Goal: Task Accomplishment & Management: Use online tool/utility

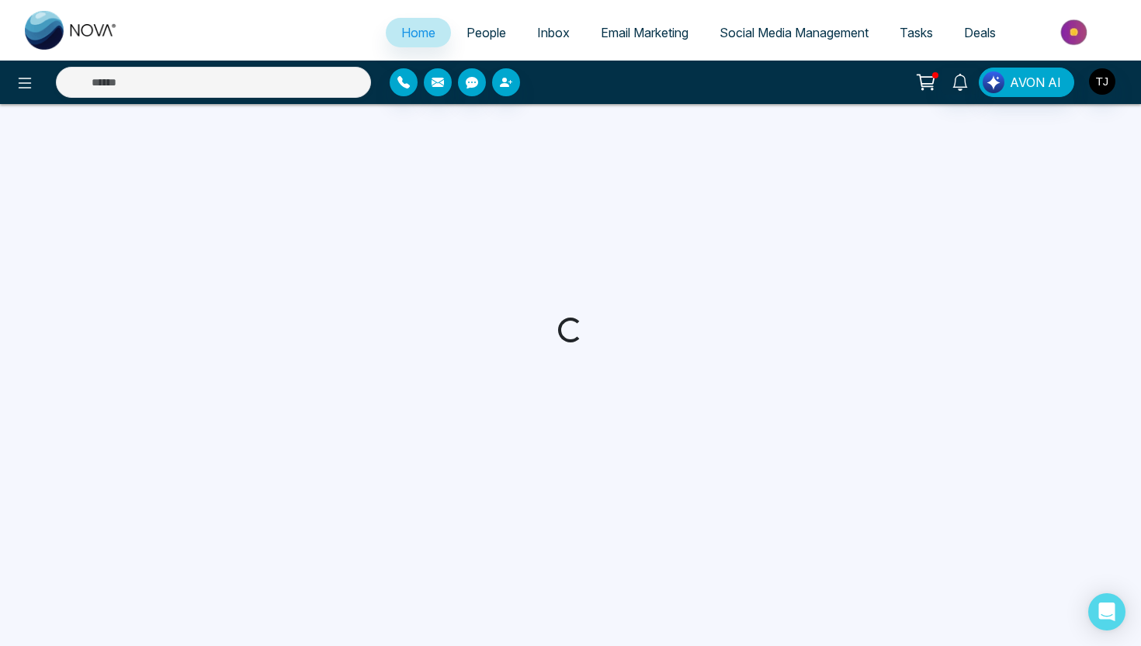
select select "*"
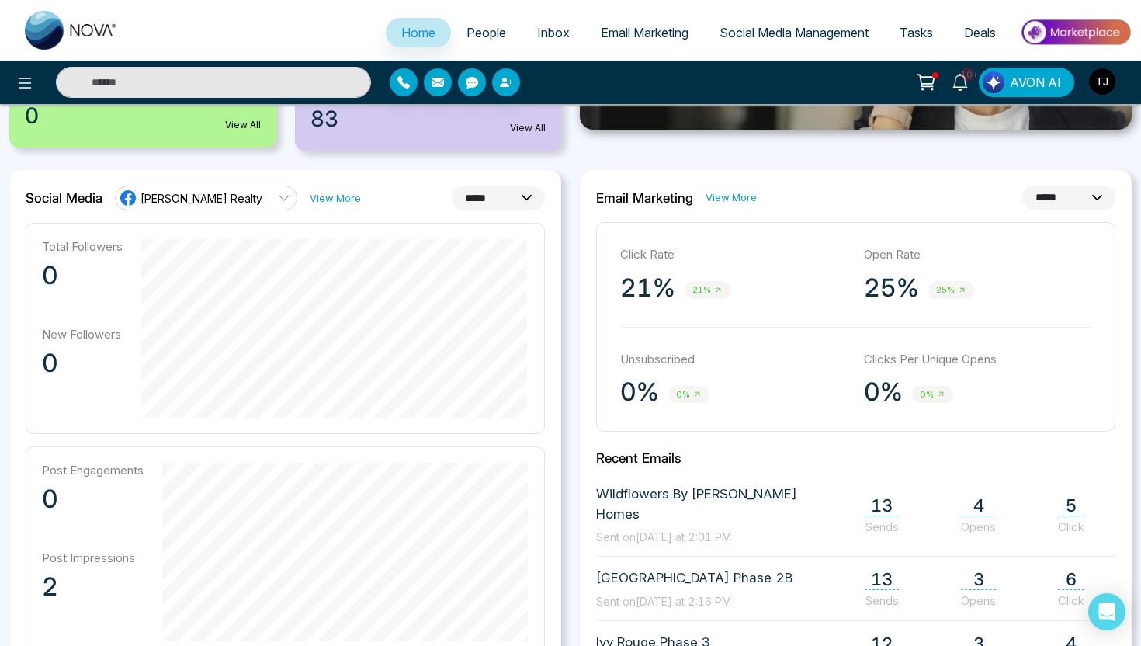
scroll to position [355, 0]
click at [262, 203] on link "[PERSON_NAME] Realty" at bounding box center [206, 197] width 182 height 25
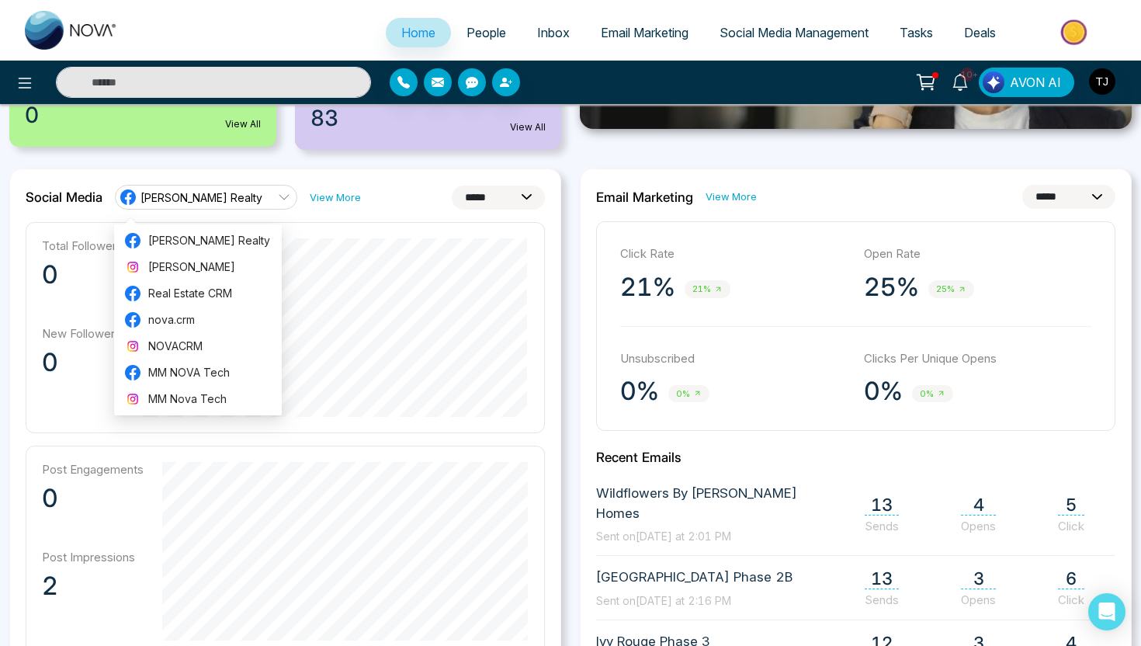
click at [333, 208] on div "Social Media [PERSON_NAME] Realty View More" at bounding box center [193, 197] width 335 height 25
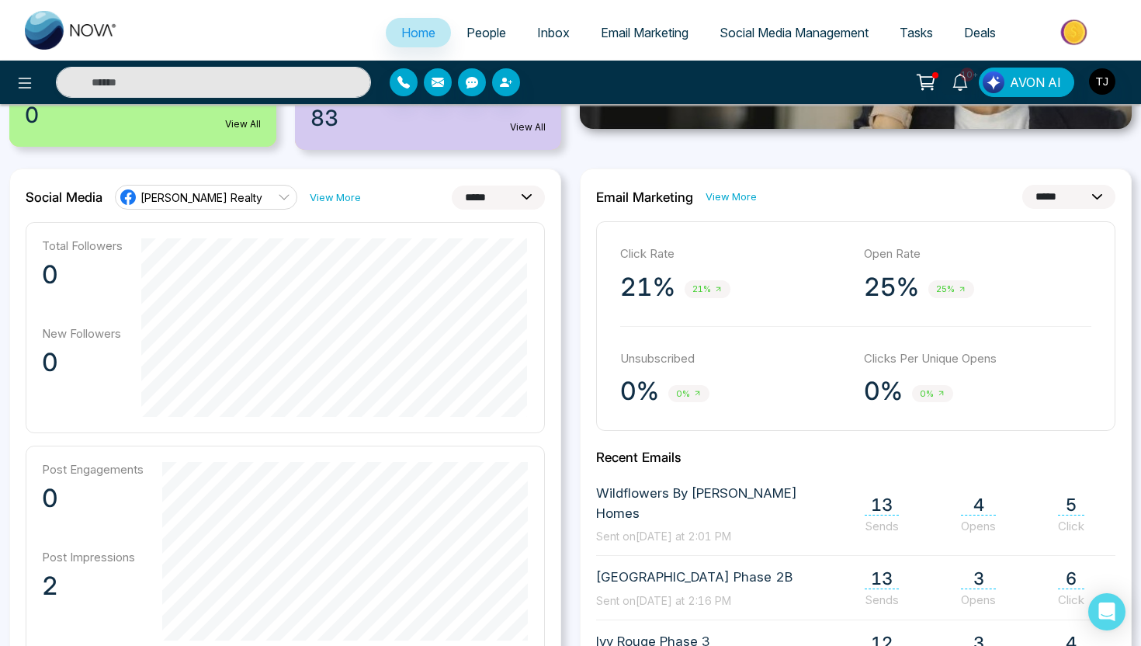
click at [255, 194] on link "[PERSON_NAME] Realty" at bounding box center [206, 197] width 182 height 25
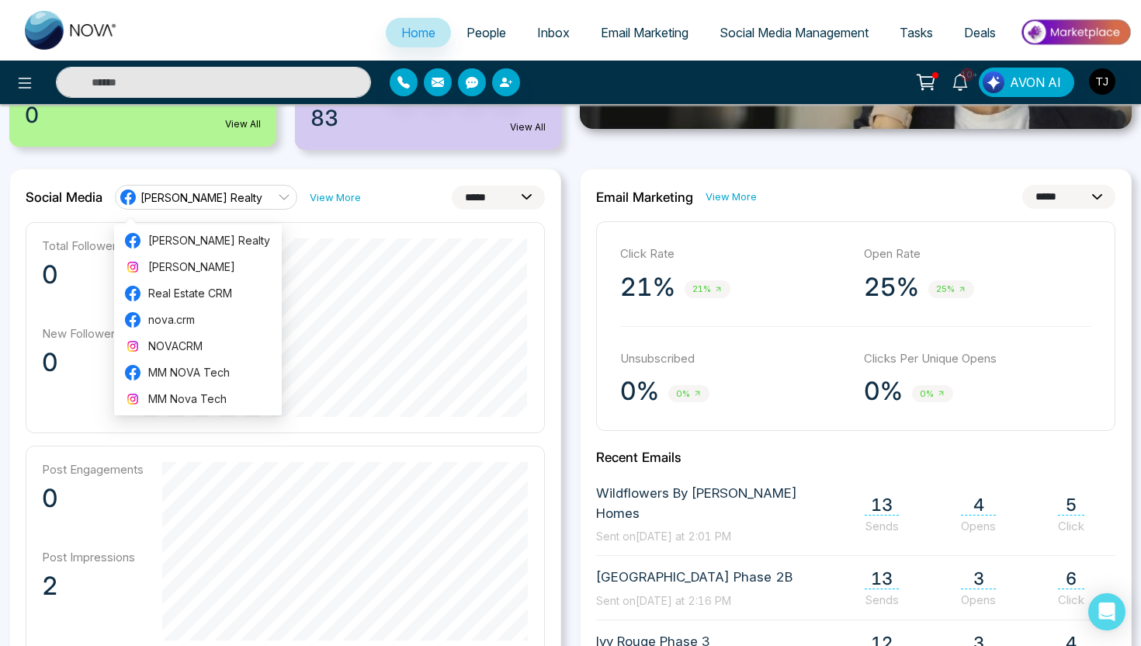
click at [398, 207] on div "**********" at bounding box center [285, 197] width 519 height 25
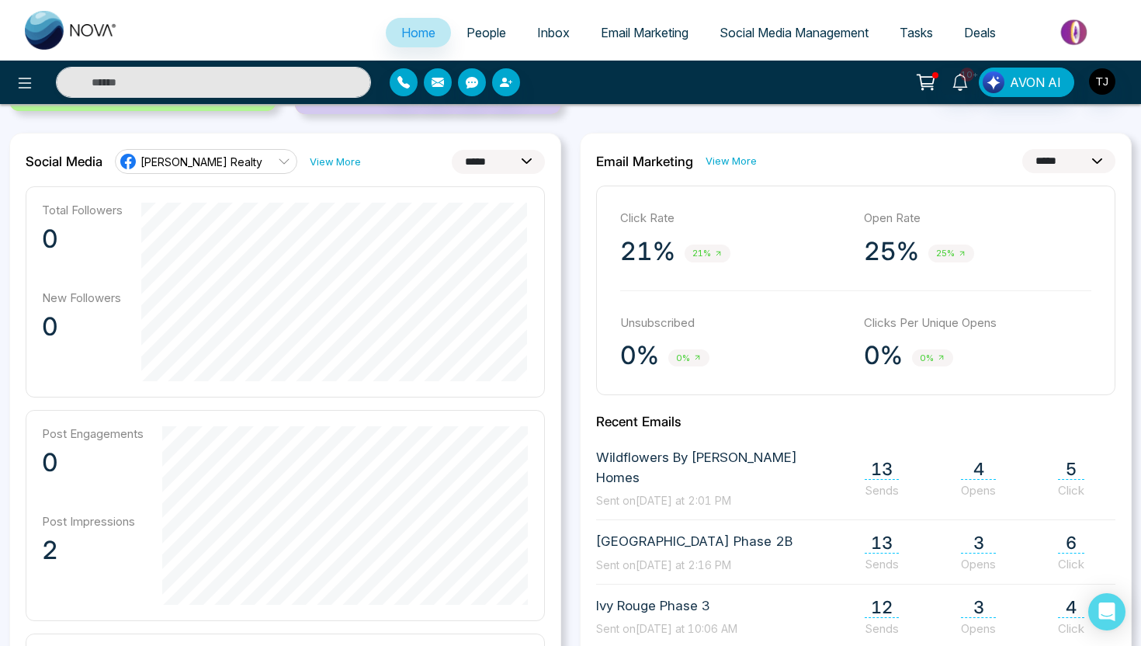
scroll to position [392, 0]
click at [478, 163] on select "**********" at bounding box center [498, 160] width 93 height 24
select select "**"
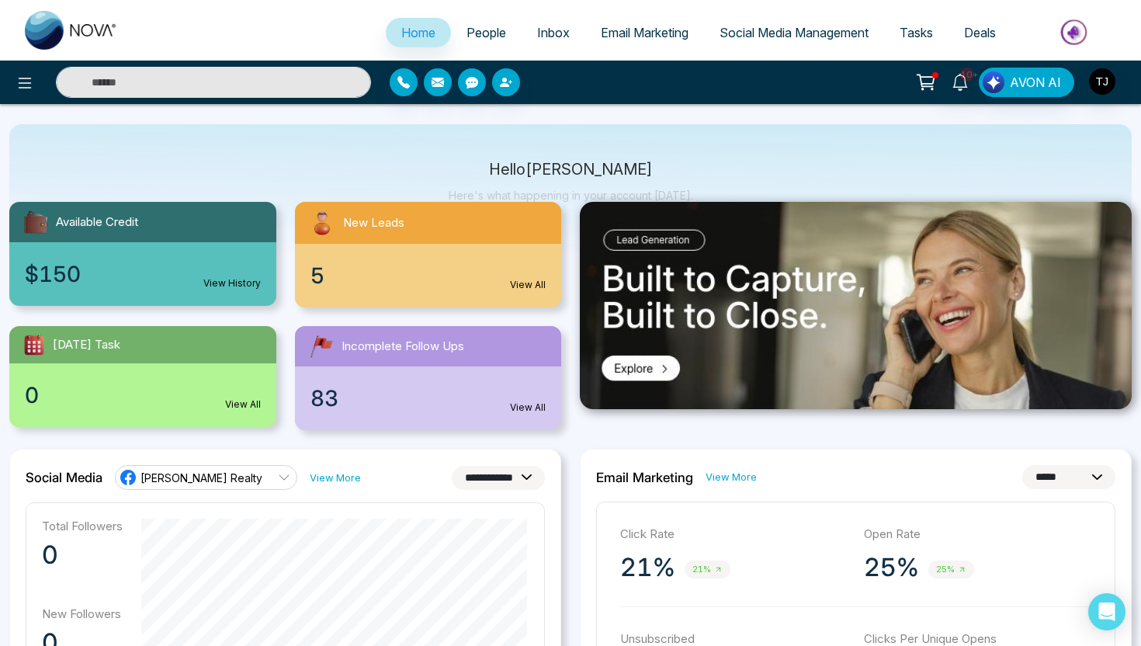
scroll to position [0, 0]
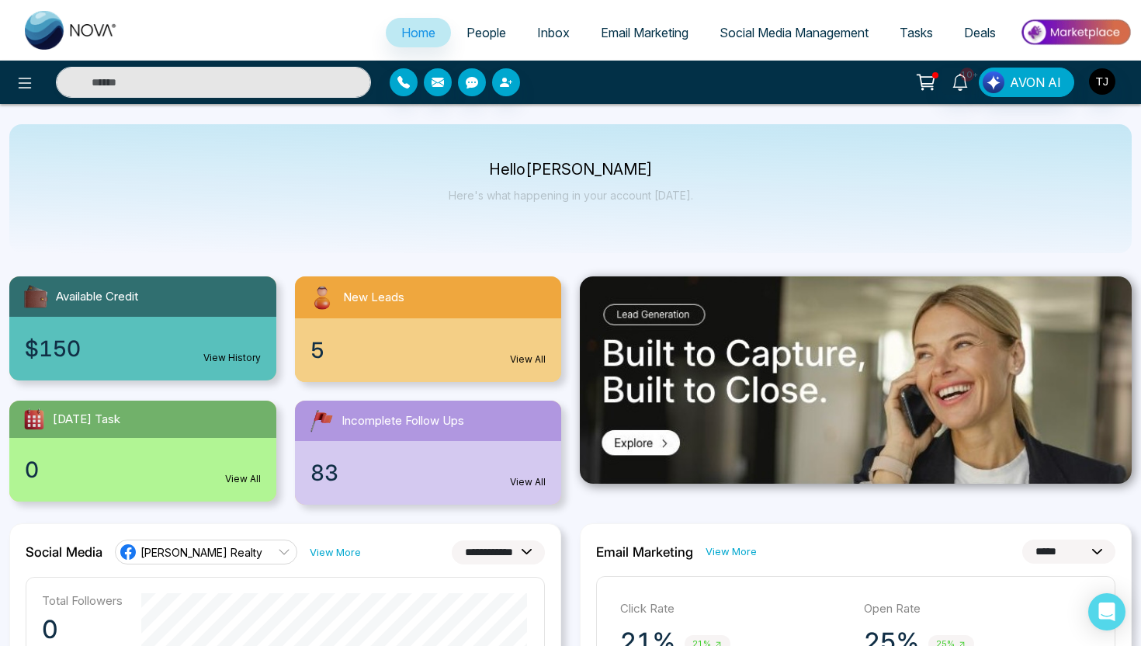
click at [480, 34] on span "People" at bounding box center [486, 33] width 40 height 16
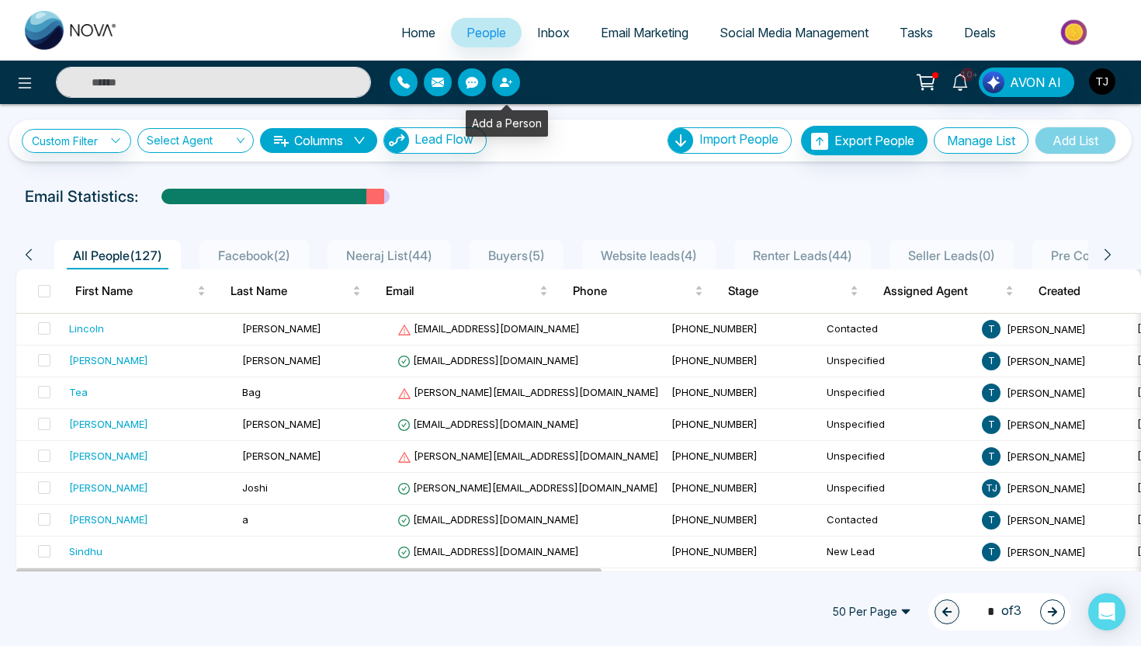
click at [504, 81] on icon "button" at bounding box center [504, 82] width 9 height 9
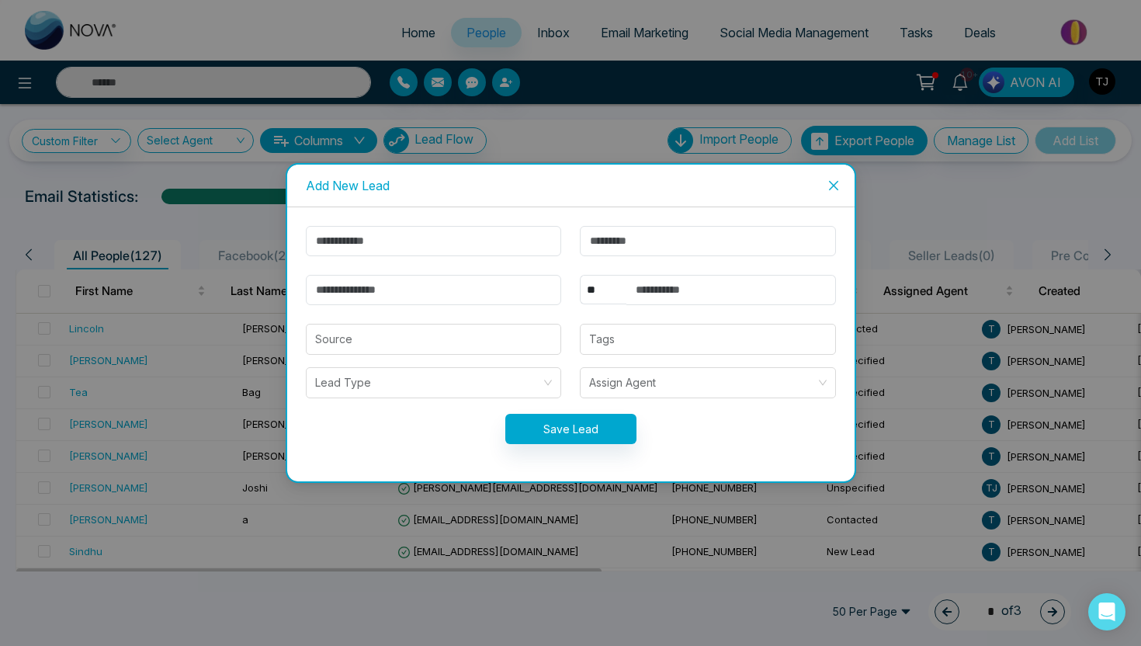
click at [838, 186] on icon "close" at bounding box center [833, 185] width 12 height 12
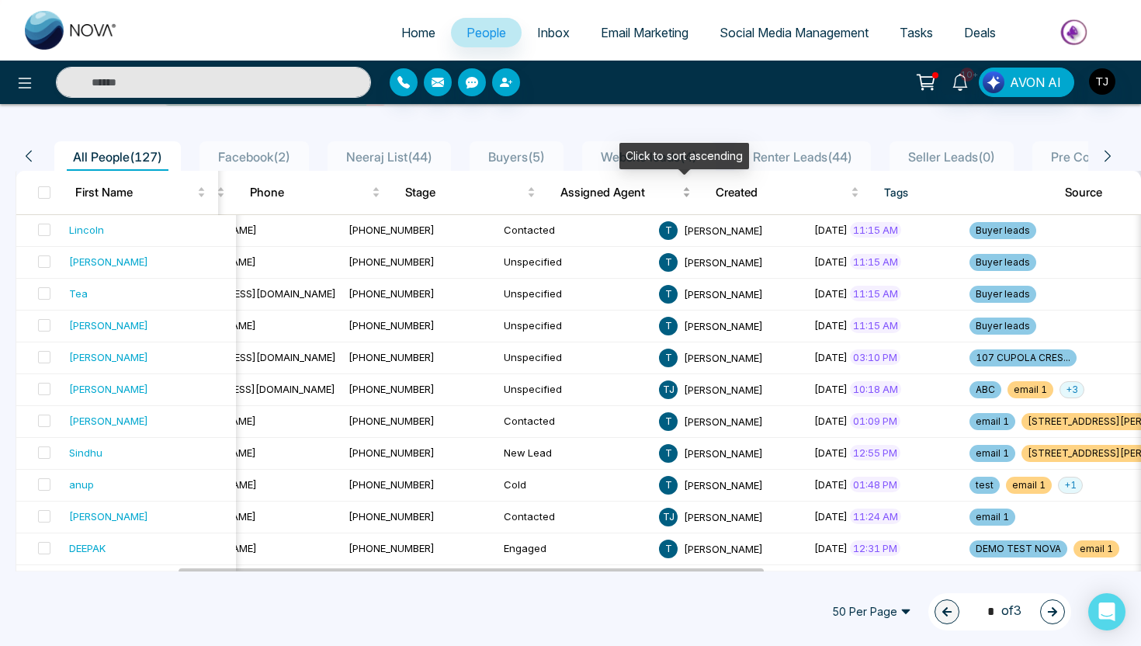
scroll to position [0, 341]
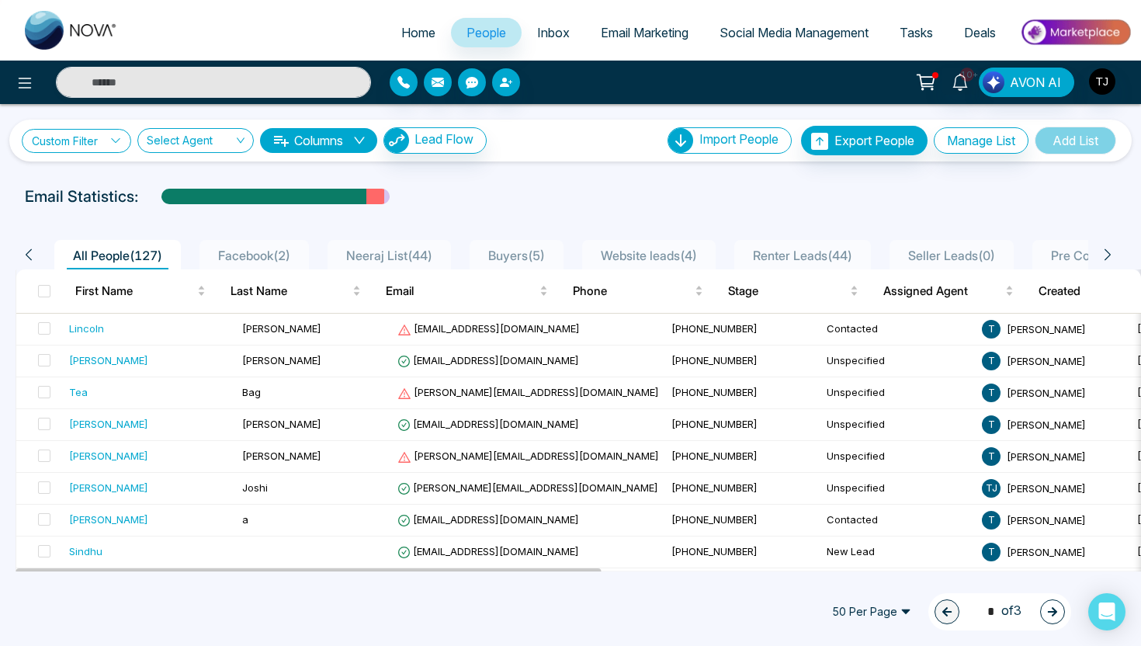
click at [109, 140] on link "Custom Filter" at bounding box center [76, 141] width 109 height 24
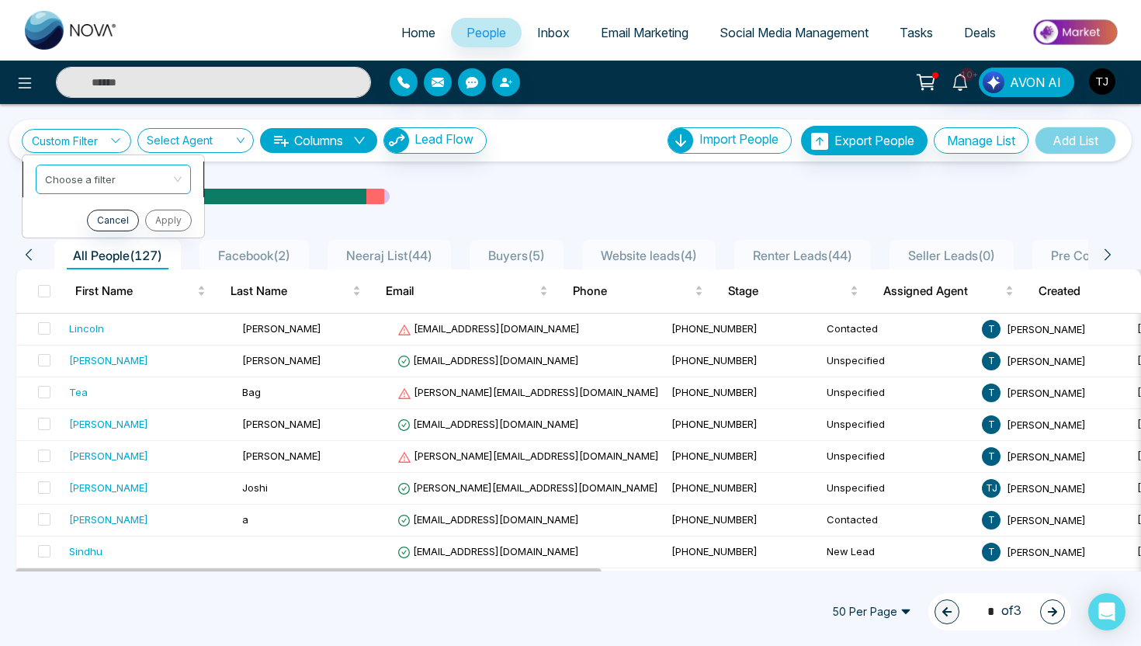
click at [95, 175] on input "search" at bounding box center [108, 176] width 126 height 23
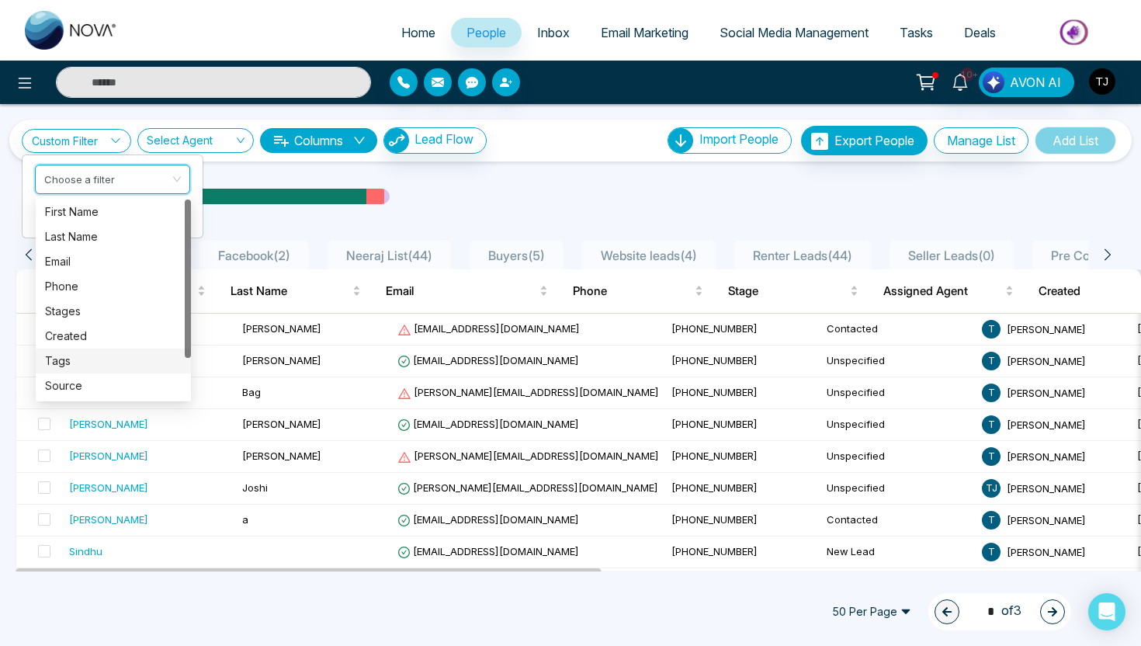
click at [85, 354] on div "Tags" at bounding box center [113, 360] width 137 height 17
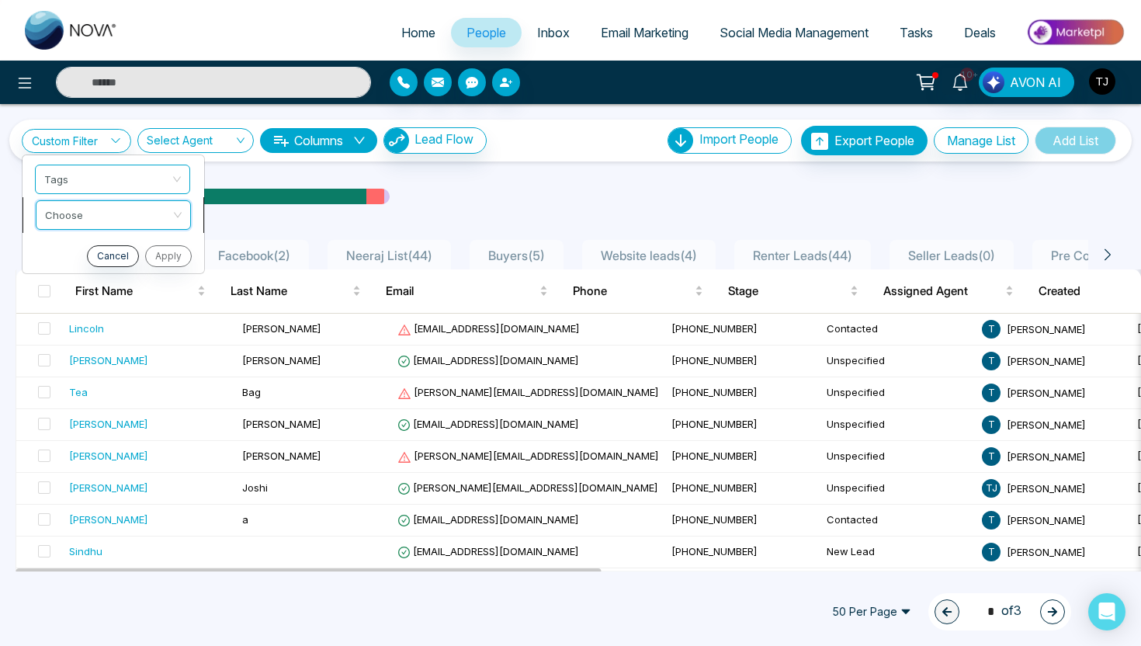
click at [103, 214] on input "search" at bounding box center [108, 212] width 126 height 23
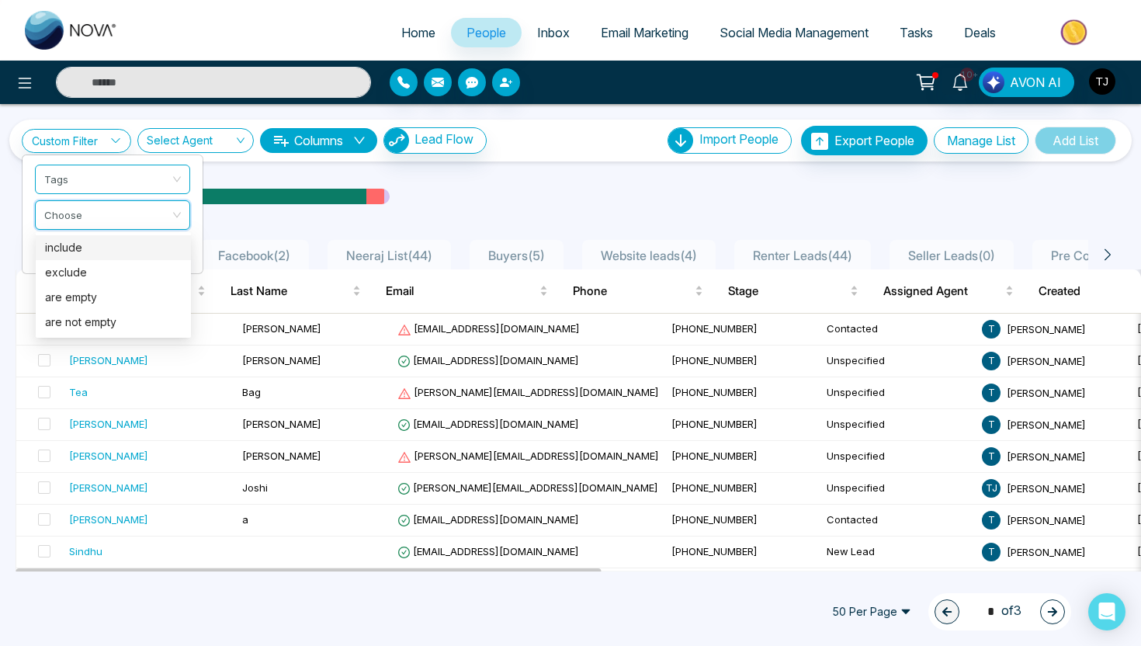
click at [108, 245] on div "include" at bounding box center [113, 247] width 137 height 17
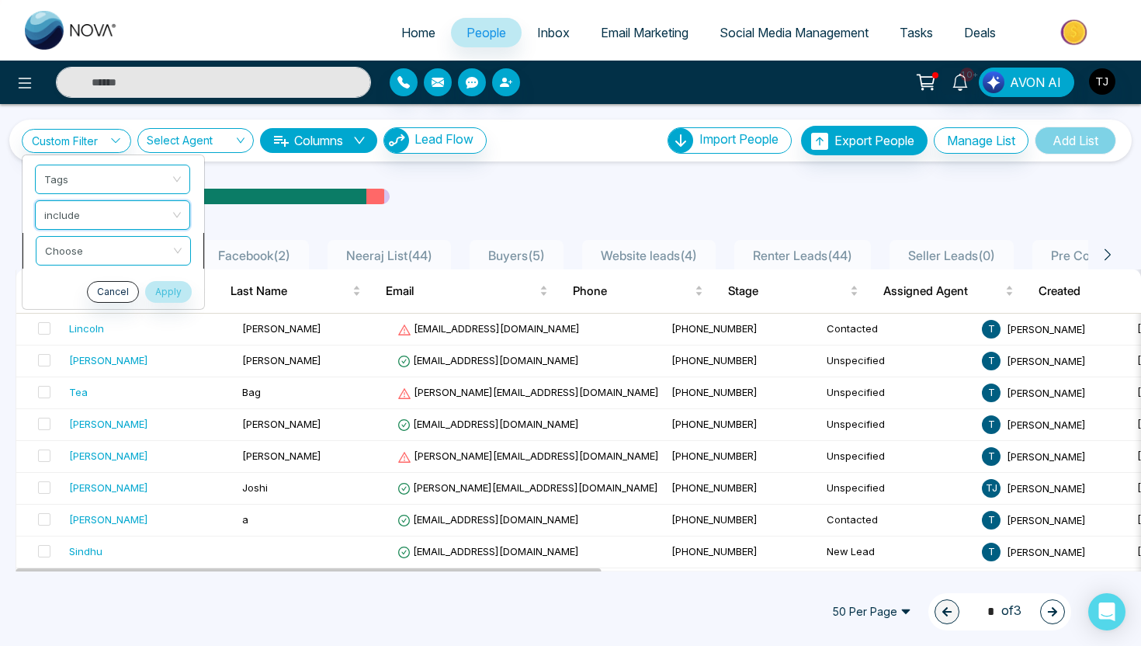
click at [110, 255] on input "search" at bounding box center [108, 248] width 126 height 23
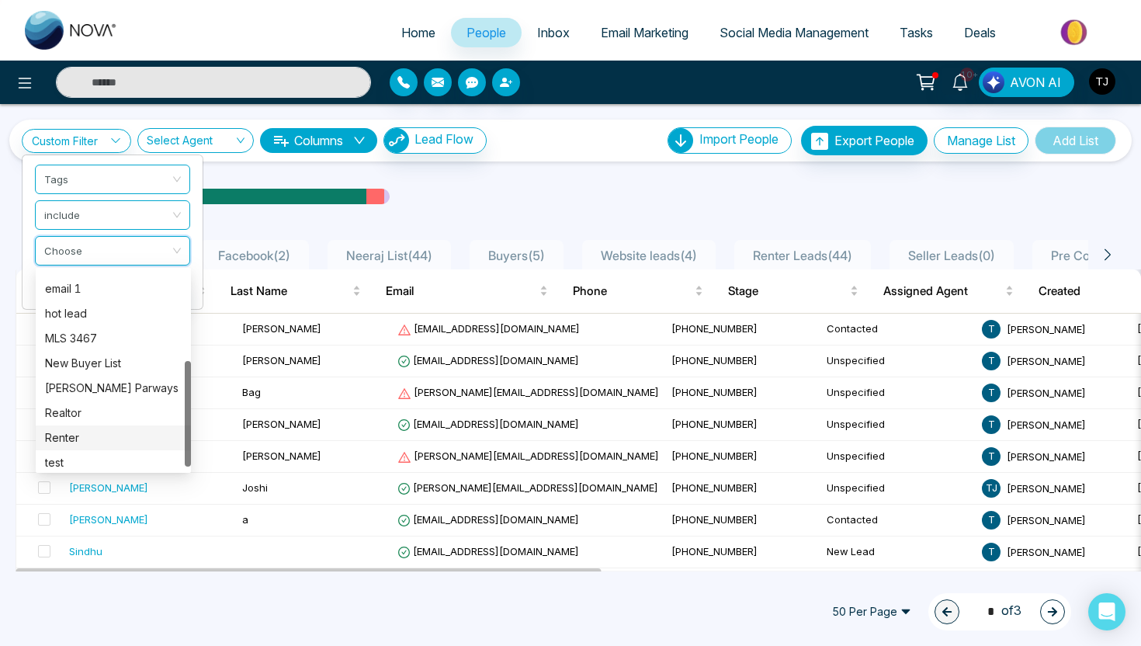
click at [104, 439] on div "Renter" at bounding box center [113, 437] width 137 height 17
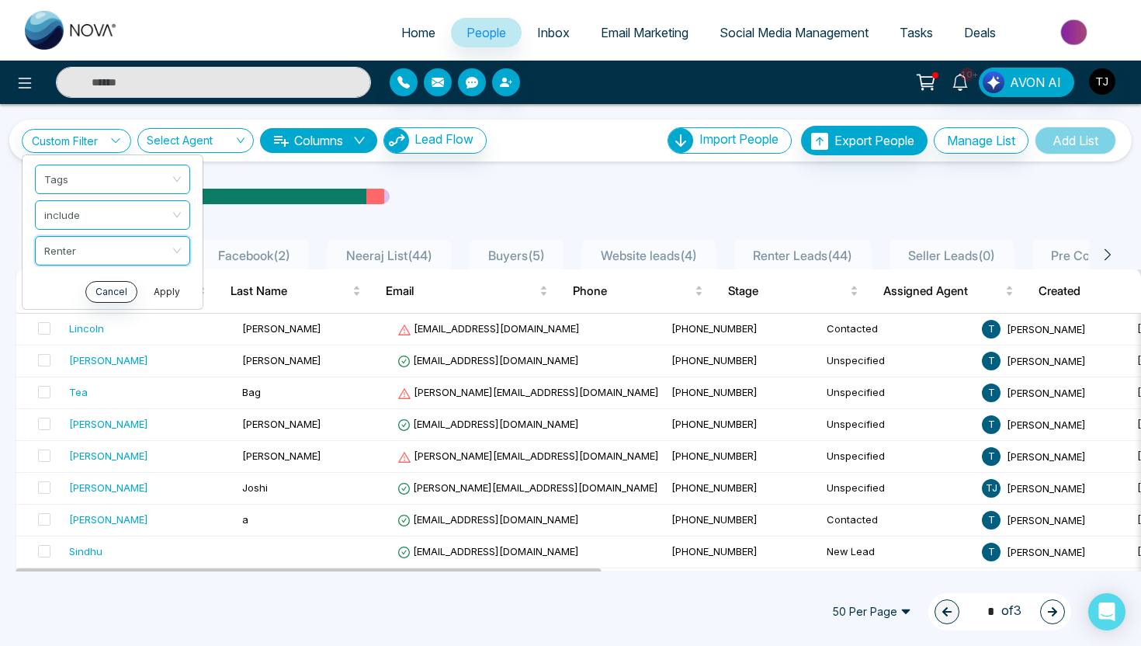
click at [163, 292] on button "Apply" at bounding box center [167, 292] width 47 height 22
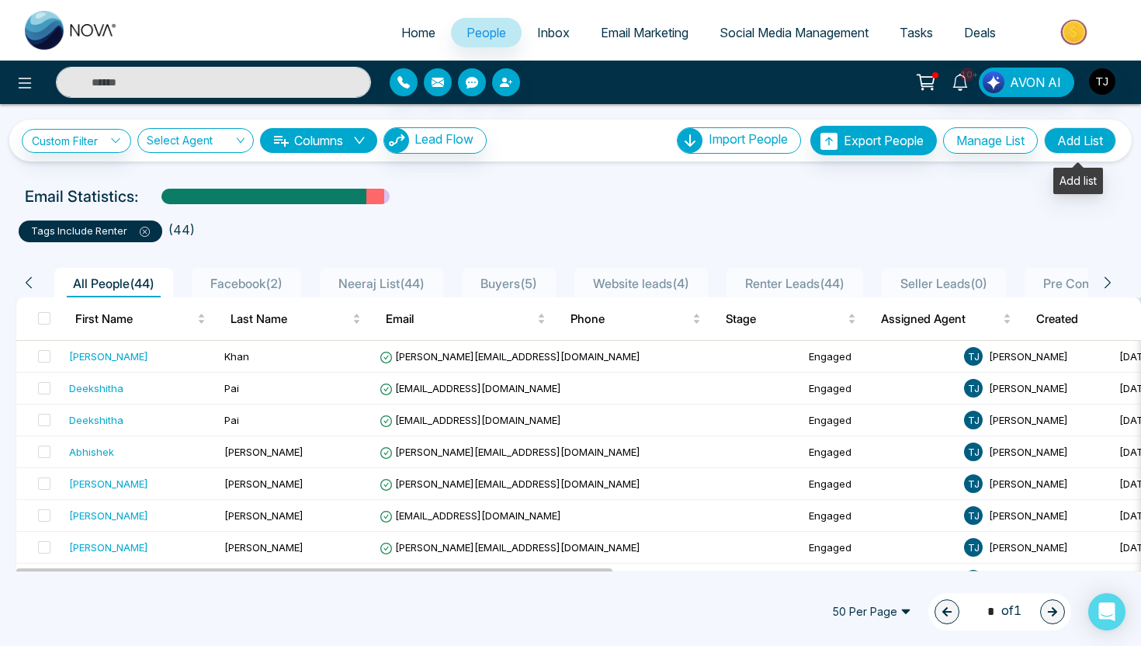
click at [1076, 147] on button "Add List" at bounding box center [1080, 140] width 72 height 26
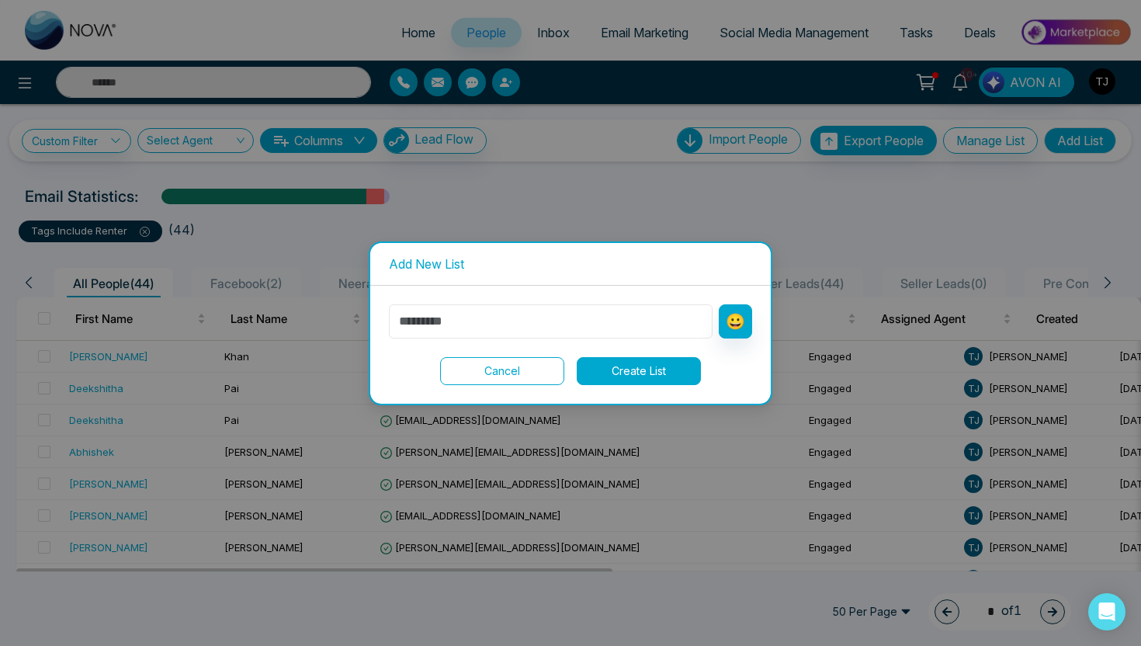
click at [533, 325] on input "text" at bounding box center [551, 321] width 324 height 34
type input "**********"
click at [636, 373] on button "Create List" at bounding box center [639, 371] width 124 height 28
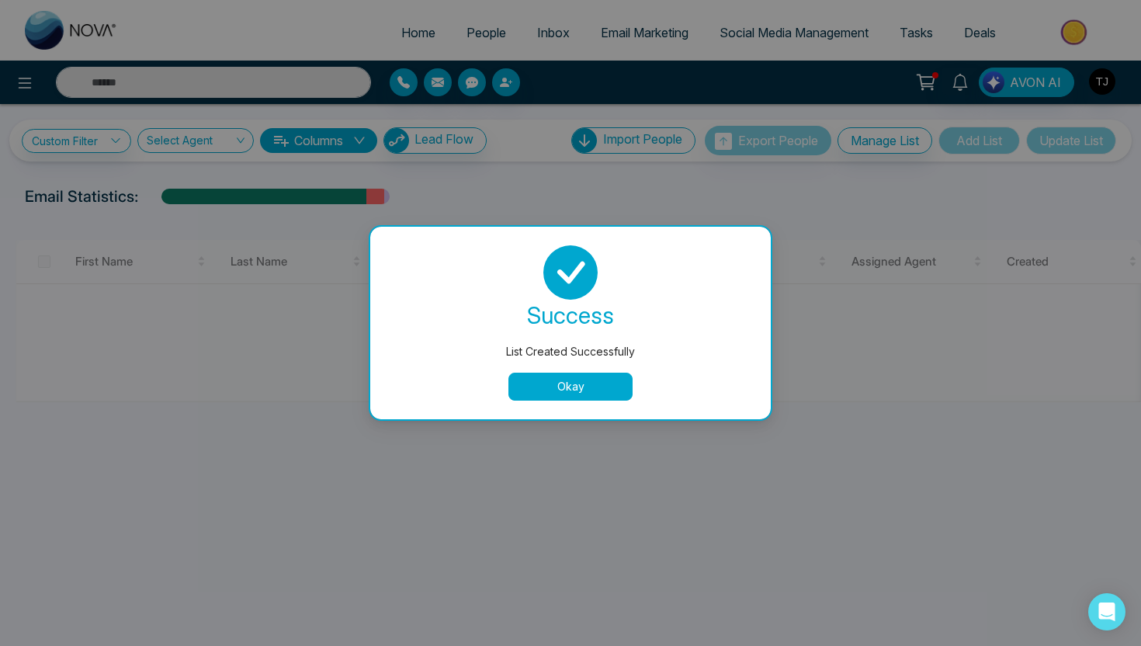
click at [542, 380] on button "Okay" at bounding box center [570, 387] width 124 height 28
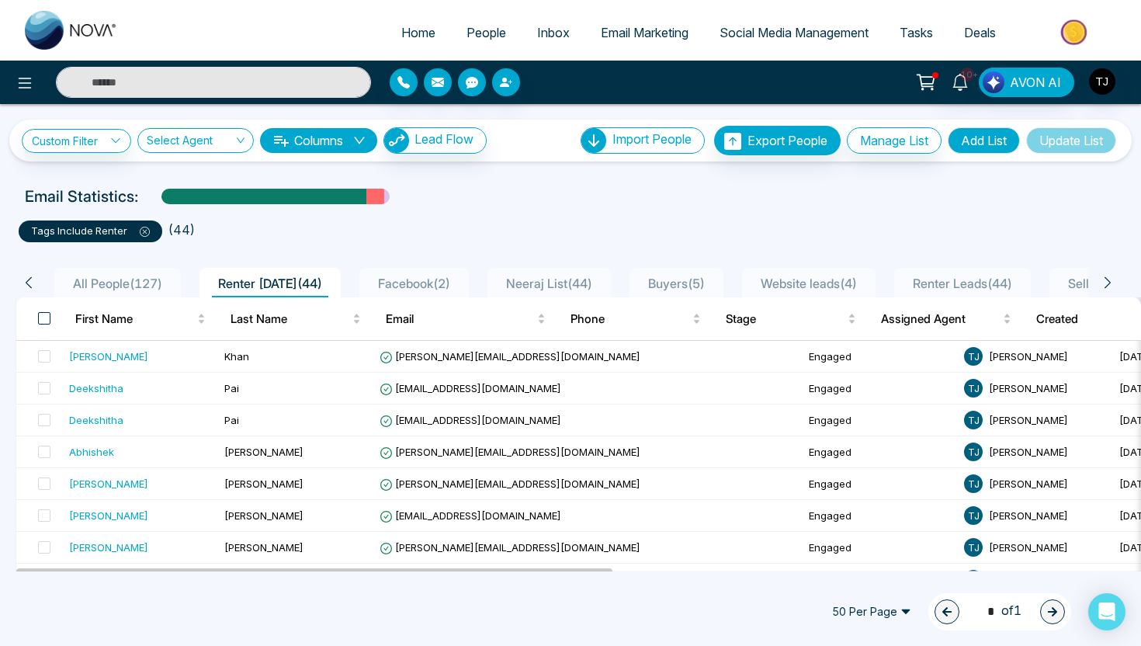
click at [44, 320] on span at bounding box center [44, 318] width 12 height 12
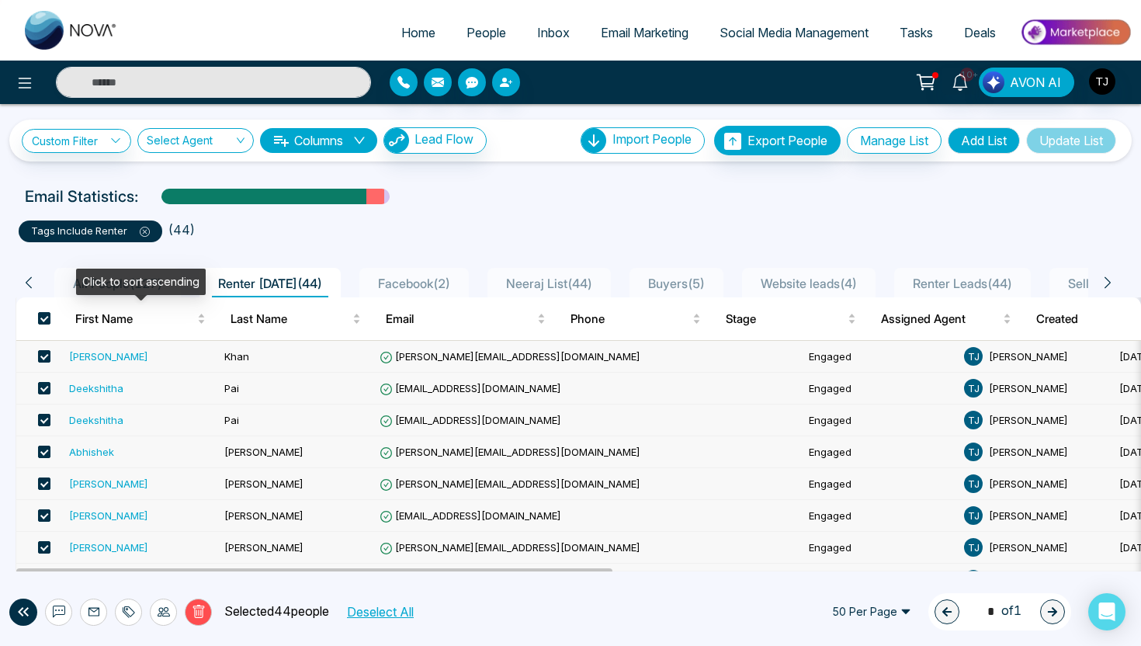
click at [75, 283] on span "All People ( 127 )" at bounding box center [118, 284] width 102 height 16
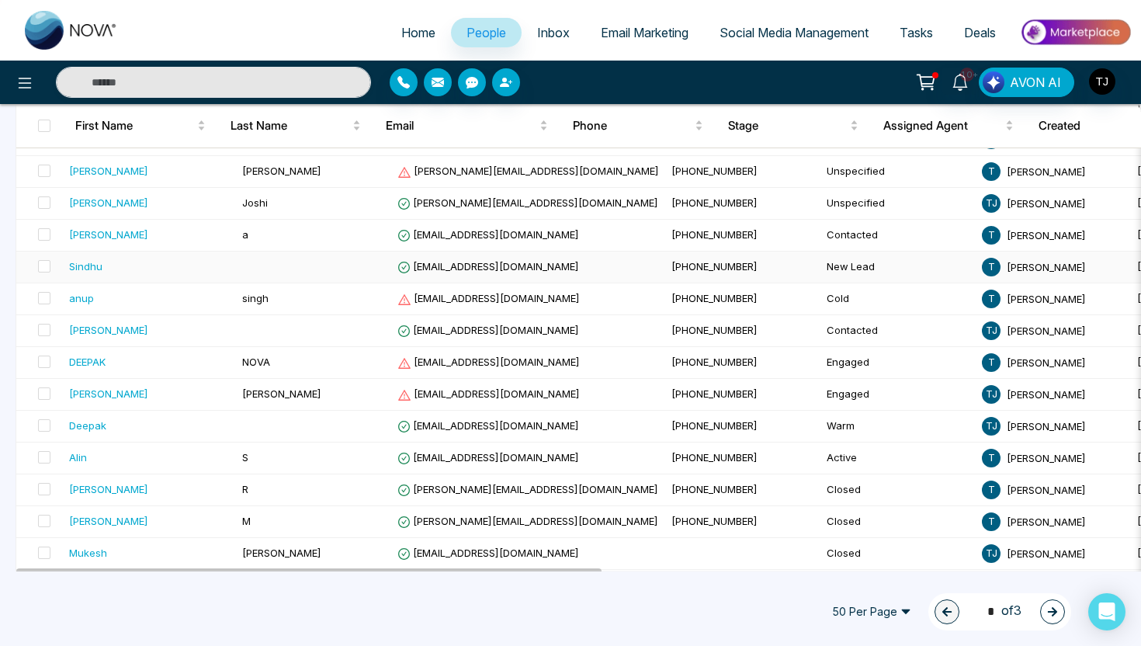
scroll to position [317, 0]
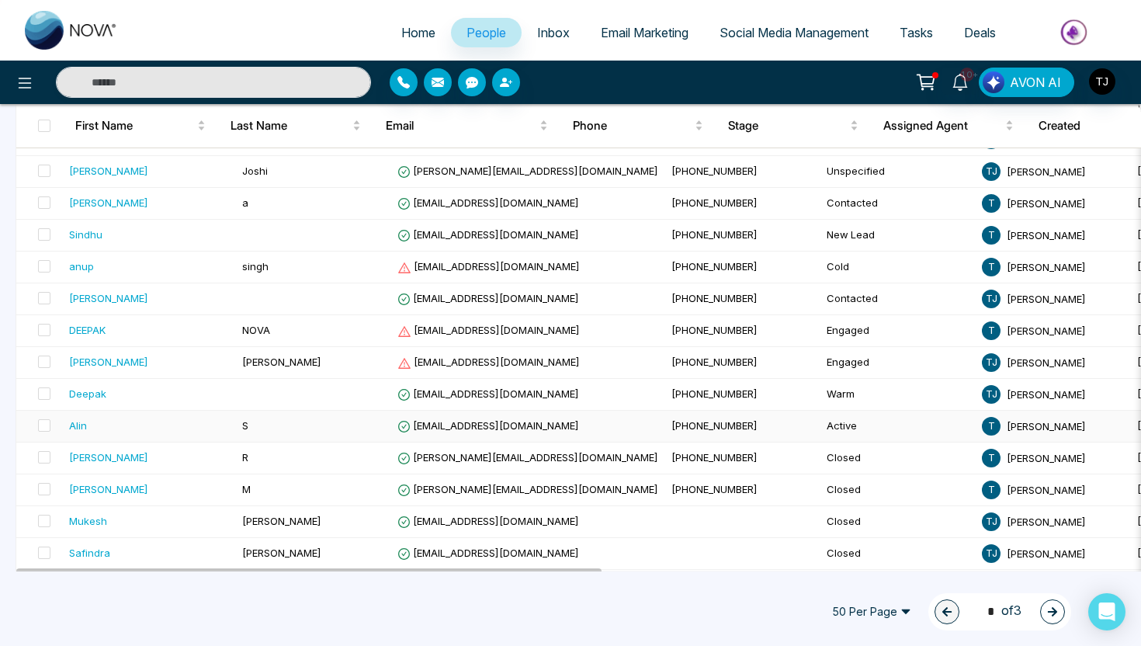
click at [78, 423] on div "Alin" at bounding box center [78, 426] width 18 height 16
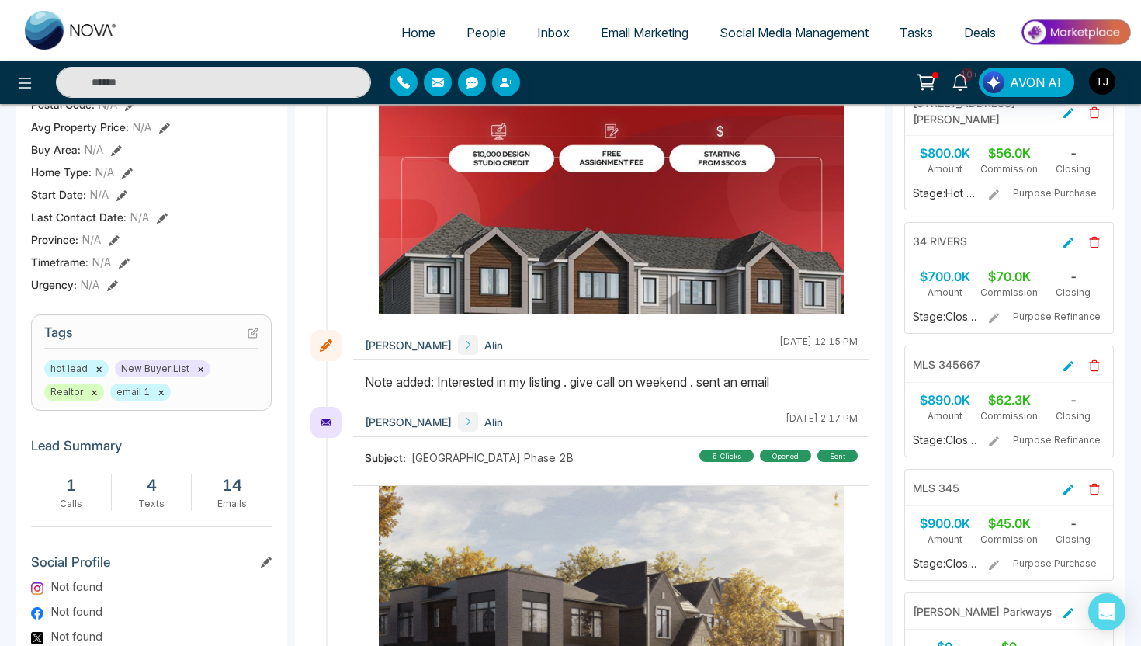
scroll to position [595, 0]
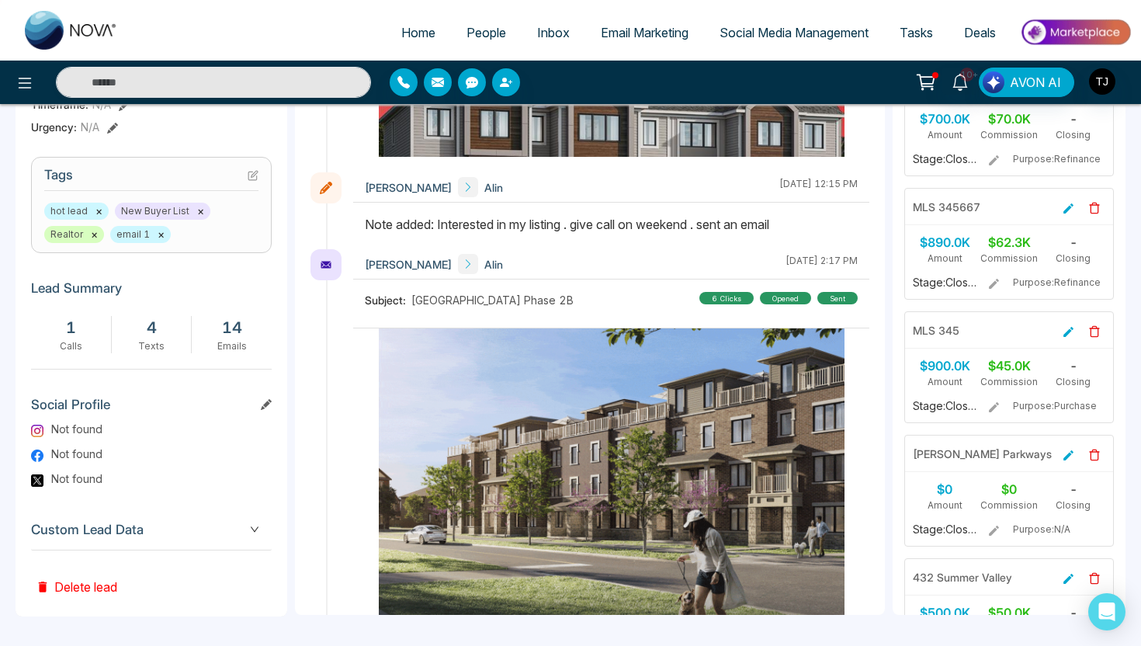
click at [162, 534] on span "Custom Lead Data" at bounding box center [151, 529] width 241 height 21
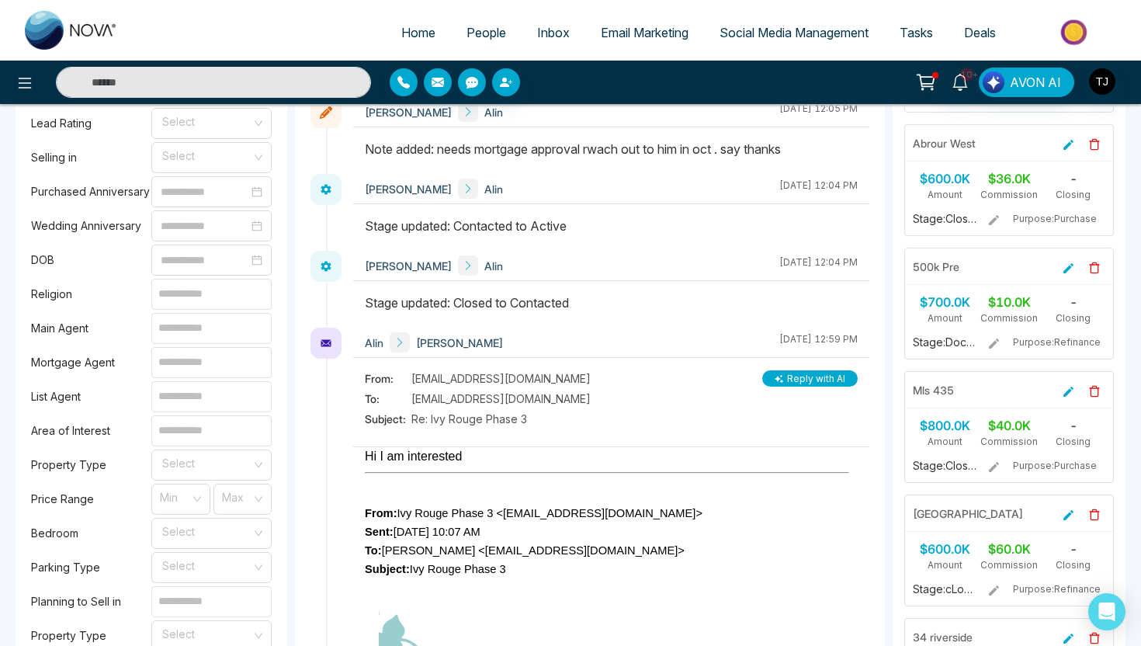
scroll to position [1152, 0]
click at [151, 384] on input at bounding box center [211, 397] width 120 height 31
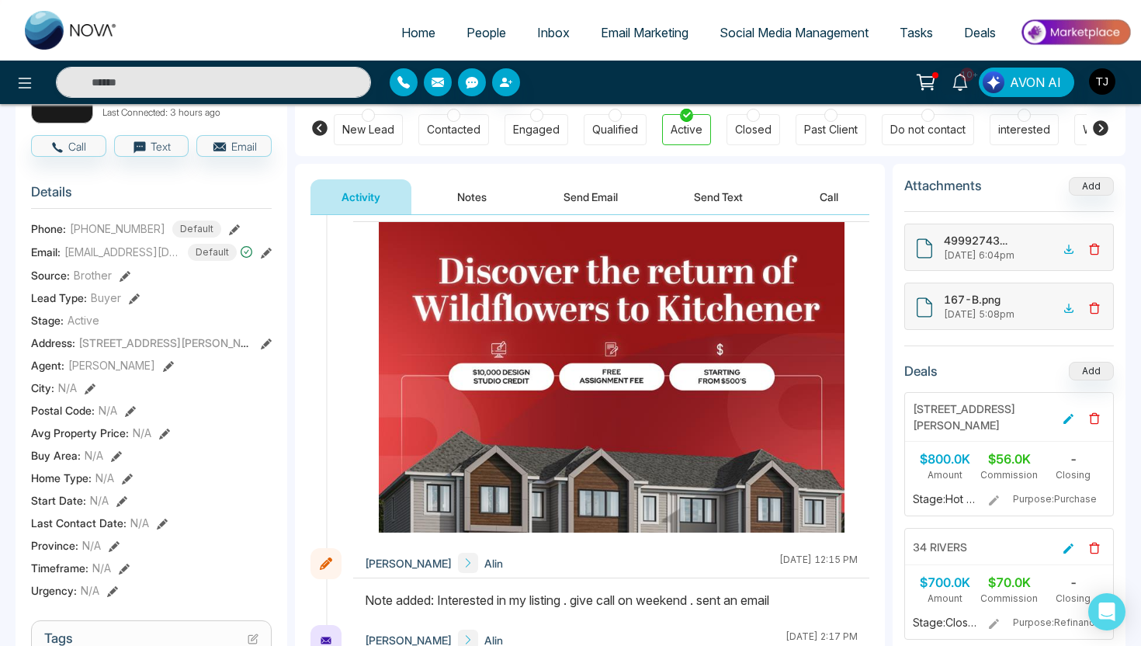
scroll to position [115, 0]
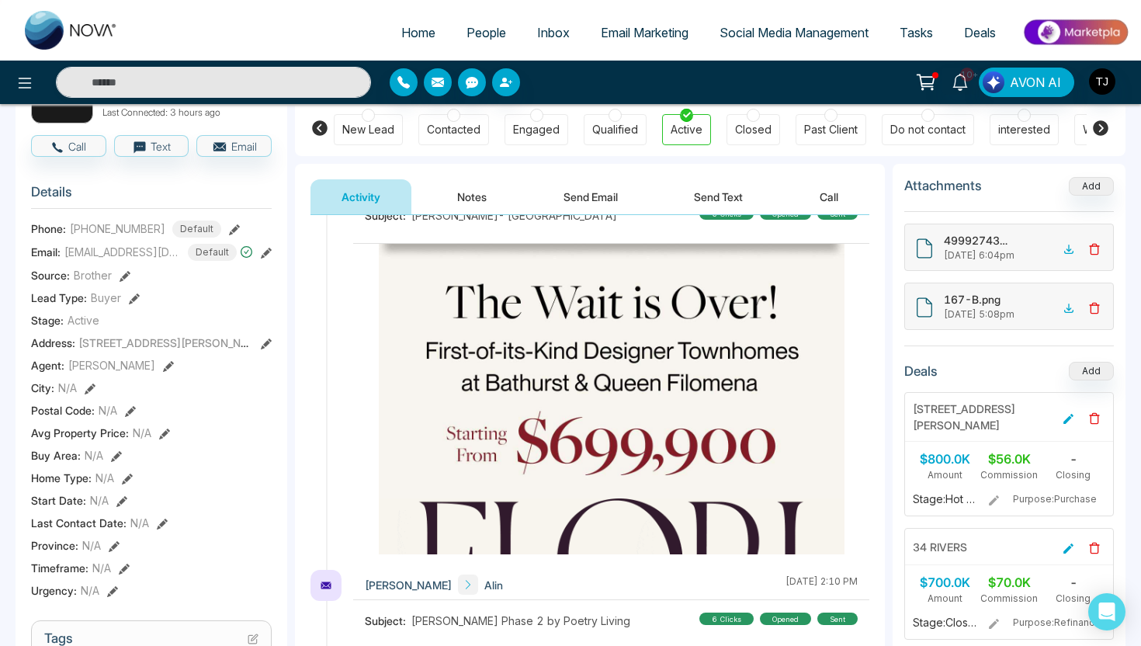
click at [489, 196] on button "Notes" at bounding box center [472, 196] width 92 height 35
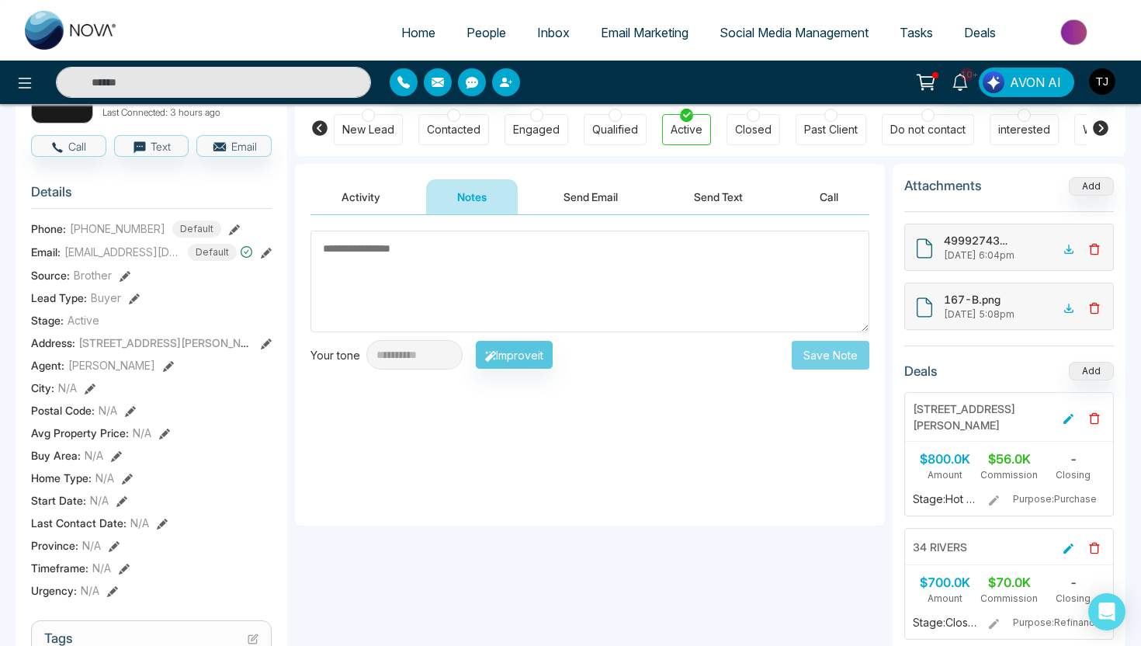
click at [470, 296] on textarea at bounding box center [589, 282] width 559 height 102
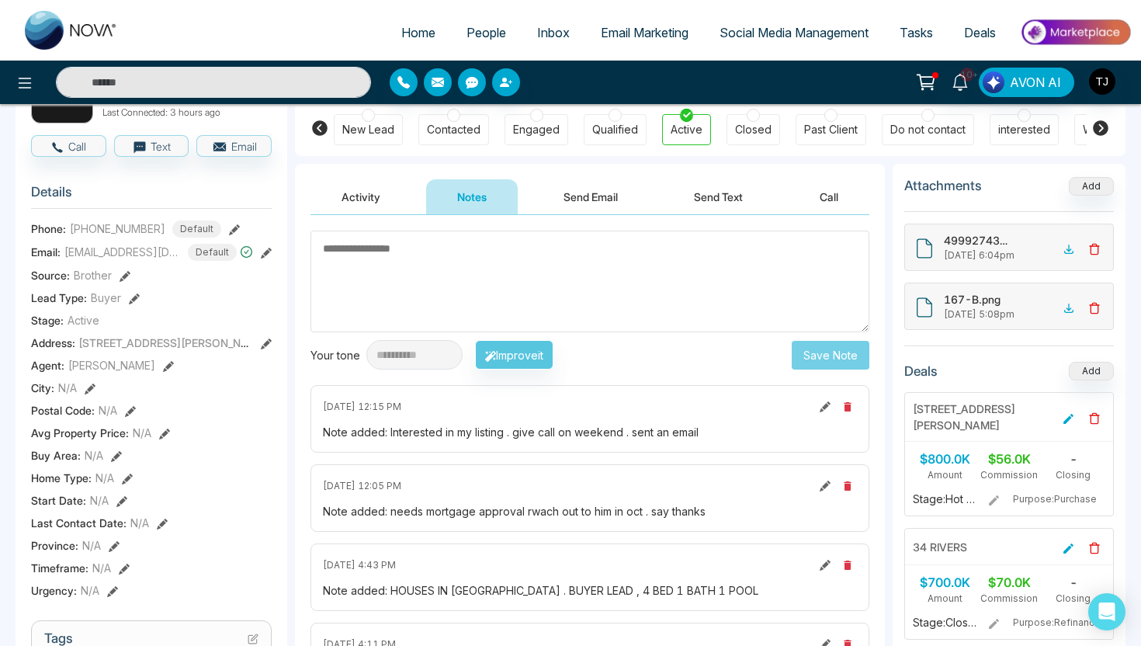
click at [617, 197] on button "Send Email" at bounding box center [590, 196] width 116 height 35
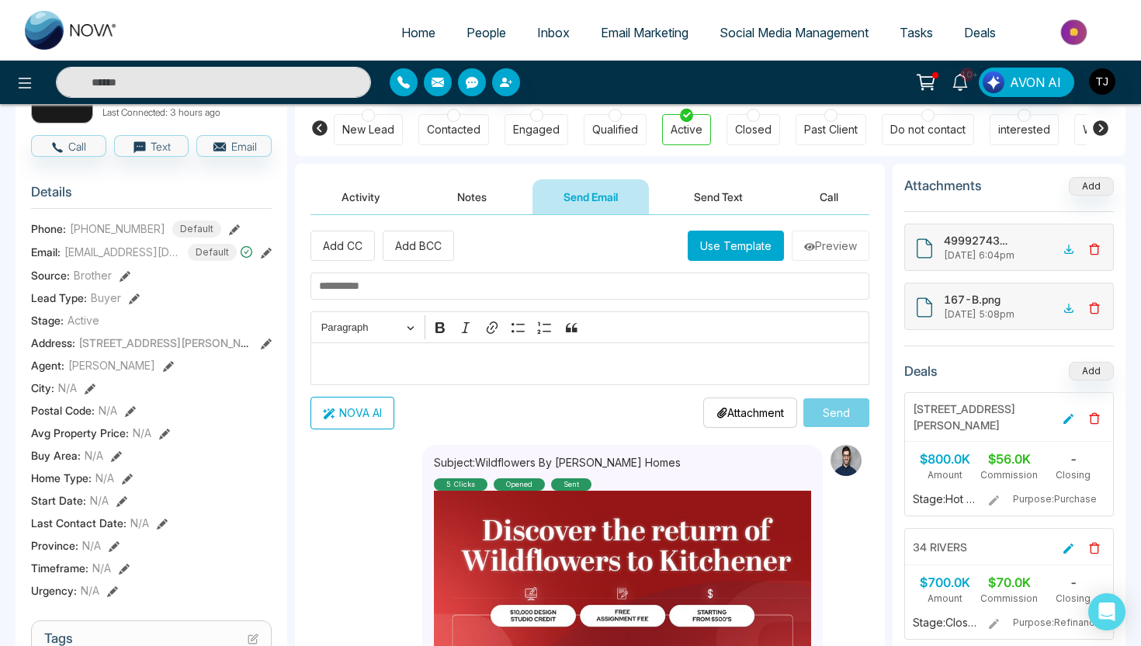
click at [538, 371] on p "Editor editing area: main" at bounding box center [590, 363] width 542 height 19
click at [345, 421] on button "NOVA AI" at bounding box center [352, 413] width 84 height 33
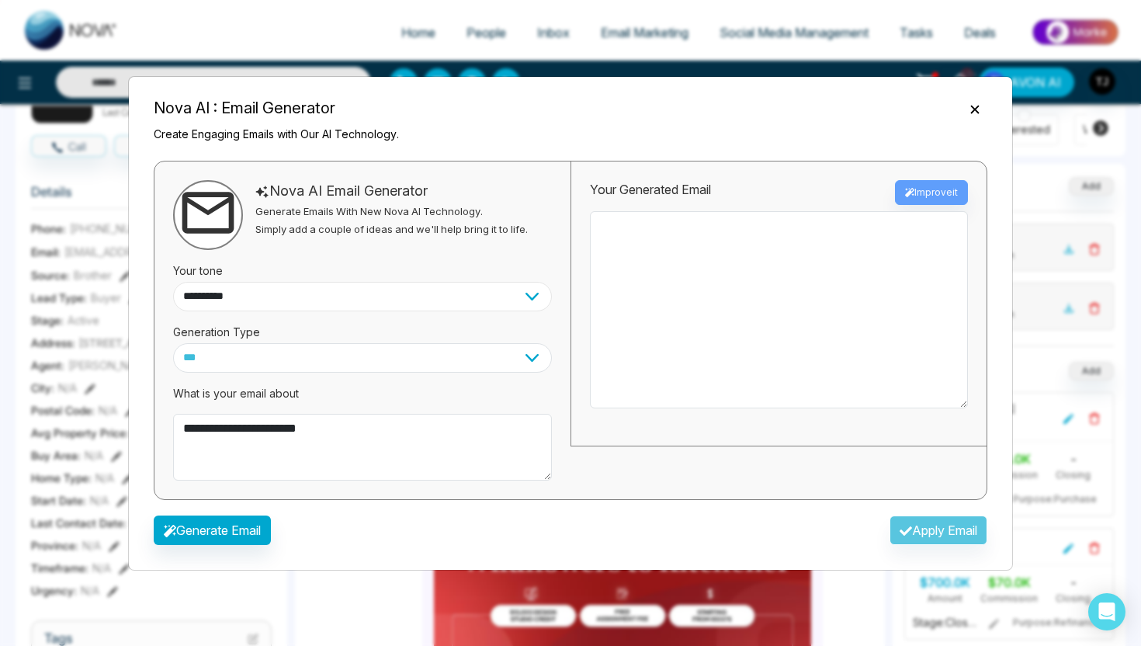
click at [260, 297] on select "**********" at bounding box center [362, 296] width 379 height 29
select select "*******"
click at [249, 531] on button "Generate Email" at bounding box center [212, 529] width 117 height 29
type textarea "**********"
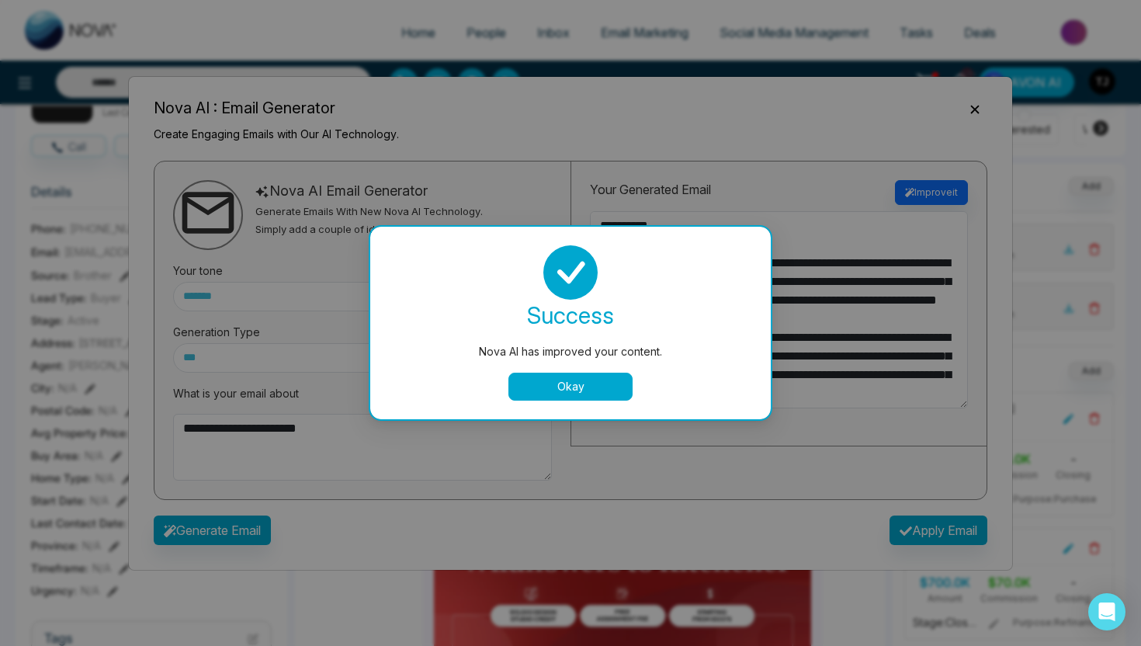
click at [554, 390] on button "Okay" at bounding box center [570, 387] width 124 height 28
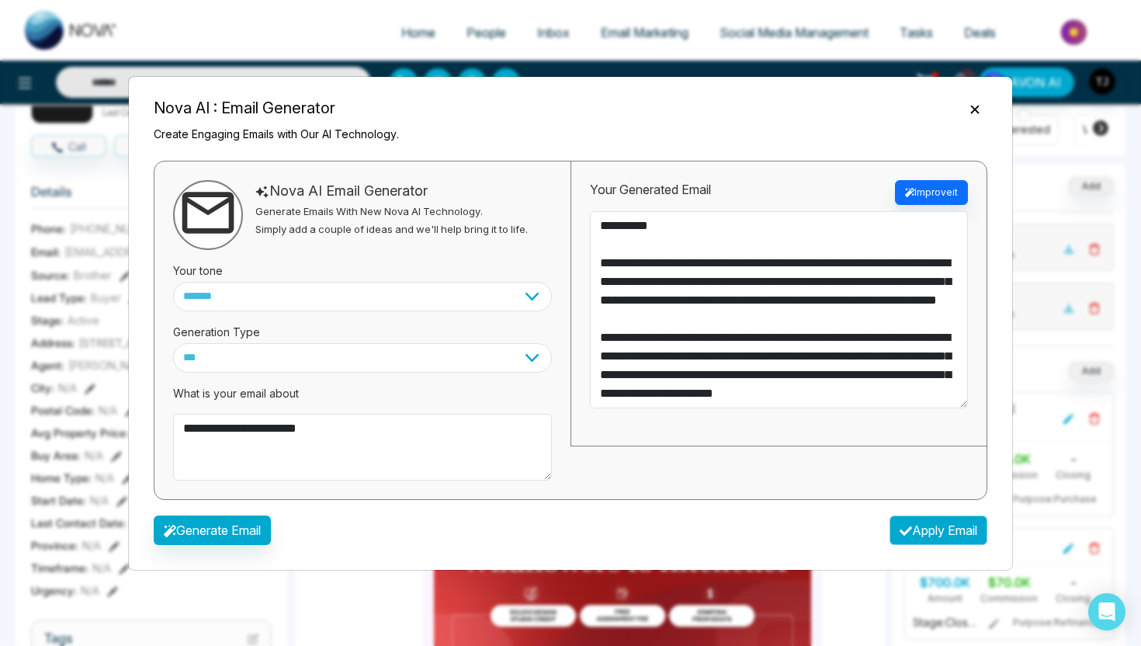
click at [907, 522] on button "Apply Email" at bounding box center [938, 529] width 98 height 29
type textarea "**********"
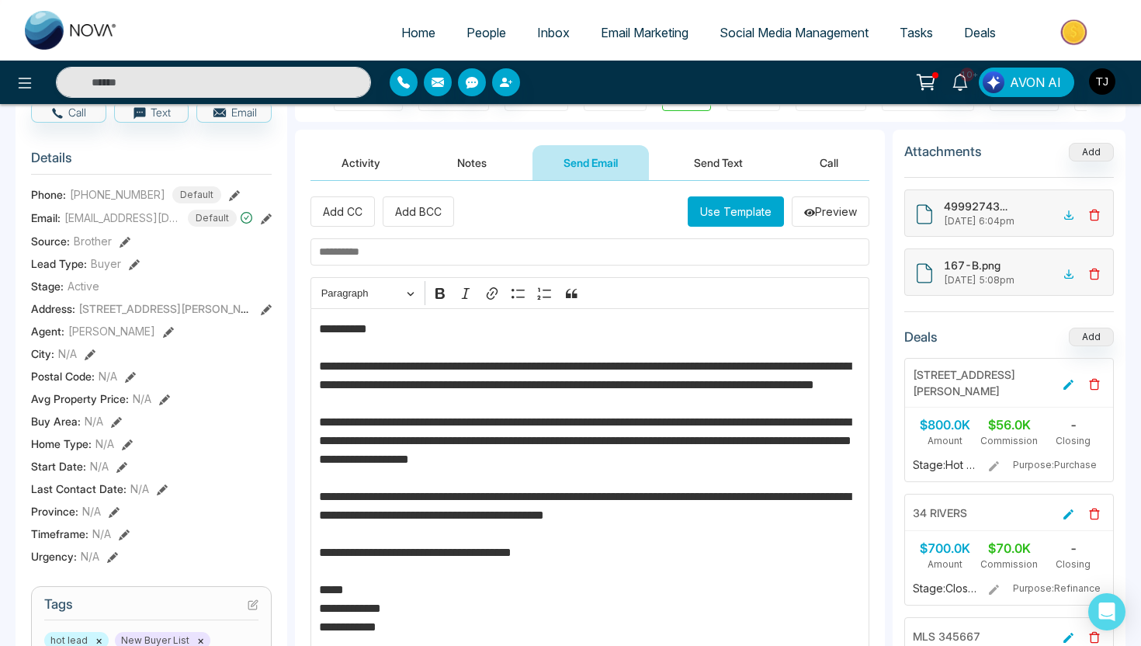
scroll to position [132, 0]
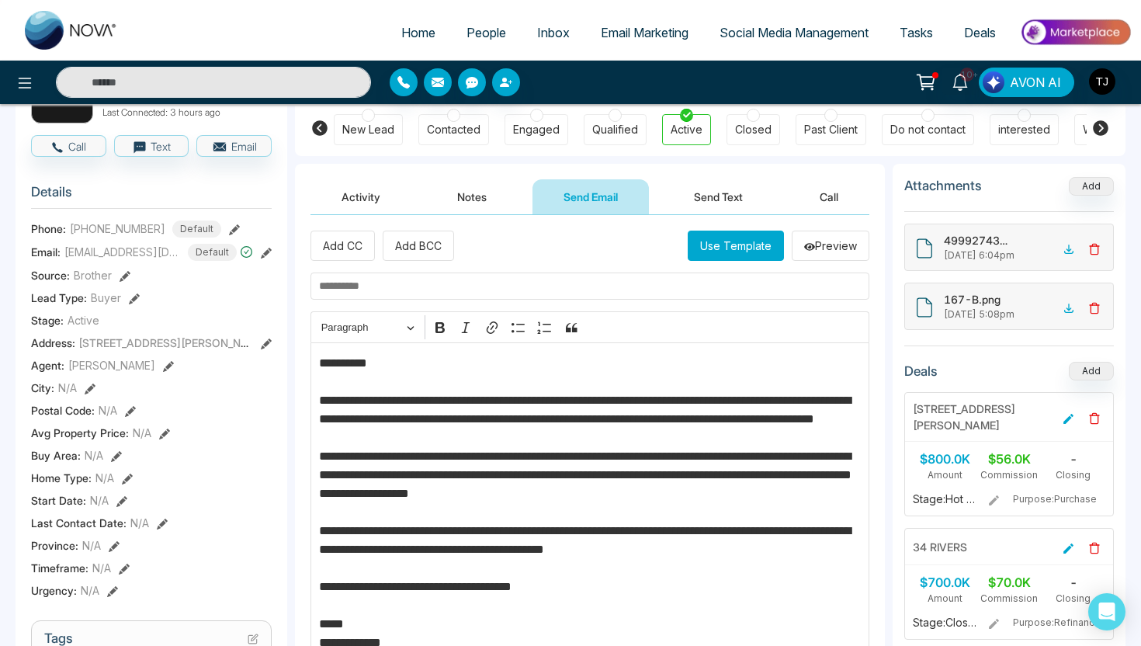
click at [721, 201] on button "Send Text" at bounding box center [718, 196] width 111 height 35
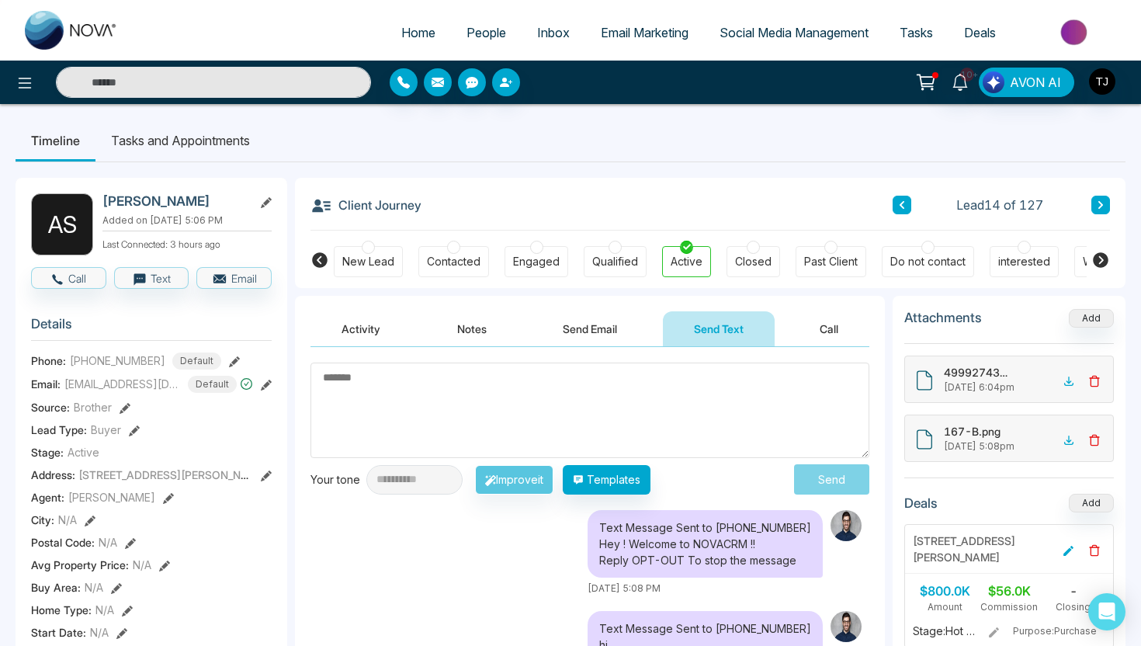
click at [206, 137] on li "Tasks and Appointments" at bounding box center [180, 141] width 170 height 42
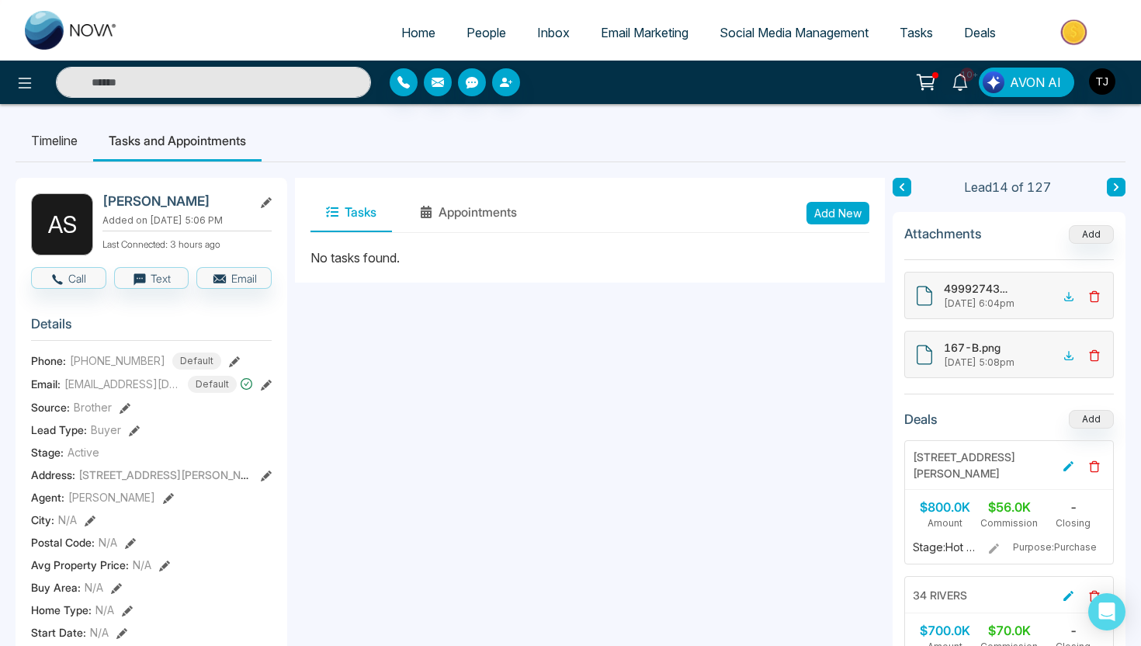
click at [861, 214] on button "Add New" at bounding box center [837, 213] width 63 height 23
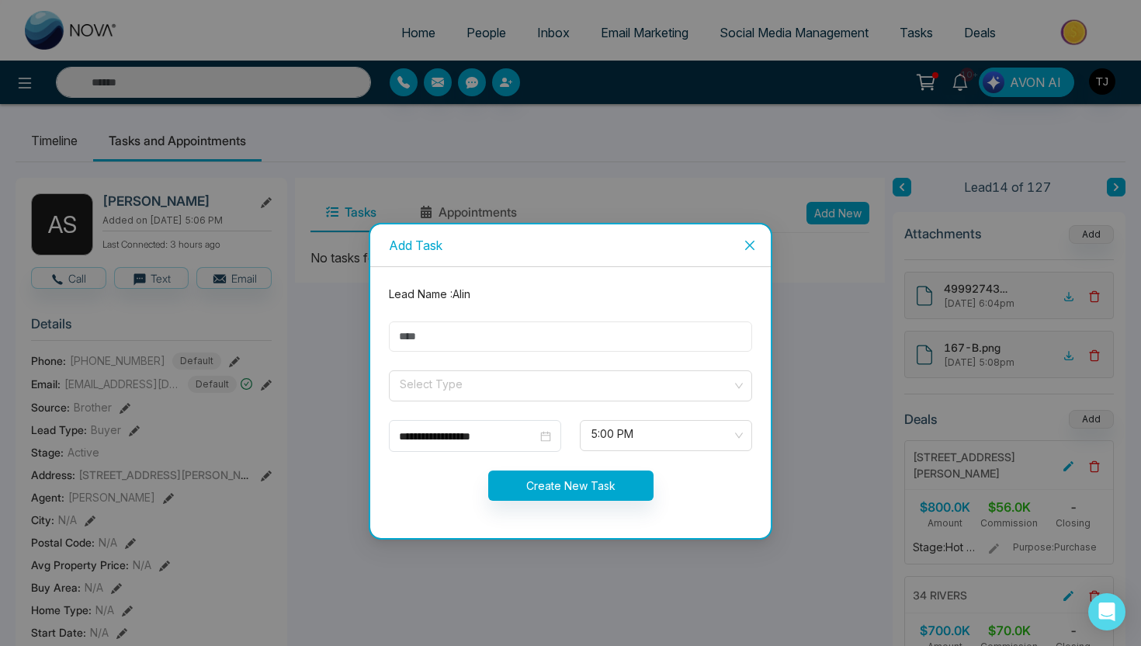
click at [452, 348] on input "text" at bounding box center [570, 336] width 363 height 30
click at [750, 249] on icon "close" at bounding box center [750, 245] width 12 height 12
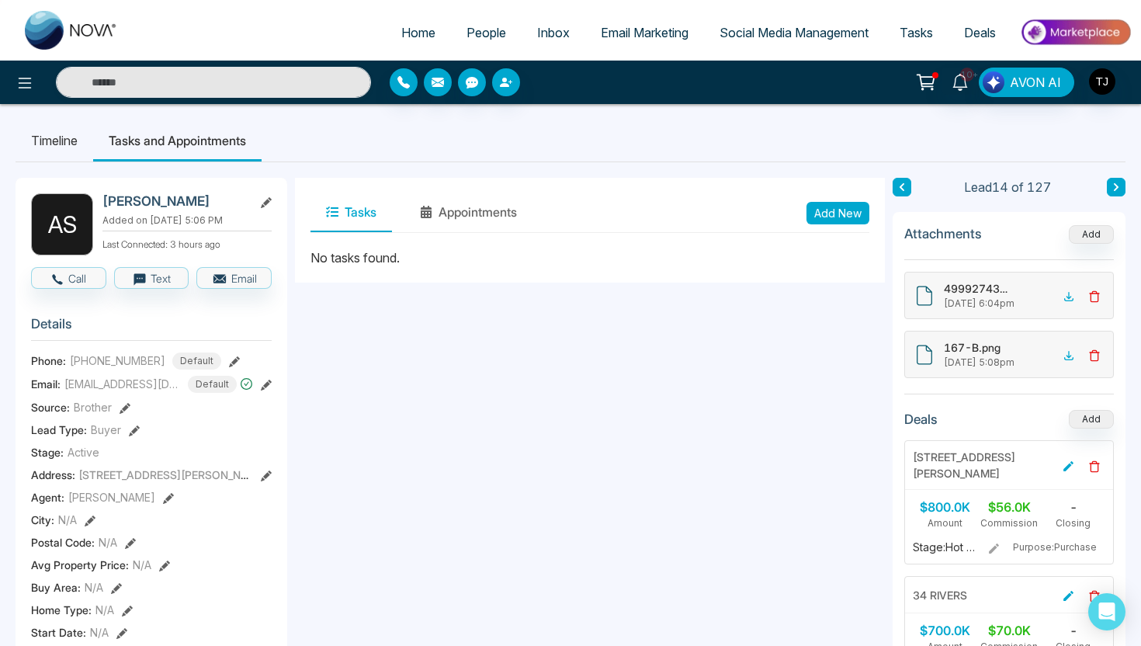
click at [615, 38] on span "Email Marketing" at bounding box center [645, 33] width 88 height 16
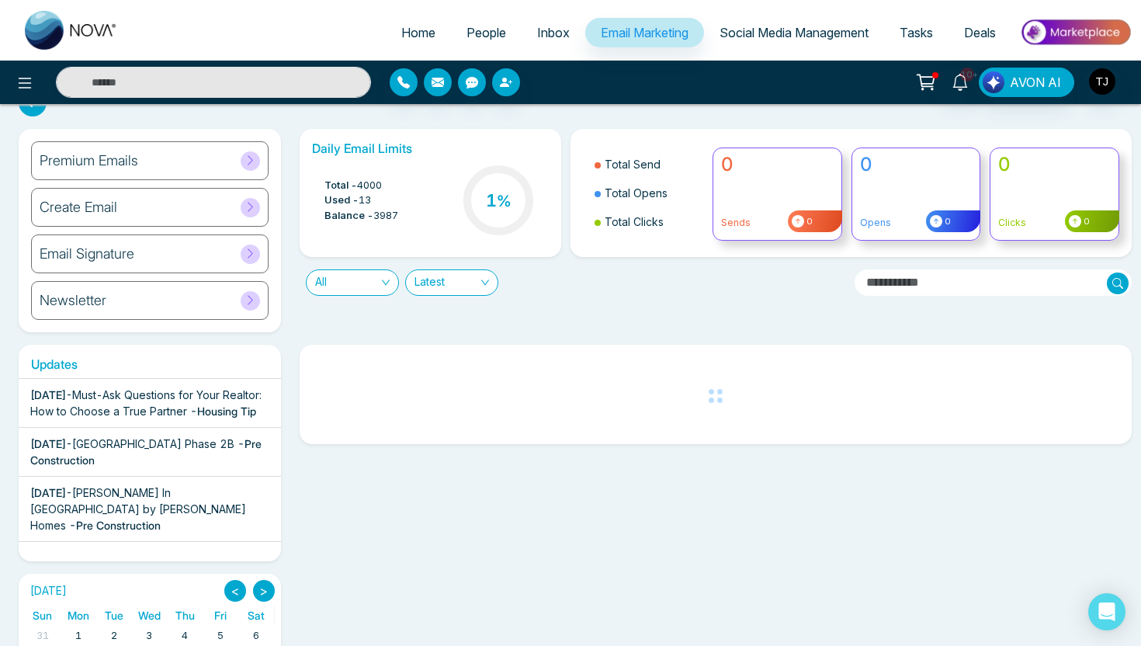
scroll to position [33, 0]
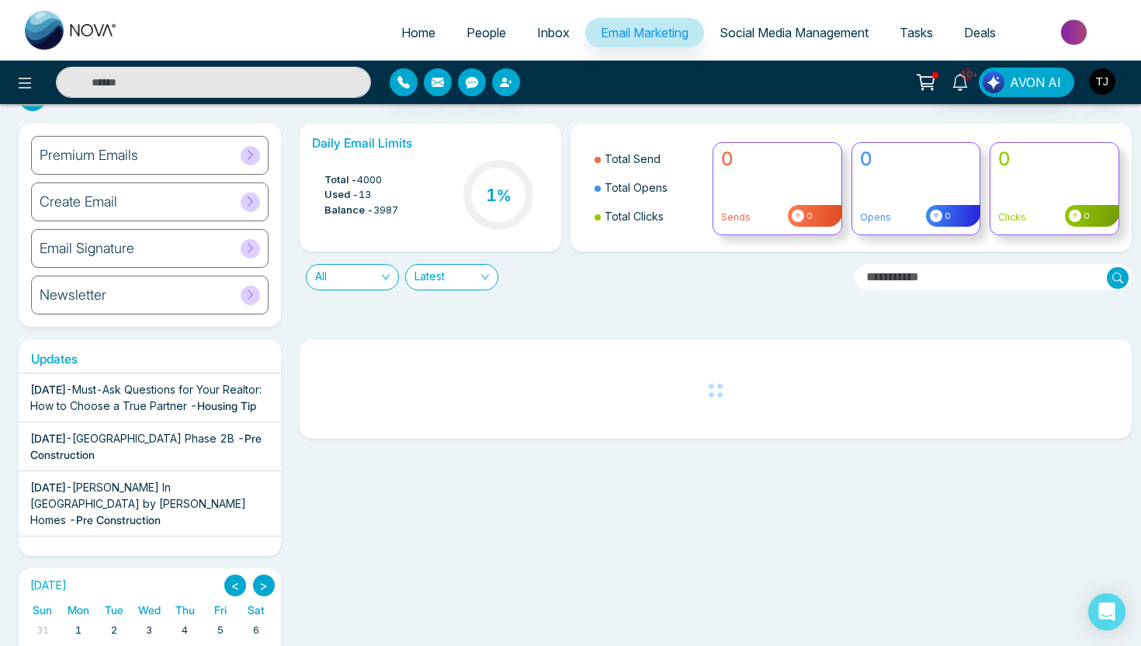
click at [195, 206] on div "Create Email" at bounding box center [149, 201] width 237 height 39
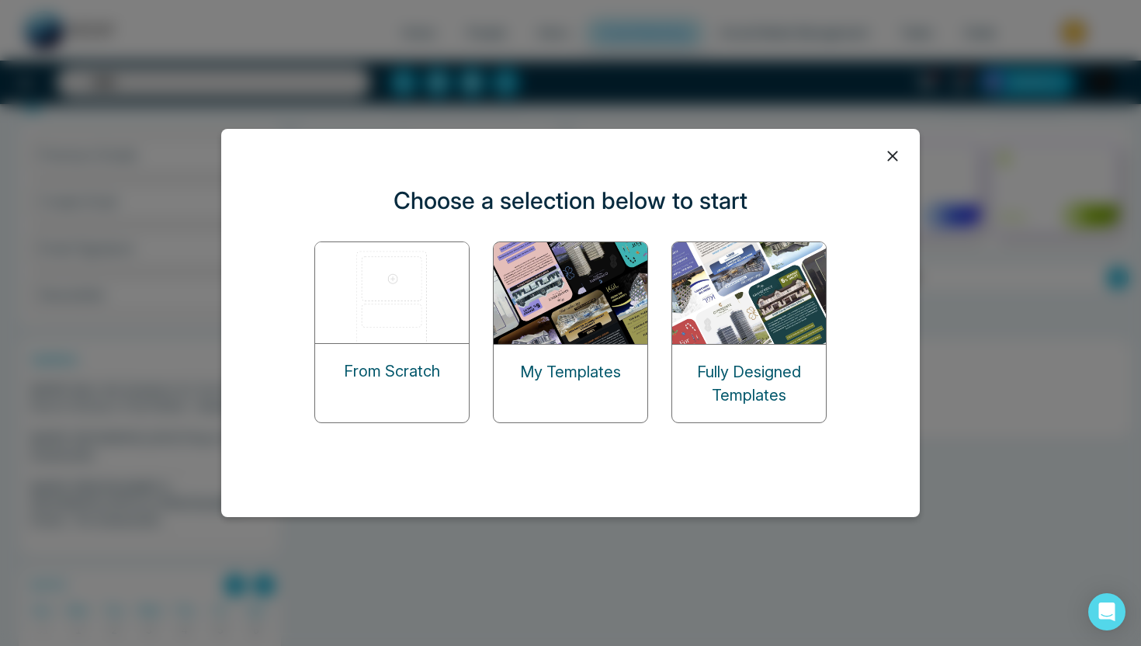
click at [387, 312] on img at bounding box center [392, 292] width 155 height 101
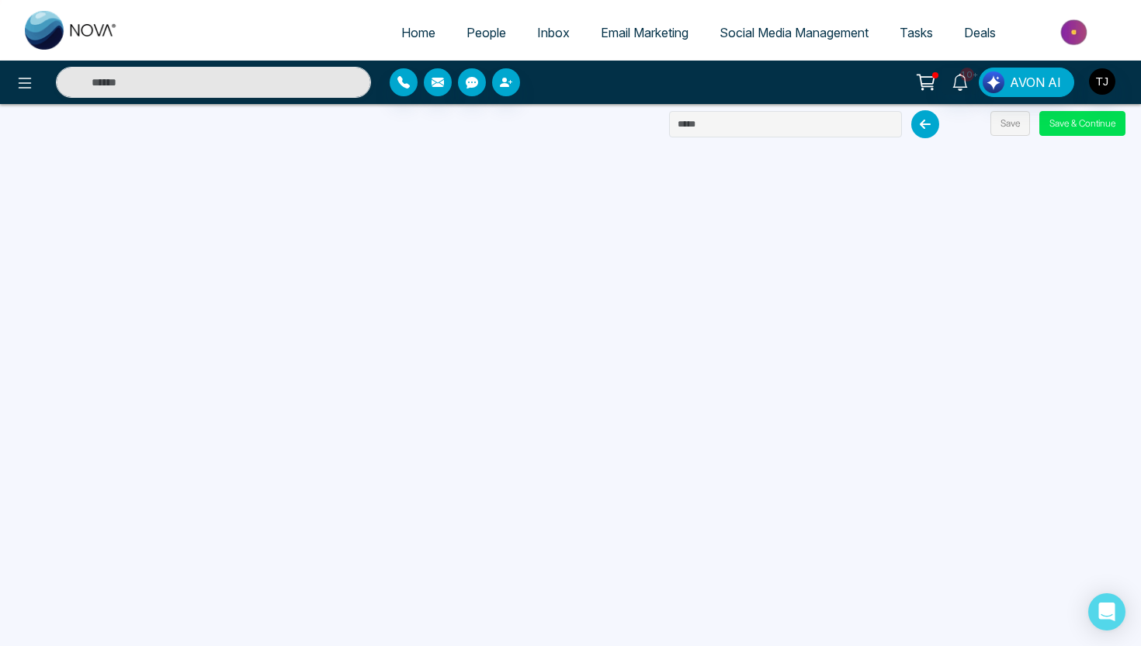
click at [630, 32] on span "Email Marketing" at bounding box center [645, 33] width 88 height 16
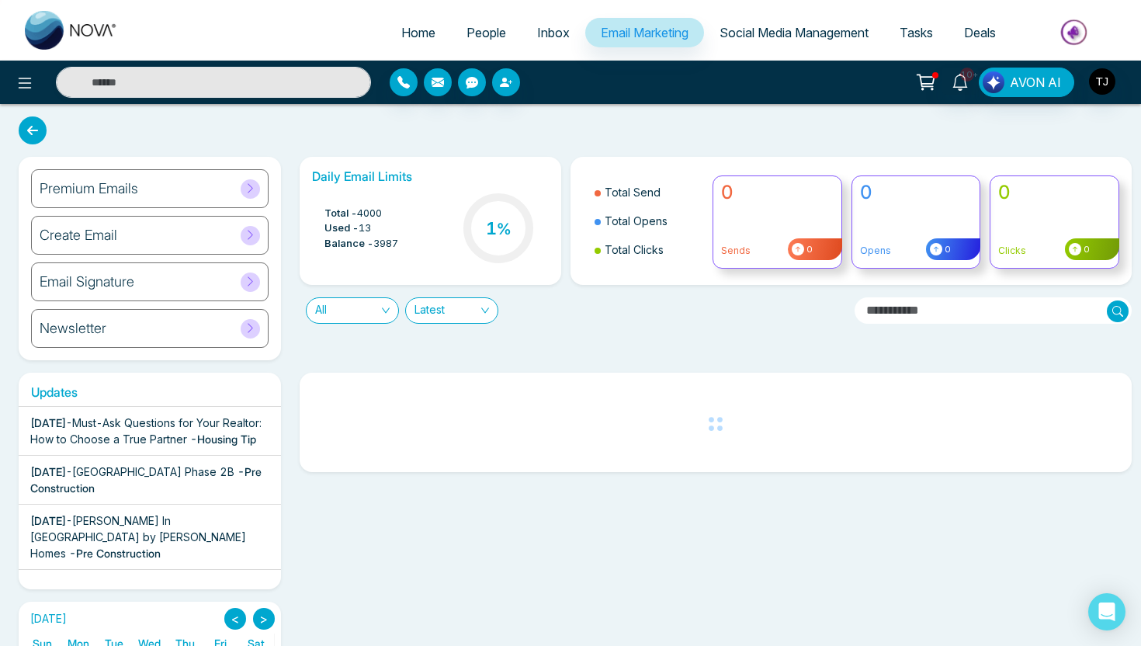
click at [109, 190] on h6 "Premium Emails" at bounding box center [89, 188] width 99 height 17
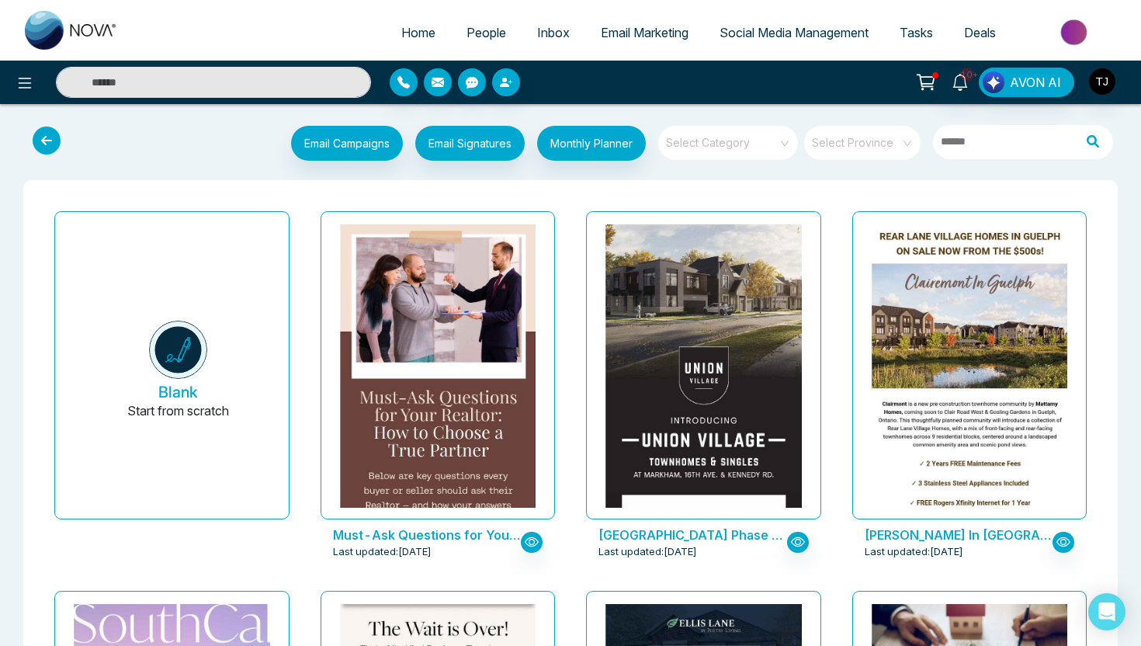
click at [731, 148] on input "search" at bounding box center [723, 137] width 112 height 23
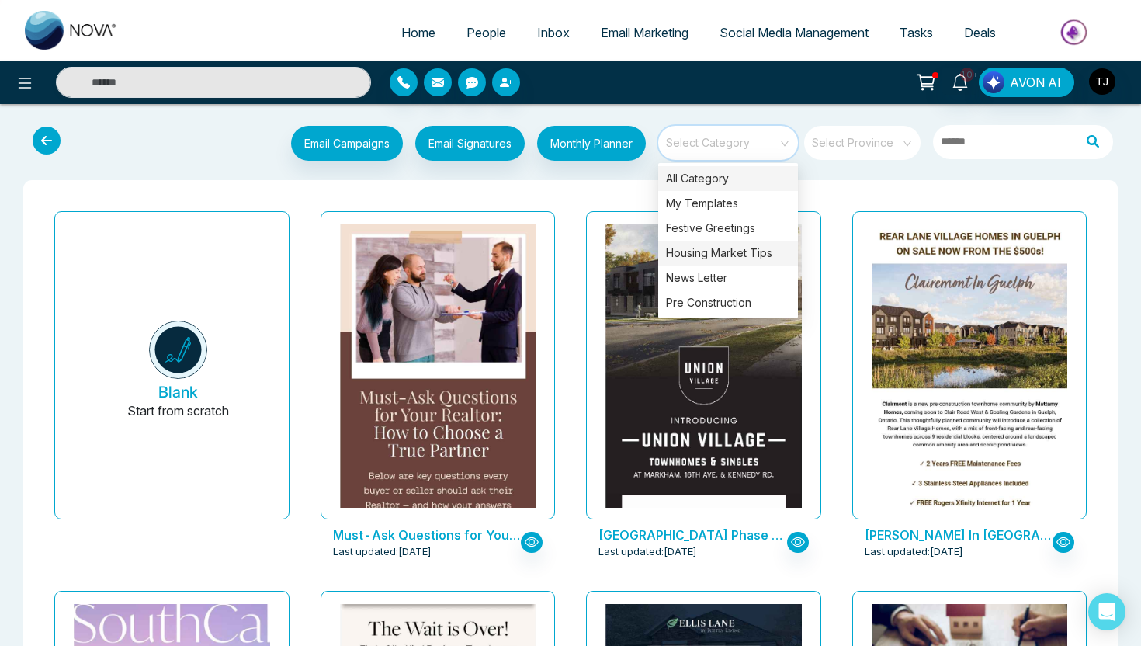
click at [736, 256] on div "Housing Market Tips" at bounding box center [728, 253] width 140 height 25
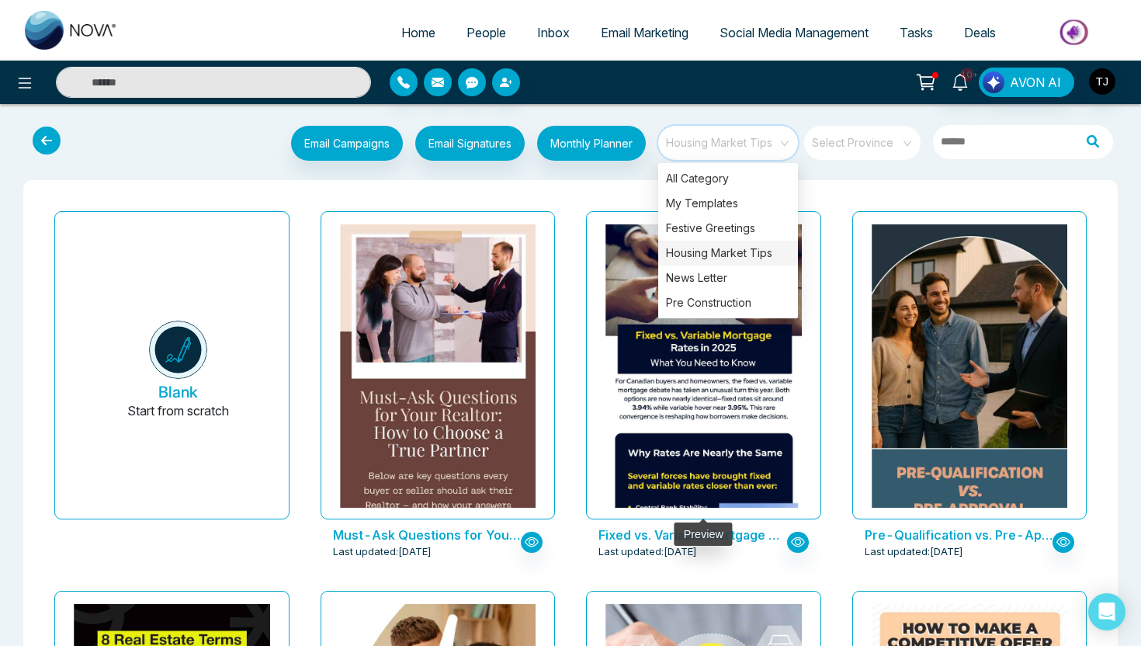
click at [586, 235] on div at bounding box center [703, 365] width 235 height 308
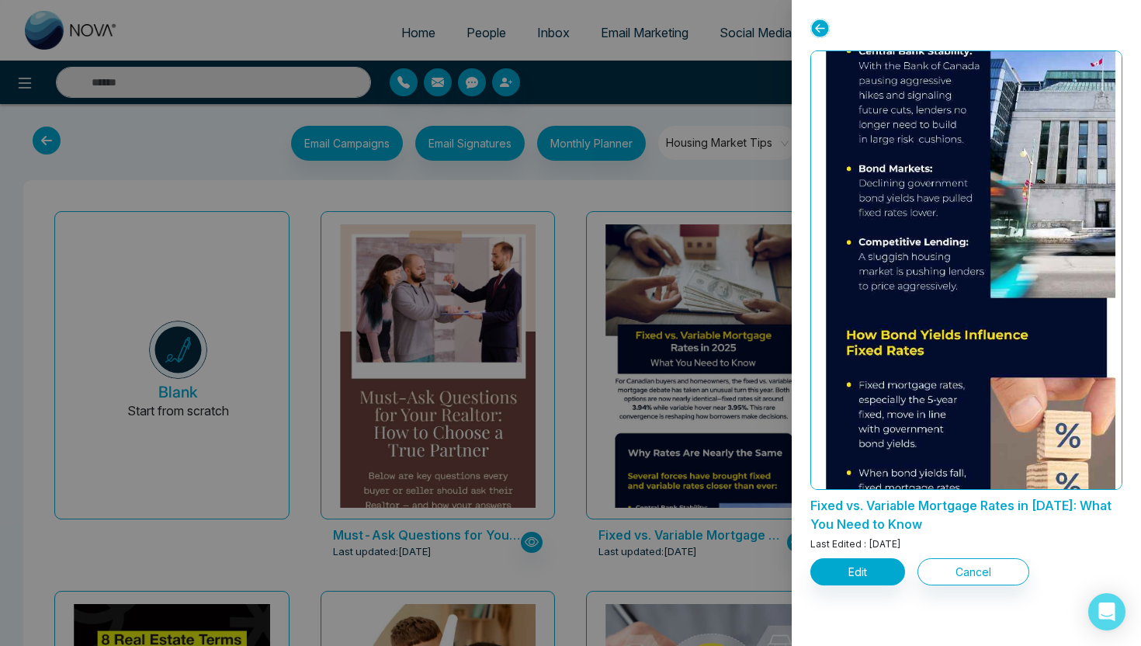
scroll to position [452, 0]
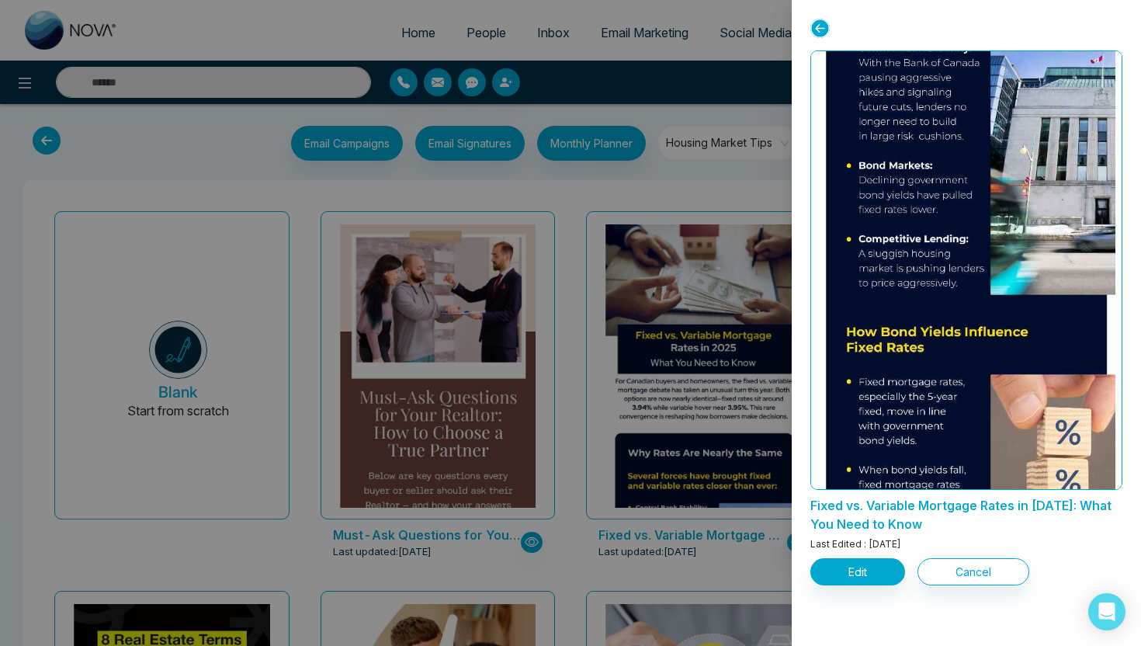
click at [633, 374] on div at bounding box center [570, 323] width 1141 height 646
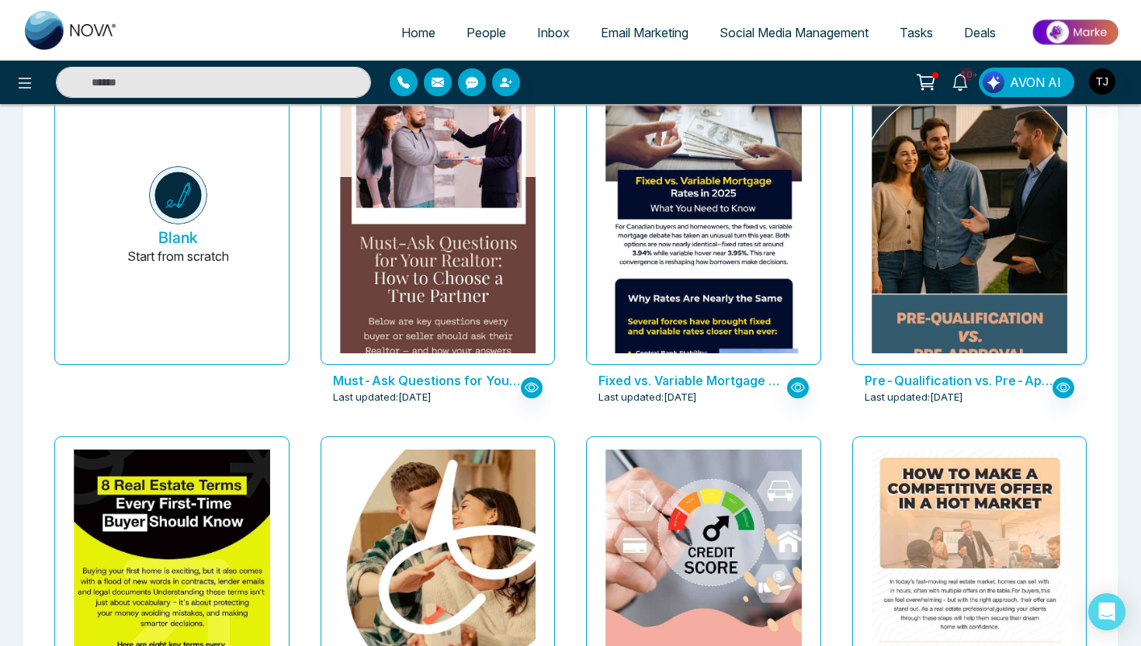
scroll to position [258, 0]
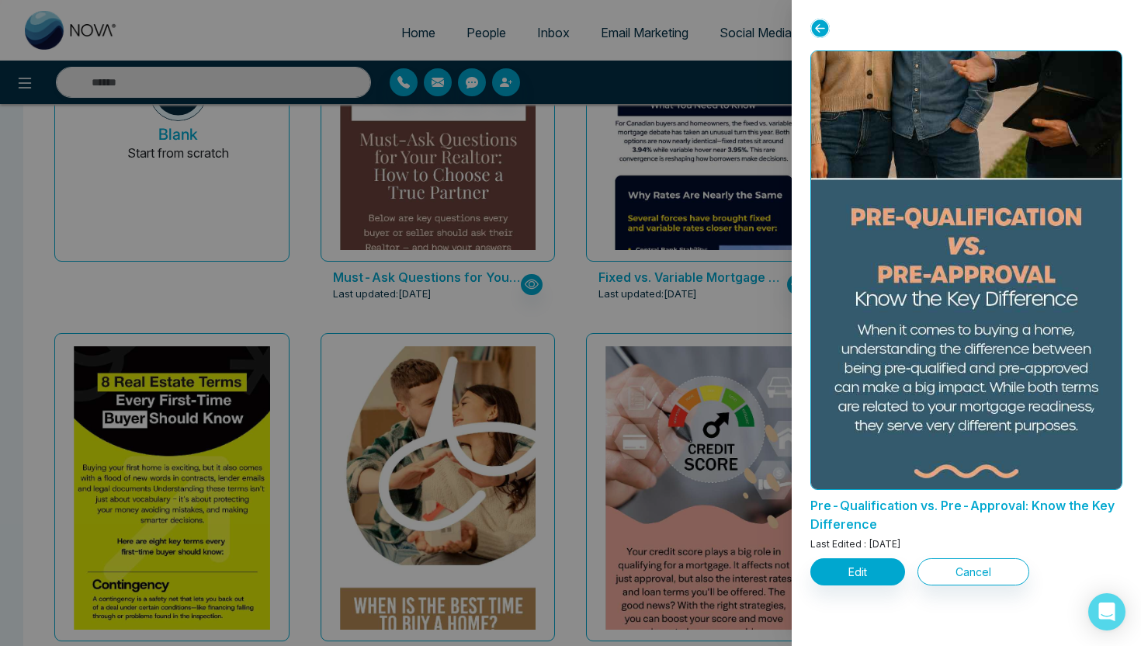
scroll to position [228, 0]
click at [546, 389] on div at bounding box center [570, 323] width 1141 height 646
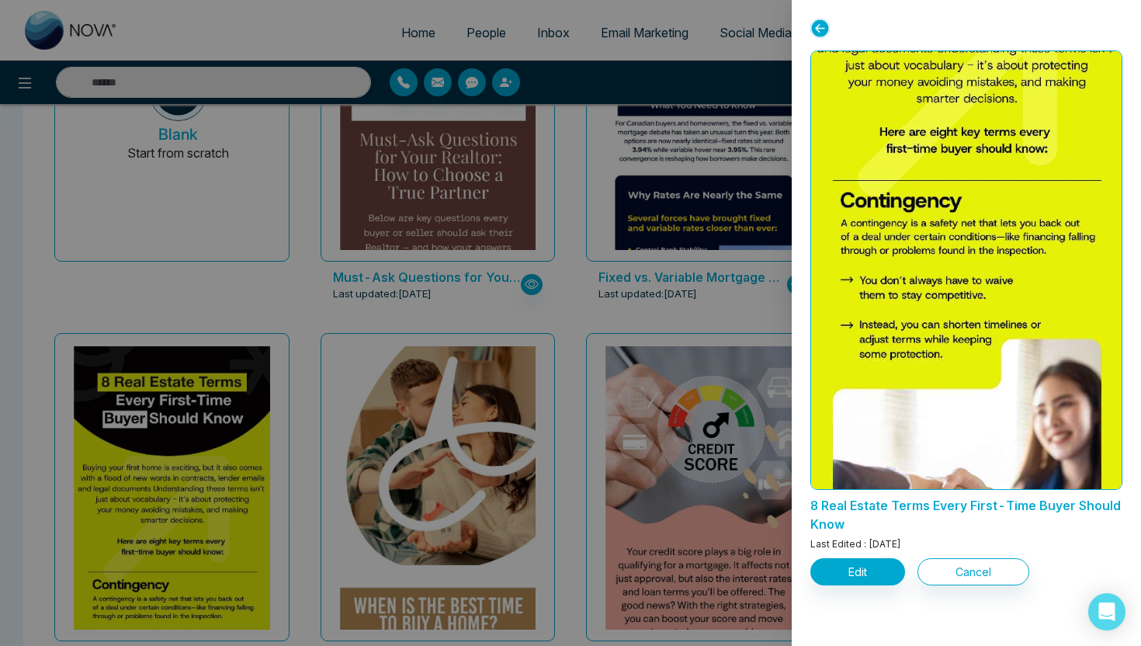
scroll to position [0, 0]
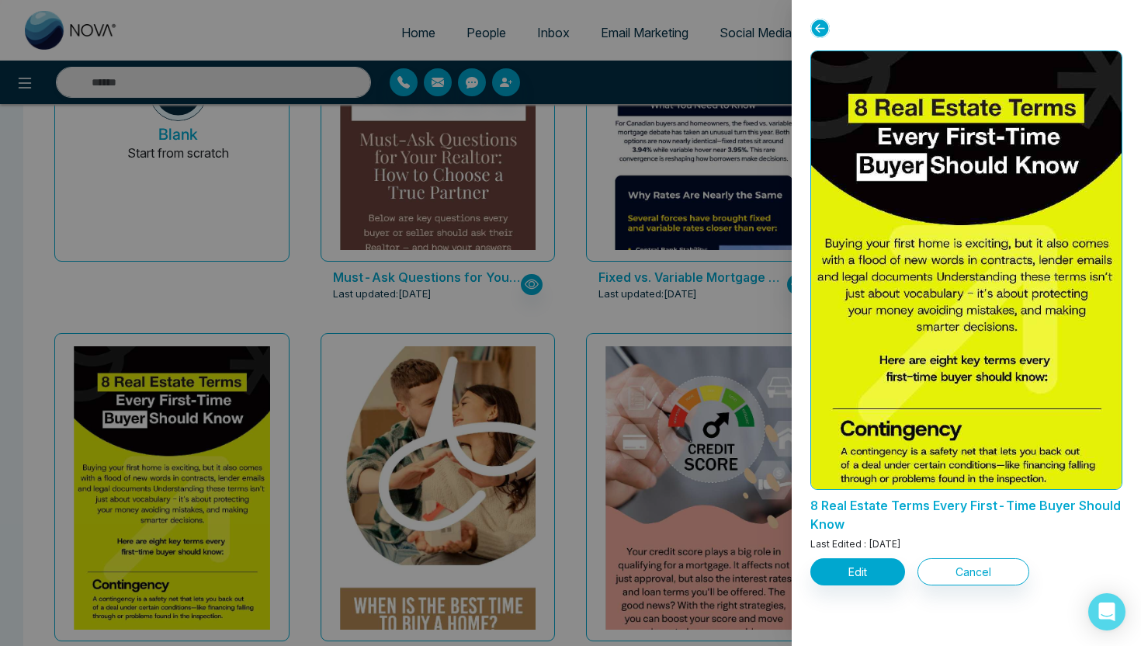
click at [712, 269] on div at bounding box center [570, 323] width 1141 height 646
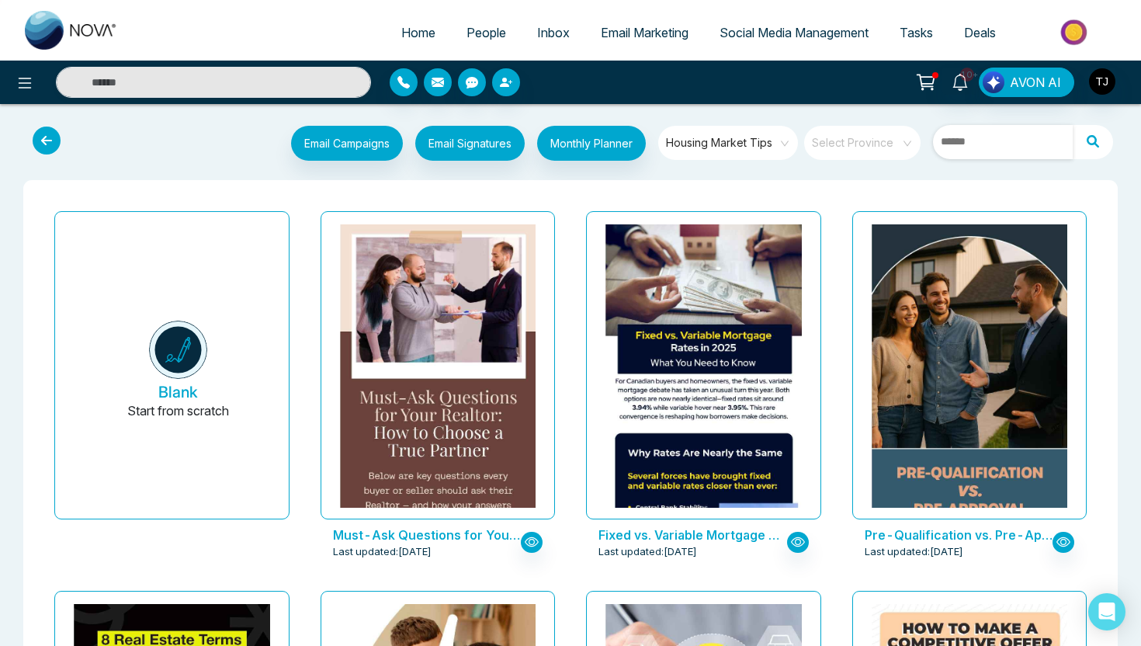
click at [987, 148] on input "text" at bounding box center [1003, 142] width 140 height 34
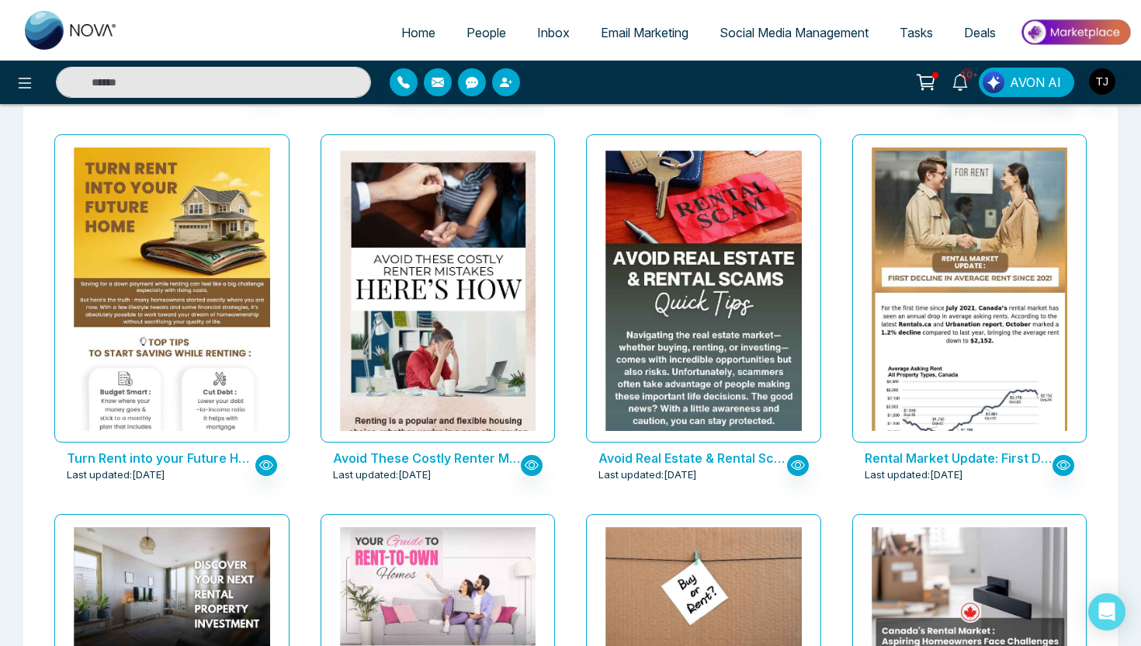
scroll to position [837, 0]
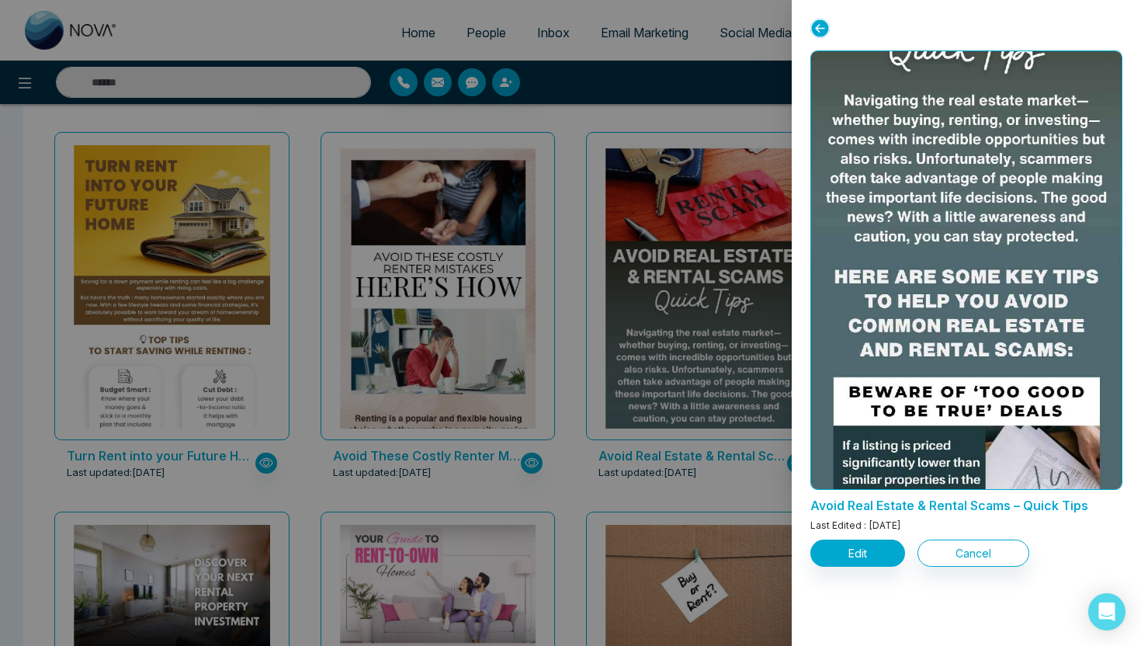
scroll to position [257, 0]
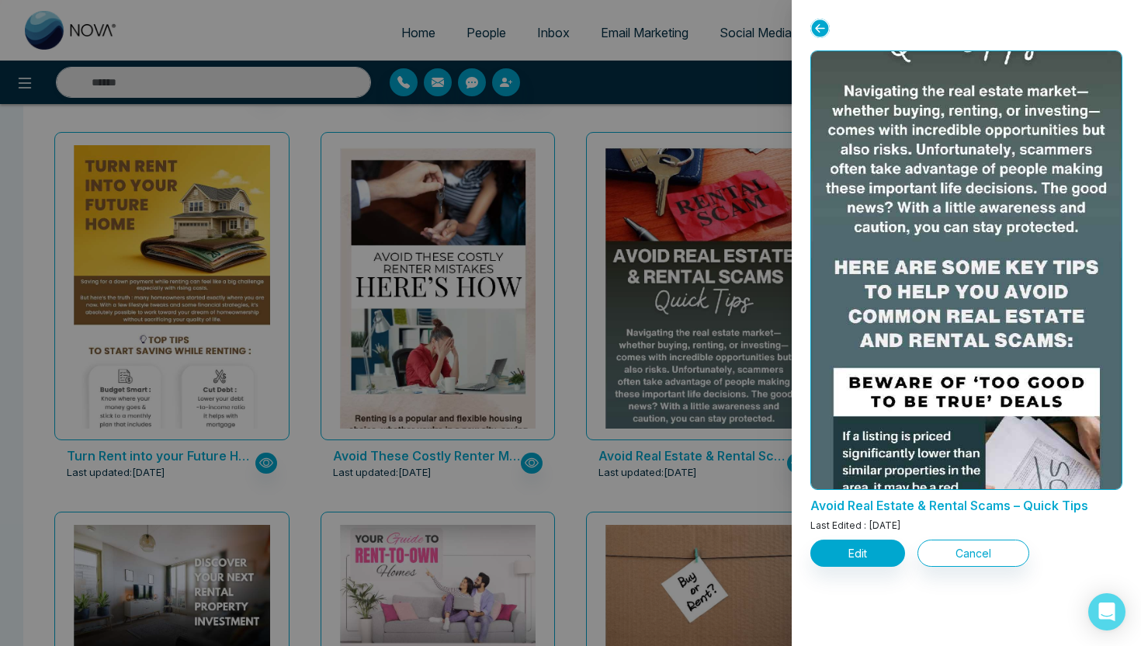
click at [557, 294] on div at bounding box center [570, 323] width 1141 height 646
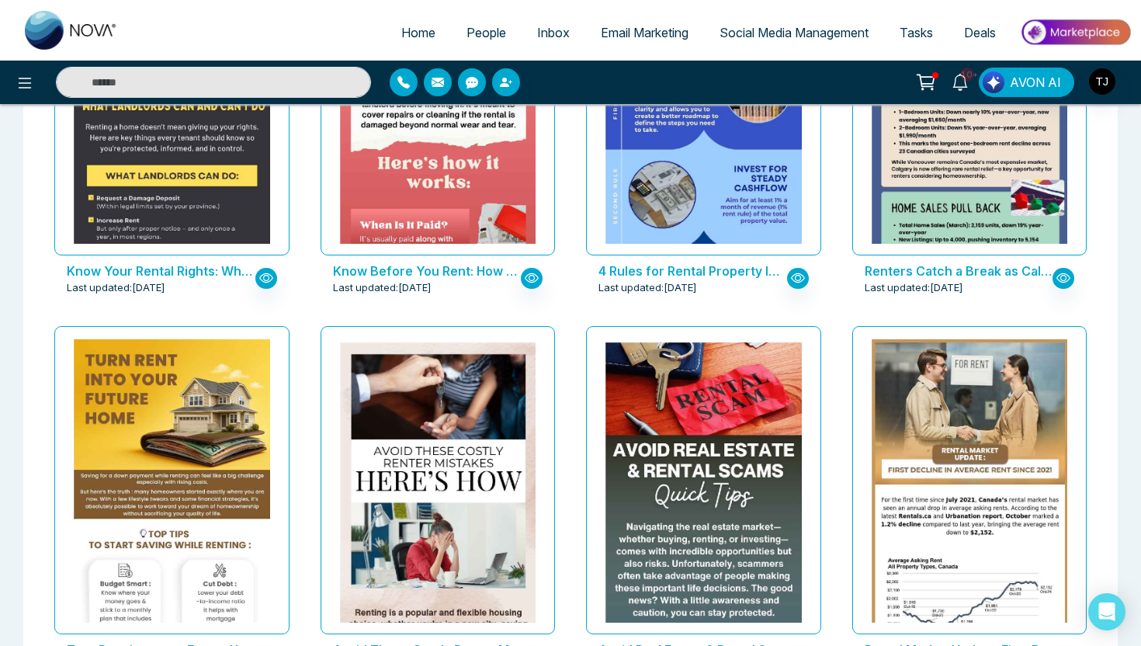
scroll to position [397, 0]
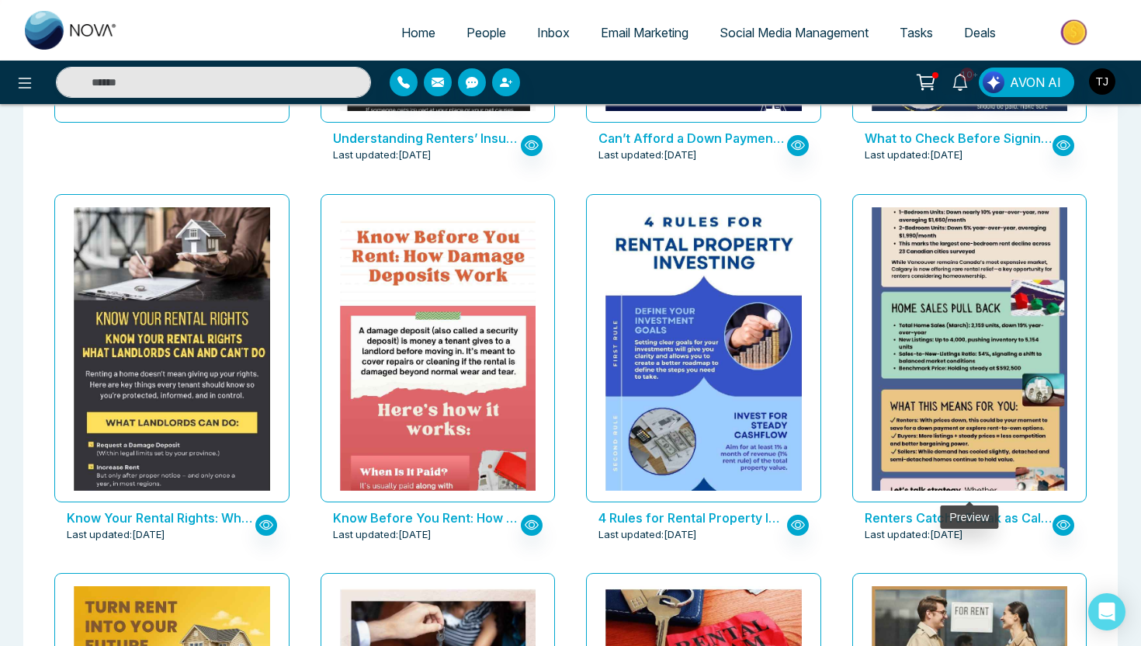
click at [961, 329] on img at bounding box center [969, 305] width 392 height 490
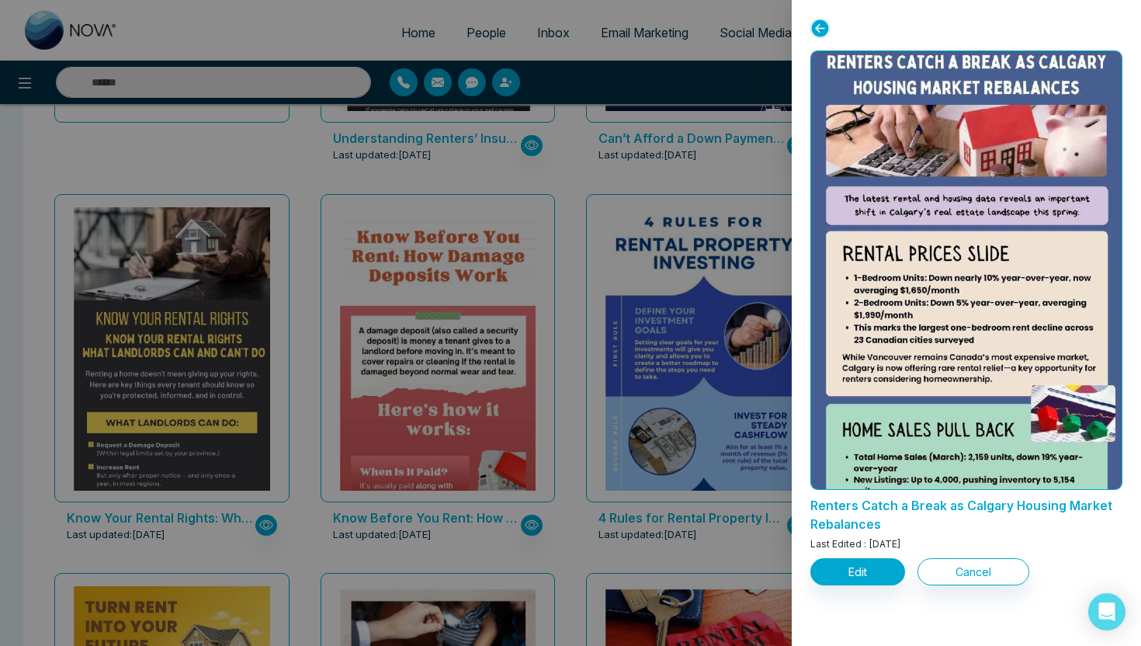
scroll to position [0, 0]
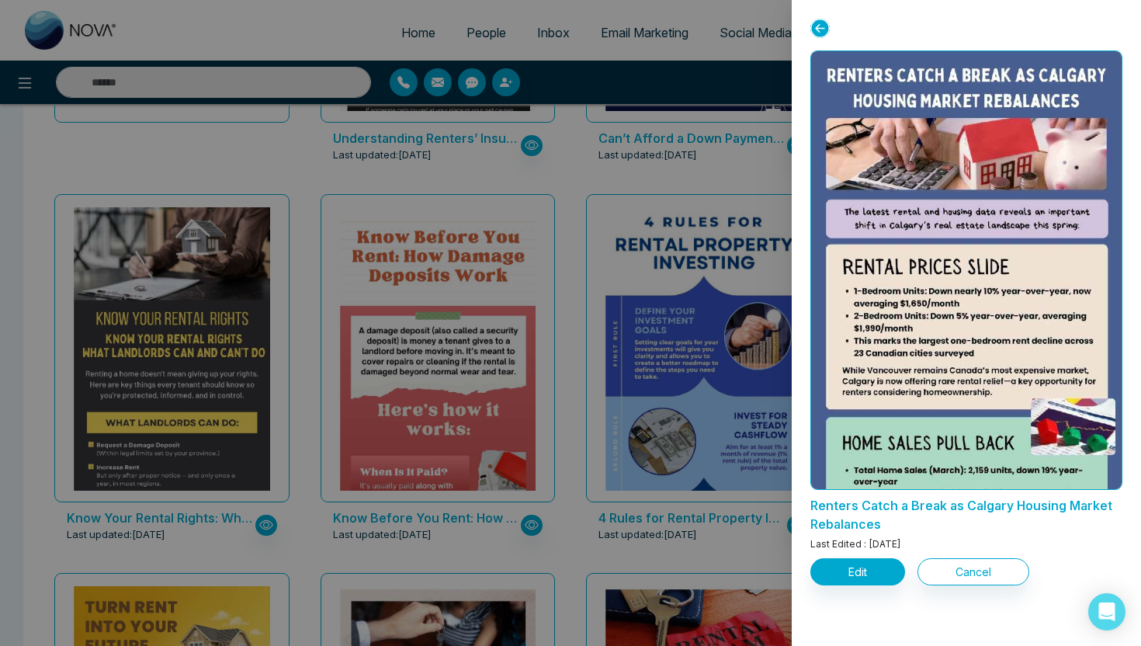
click at [636, 165] on div at bounding box center [570, 323] width 1141 height 646
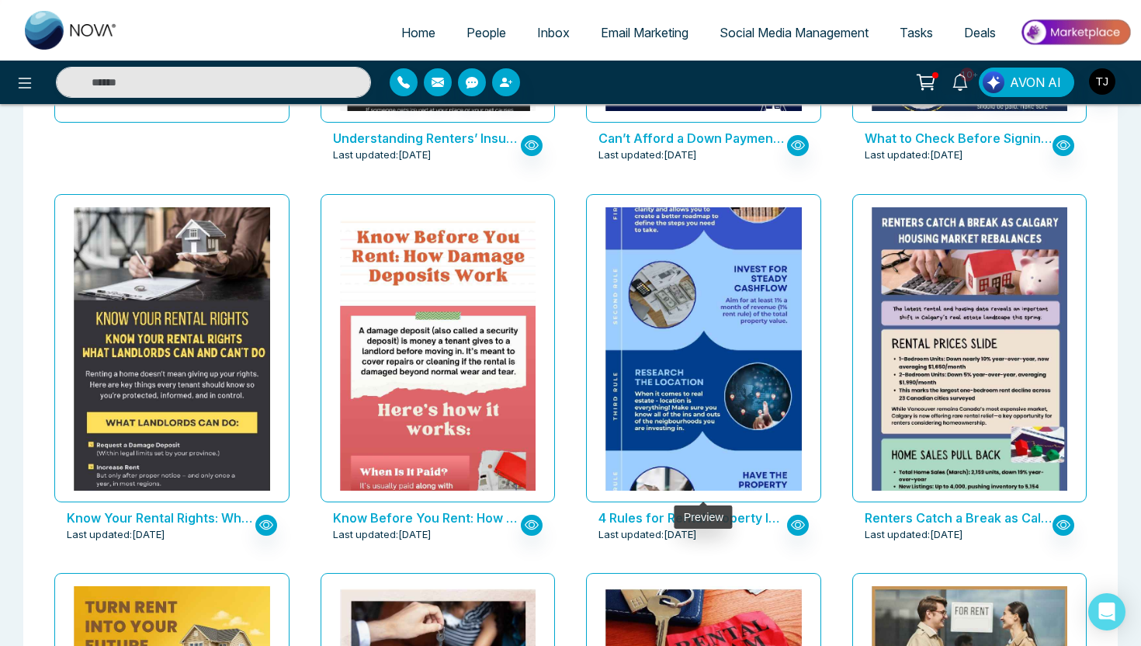
click at [712, 289] on img at bounding box center [704, 305] width 392 height 490
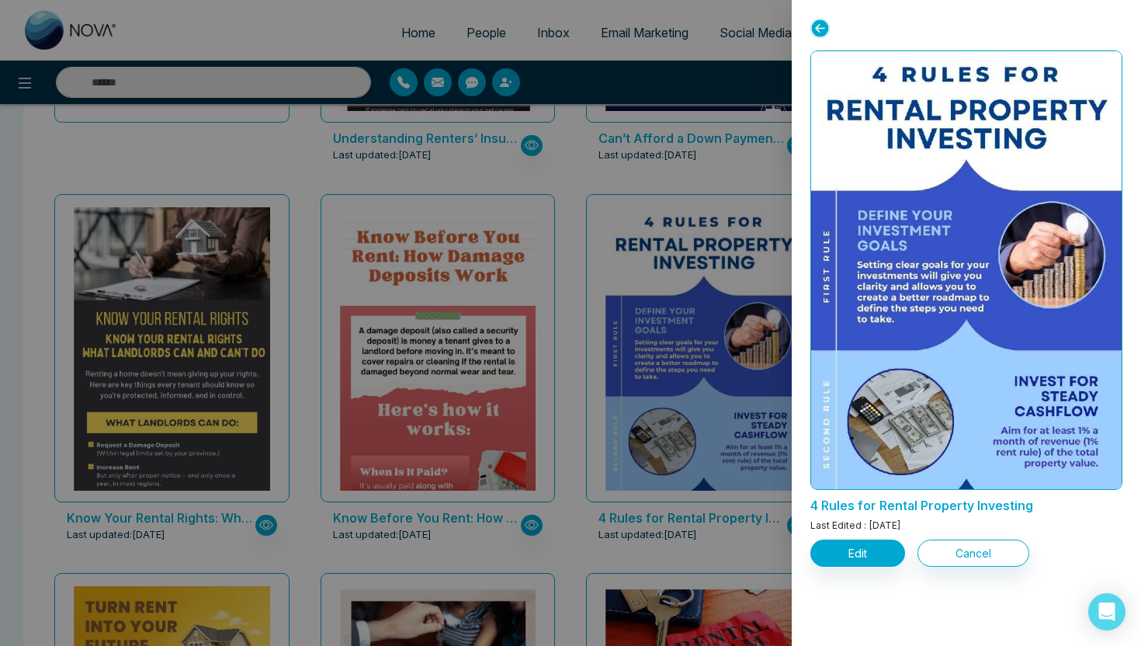
click at [736, 192] on div at bounding box center [570, 323] width 1141 height 646
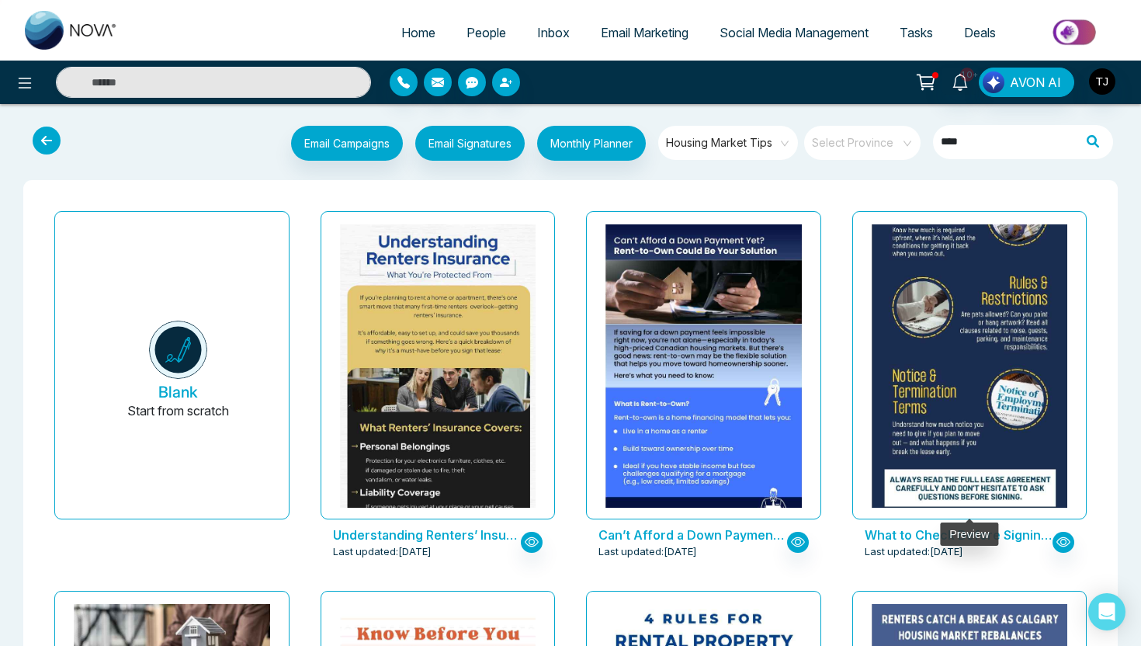
click at [990, 344] on img at bounding box center [969, 199] width 392 height 653
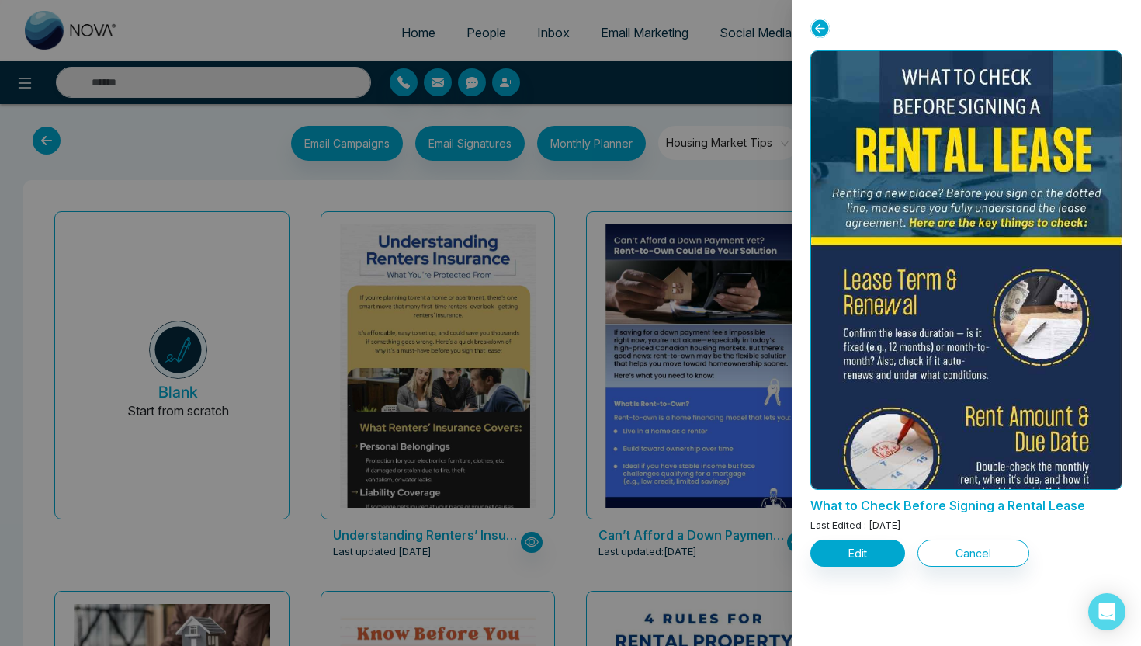
click at [739, 185] on div at bounding box center [570, 323] width 1141 height 646
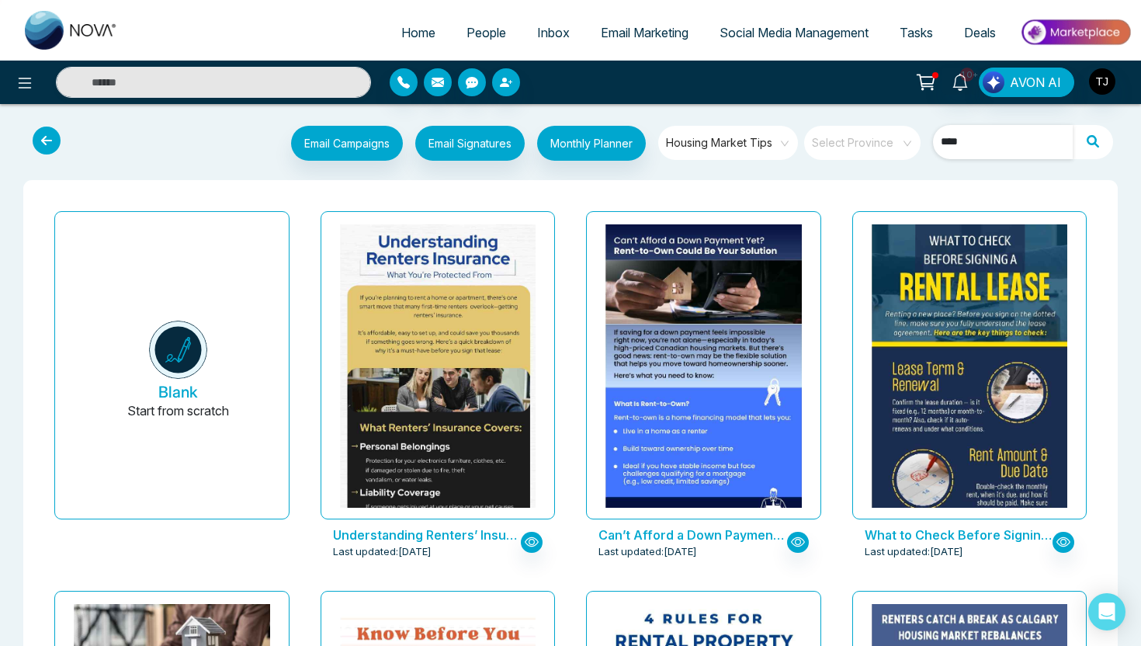
click at [974, 146] on input "****" at bounding box center [1003, 142] width 140 height 34
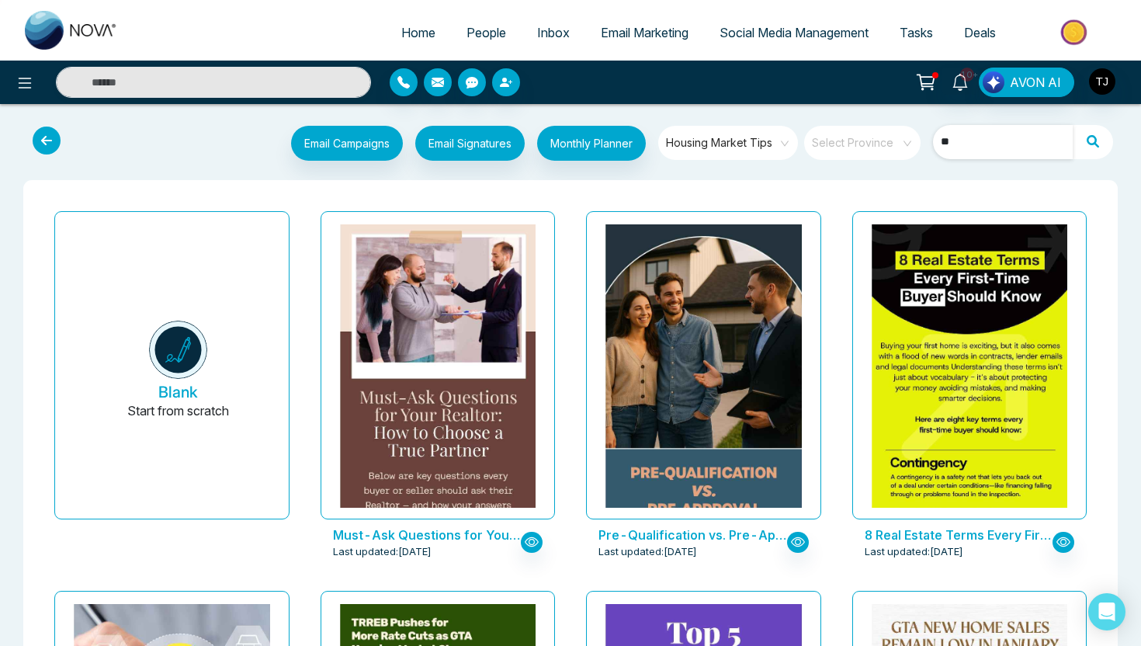
type input "*"
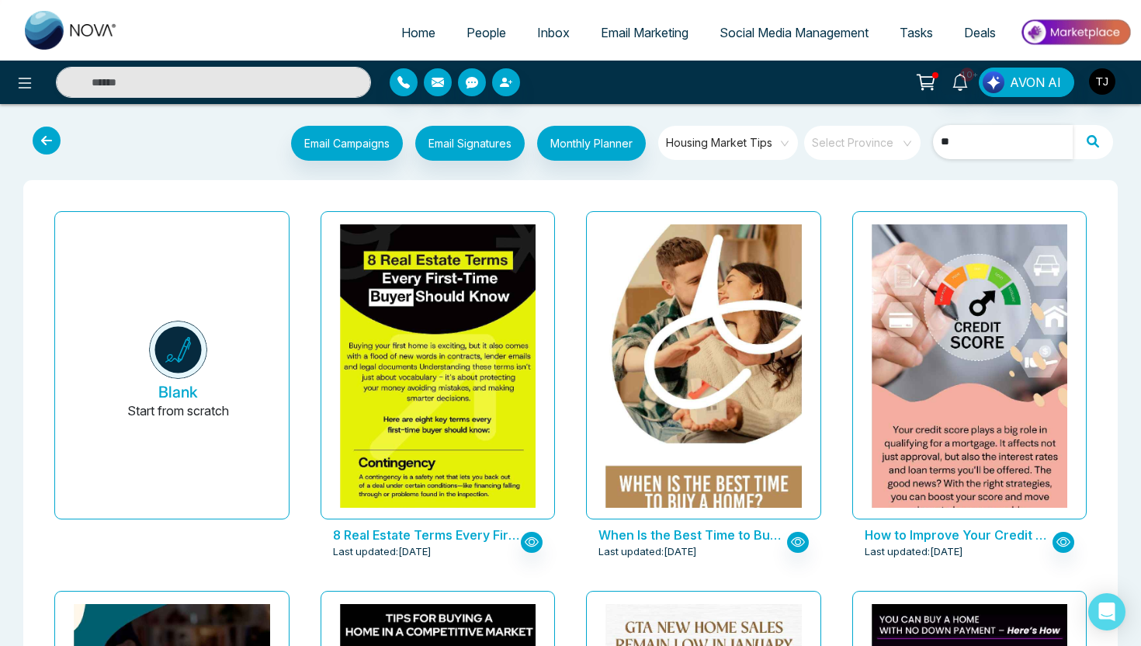
click at [782, 140] on span "Housing Market Tips" at bounding box center [729, 142] width 127 height 23
type input "**"
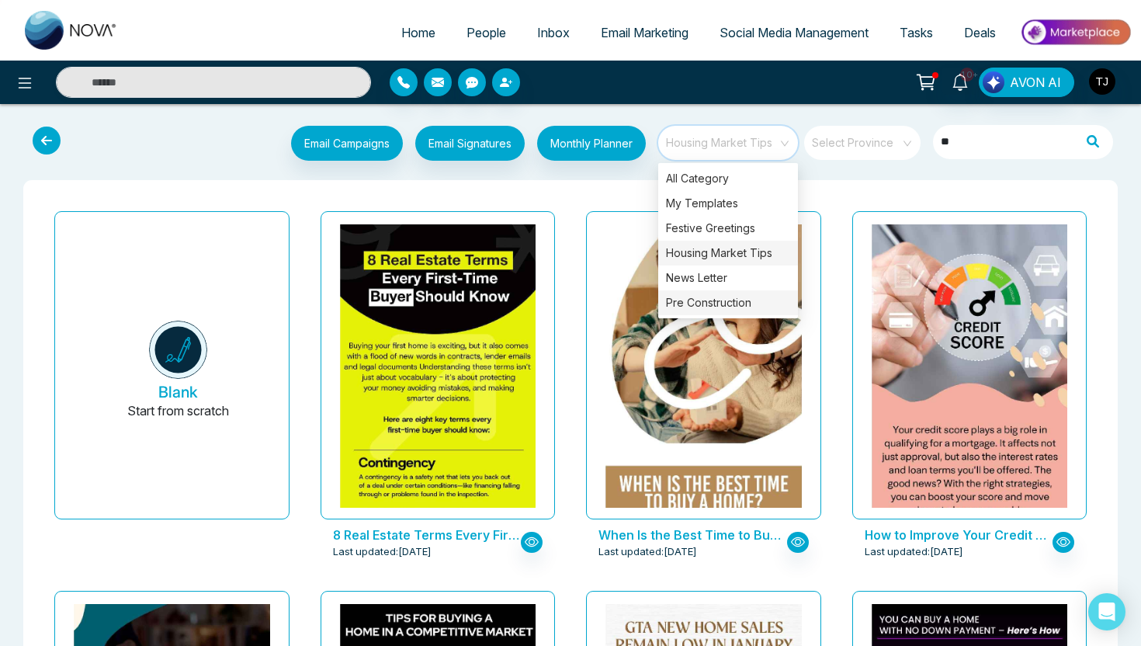
click at [739, 302] on div "Pre Construction" at bounding box center [728, 302] width 140 height 25
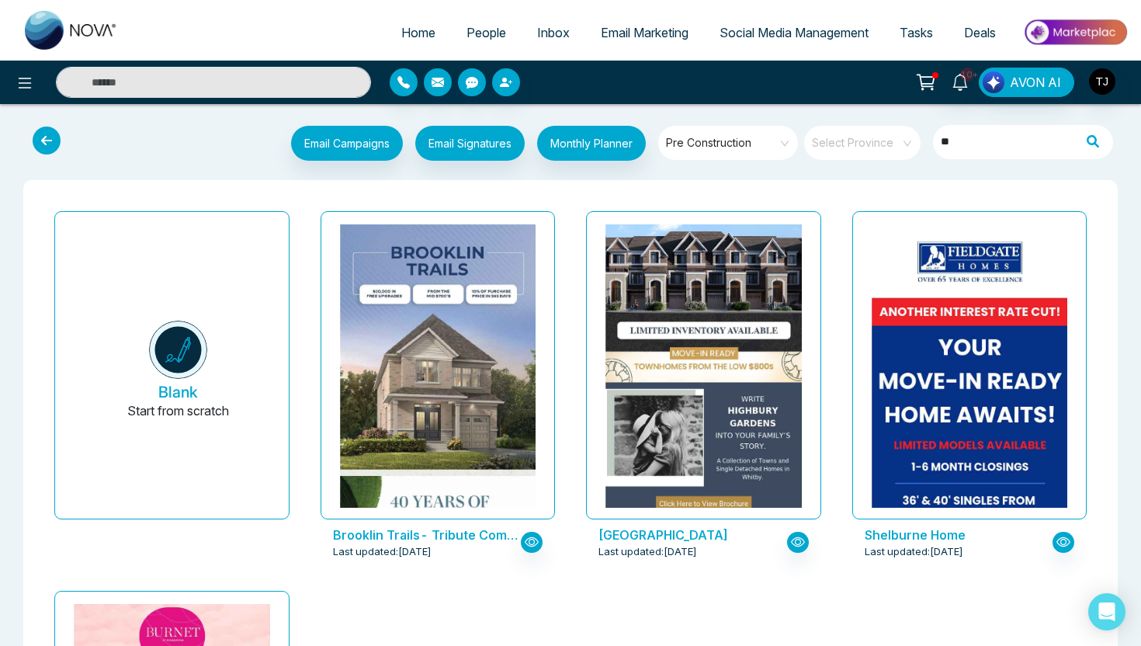
click at [619, 187] on div "Blank Start from scratch Brooklin Trails- Tribute Communities Last updated: [DA…" at bounding box center [570, 584] width 1094 height 808
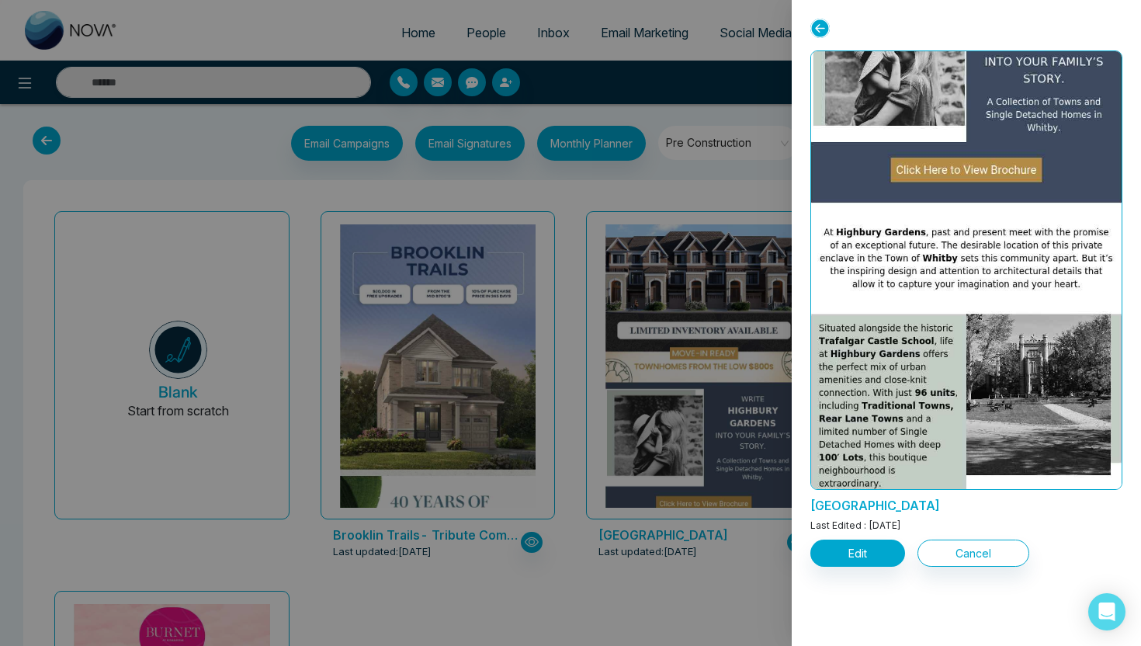
scroll to position [324, 0]
click at [858, 559] on button "Edit" at bounding box center [857, 552] width 95 height 27
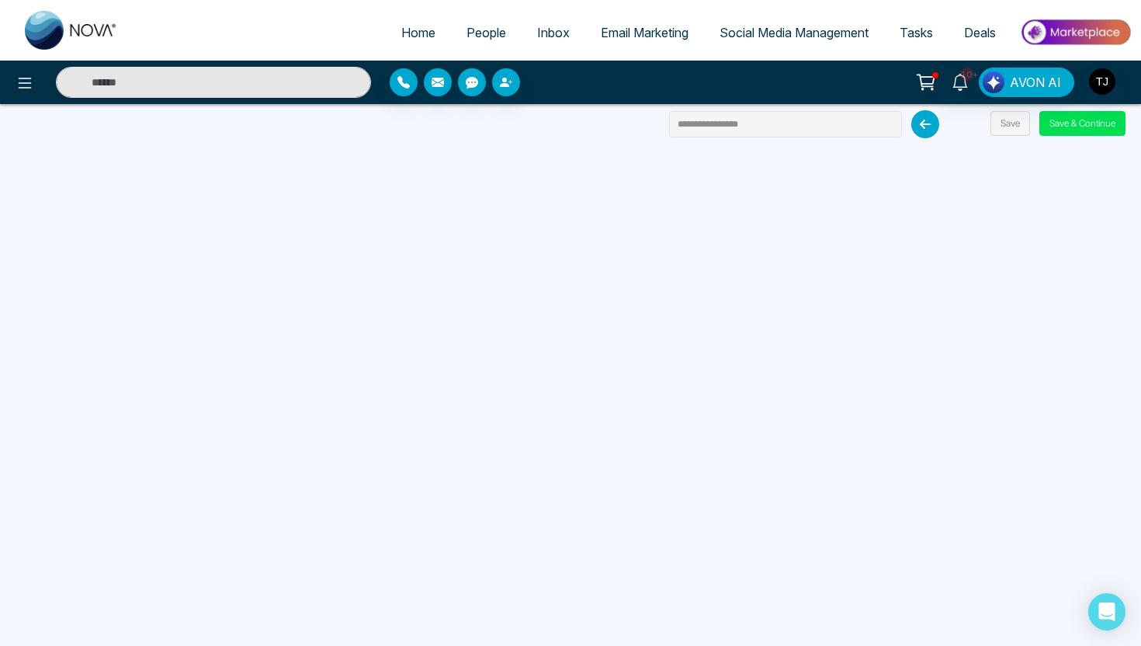
click at [644, 33] on span "Email Marketing" at bounding box center [645, 33] width 88 height 16
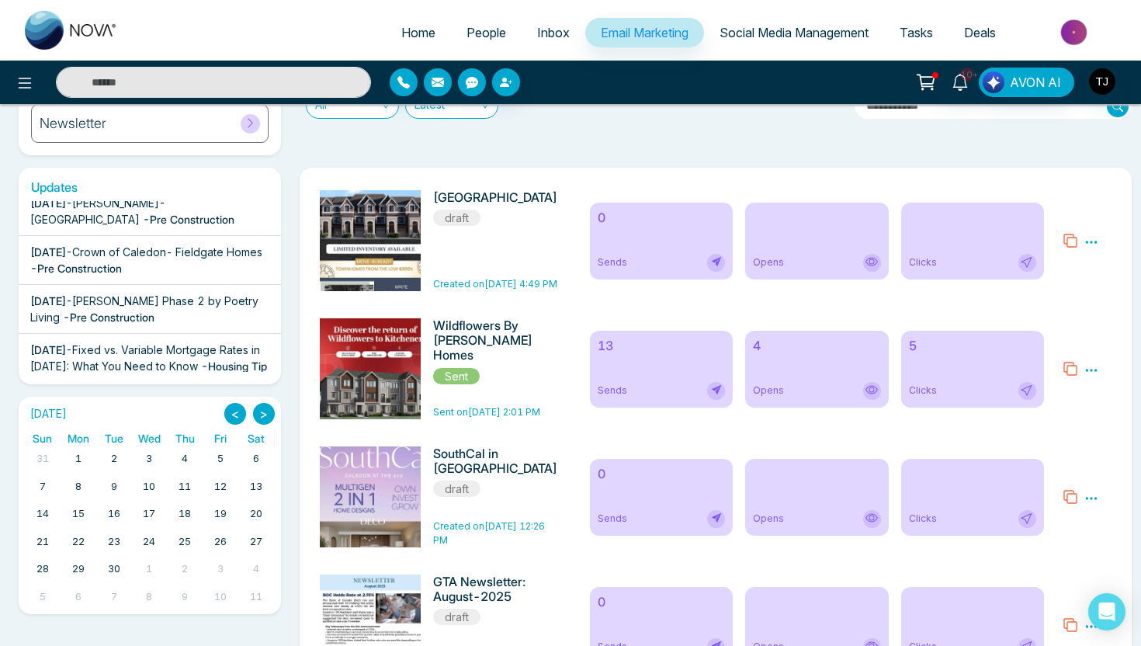
scroll to position [223, 0]
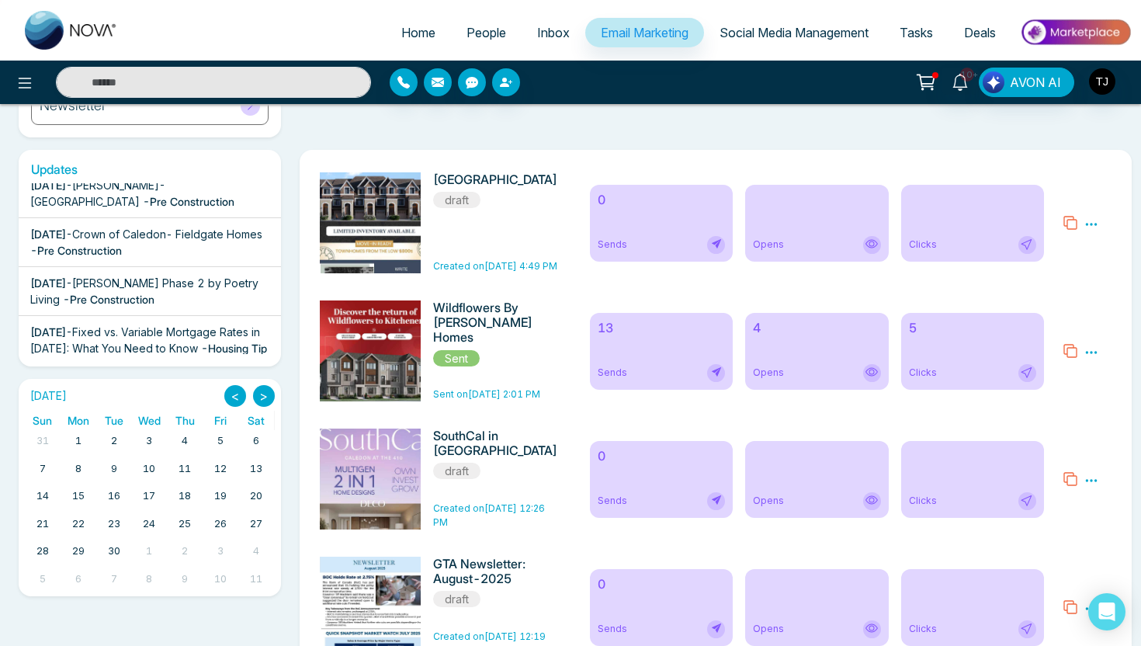
click at [649, 352] on div "13 Sends" at bounding box center [661, 351] width 143 height 77
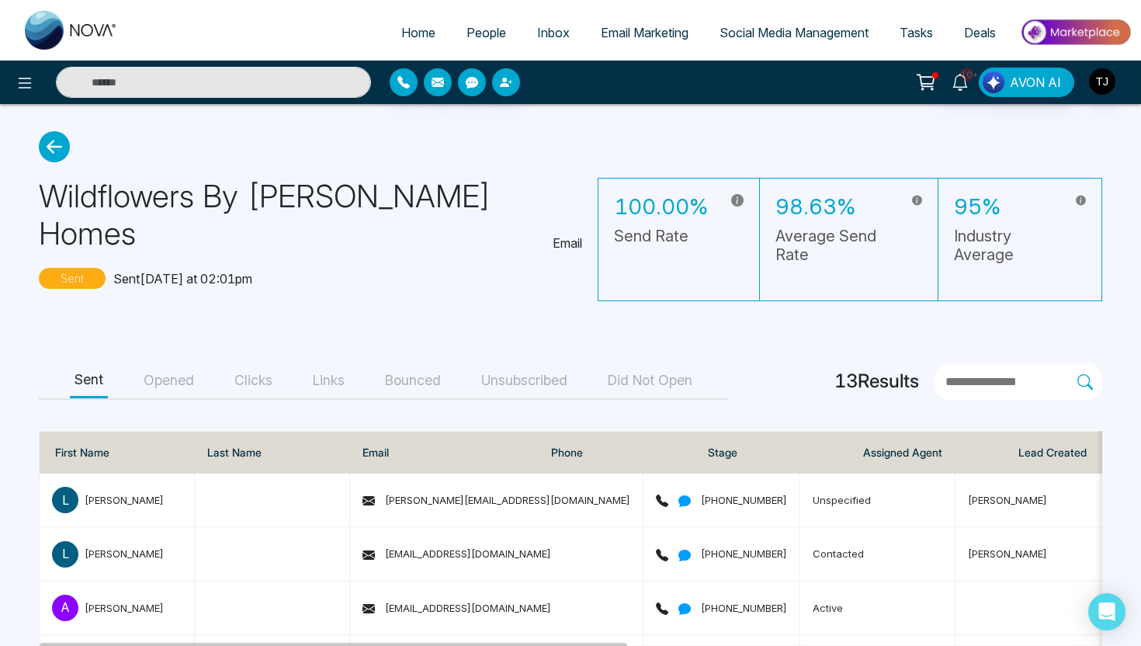
click at [184, 363] on button "Opened" at bounding box center [169, 380] width 60 height 35
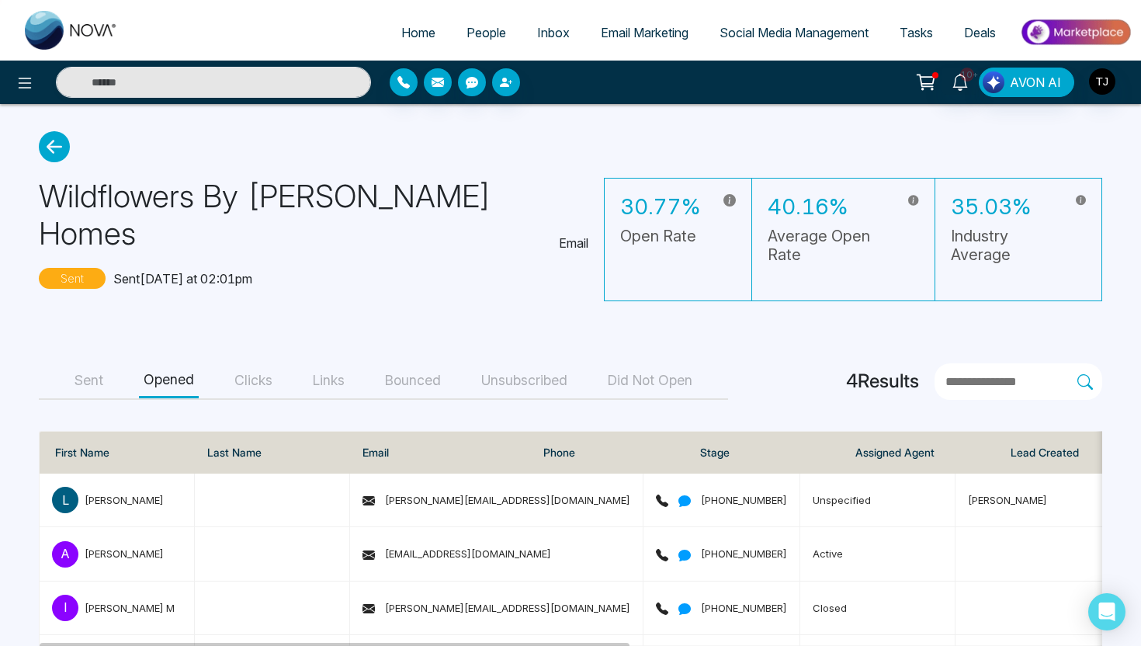
click at [261, 363] on button "Clicks" at bounding box center [253, 380] width 47 height 35
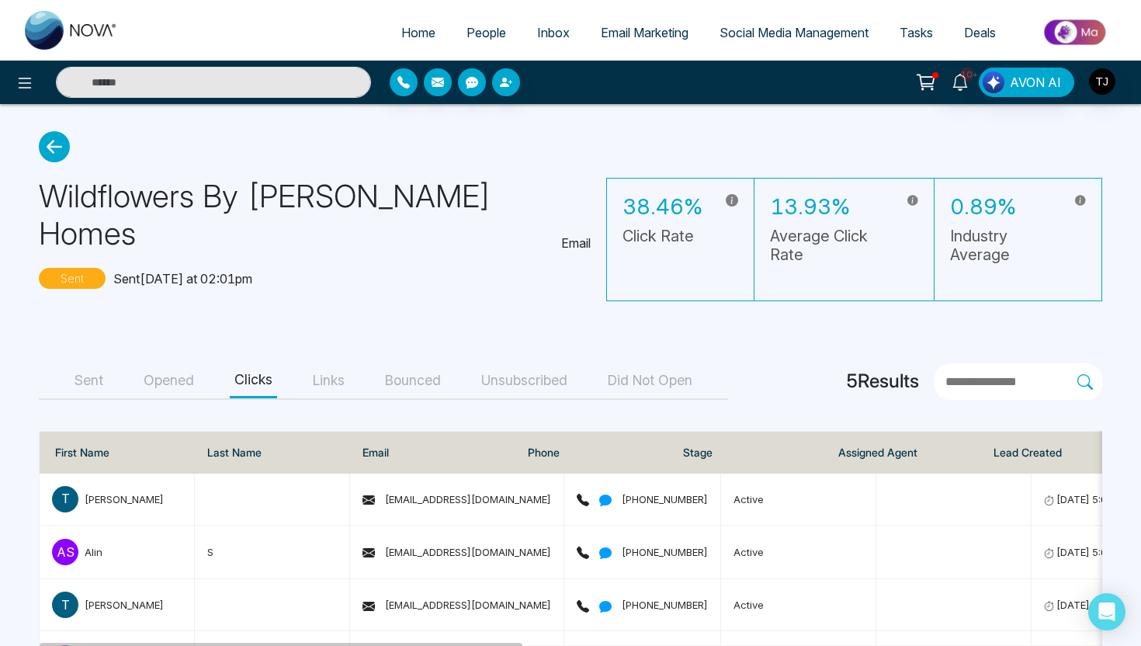
click at [172, 363] on button "Opened" at bounding box center [169, 380] width 60 height 35
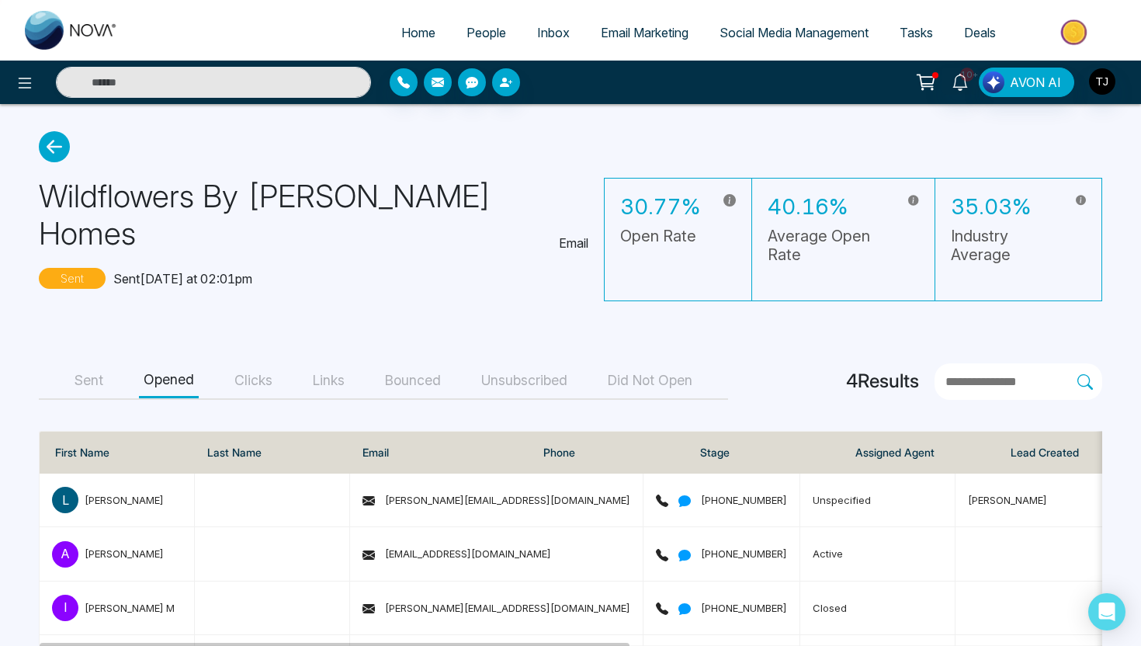
click at [85, 363] on button "Sent" at bounding box center [89, 380] width 38 height 35
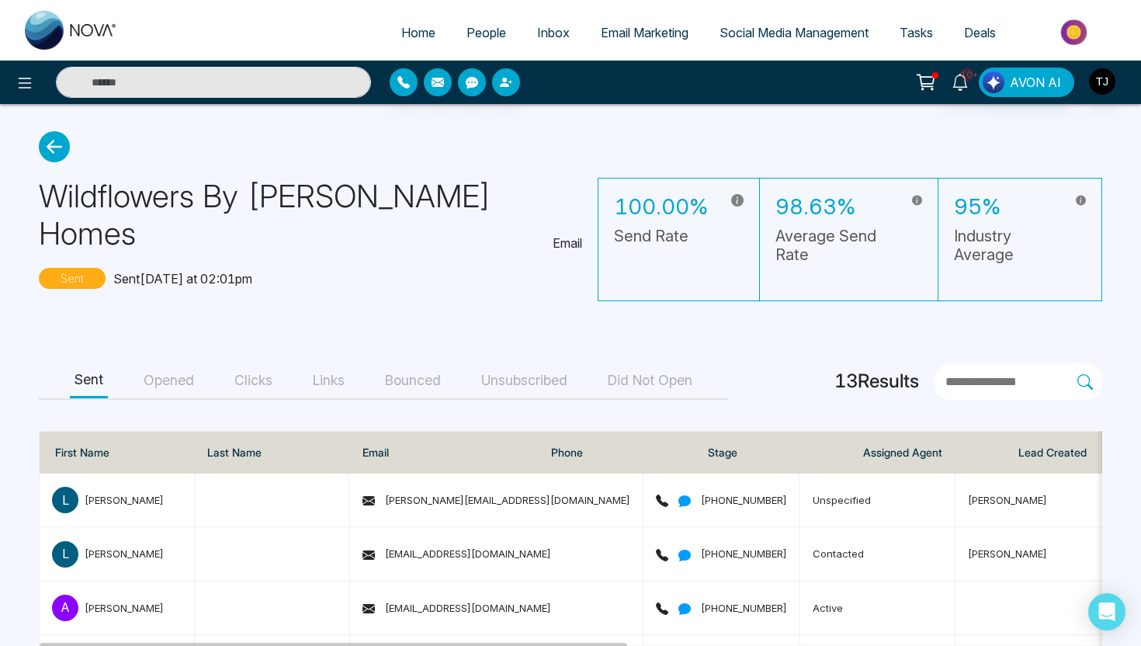
click at [250, 363] on button "Clicks" at bounding box center [253, 380] width 47 height 35
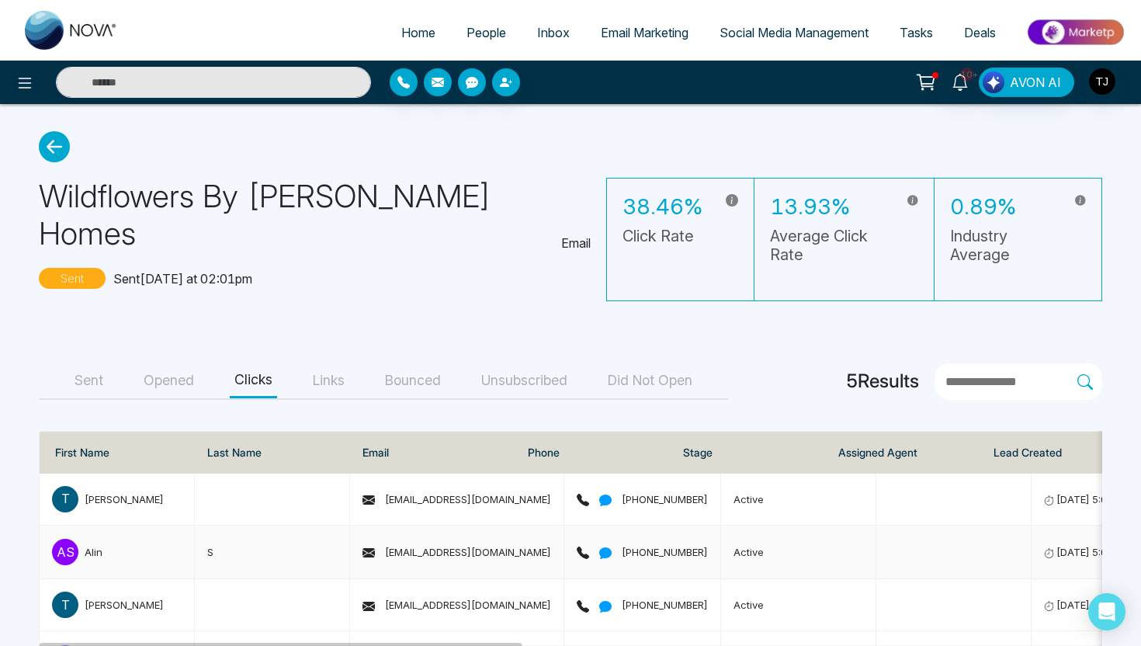
click at [89, 544] on div "Alin" at bounding box center [94, 552] width 18 height 16
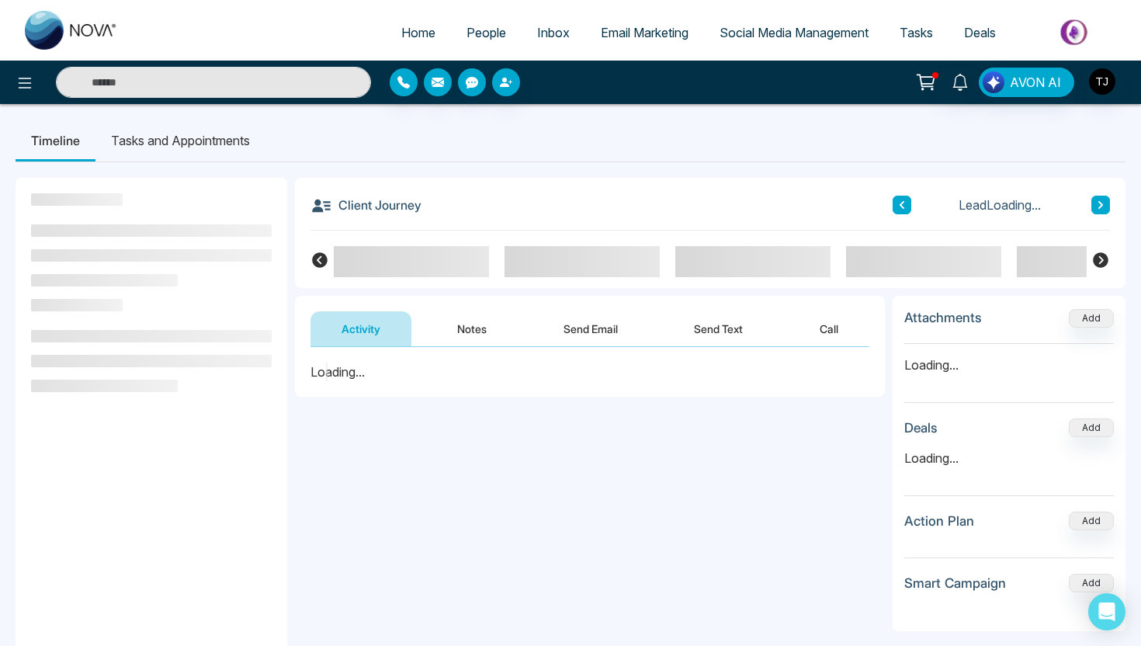
click at [89, 519] on aside at bounding box center [152, 501] width 272 height 646
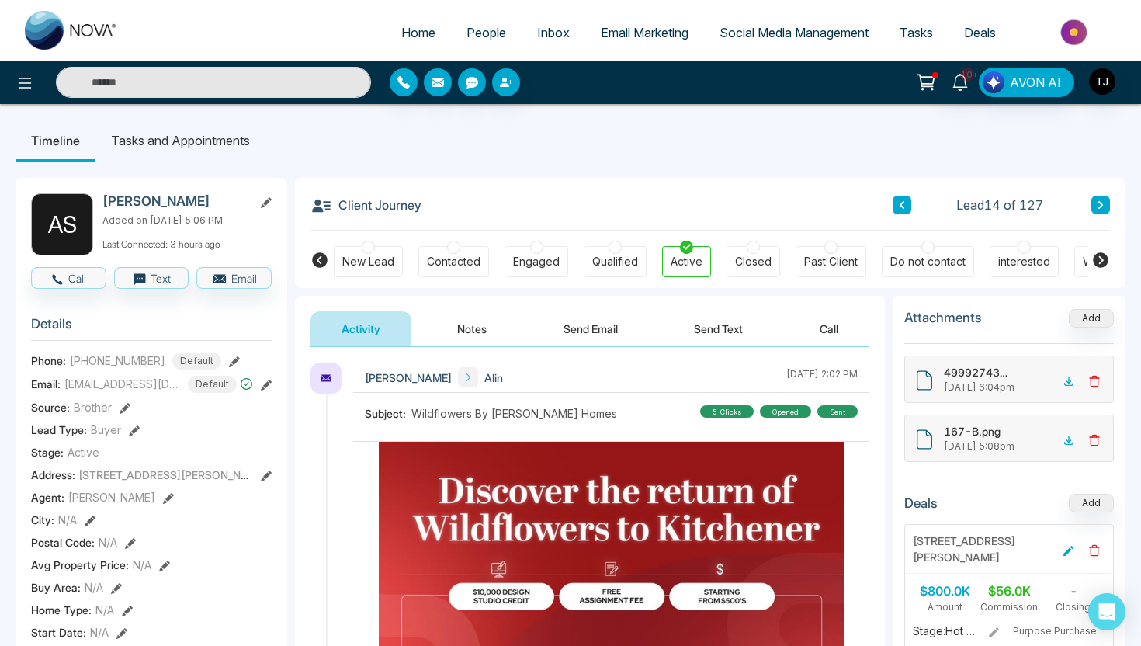
click at [471, 324] on button "Notes" at bounding box center [472, 328] width 92 height 35
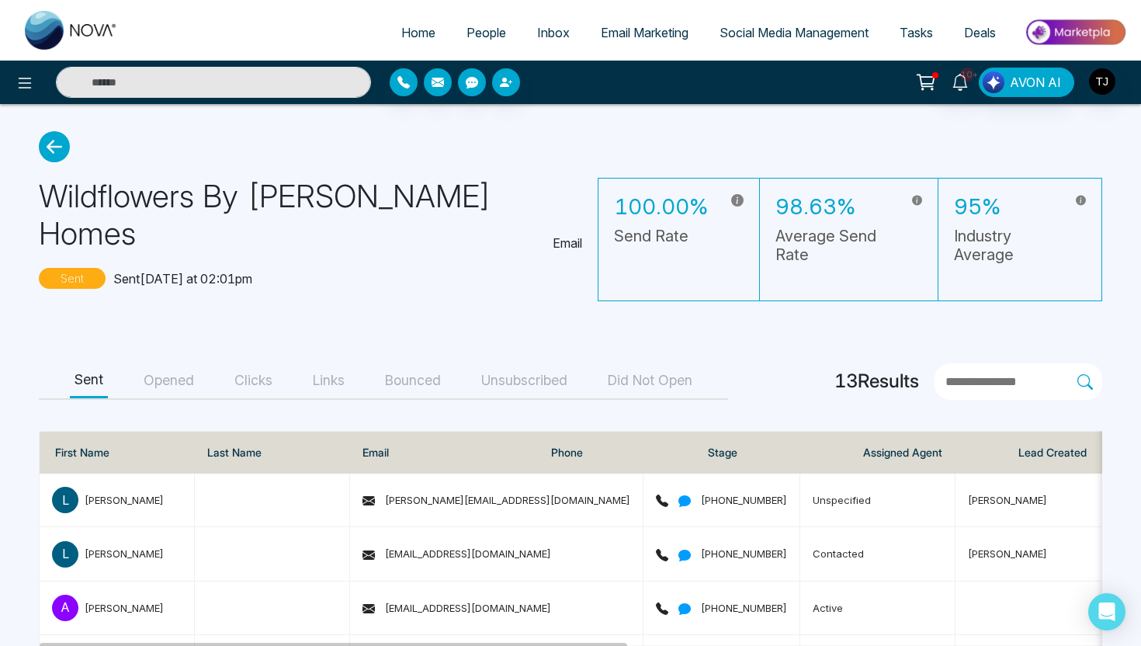
click at [653, 39] on span "Email Marketing" at bounding box center [645, 33] width 88 height 16
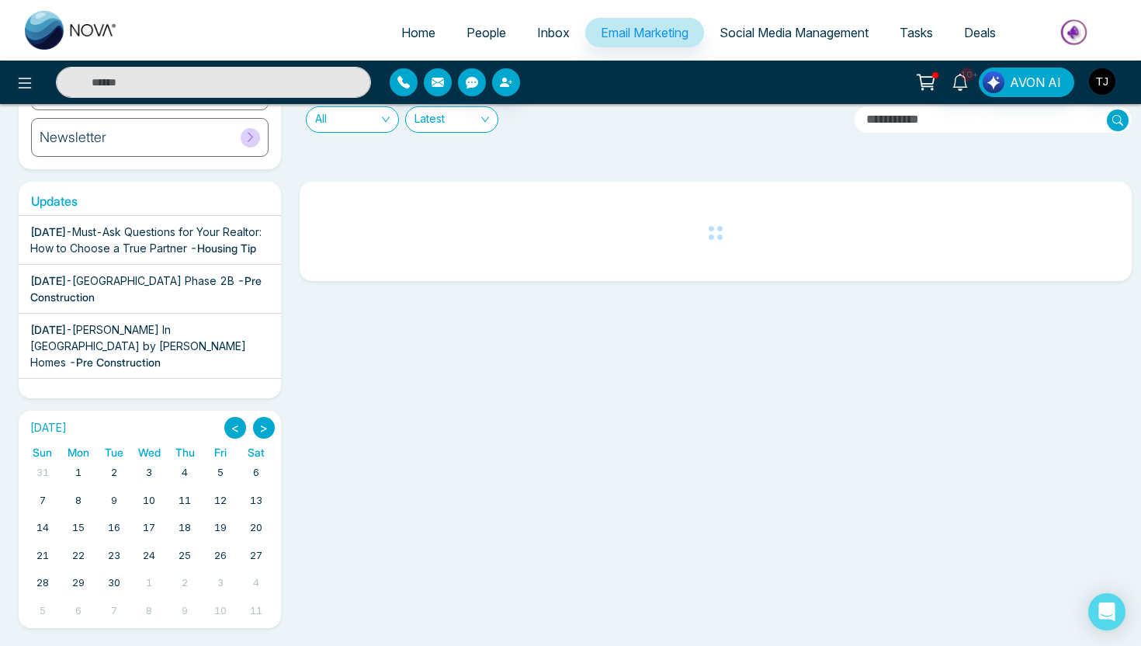
scroll to position [192, 0]
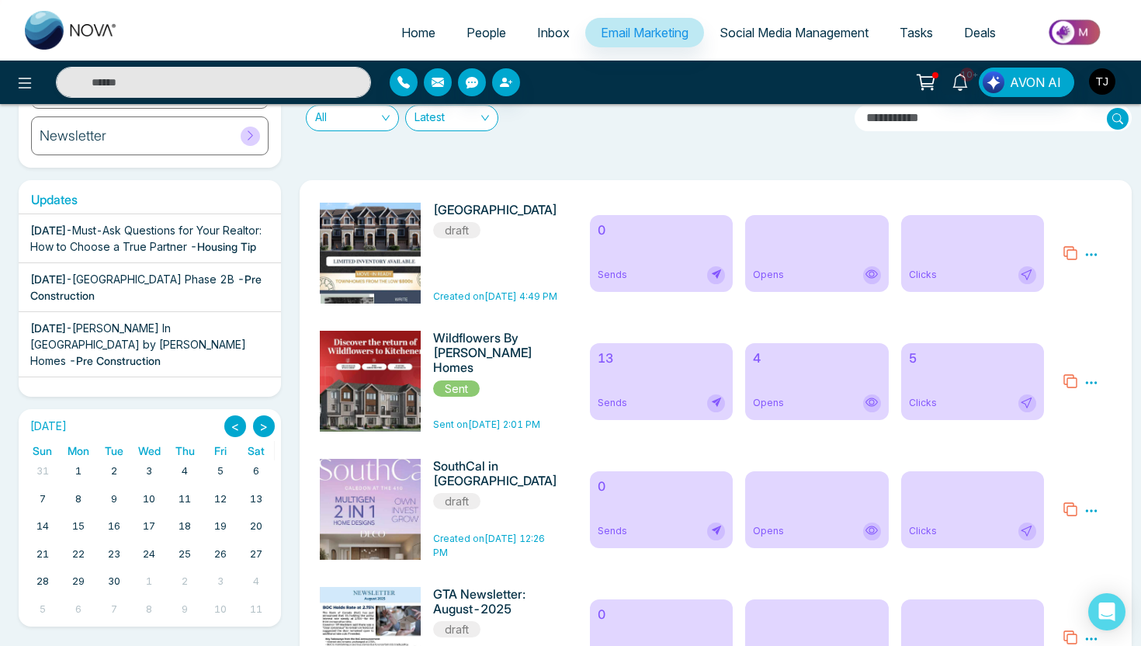
click at [1094, 248] on icon at bounding box center [1091, 255] width 14 height 14
click at [1062, 296] on link "Edit" at bounding box center [1053, 299] width 19 height 13
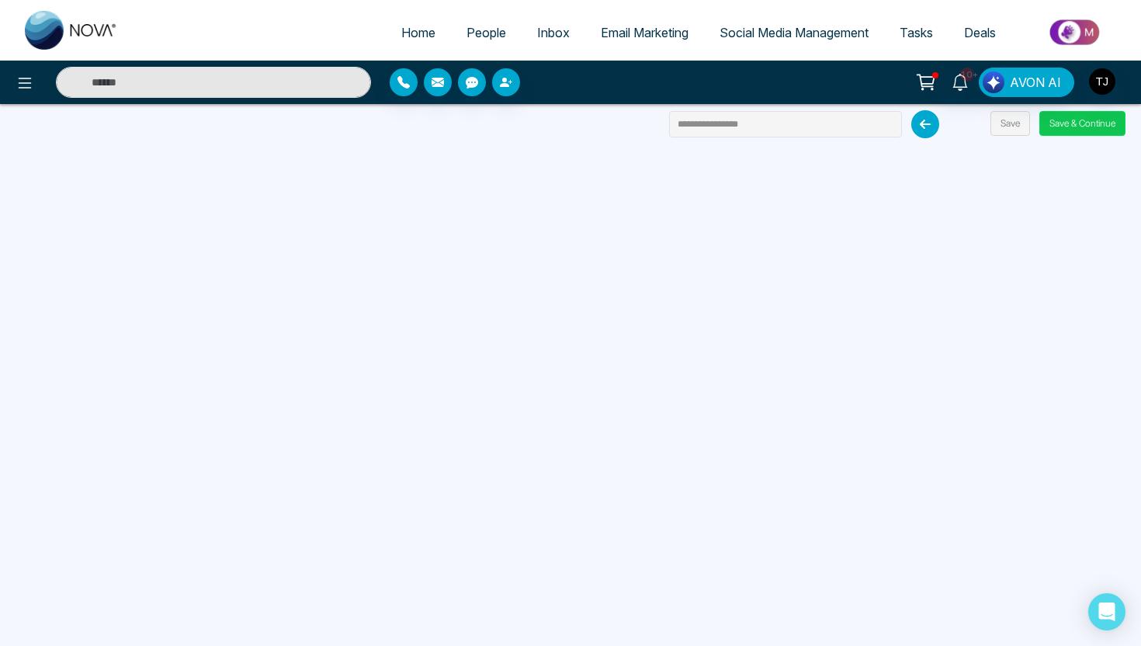
click at [1075, 127] on button "Save & Continue" at bounding box center [1082, 123] width 86 height 25
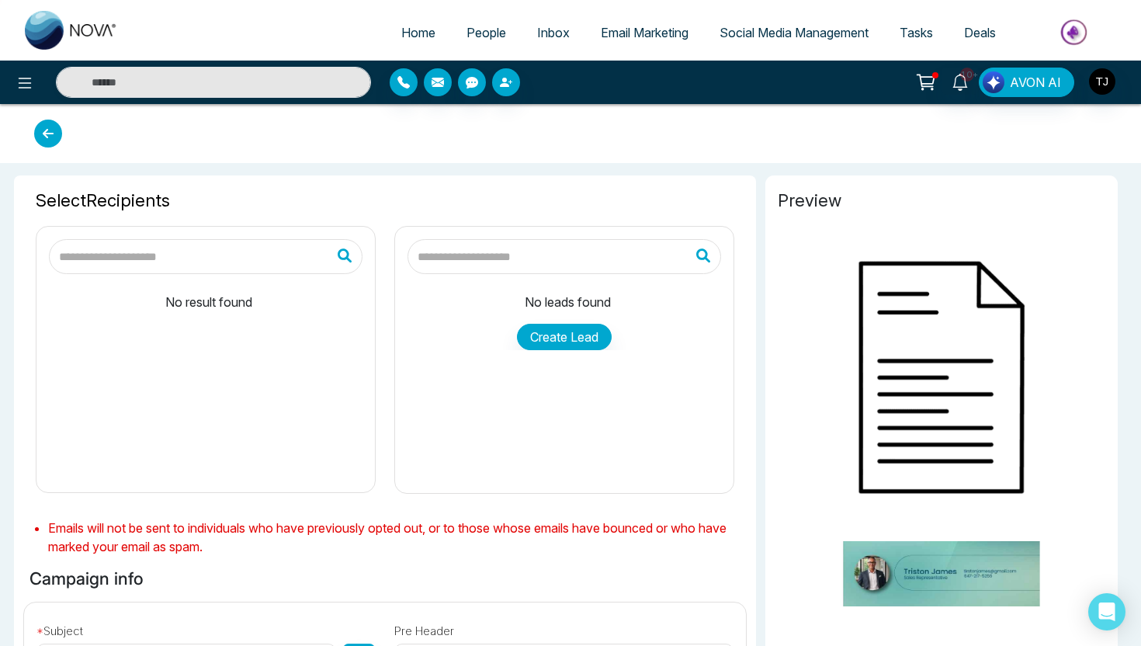
type input "**********"
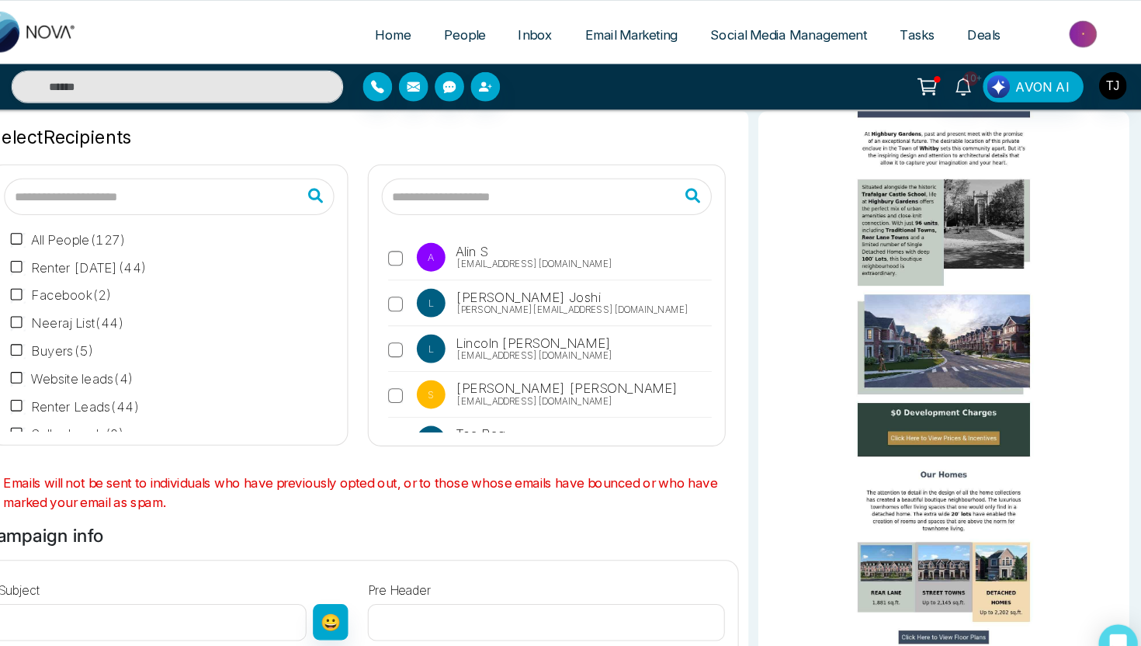
scroll to position [40, 0]
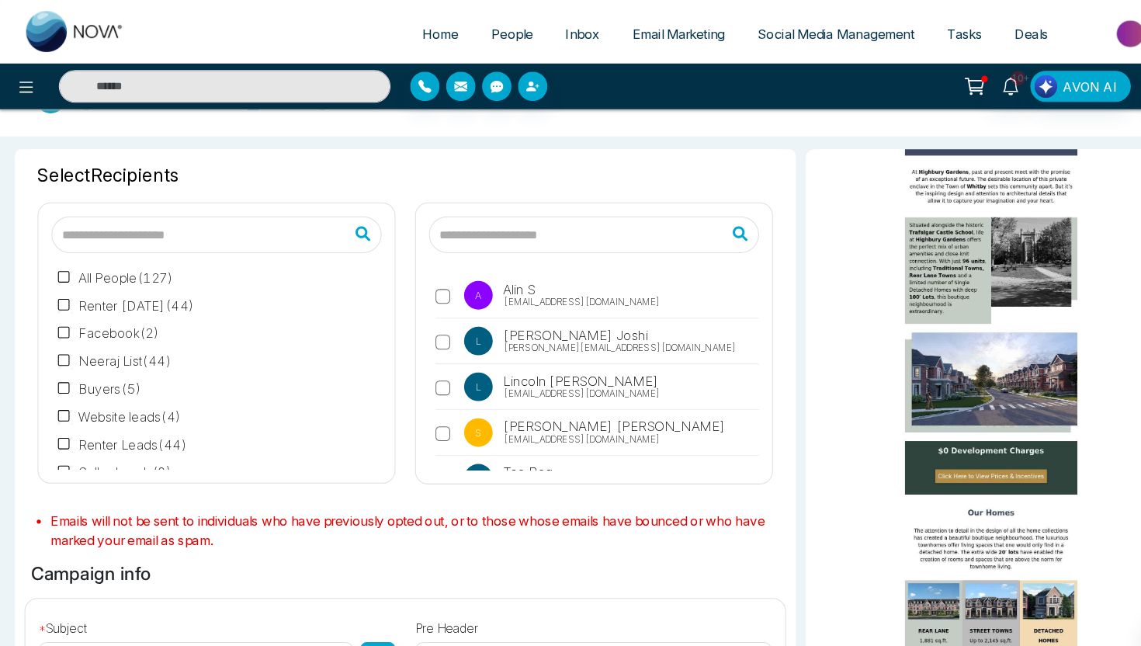
click at [741, 36] on span "Social Media Management" at bounding box center [793, 33] width 149 height 16
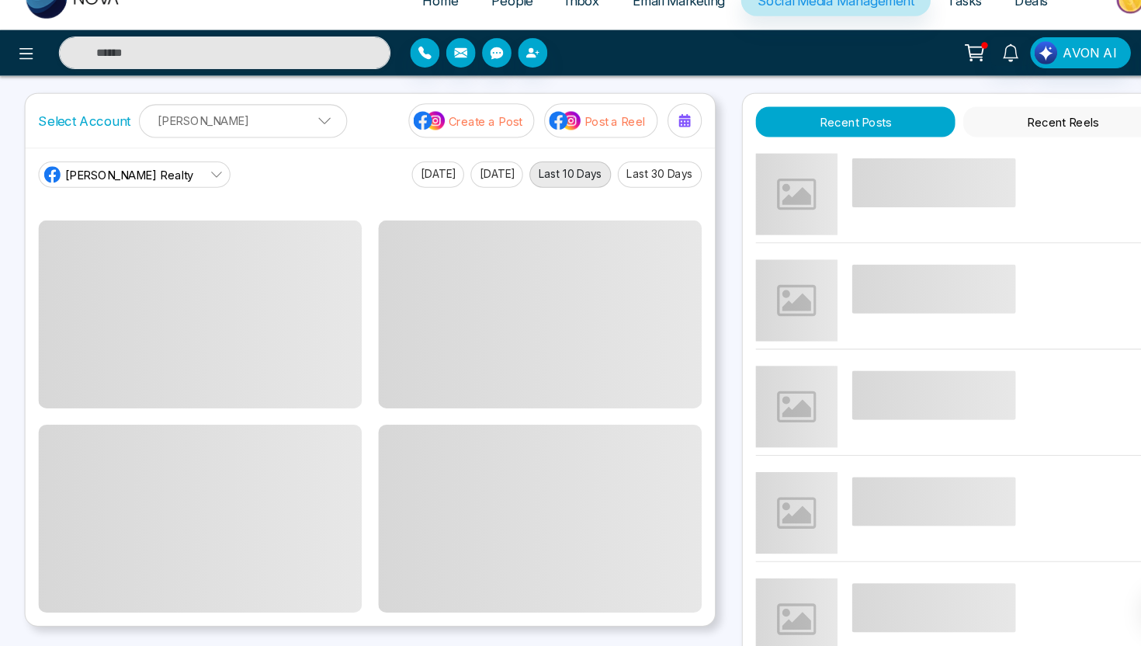
scroll to position [7, 0]
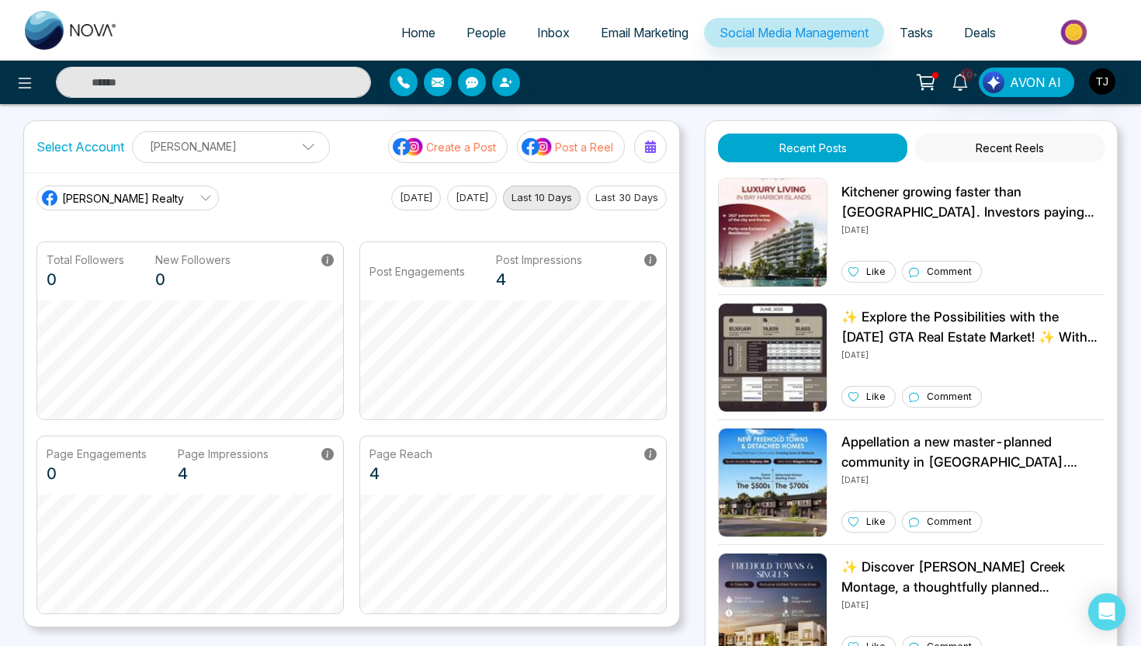
click at [478, 146] on p "Create a Post" at bounding box center [461, 147] width 70 height 16
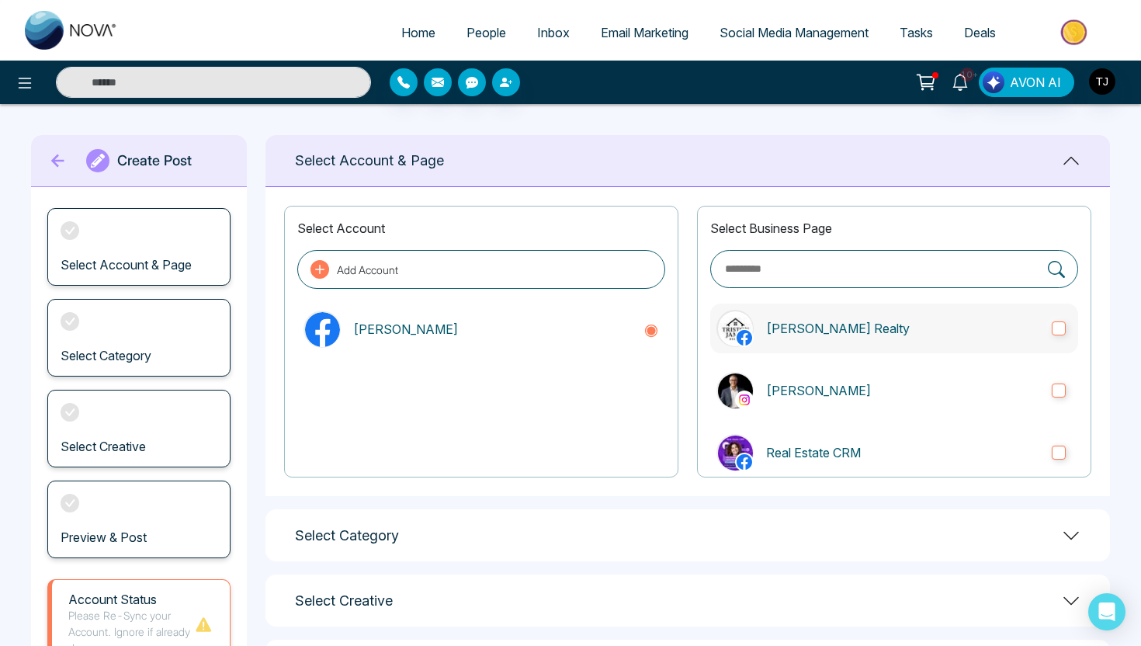
click at [813, 321] on p "[PERSON_NAME] Realty" at bounding box center [902, 328] width 273 height 19
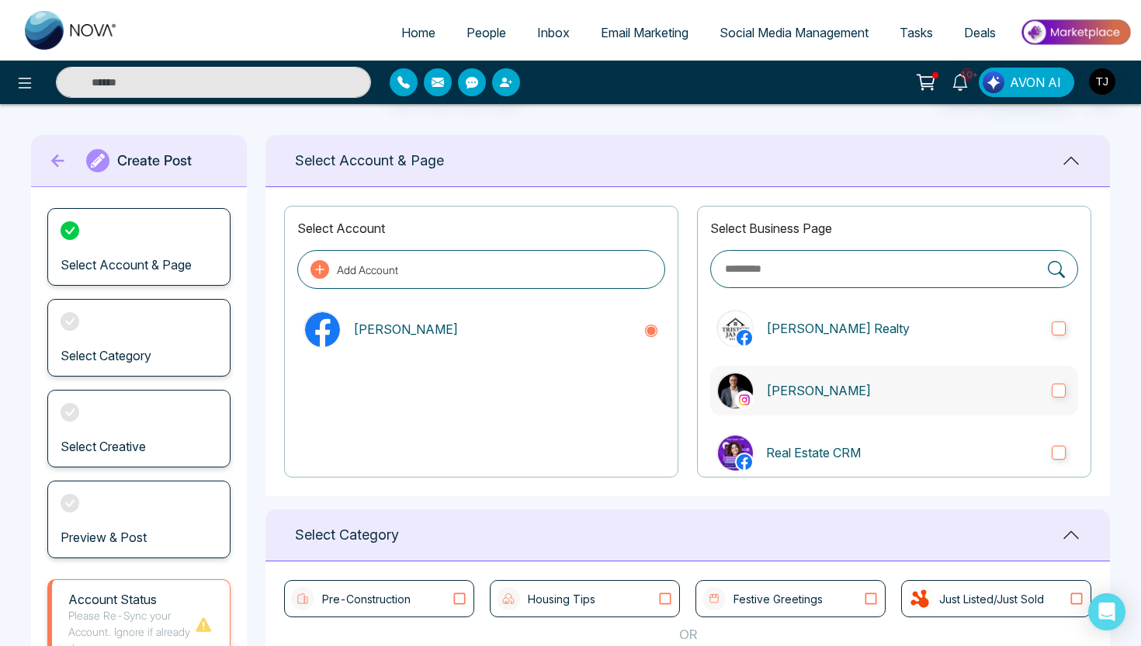
click at [819, 395] on p "[PERSON_NAME]" at bounding box center [902, 390] width 273 height 19
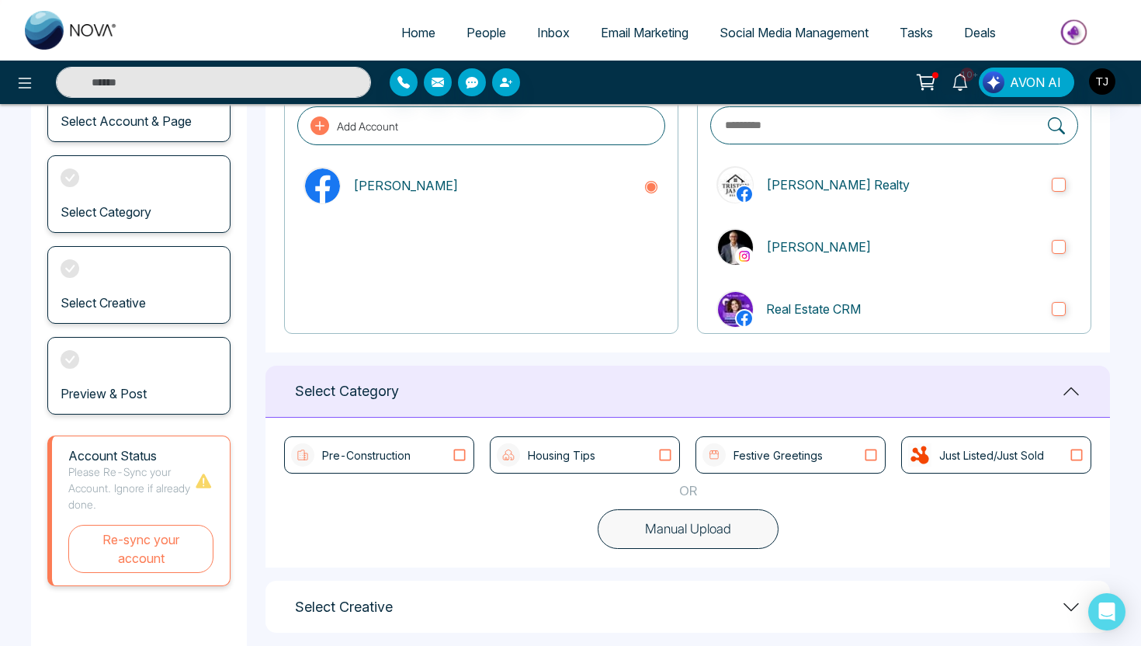
scroll to position [225, 0]
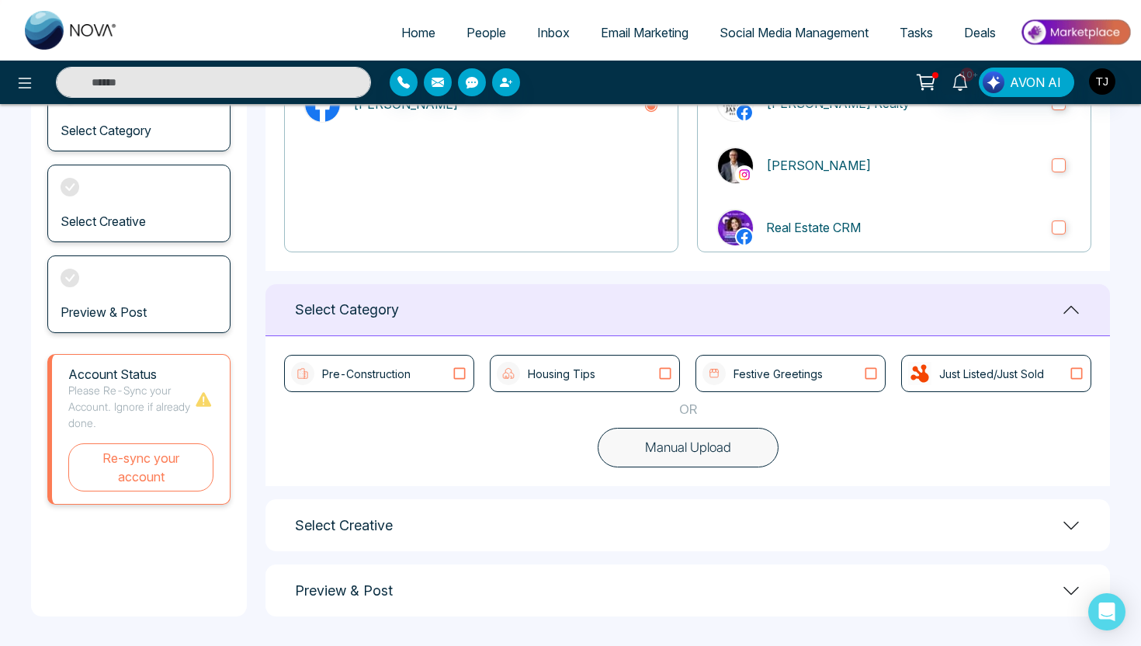
click at [665, 454] on button "Manual Upload" at bounding box center [688, 448] width 181 height 40
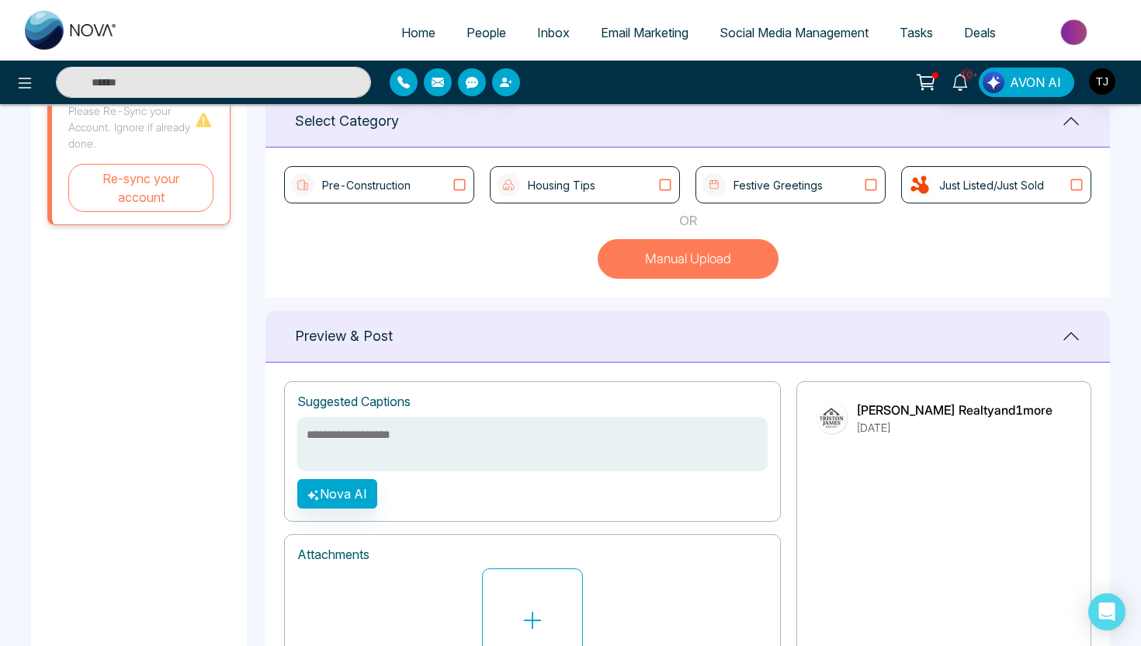
scroll to position [540, 0]
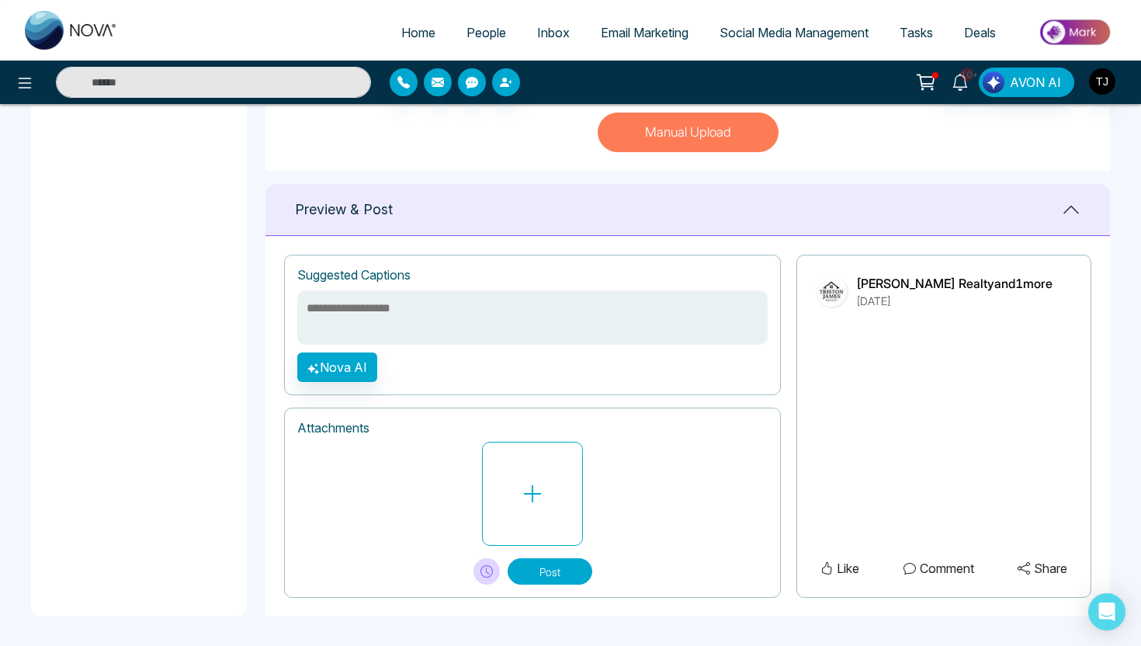
click at [482, 329] on textarea at bounding box center [532, 317] width 470 height 54
type textarea "********"
type textarea "*********"
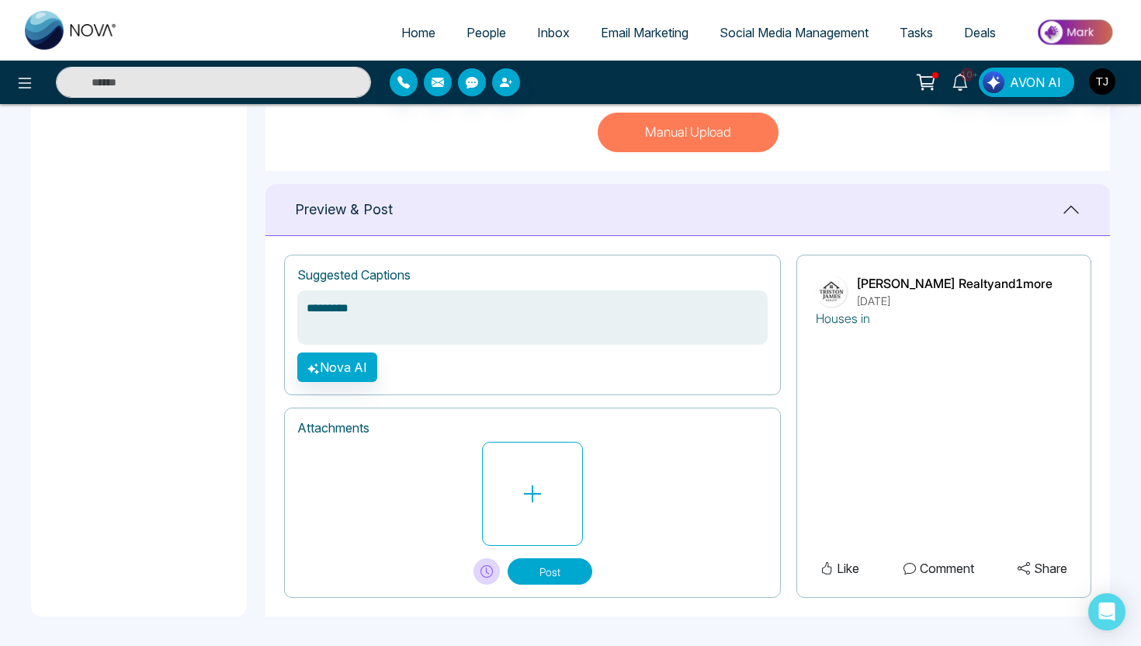
type textarea "*********"
type textarea "**********"
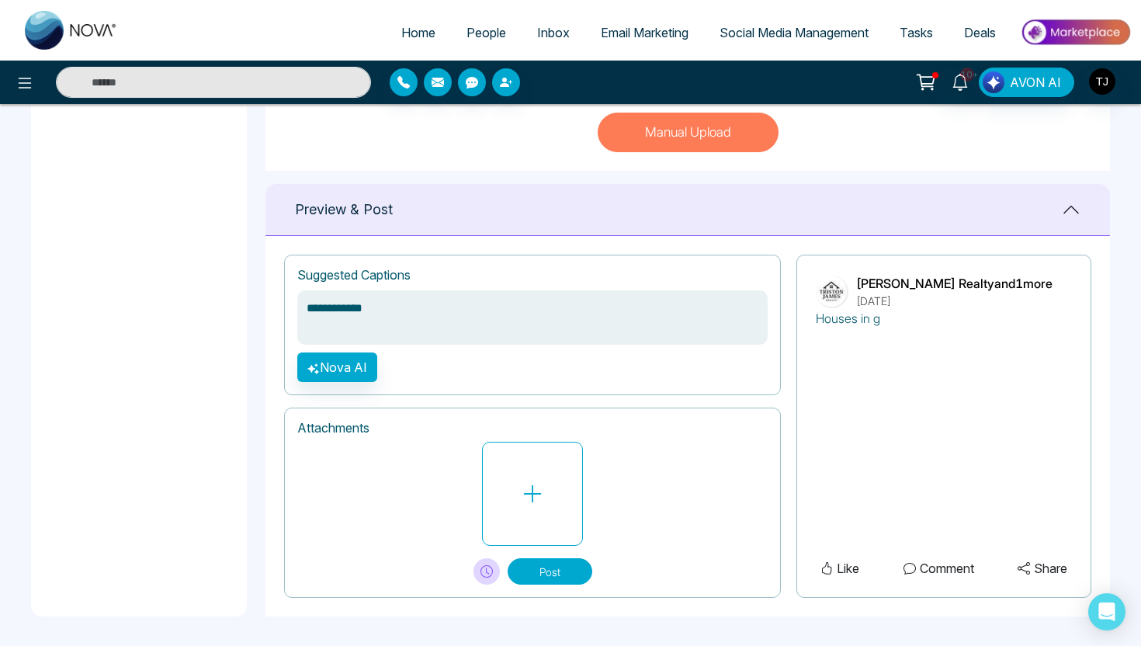
type textarea "**********"
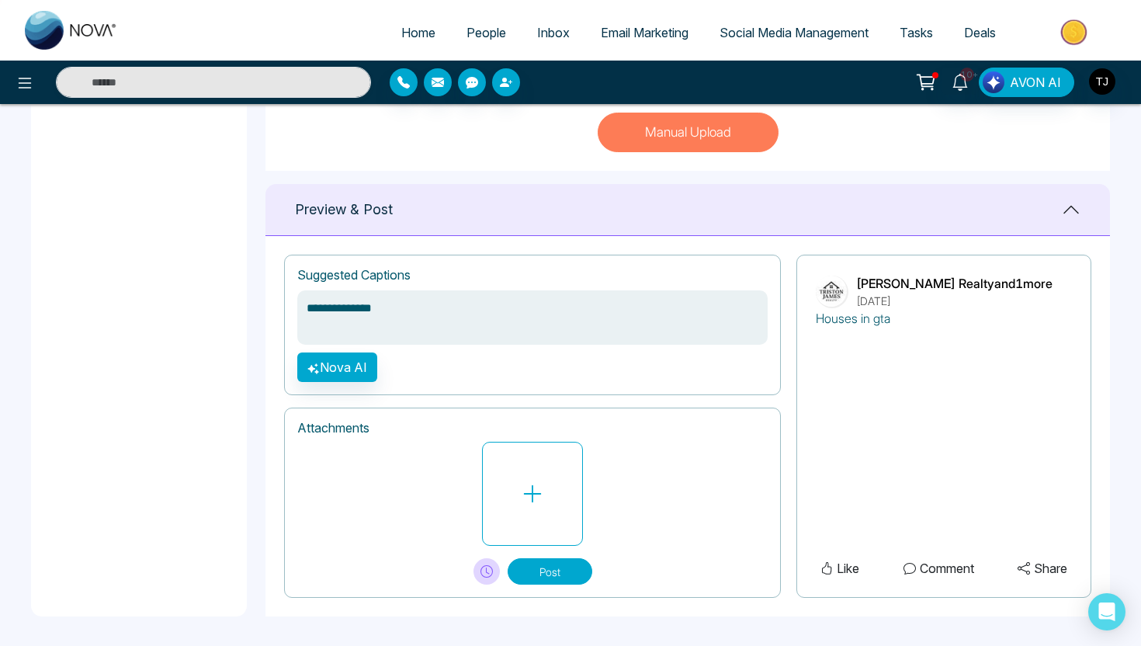
type textarea "**********"
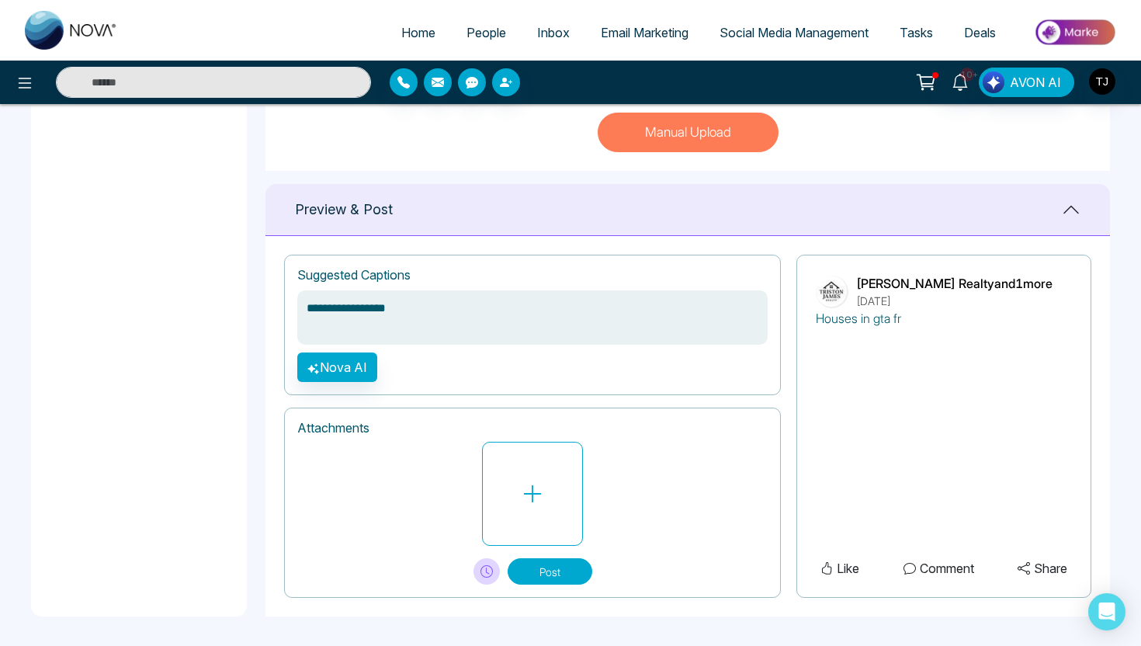
type textarea "**********"
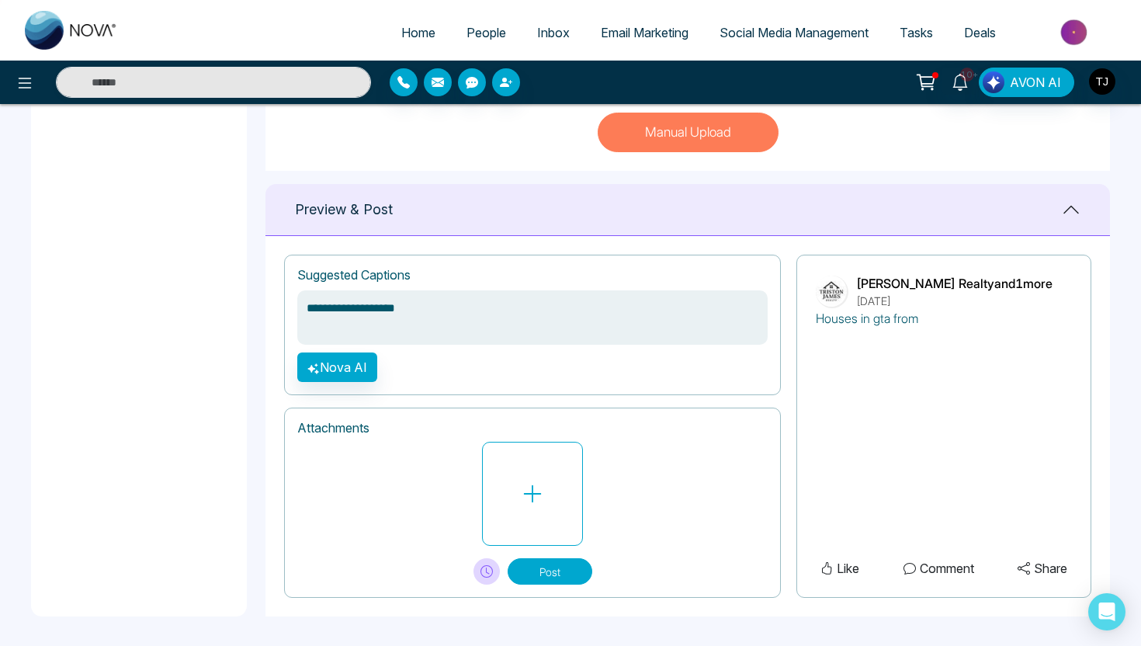
type textarea "**********"
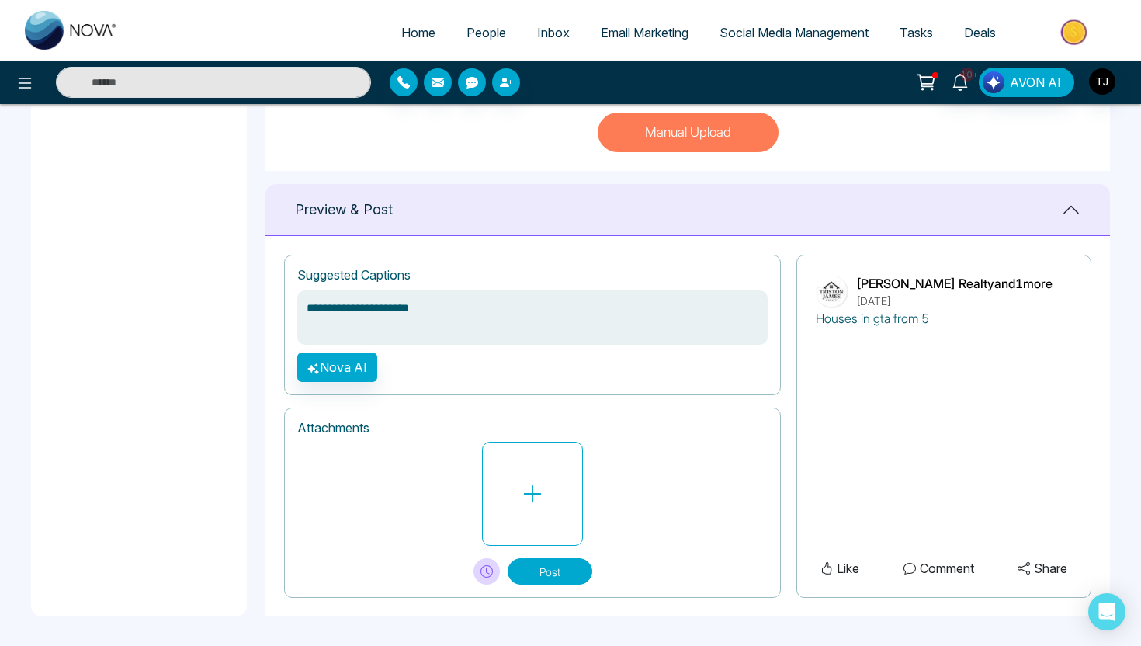
type textarea "**********"
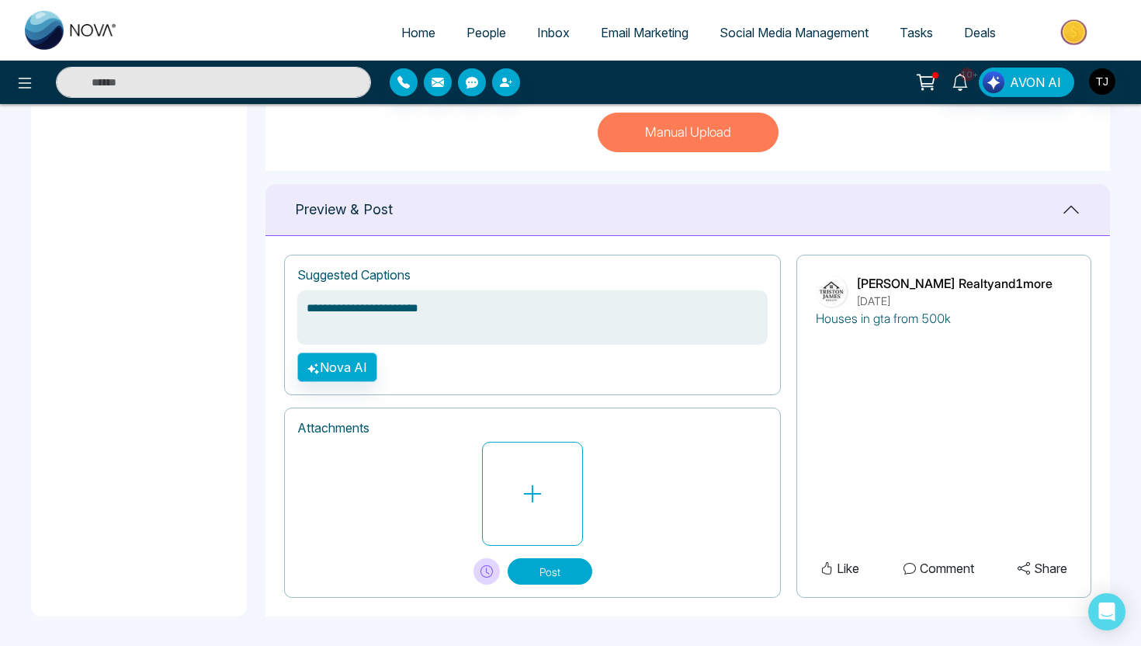
type textarea "**********"
click at [369, 365] on button "Nova AI" at bounding box center [337, 366] width 80 height 29
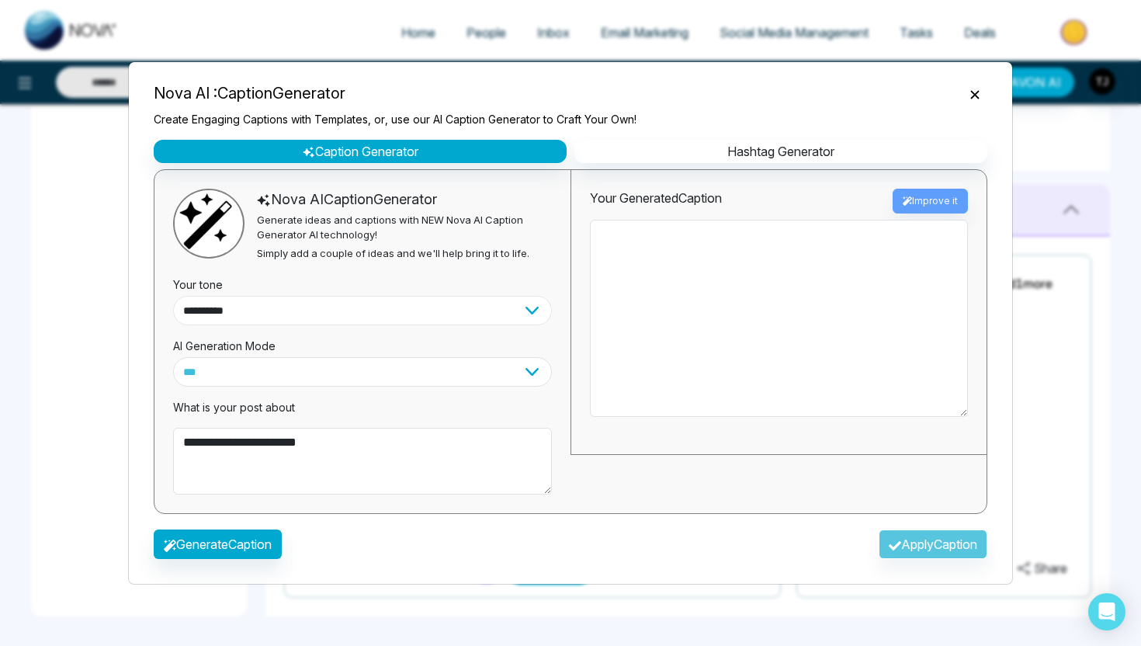
click at [280, 321] on select "**********" at bounding box center [362, 310] width 379 height 29
select select "*******"
click at [246, 550] on button "Generate Caption" at bounding box center [218, 543] width 128 height 29
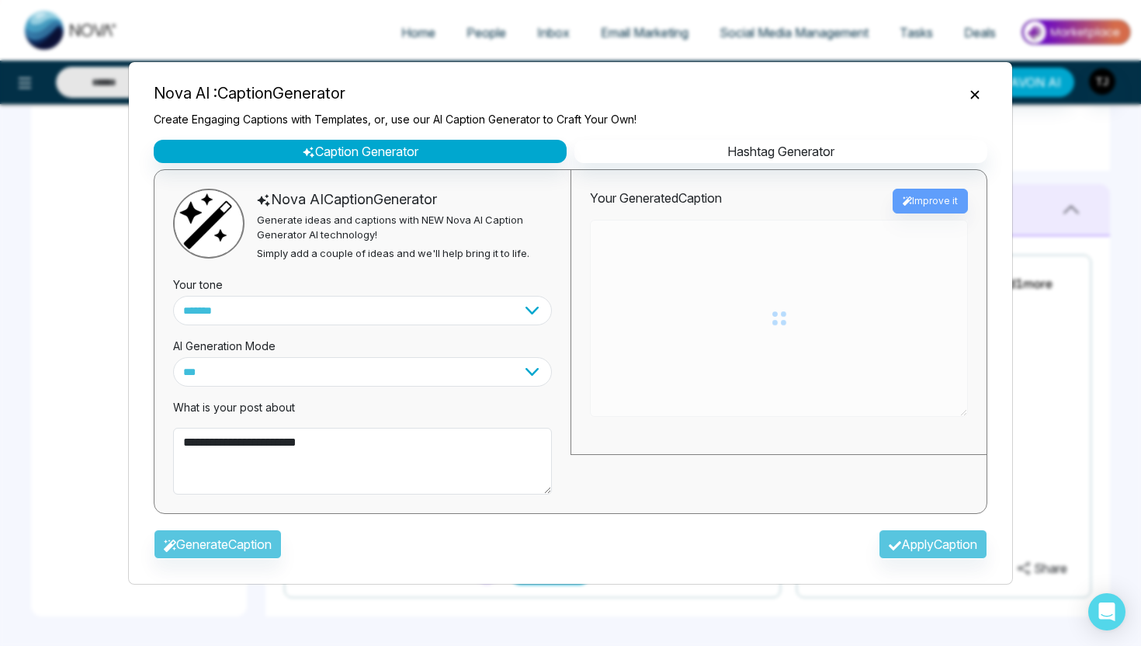
type textarea "**********"
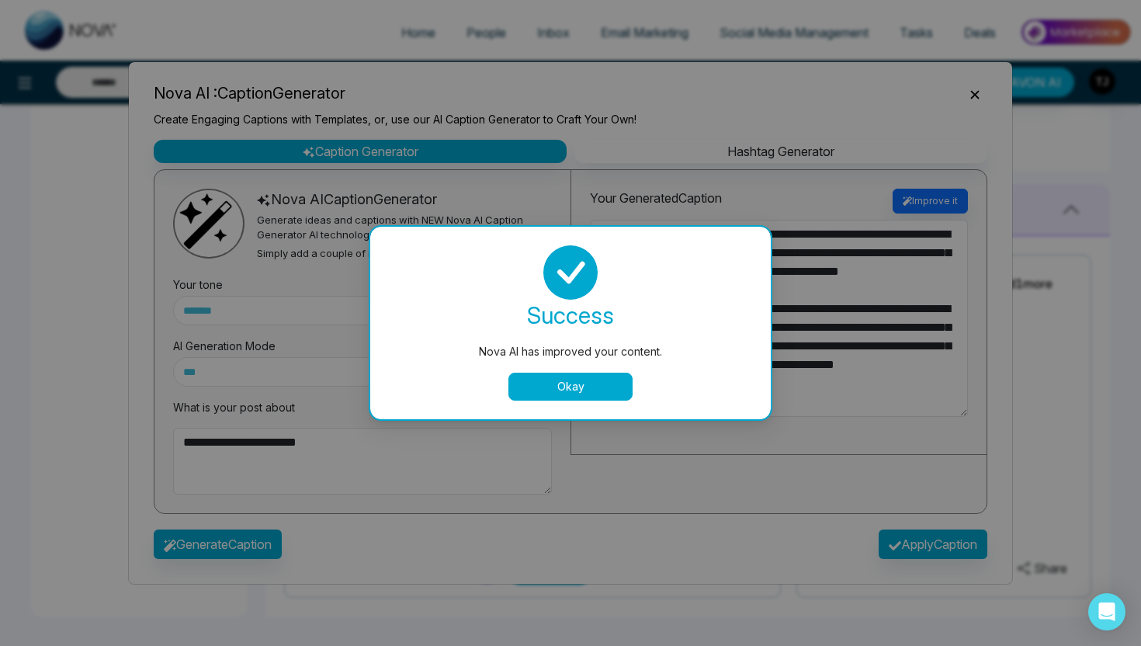
click at [600, 398] on button "Okay" at bounding box center [570, 387] width 124 height 28
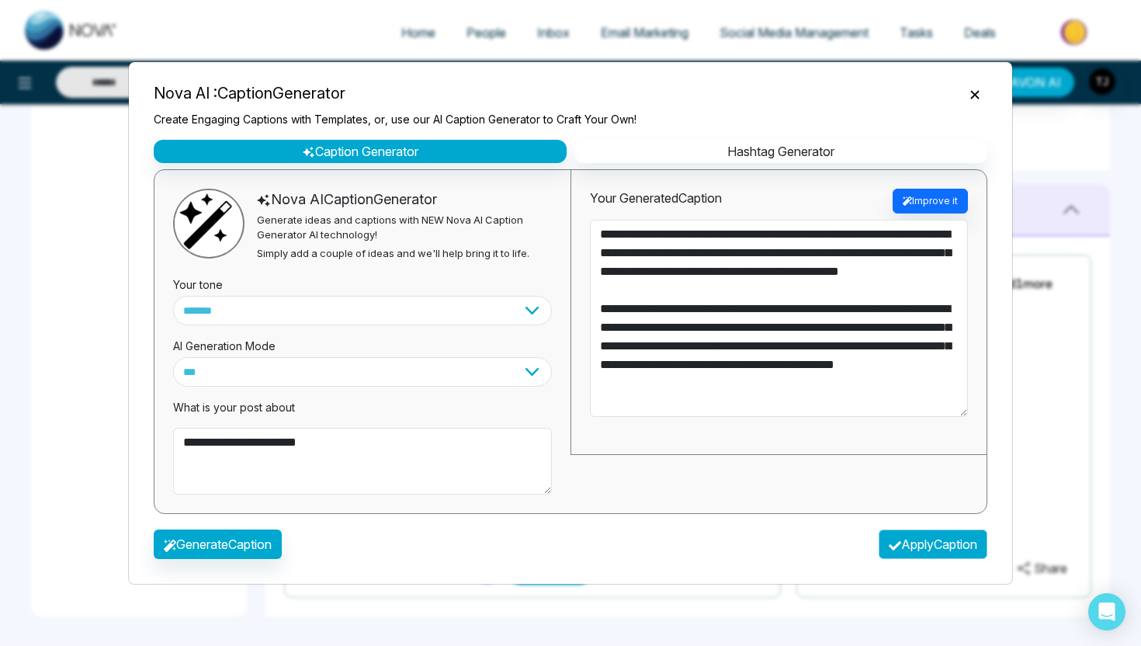
click at [910, 545] on button "Apply Caption" at bounding box center [933, 543] width 109 height 29
type textarea "**********"
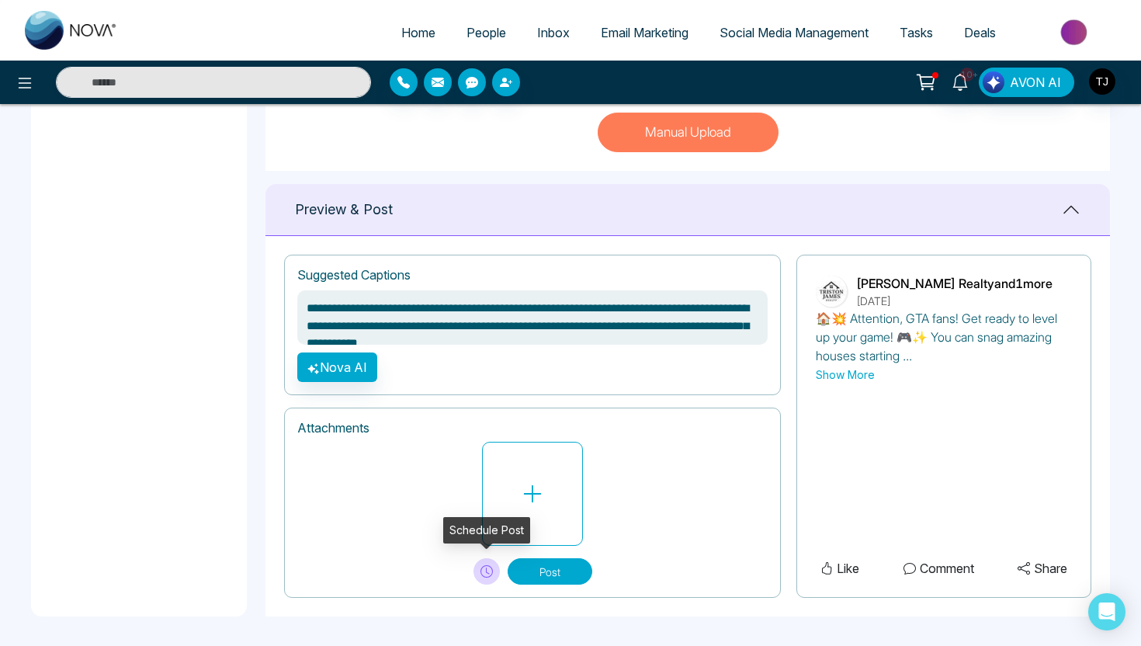
click at [483, 570] on icon at bounding box center [486, 571] width 12 height 12
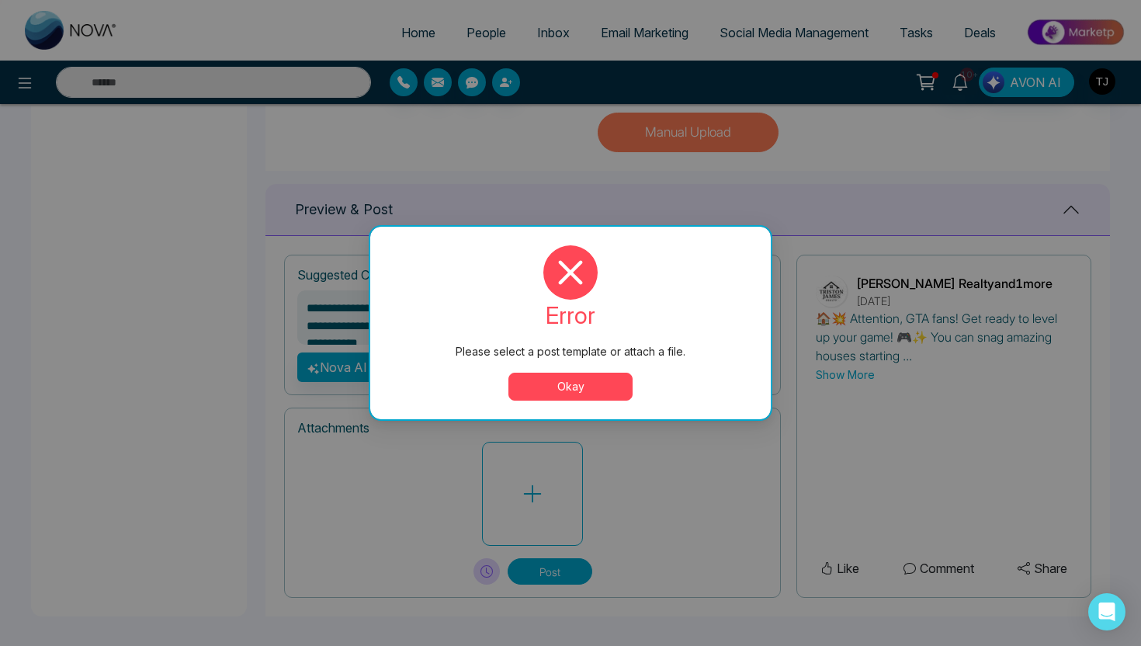
click at [611, 382] on button "Okay" at bounding box center [570, 387] width 124 height 28
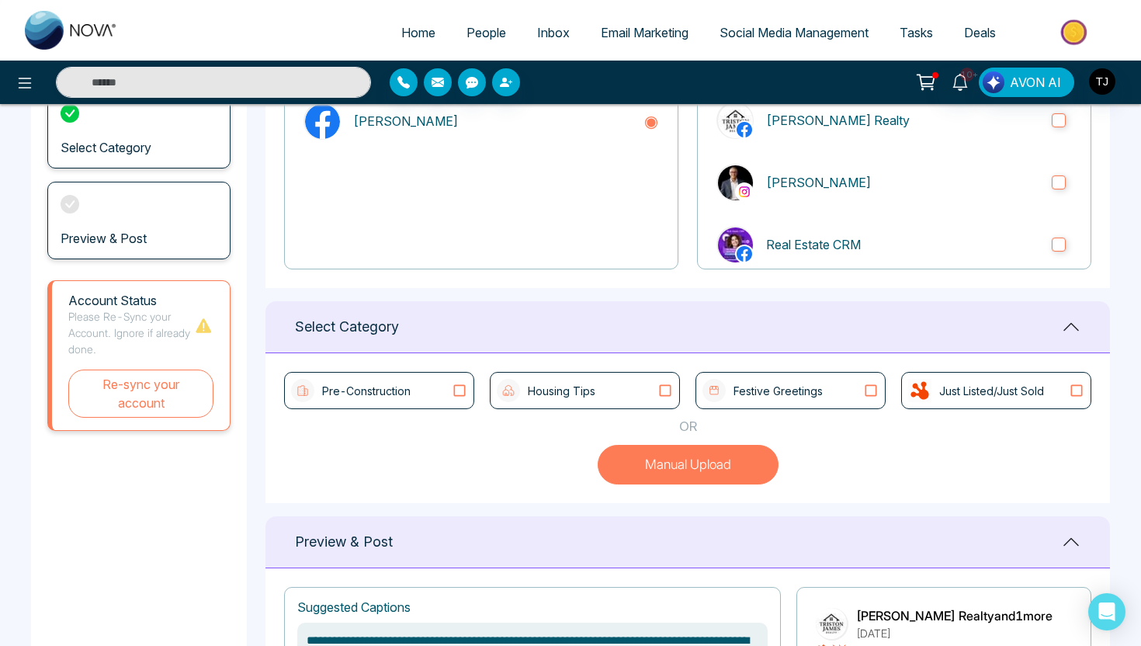
scroll to position [210, 0]
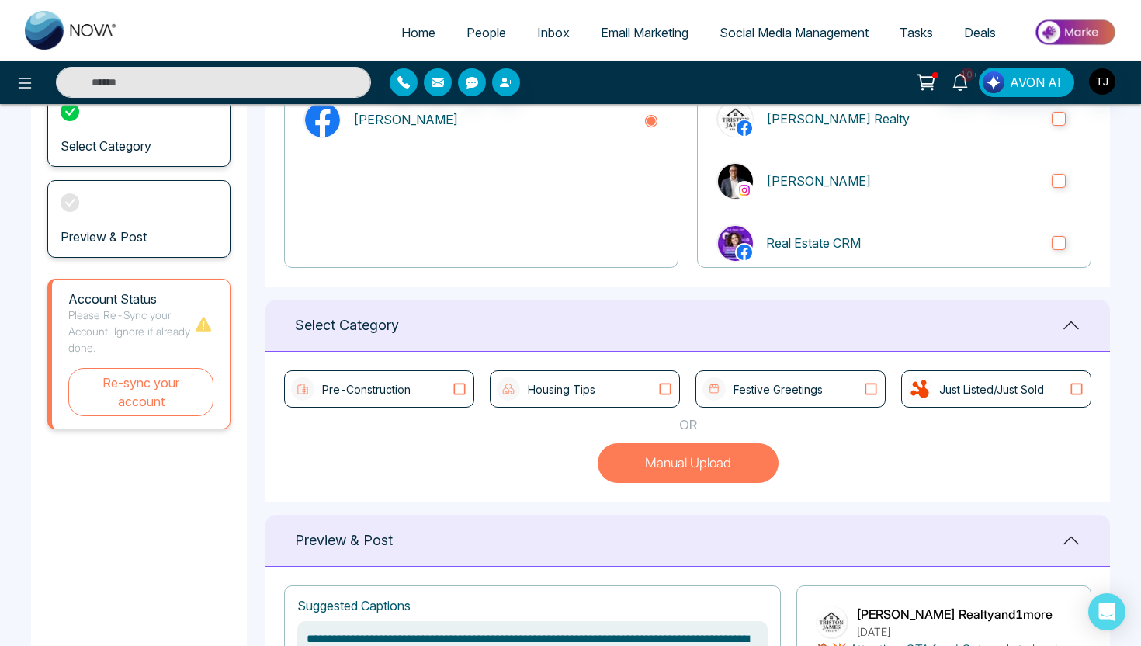
click at [773, 27] on span "Social Media Management" at bounding box center [793, 33] width 149 height 16
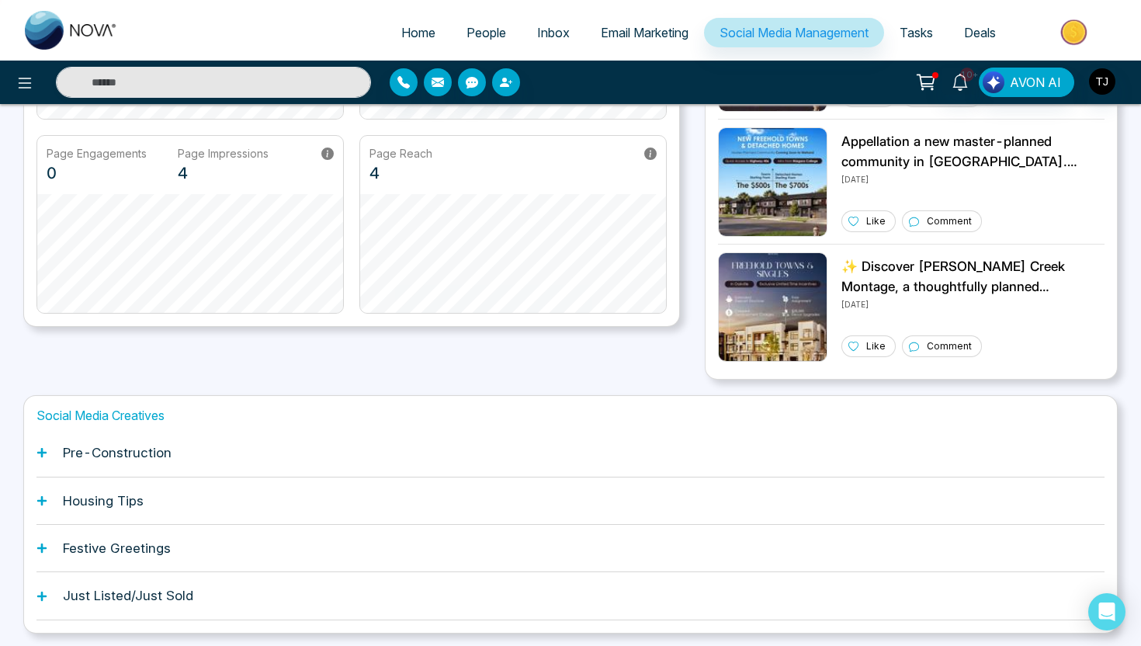
scroll to position [357, 0]
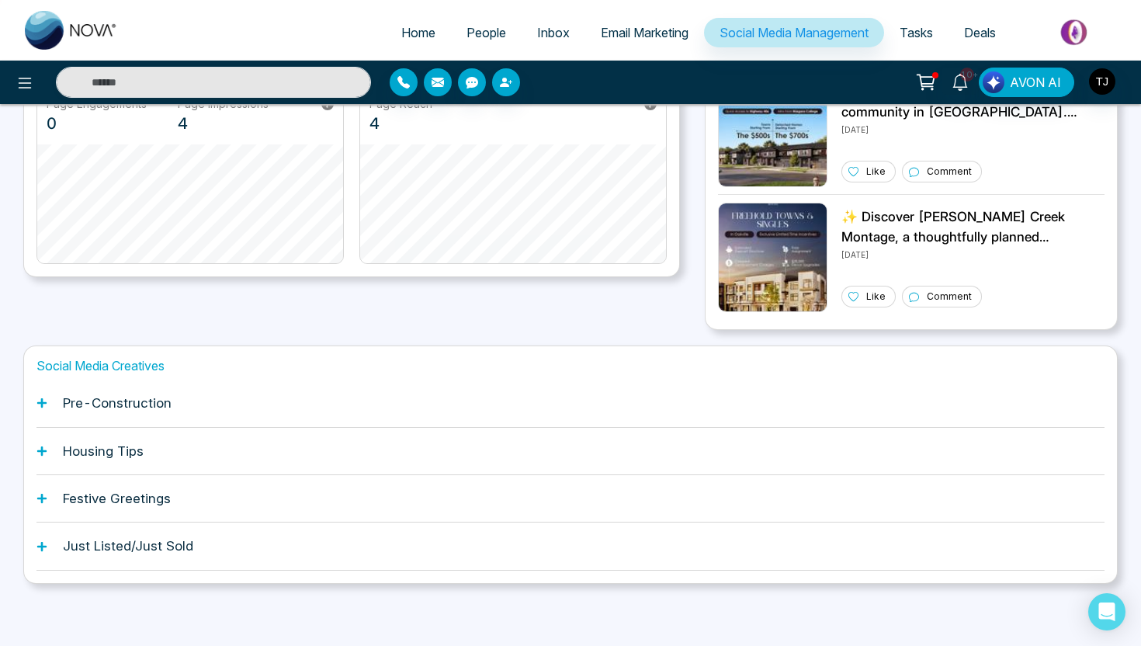
click at [119, 404] on h1 "Pre-Construction" at bounding box center [117, 403] width 109 height 16
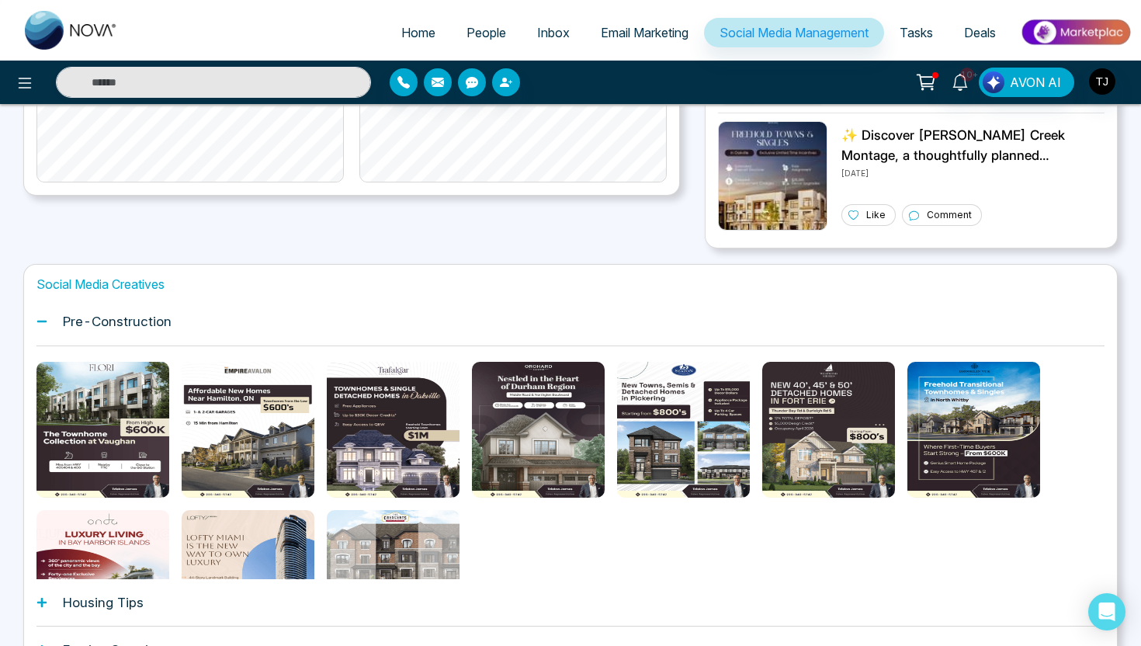
scroll to position [511, 0]
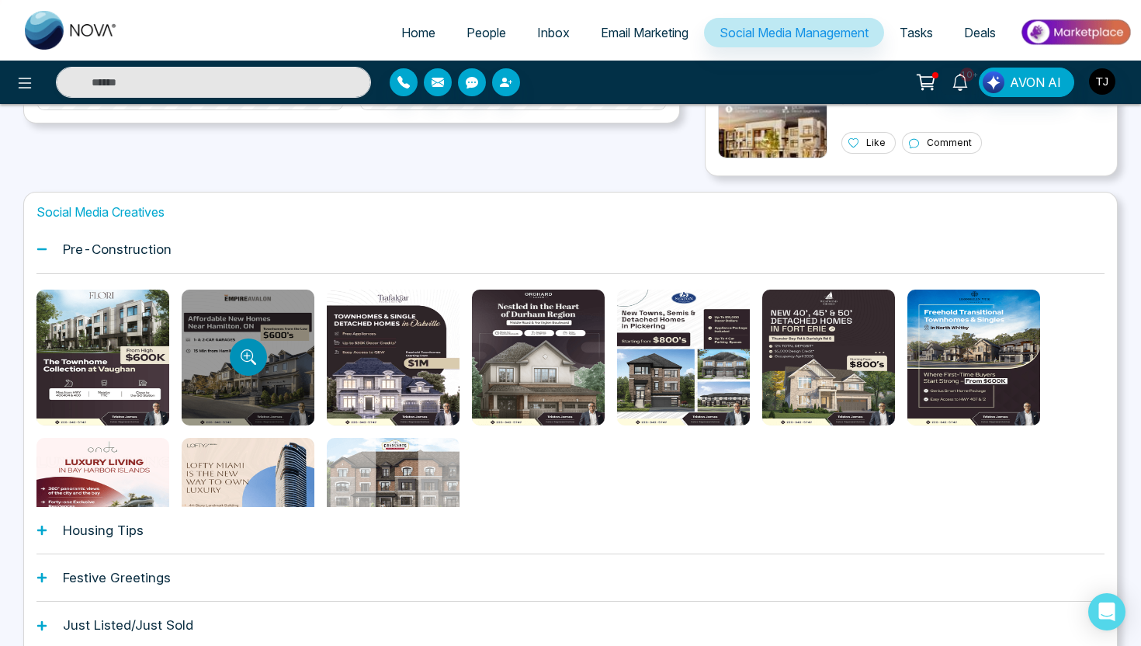
click at [249, 355] on icon "Preview template" at bounding box center [246, 355] width 7 height 7
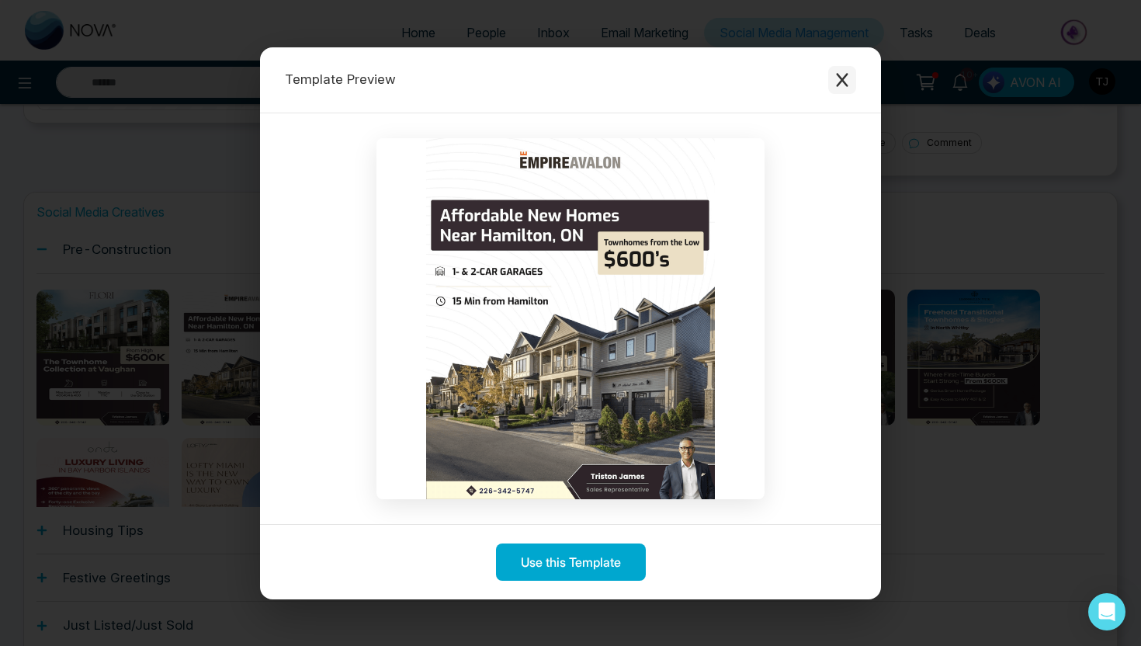
click at [850, 78] on button "Close modal" at bounding box center [842, 80] width 28 height 28
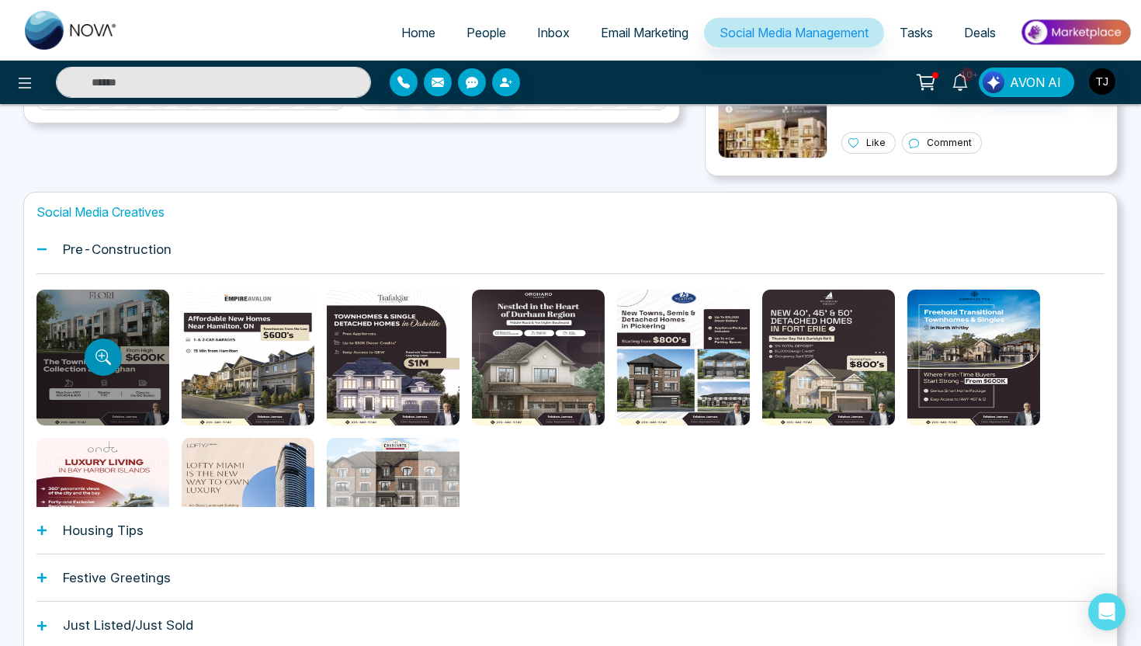
click at [112, 351] on button "Preview template" at bounding box center [103, 356] width 37 height 37
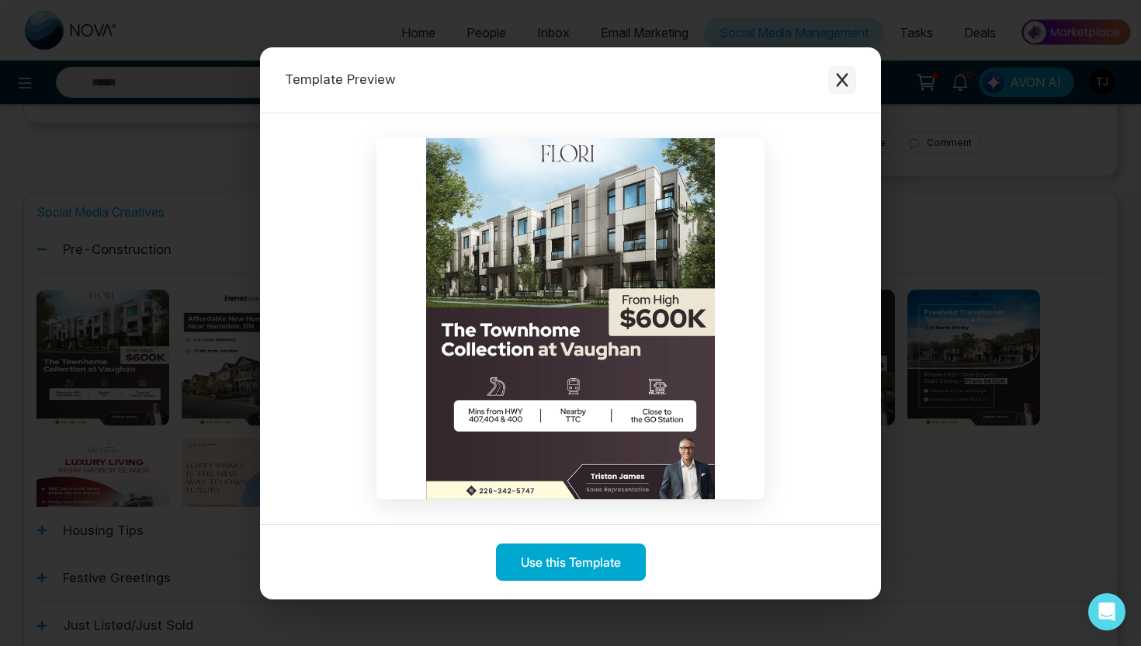
click at [844, 85] on icon "Close modal" at bounding box center [842, 80] width 16 height 16
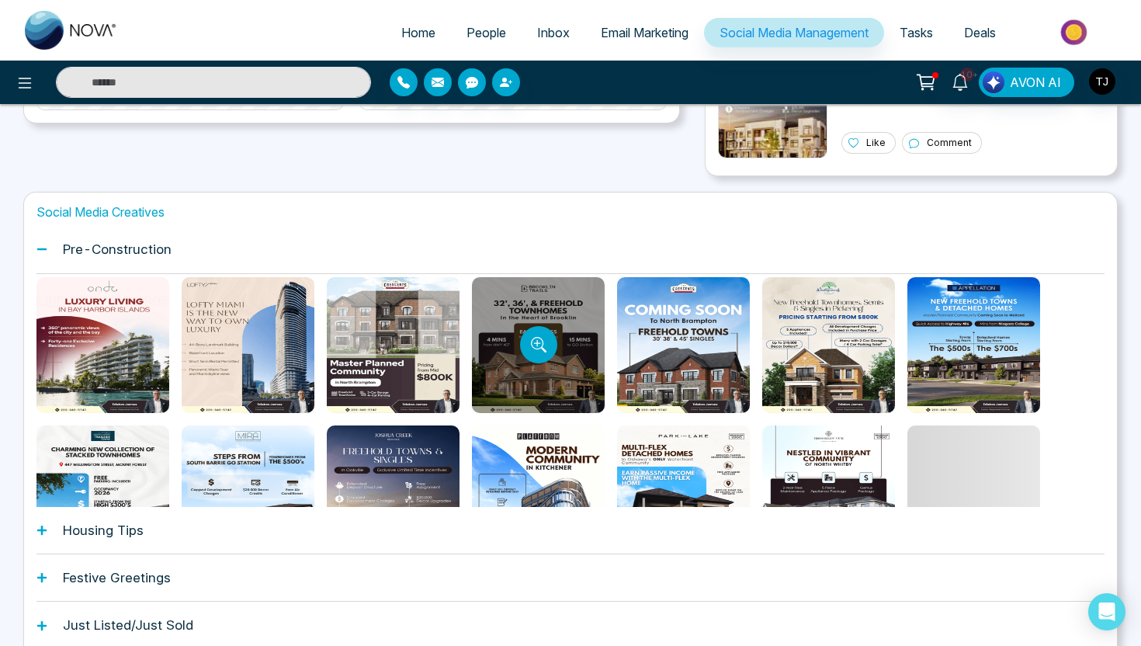
scroll to position [307, 0]
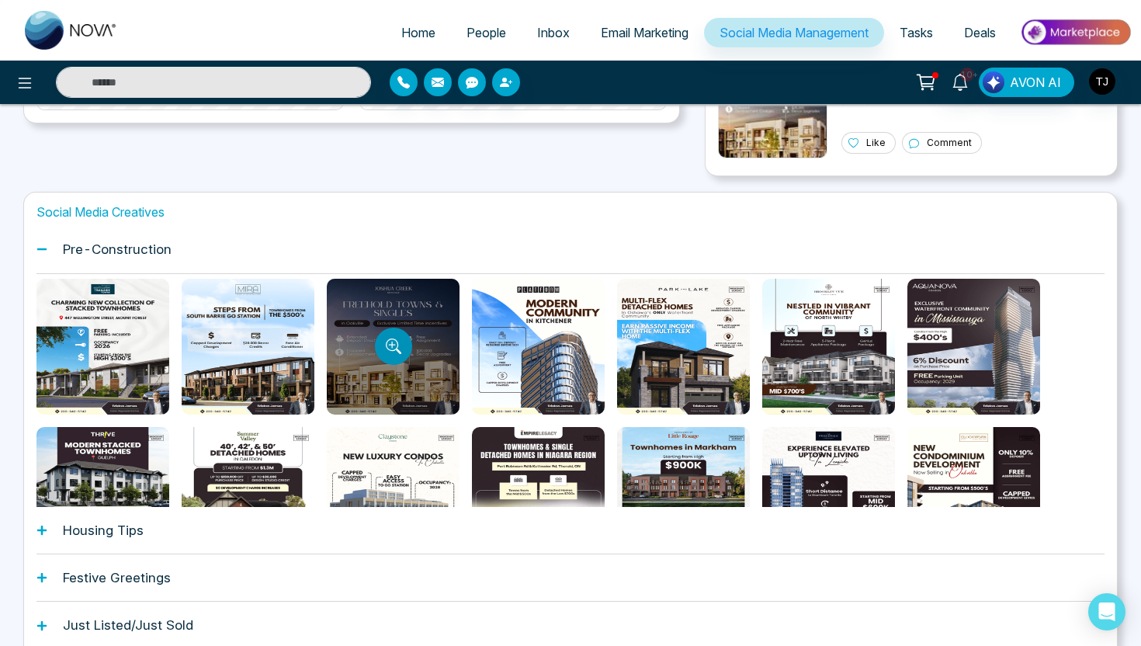
click at [389, 344] on icon "Preview template" at bounding box center [394, 346] width 16 height 16
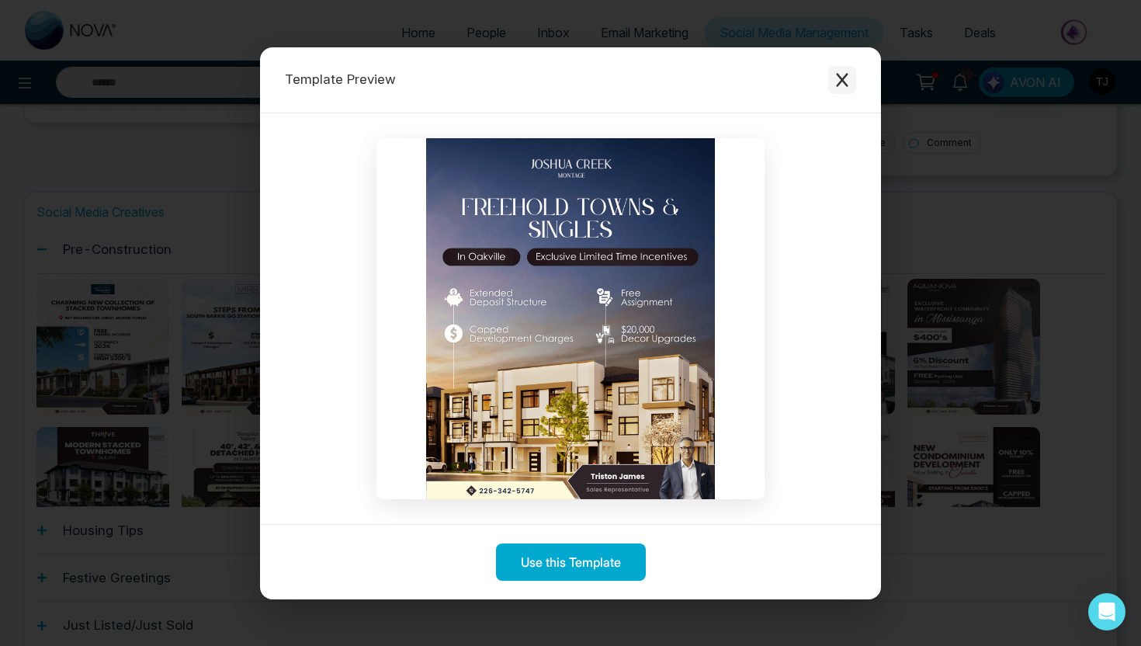
click at [841, 81] on icon "Close modal" at bounding box center [842, 80] width 12 height 14
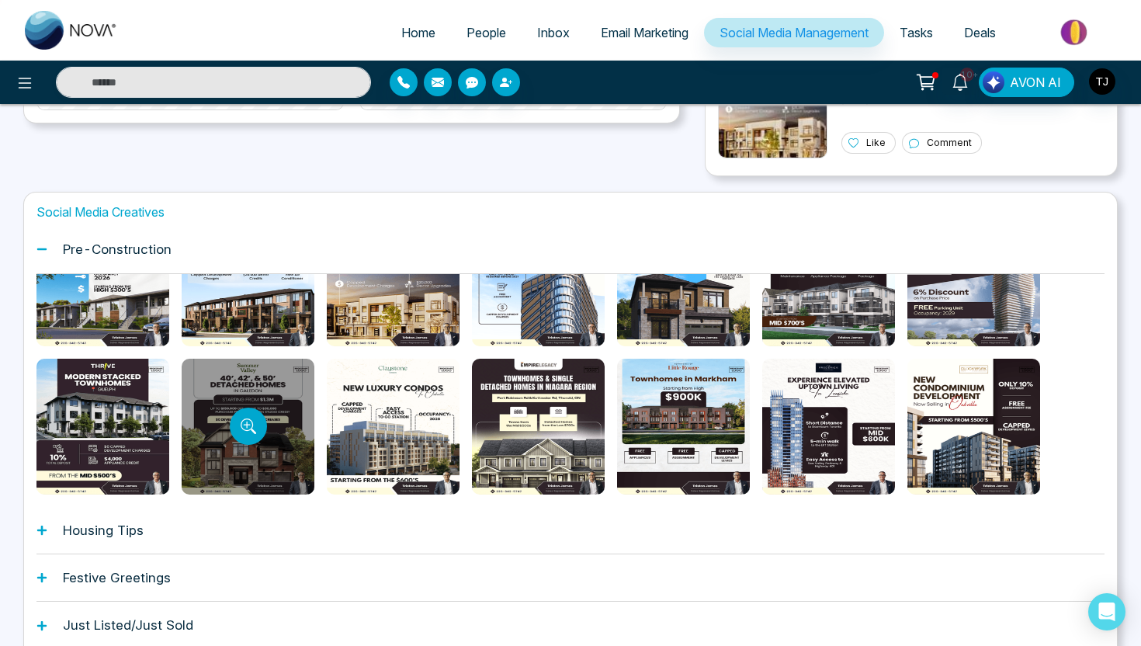
scroll to position [373, 0]
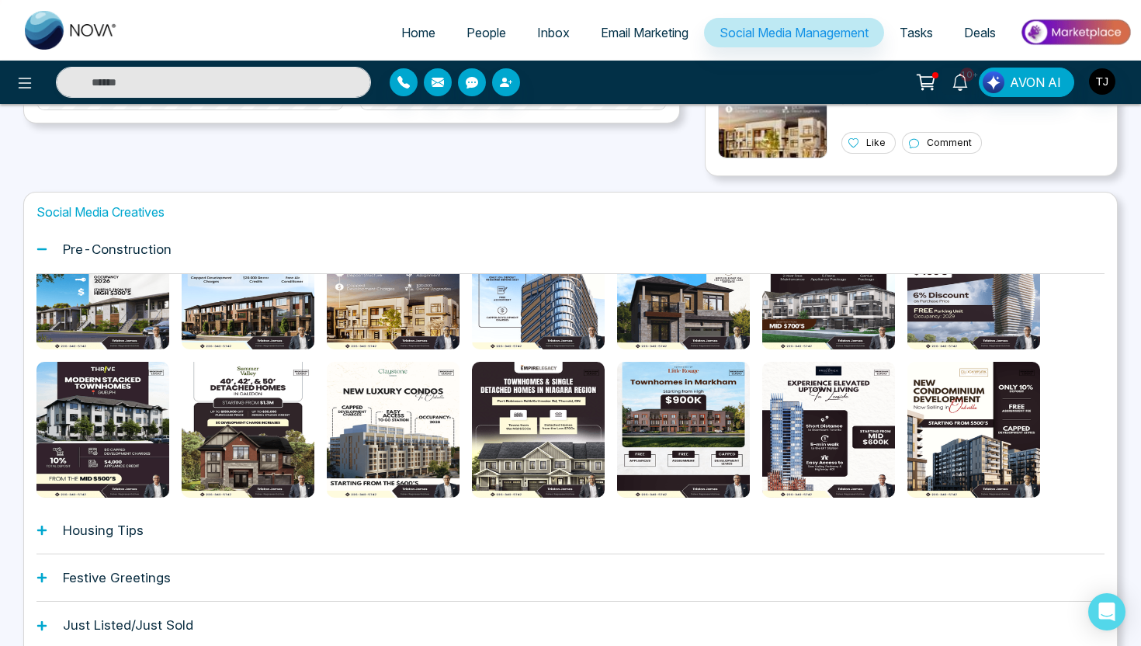
click at [127, 526] on h1 "Housing Tips" at bounding box center [103, 530] width 81 height 16
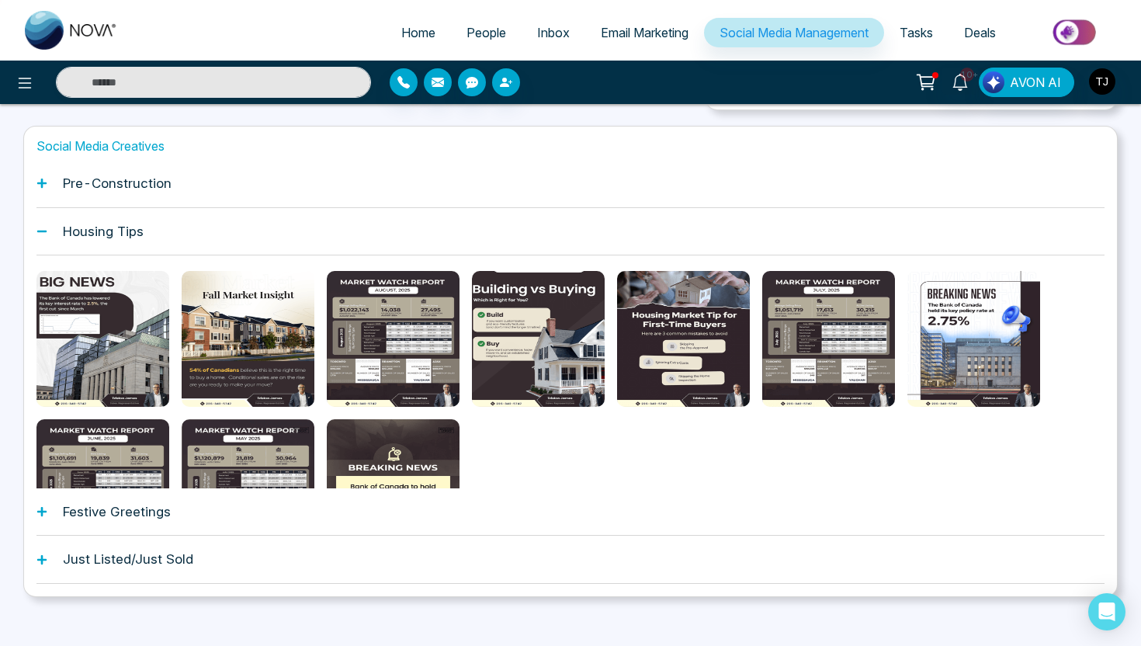
scroll to position [590, 0]
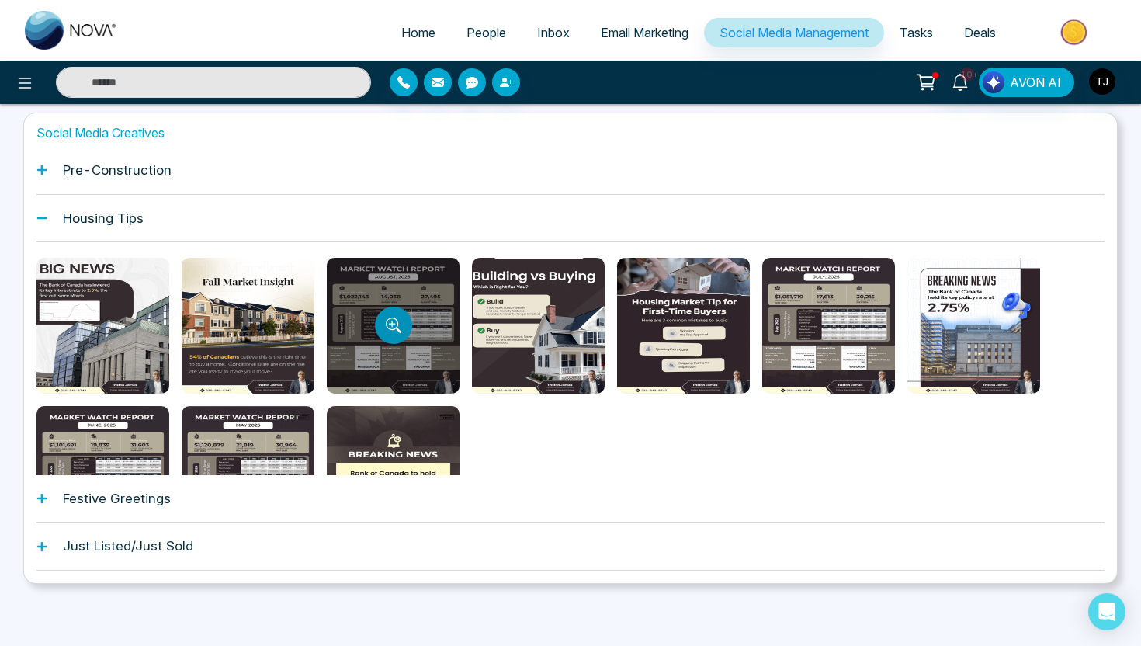
click at [401, 335] on button "Preview template" at bounding box center [393, 325] width 37 height 37
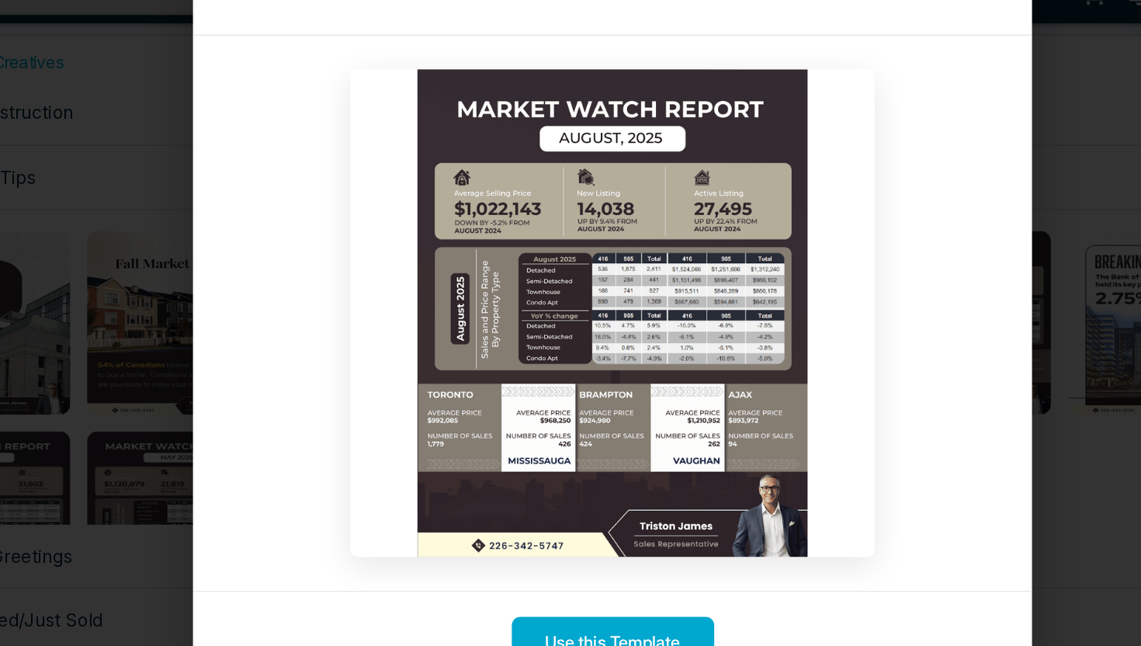
click at [205, 376] on div "Template Preview Use this Template" at bounding box center [570, 323] width 1141 height 646
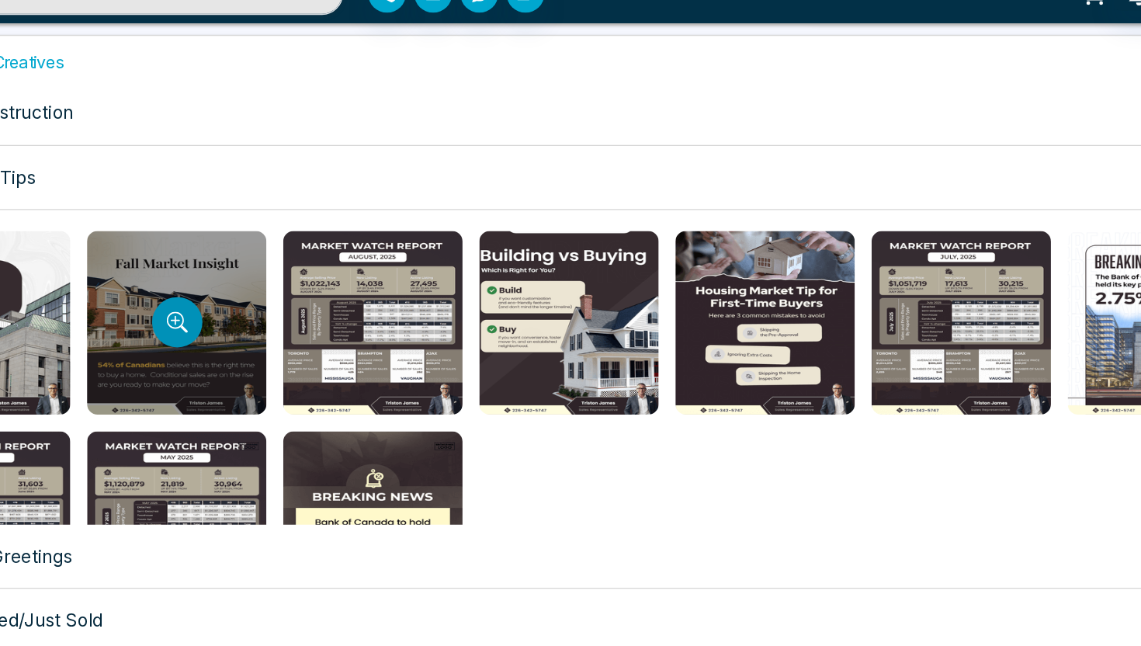
click at [254, 319] on icon "Preview template" at bounding box center [249, 325] width 16 height 16
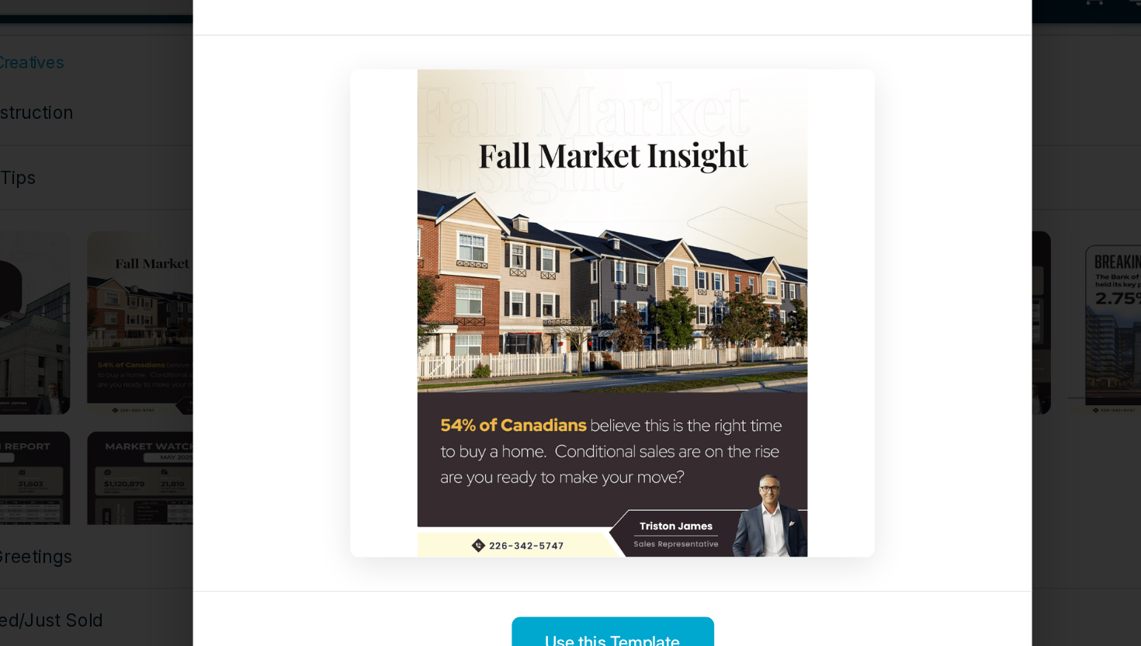
click at [923, 292] on div "Template Preview Use this Template" at bounding box center [570, 323] width 1141 height 646
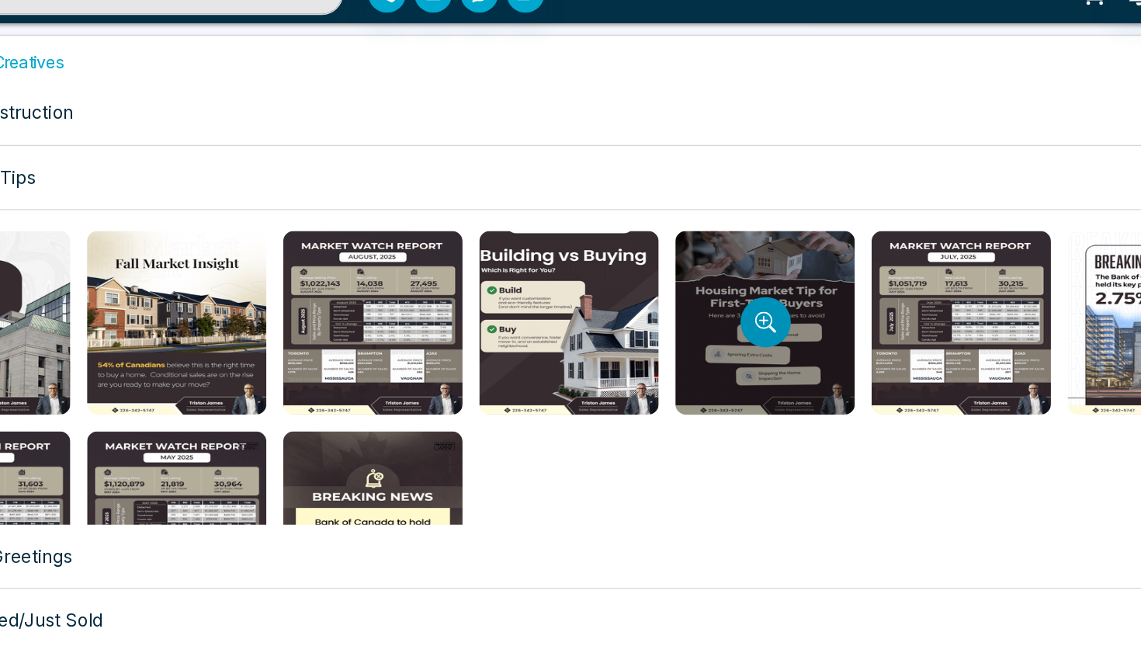
click at [697, 316] on button "Preview template" at bounding box center [683, 325] width 37 height 37
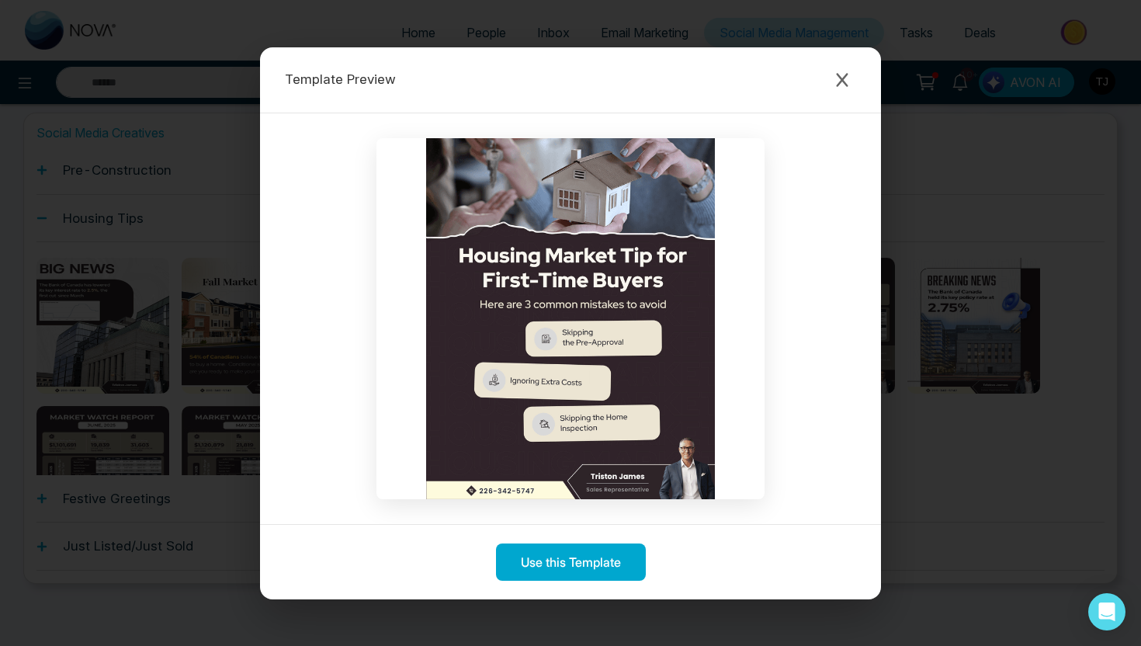
click at [183, 321] on div "Template Preview Use this Template" at bounding box center [570, 323] width 1141 height 646
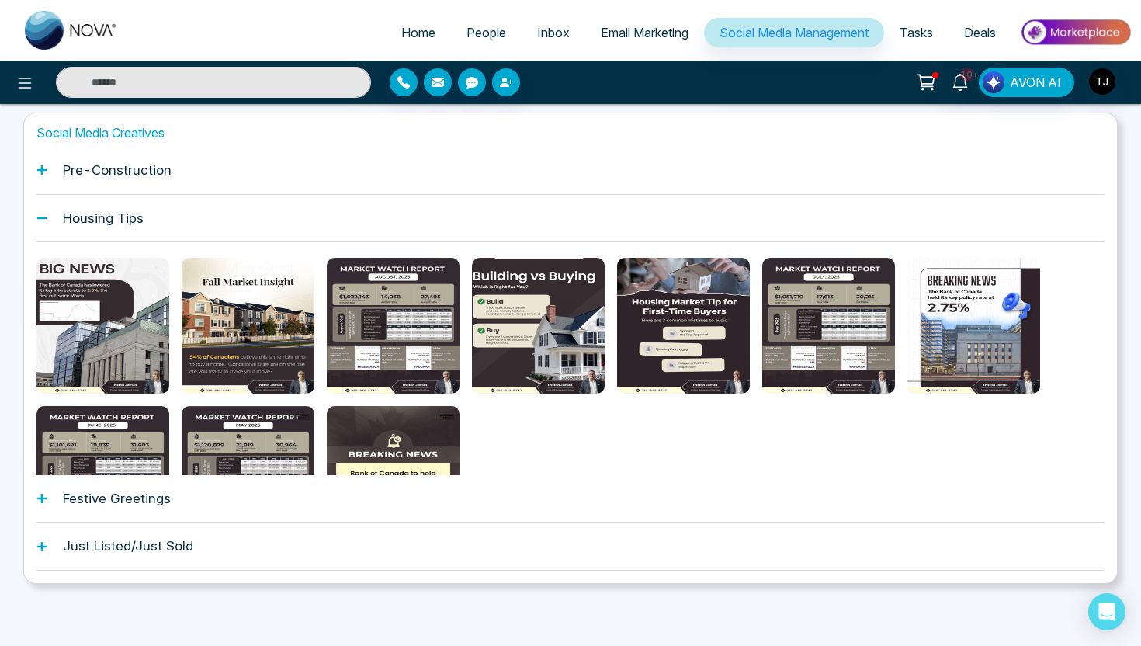
click at [143, 501] on h1 "Festive Greetings" at bounding box center [117, 498] width 108 height 16
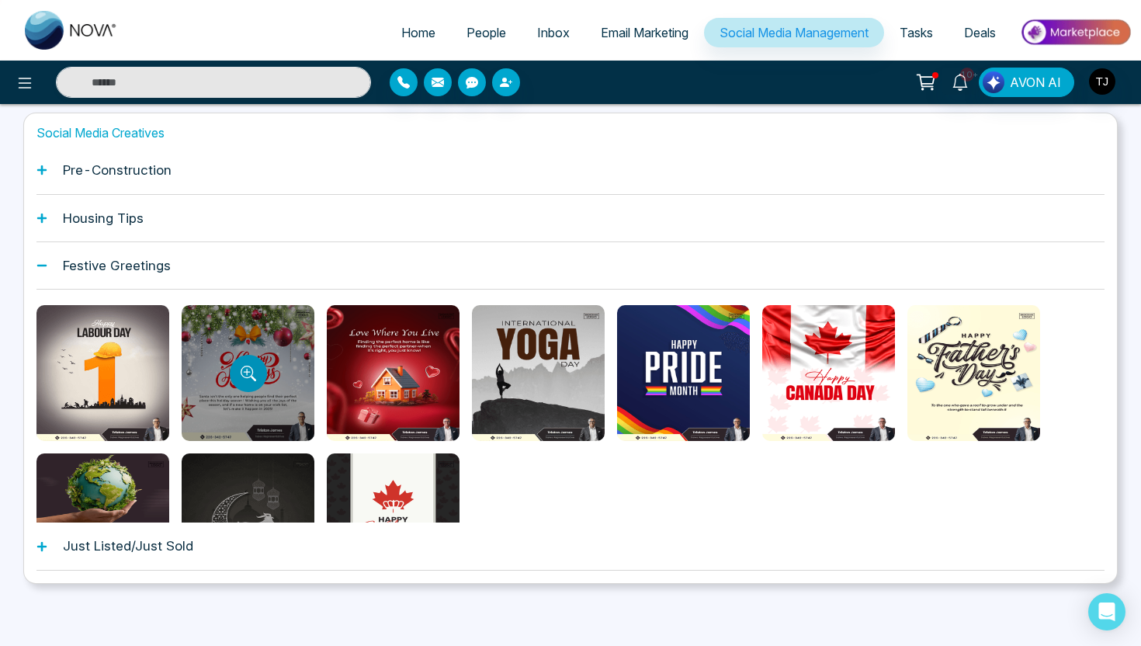
click at [251, 376] on icon "Preview template" at bounding box center [252, 378] width 5 height 5
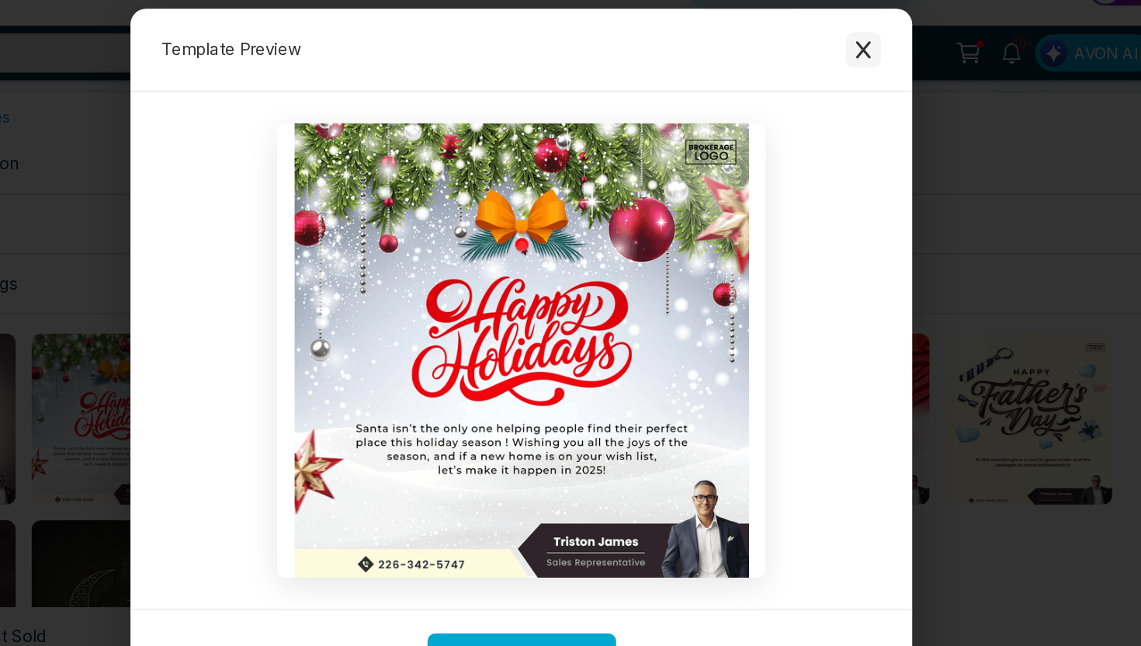
click at [846, 81] on icon "Close modal" at bounding box center [842, 80] width 16 height 16
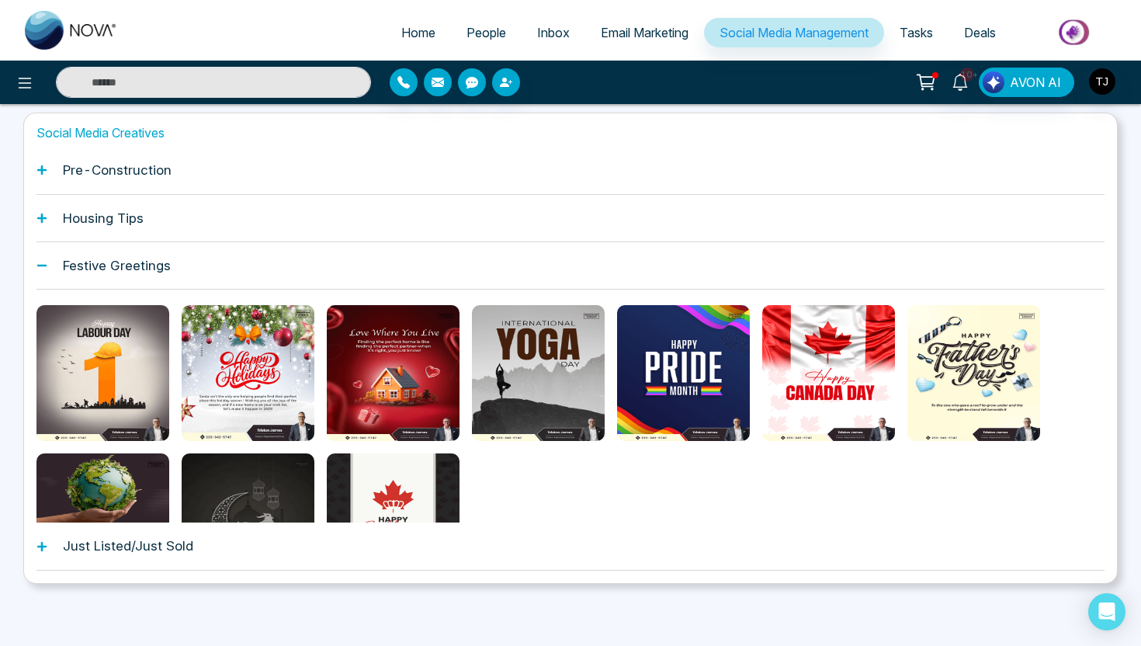
click at [124, 179] on div "Pre-Construction" at bounding box center [570, 170] width 1068 height 47
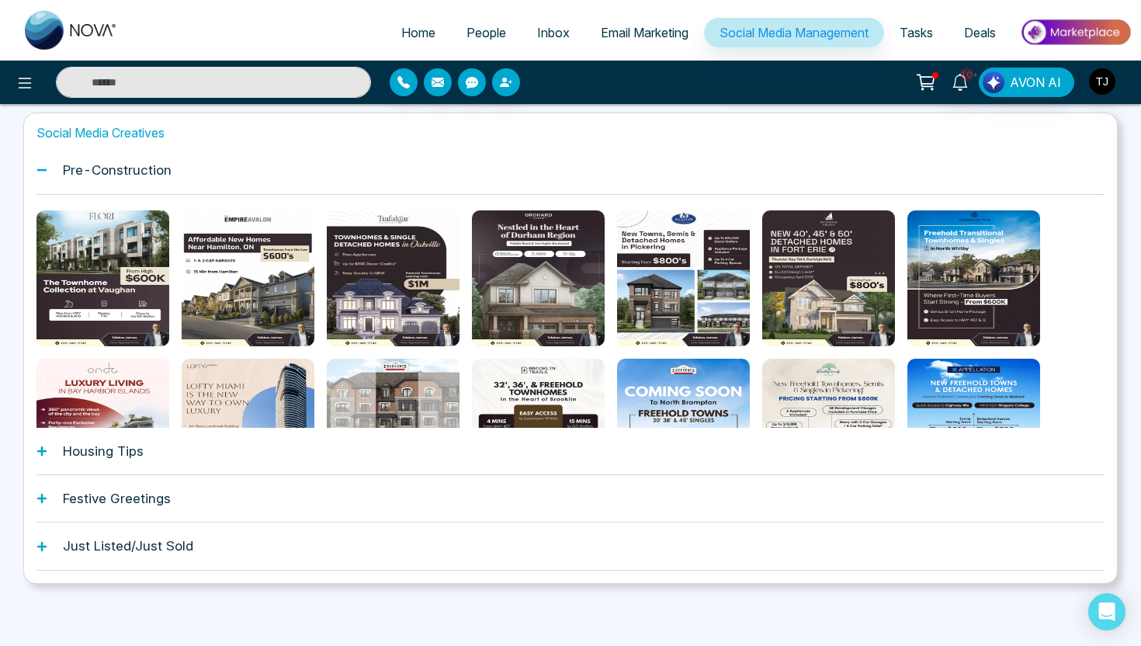
drag, startPoint x: 170, startPoint y: 270, endPoint x: 172, endPoint y: 232, distance: 38.1
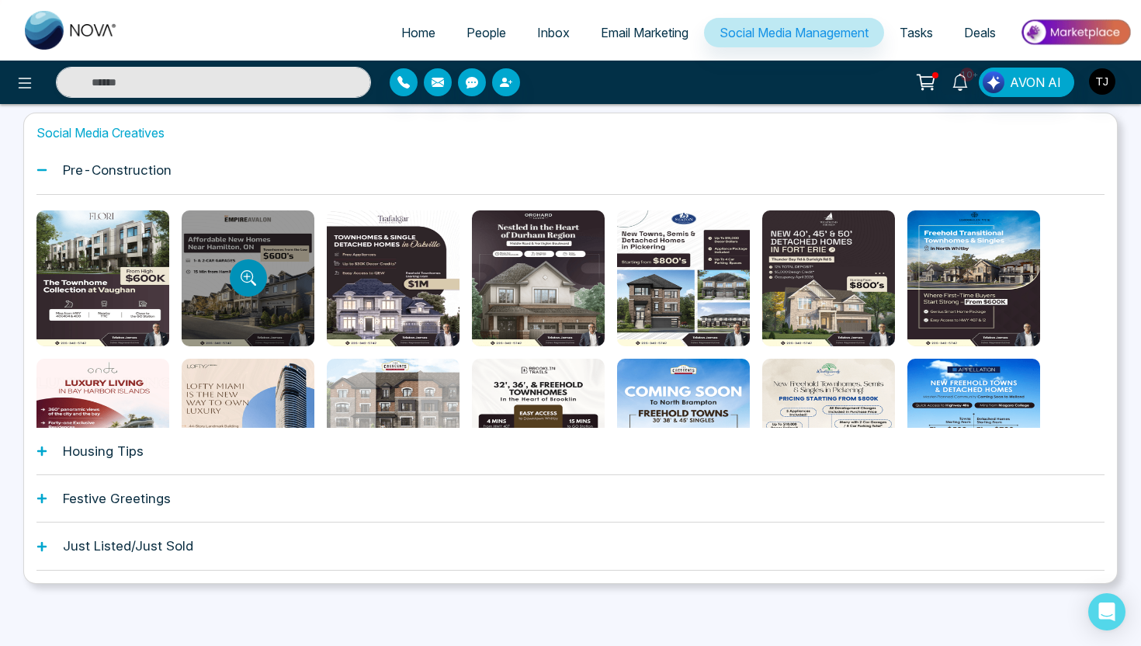
click at [241, 272] on icon "Preview template" at bounding box center [249, 278] width 16 height 16
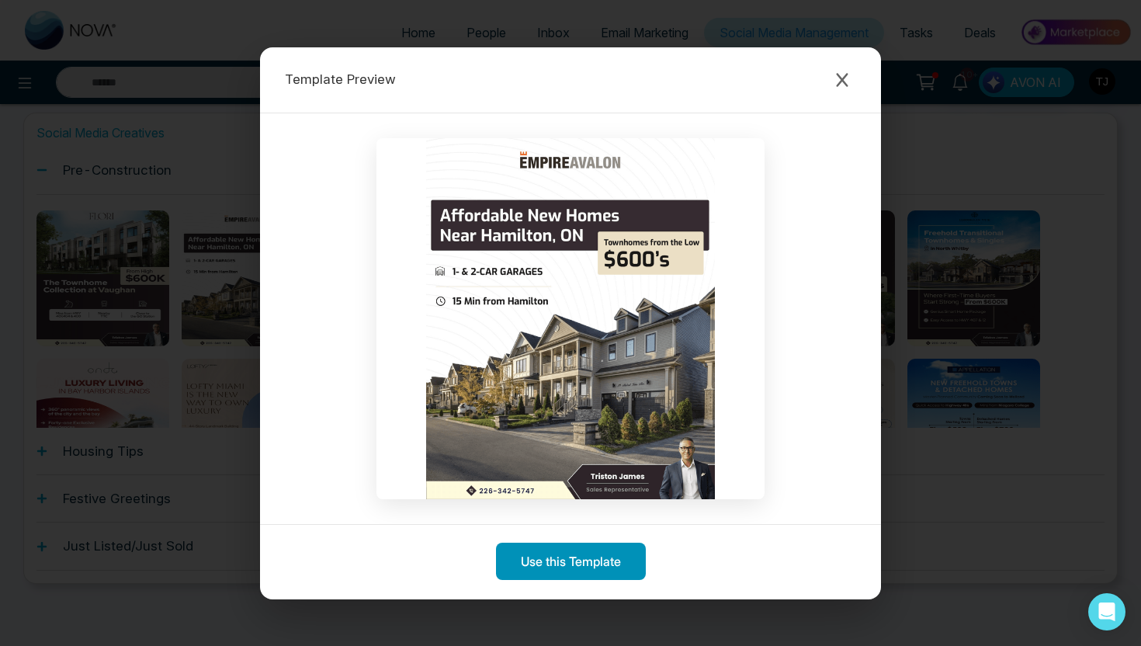
click at [535, 557] on button "Use this Template" at bounding box center [571, 560] width 150 height 37
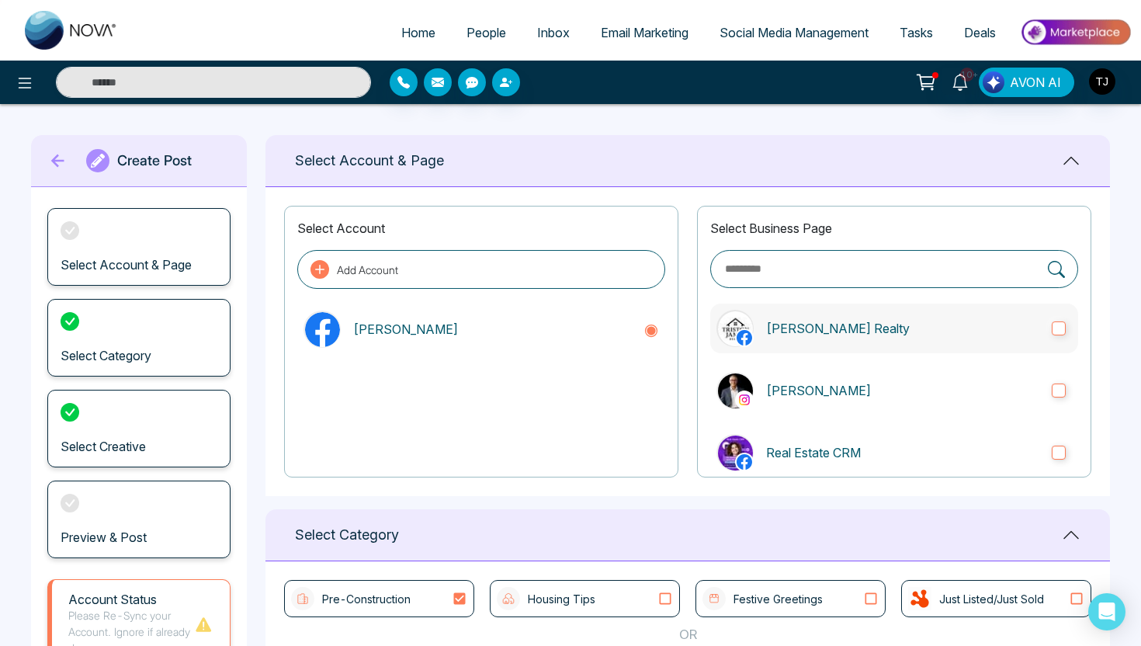
click at [816, 328] on p "[PERSON_NAME] Realty" at bounding box center [902, 328] width 273 height 19
click at [809, 400] on label "[PERSON_NAME]" at bounding box center [894, 391] width 368 height 50
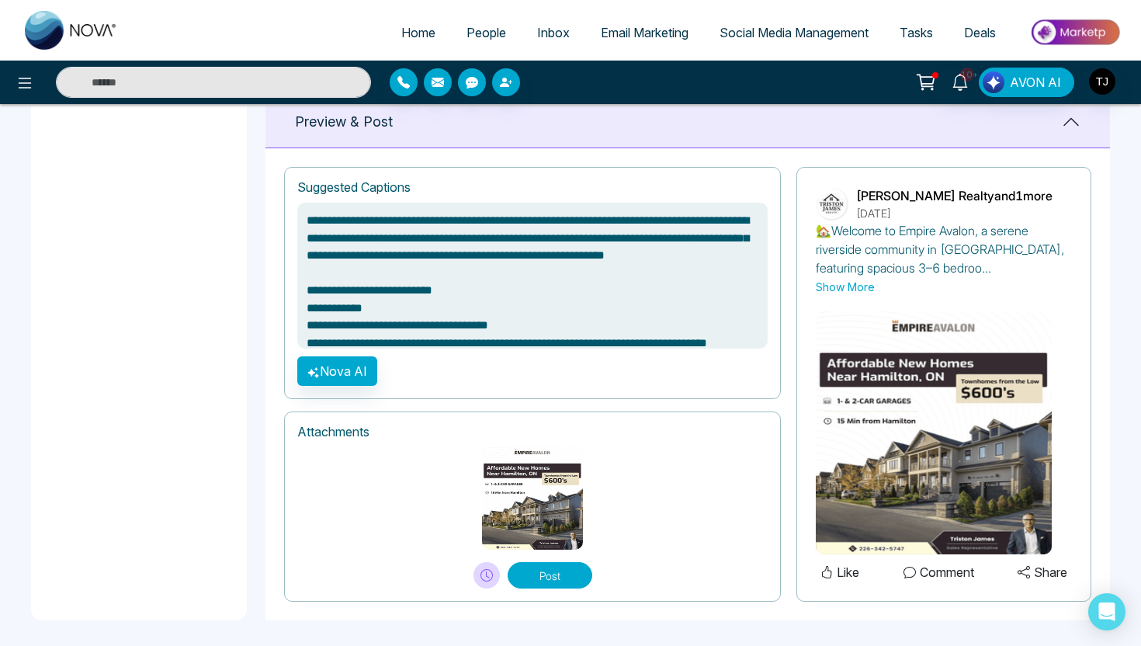
scroll to position [1007, 0]
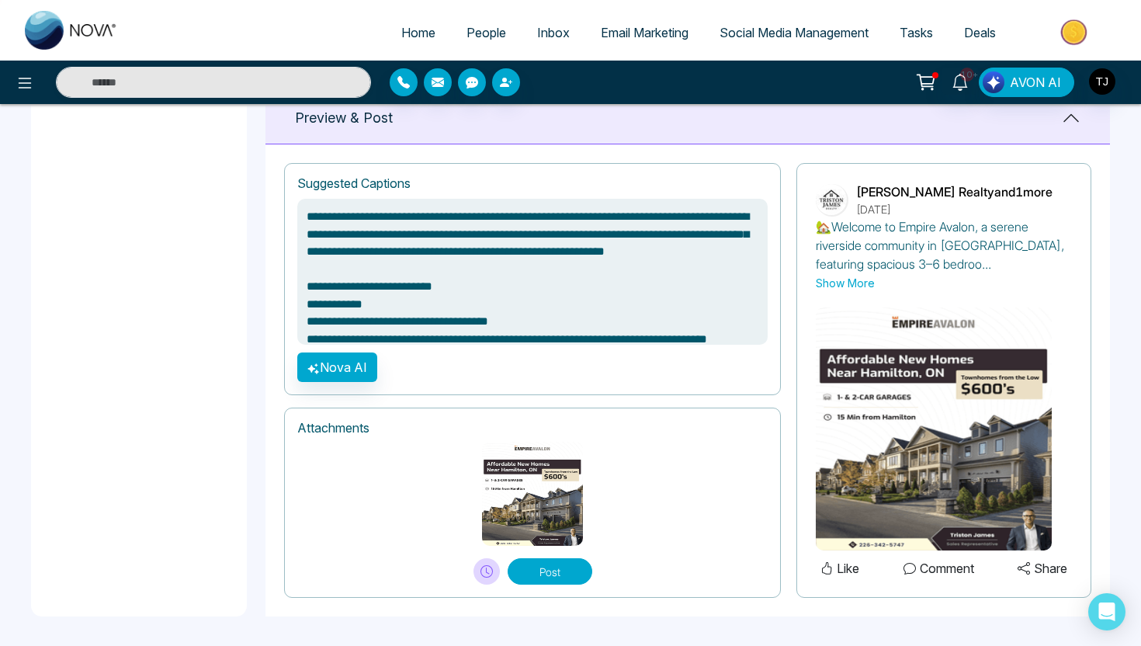
click at [584, 574] on button "Post" at bounding box center [550, 571] width 85 height 26
type textarea "**********"
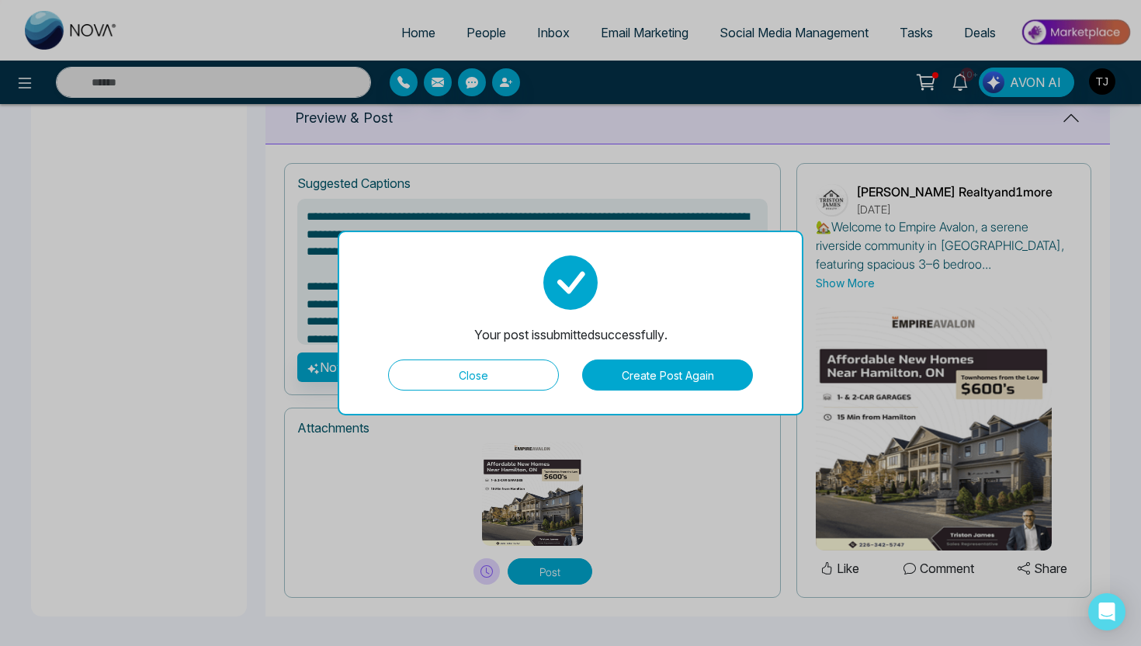
click at [488, 387] on button "Close" at bounding box center [473, 374] width 171 height 31
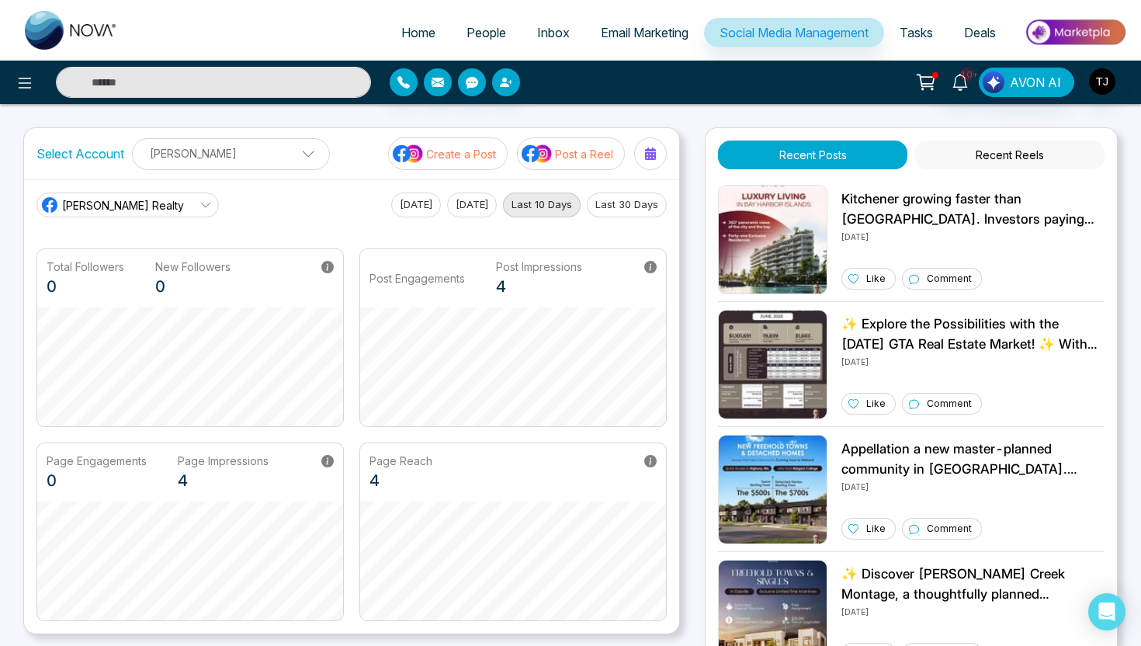
click at [581, 155] on p "Post a Reel" at bounding box center [584, 154] width 58 height 16
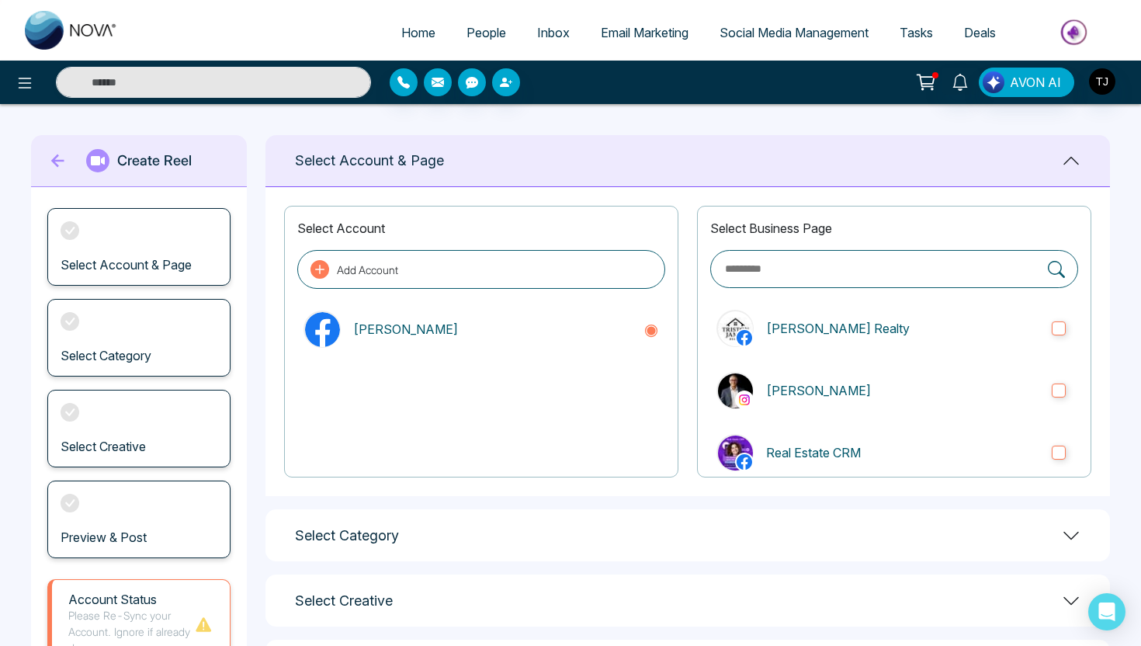
click at [790, 355] on div "Select Business Page [PERSON_NAME] Realty [PERSON_NAME] Real Estate CRM nova.cr…" at bounding box center [894, 342] width 394 height 272
click at [793, 334] on p "[PERSON_NAME] Realty" at bounding box center [902, 328] width 273 height 19
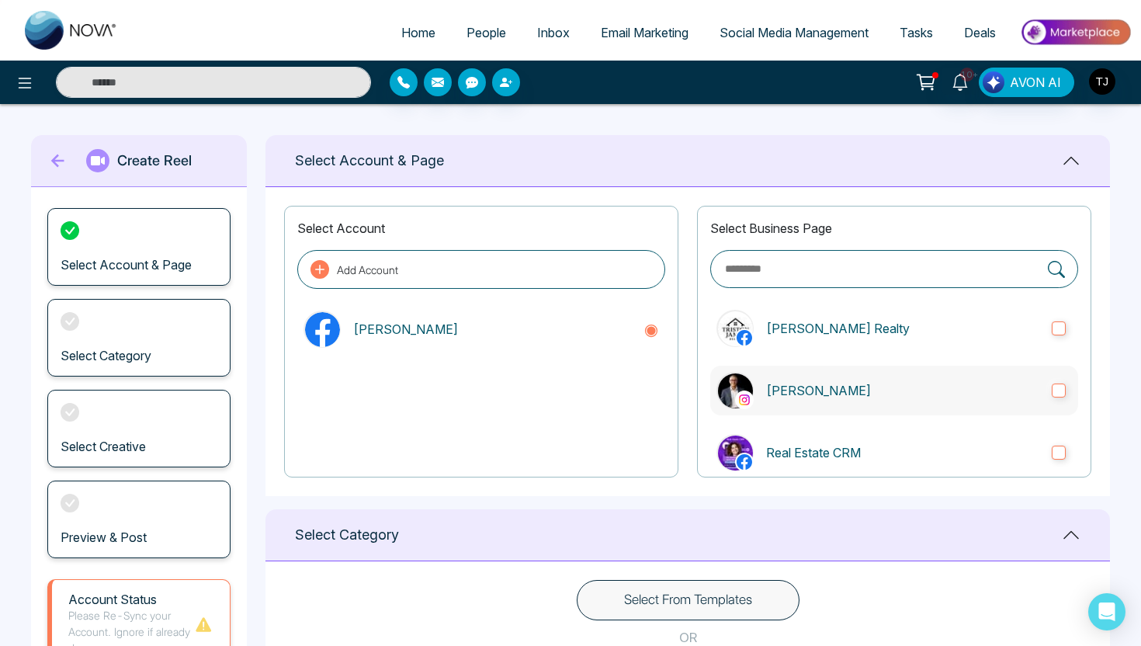
click at [801, 388] on p "[PERSON_NAME]" at bounding box center [902, 390] width 273 height 19
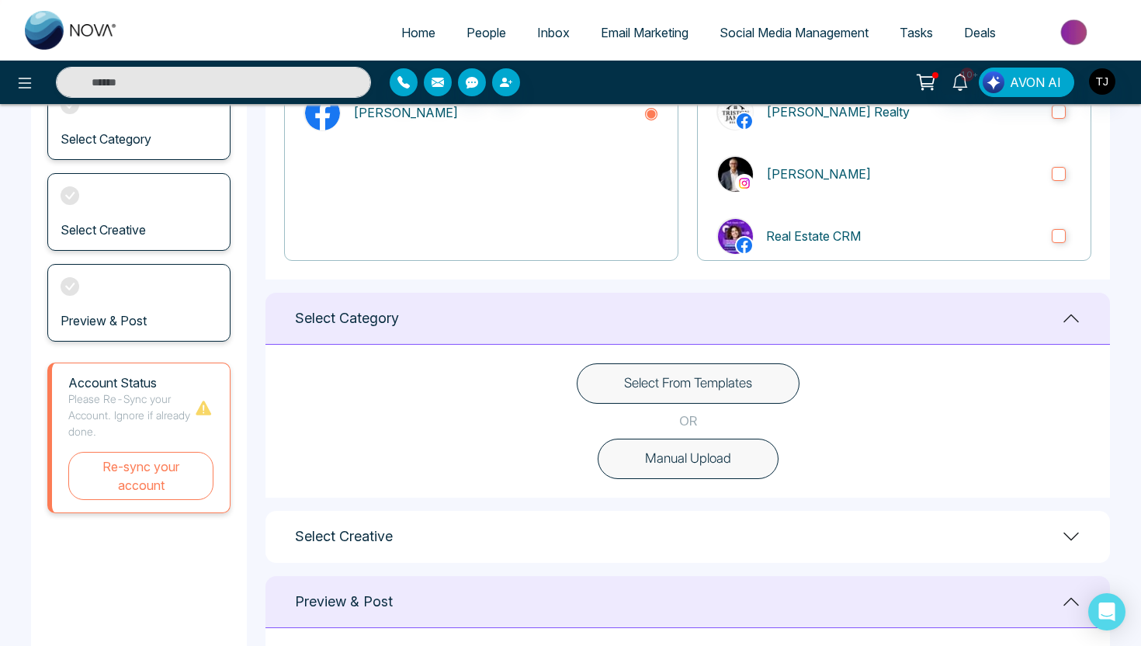
scroll to position [224, 0]
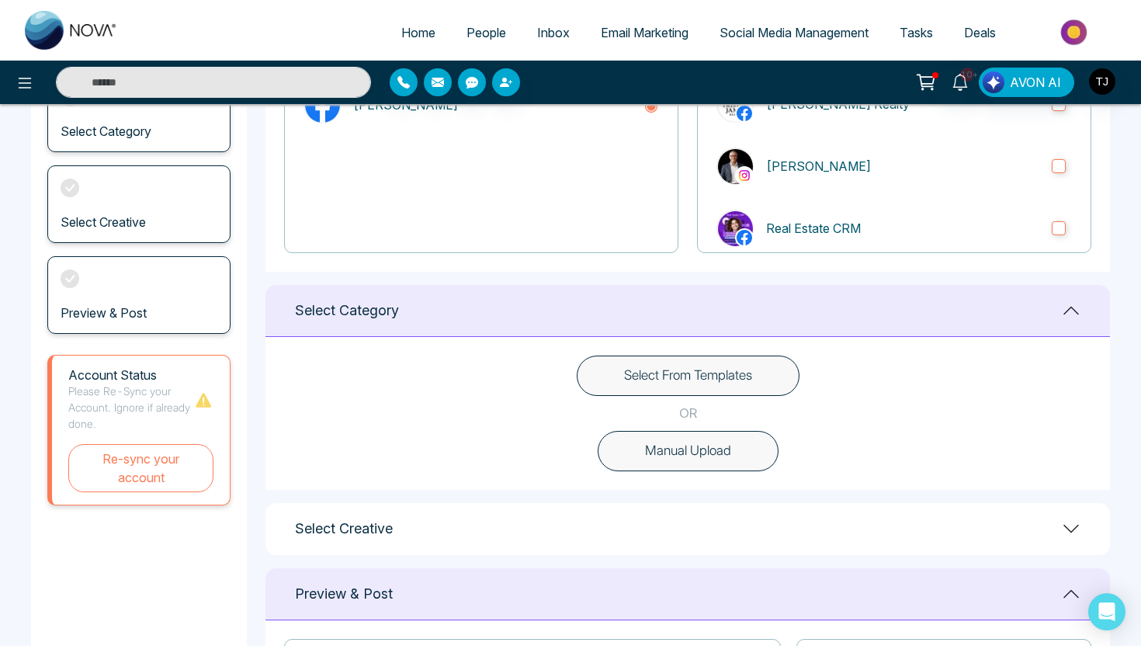
click at [660, 370] on button "Select From Templates" at bounding box center [688, 375] width 223 height 40
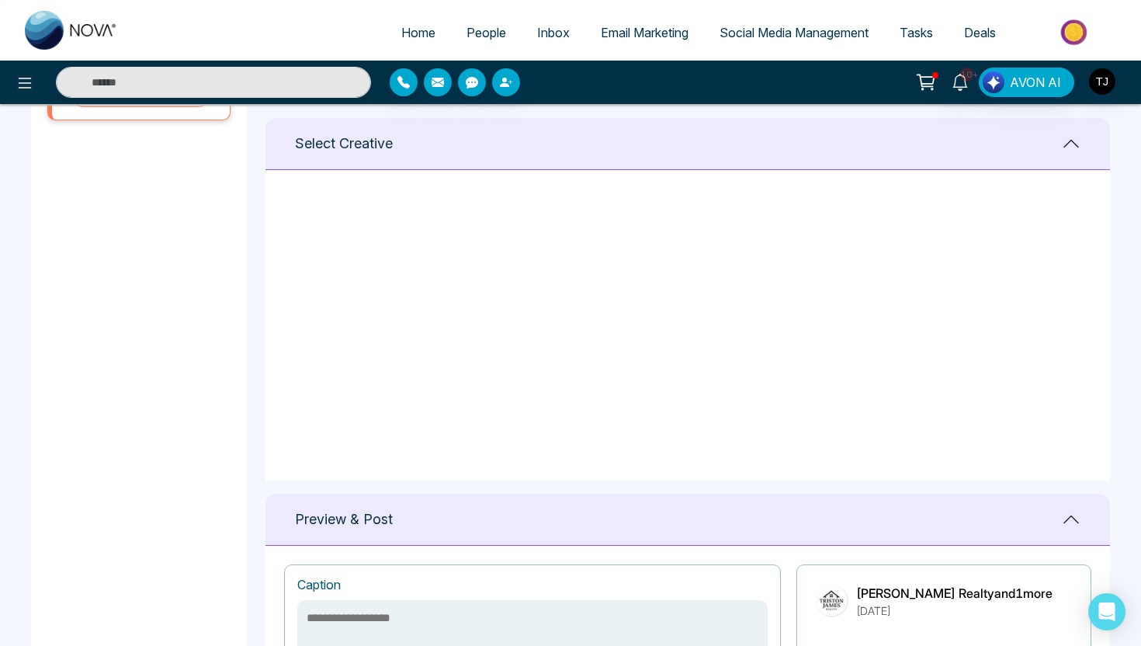
scroll to position [0, 0]
click at [633, 223] on icon at bounding box center [638, 220] width 14 height 16
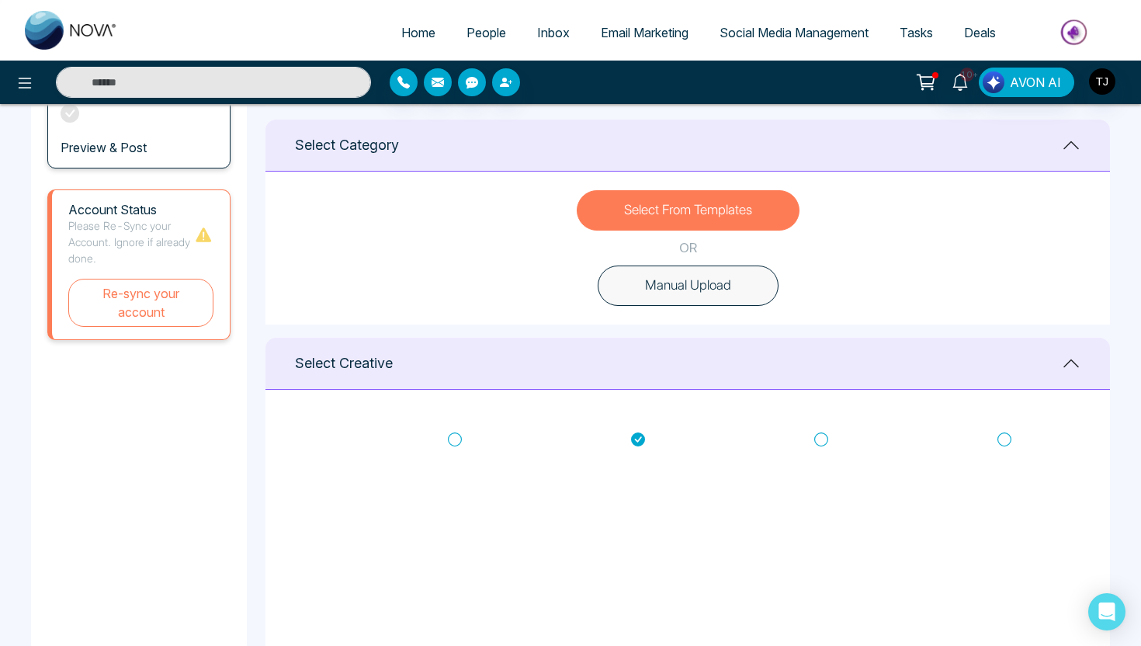
scroll to position [380, 0]
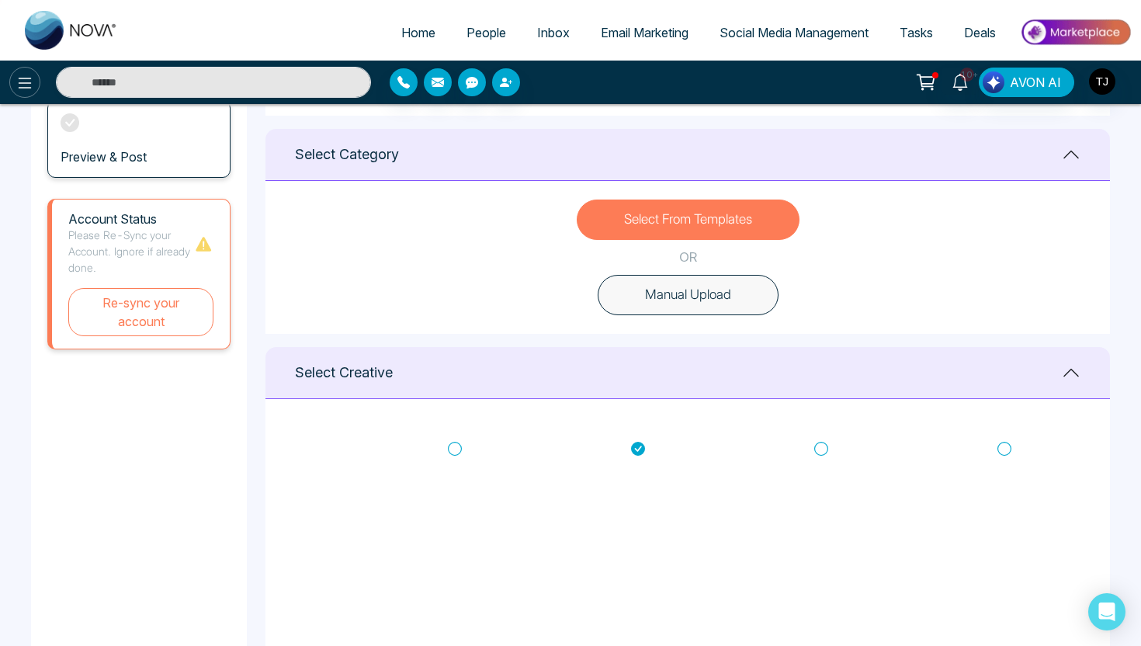
click at [27, 83] on icon at bounding box center [25, 83] width 13 height 11
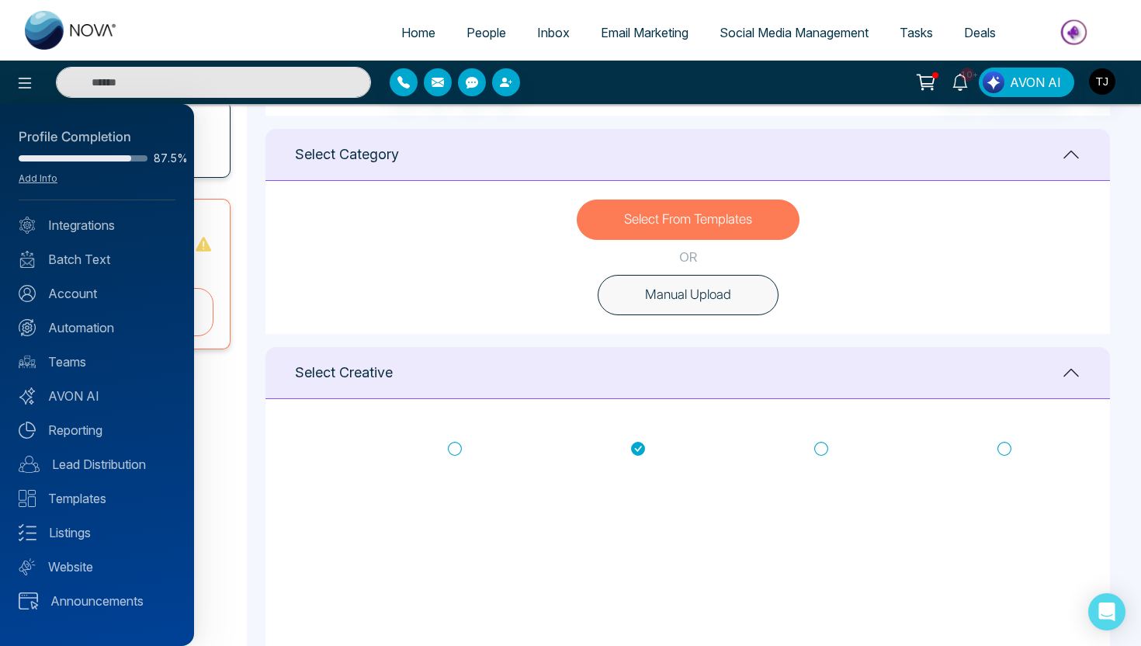
type textarea "**********"
click at [57, 535] on link "Listings" at bounding box center [97, 532] width 157 height 19
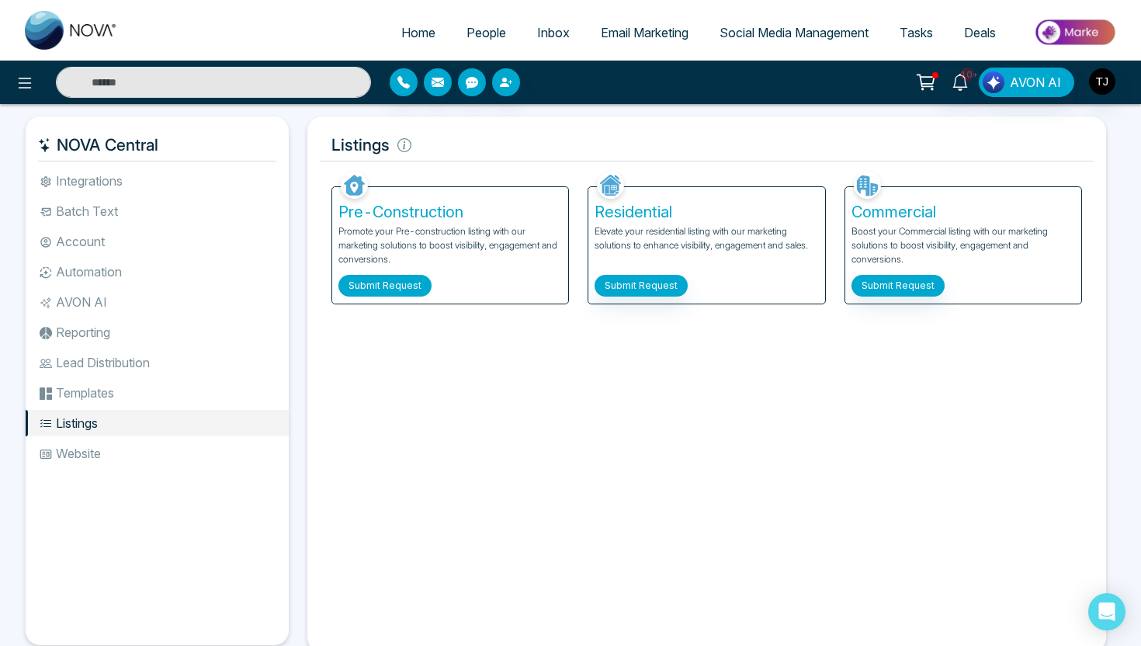
click at [383, 291] on button "Submit Request" at bounding box center [384, 286] width 93 height 22
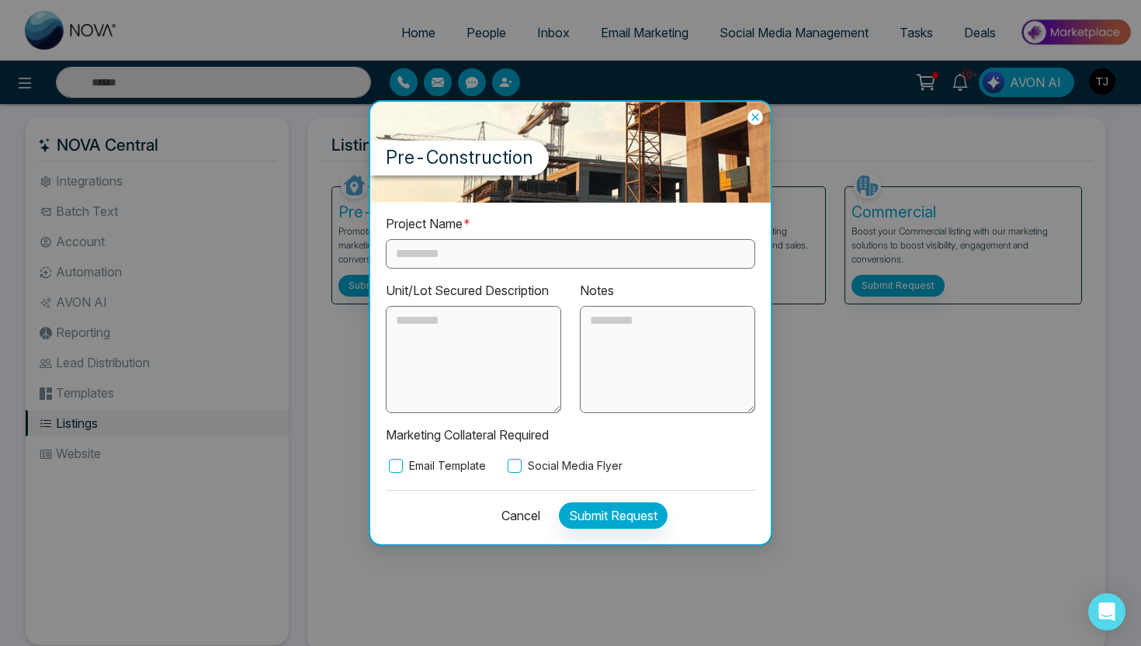
click at [442, 258] on input "text" at bounding box center [570, 253] width 369 height 29
click at [408, 466] on label "Email Template" at bounding box center [436, 465] width 100 height 17
click at [547, 470] on label "Social Media Flyer" at bounding box center [563, 465] width 118 height 17
click at [760, 118] on icon at bounding box center [755, 117] width 16 height 16
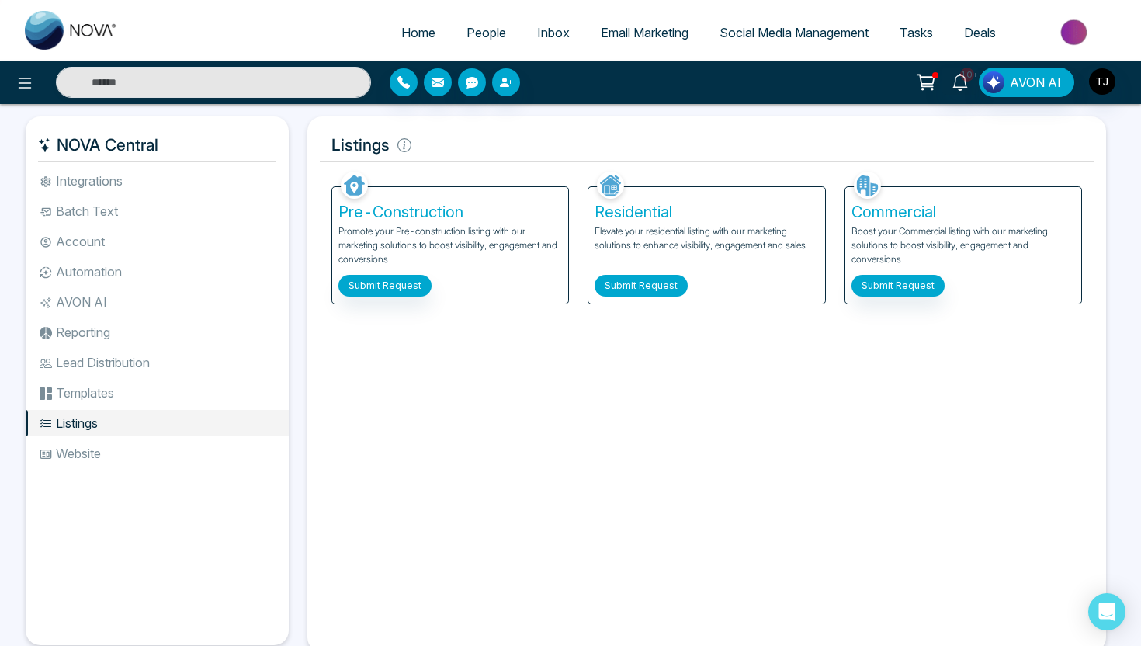
click at [657, 284] on button "Submit Request" at bounding box center [640, 286] width 93 height 22
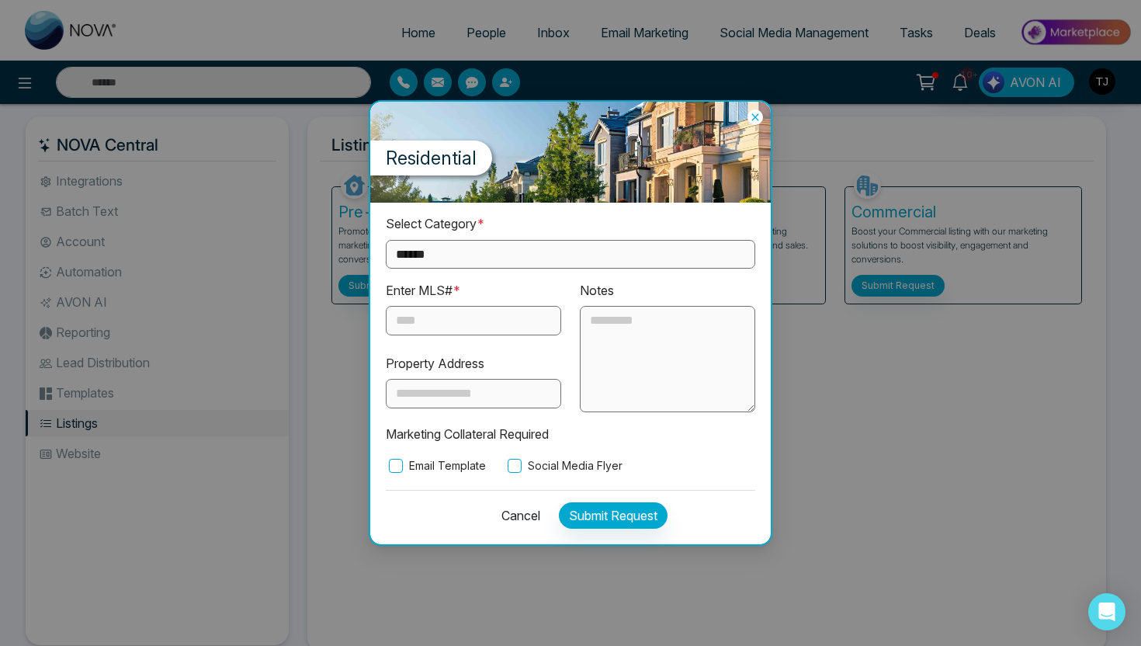
click at [603, 262] on select "**********" at bounding box center [570, 254] width 369 height 29
click at [512, 262] on select "**********" at bounding box center [570, 254] width 369 height 29
click at [480, 241] on select "**********" at bounding box center [570, 254] width 369 height 29
select select "**********"
click at [472, 325] on input "text" at bounding box center [473, 320] width 175 height 29
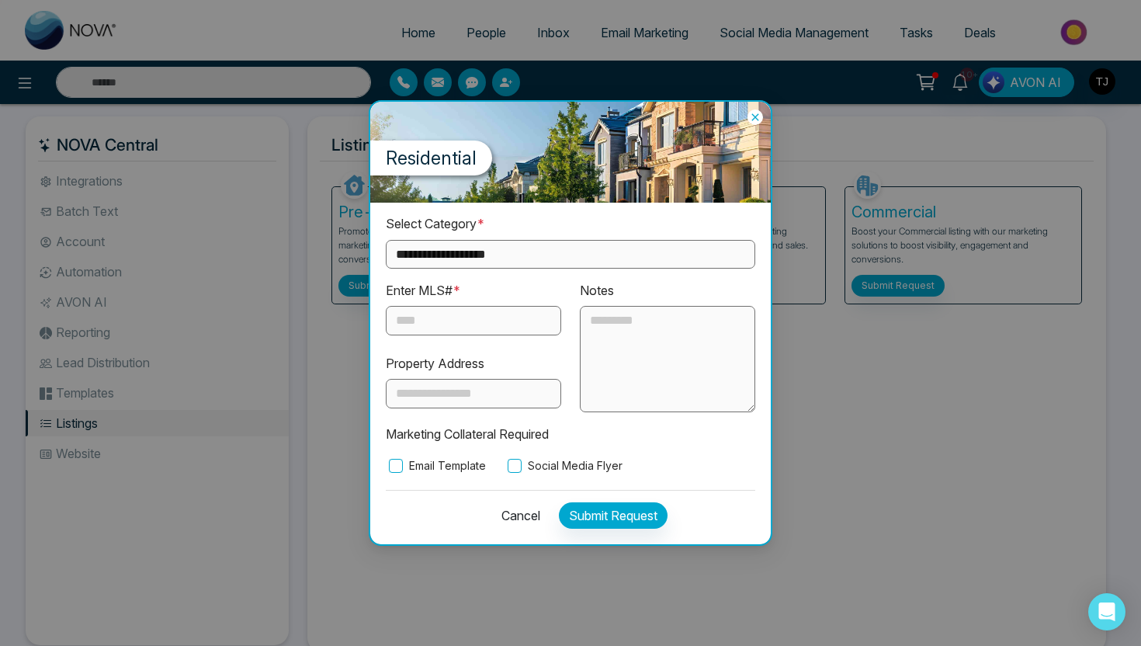
click at [523, 463] on label "Social Media Flyer" at bounding box center [563, 465] width 118 height 17
click at [757, 115] on icon at bounding box center [754, 117] width 7 height 7
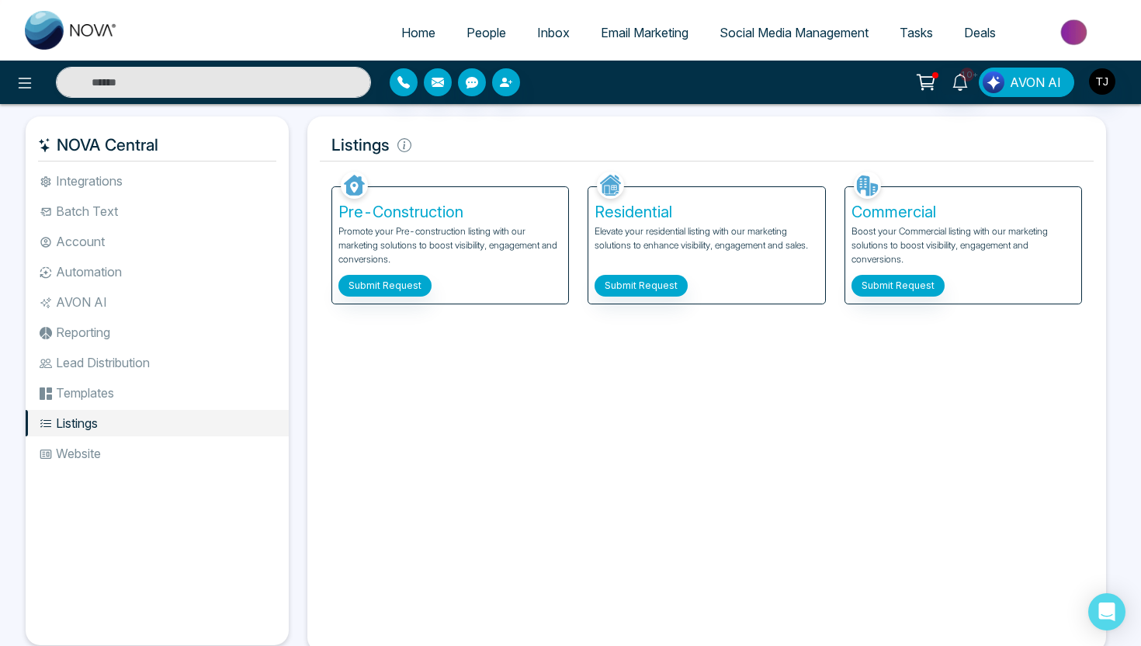
click at [1031, 81] on span "AVON AI" at bounding box center [1035, 82] width 51 height 19
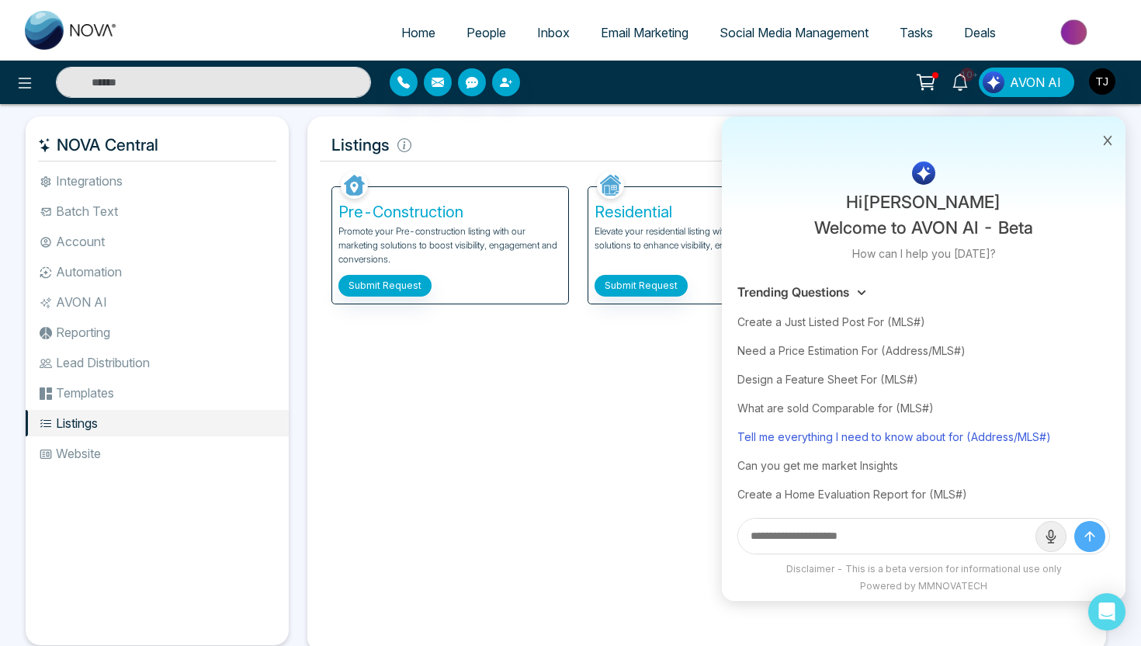
click at [890, 438] on div "Tell me everything I need to know about for (Address/MLS#)" at bounding box center [923, 436] width 373 height 29
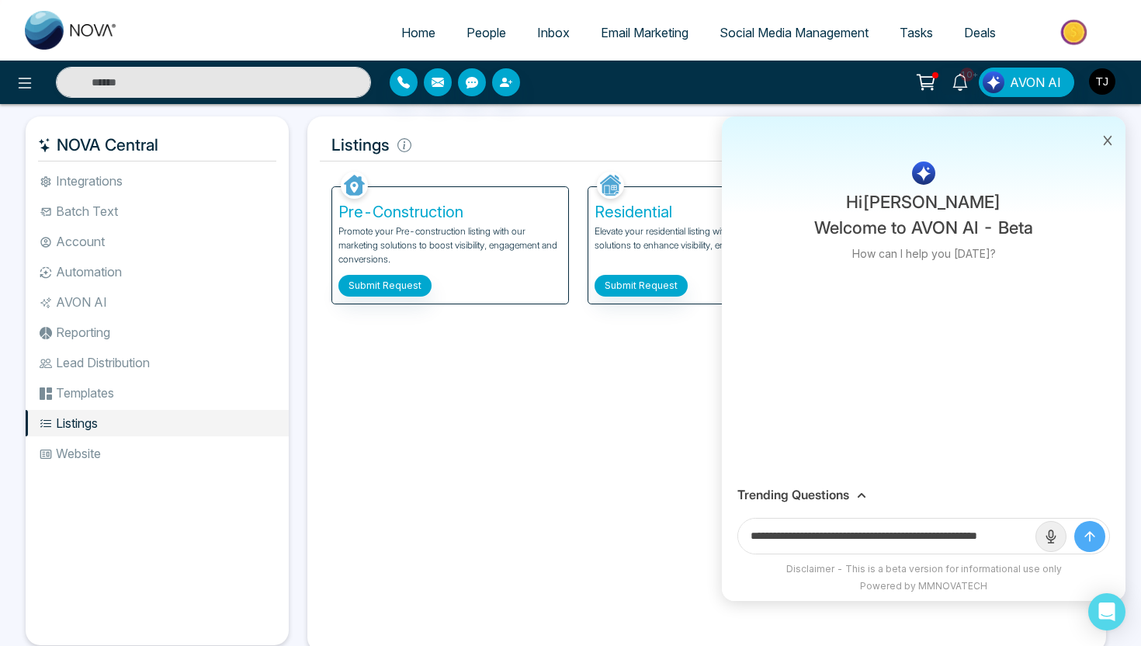
scroll to position [0, 37]
drag, startPoint x: 976, startPoint y: 539, endPoint x: 1040, endPoint y: 535, distance: 64.5
click at [1040, 535] on form "**********" at bounding box center [923, 536] width 373 height 36
paste input "text"
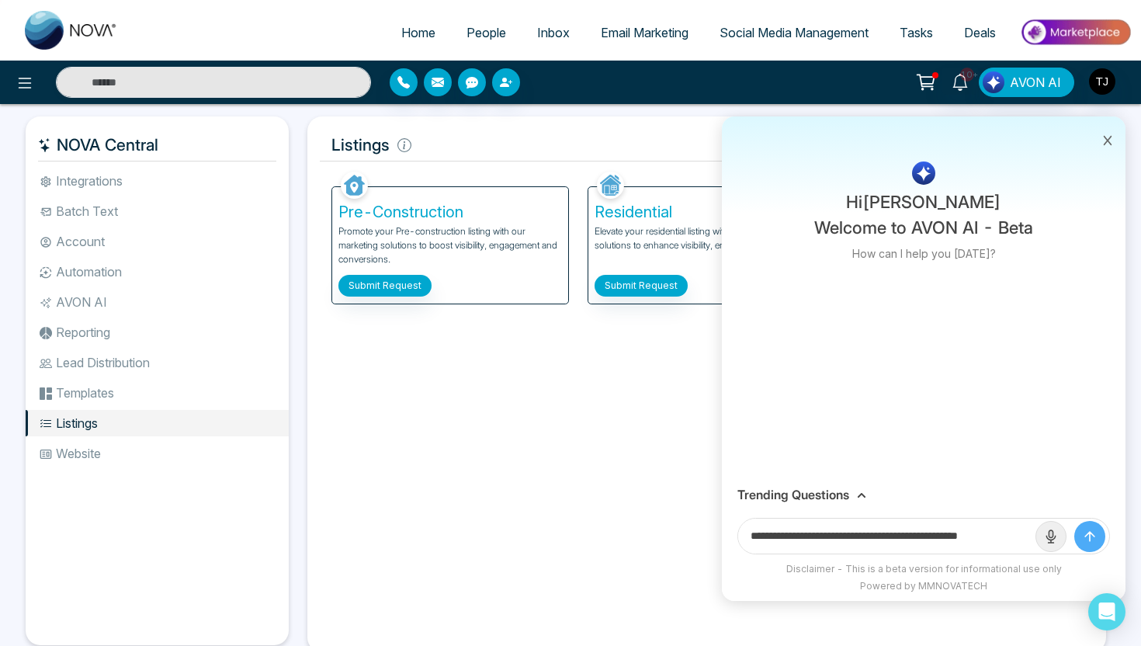
type input "**********"
click at [1074, 521] on button "submit" at bounding box center [1089, 536] width 31 height 31
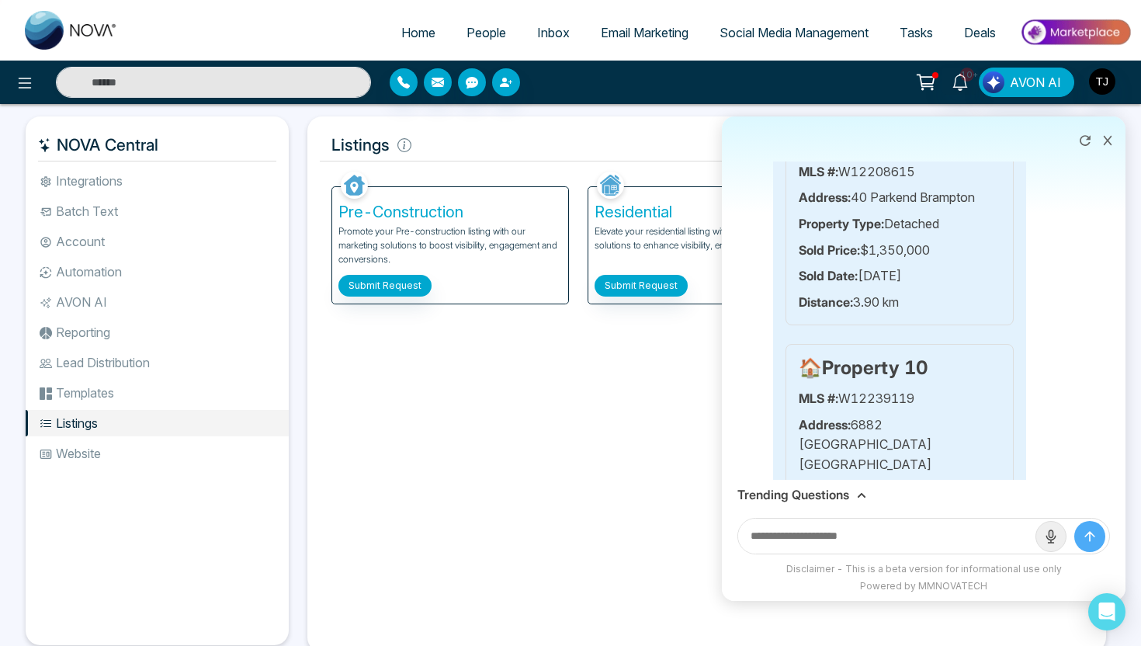
scroll to position [2911, 0]
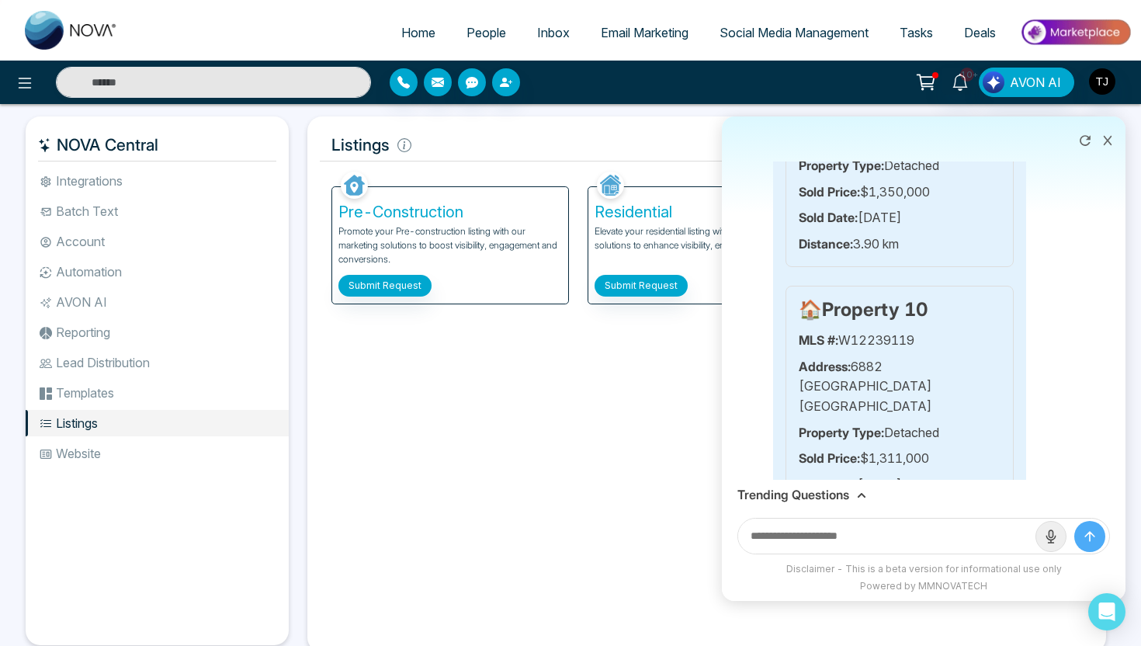
click at [819, 496] on h3 "Trending Questions" at bounding box center [793, 494] width 112 height 15
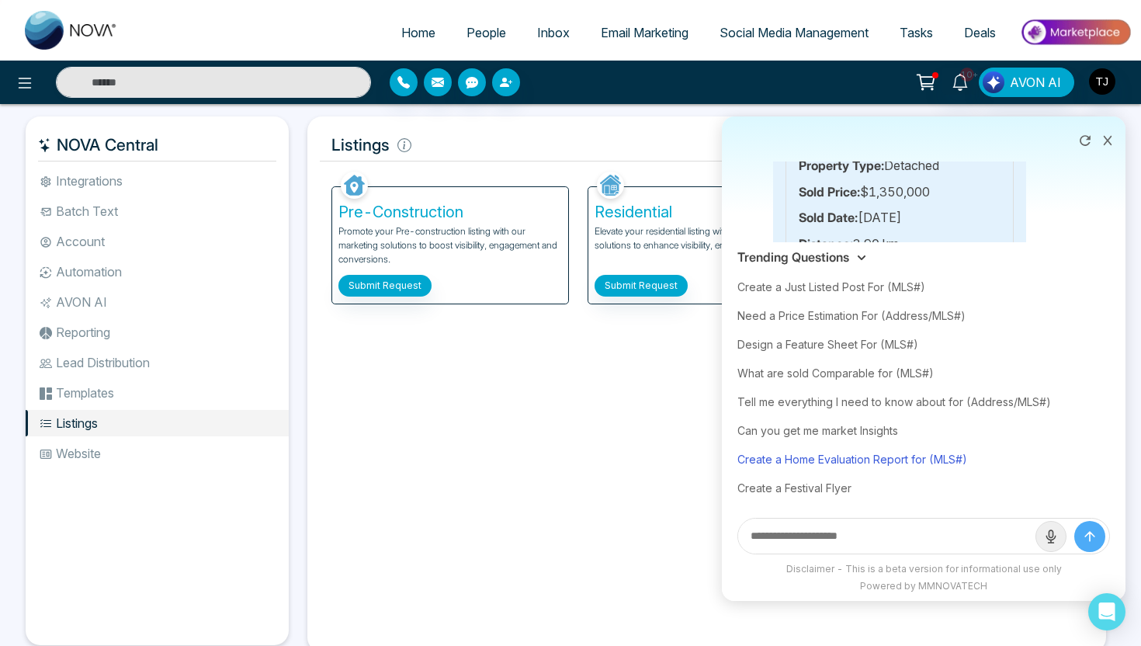
click at [820, 466] on div "Create a Home Evaluation Report for (MLS#)" at bounding box center [923, 459] width 373 height 29
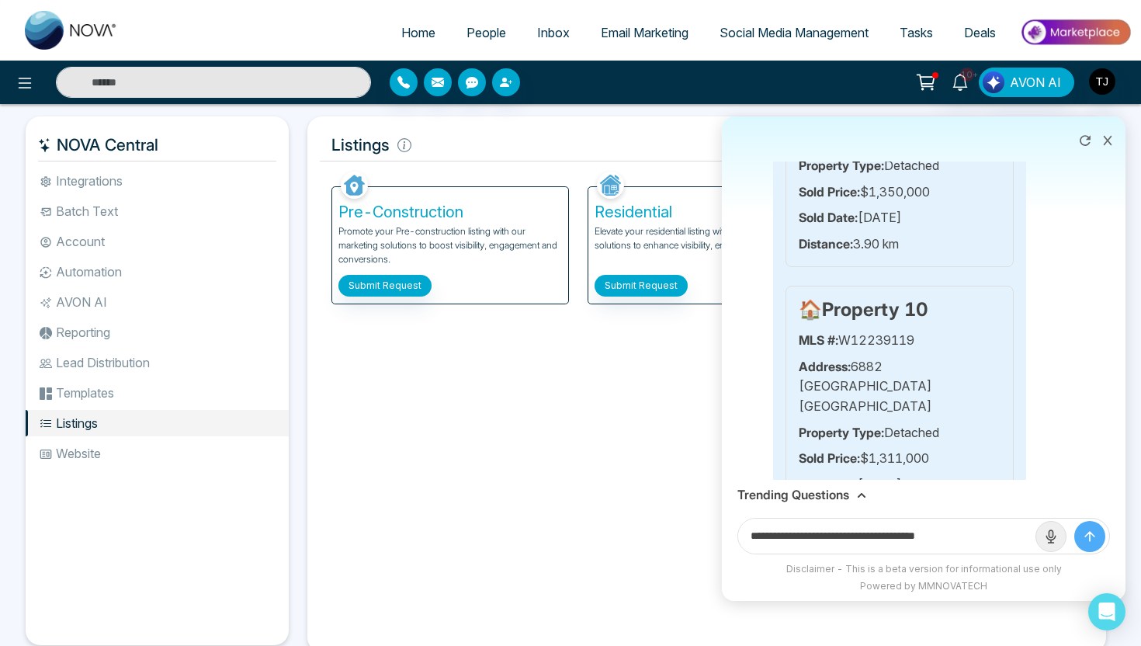
click at [820, 496] on h3 "Trending Questions" at bounding box center [793, 494] width 112 height 15
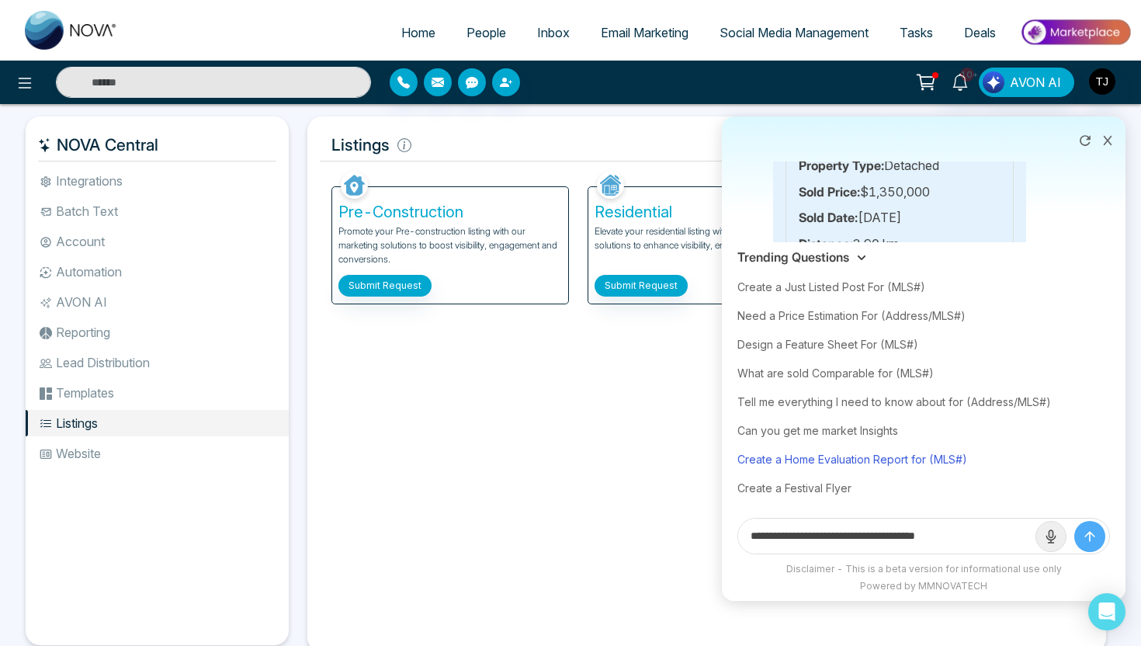
click at [814, 456] on div "Create a Home Evaluation Report for (MLS#)" at bounding box center [923, 459] width 373 height 29
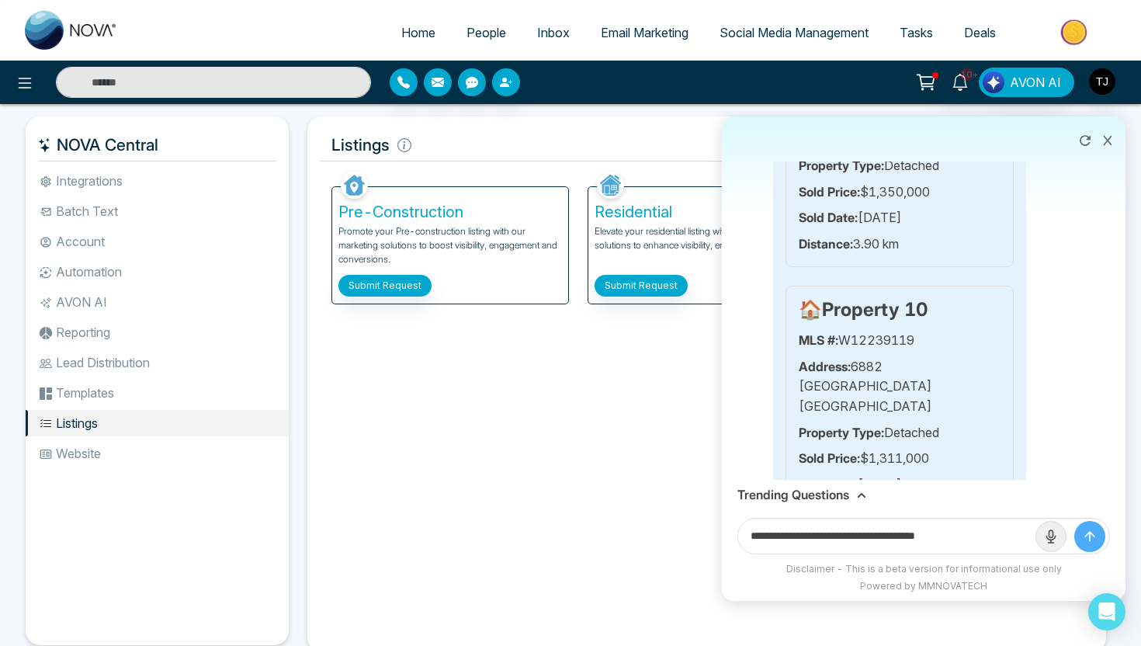
drag, startPoint x: 939, startPoint y: 539, endPoint x: 1031, endPoint y: 539, distance: 91.6
click at [1031, 539] on input "**********" at bounding box center [886, 535] width 297 height 35
paste input "**********"
type input "**********"
click at [1074, 521] on button "submit" at bounding box center [1089, 536] width 31 height 31
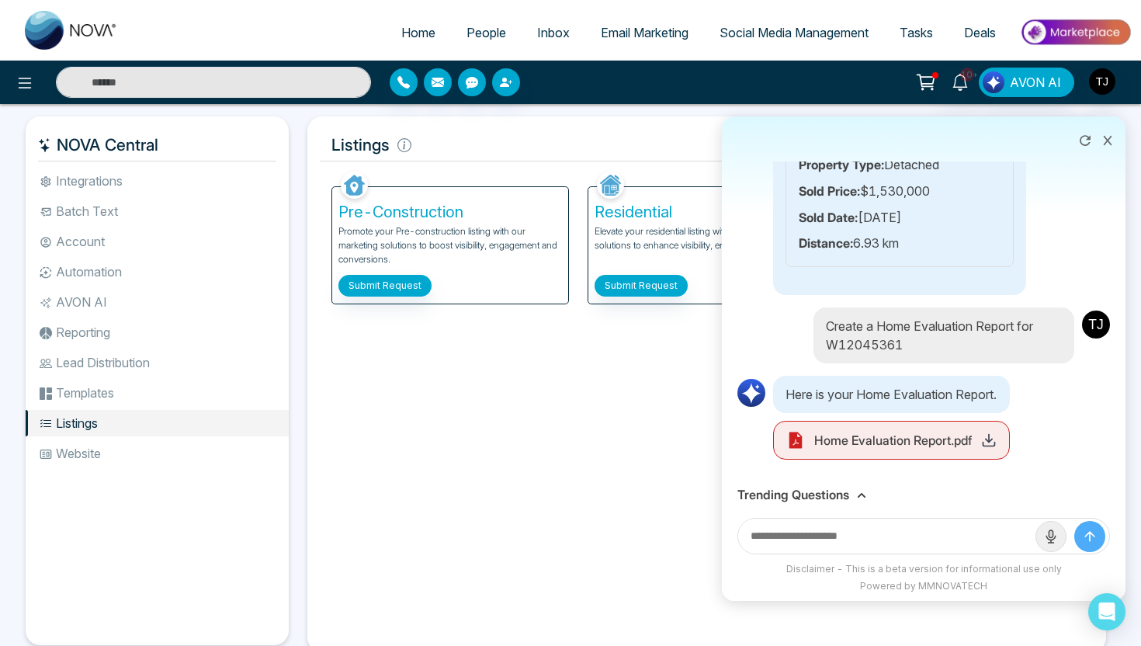
scroll to position [4838, 0]
click at [989, 442] on line at bounding box center [989, 438] width 0 height 8
click at [815, 497] on h3 "Trending Questions" at bounding box center [793, 494] width 112 height 15
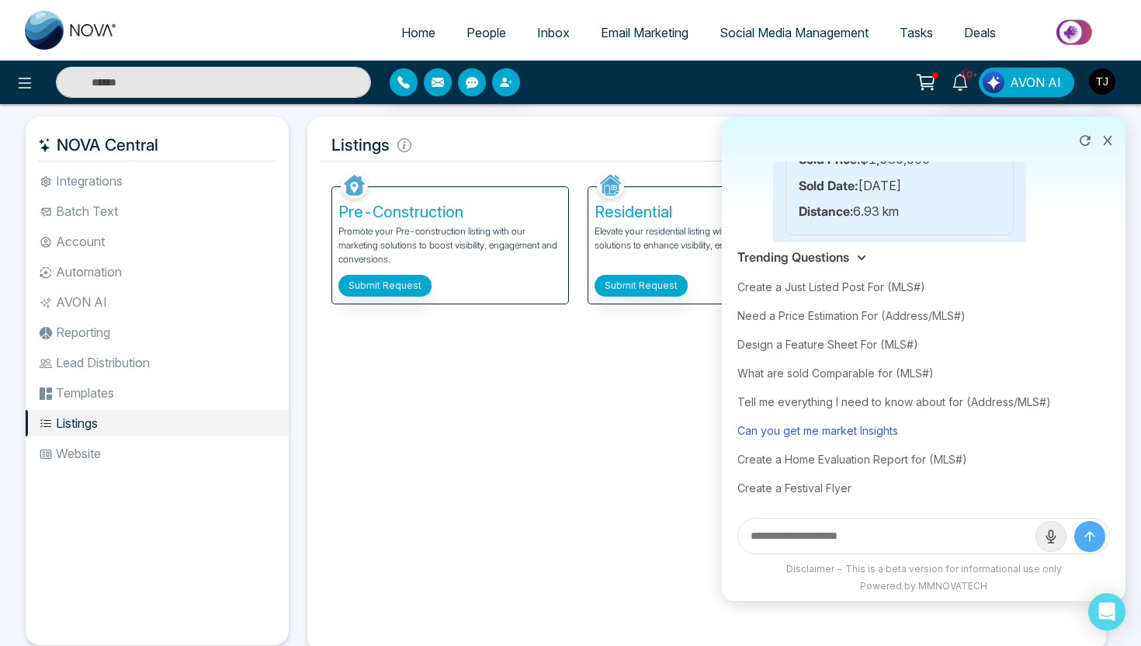
click at [814, 429] on div "Can you get me market Insights" at bounding box center [923, 430] width 373 height 29
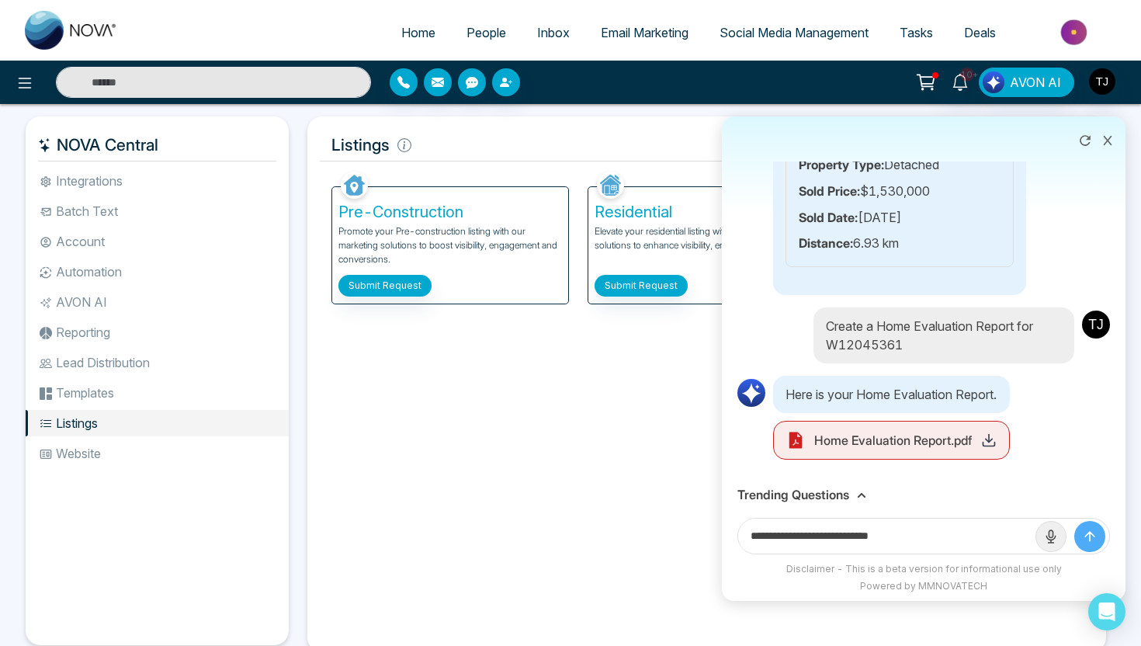
click at [950, 527] on input "**********" at bounding box center [886, 535] width 297 height 35
click at [950, 555] on div "**********" at bounding box center [924, 536] width 404 height 52
click at [938, 537] on input "**********" at bounding box center [886, 535] width 297 height 35
type input "**********"
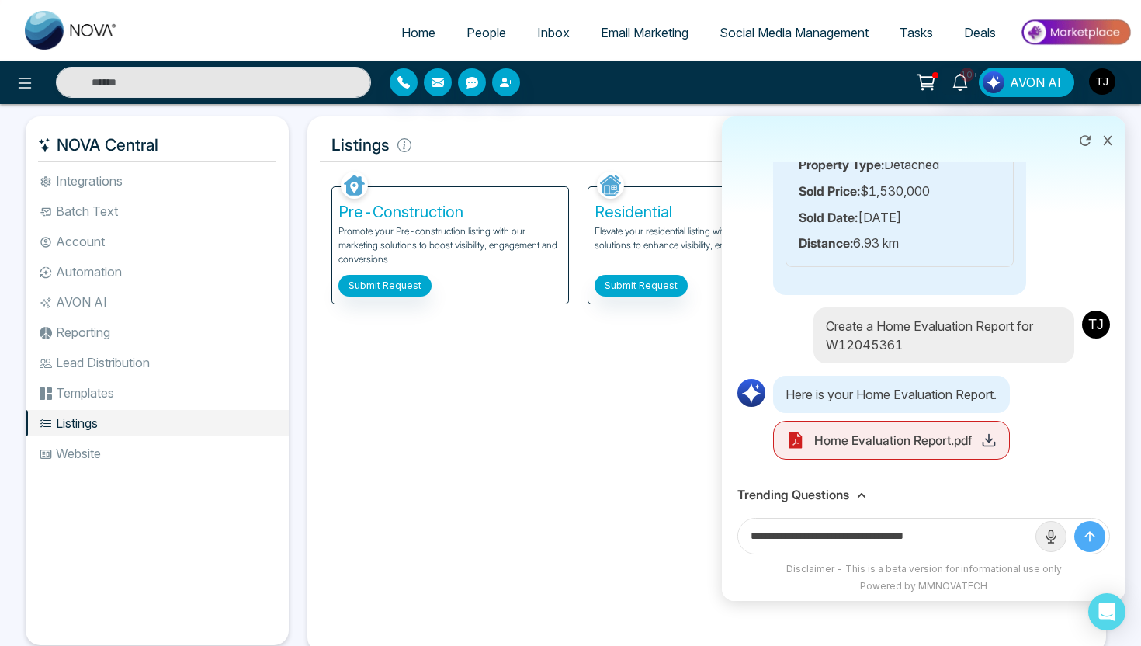
click at [1074, 521] on button "submit" at bounding box center [1089, 536] width 31 height 31
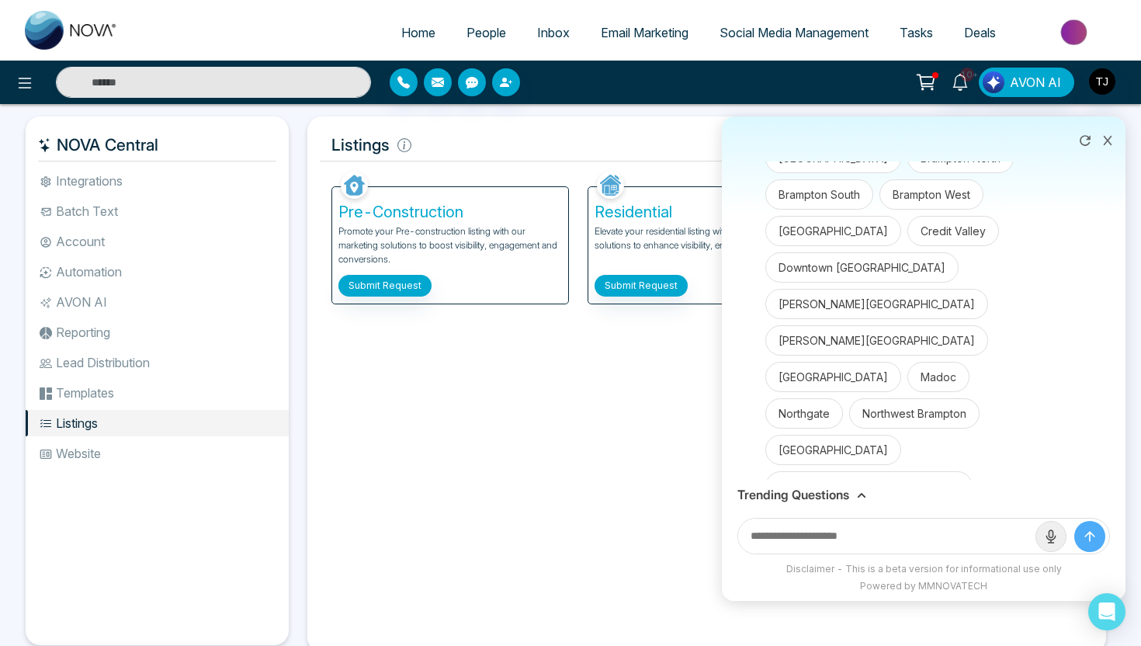
scroll to position [5317, 0]
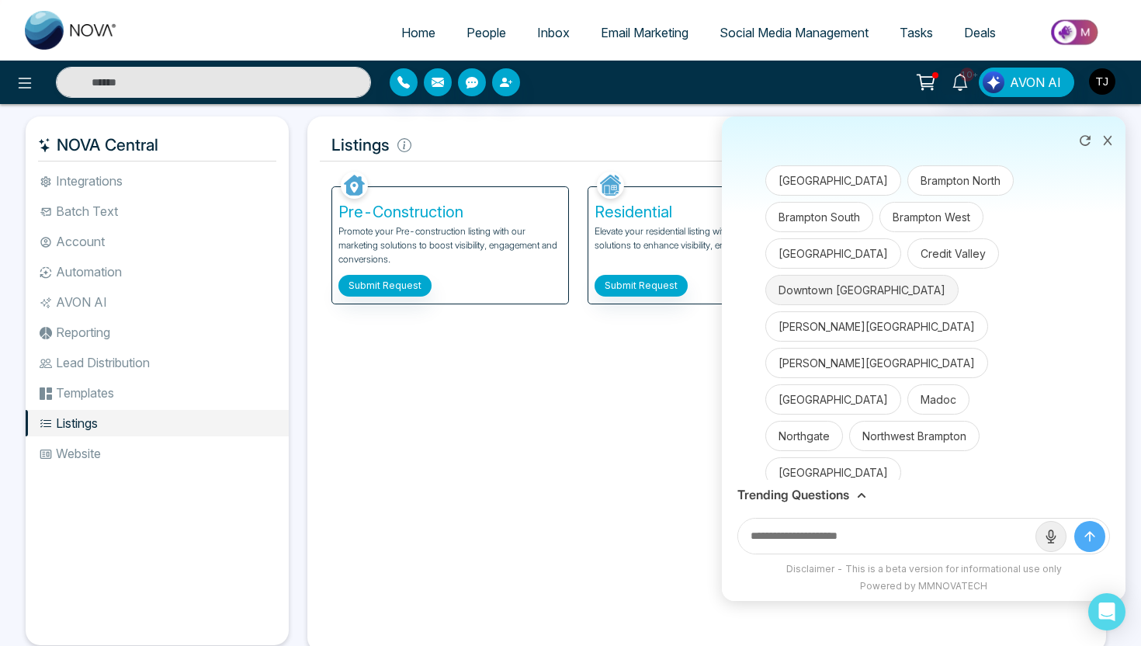
click at [839, 305] on button "Downtown [GEOGRAPHIC_DATA]" at bounding box center [861, 290] width 193 height 30
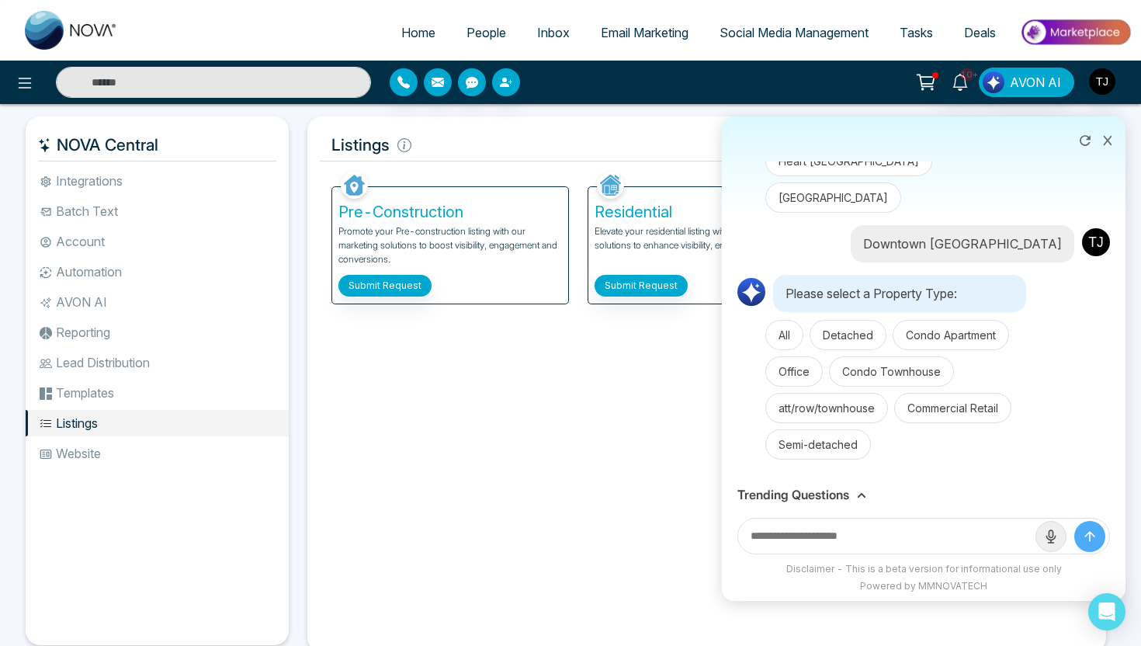
scroll to position [6445, 0]
click at [854, 341] on button "Detached" at bounding box center [847, 335] width 77 height 30
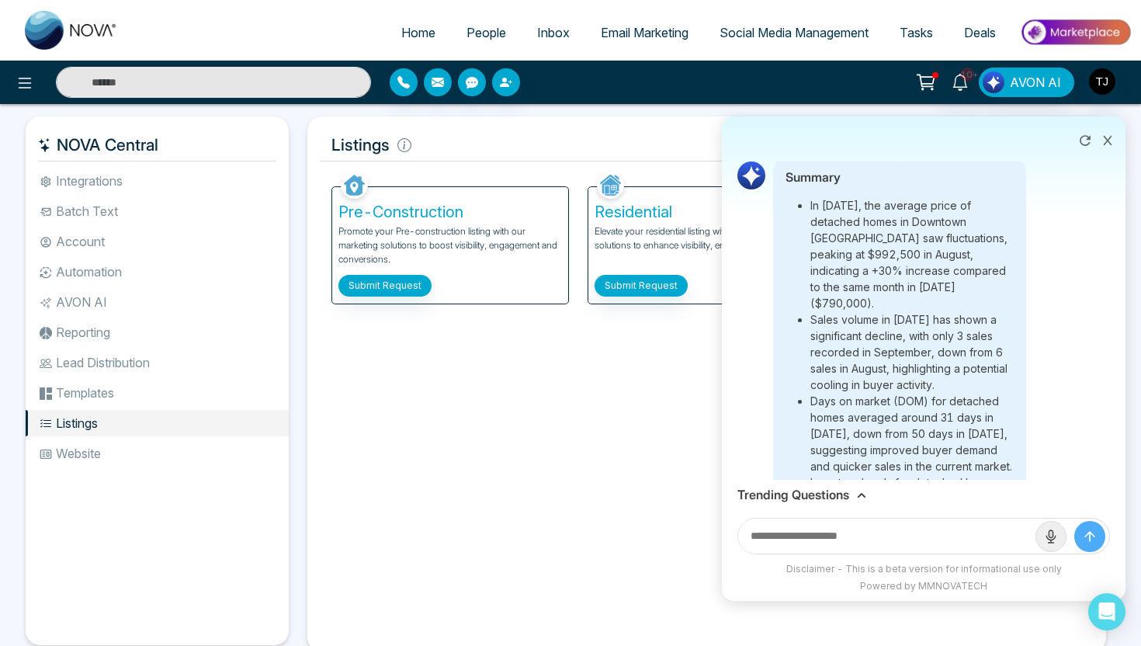
scroll to position [6740, 0]
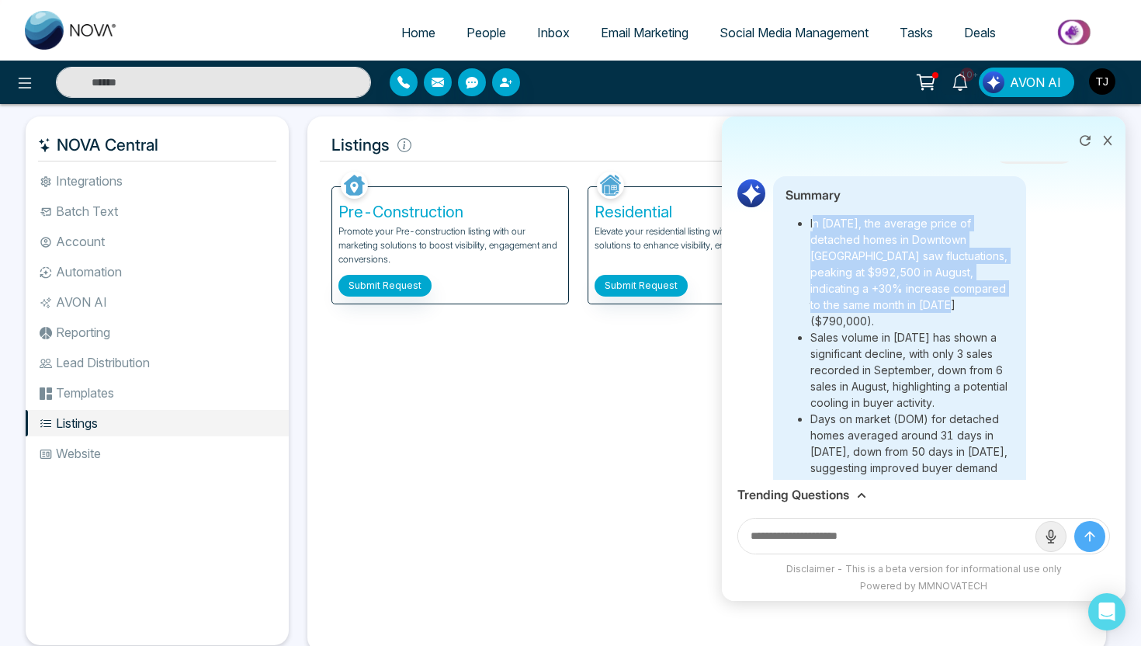
drag, startPoint x: 813, startPoint y: 278, endPoint x: 945, endPoint y: 365, distance: 158.0
click at [945, 329] on li "In [DATE], the average price of detached homes in Downtown [GEOGRAPHIC_DATA] sa…" at bounding box center [911, 272] width 203 height 114
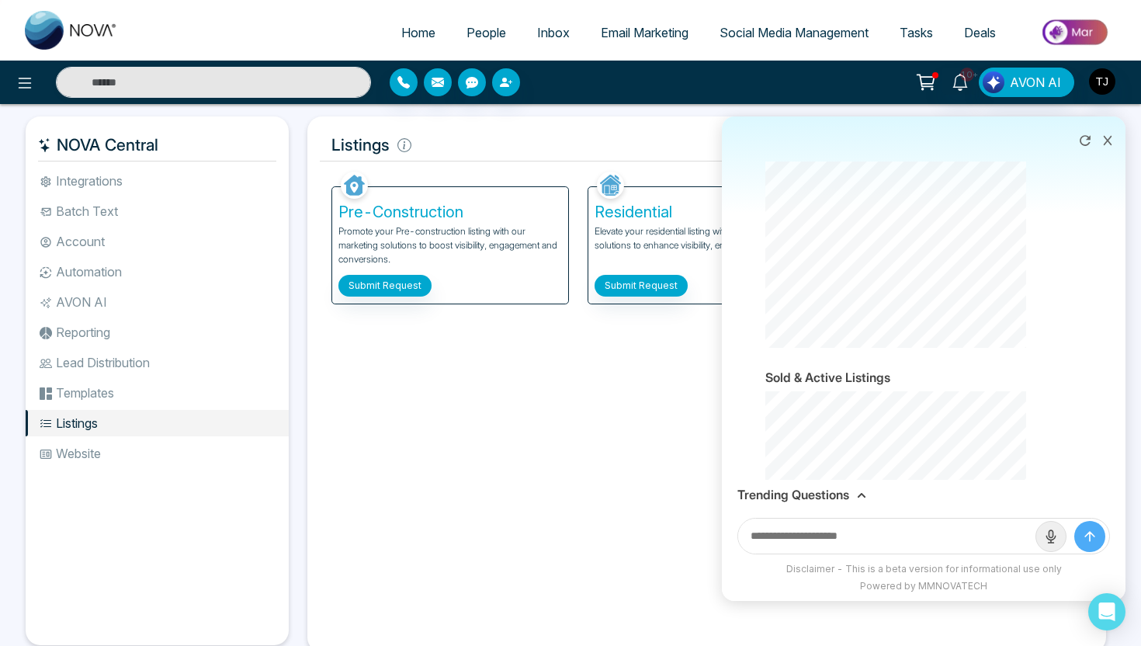
scroll to position [8131, 0]
click at [796, 498] on h3 "Trending Questions" at bounding box center [793, 494] width 112 height 15
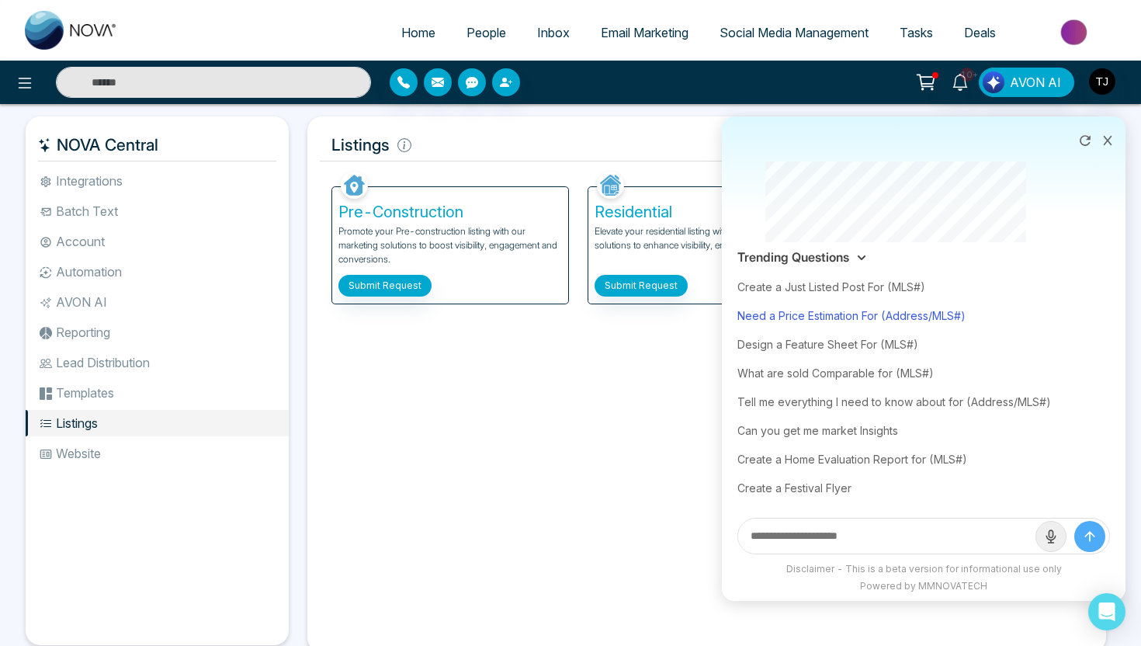
click at [815, 321] on div "Need a Price Estimation For (Address/MLS#)" at bounding box center [923, 315] width 373 height 29
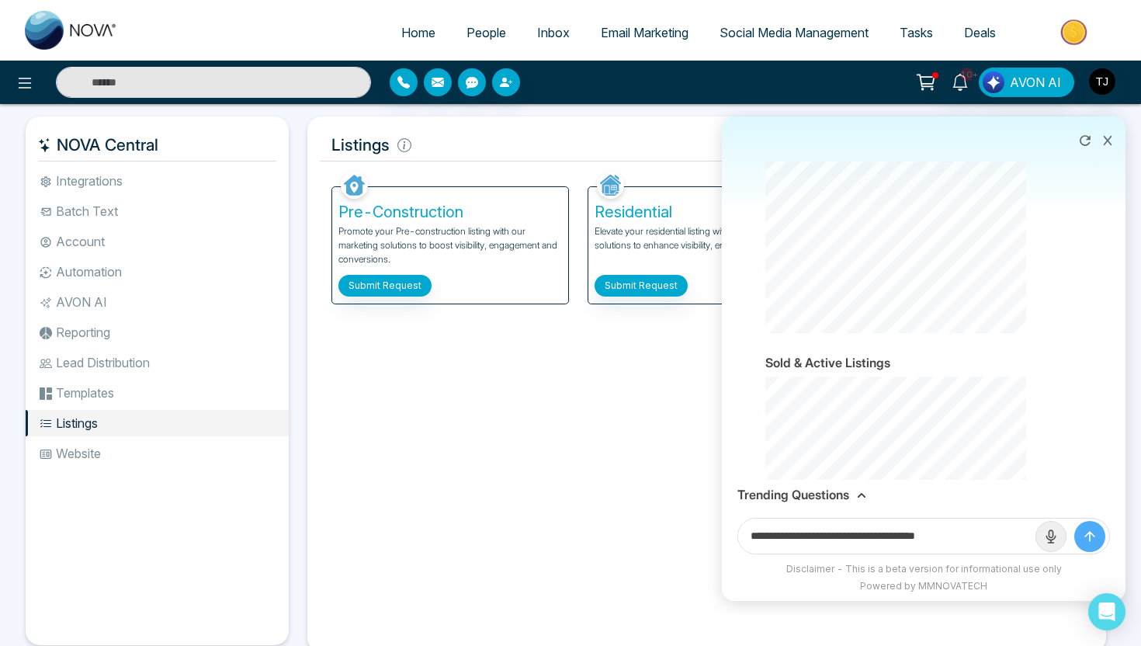
drag, startPoint x: 896, startPoint y: 536, endPoint x: 1010, endPoint y: 535, distance: 113.3
click at [1010, 536] on input "**********" at bounding box center [886, 535] width 297 height 35
type input "**********"
click at [1074, 521] on button "submit" at bounding box center [1089, 536] width 31 height 31
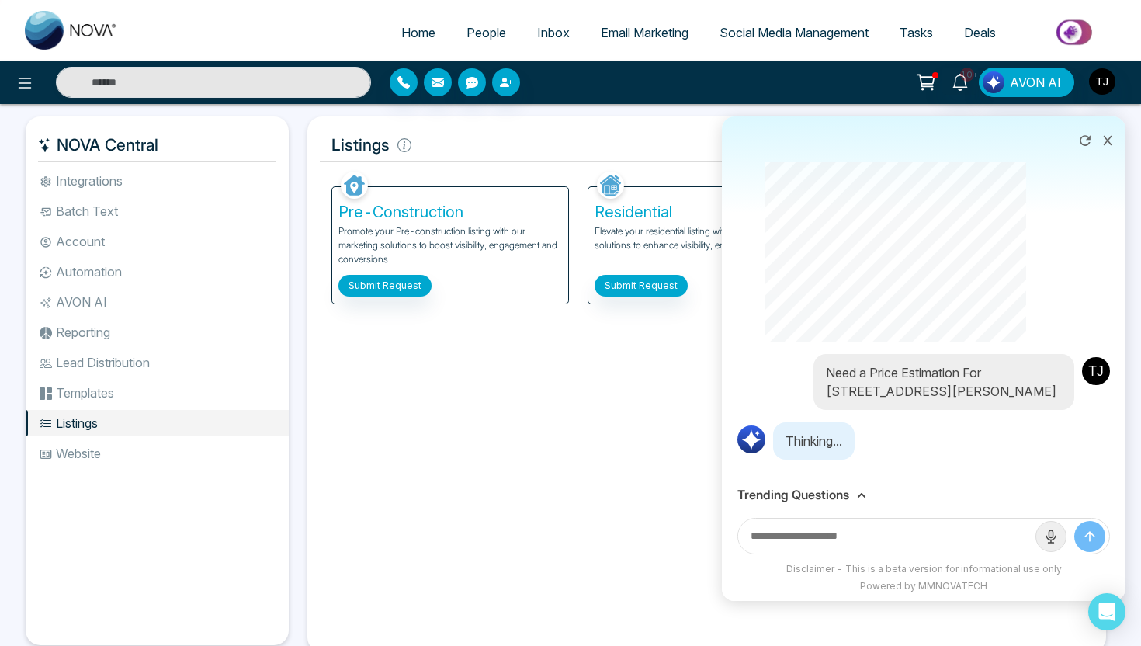
scroll to position [8709, 0]
paste input "*******"
type input "*******"
drag, startPoint x: 813, startPoint y: 534, endPoint x: 686, endPoint y: 534, distance: 127.3
click at [686, 534] on div "Home People Inbox Email Marketing Social Media Management Tasks Deals 10+ Tell …" at bounding box center [570, 344] width 1141 height 689
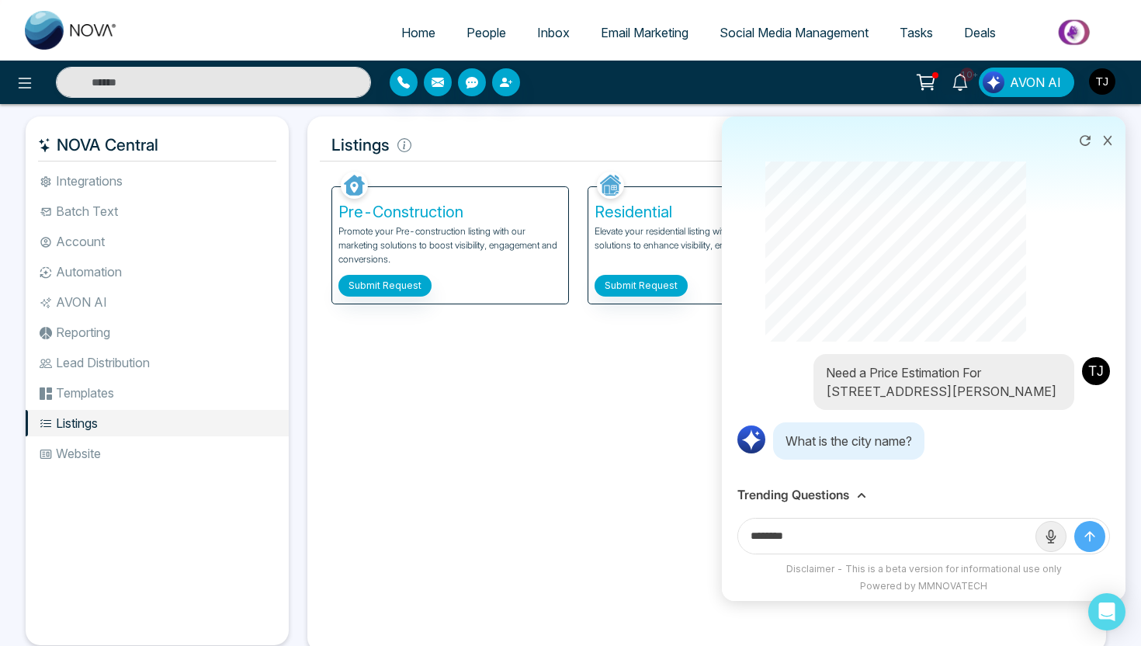
type input "********"
click at [1074, 521] on button "submit" at bounding box center [1089, 536] width 31 height 31
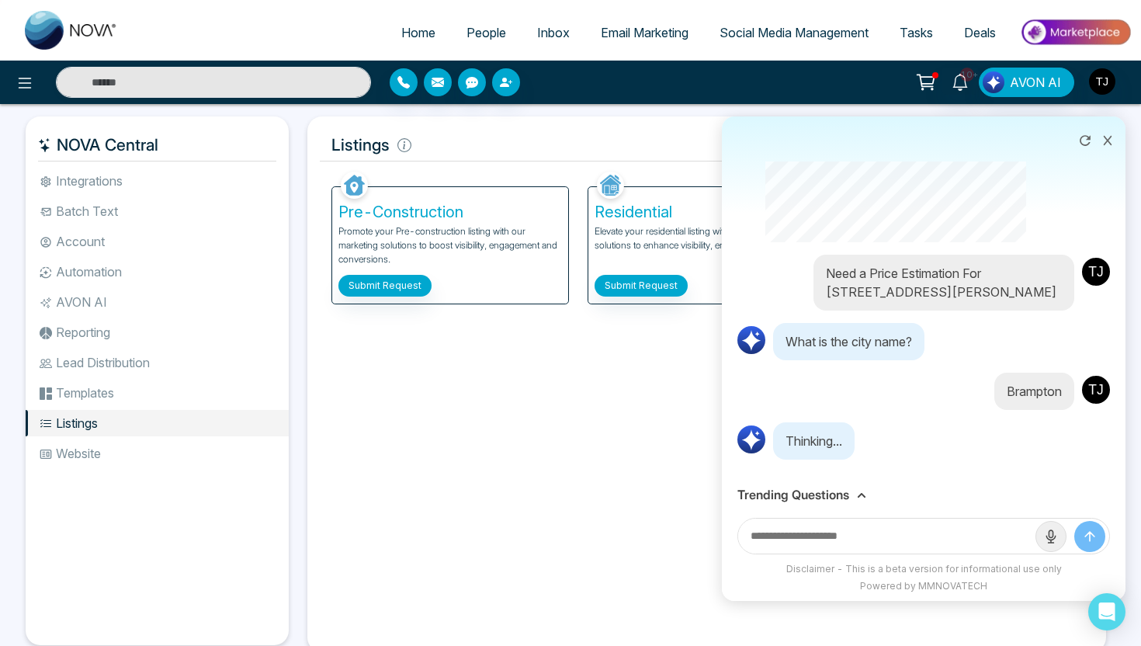
scroll to position [8808, 0]
paste input "*******"
type input "*******"
click at [1074, 521] on button "submit" at bounding box center [1089, 536] width 31 height 31
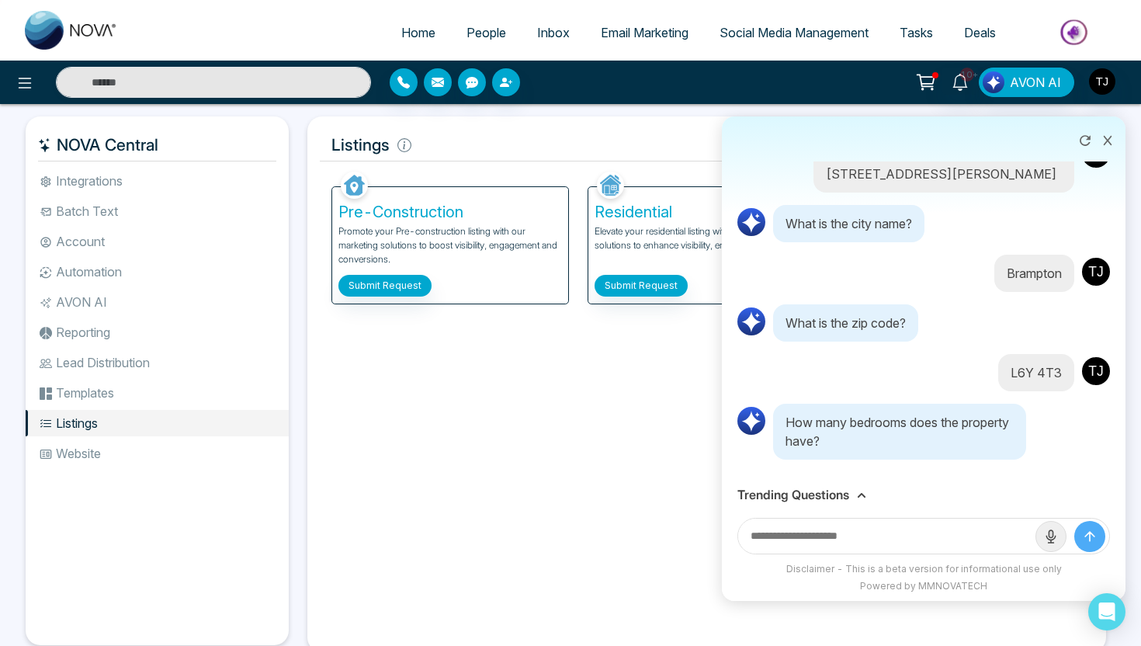
scroll to position [8926, 0]
type input "*"
click at [1074, 521] on button "submit" at bounding box center [1089, 536] width 31 height 31
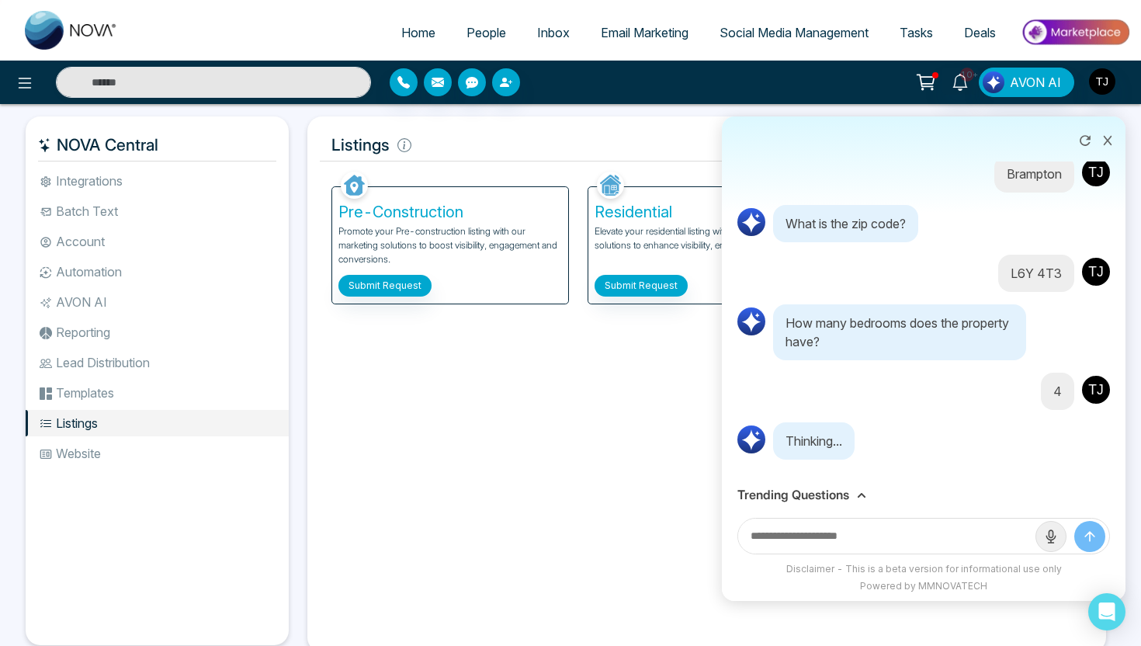
scroll to position [9044, 0]
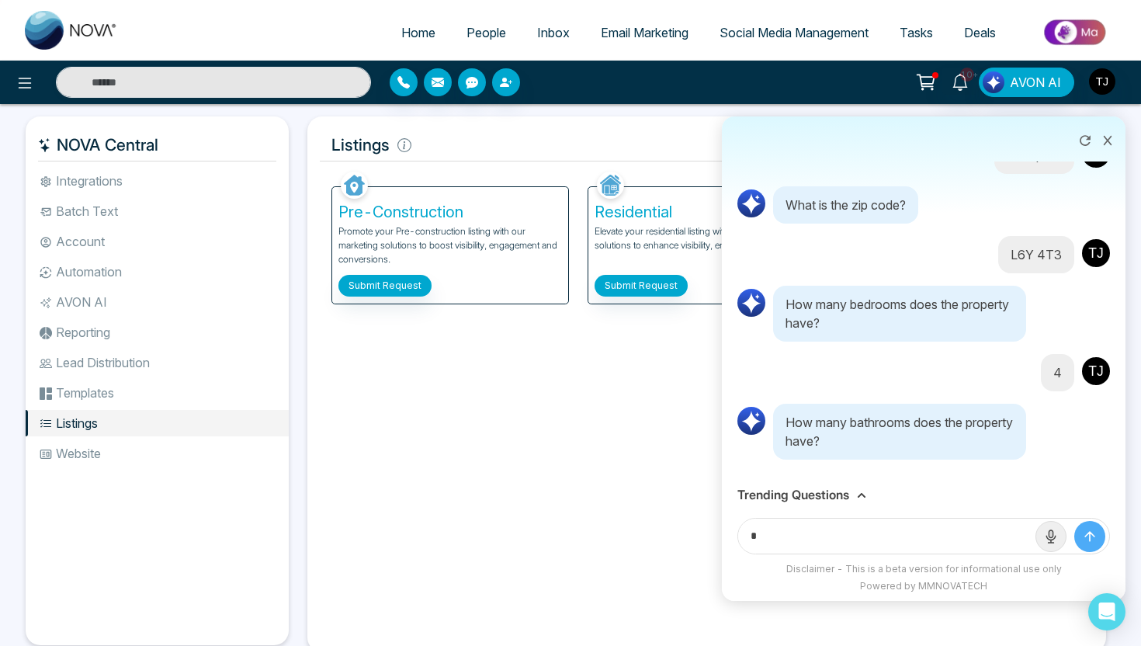
type input "*"
click at [1074, 521] on button "submit" at bounding box center [1089, 536] width 31 height 31
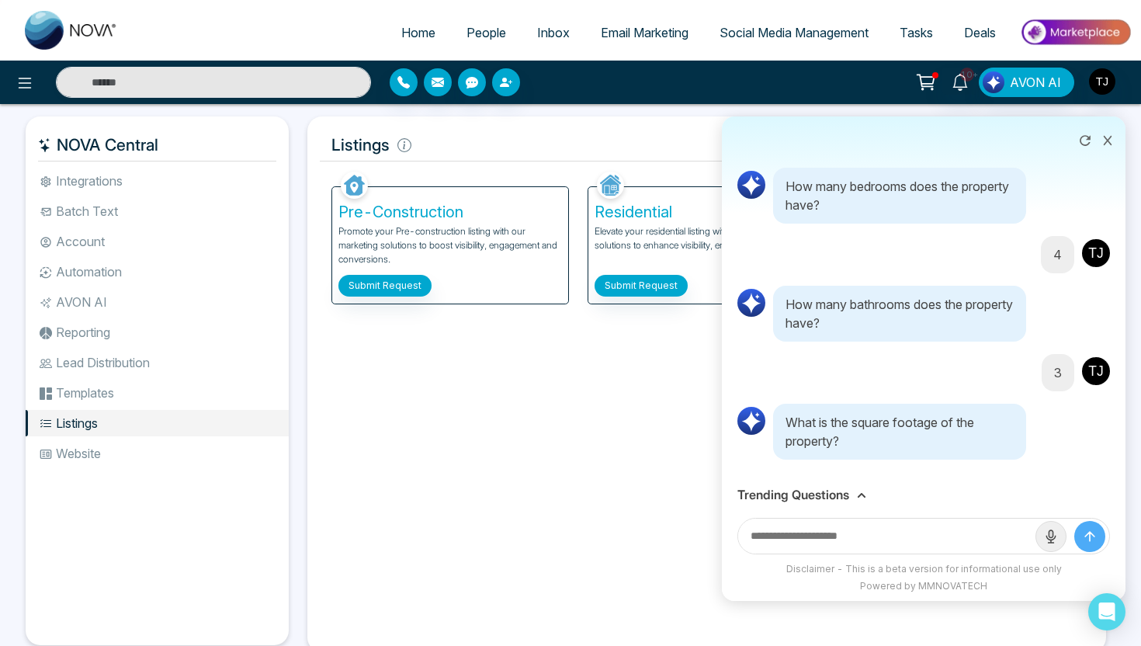
scroll to position [9162, 0]
type input "****"
click at [1074, 521] on button "submit" at bounding box center [1089, 536] width 31 height 31
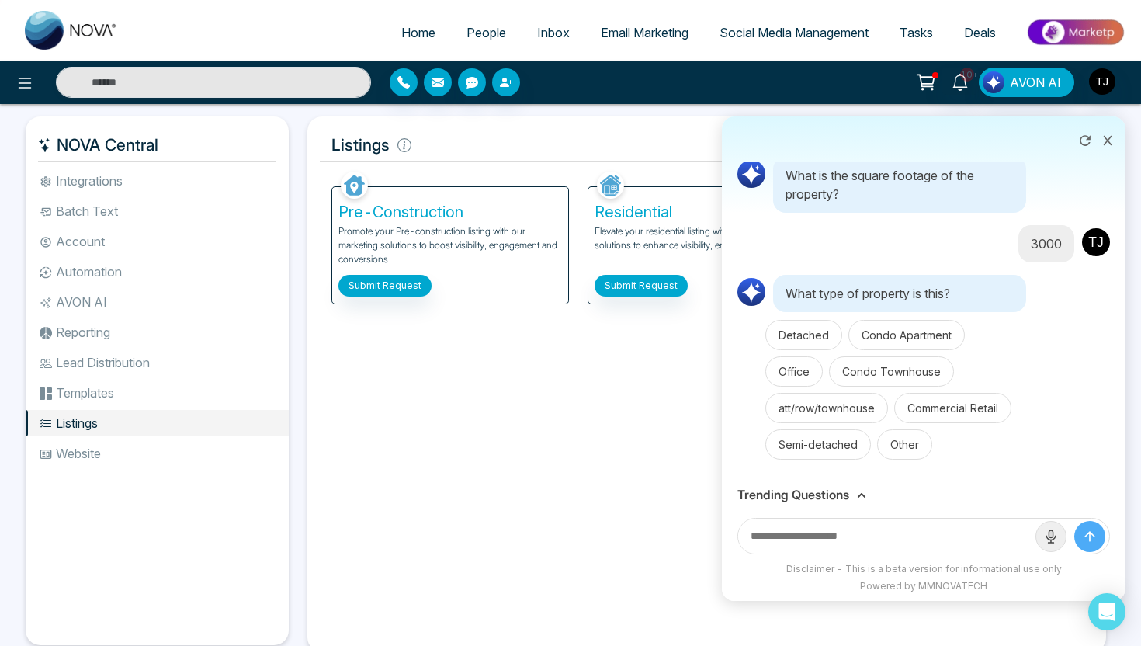
scroll to position [9409, 0]
click at [794, 348] on button "Detached" at bounding box center [803, 335] width 77 height 30
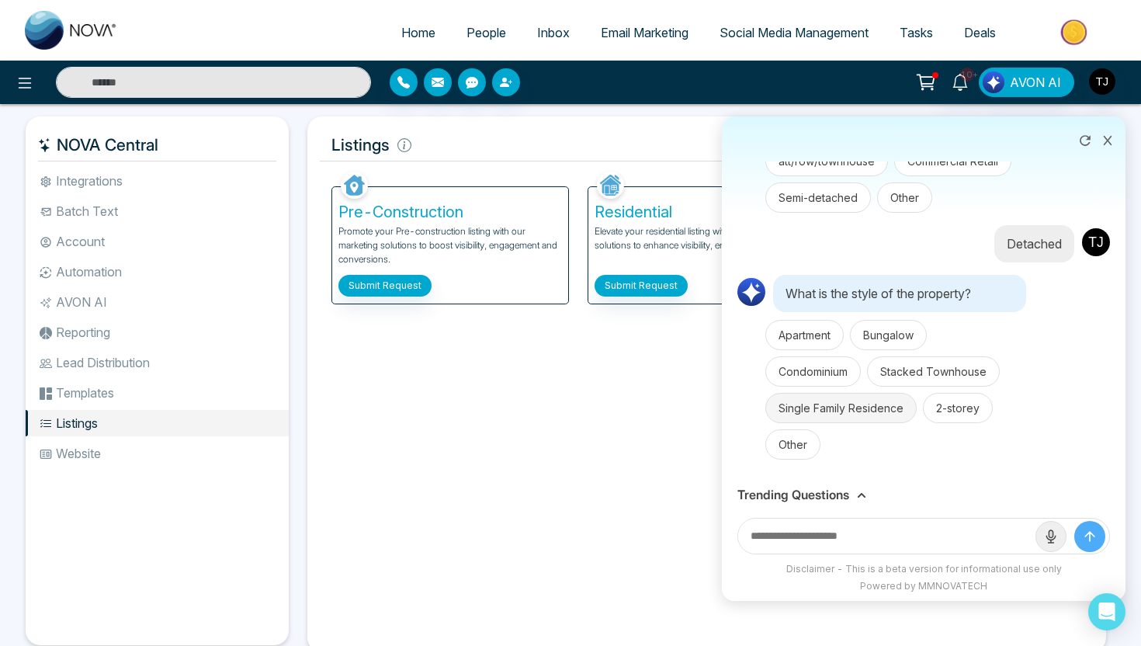
scroll to position [9656, 0]
click at [947, 417] on button "2-storey" at bounding box center [958, 408] width 70 height 30
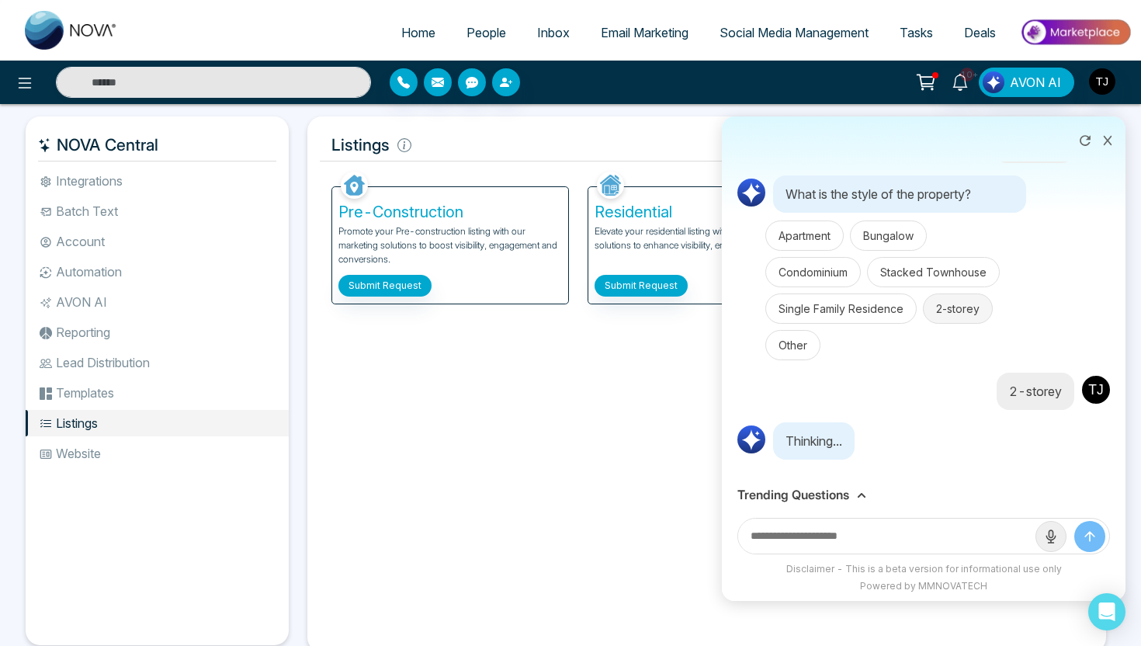
scroll to position [9755, 0]
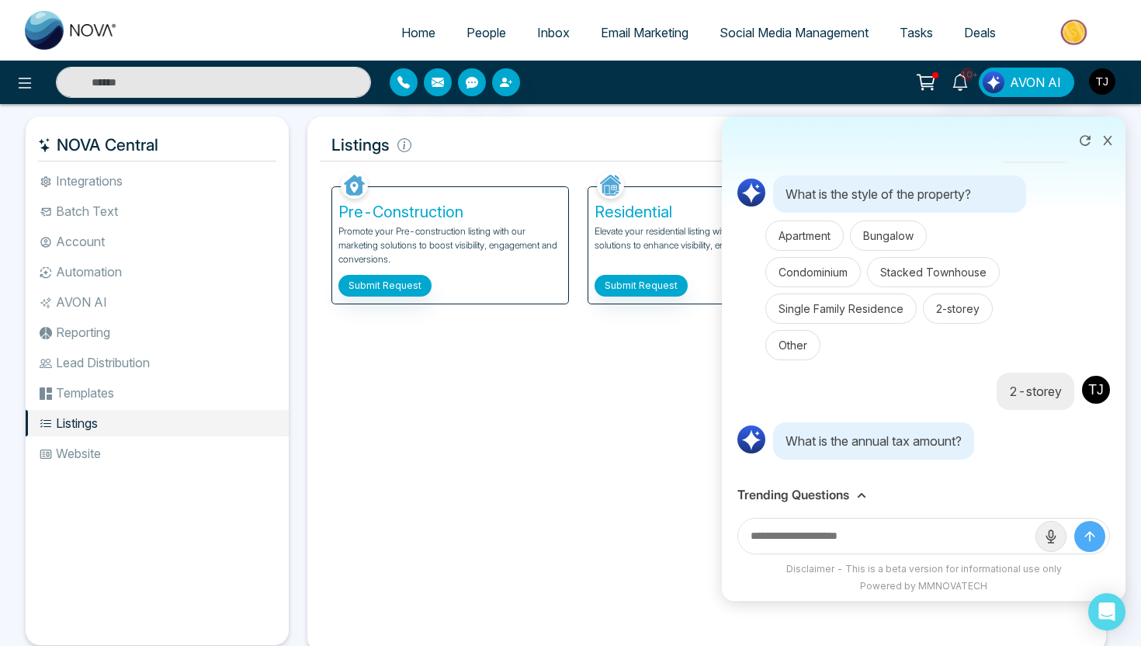
click at [838, 528] on input "text" at bounding box center [886, 535] width 297 height 35
type input "****"
click at [1074, 521] on button "submit" at bounding box center [1089, 536] width 31 height 31
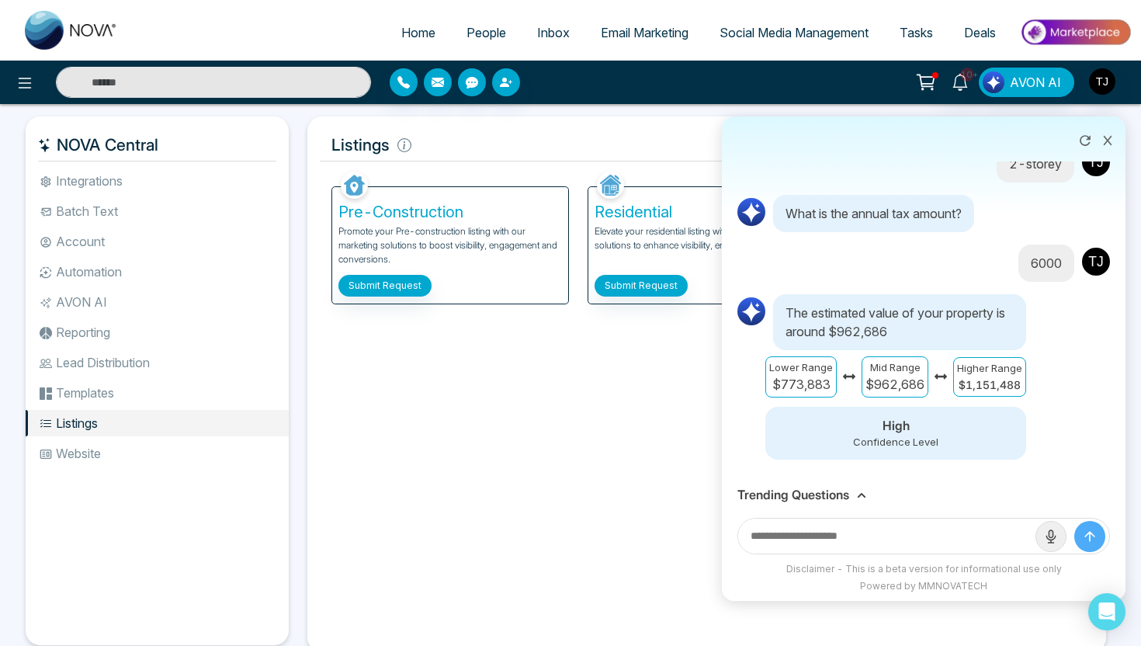
scroll to position [9990, 0]
click at [1111, 137] on icon at bounding box center [1107, 140] width 11 height 11
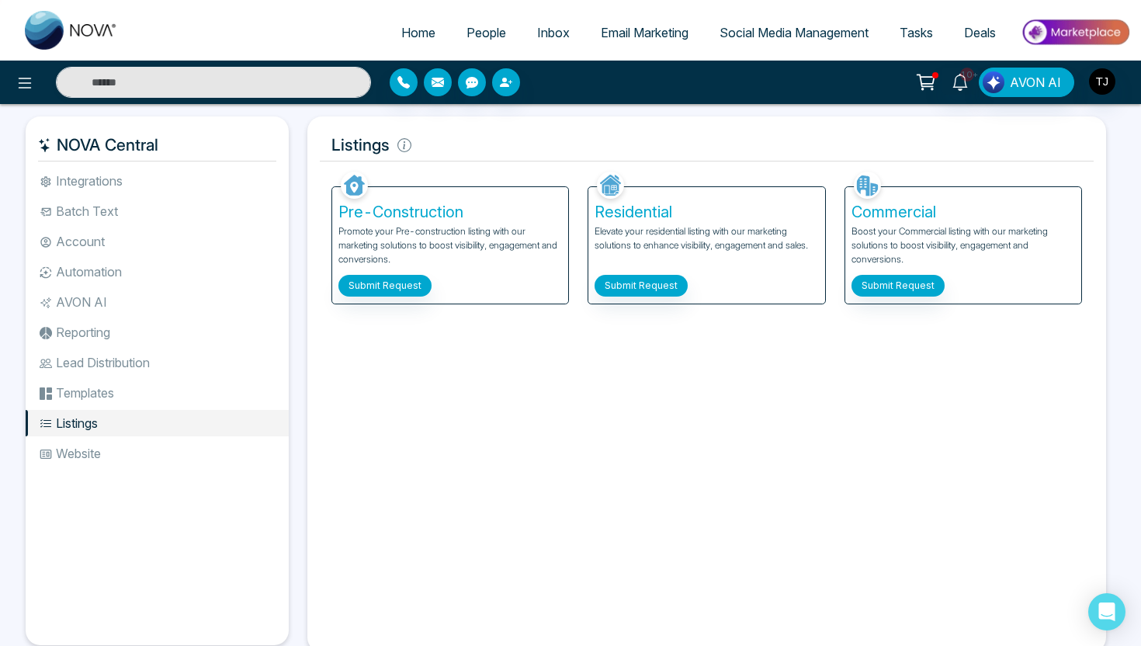
click at [981, 29] on span "Deals" at bounding box center [980, 33] width 32 height 16
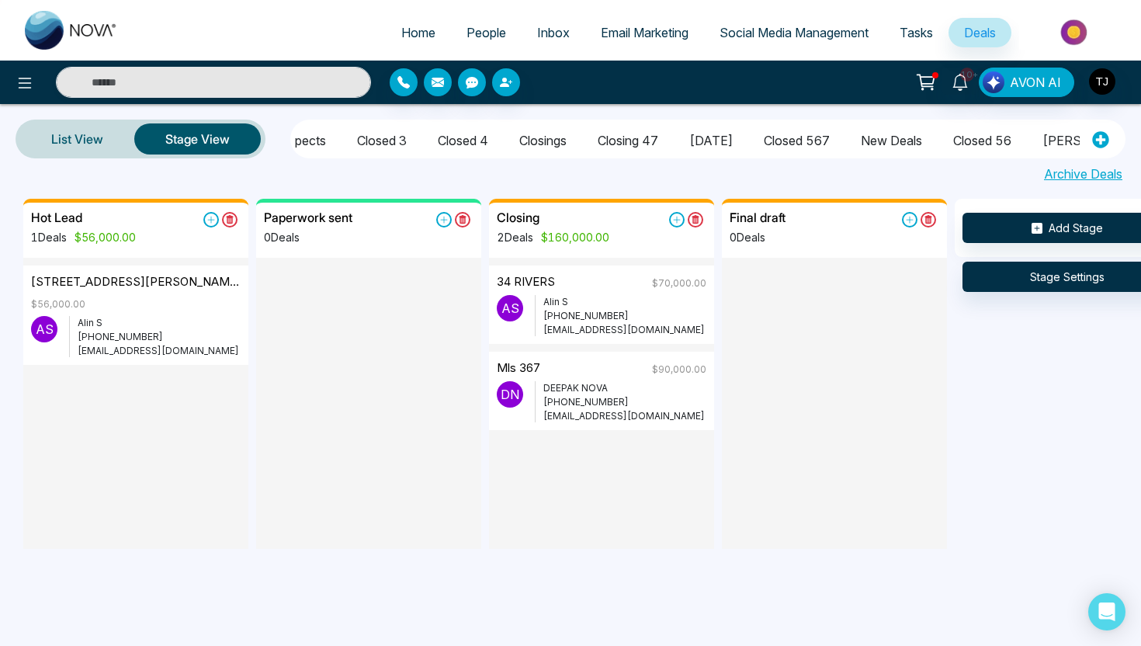
scroll to position [0, 929]
click at [1101, 143] on icon at bounding box center [1100, 140] width 16 height 16
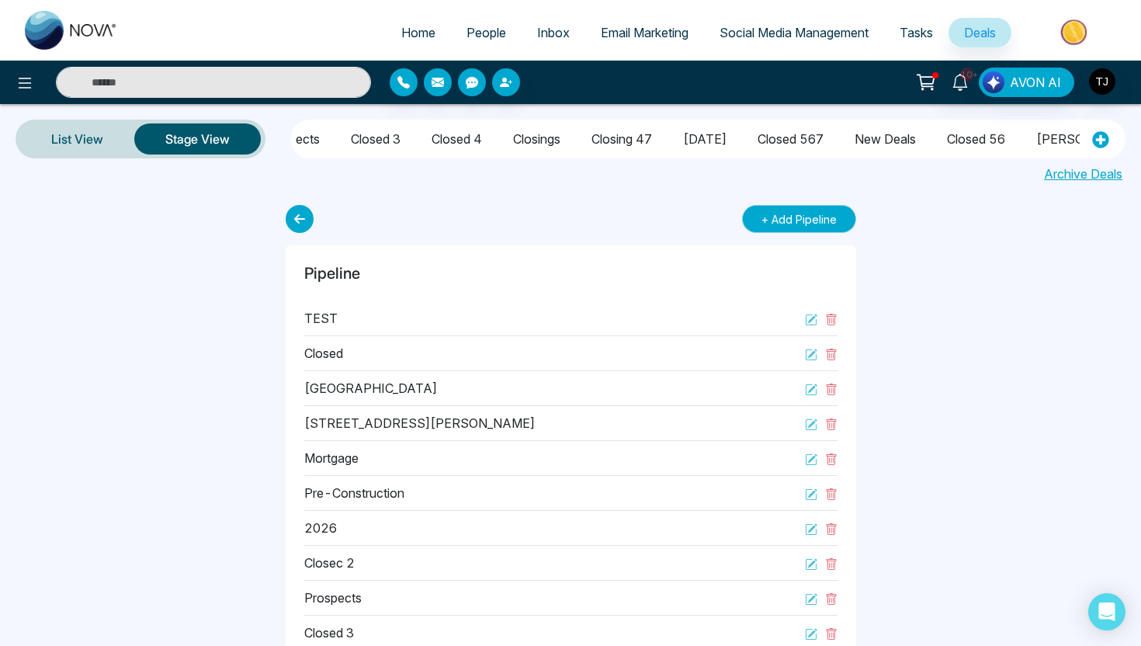
click at [804, 220] on button "+ Add Pipeline" at bounding box center [799, 219] width 114 height 28
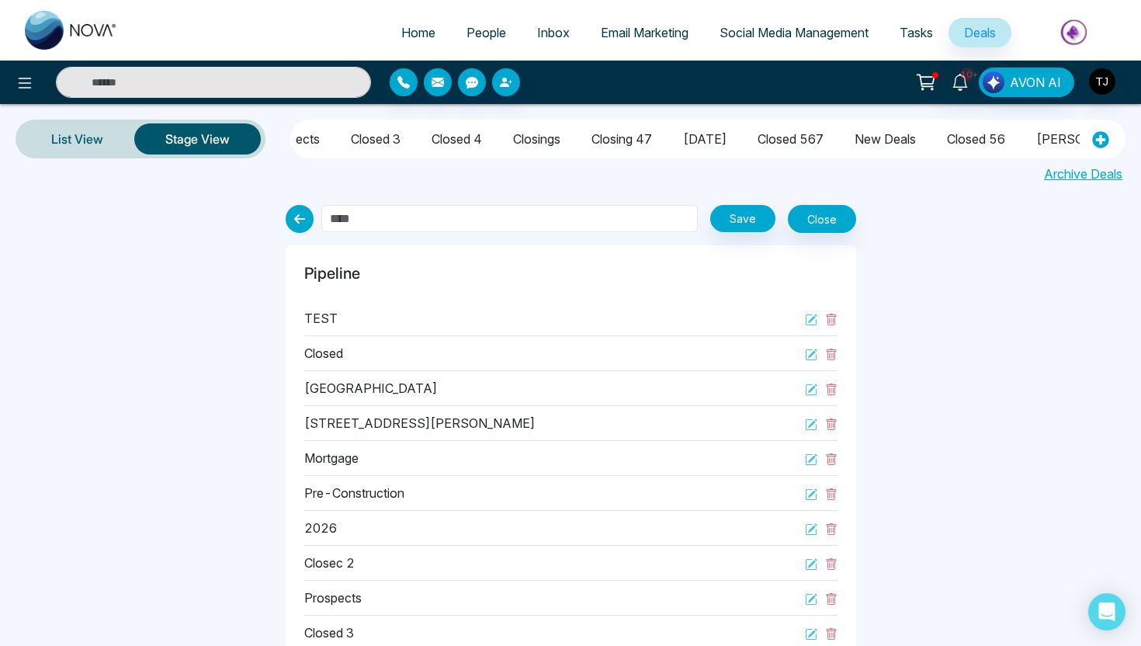
click at [473, 222] on input "text" at bounding box center [509, 218] width 376 height 27
type input "******"
click at [744, 217] on button "Save" at bounding box center [742, 218] width 65 height 27
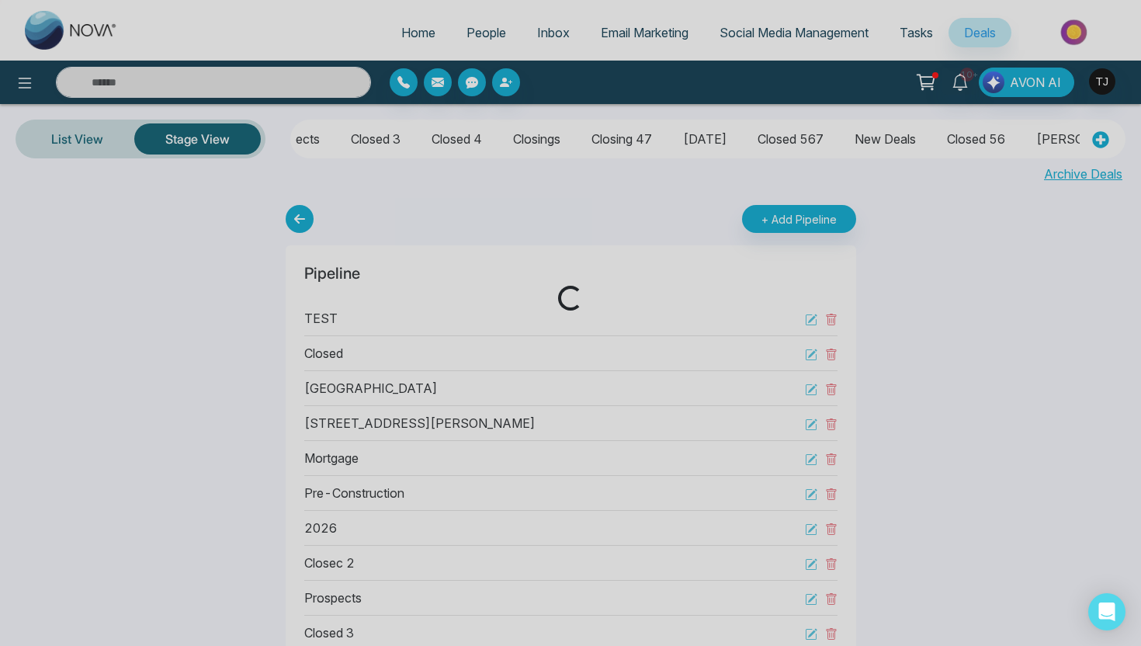
scroll to position [0, 0]
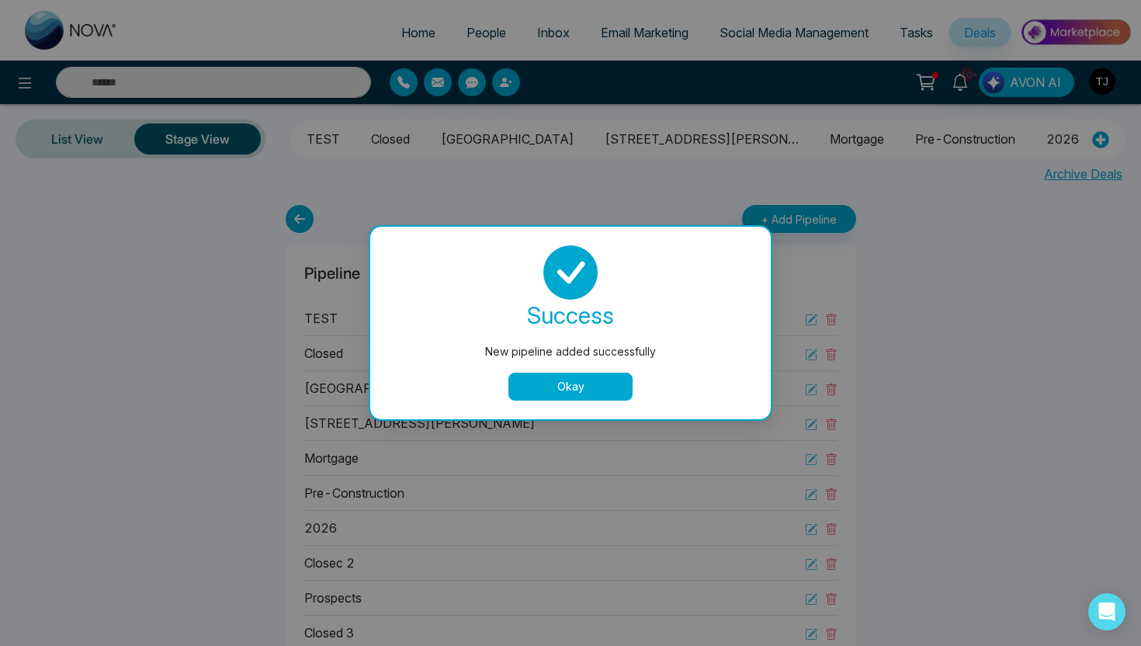
click at [556, 387] on button "Okay" at bounding box center [570, 387] width 124 height 28
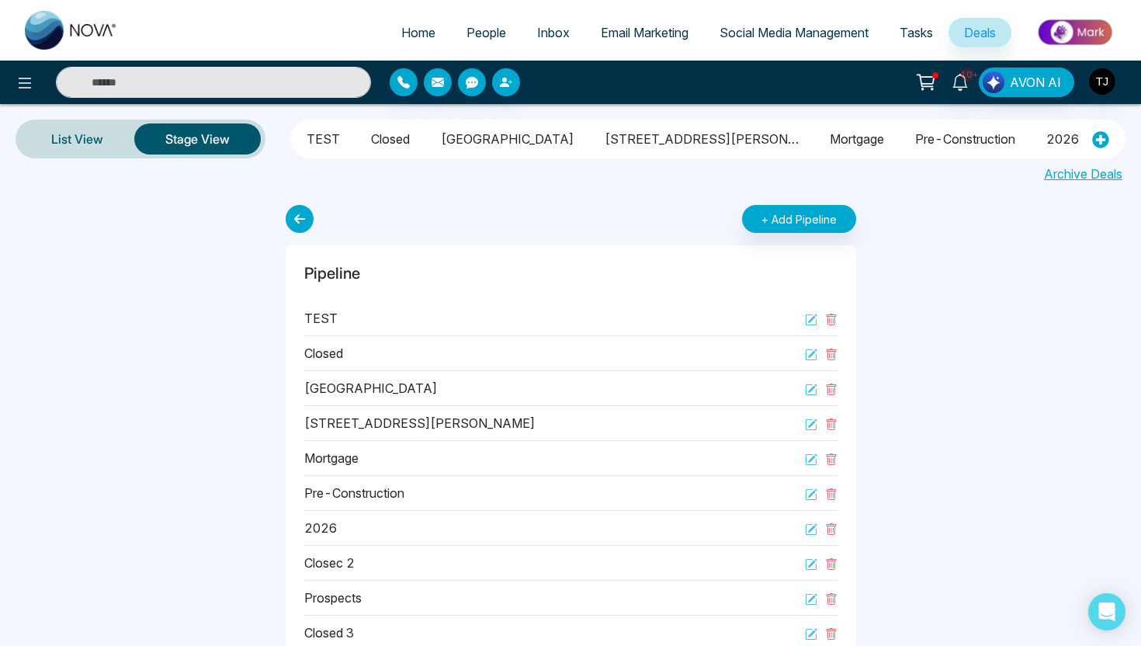
scroll to position [0, 996]
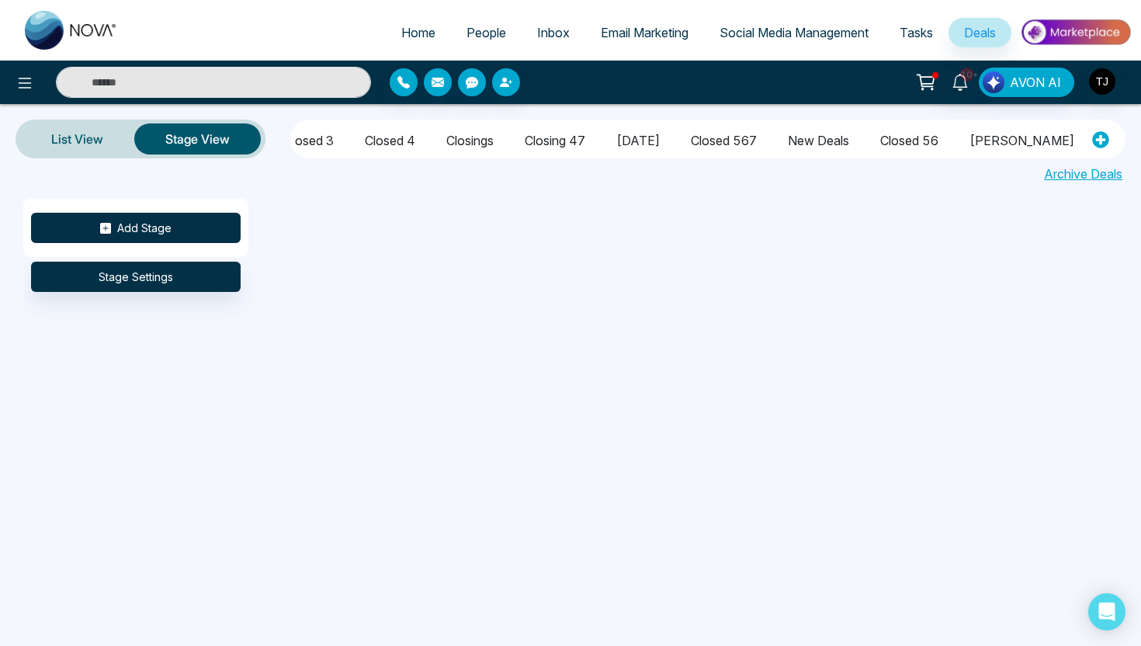
click at [148, 216] on button "Add Stage" at bounding box center [136, 228] width 210 height 30
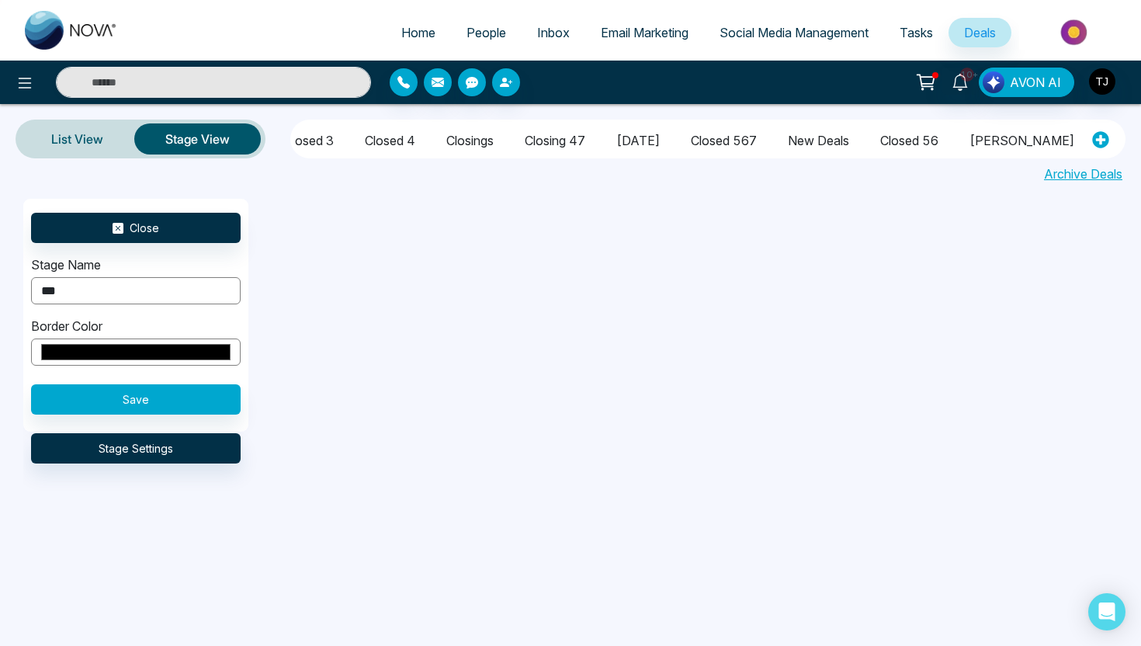
type input "********"
click at [144, 402] on button "Save" at bounding box center [136, 399] width 210 height 30
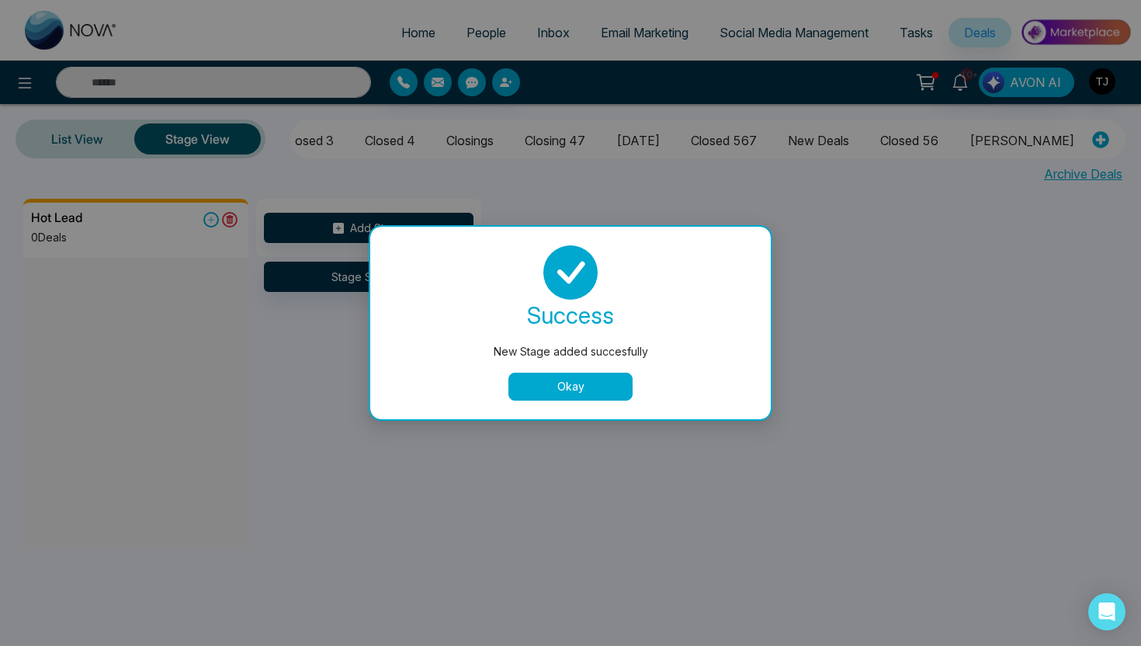
click at [596, 387] on button "Okay" at bounding box center [570, 387] width 124 height 28
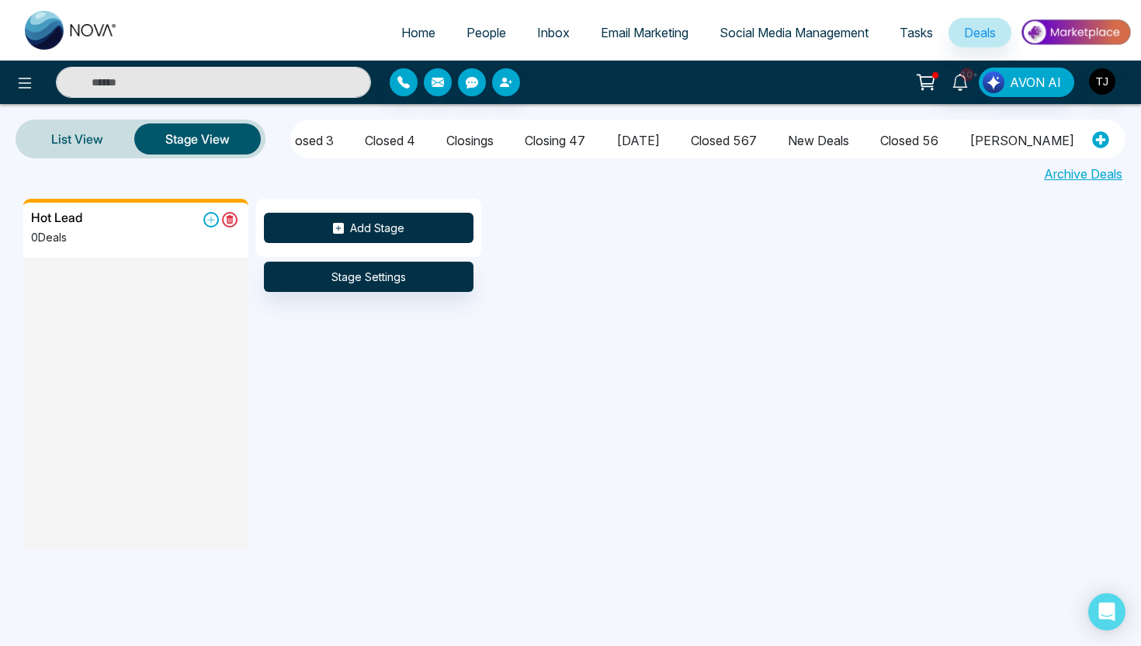
click at [373, 235] on button "Add Stage" at bounding box center [369, 228] width 210 height 30
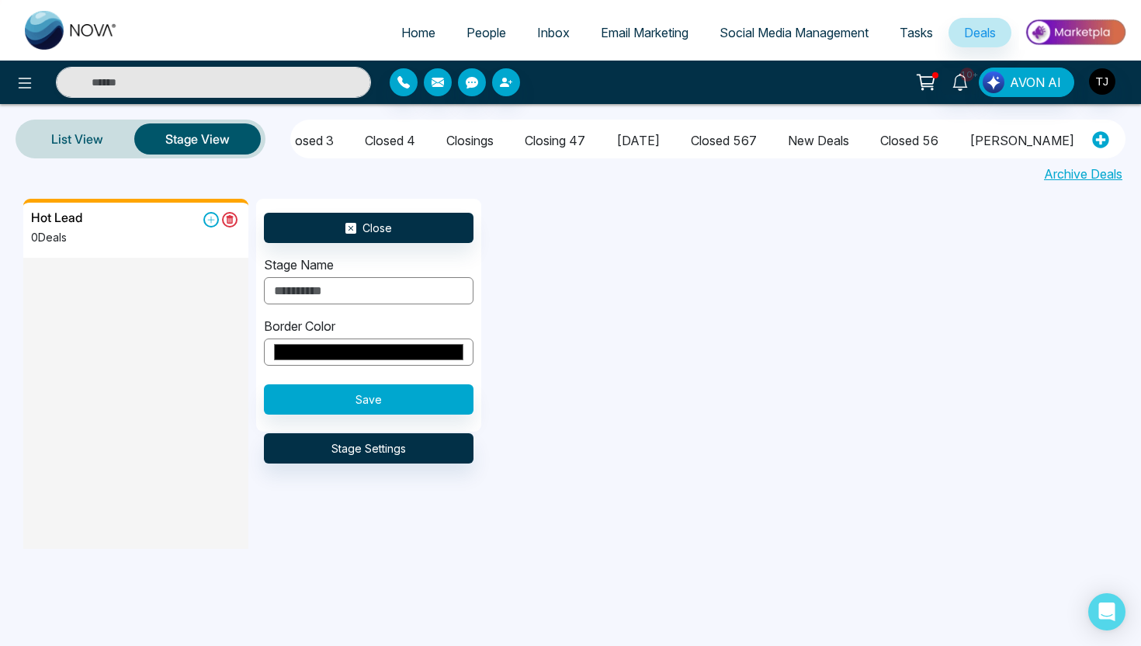
click at [373, 279] on input "text" at bounding box center [369, 290] width 210 height 27
type input "**********"
click at [364, 345] on input "*******" at bounding box center [369, 351] width 210 height 27
type input "*******"
click at [379, 262] on div "**********" at bounding box center [369, 279] width 210 height 49
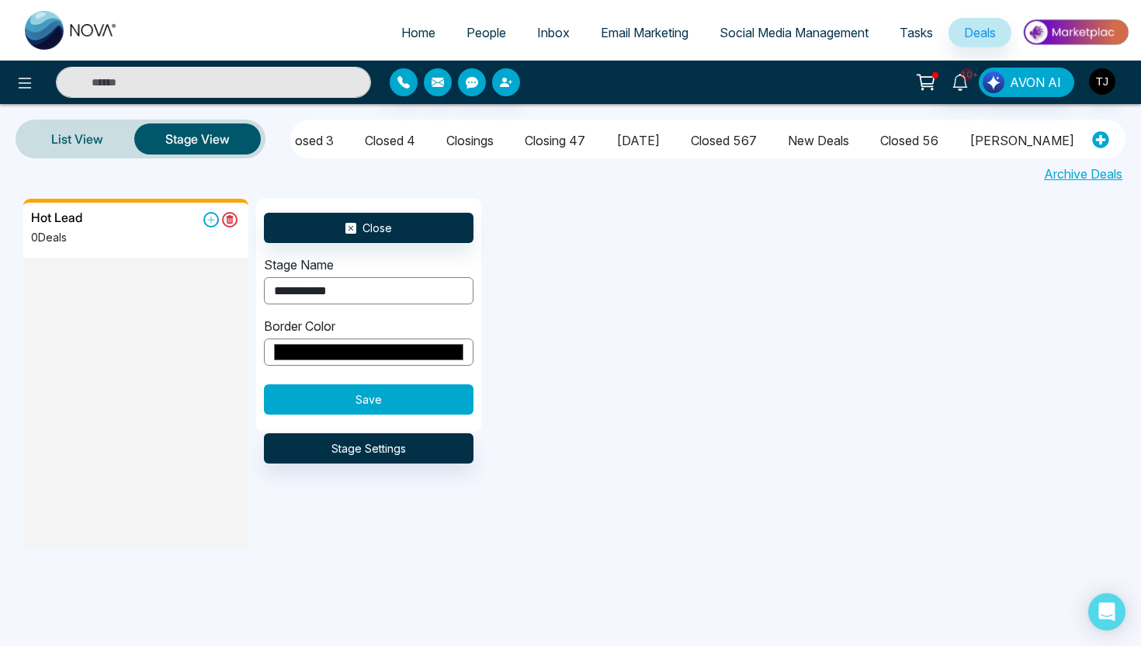
click at [407, 392] on button "Save" at bounding box center [369, 399] width 210 height 30
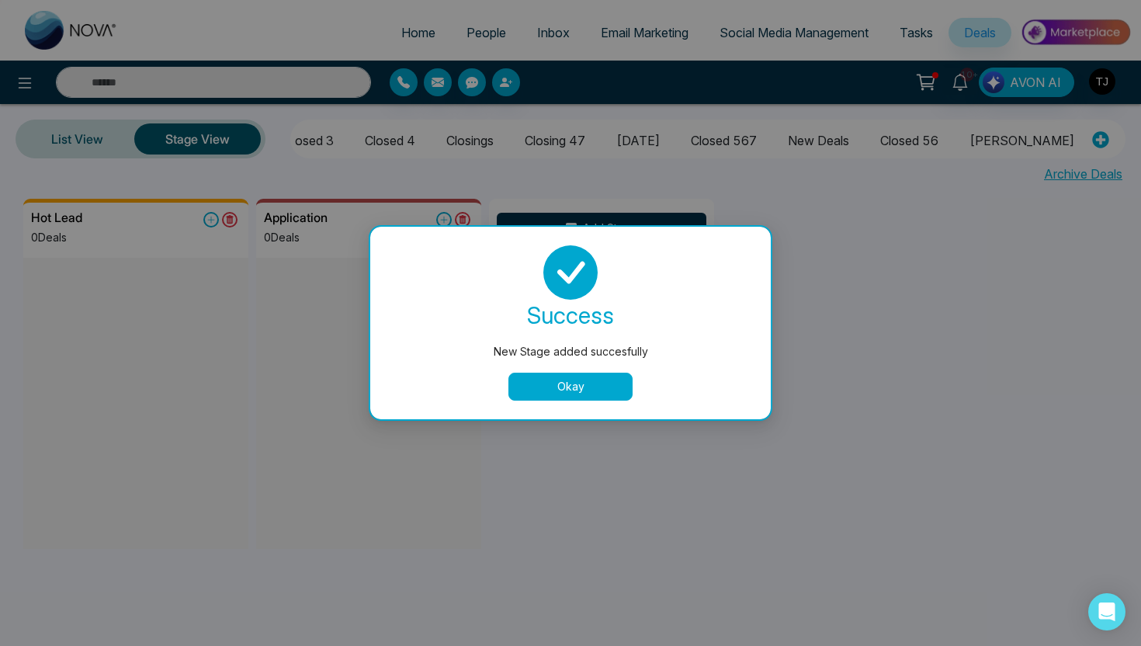
click at [553, 390] on button "Okay" at bounding box center [570, 387] width 124 height 28
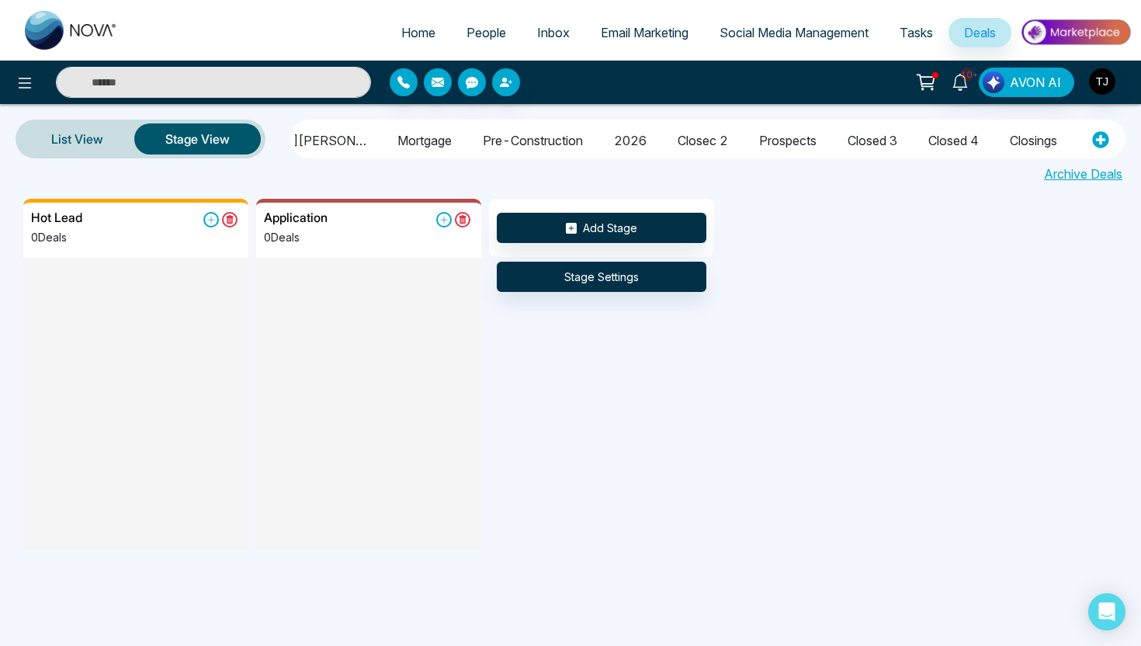
scroll to position [0, 0]
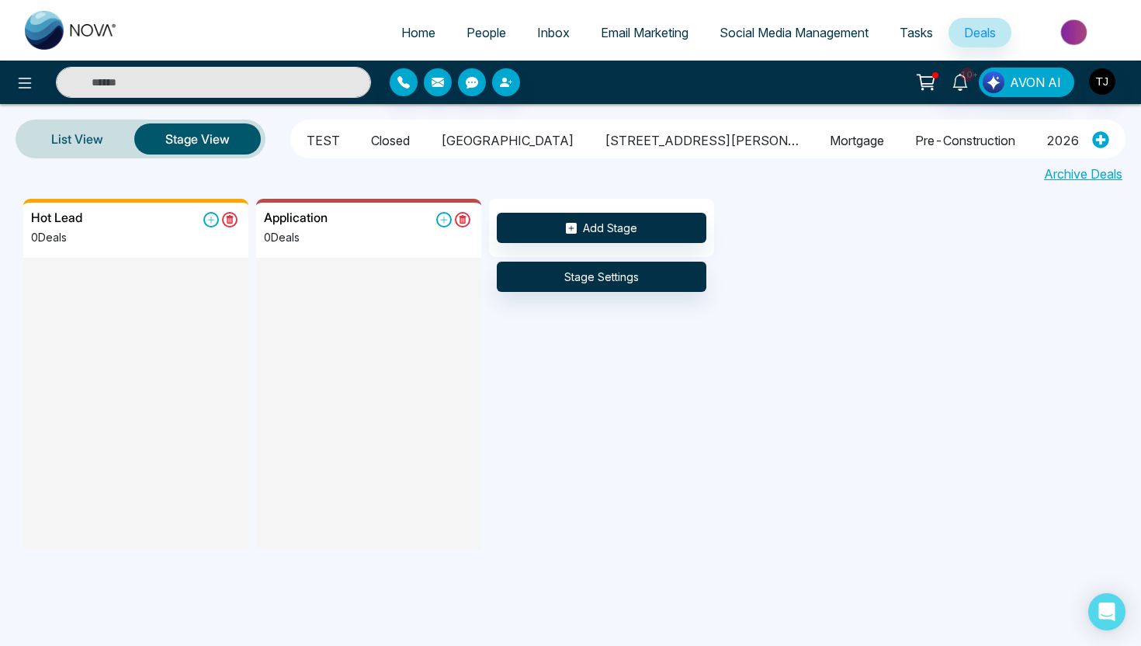
click at [387, 140] on li "Closed" at bounding box center [390, 138] width 39 height 26
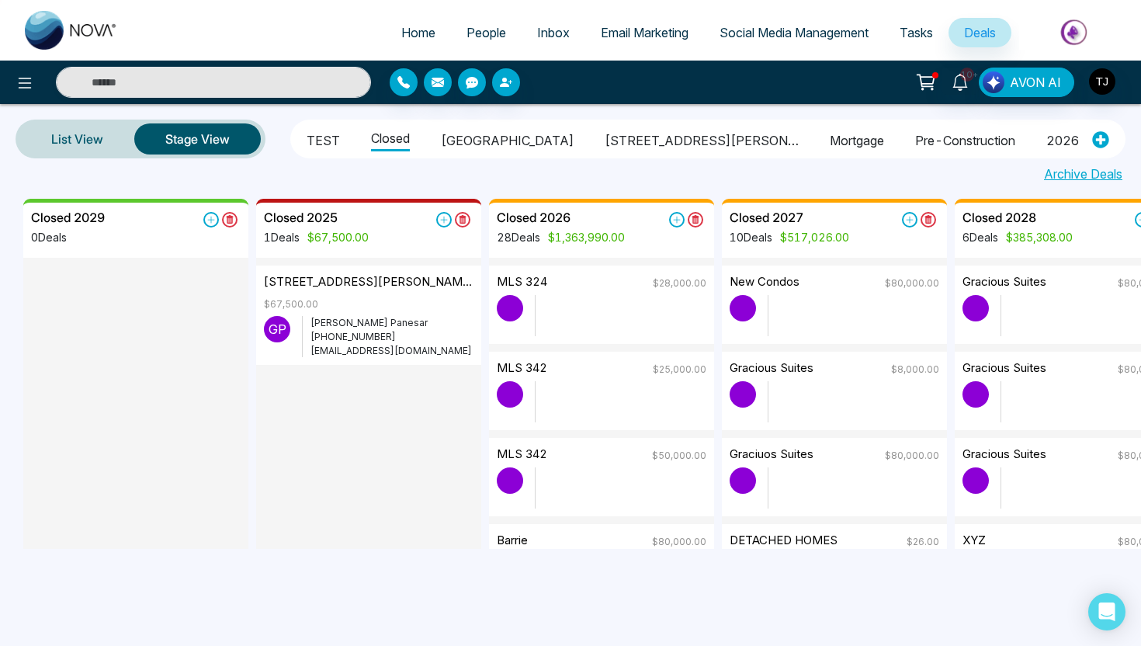
click at [459, 135] on li "[GEOGRAPHIC_DATA]" at bounding box center [507, 138] width 133 height 26
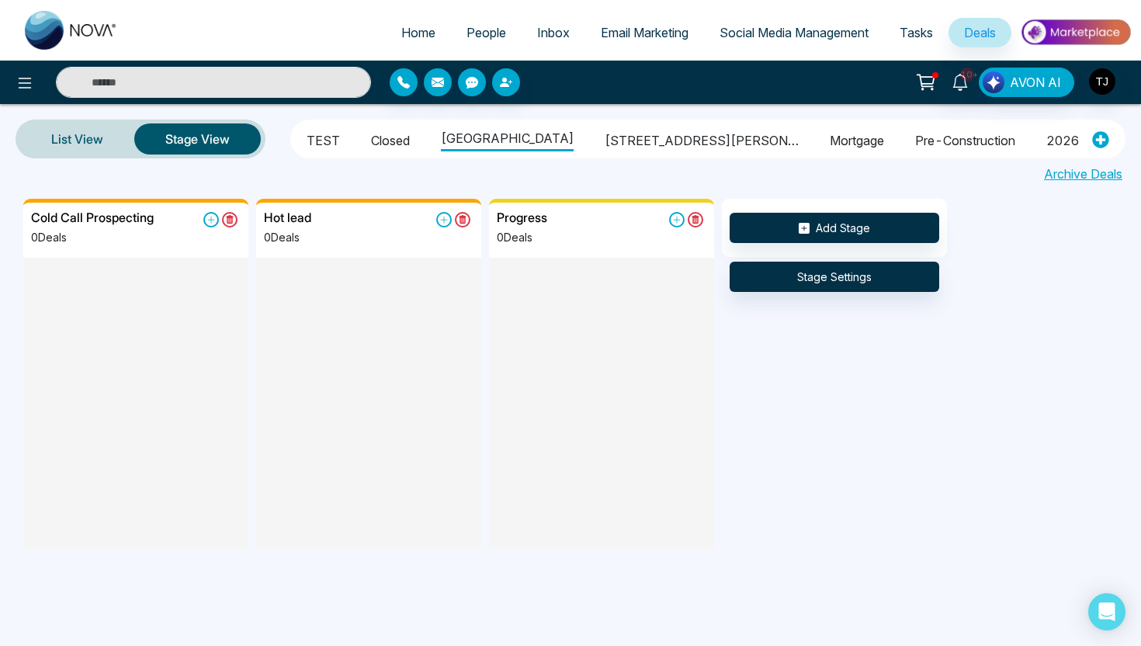
click at [605, 130] on li "[STREET_ADDRESS][PERSON_NAME]" at bounding box center [702, 138] width 194 height 26
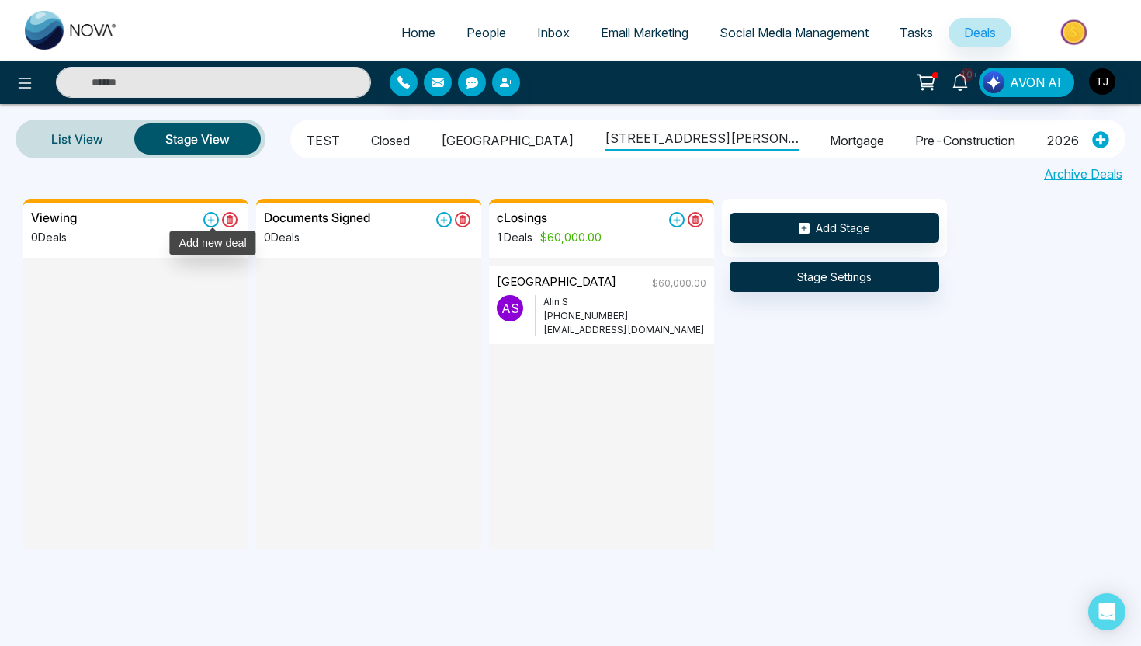
click at [211, 220] on icon at bounding box center [211, 220] width 16 height 16
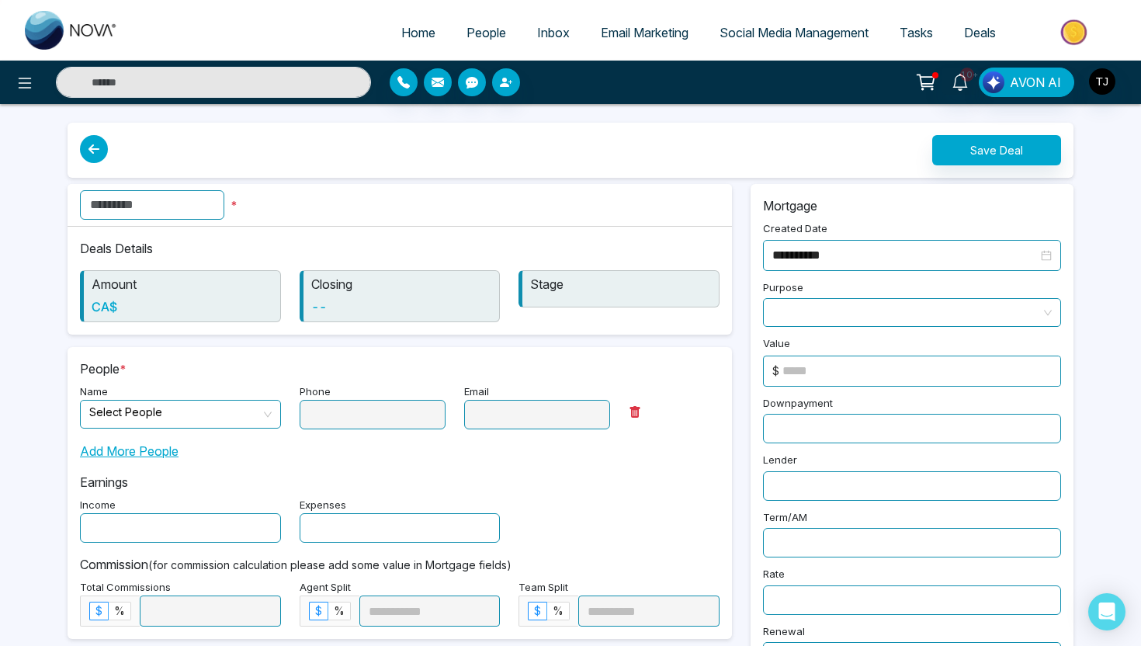
click at [194, 205] on input "text" at bounding box center [152, 204] width 144 height 29
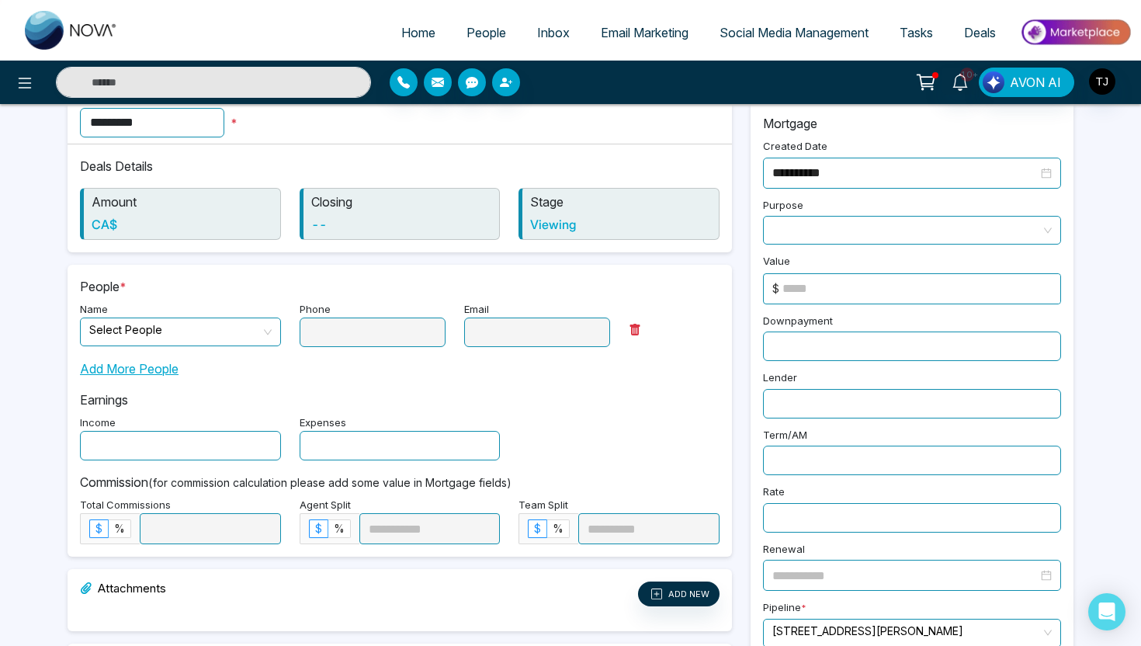
scroll to position [85, 0]
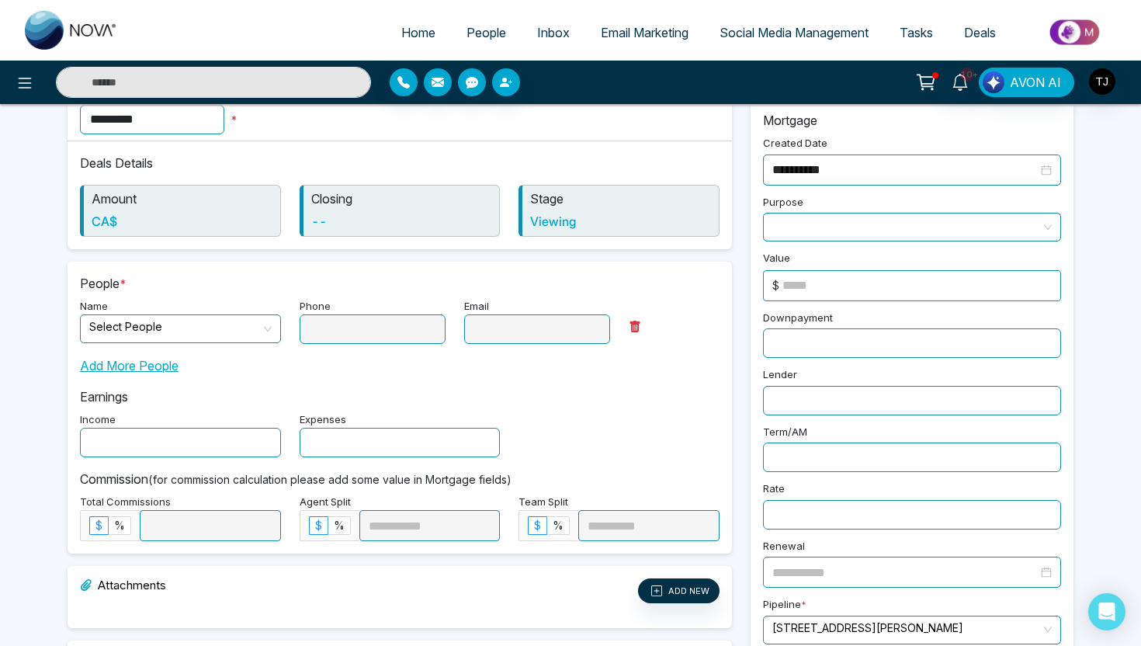
type input "*********"
click at [229, 329] on input "search" at bounding box center [175, 326] width 172 height 23
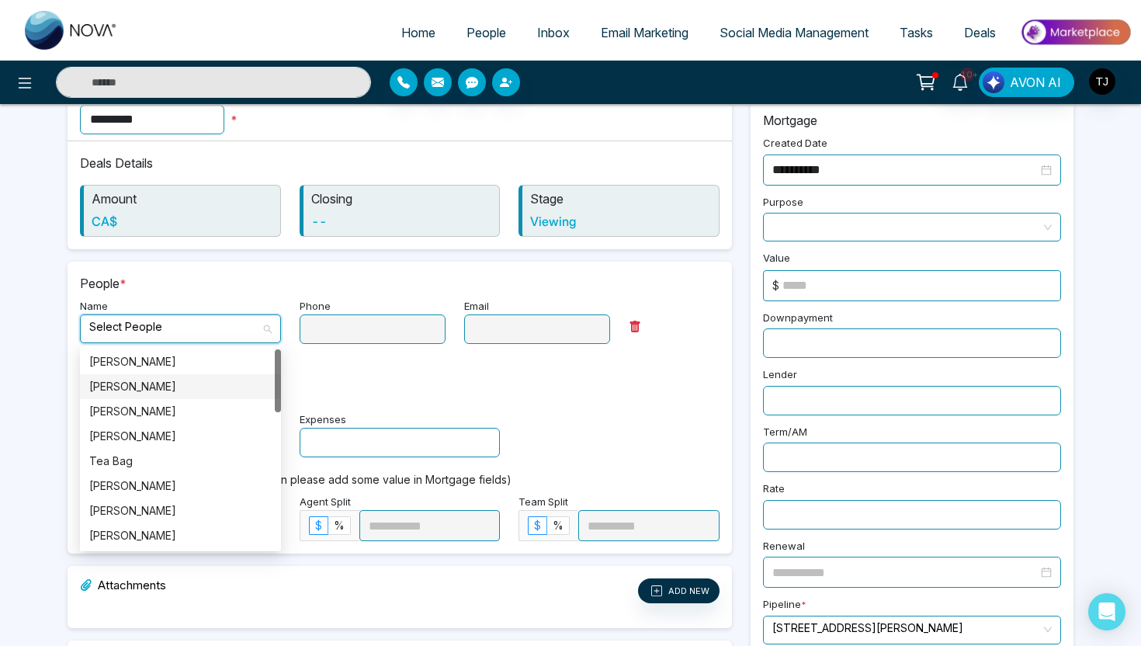
click at [188, 383] on div "[PERSON_NAME]" at bounding box center [180, 386] width 182 height 17
type input "**********"
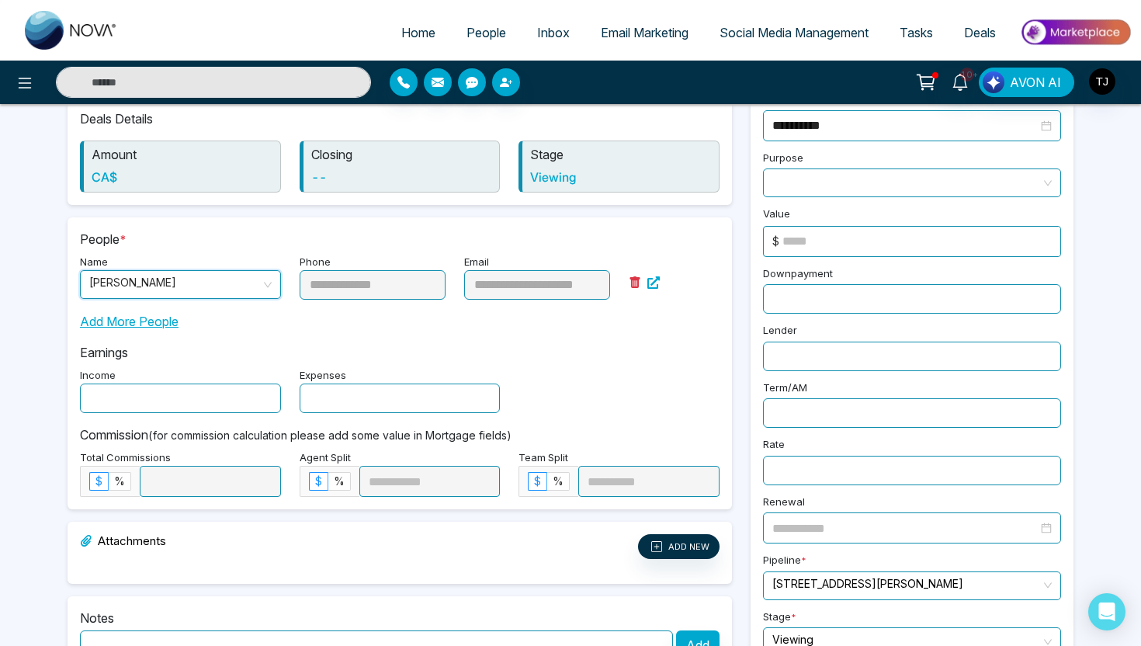
scroll to position [154, 0]
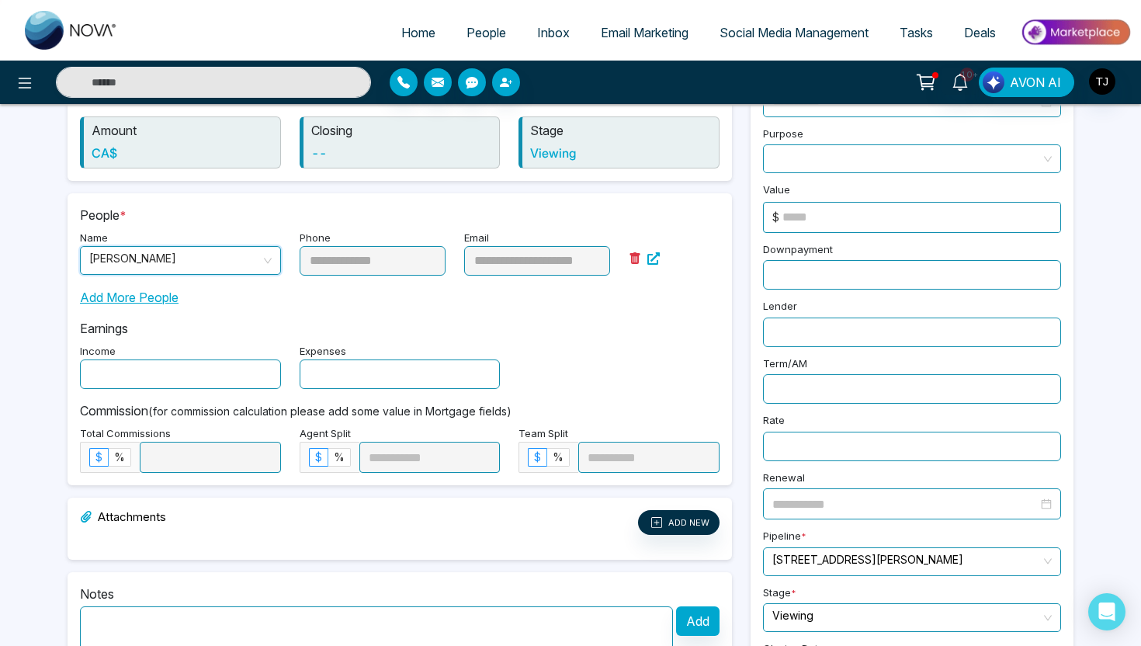
click at [209, 366] on input "text" at bounding box center [180, 373] width 201 height 29
click at [402, 379] on input "text" at bounding box center [400, 373] width 201 height 29
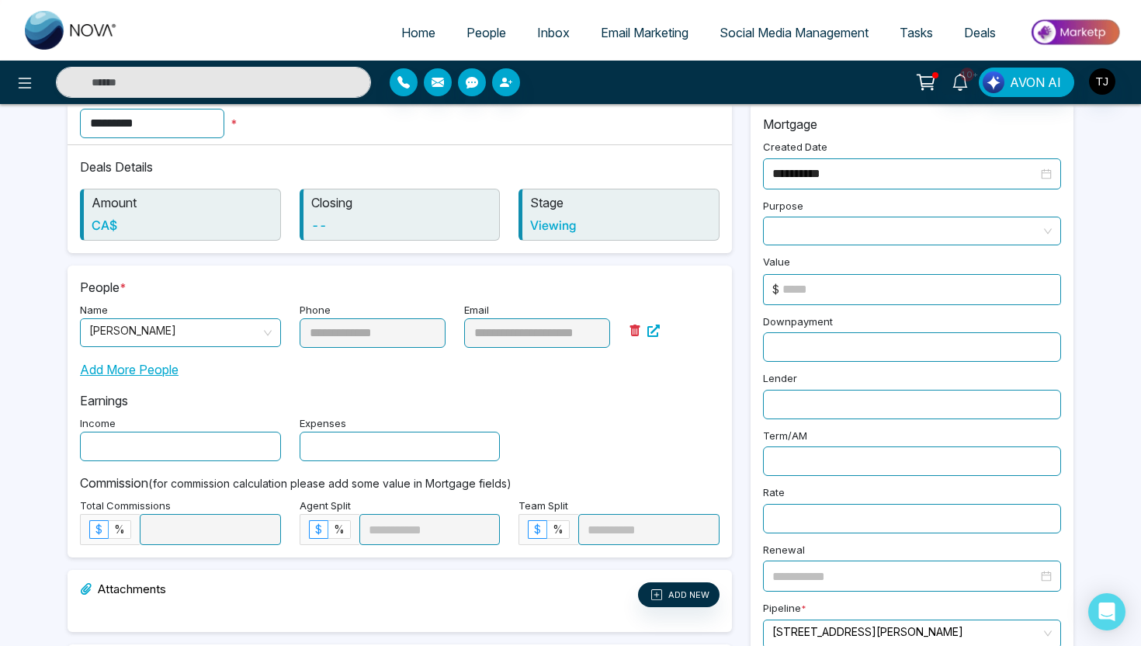
scroll to position [80, 0]
click at [808, 224] on span at bounding box center [911, 232] width 279 height 27
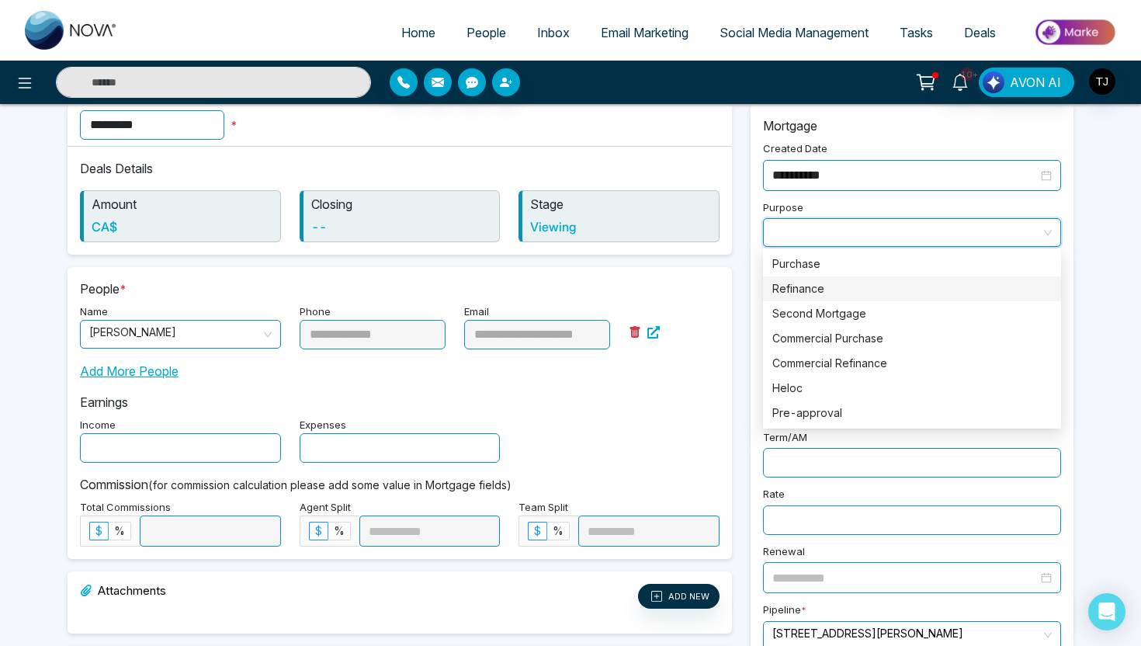
click at [815, 296] on div "Refinance" at bounding box center [911, 288] width 279 height 17
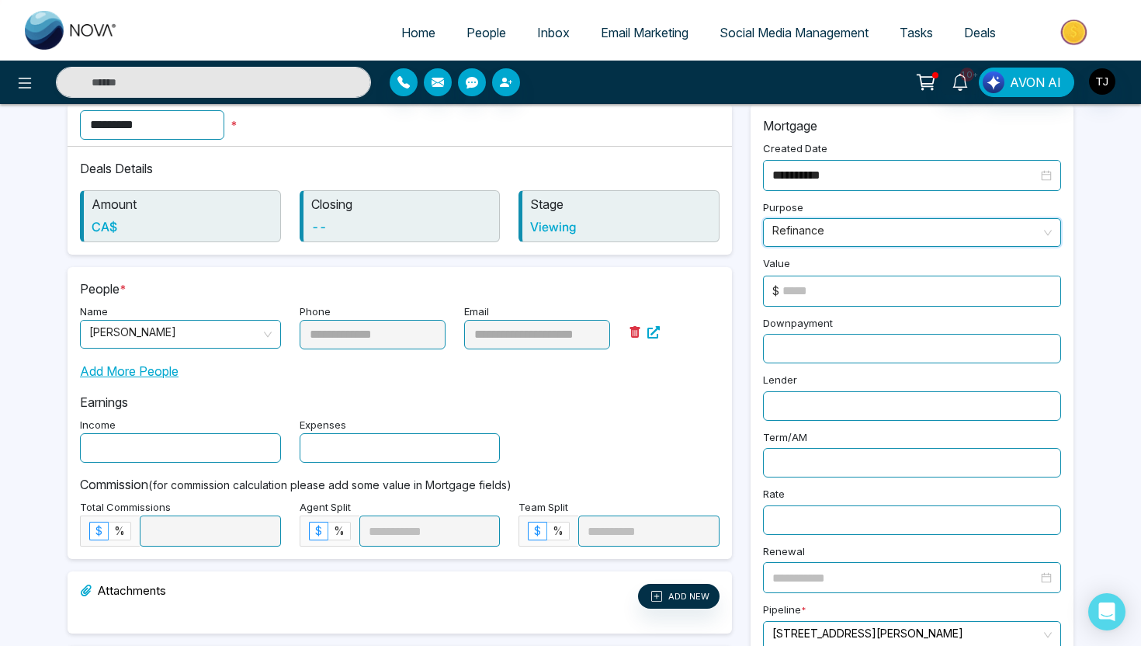
click at [815, 296] on input at bounding box center [921, 290] width 278 height 29
type input "******"
click at [813, 347] on input "text" at bounding box center [912, 348] width 298 height 29
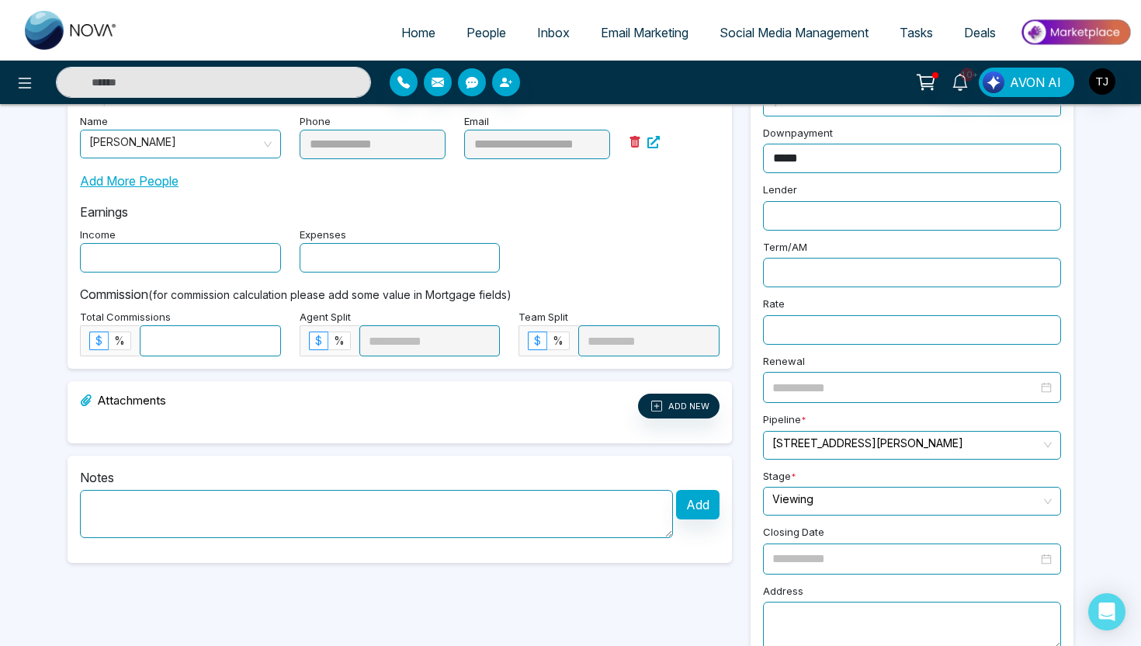
scroll to position [271, 0]
type input "*****"
click at [120, 342] on span "%" at bounding box center [119, 339] width 11 height 13
click at [176, 346] on input at bounding box center [210, 339] width 140 height 29
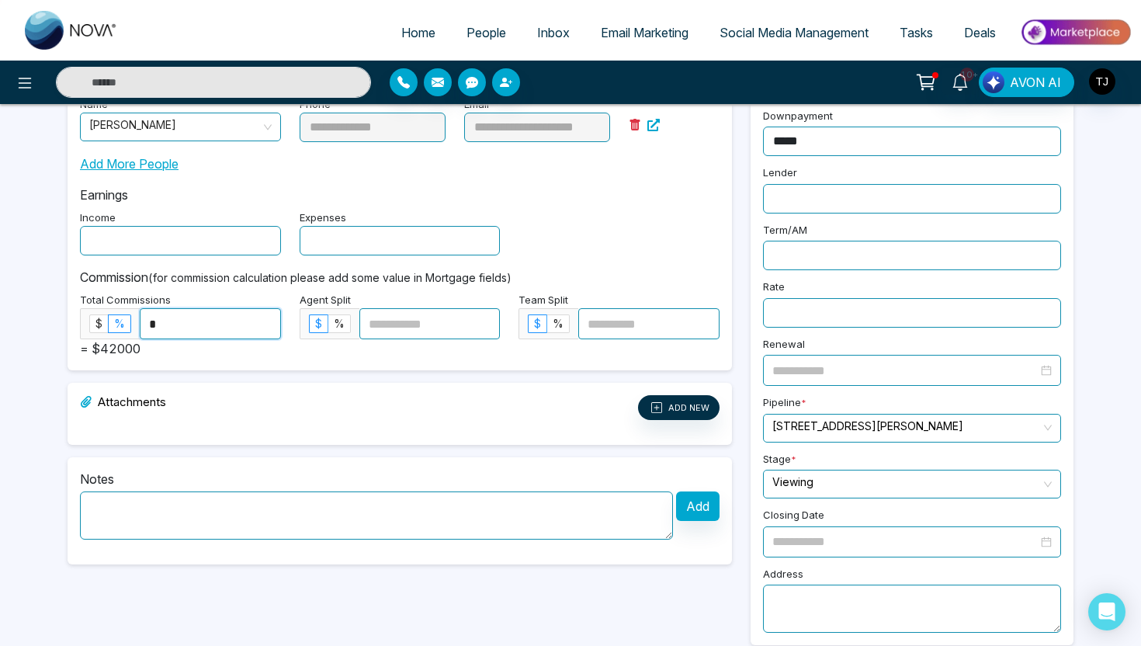
scroll to position [296, 0]
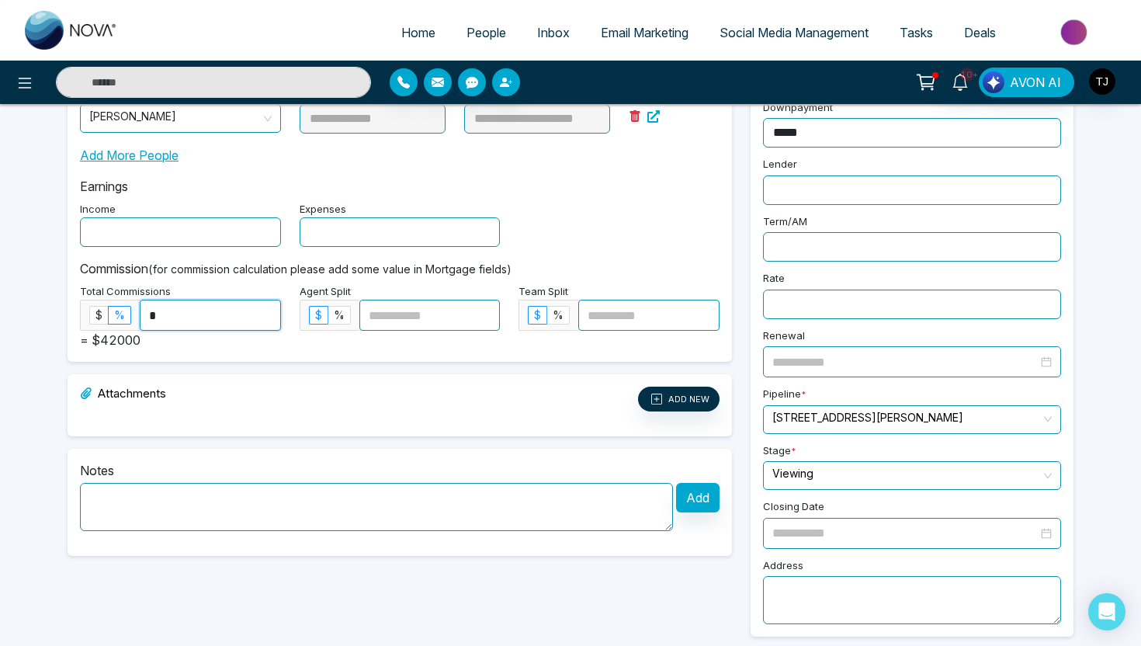
type input "*"
click at [437, 504] on textarea at bounding box center [376, 507] width 593 height 48
click at [558, 322] on label "%" at bounding box center [558, 315] width 23 height 19
click at [535, 320] on span "$" at bounding box center [537, 314] width 7 height 13
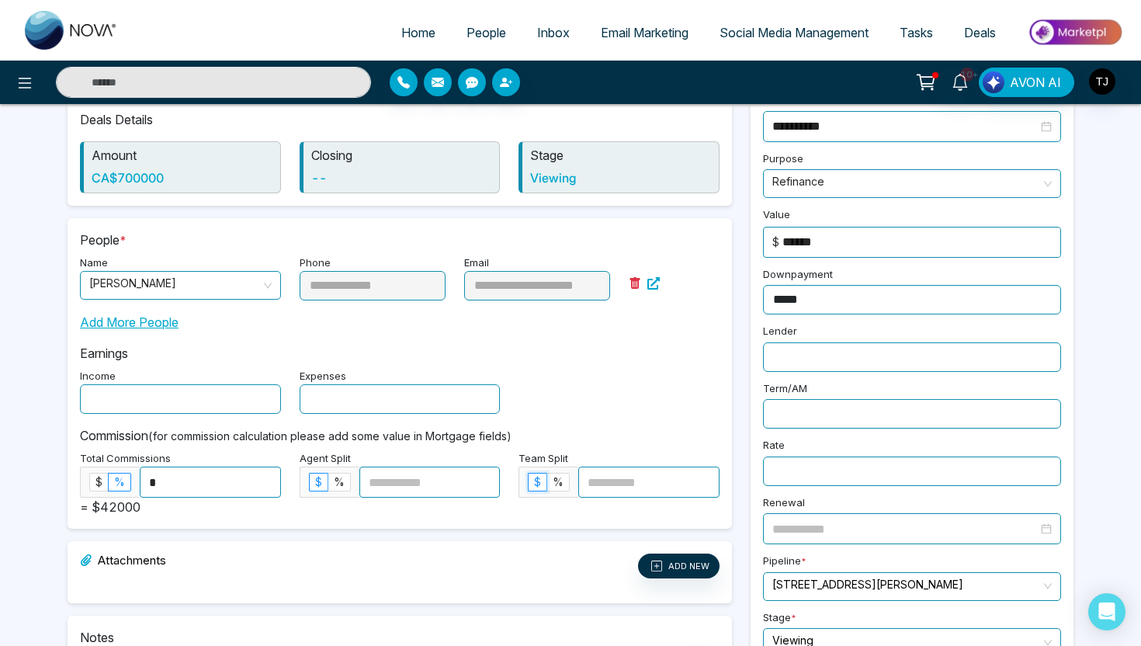
scroll to position [0, 0]
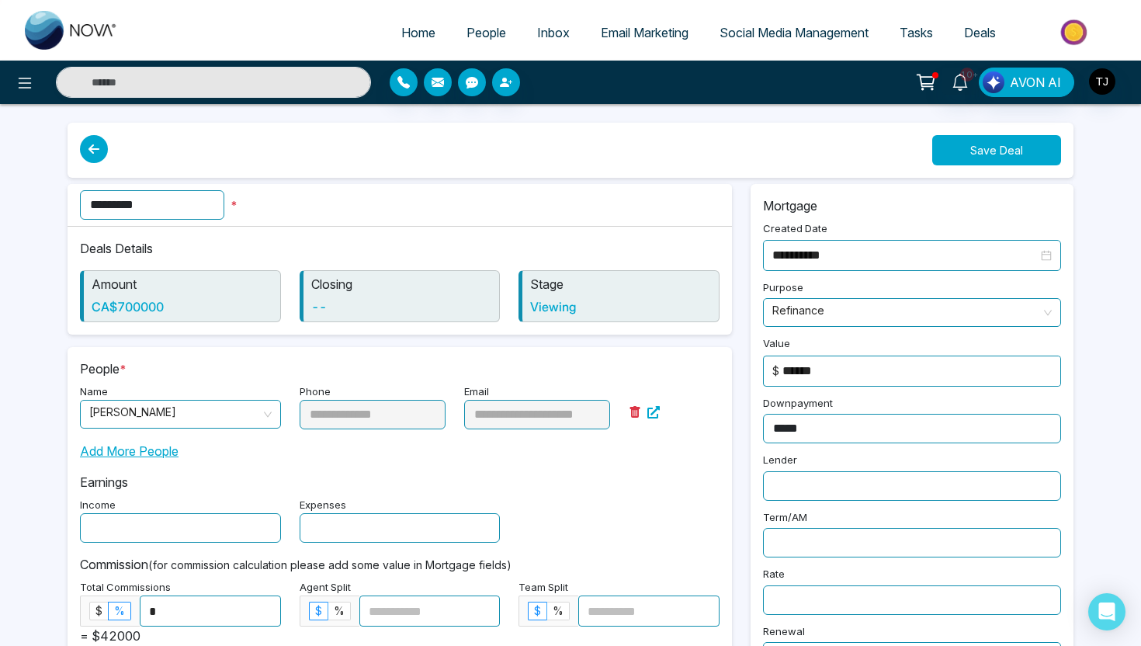
click at [986, 147] on button "Save Deal" at bounding box center [996, 150] width 129 height 30
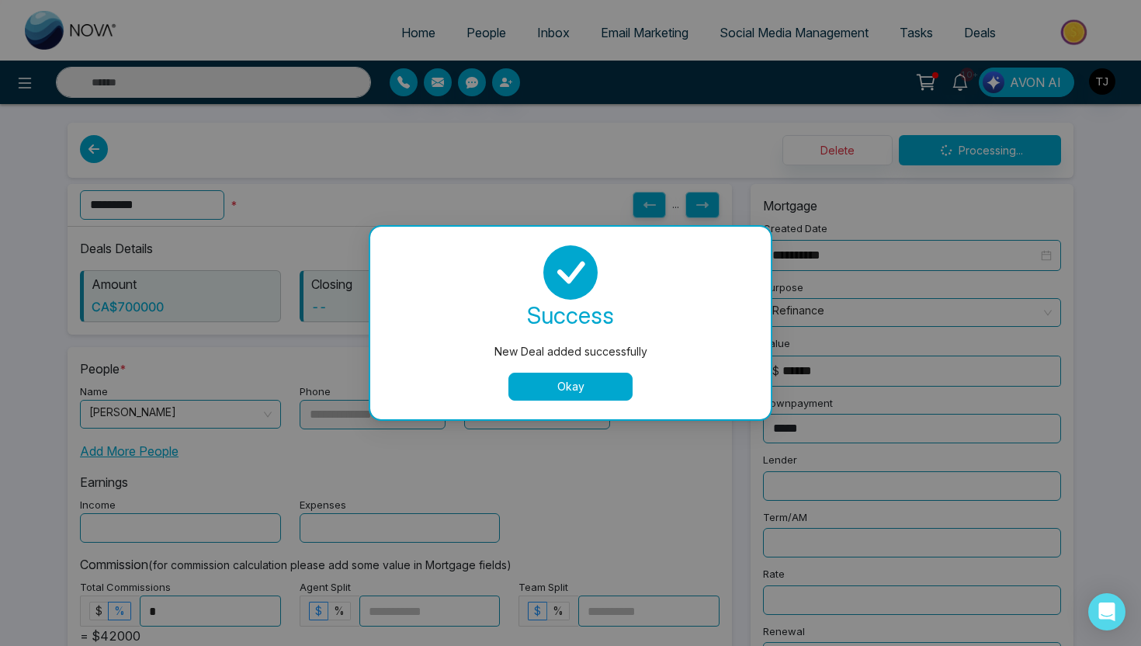
click at [590, 369] on div "success New Deal added successfully Okay" at bounding box center [570, 322] width 363 height 155
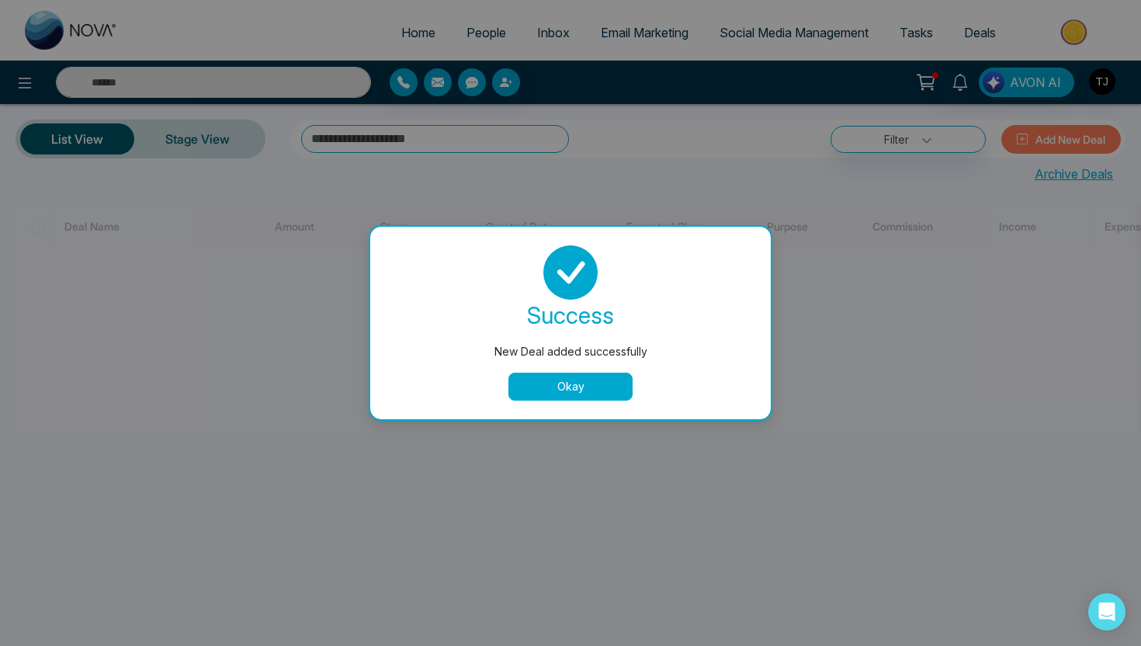
click at [592, 385] on button "Okay" at bounding box center [570, 387] width 124 height 28
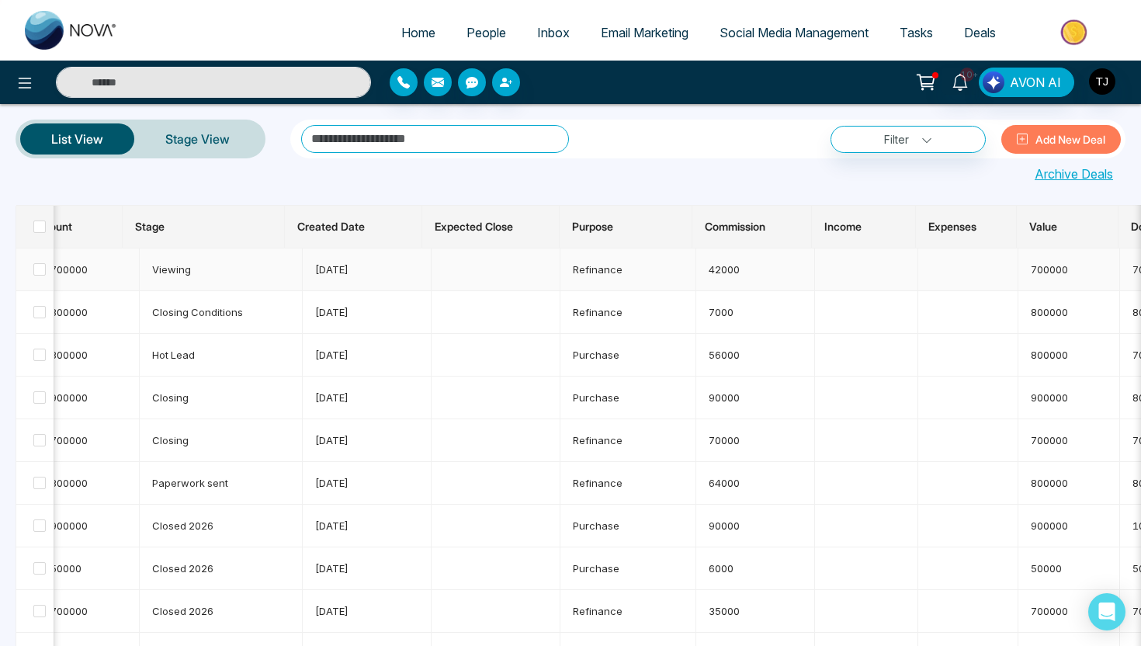
scroll to position [0, 274]
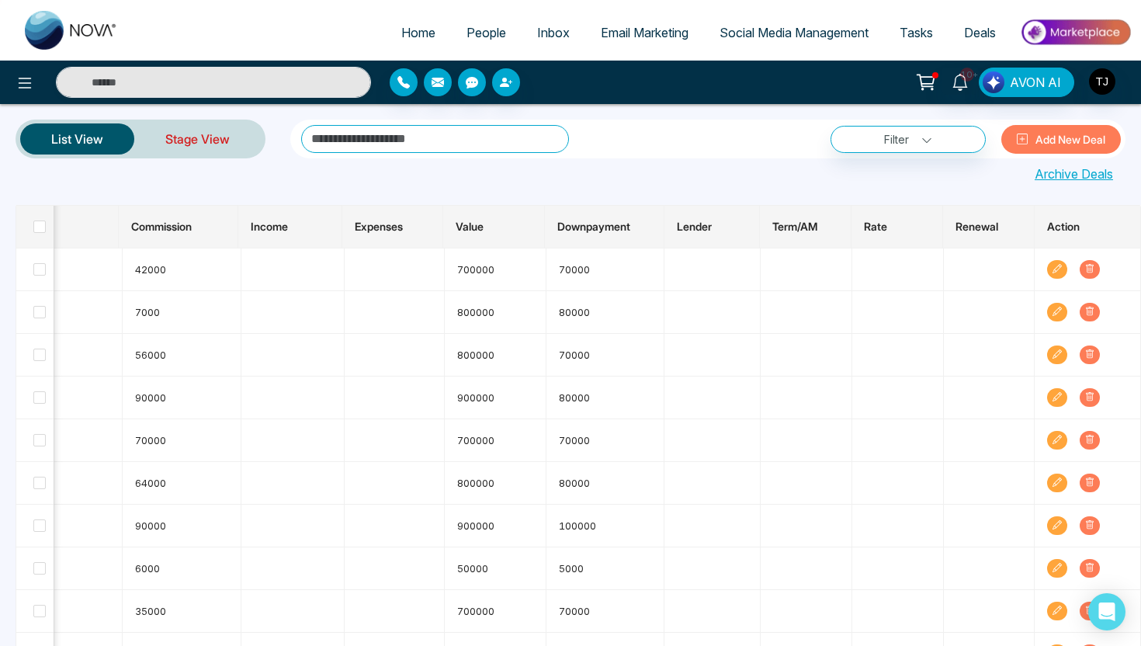
click at [192, 143] on link "Stage View" at bounding box center [197, 138] width 127 height 37
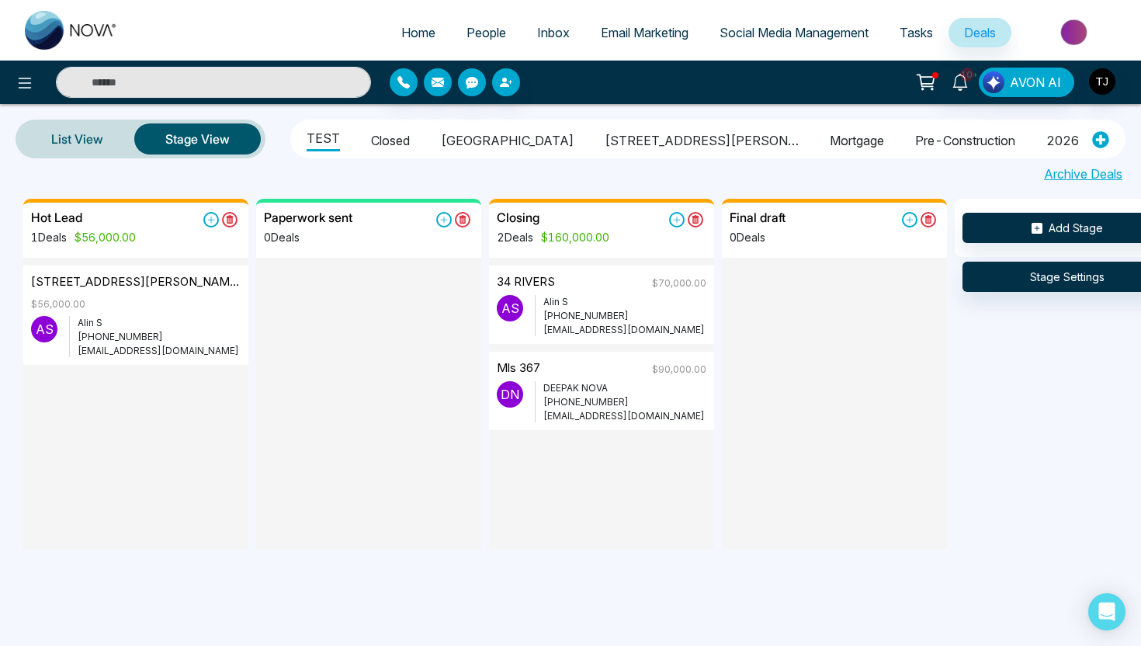
click at [605, 135] on li "[STREET_ADDRESS][PERSON_NAME]" at bounding box center [702, 138] width 194 height 26
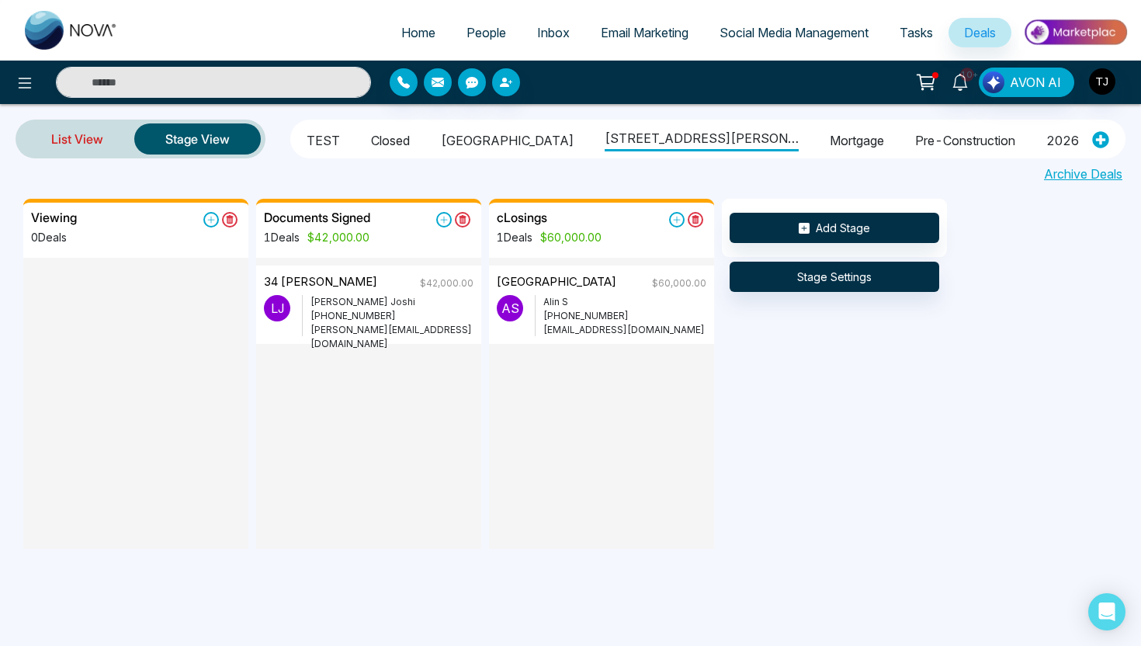
click at [93, 138] on link "List View" at bounding box center [77, 138] width 114 height 37
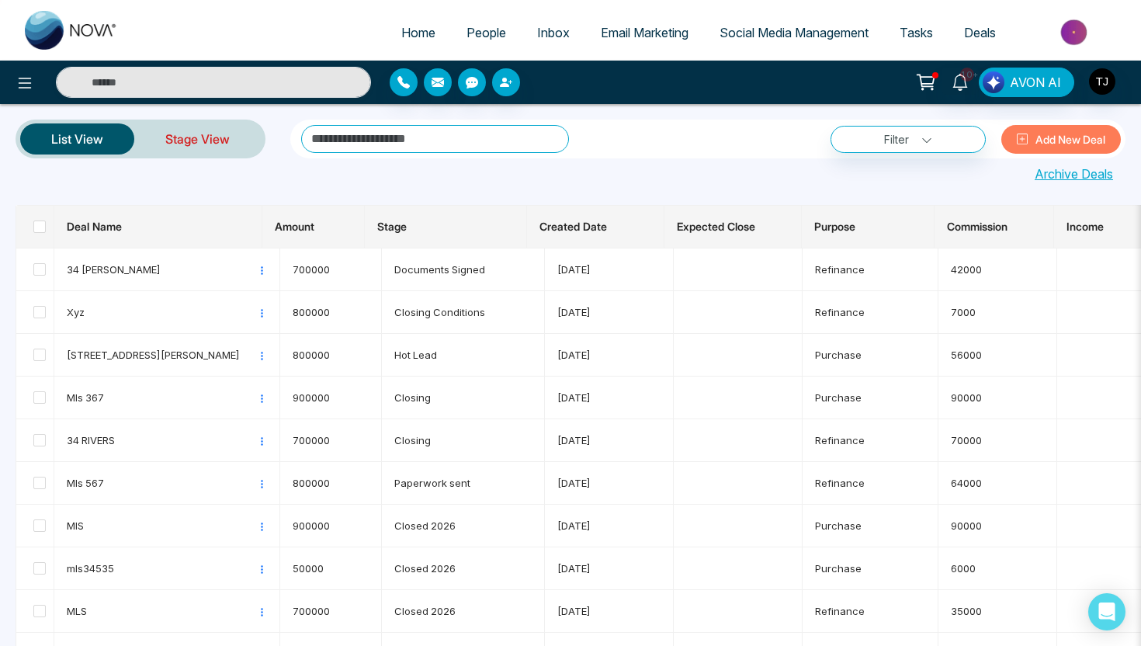
click at [228, 144] on link "Stage View" at bounding box center [197, 138] width 127 height 37
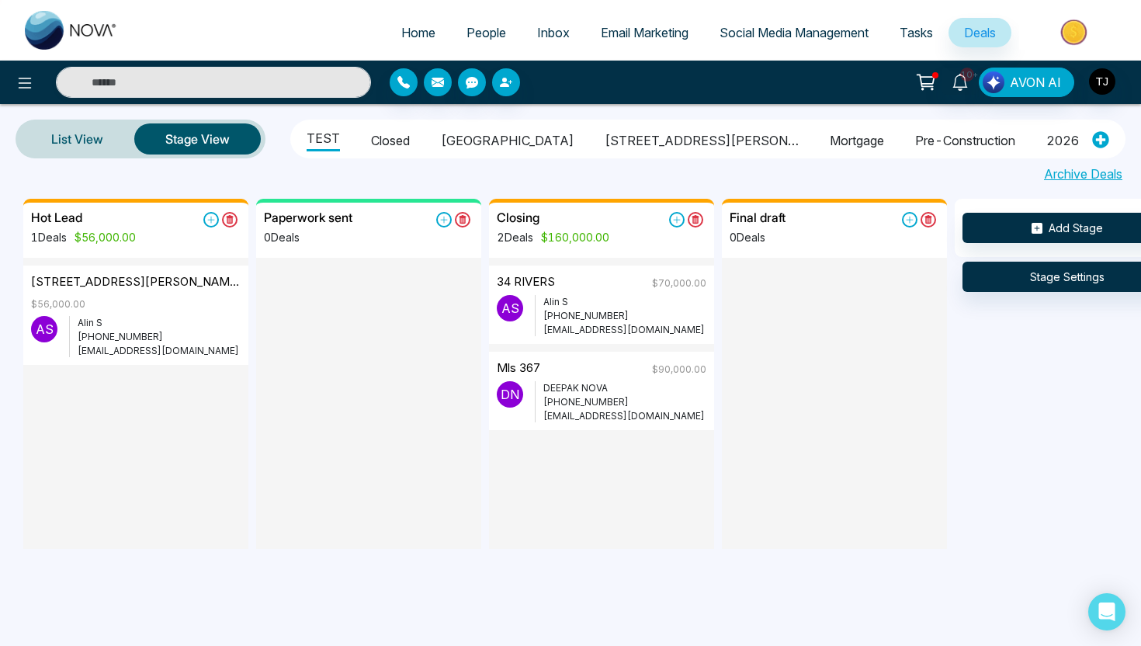
click at [605, 139] on li "[STREET_ADDRESS][PERSON_NAME]" at bounding box center [702, 138] width 194 height 26
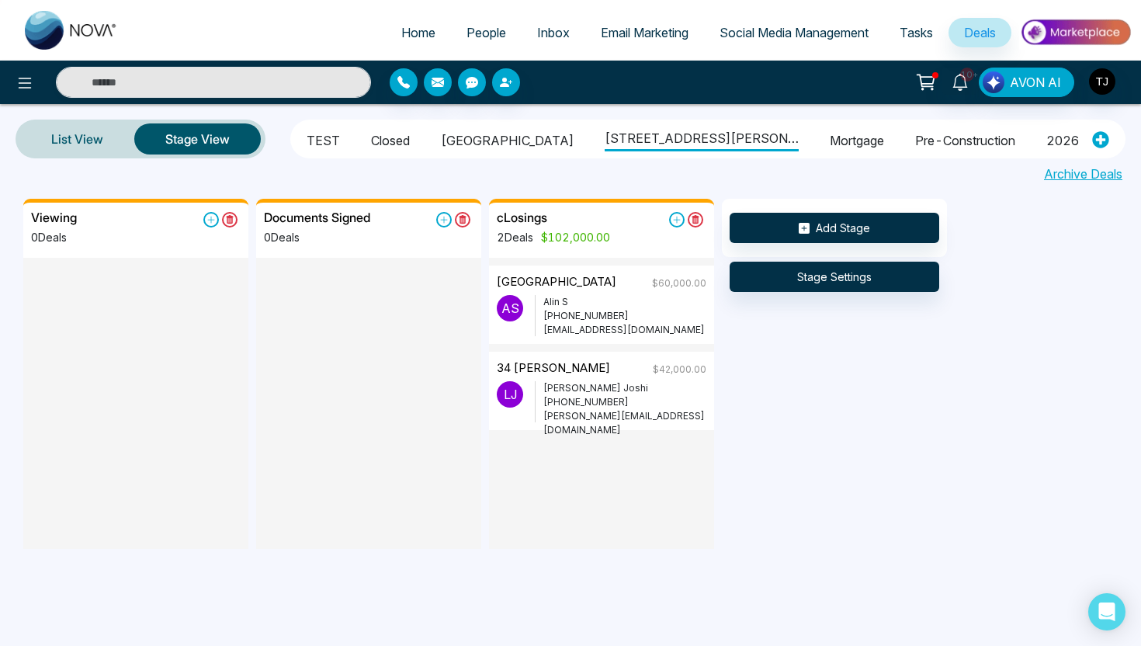
click at [375, 142] on li "Closed" at bounding box center [390, 138] width 39 height 26
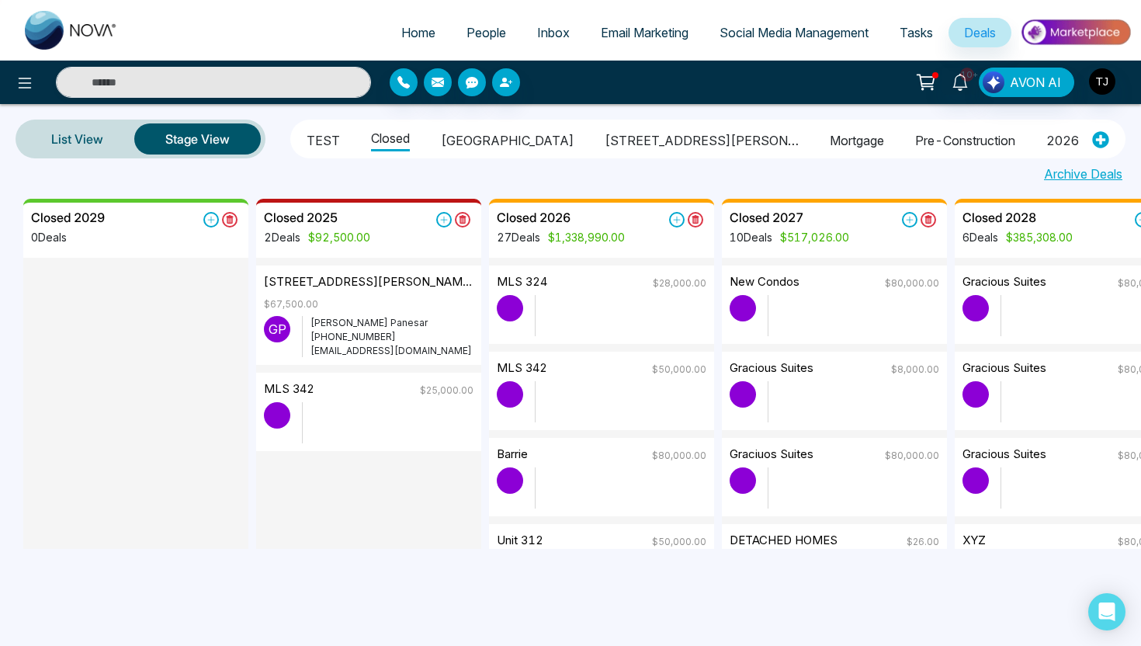
click at [484, 33] on span "People" at bounding box center [486, 33] width 40 height 16
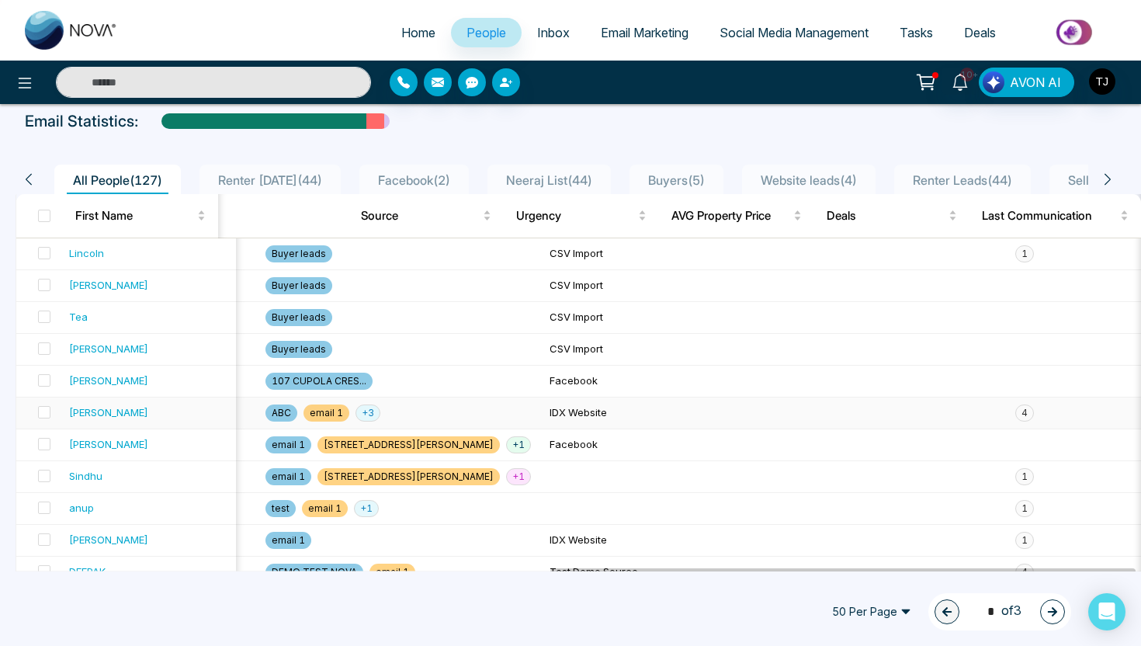
scroll to position [102, 0]
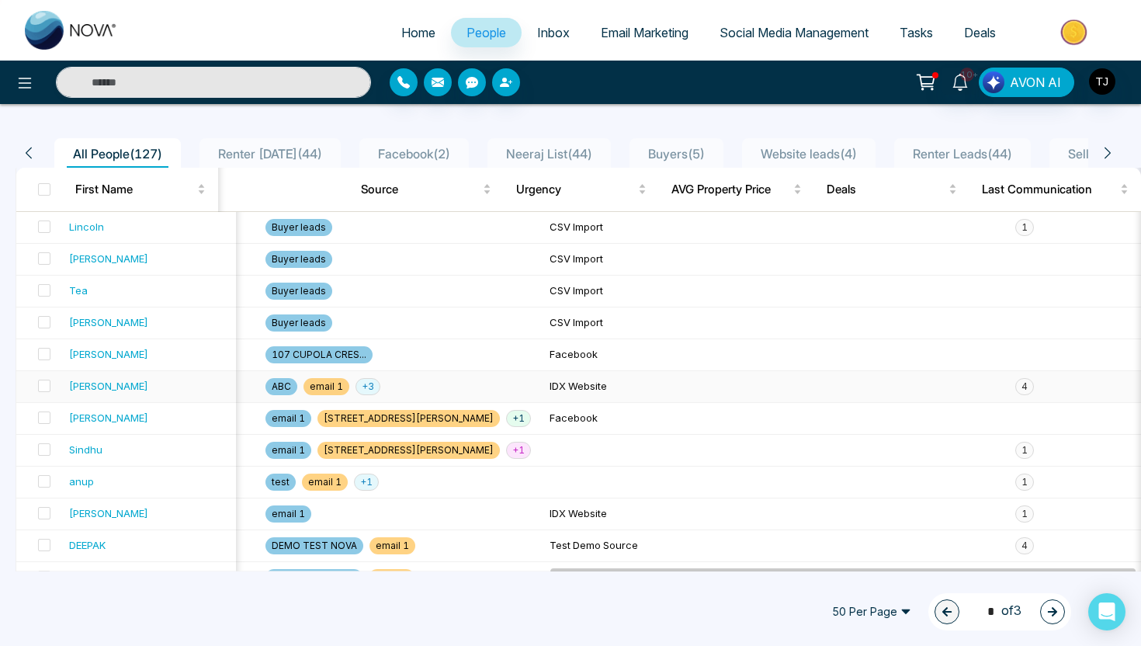
click at [94, 380] on div "[PERSON_NAME]" at bounding box center [108, 386] width 79 height 16
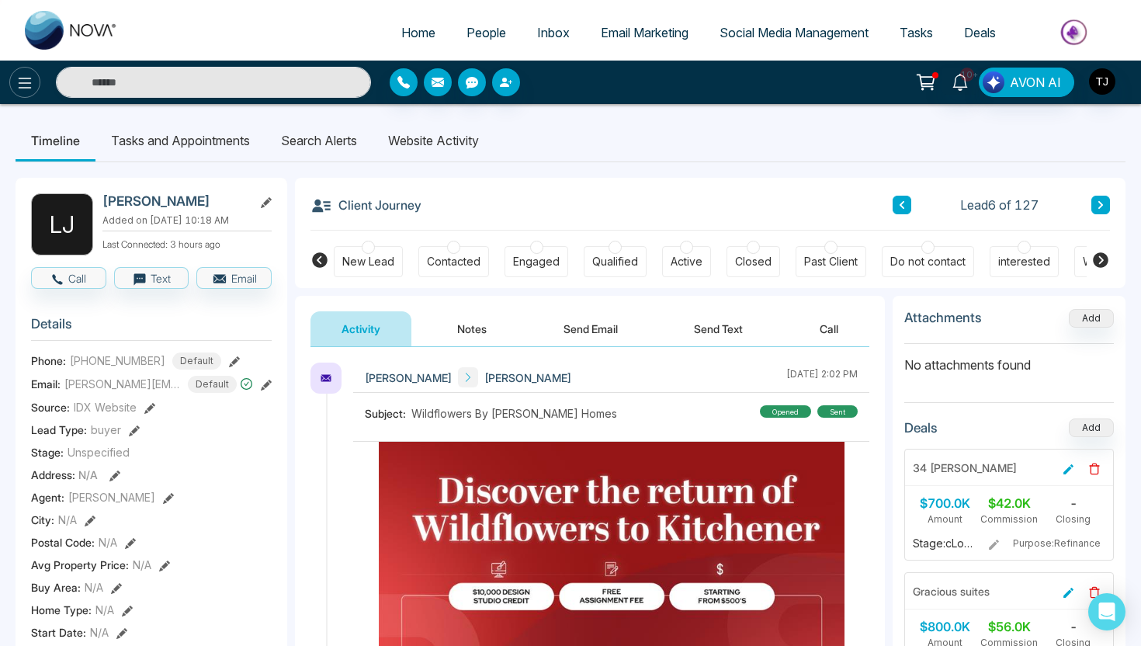
click at [19, 81] on icon at bounding box center [25, 83] width 19 height 19
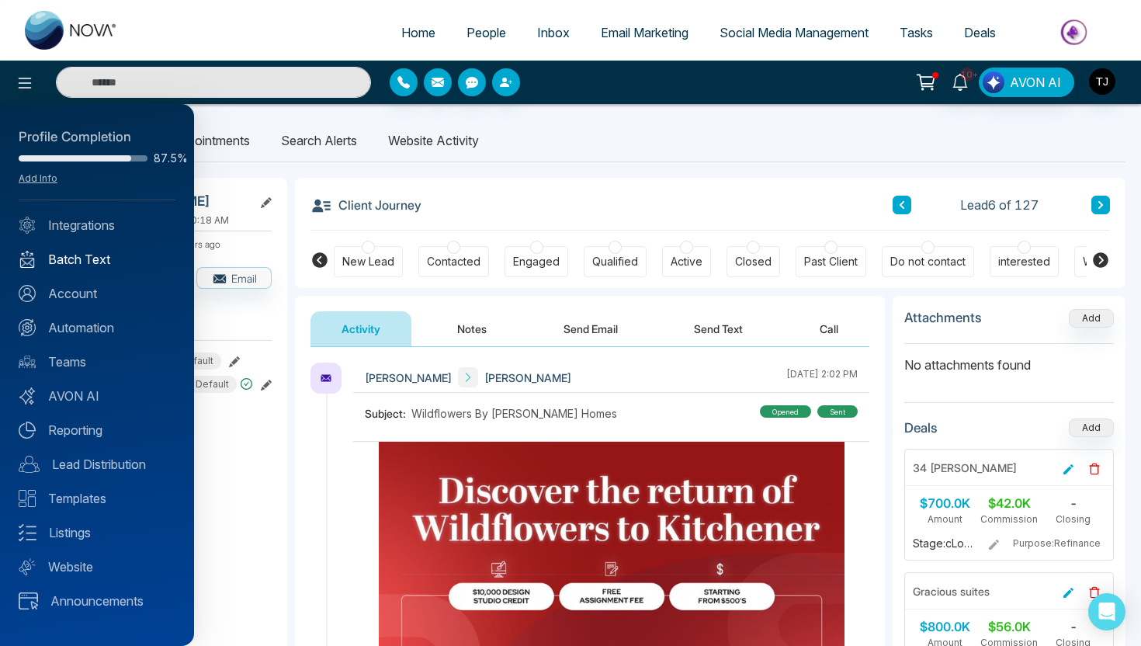
click at [98, 258] on link "Batch Text" at bounding box center [97, 259] width 157 height 19
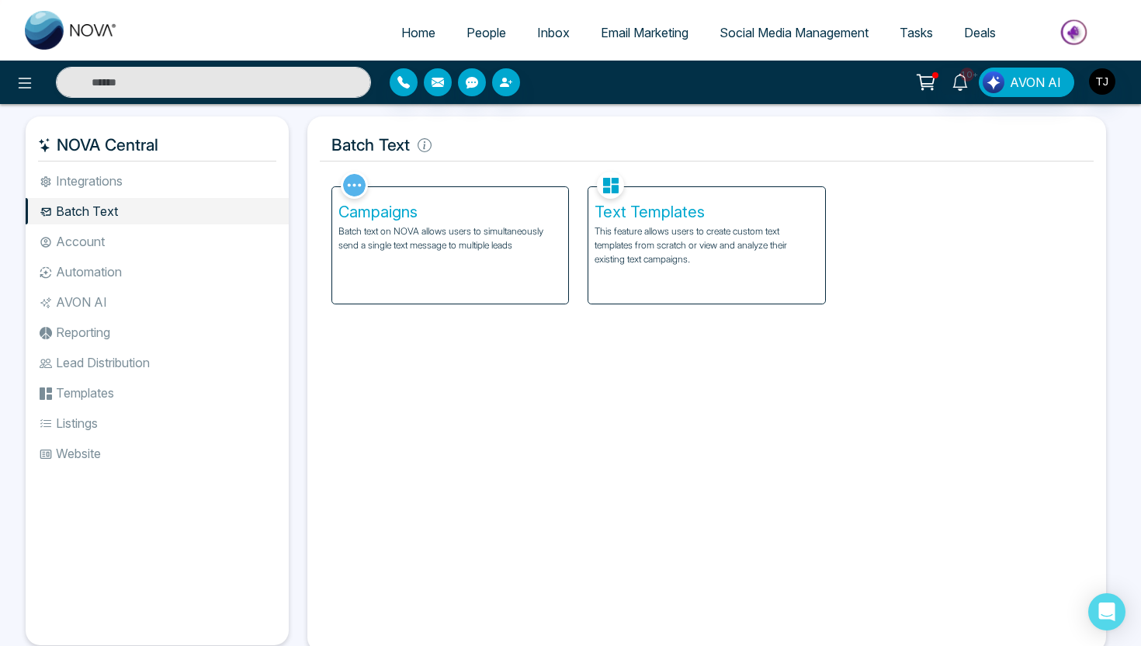
click at [456, 239] on p "Batch text on NOVA allows users to simultaneously send a single text message to…" at bounding box center [450, 238] width 224 height 28
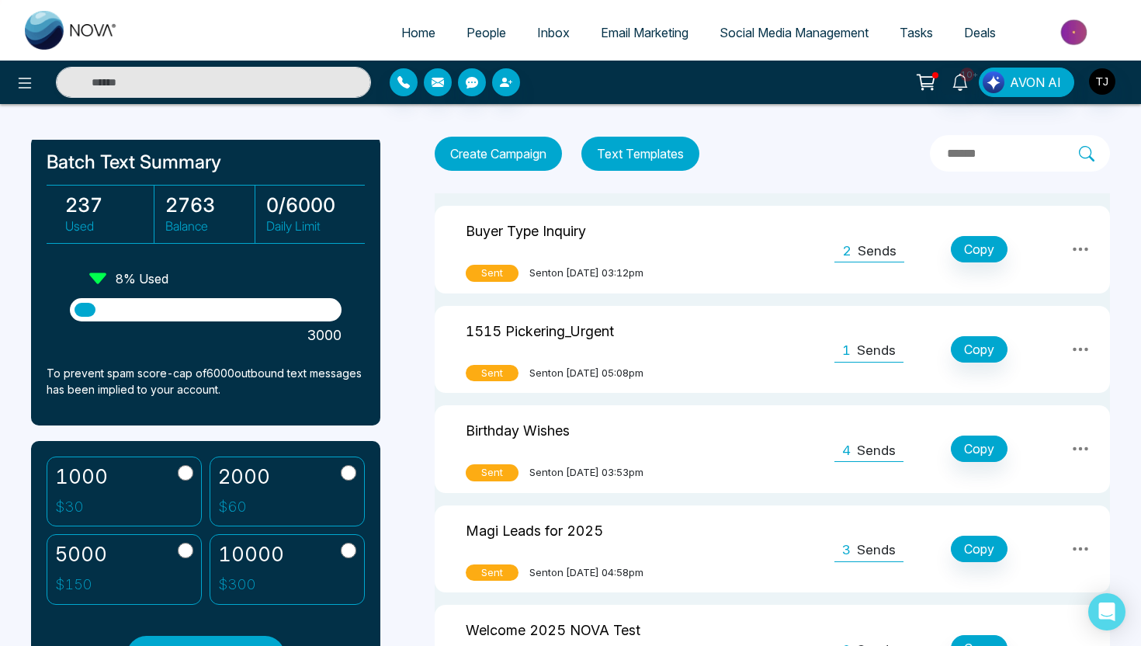
scroll to position [49, 0]
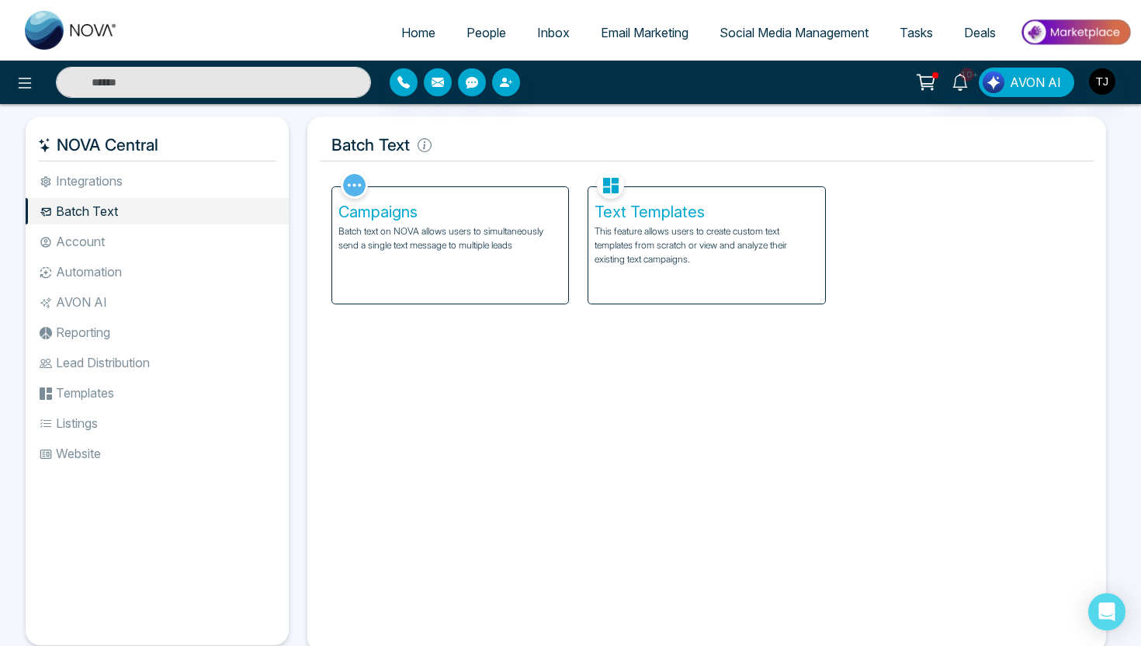
click at [94, 273] on li "Automation" at bounding box center [157, 271] width 263 height 26
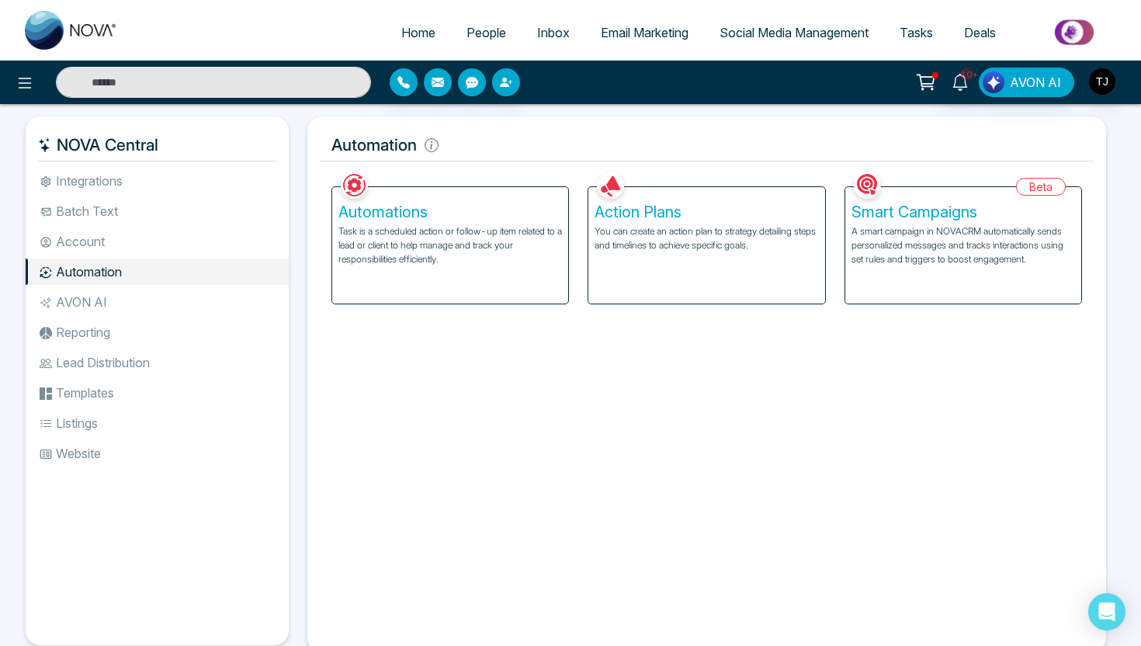
click at [890, 231] on p "A smart campaign in NOVACRM automatically sends personalized messages and track…" at bounding box center [963, 245] width 224 height 42
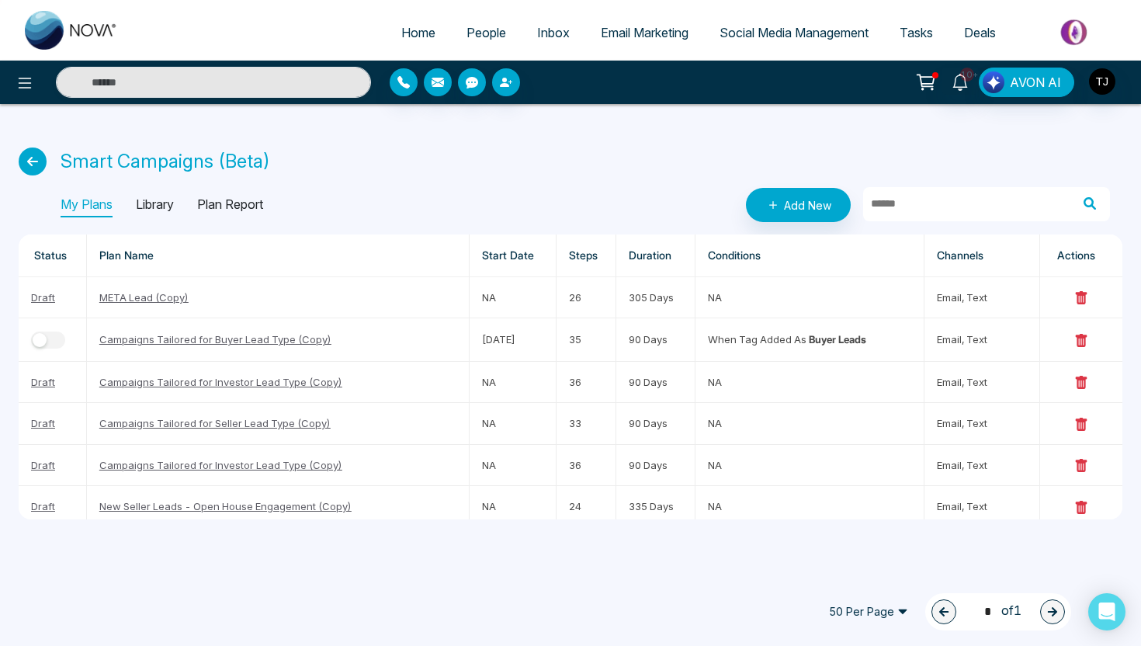
click at [159, 199] on p "Library" at bounding box center [155, 204] width 38 height 25
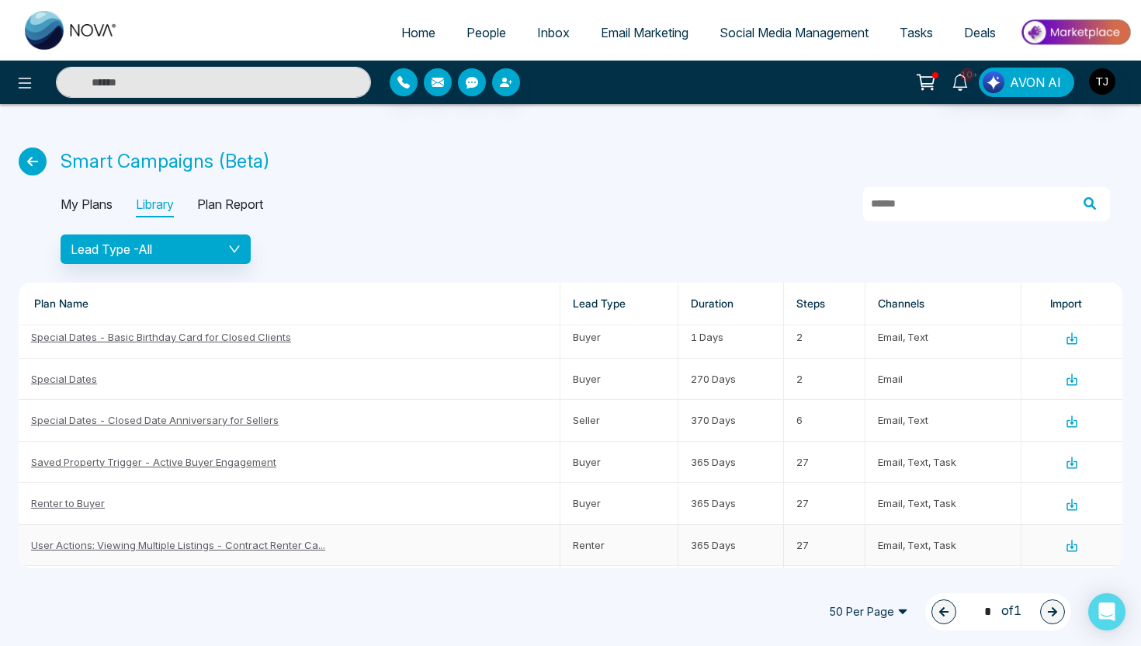
scroll to position [210, 0]
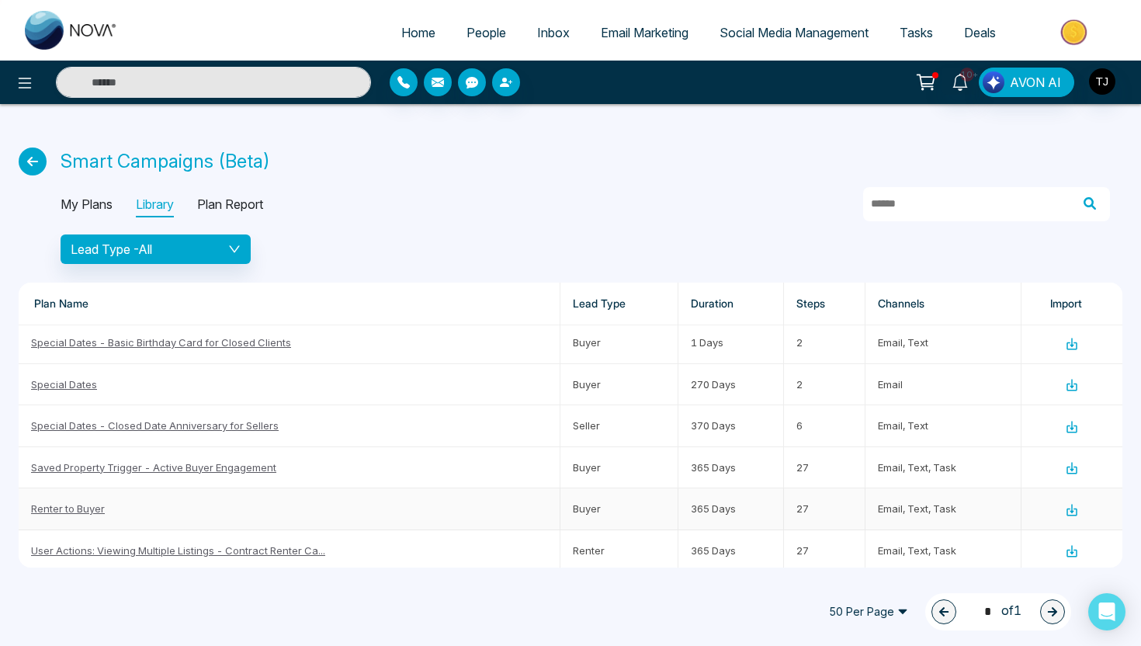
click at [84, 510] on link "Renter to Buyer" at bounding box center [68, 508] width 74 height 12
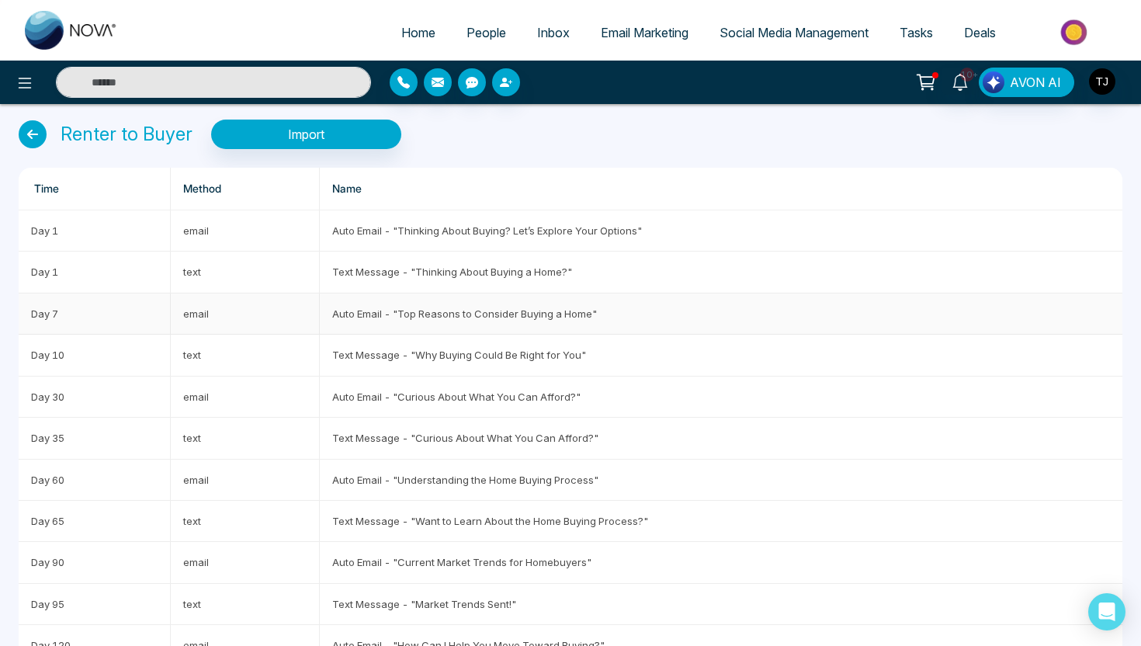
scroll to position [36, 0]
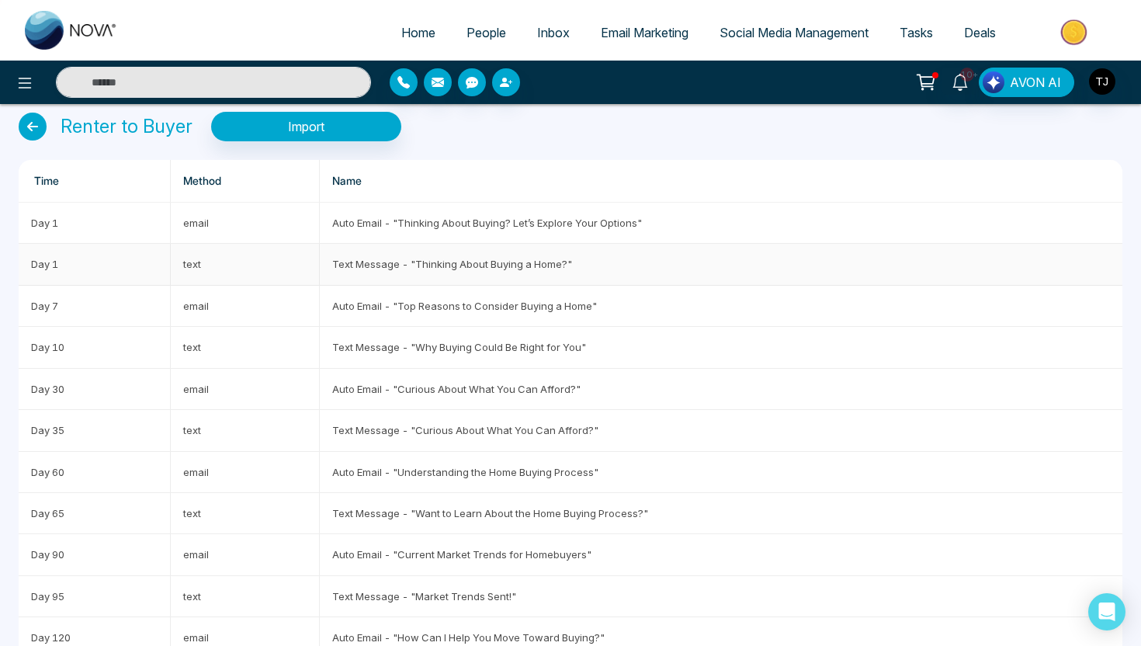
click at [413, 265] on td "Text Message - "Thinking About Buying a Home?"" at bounding box center [721, 264] width 802 height 41
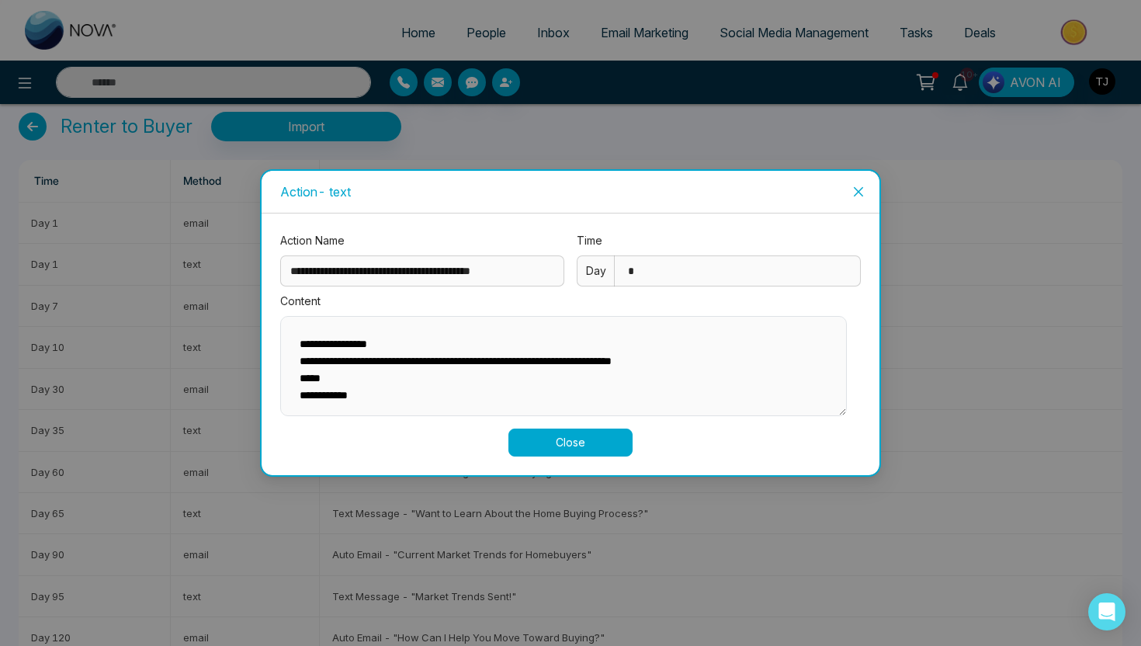
click at [214, 302] on div "**********" at bounding box center [570, 323] width 1141 height 646
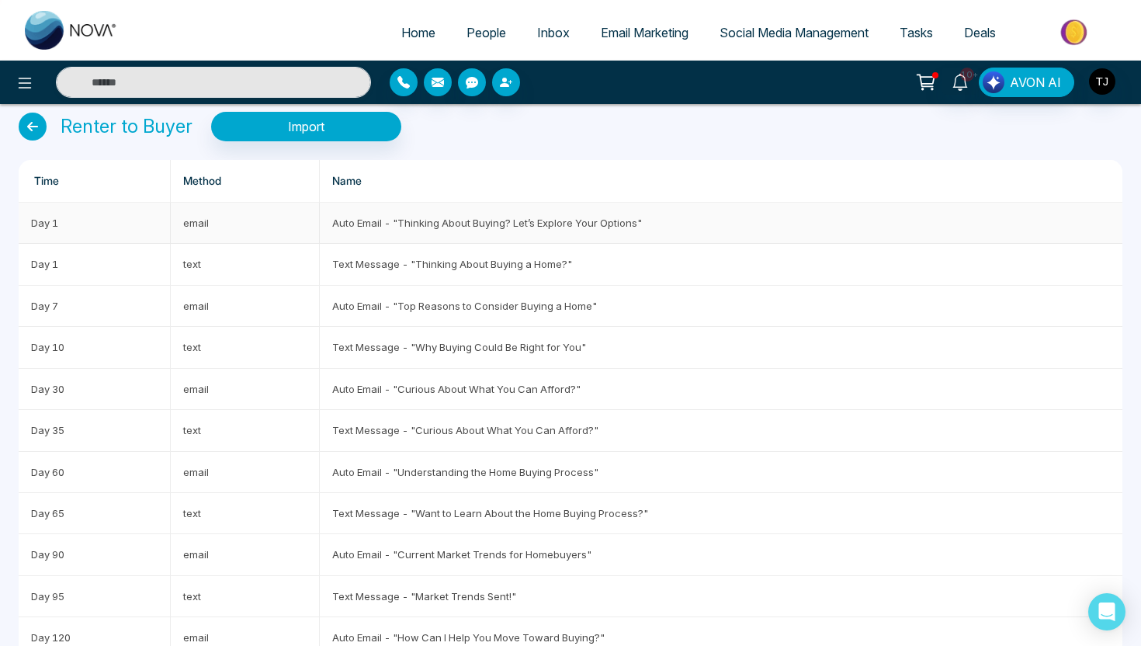
click at [399, 229] on td "Auto Email - "Thinking About Buying? Let’s Explore Your Options"" at bounding box center [721, 223] width 802 height 41
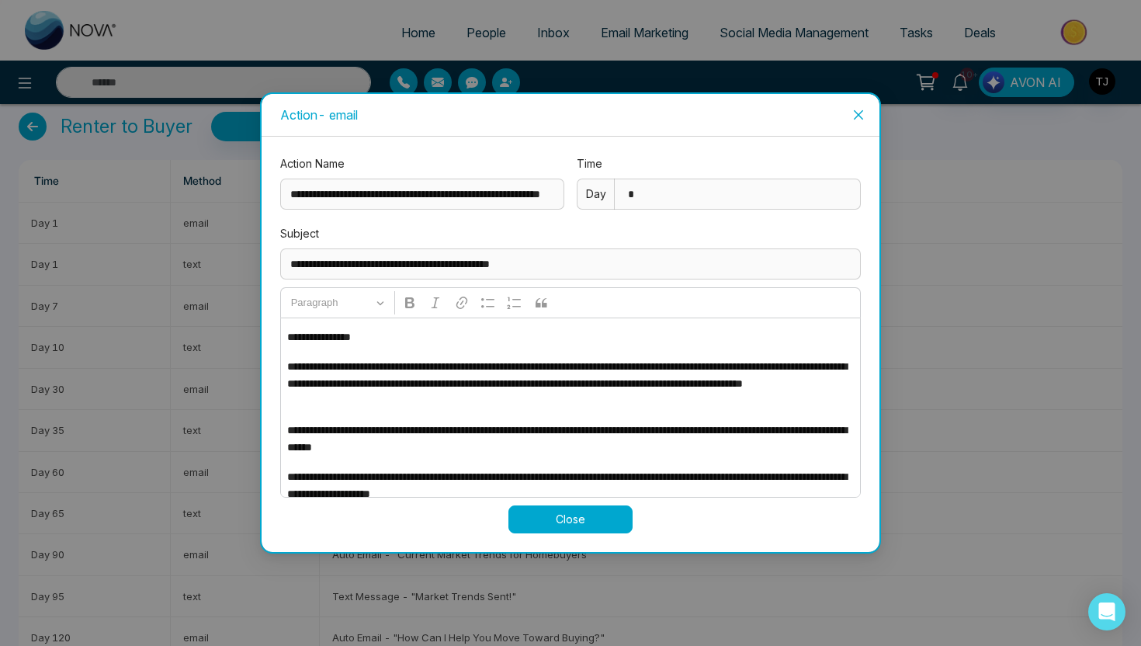
click at [206, 268] on div "**********" at bounding box center [570, 323] width 1141 height 646
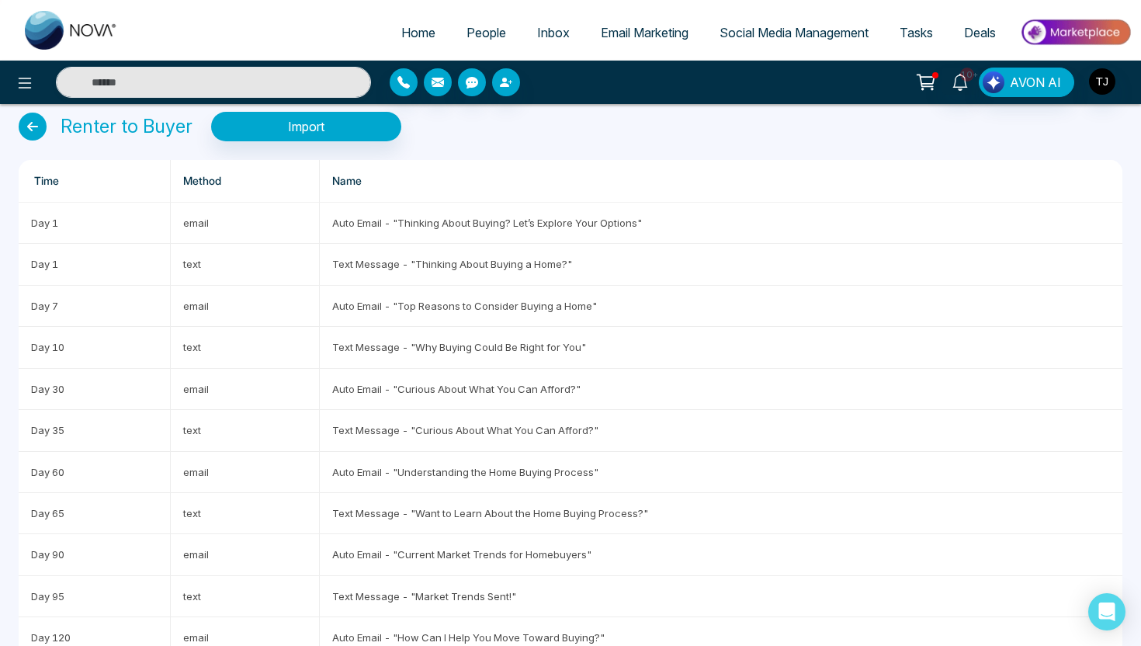
click at [28, 127] on icon at bounding box center [33, 127] width 28 height 28
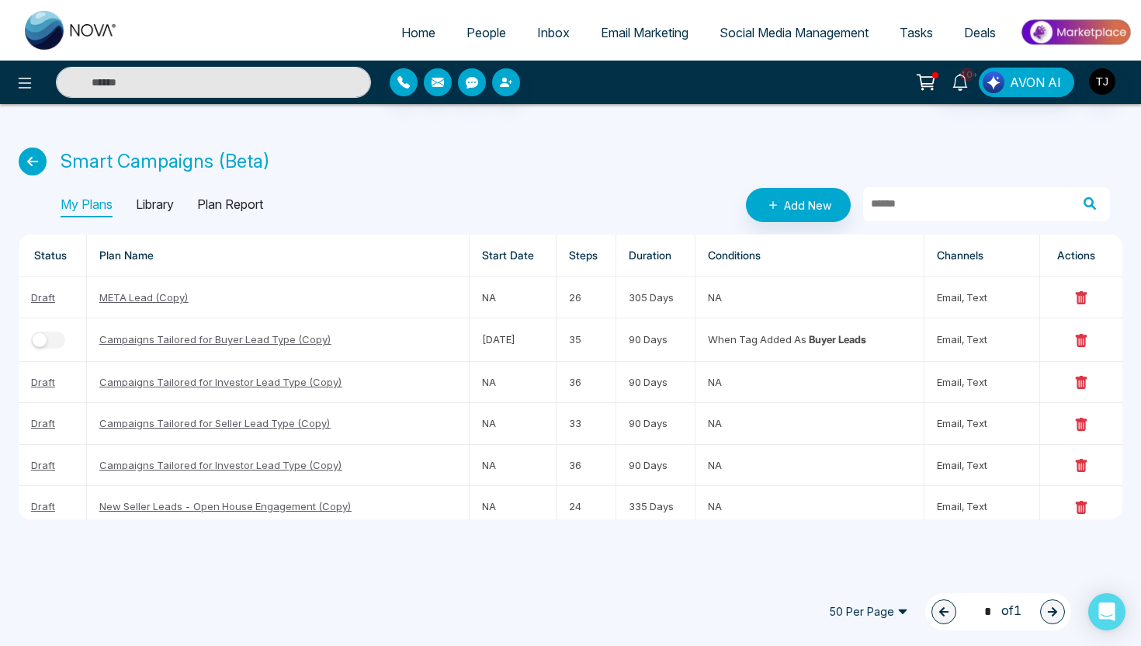
click at [38, 162] on icon at bounding box center [33, 161] width 28 height 28
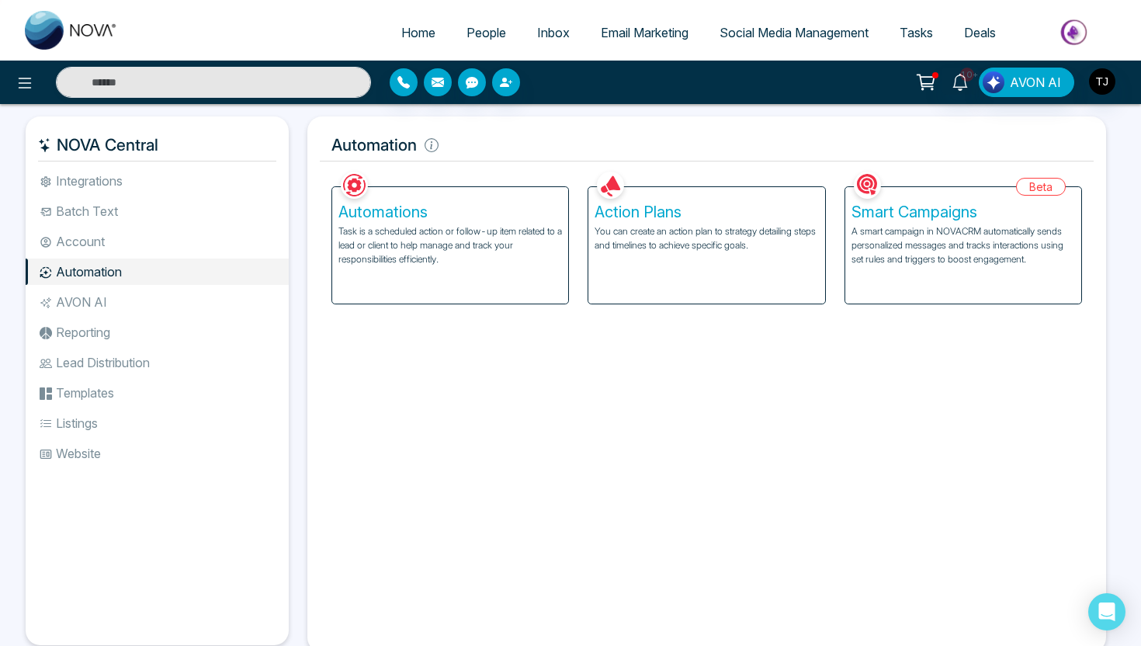
click at [674, 212] on h5 "Action Plans" at bounding box center [706, 212] width 224 height 19
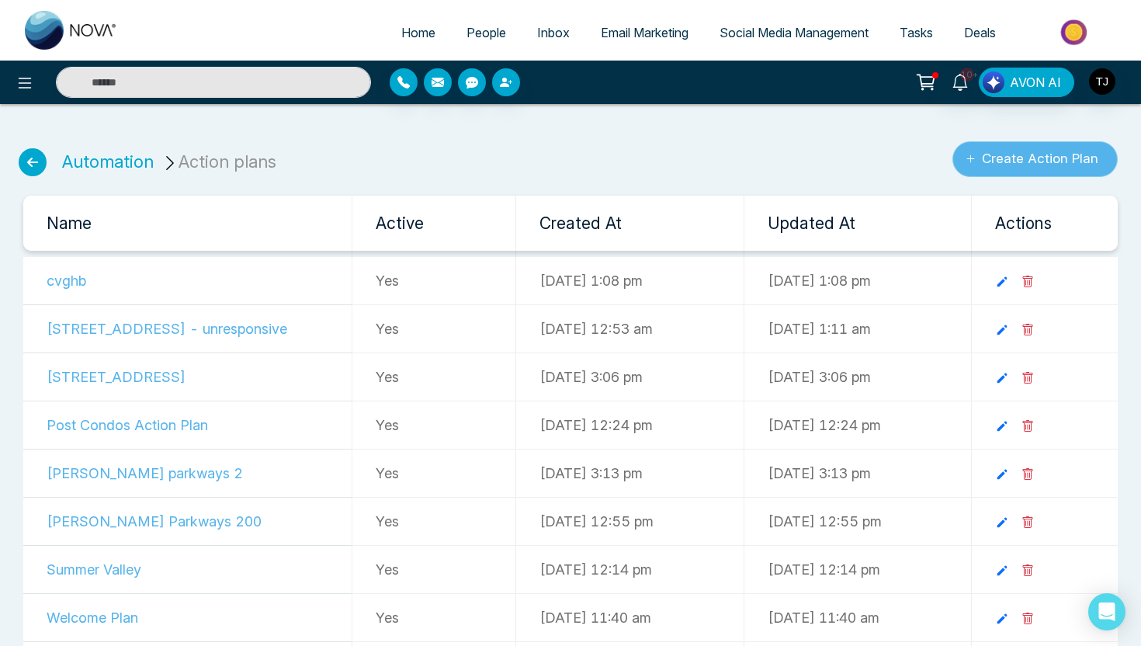
click at [987, 158] on button "Create Action Plan" at bounding box center [1034, 159] width 165 height 36
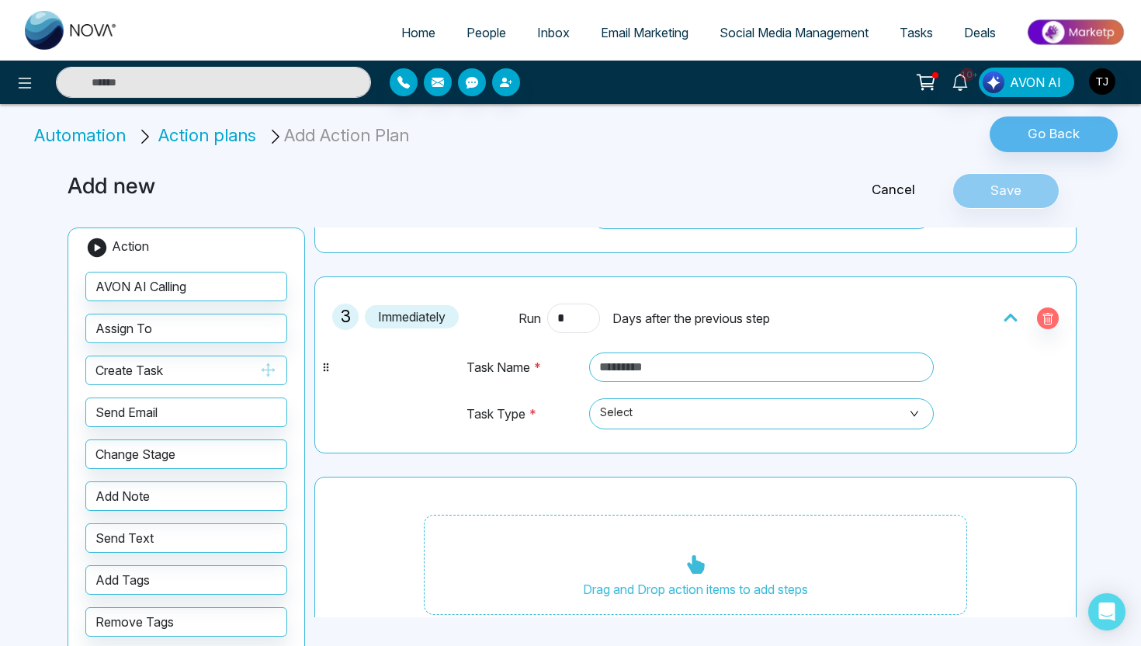
scroll to position [431, 0]
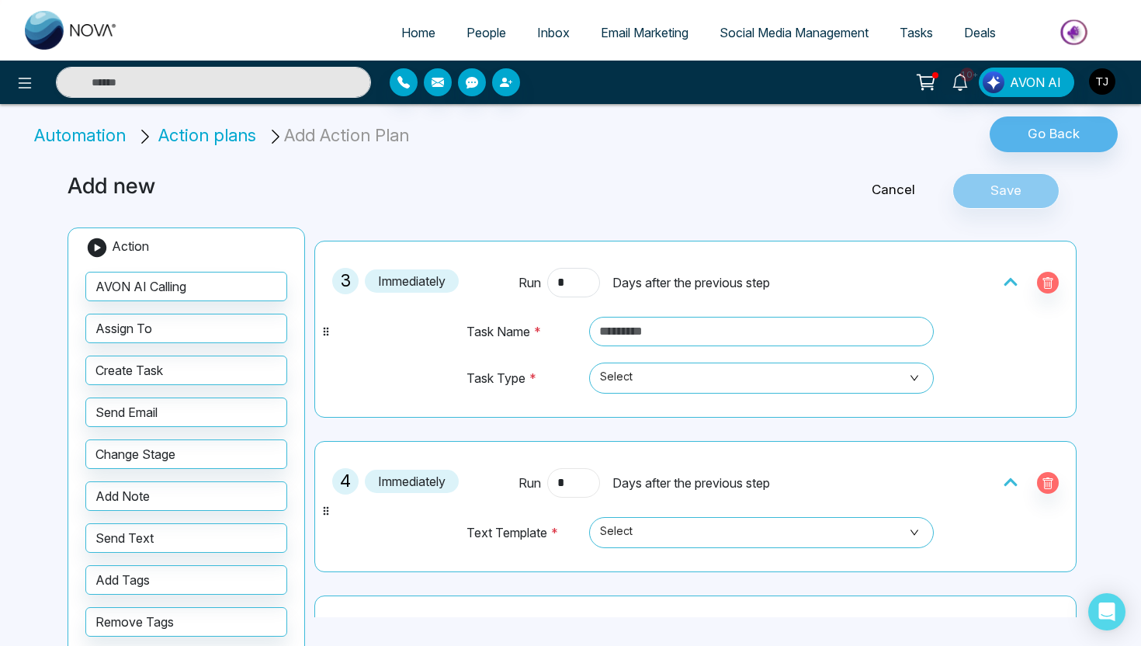
click at [566, 488] on input "*" at bounding box center [573, 482] width 53 height 29
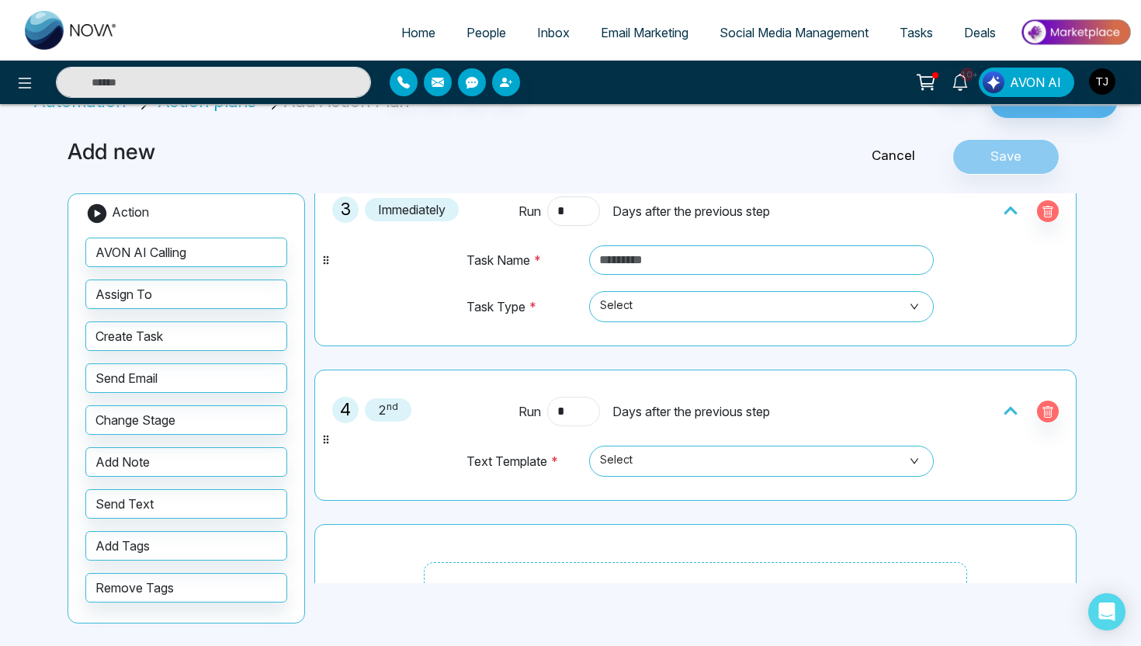
scroll to position [435, 0]
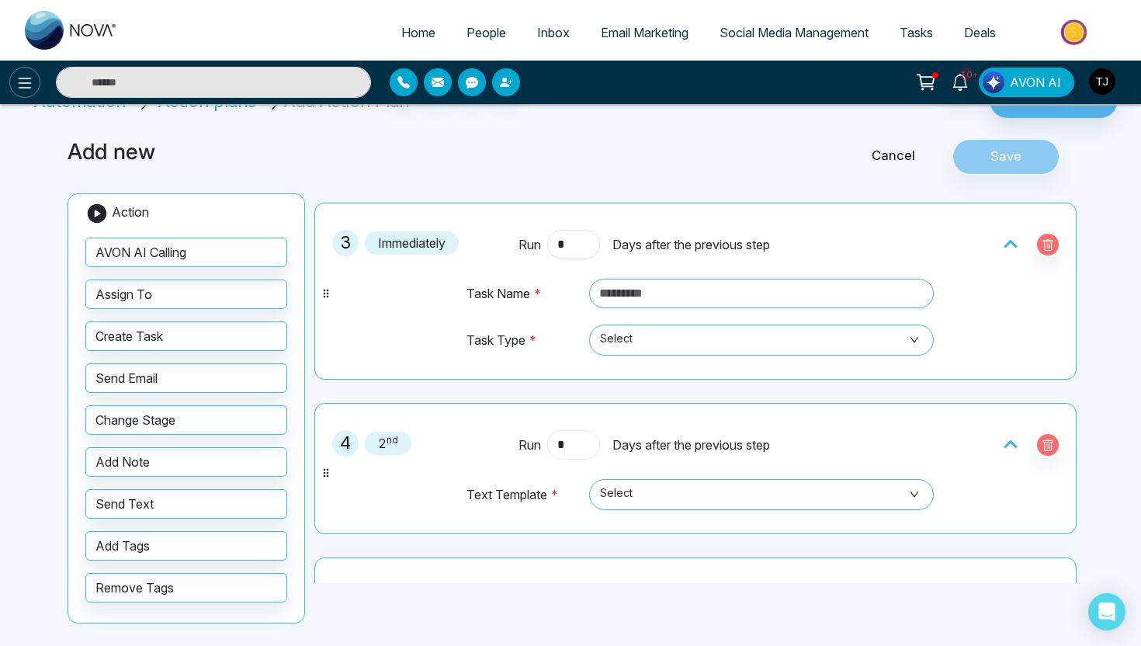
type input "*"
click at [34, 85] on button at bounding box center [24, 82] width 31 height 31
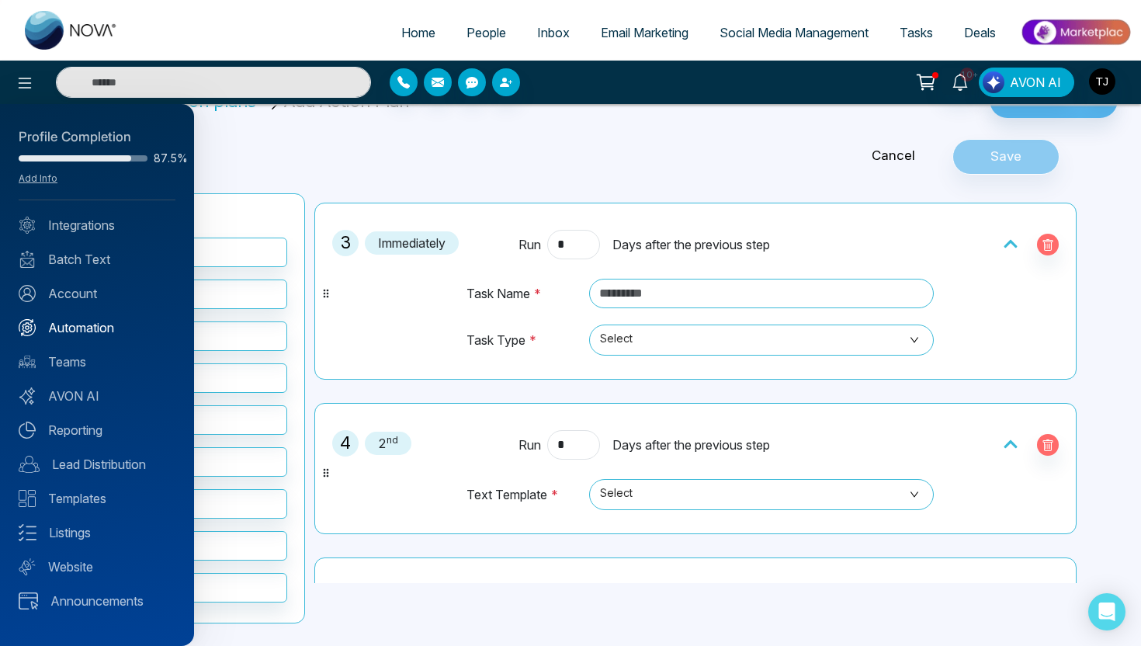
click at [59, 331] on link "Automation" at bounding box center [97, 327] width 157 height 19
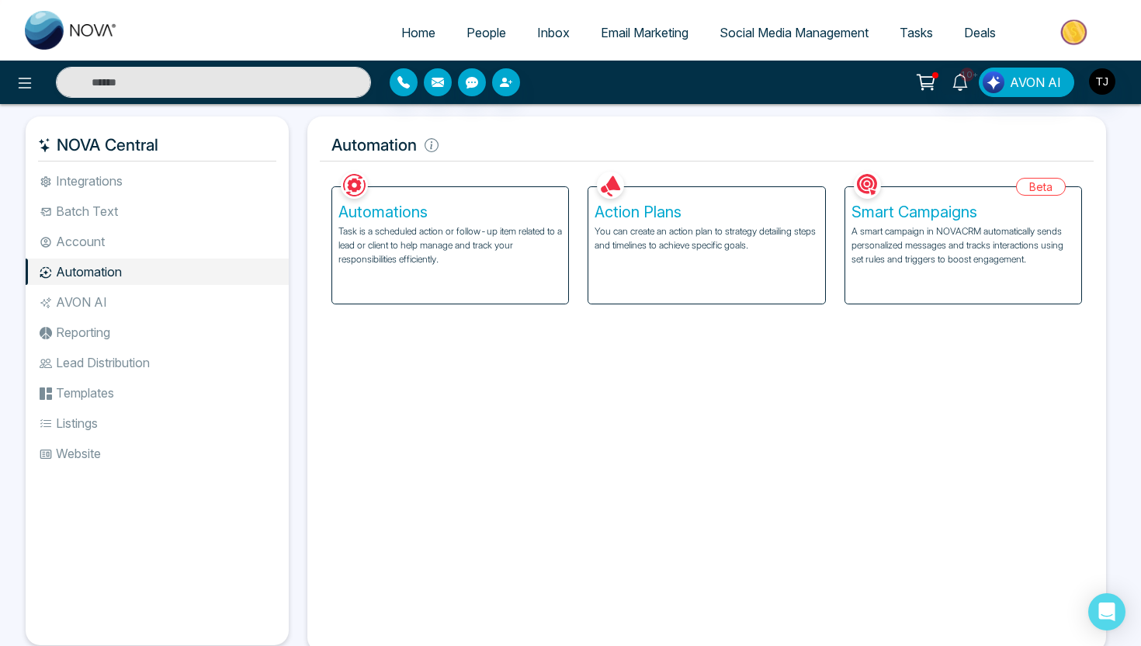
click at [399, 239] on p "Task is a scheduled action or follow-up item related to a lead or client to hel…" at bounding box center [450, 245] width 224 height 42
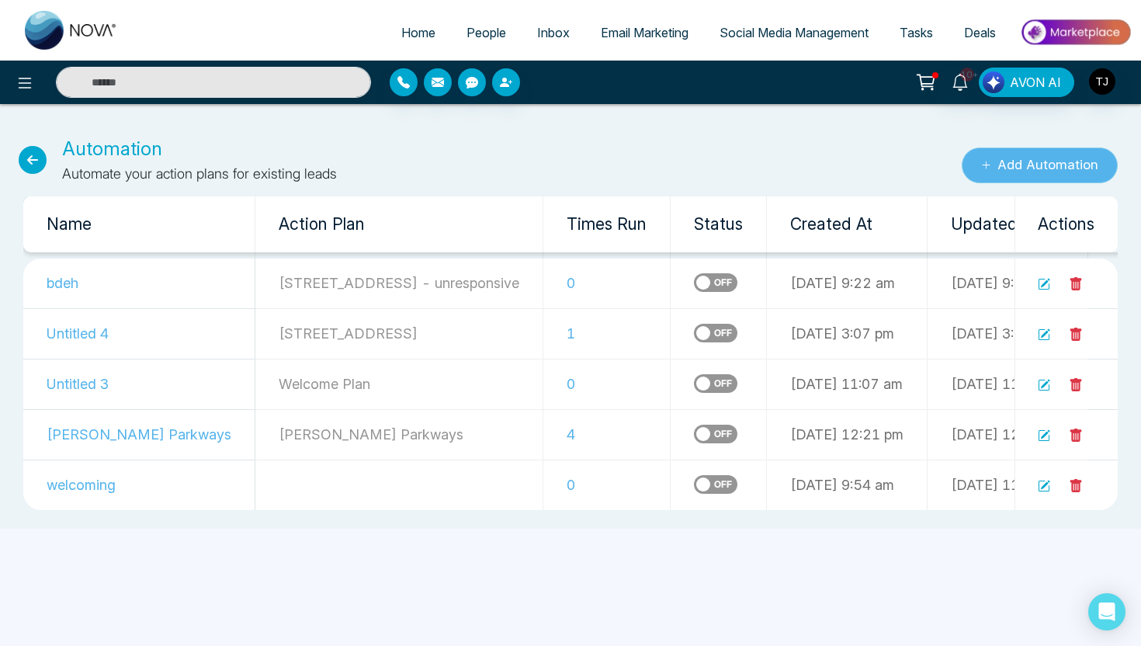
click at [1031, 173] on button "Add Automation" at bounding box center [1040, 165] width 156 height 36
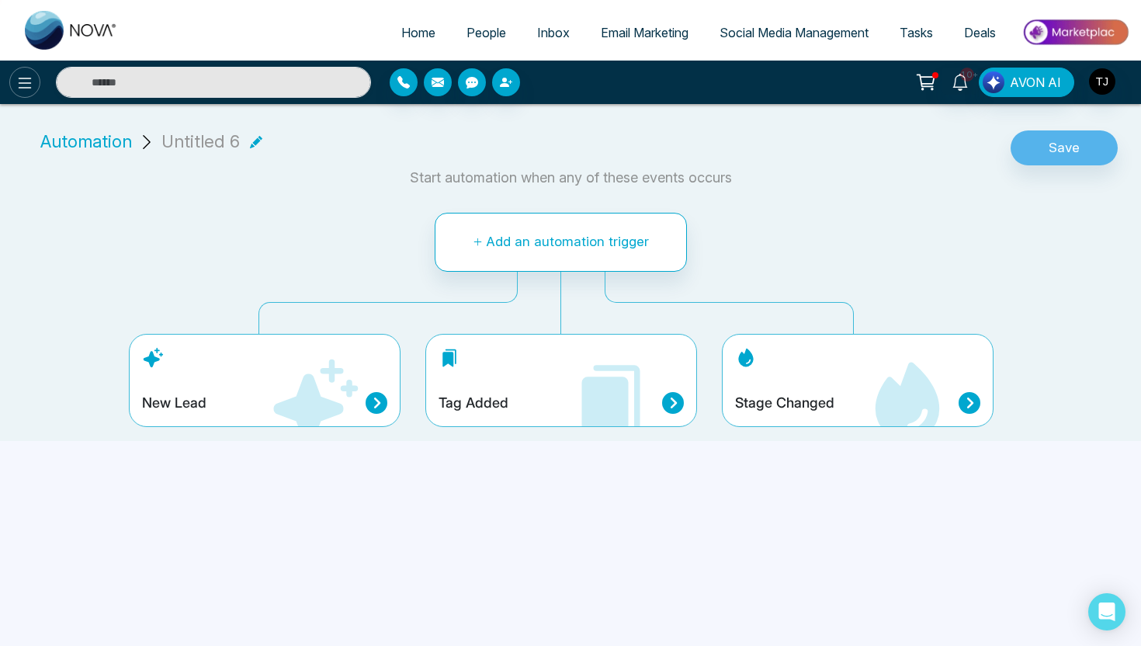
click at [27, 78] on icon at bounding box center [25, 83] width 13 height 11
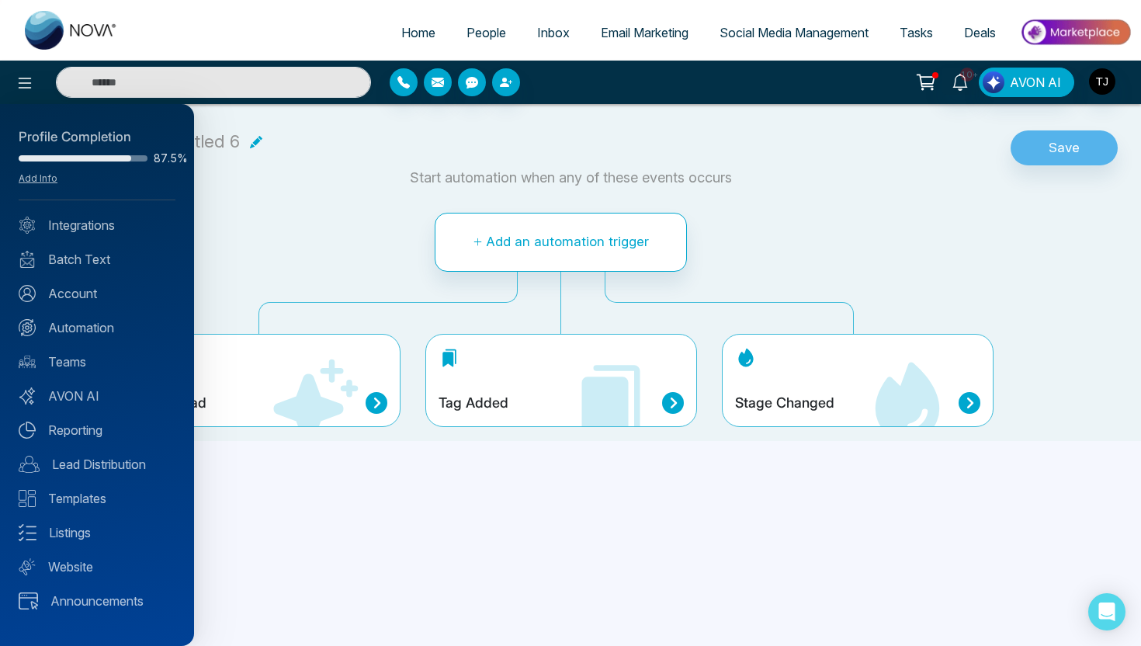
click at [320, 260] on div at bounding box center [570, 323] width 1141 height 646
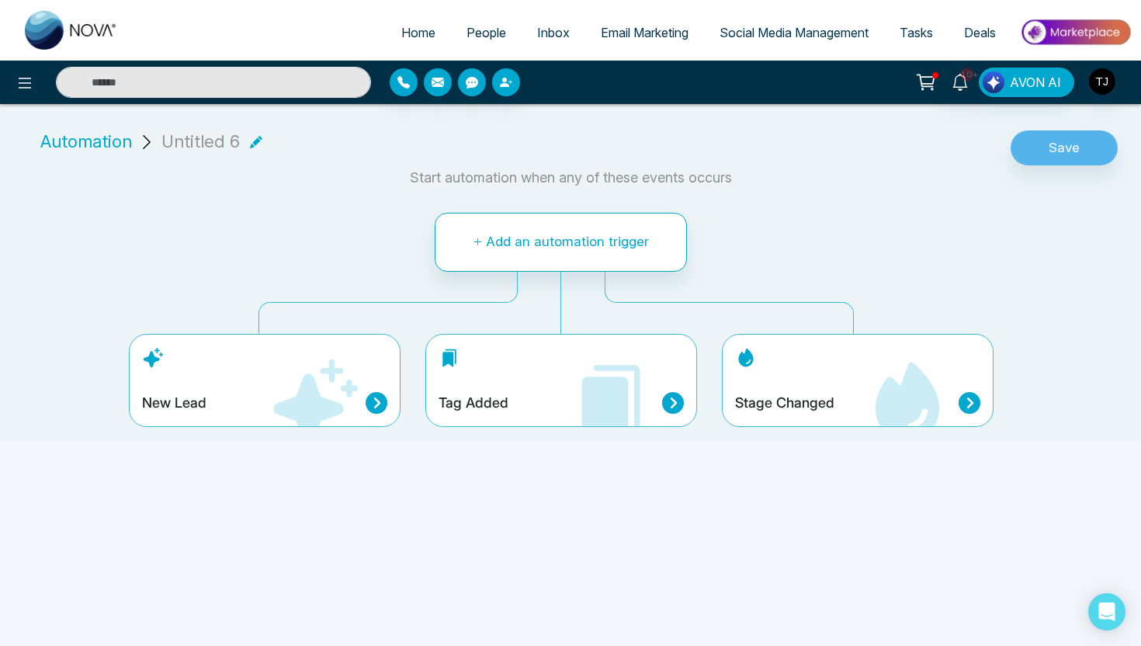
click at [492, 24] on link "People" at bounding box center [486, 32] width 71 height 29
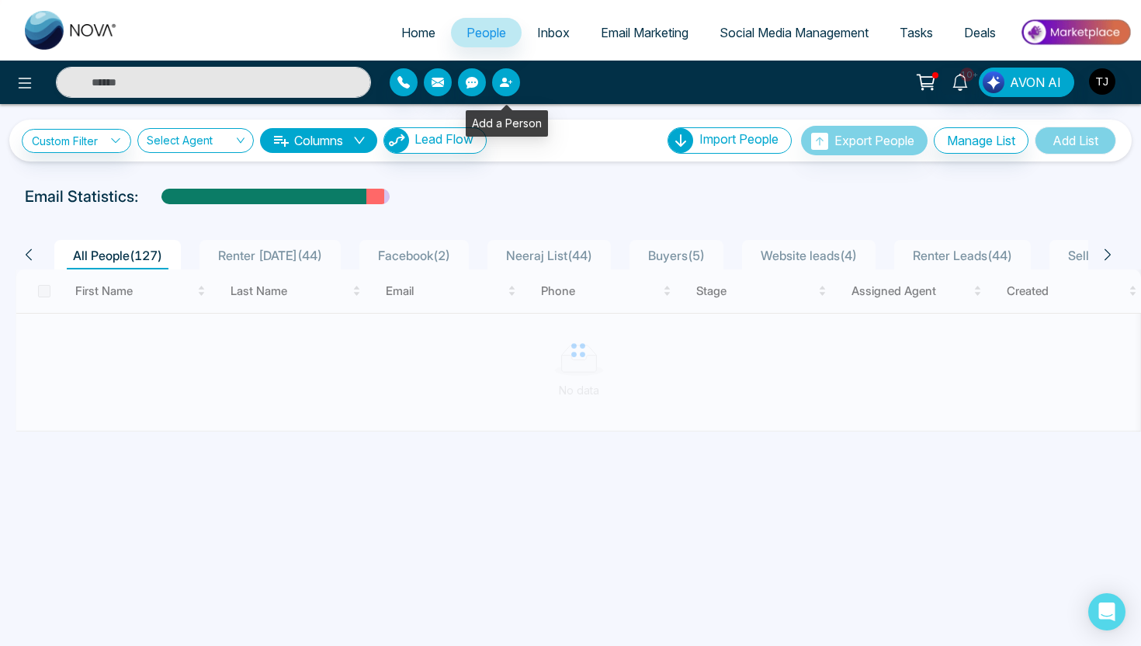
click at [509, 73] on button "button" at bounding box center [506, 82] width 28 height 28
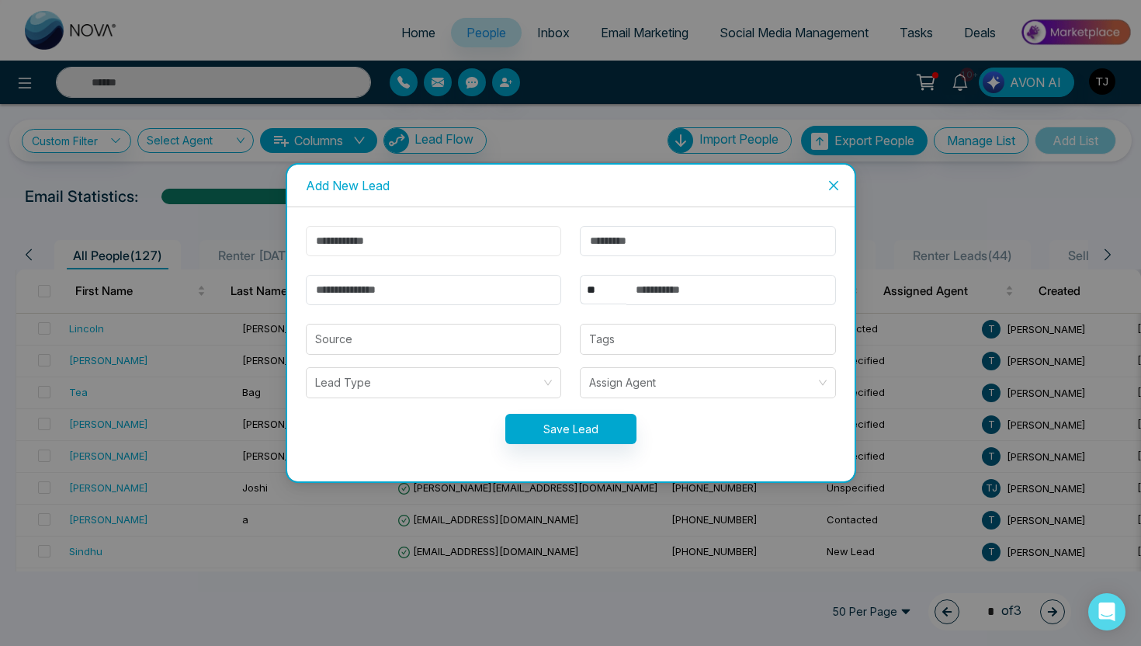
click at [421, 238] on input "text" at bounding box center [434, 241] width 256 height 30
type input "******"
click at [660, 241] on input "text" at bounding box center [708, 241] width 256 height 30
type input "*"
click at [433, 277] on input "email" at bounding box center [434, 290] width 256 height 30
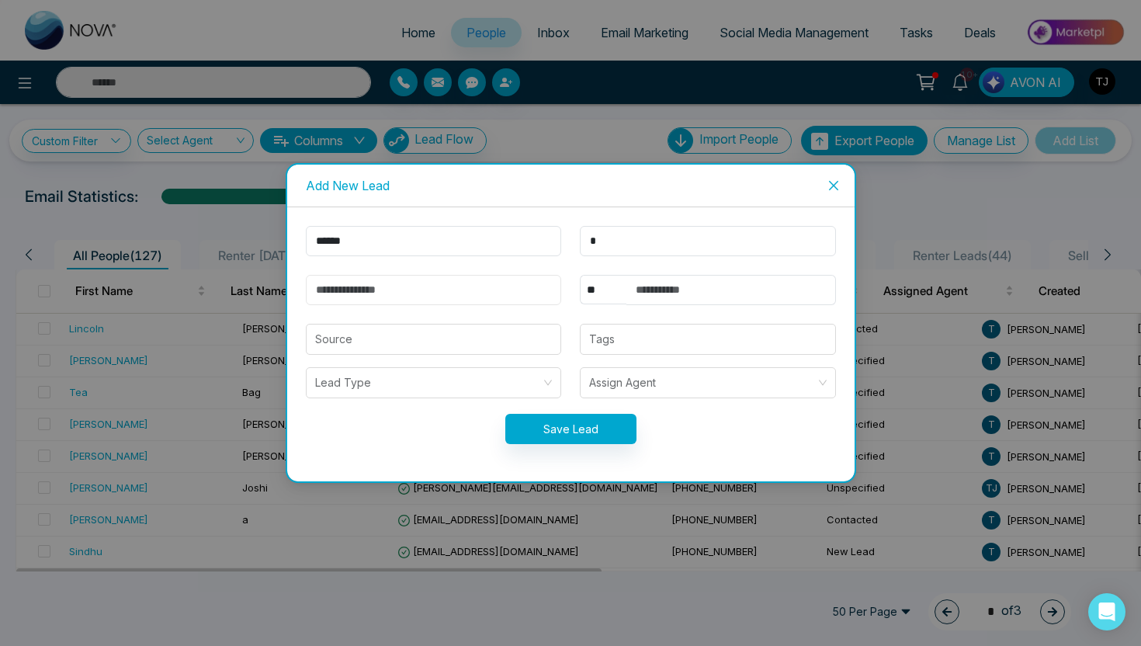
type input "********"
click at [714, 288] on input "text" at bounding box center [731, 290] width 210 height 30
type input "**********"
click at [494, 339] on input "search" at bounding box center [433, 338] width 237 height 29
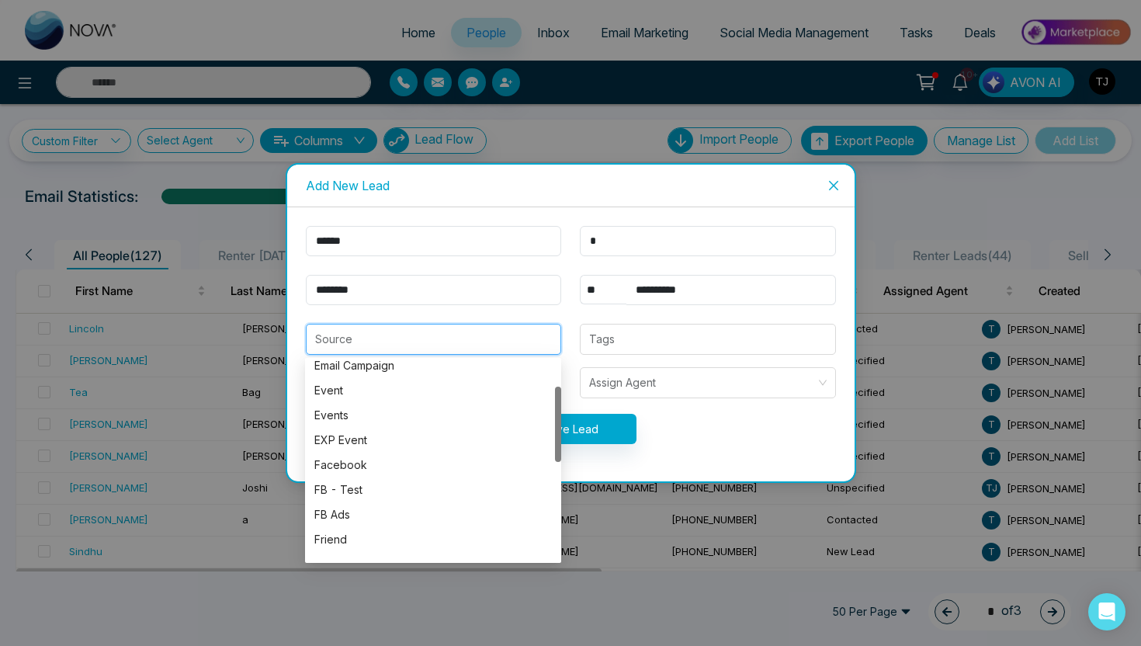
scroll to position [68, 0]
click at [391, 405] on div "Event" at bounding box center [432, 405] width 237 height 17
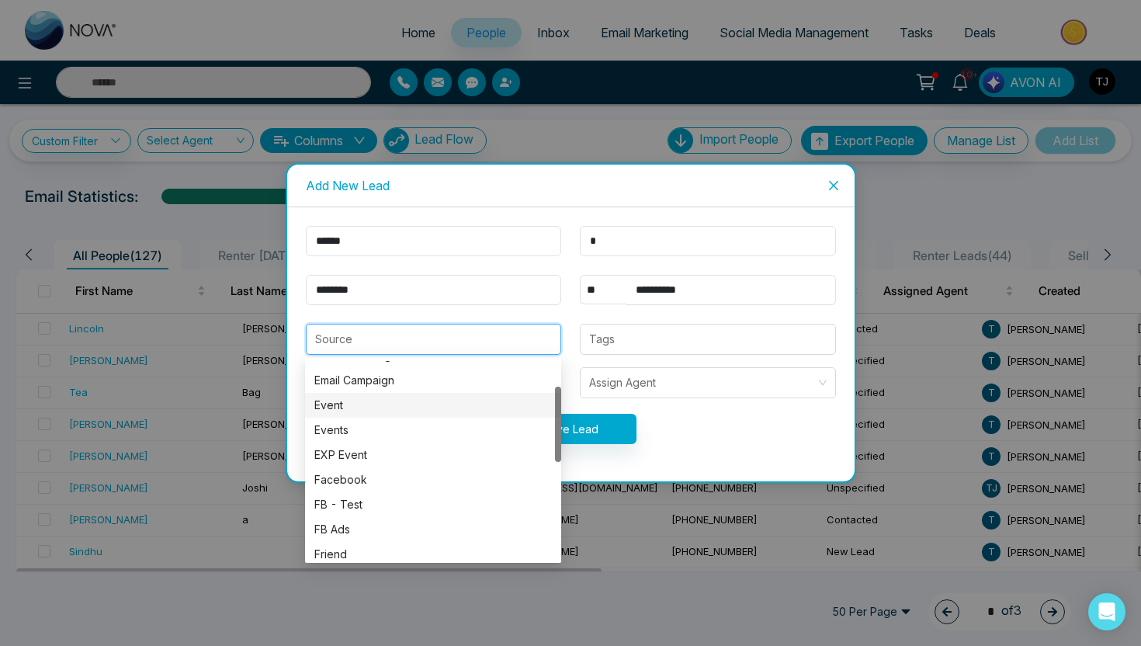
type input "*****"
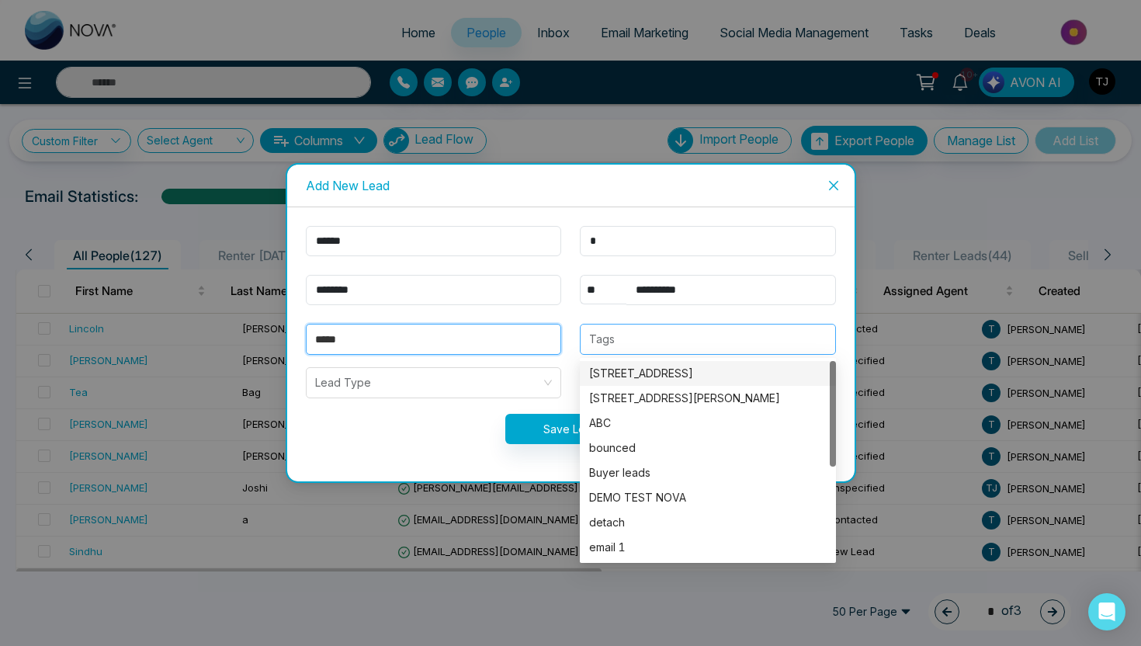
click at [690, 331] on div at bounding box center [707, 339] width 247 height 19
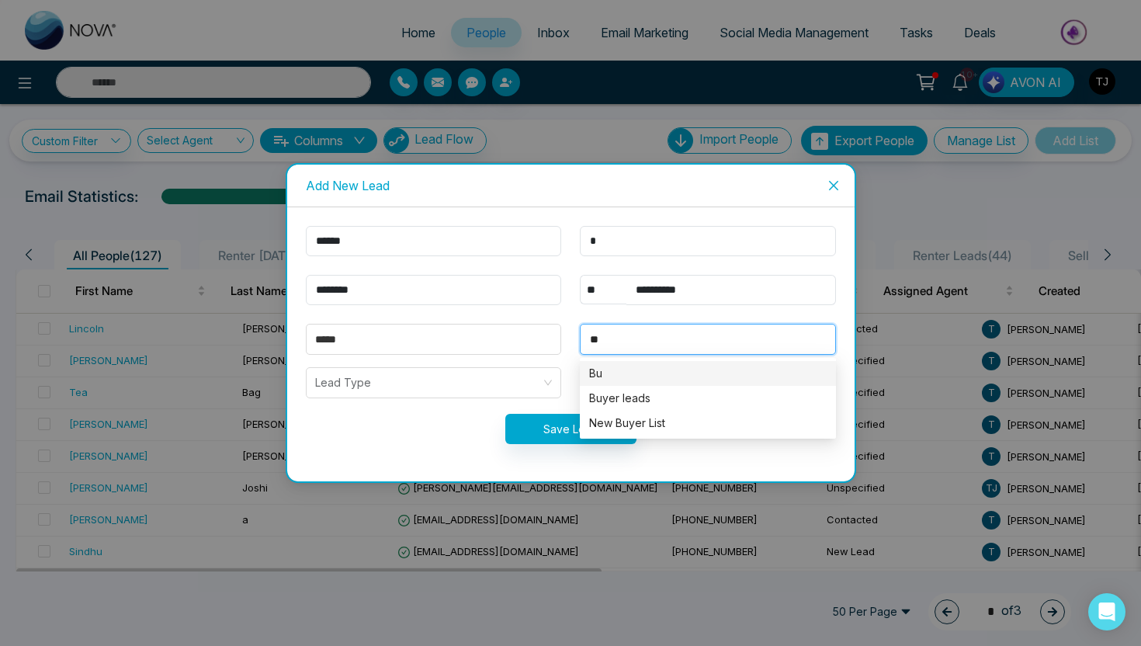
type input "*"
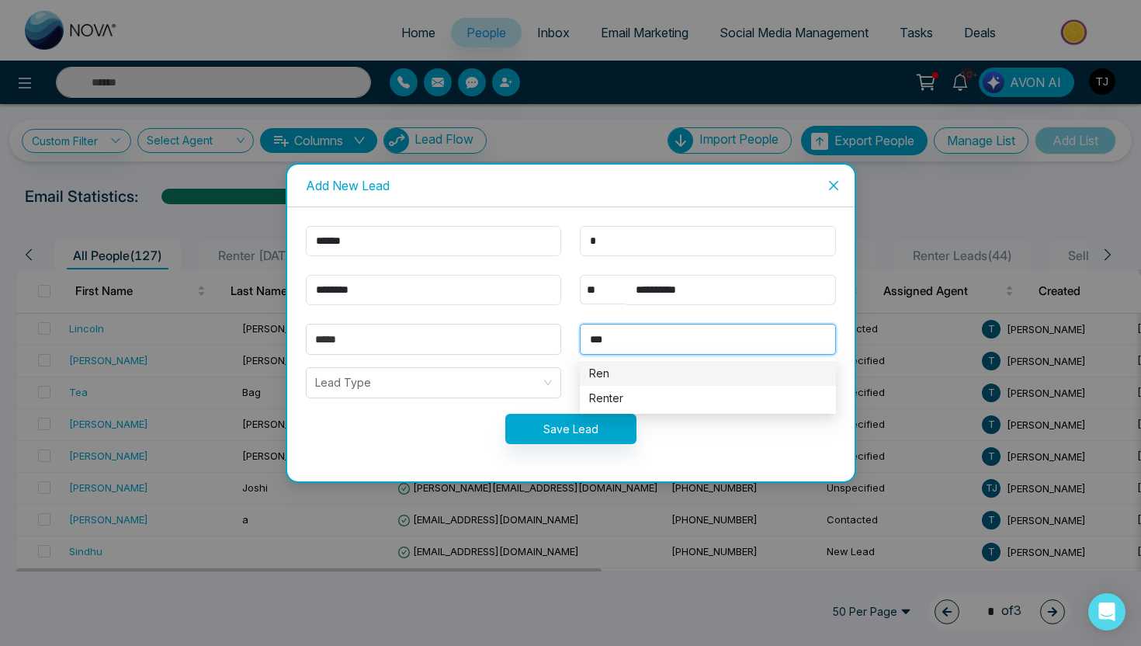
type input "****"
click at [681, 404] on div "Renter" at bounding box center [707, 398] width 237 height 17
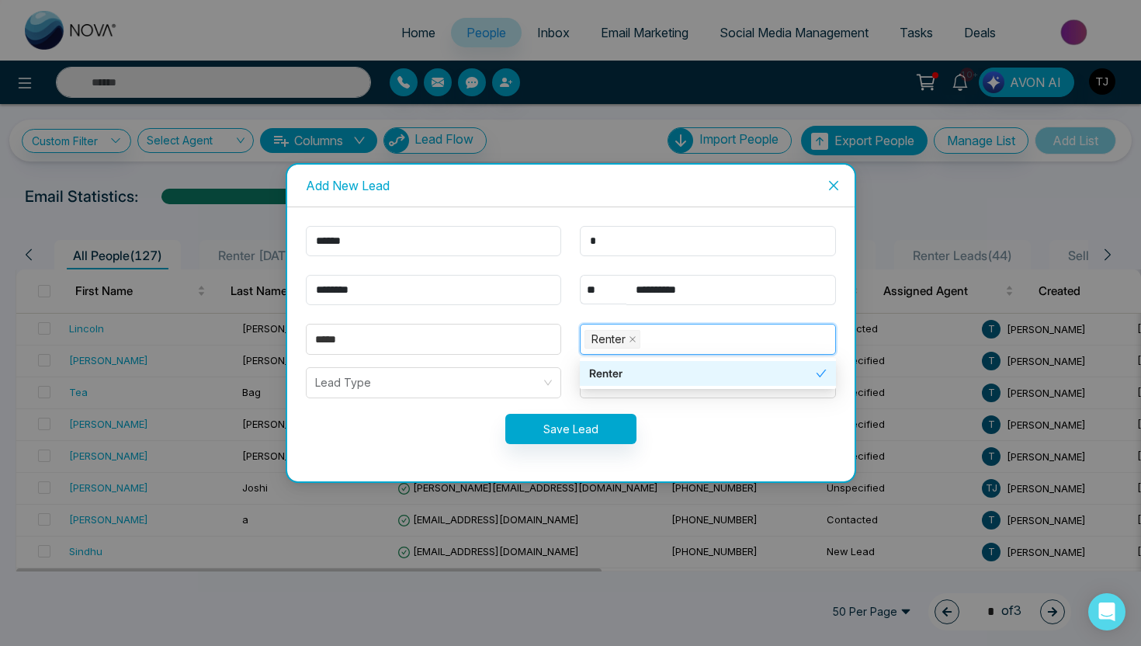
click at [436, 436] on div "Save Lead" at bounding box center [570, 429] width 549 height 30
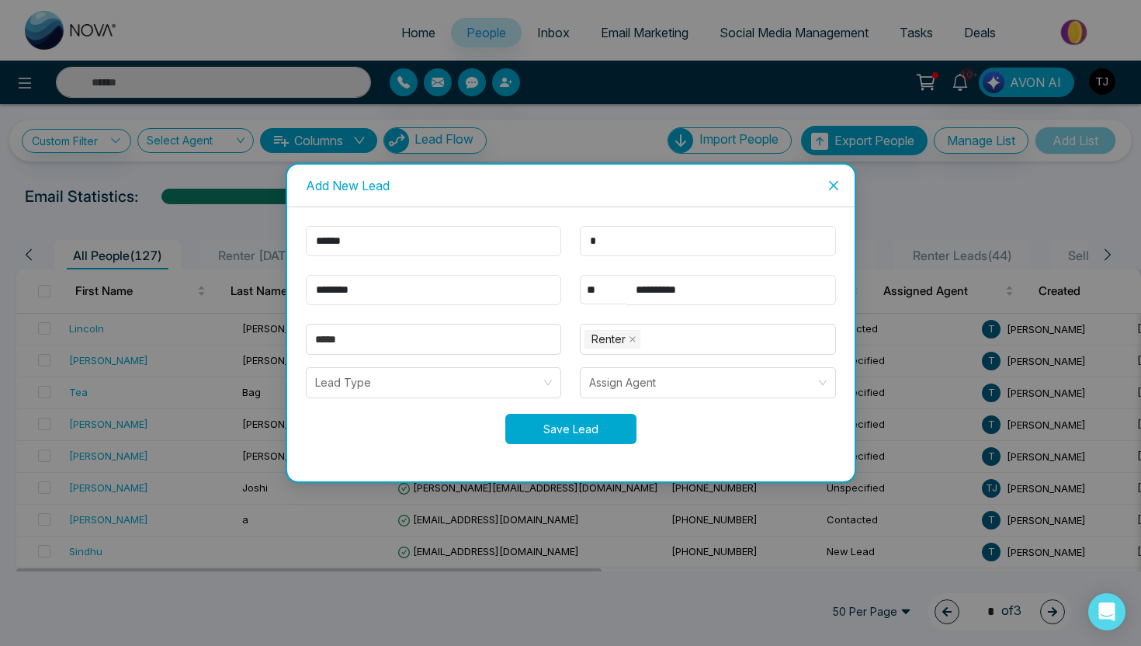
click at [594, 426] on button "Save Lead" at bounding box center [570, 429] width 131 height 30
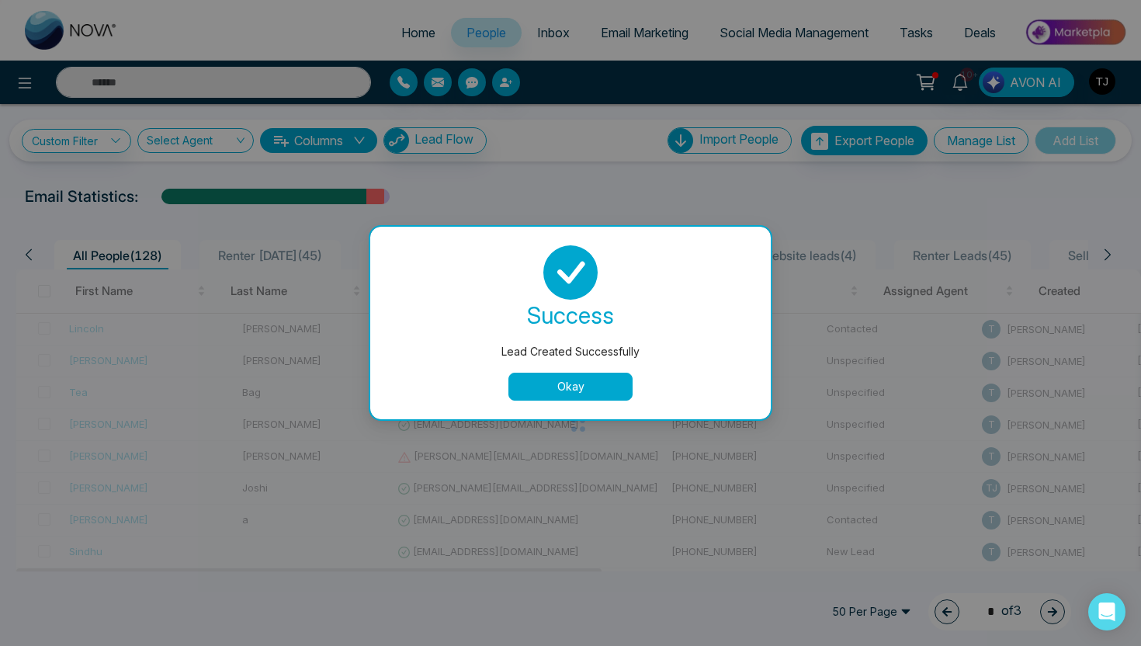
click at [537, 396] on button "Okay" at bounding box center [570, 387] width 124 height 28
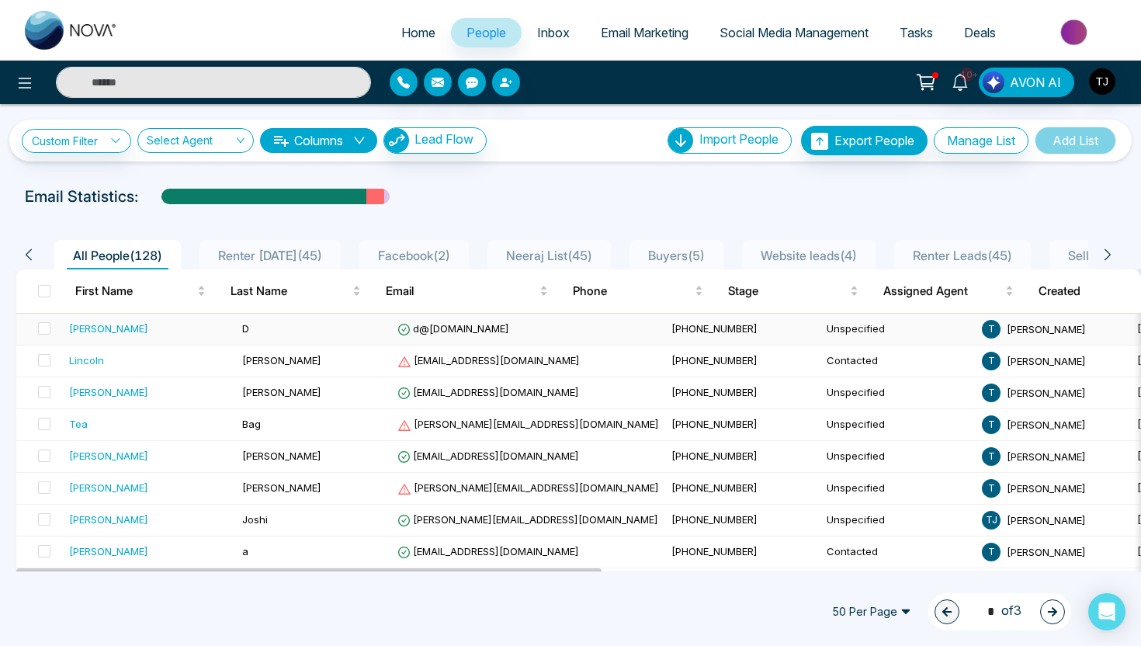
click at [705, 327] on td "[PHONE_NUMBER]" at bounding box center [742, 330] width 155 height 32
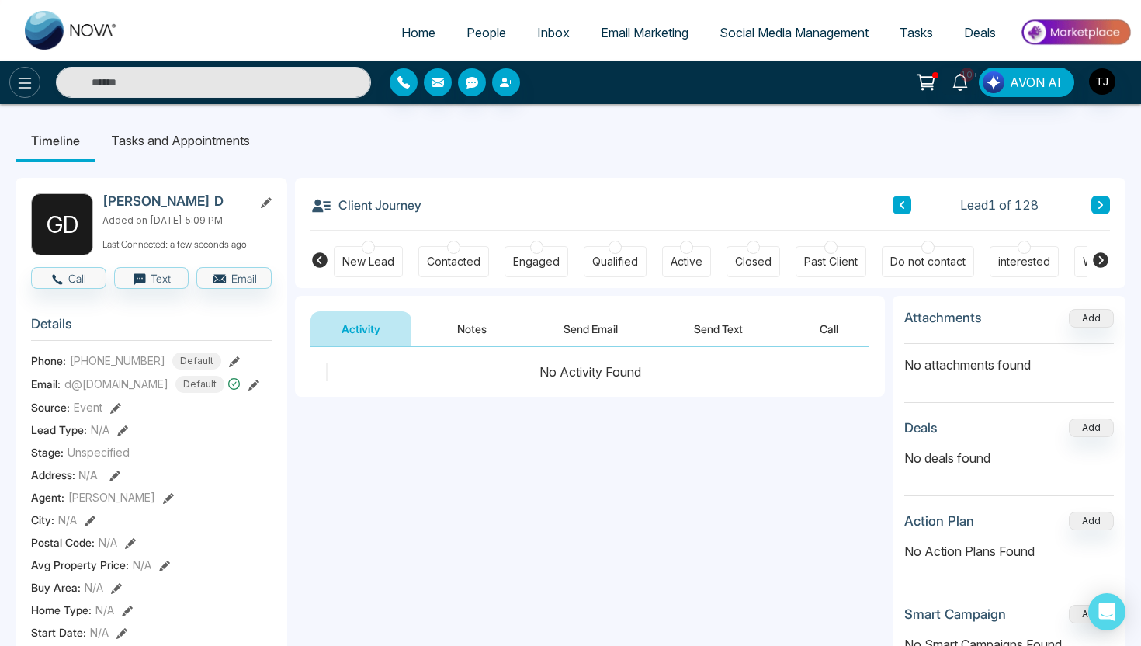
click at [29, 92] on button at bounding box center [24, 82] width 31 height 31
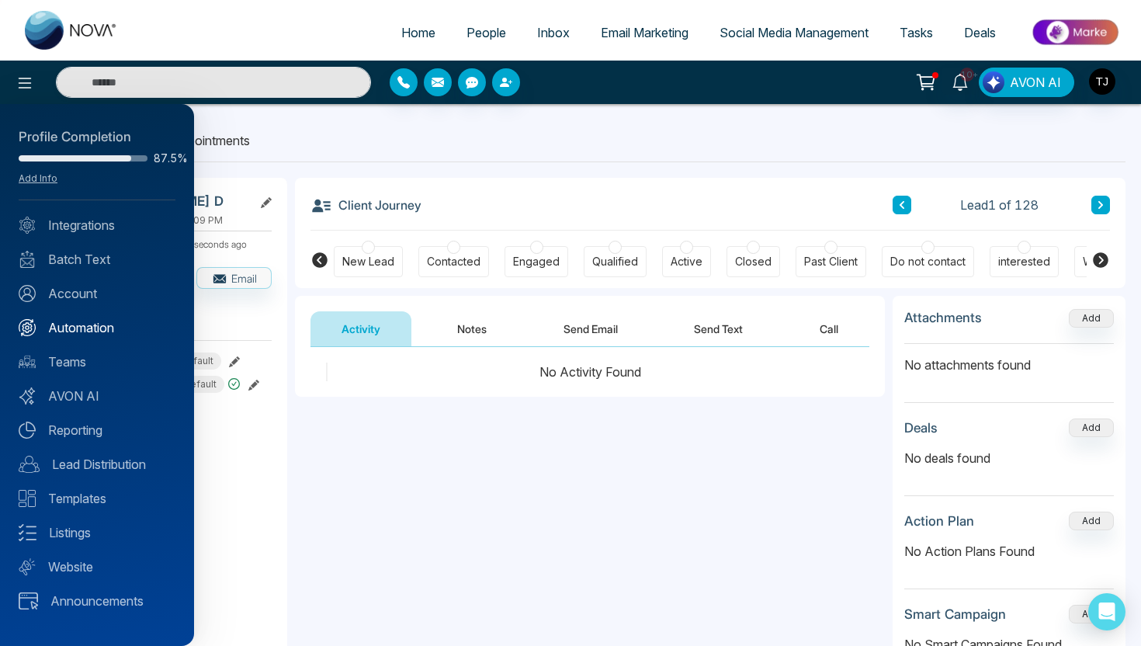
click at [106, 331] on link "Automation" at bounding box center [97, 327] width 157 height 19
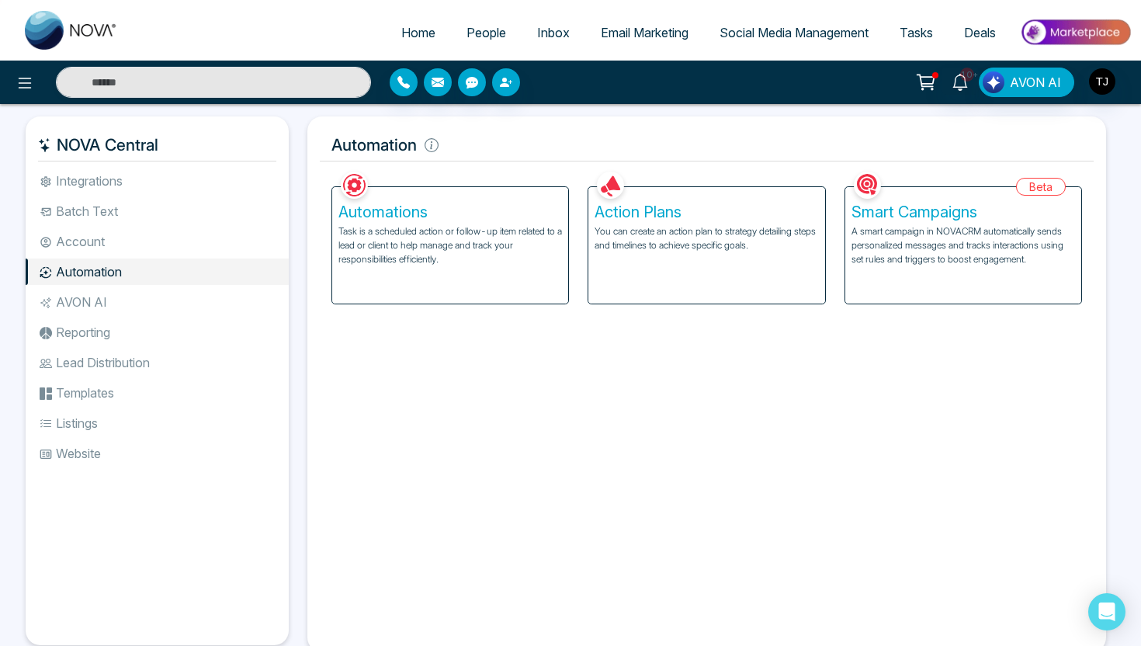
click at [945, 239] on p "A smart campaign in NOVACRM automatically sends personalized messages and track…" at bounding box center [963, 245] width 224 height 42
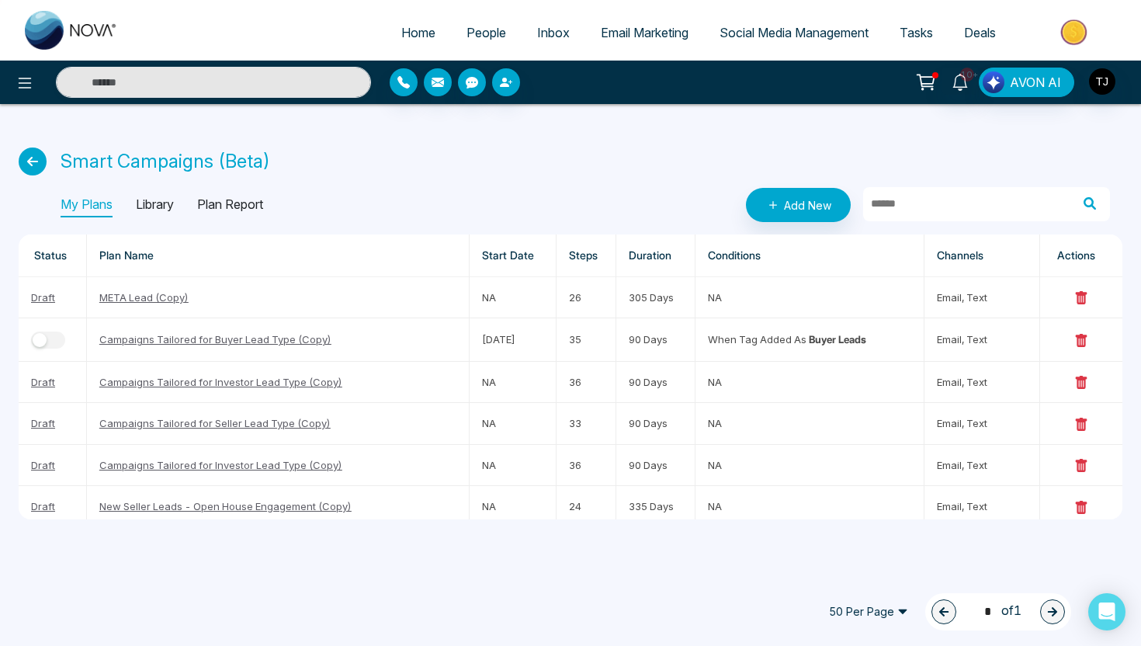
click at [161, 205] on p "Library" at bounding box center [155, 204] width 38 height 25
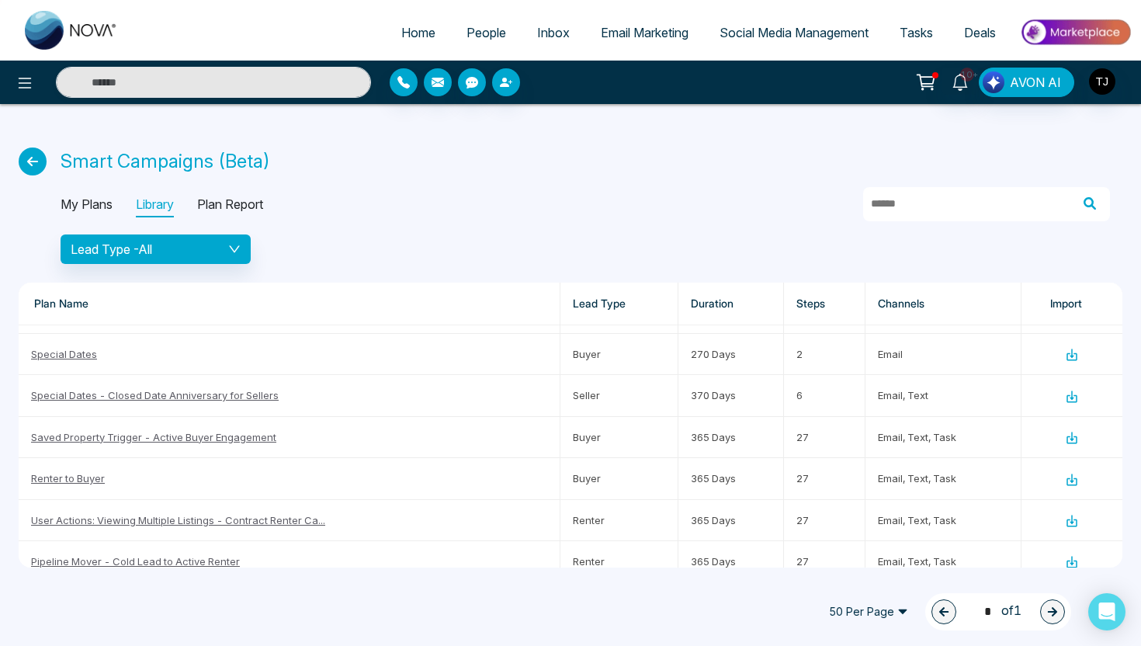
scroll to position [245, 0]
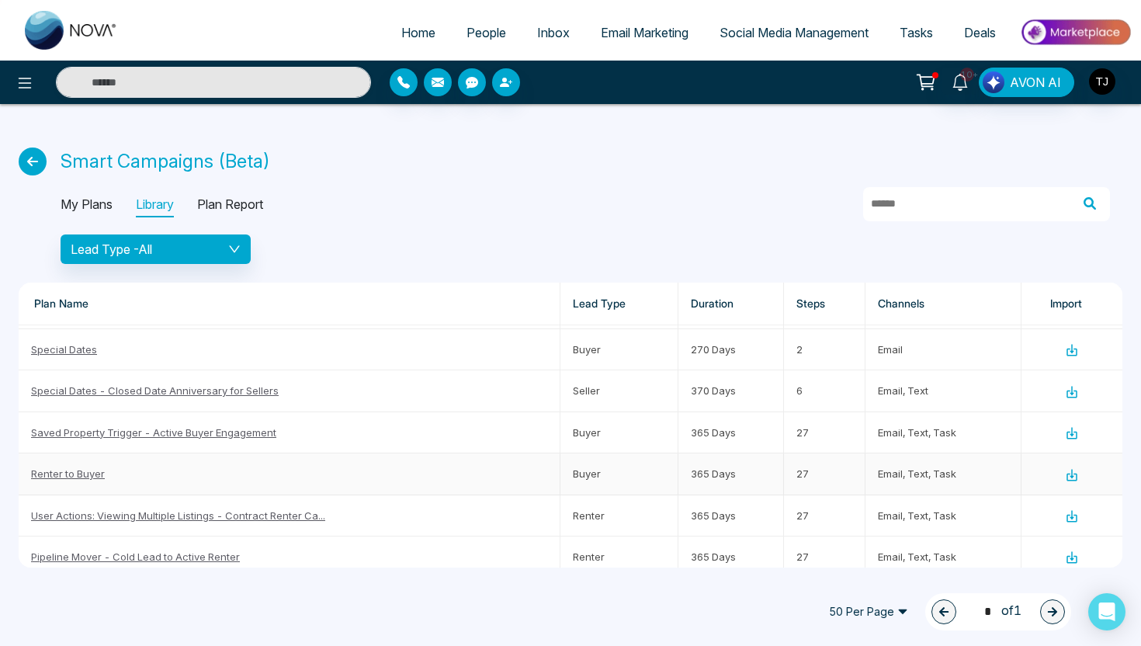
click at [82, 476] on link "Renter to Buyer" at bounding box center [68, 473] width 74 height 12
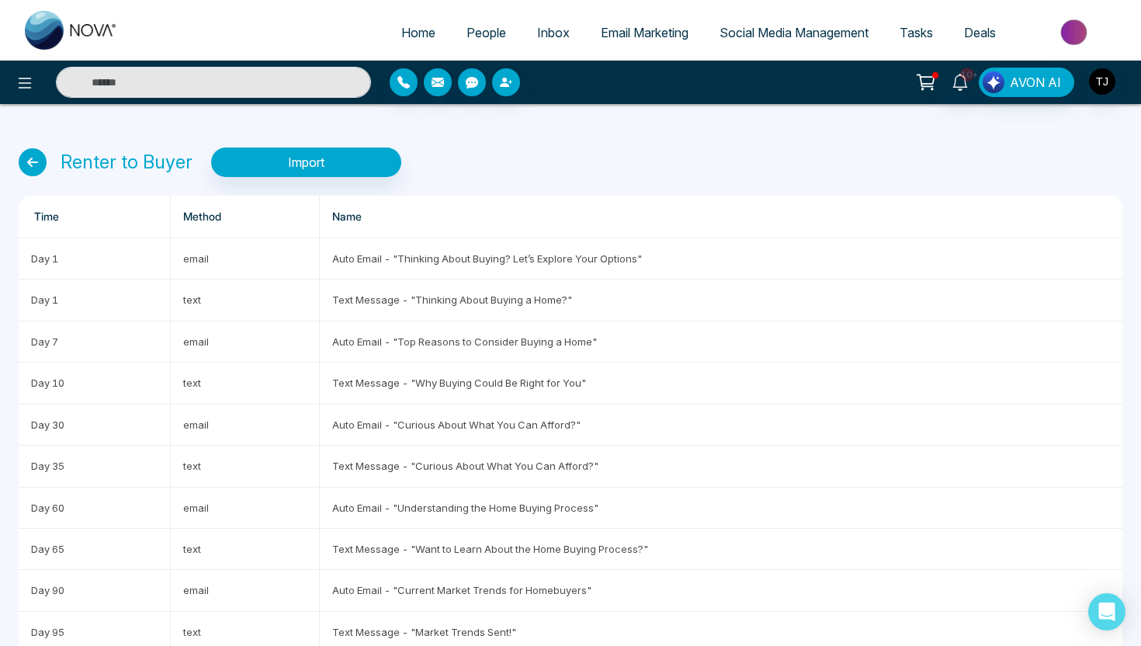
click at [485, 38] on span "People" at bounding box center [486, 33] width 40 height 16
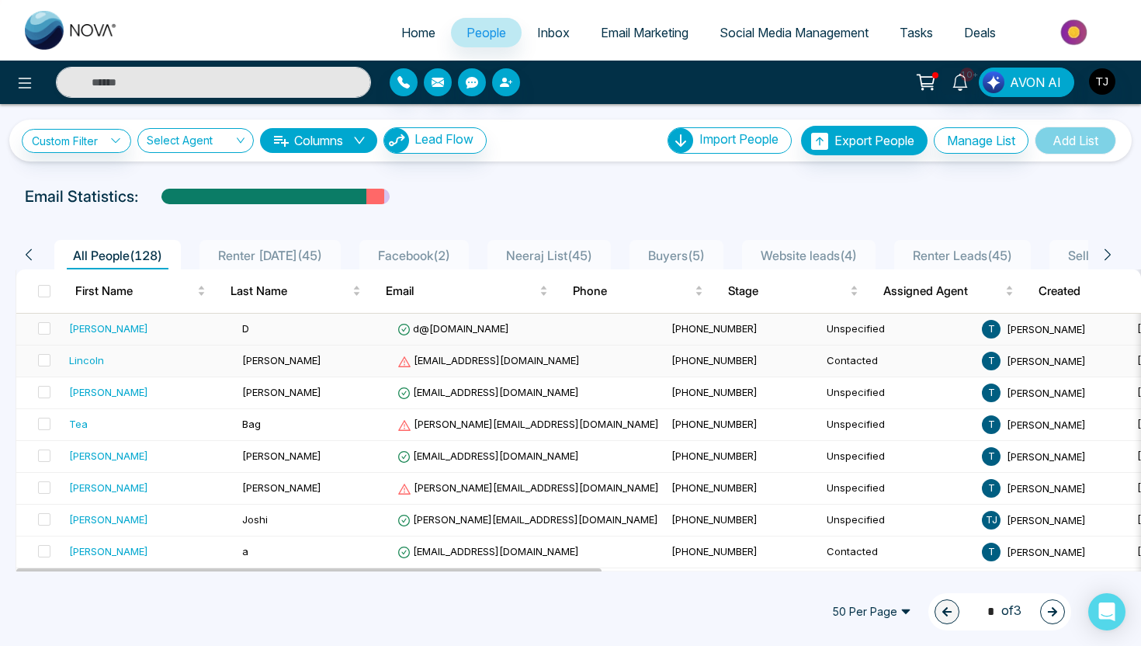
click at [104, 328] on div "[PERSON_NAME]" at bounding box center [149, 329] width 161 height 16
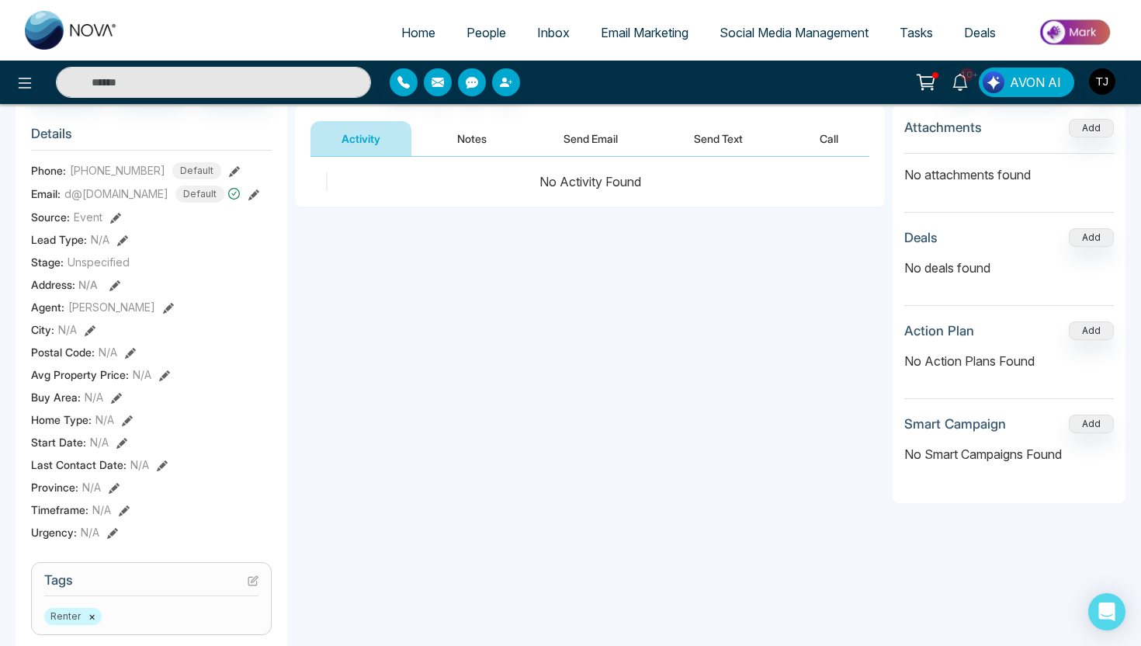
scroll to position [192, 0]
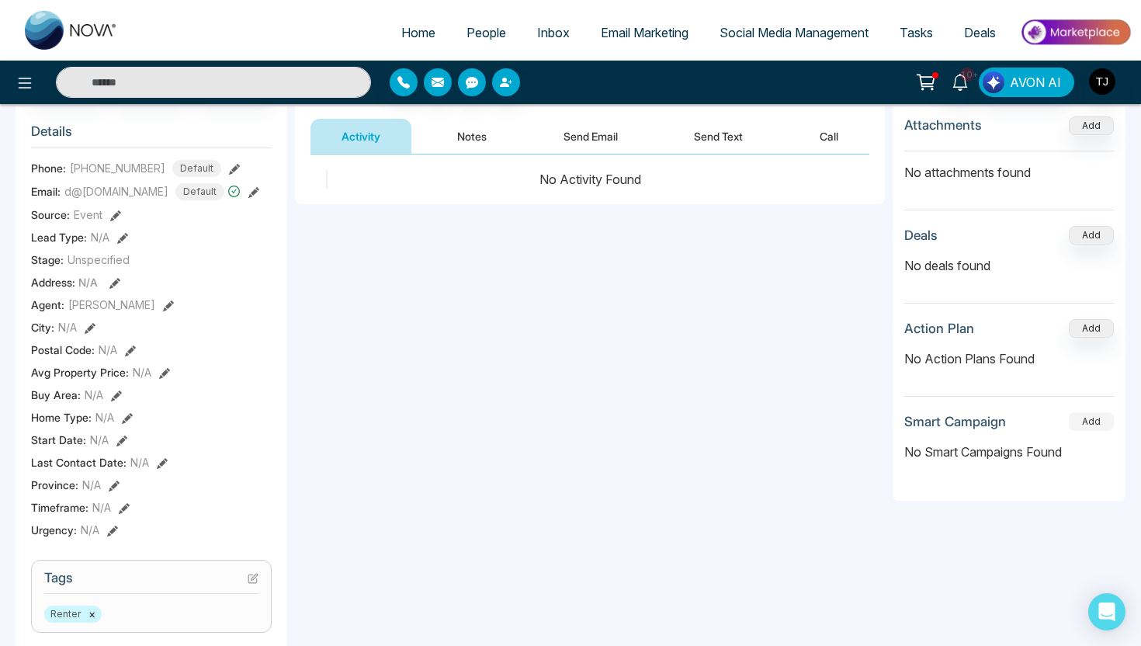
click at [1095, 419] on button "Add" at bounding box center [1091, 421] width 45 height 19
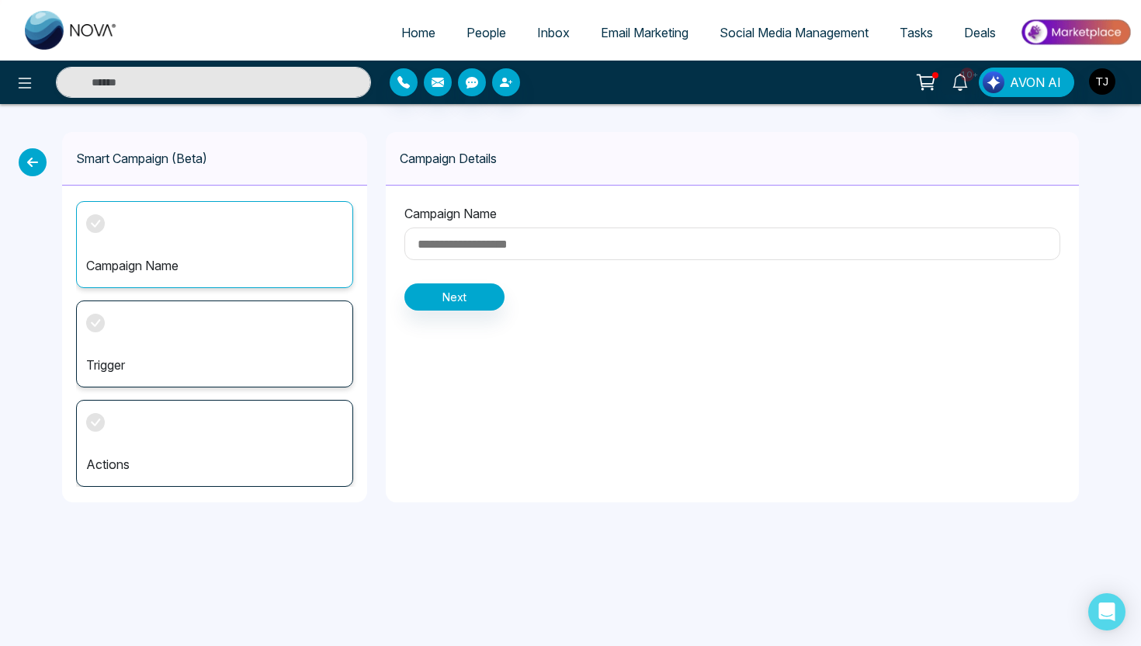
click at [590, 251] on input at bounding box center [732, 243] width 656 height 33
click at [470, 263] on div "Campaign Name ***" at bounding box center [732, 234] width 656 height 61
click at [466, 237] on input "***" at bounding box center [732, 243] width 656 height 33
click at [466, 237] on input "******" at bounding box center [732, 243] width 656 height 33
type input "**********"
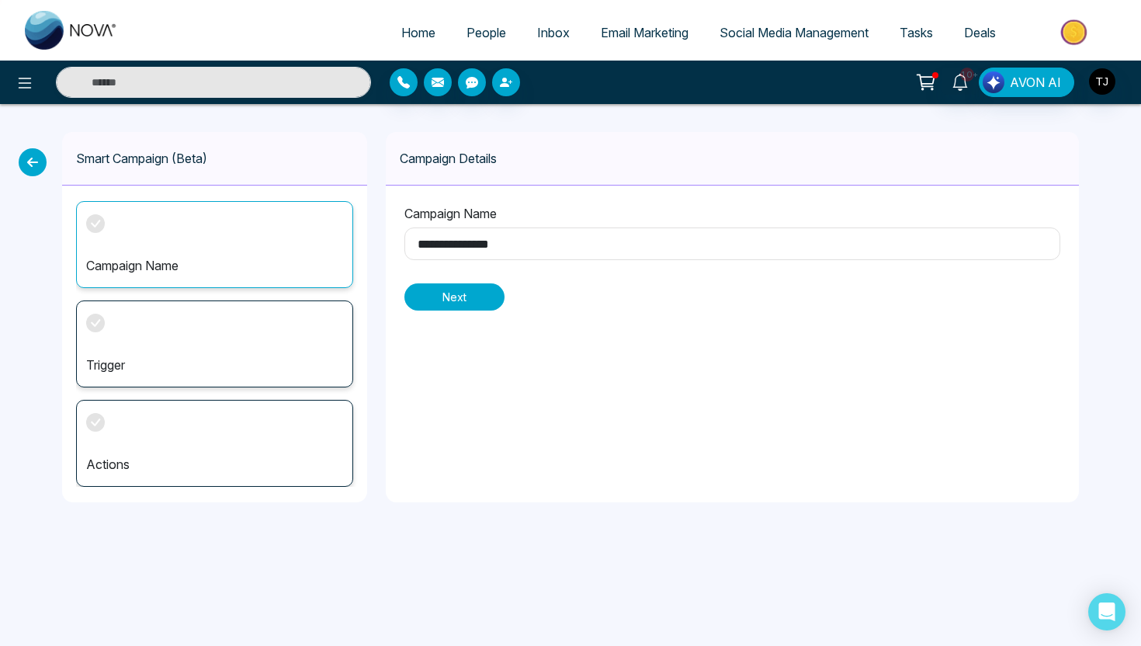
click at [449, 295] on button "Next" at bounding box center [454, 296] width 100 height 27
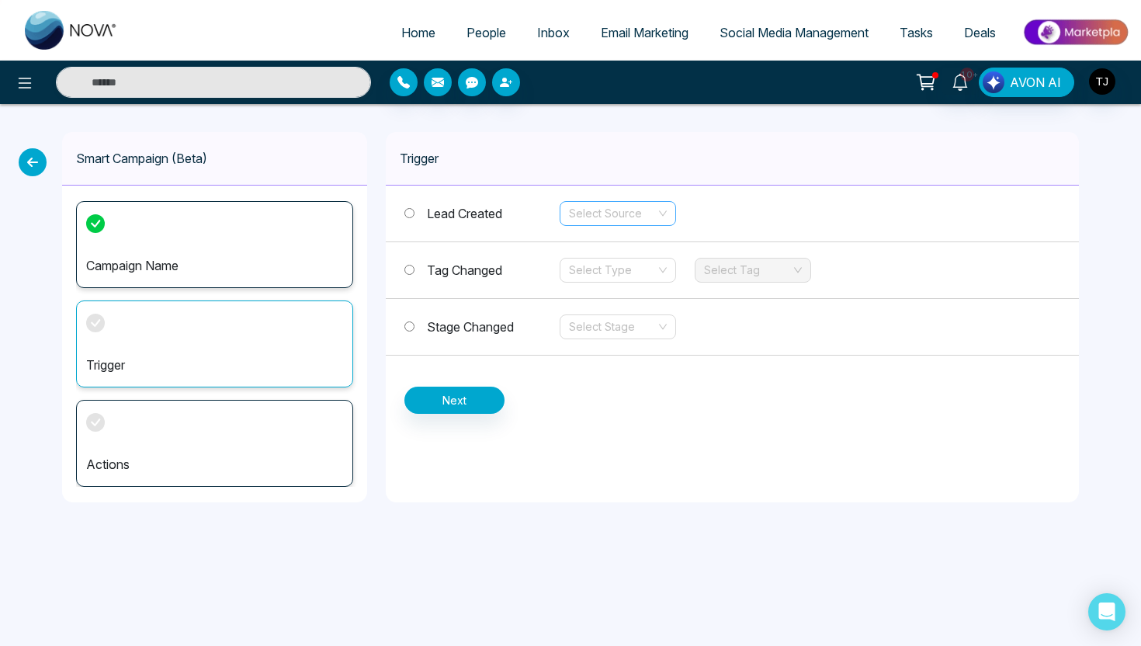
click at [587, 217] on input "search" at bounding box center [612, 213] width 87 height 23
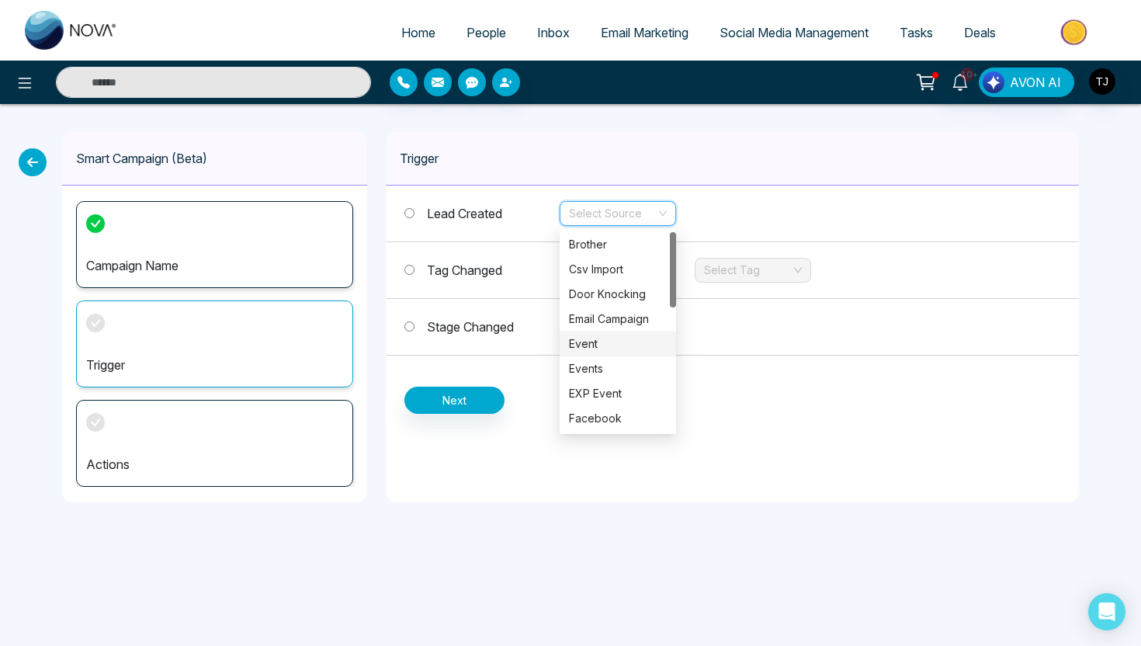
click at [479, 267] on span "Tag Changed" at bounding box center [464, 270] width 75 height 16
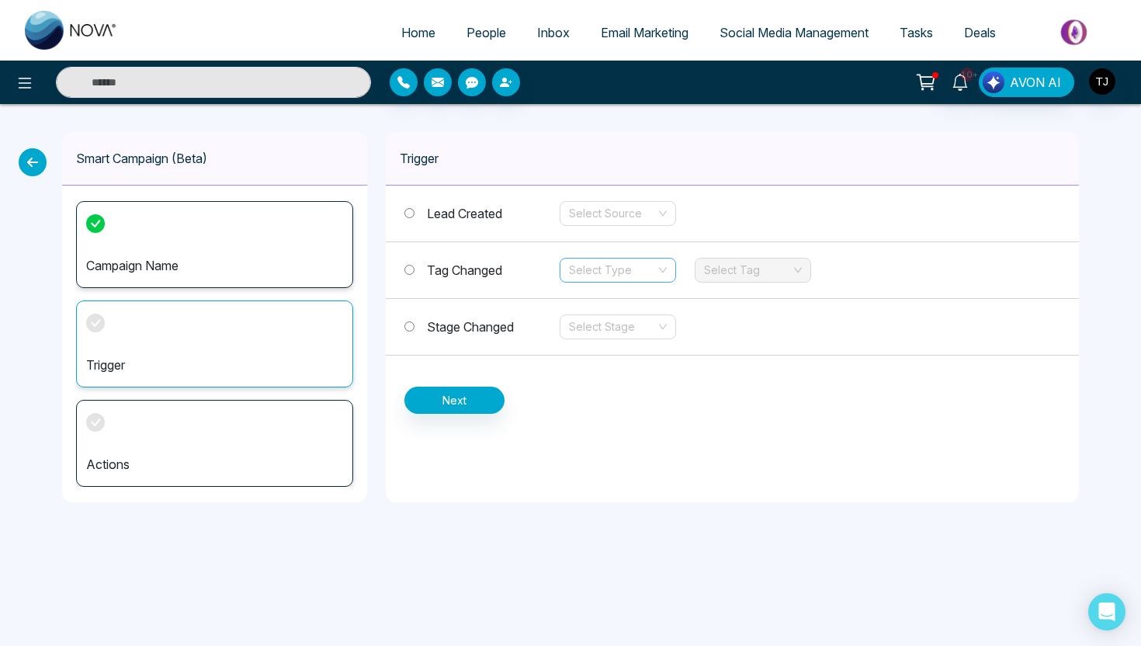
click at [605, 272] on input "search" at bounding box center [612, 269] width 87 height 23
click at [591, 305] on div "Add" at bounding box center [618, 301] width 98 height 17
click at [760, 279] on input "search" at bounding box center [747, 269] width 87 height 23
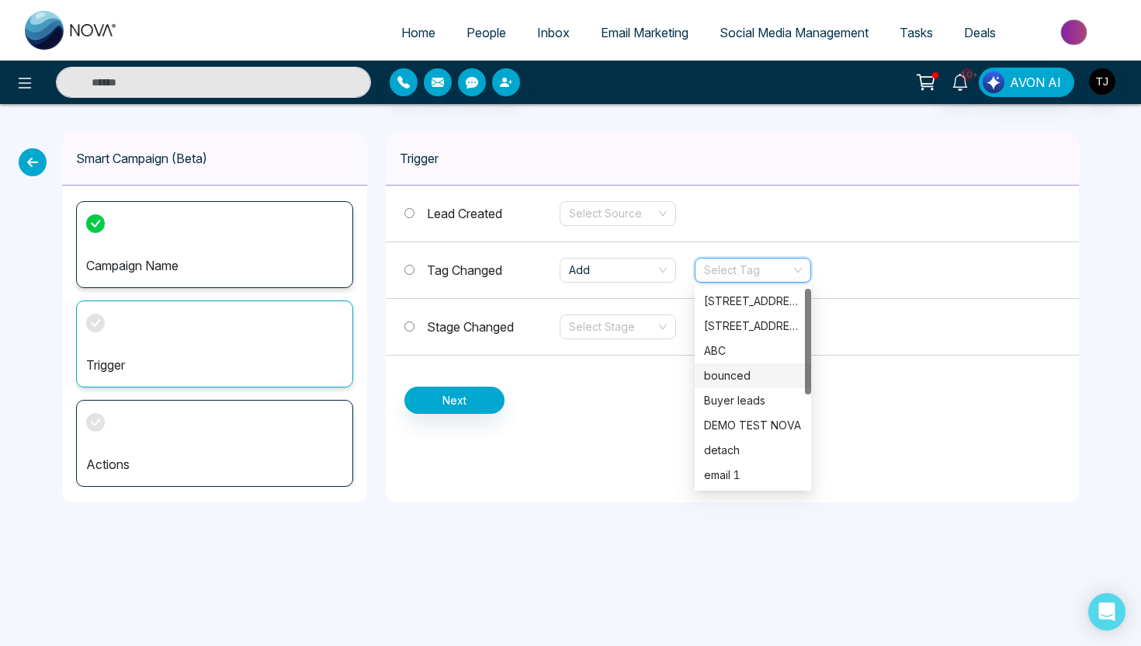
click at [741, 394] on div "Buyer leads" at bounding box center [753, 400] width 98 height 17
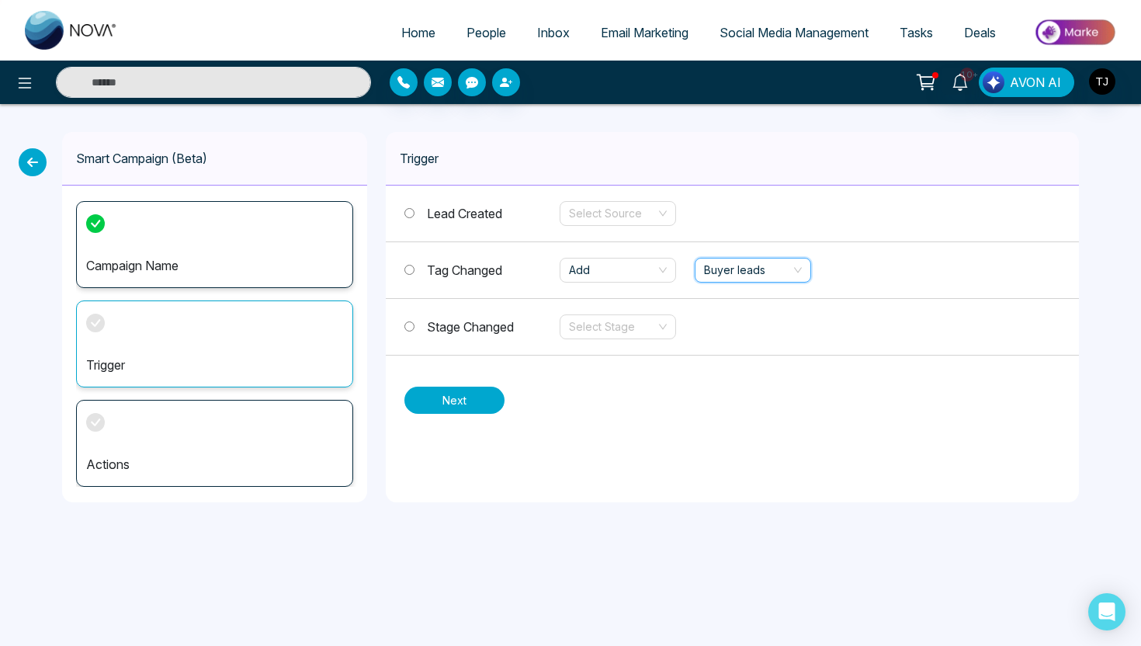
click at [450, 400] on button "Next" at bounding box center [454, 400] width 100 height 27
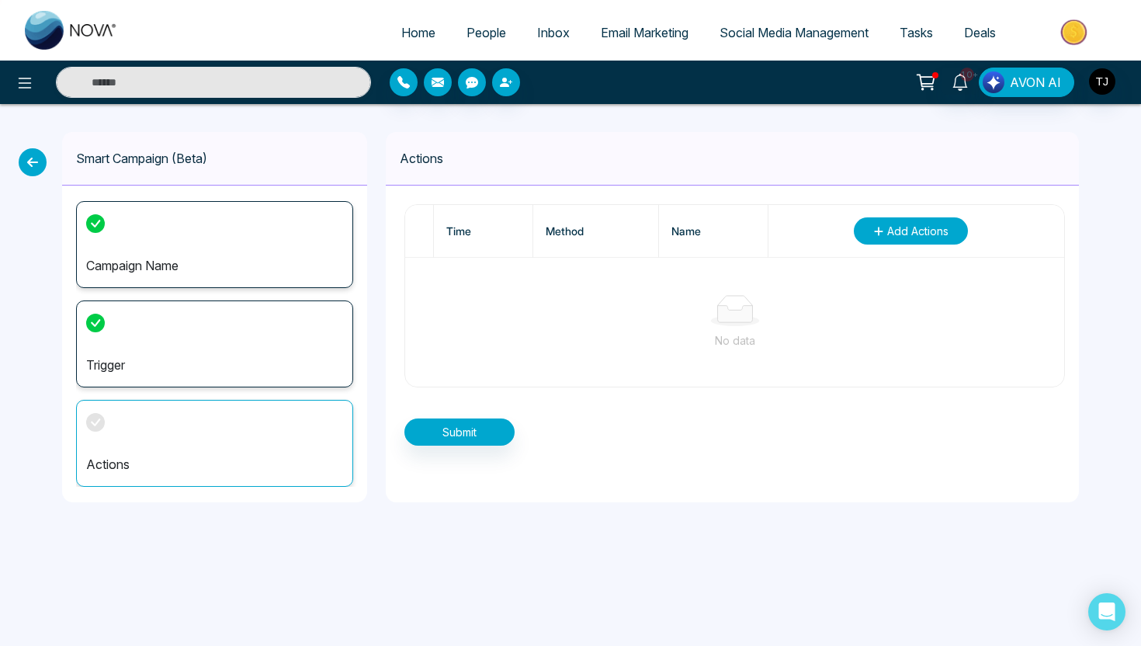
click at [884, 231] on button "Add Actions" at bounding box center [911, 230] width 114 height 27
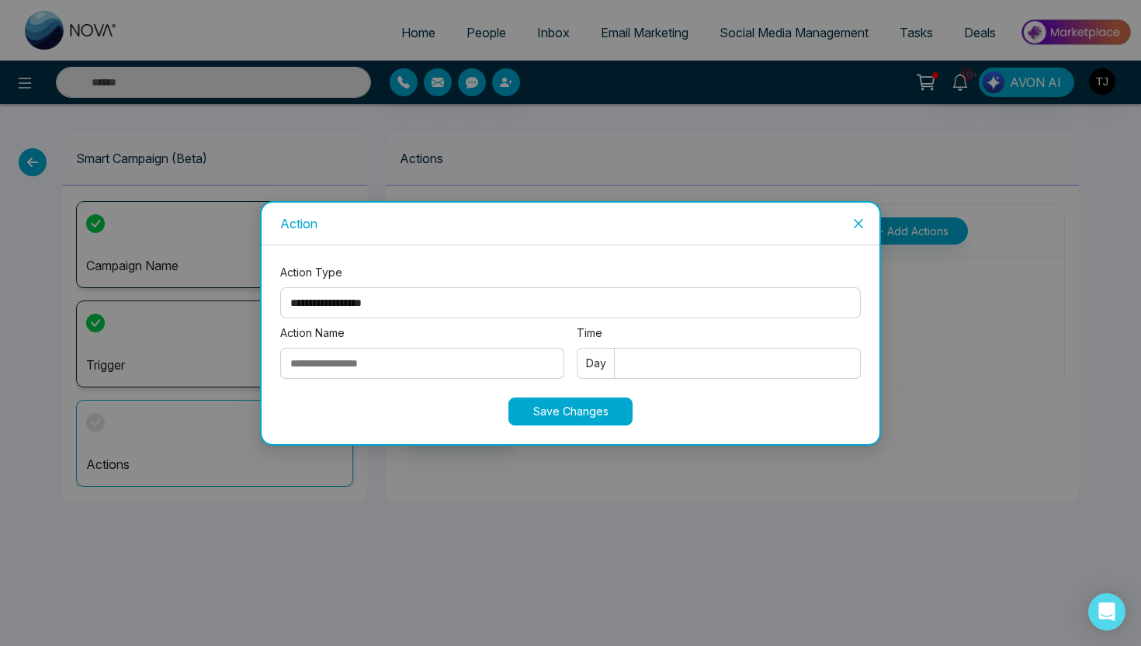
click at [859, 220] on icon "close" at bounding box center [858, 223] width 12 height 12
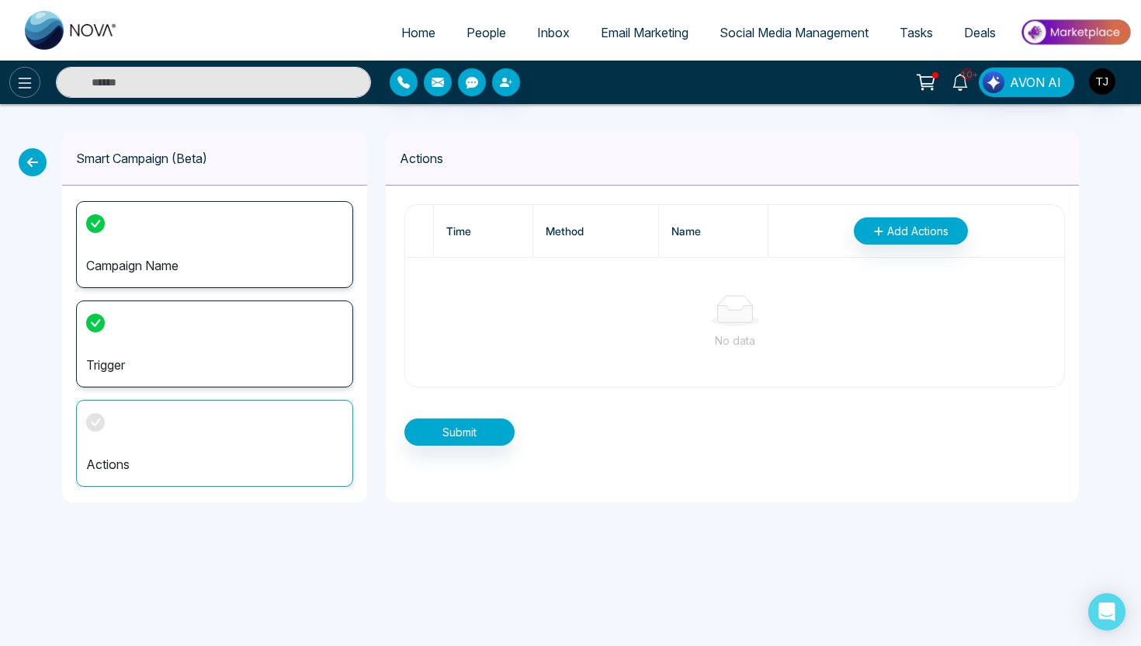
click at [23, 74] on icon at bounding box center [25, 83] width 19 height 19
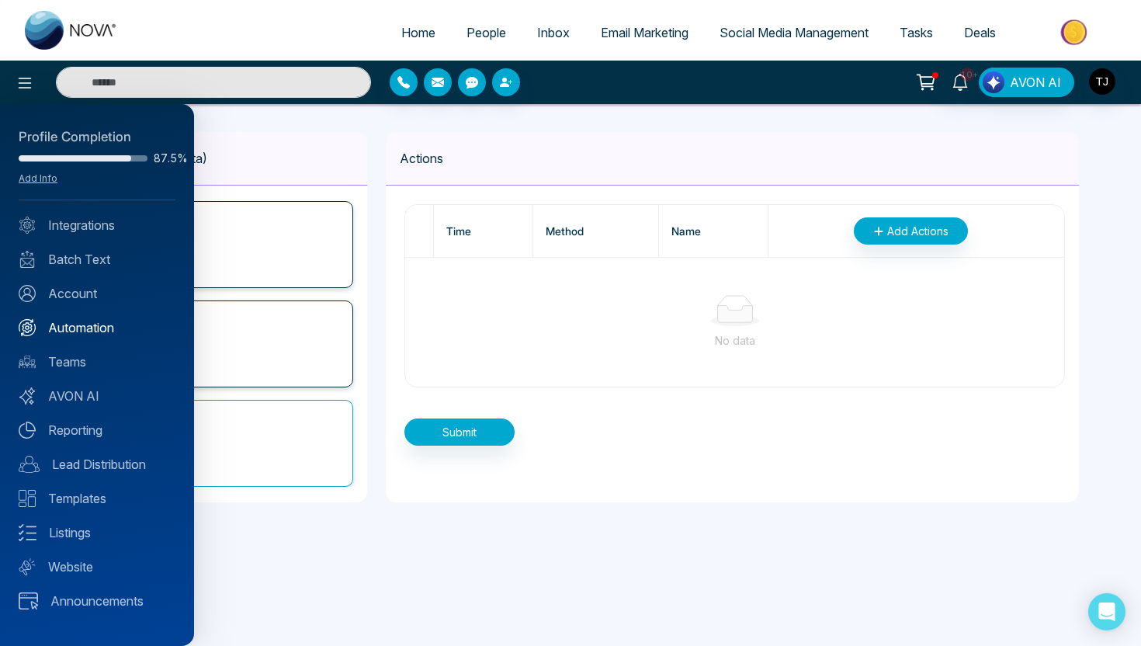
click at [83, 331] on link "Automation" at bounding box center [97, 327] width 157 height 19
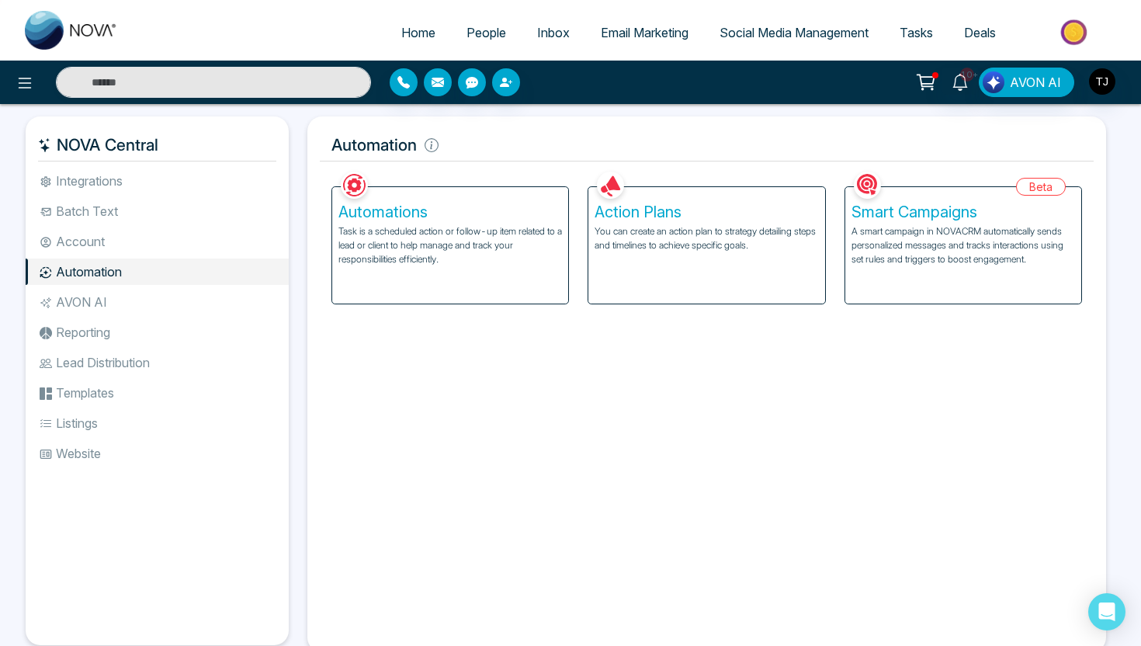
click at [874, 289] on div "Smart Campaigns A smart campaign in NOVACRM automatically sends personalized me…" at bounding box center [963, 245] width 236 height 116
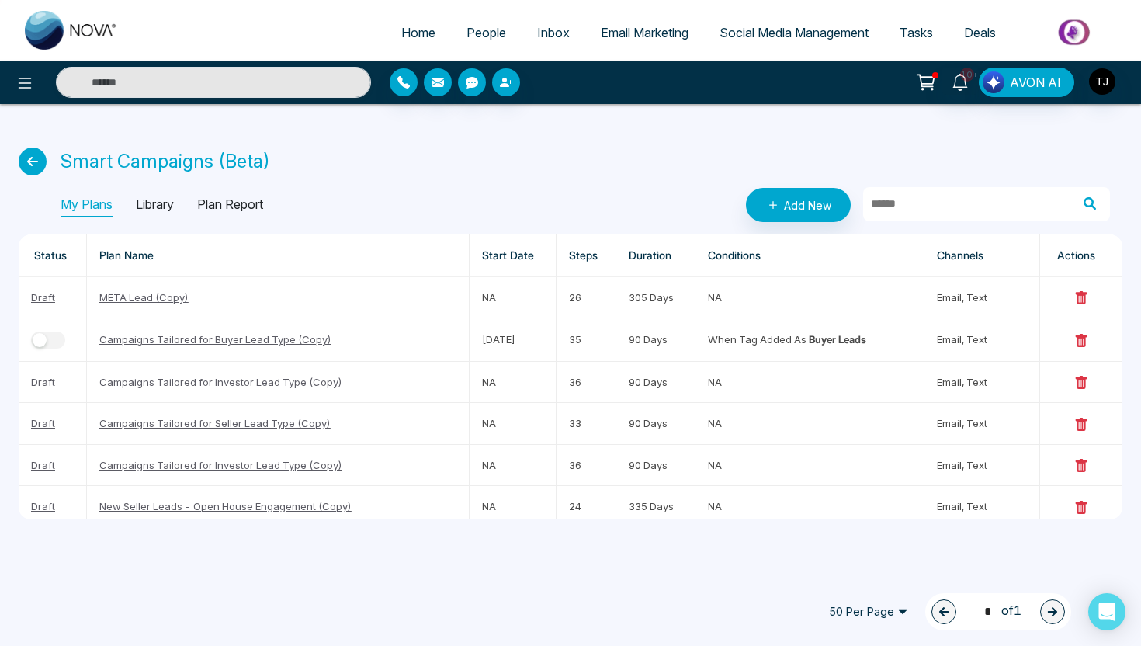
click at [155, 203] on p "Library" at bounding box center [155, 204] width 38 height 25
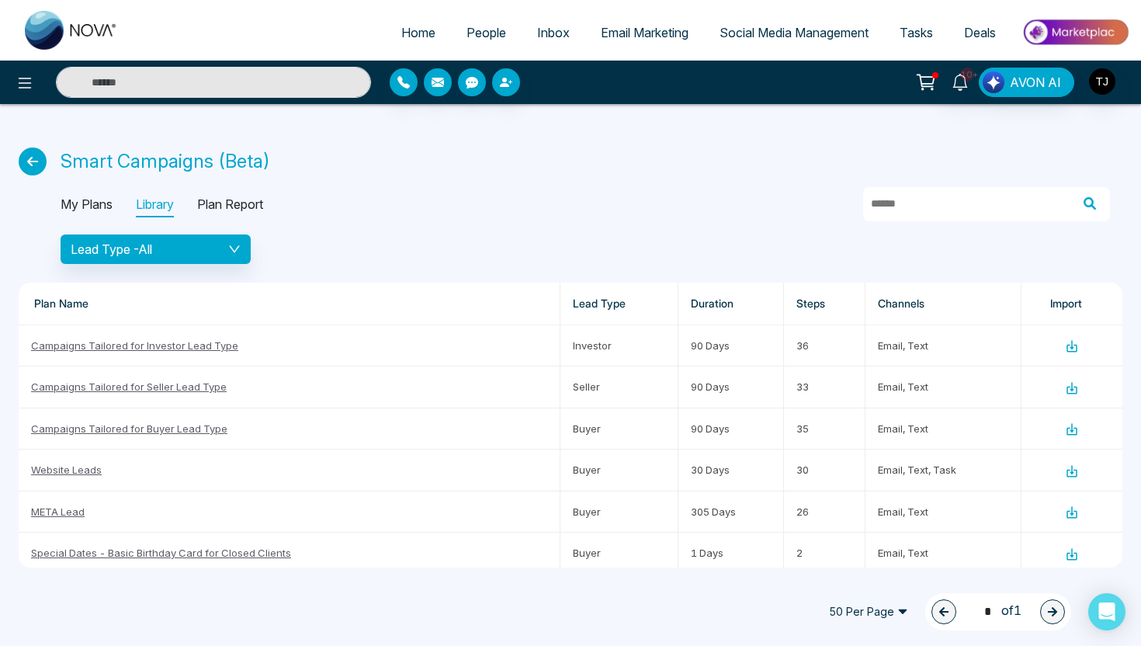
click at [88, 201] on p "My Plans" at bounding box center [87, 204] width 52 height 25
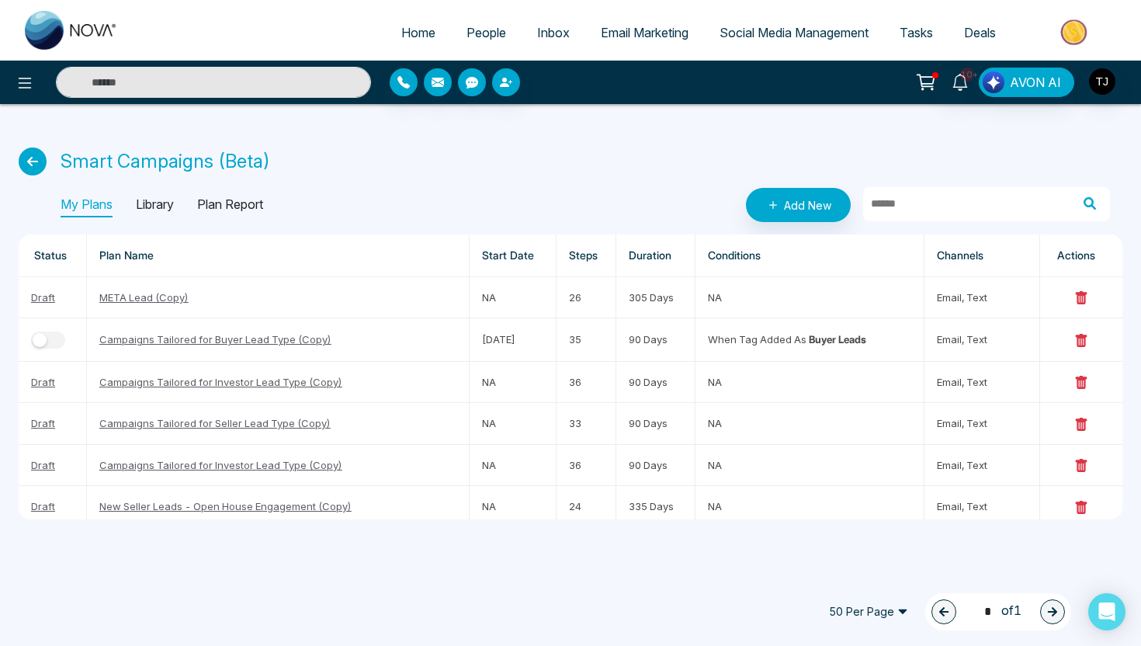
click at [148, 206] on p "Library" at bounding box center [155, 204] width 38 height 25
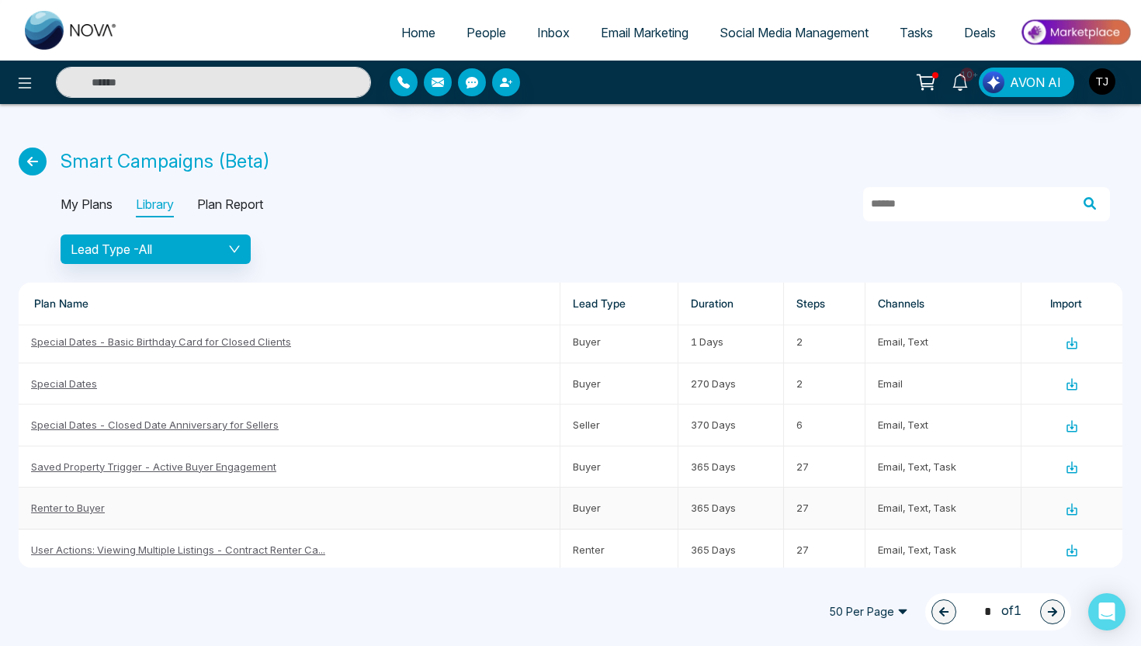
scroll to position [214, 0]
click at [75, 505] on link "Renter to Buyer" at bounding box center [68, 504] width 74 height 12
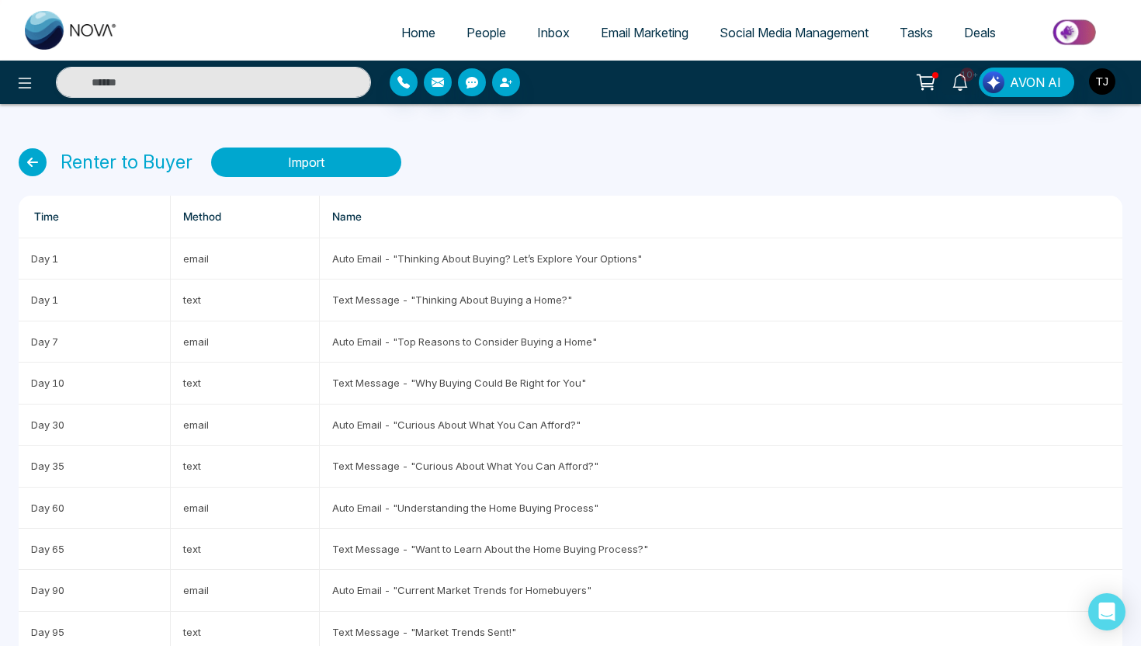
click at [317, 165] on button "Import" at bounding box center [306, 161] width 190 height 29
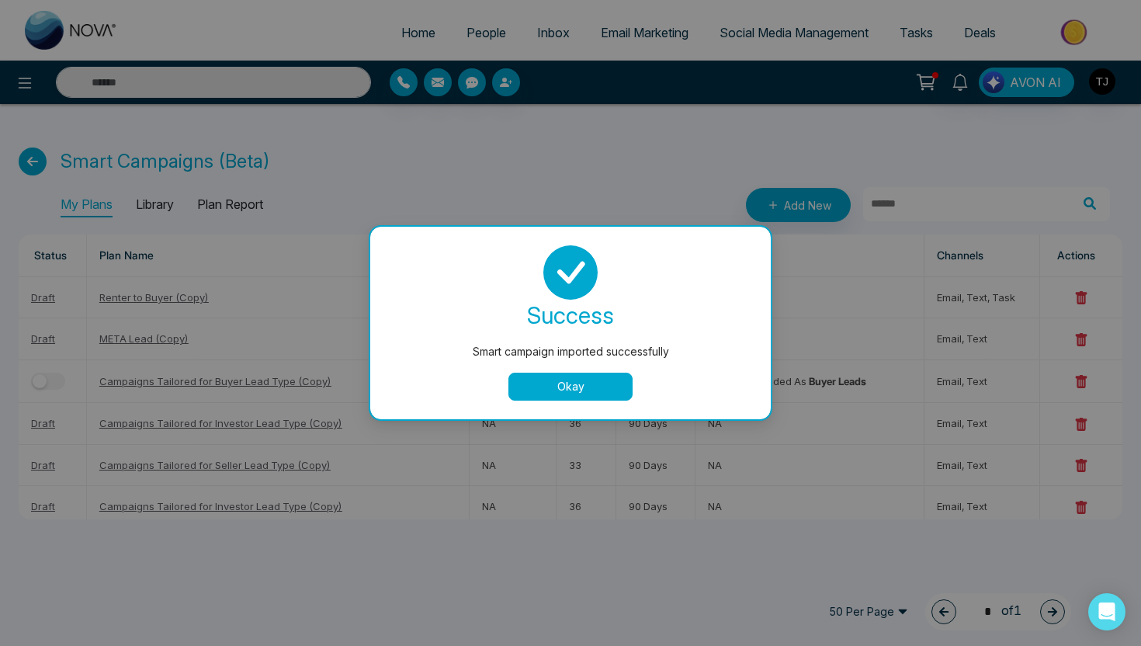
click at [577, 388] on button "Okay" at bounding box center [570, 387] width 124 height 28
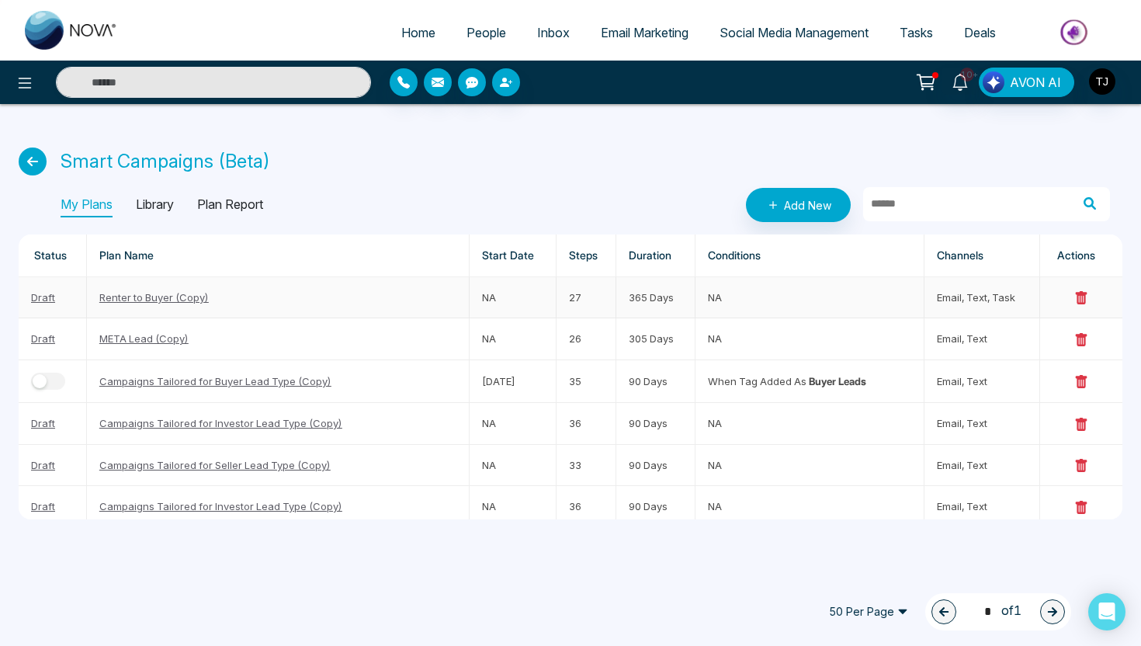
click at [135, 293] on link "Renter to Buyer (Copy)" at bounding box center [153, 297] width 109 height 12
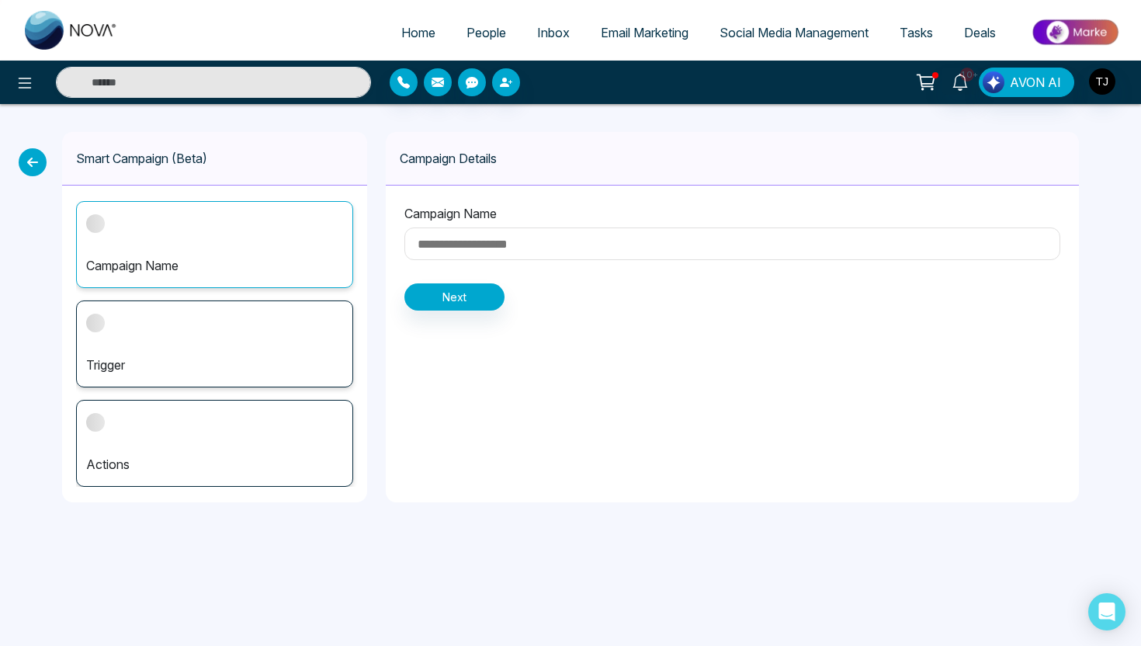
click at [468, 249] on input at bounding box center [732, 243] width 656 height 33
type input "**********"
click at [466, 295] on button "Next" at bounding box center [454, 296] width 100 height 27
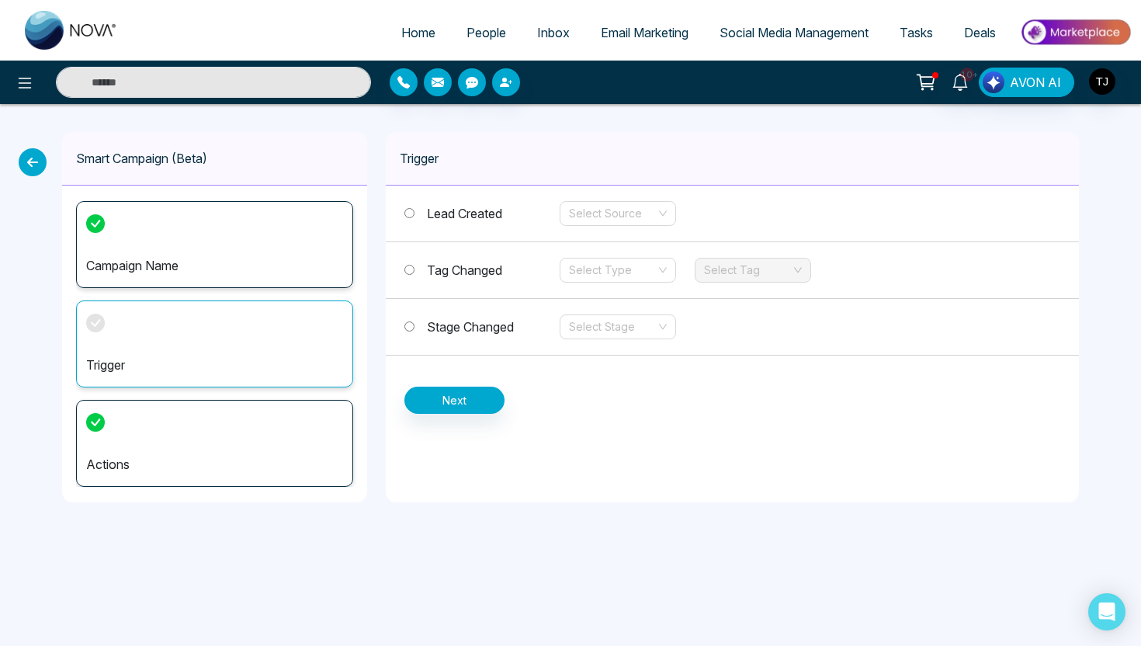
click at [485, 273] on span "Tag Changed" at bounding box center [464, 270] width 75 height 16
click at [659, 265] on div "Select Type" at bounding box center [618, 270] width 116 height 25
click at [638, 303] on div "Add" at bounding box center [618, 301] width 98 height 17
click at [749, 278] on input "search" at bounding box center [747, 269] width 87 height 23
click at [744, 265] on input "search" at bounding box center [747, 269] width 87 height 23
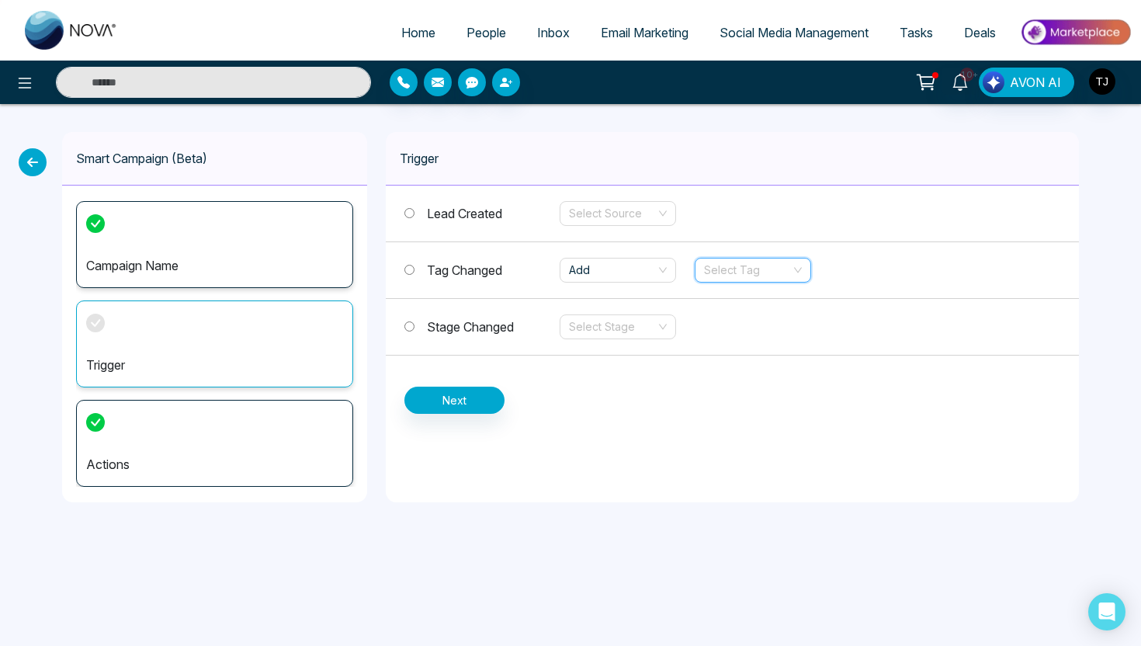
click at [750, 265] on input "search" at bounding box center [747, 269] width 87 height 23
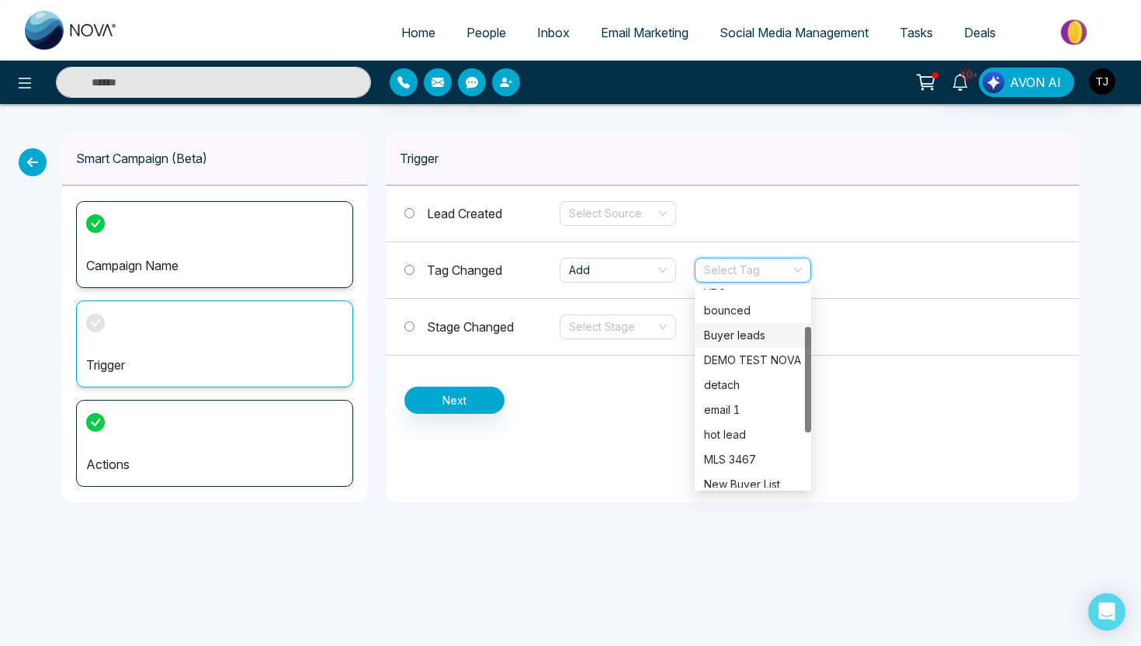
scroll to position [57, 0]
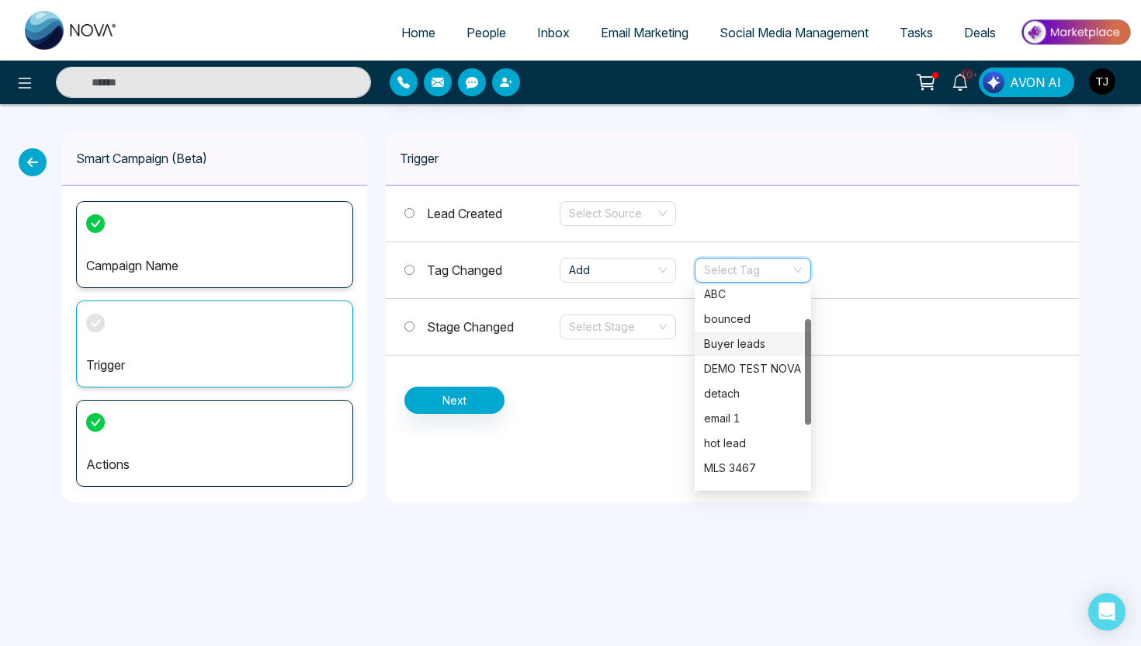
click at [754, 341] on div "Buyer leads" at bounding box center [753, 343] width 98 height 17
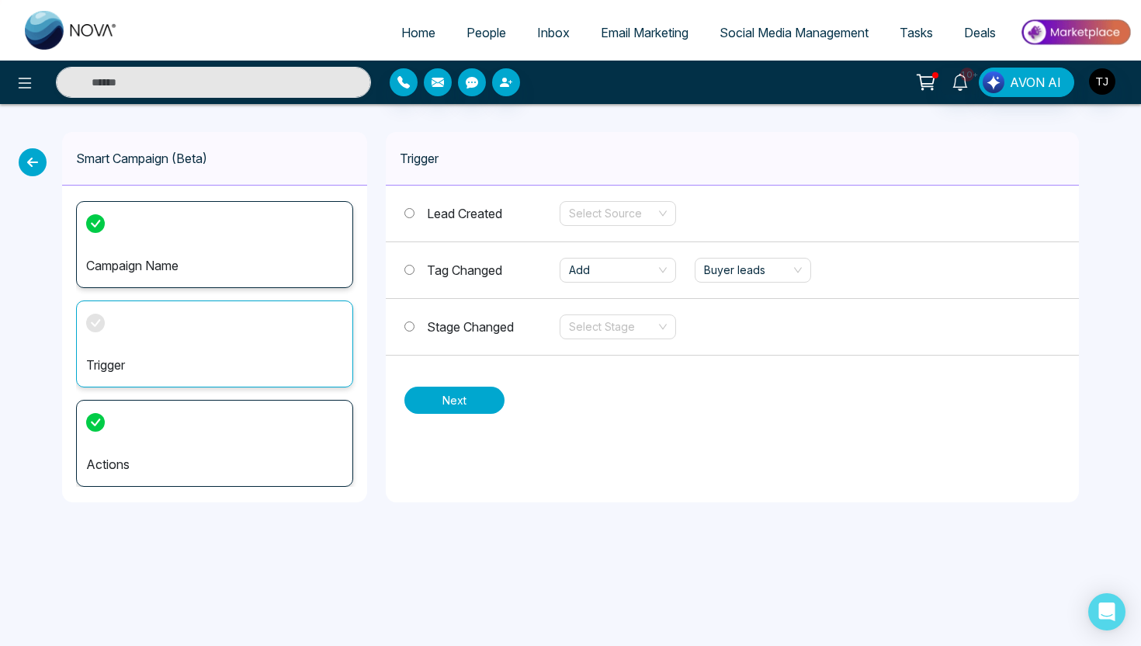
click at [438, 401] on button "Next" at bounding box center [454, 400] width 100 height 27
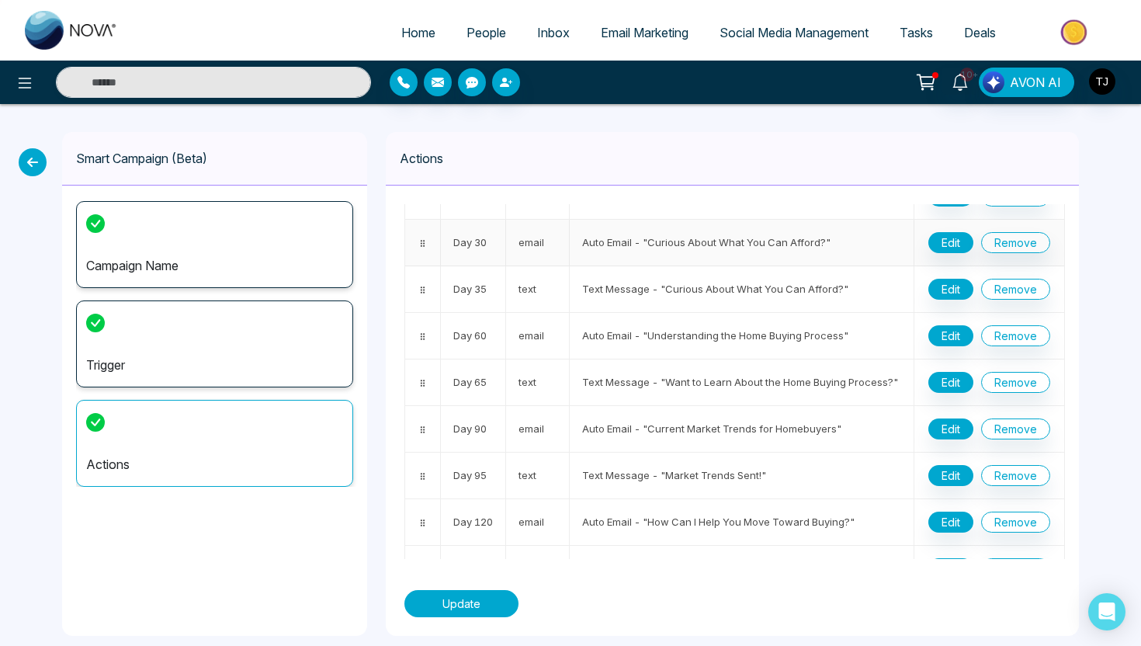
scroll to position [0, 0]
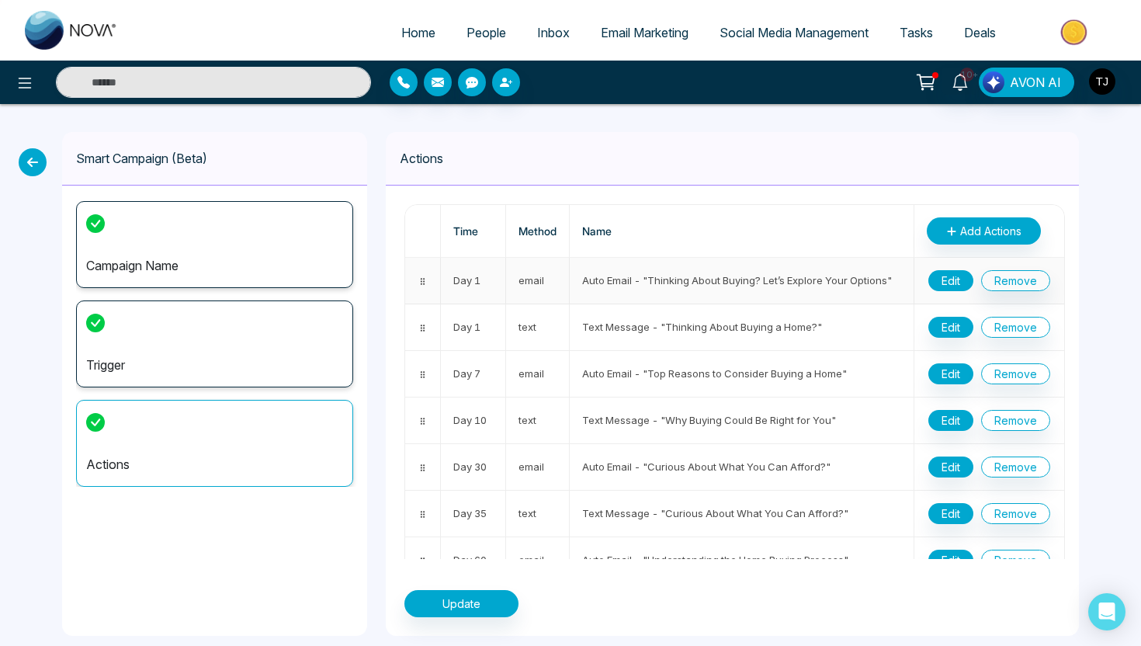
click at [952, 287] on button "Edit" at bounding box center [950, 280] width 45 height 21
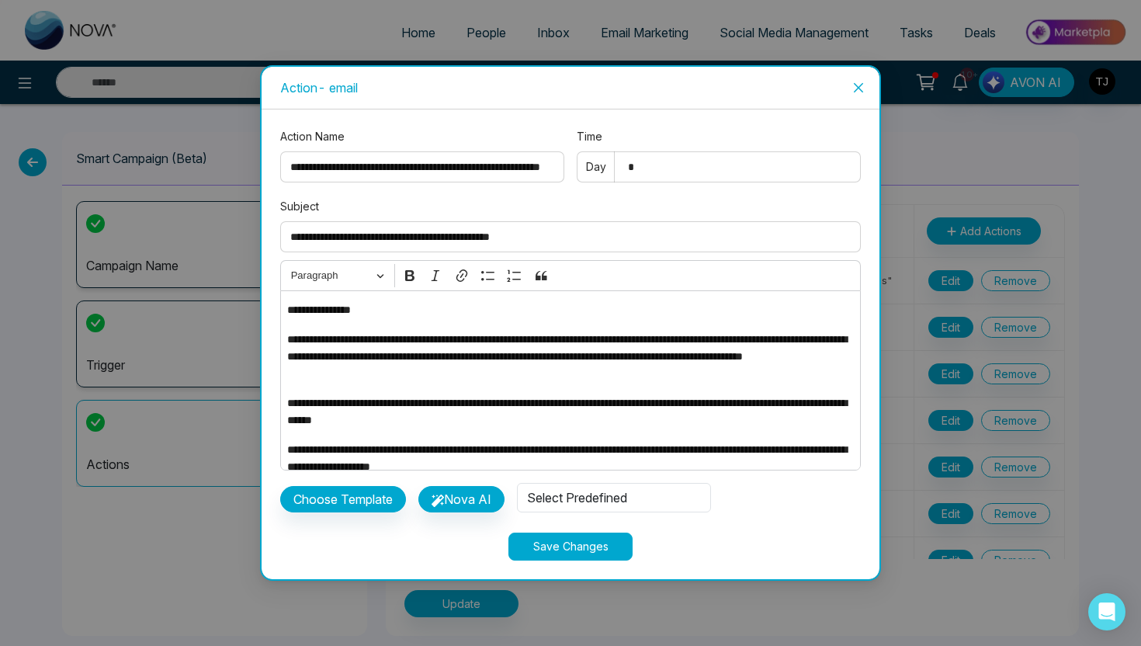
click at [857, 81] on icon "close" at bounding box center [858, 87] width 12 height 12
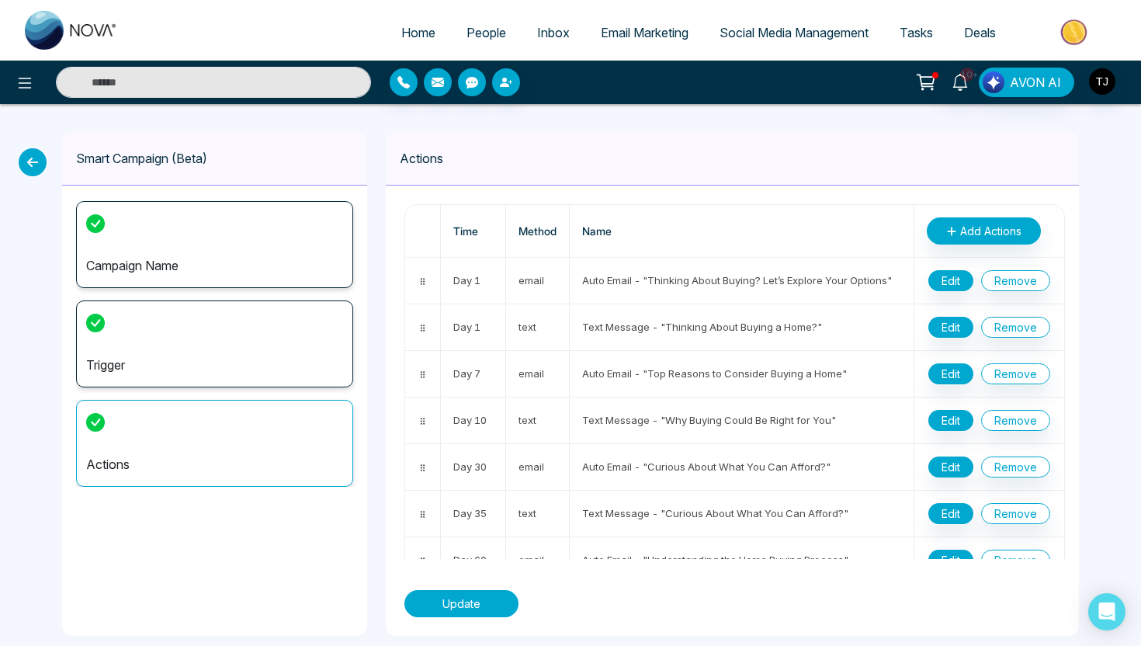
click at [480, 598] on button "Update" at bounding box center [461, 603] width 114 height 27
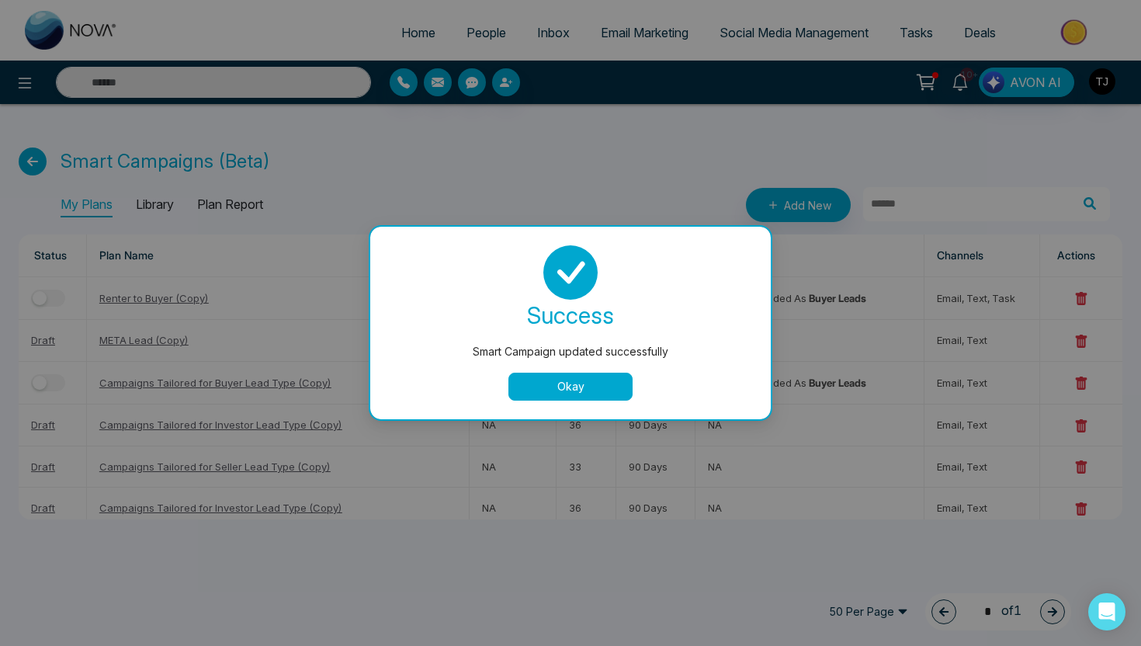
click at [579, 389] on button "Okay" at bounding box center [570, 387] width 124 height 28
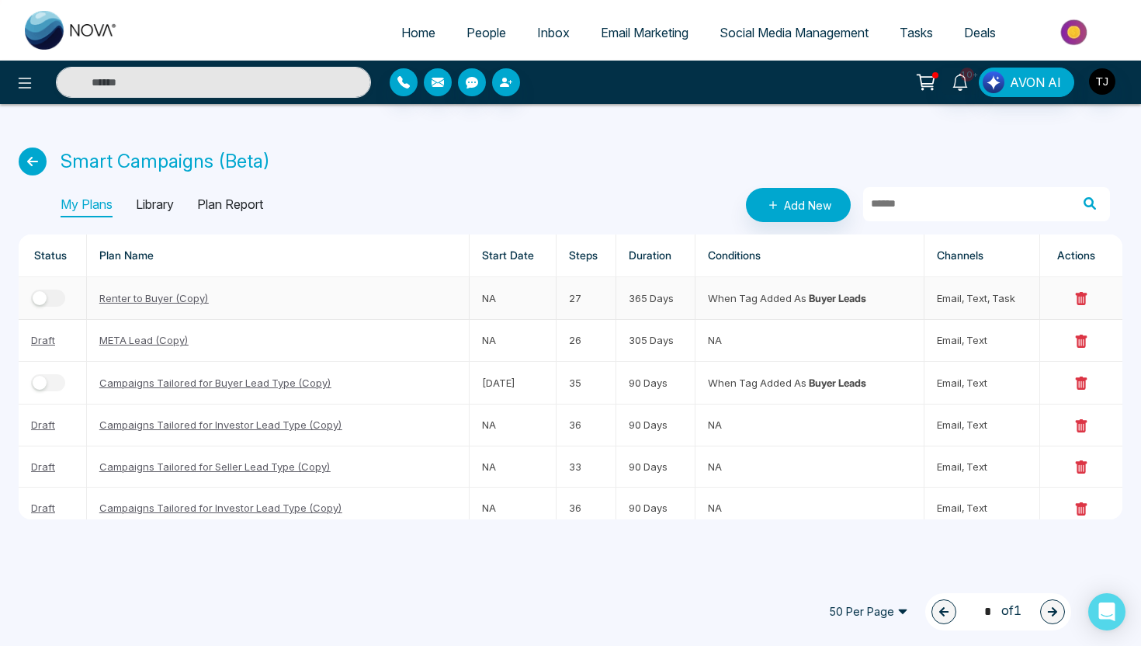
click at [46, 299] on div "button" at bounding box center [40, 298] width 14 height 14
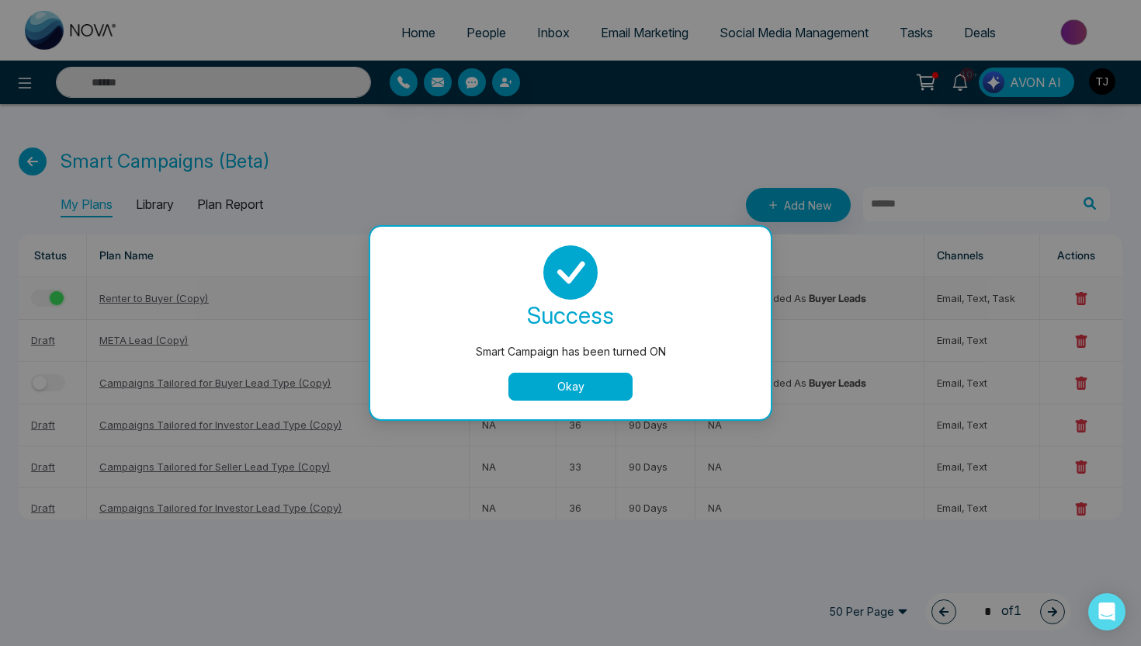
click at [570, 387] on button "Okay" at bounding box center [570, 387] width 124 height 28
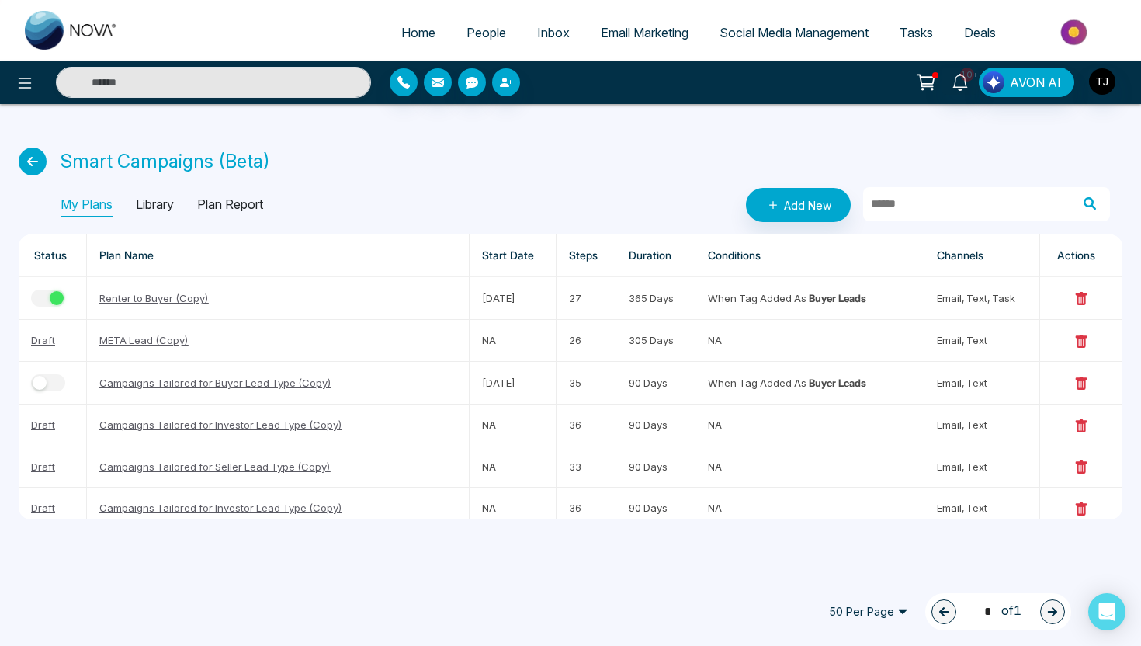
click at [466, 36] on span "People" at bounding box center [486, 33] width 40 height 16
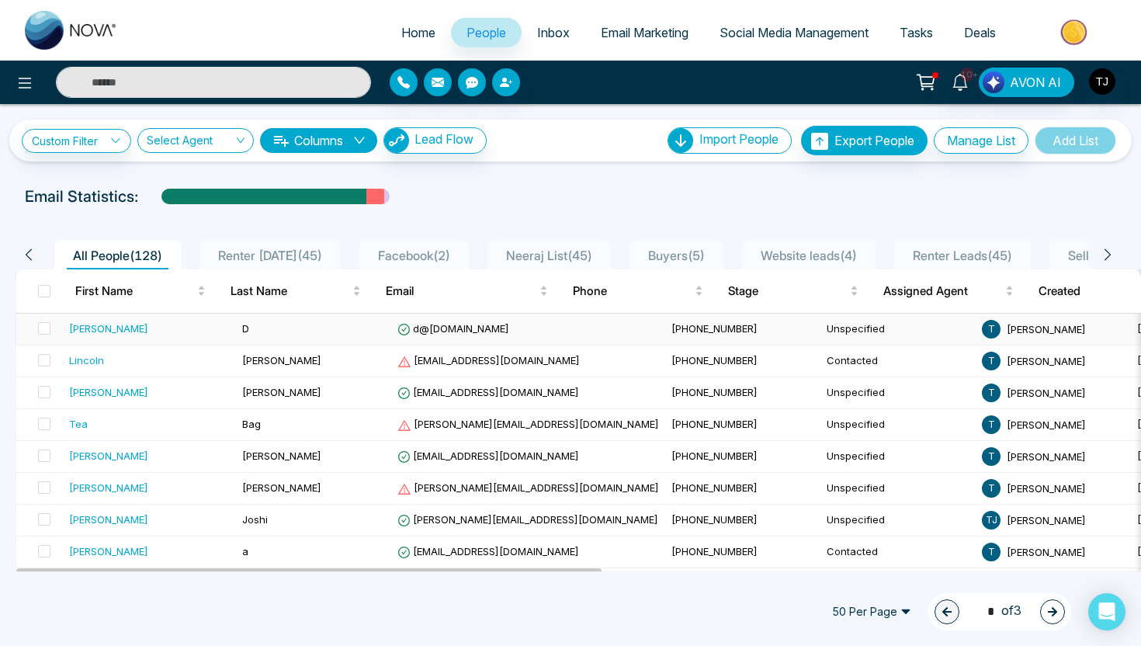
click at [146, 339] on td "[PERSON_NAME]" at bounding box center [149, 330] width 173 height 32
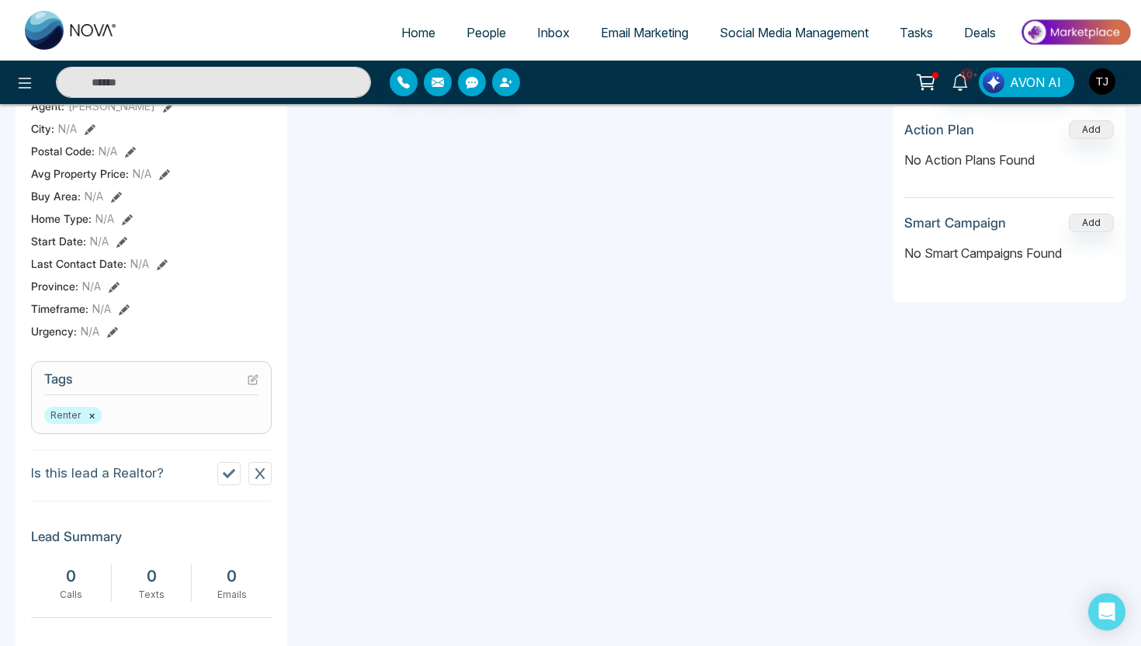
scroll to position [475, 0]
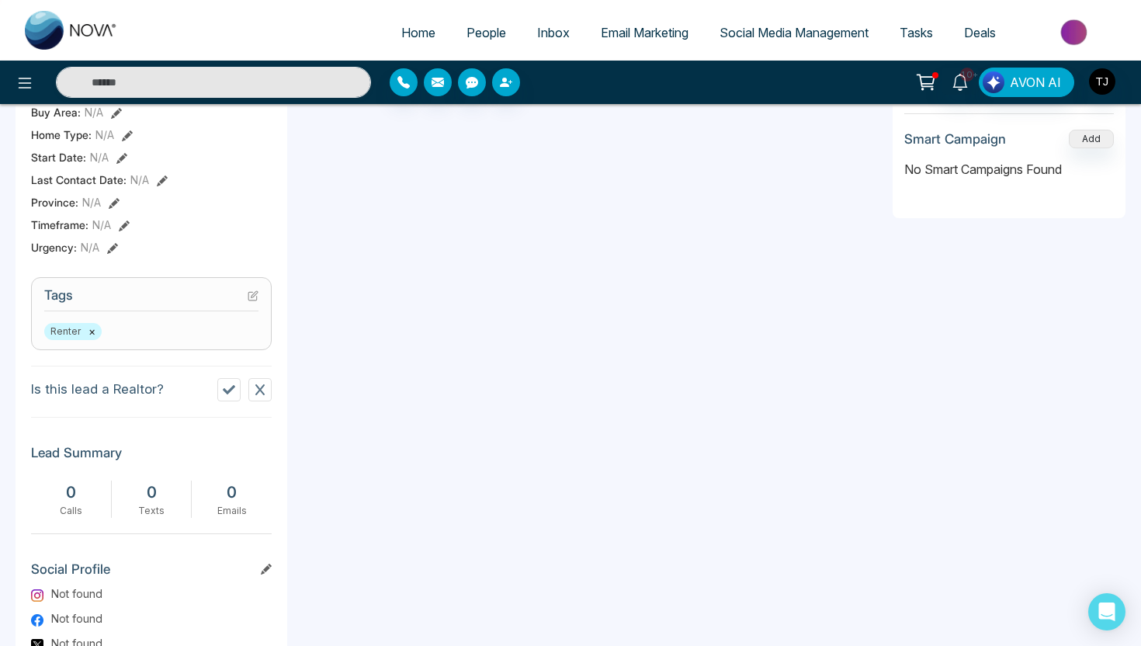
click at [148, 337] on div "Renter ×" at bounding box center [151, 331] width 214 height 17
click at [235, 310] on h3 "Tags" at bounding box center [151, 299] width 214 height 24
click at [255, 297] on icon at bounding box center [254, 294] width 6 height 6
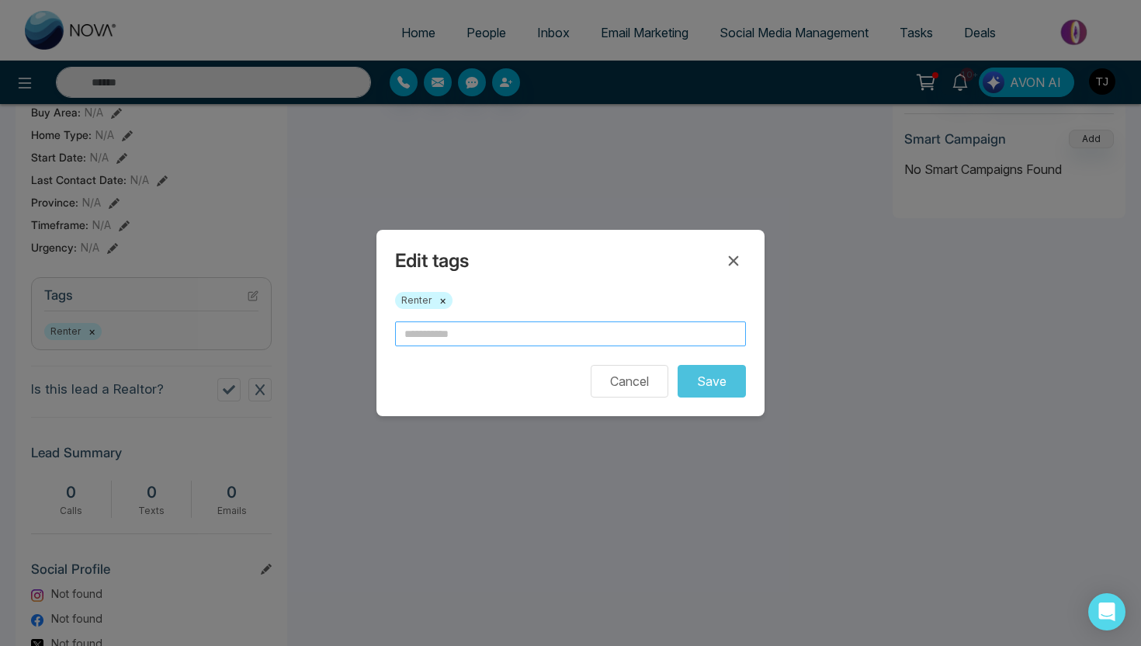
click at [496, 331] on input "text" at bounding box center [570, 333] width 351 height 25
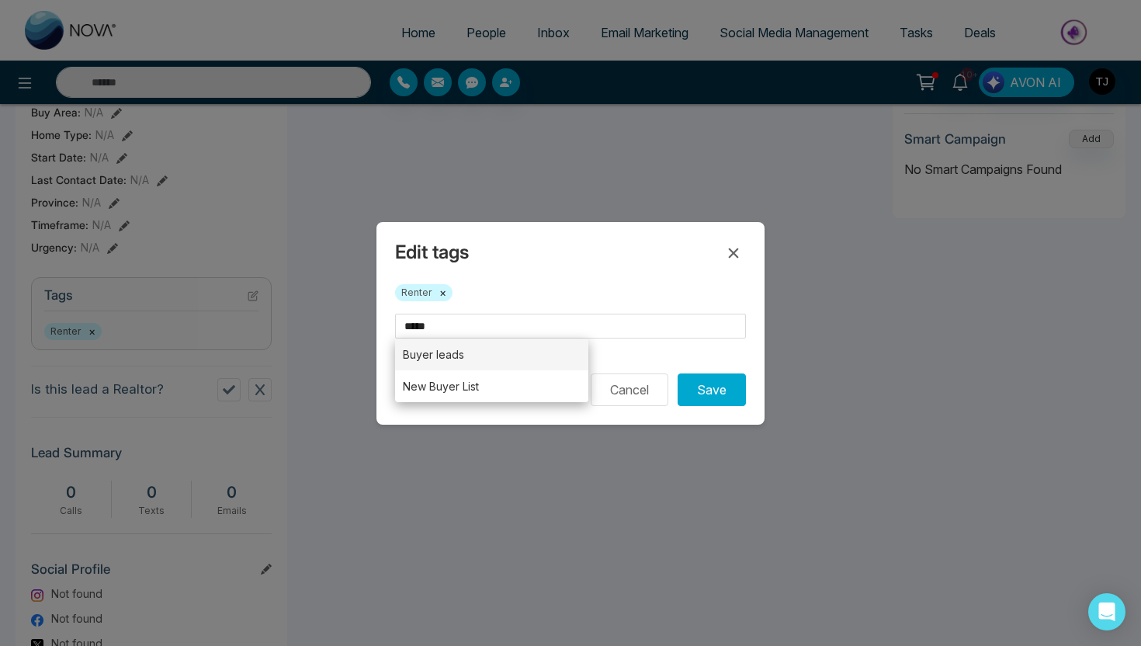
click at [477, 363] on li "Buyer leads" at bounding box center [491, 354] width 193 height 32
type input "**********"
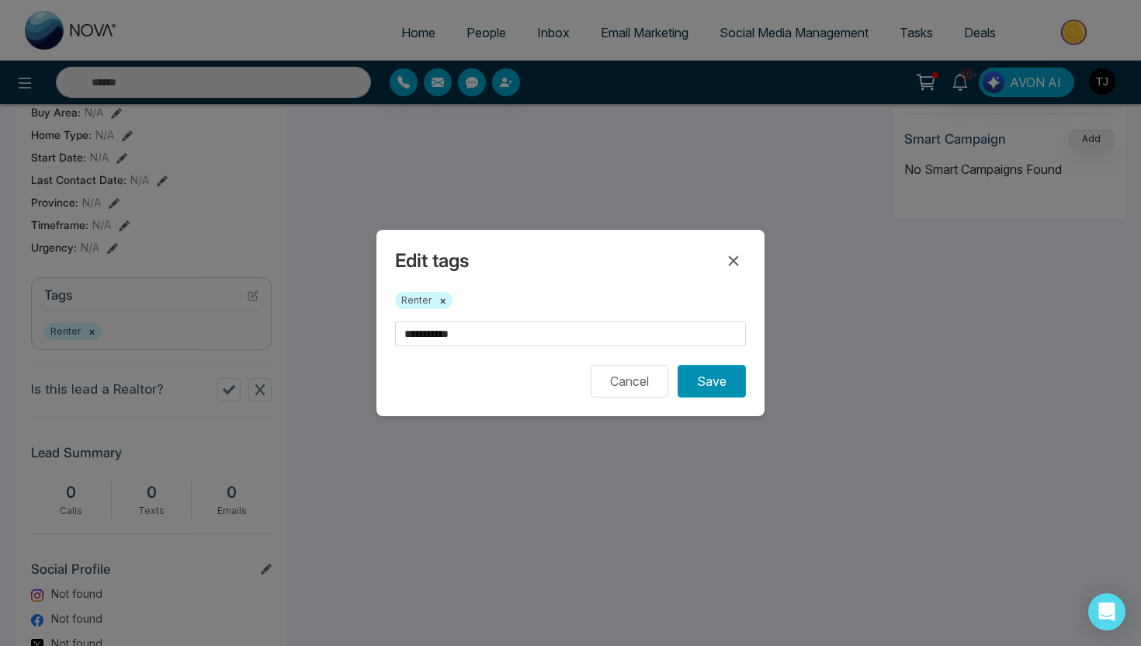
click at [702, 387] on button "Save" at bounding box center [712, 381] width 68 height 33
click at [740, 264] on icon at bounding box center [733, 260] width 19 height 19
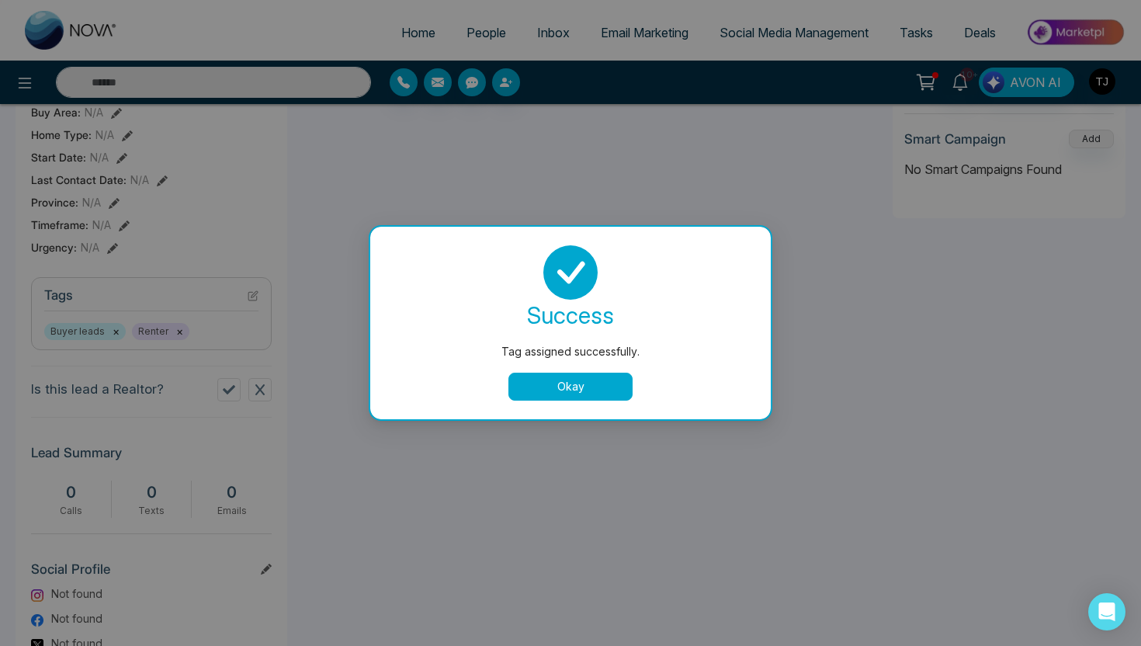
click at [546, 392] on button "Okay" at bounding box center [570, 387] width 124 height 28
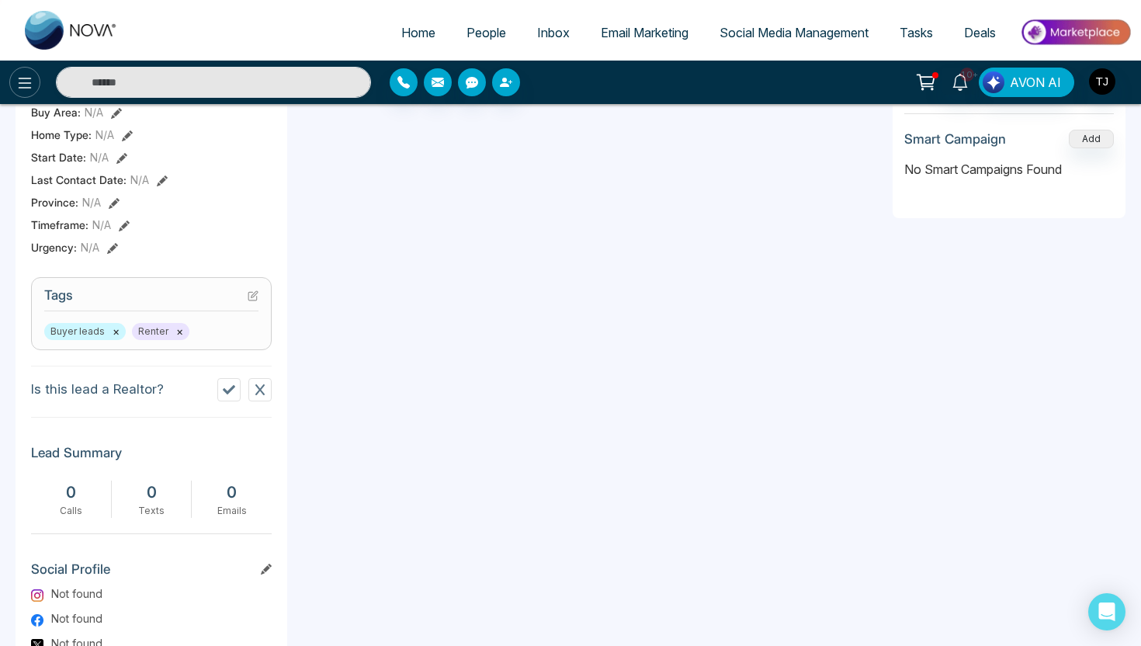
click at [22, 85] on icon at bounding box center [25, 83] width 19 height 19
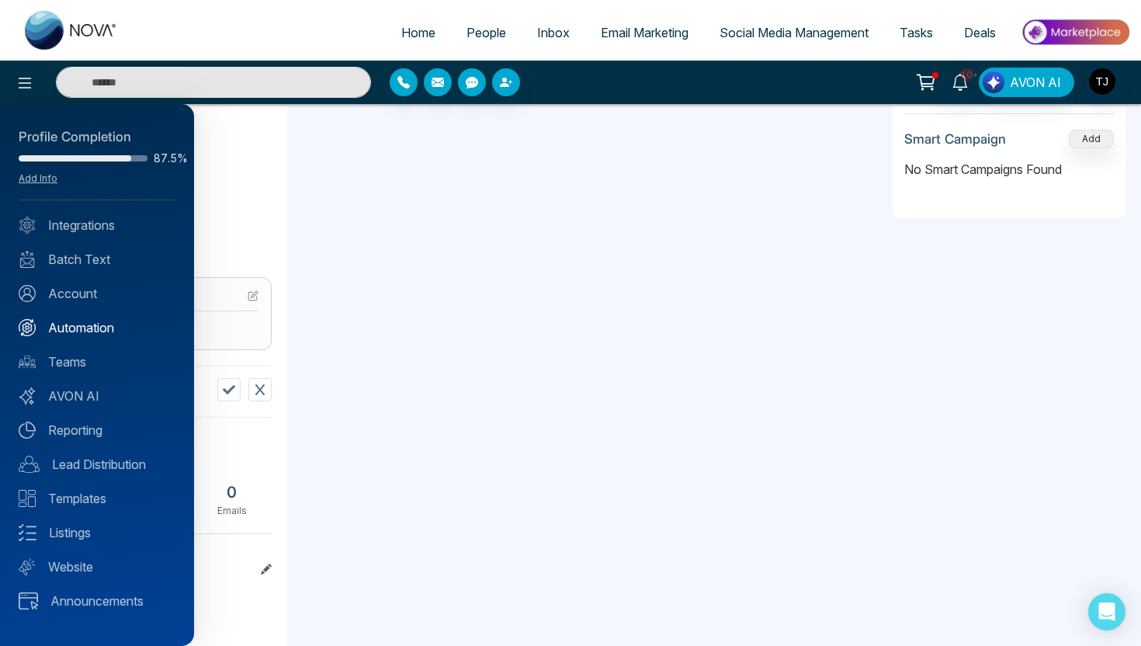
click at [95, 329] on link "Automation" at bounding box center [97, 327] width 157 height 19
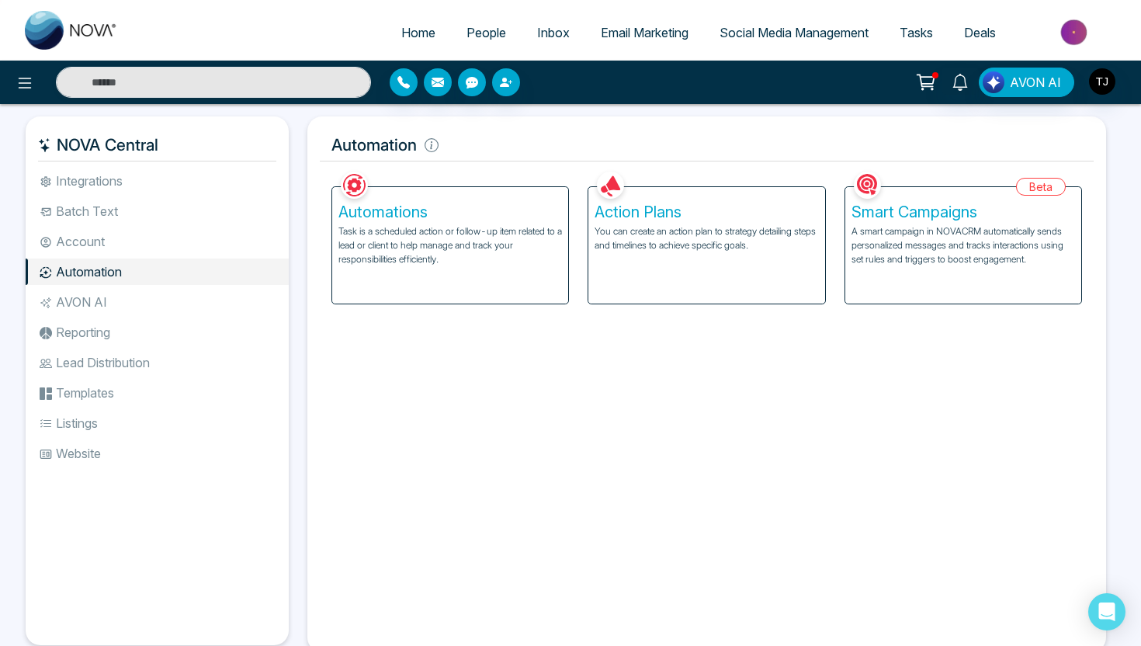
click at [657, 223] on div "Action Plans You can create an action plan to strategy detailing steps and time…" at bounding box center [706, 245] width 236 height 116
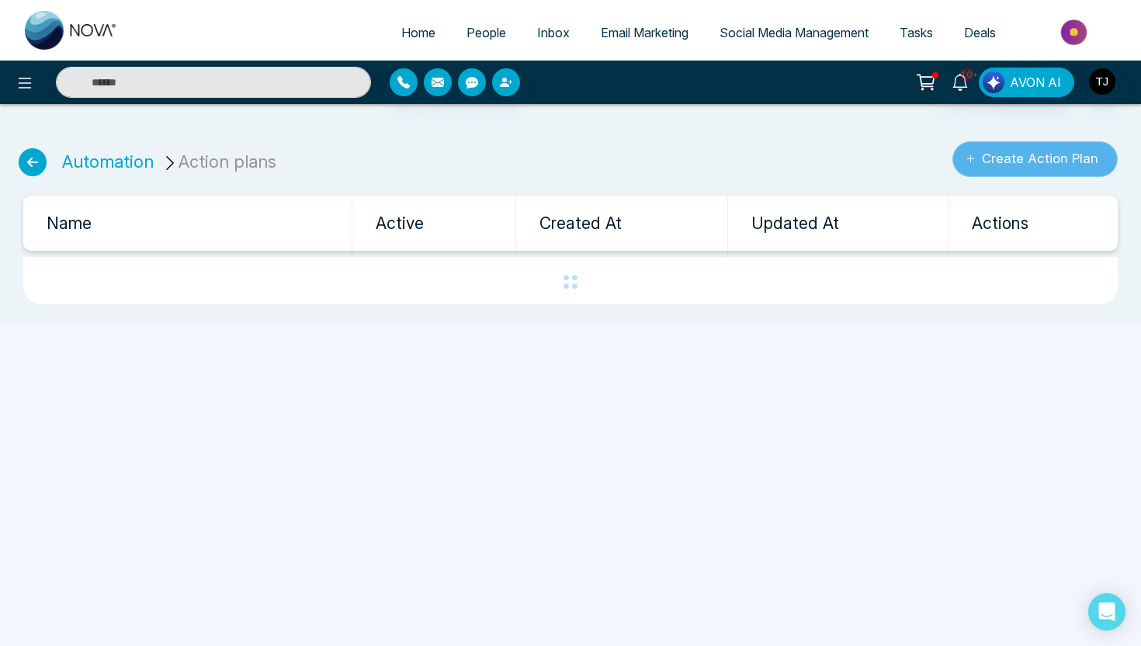
click at [1047, 169] on button "Create Action Plan" at bounding box center [1034, 159] width 165 height 36
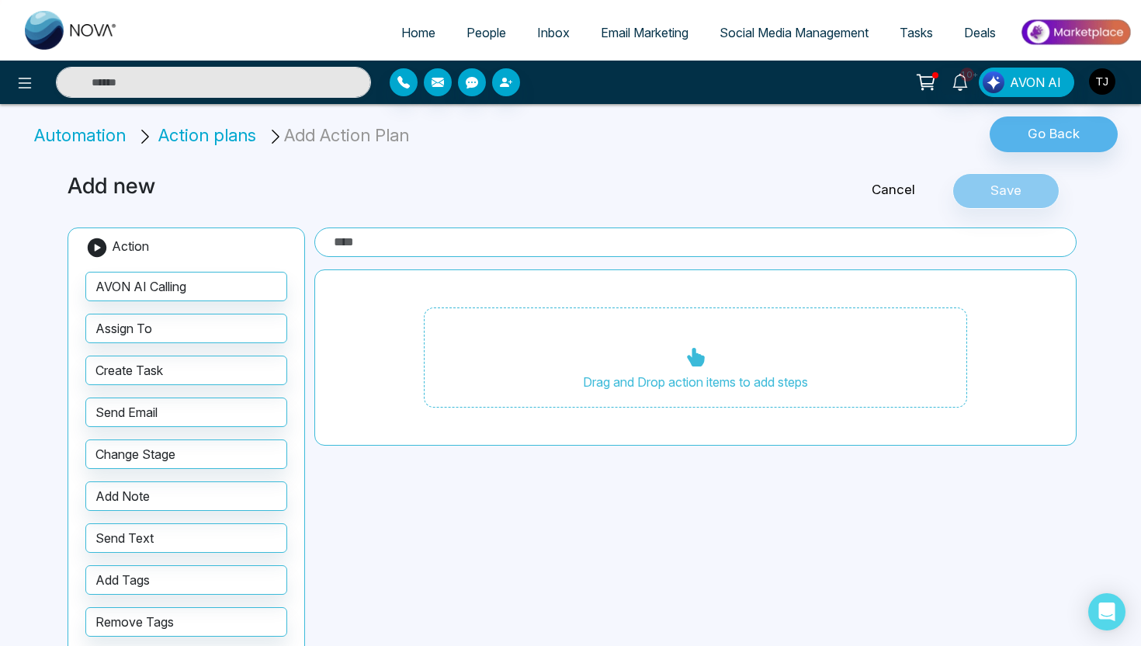
click at [569, 341] on div "Drag and Drop action items to add steps" at bounding box center [695, 357] width 543 height 101
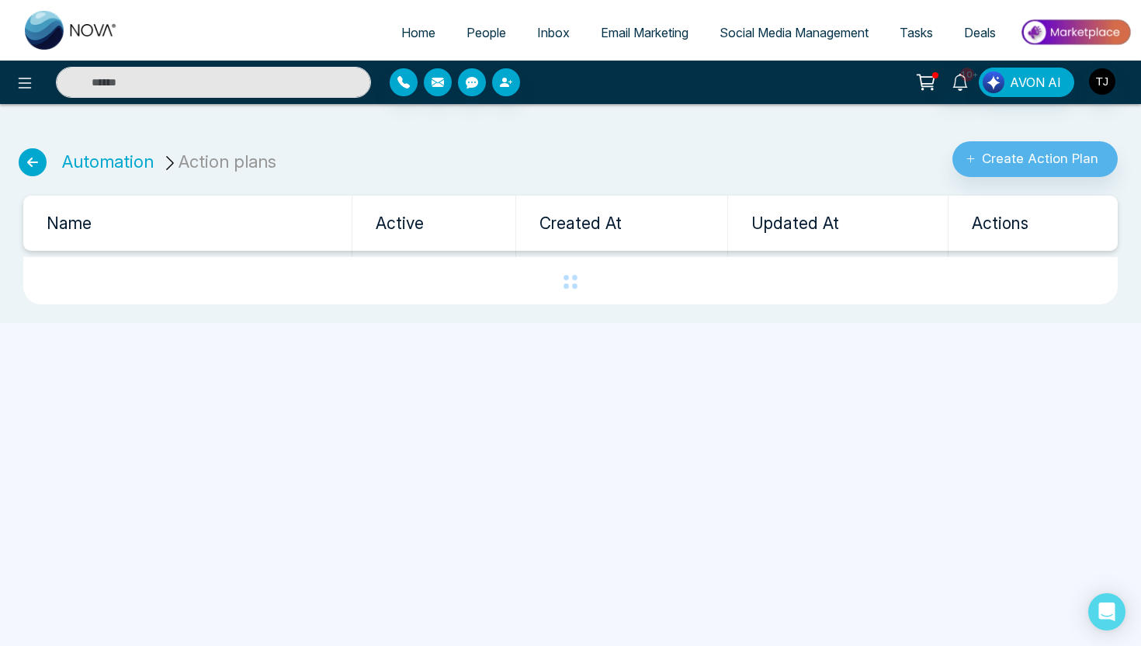
click at [38, 153] on icon at bounding box center [33, 162] width 28 height 28
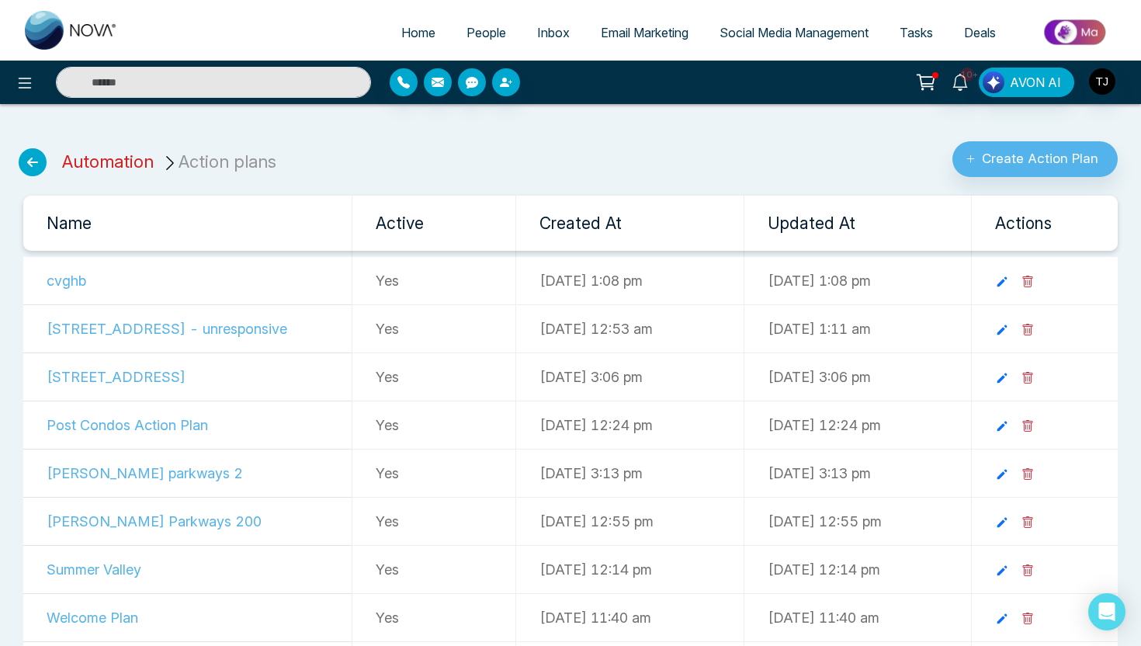
click at [109, 161] on link "Automation" at bounding box center [108, 161] width 92 height 20
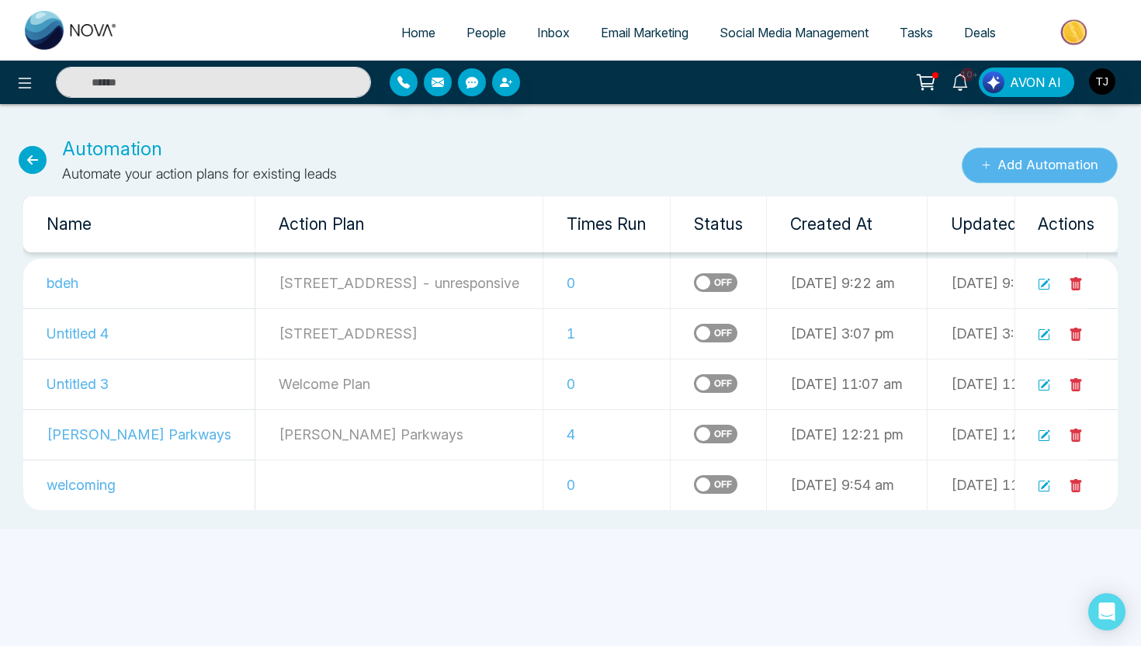
click at [1071, 167] on button "Add Automation" at bounding box center [1040, 165] width 156 height 36
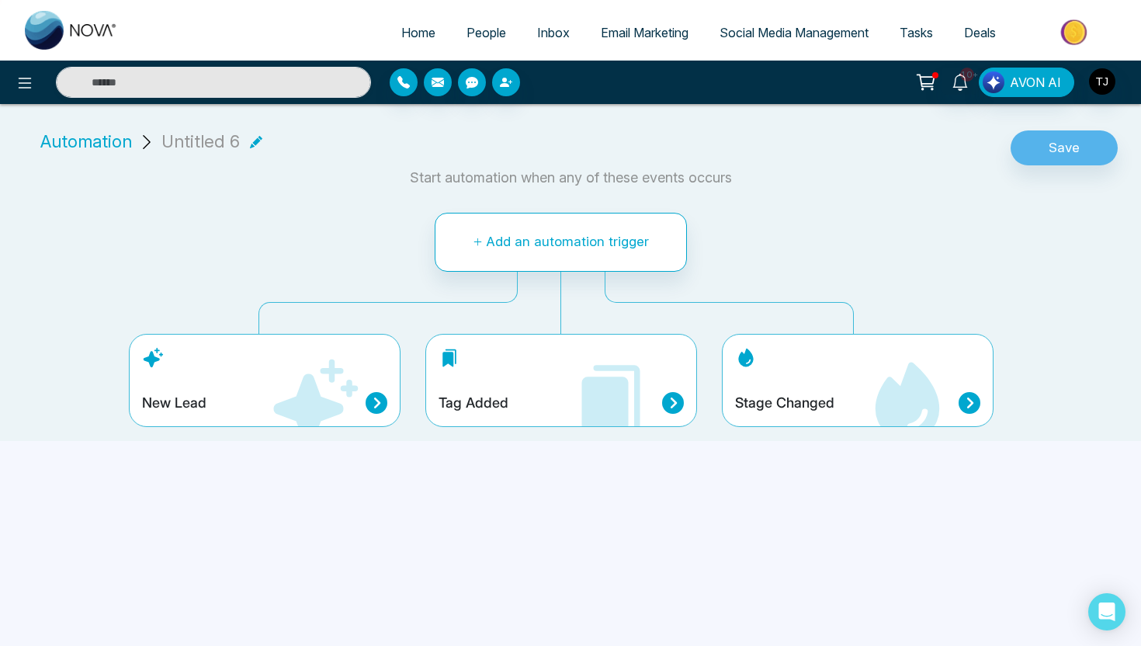
click at [486, 378] on div "Tag Added" at bounding box center [561, 380] width 272 height 93
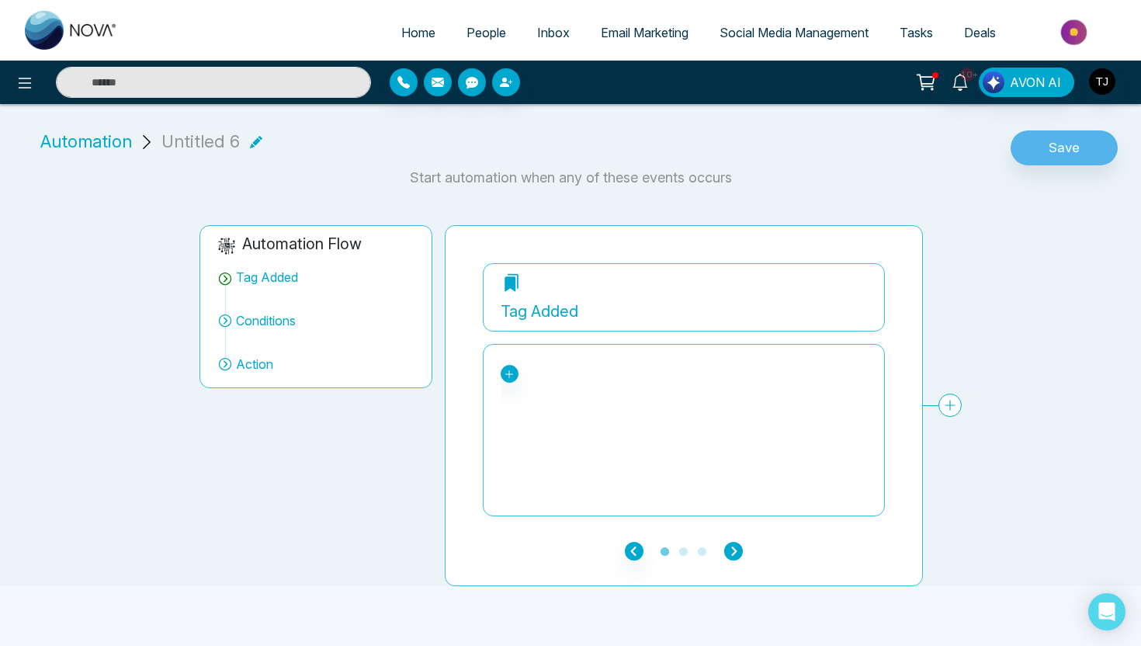
click at [730, 542] on icon "button" at bounding box center [733, 551] width 19 height 19
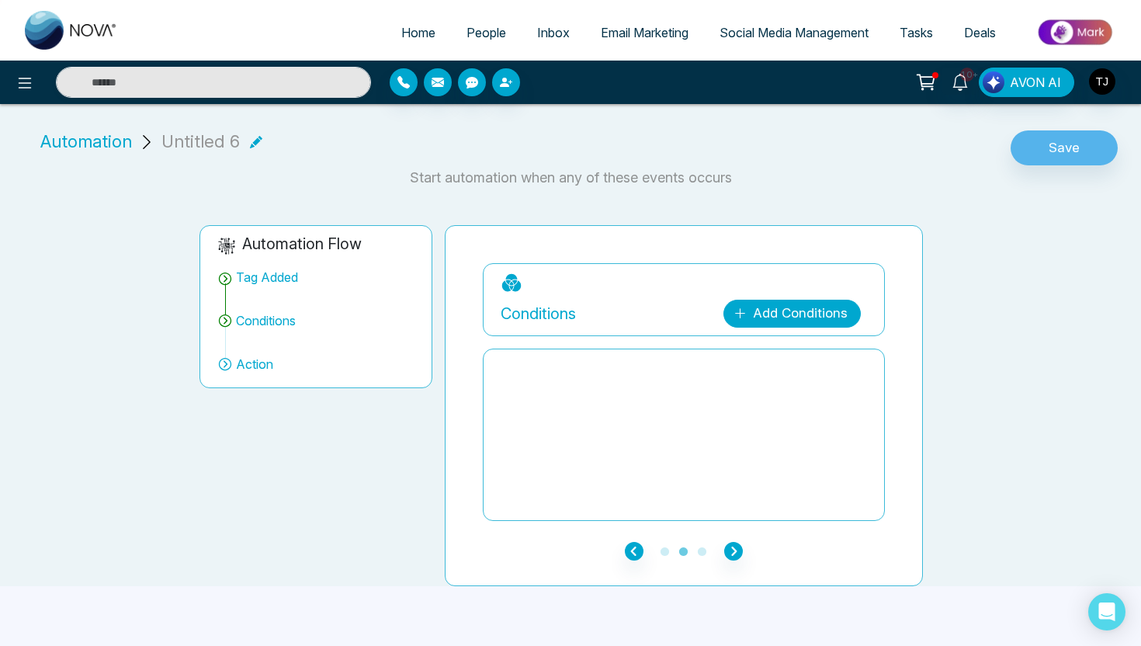
click at [797, 305] on link "Add Conditions" at bounding box center [791, 314] width 137 height 28
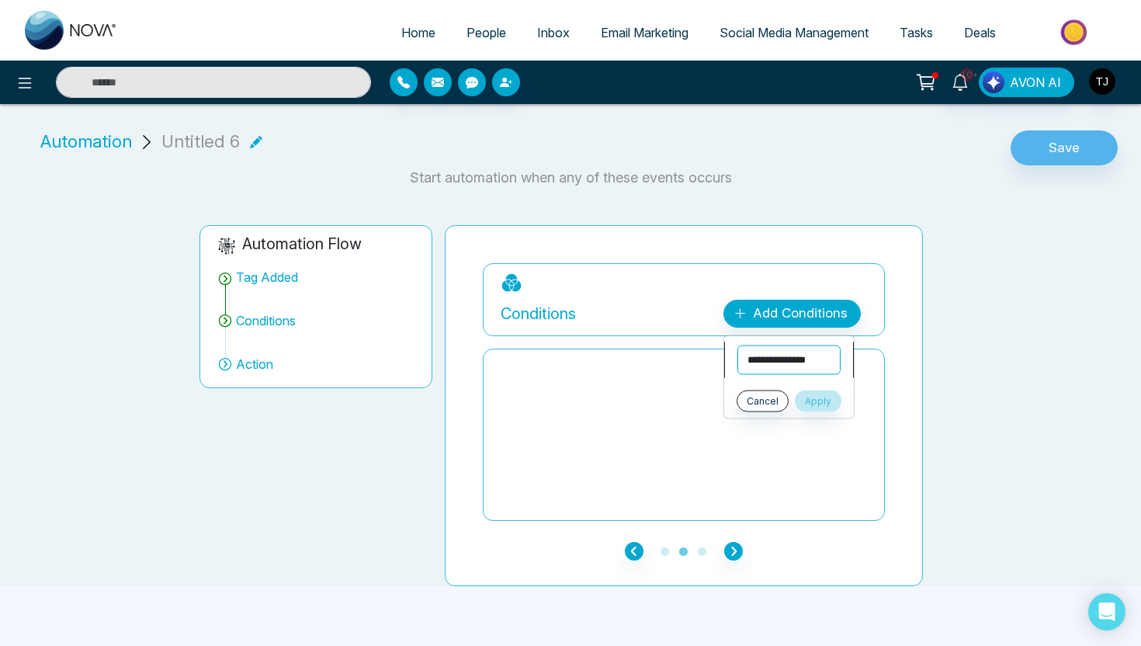
click at [776, 364] on select "**********" at bounding box center [788, 359] width 103 height 29
select select "****"
click at [790, 404] on select "**********" at bounding box center [788, 395] width 103 height 29
click at [628, 548] on icon "button" at bounding box center [634, 551] width 19 height 19
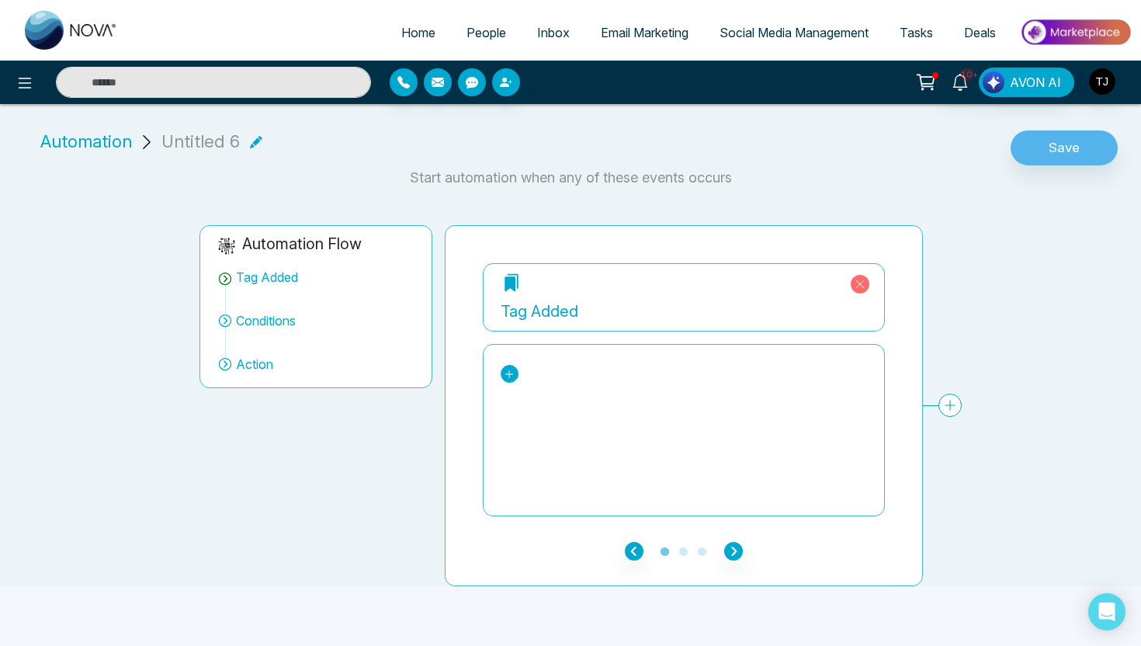
click at [509, 374] on icon at bounding box center [509, 374] width 11 height 11
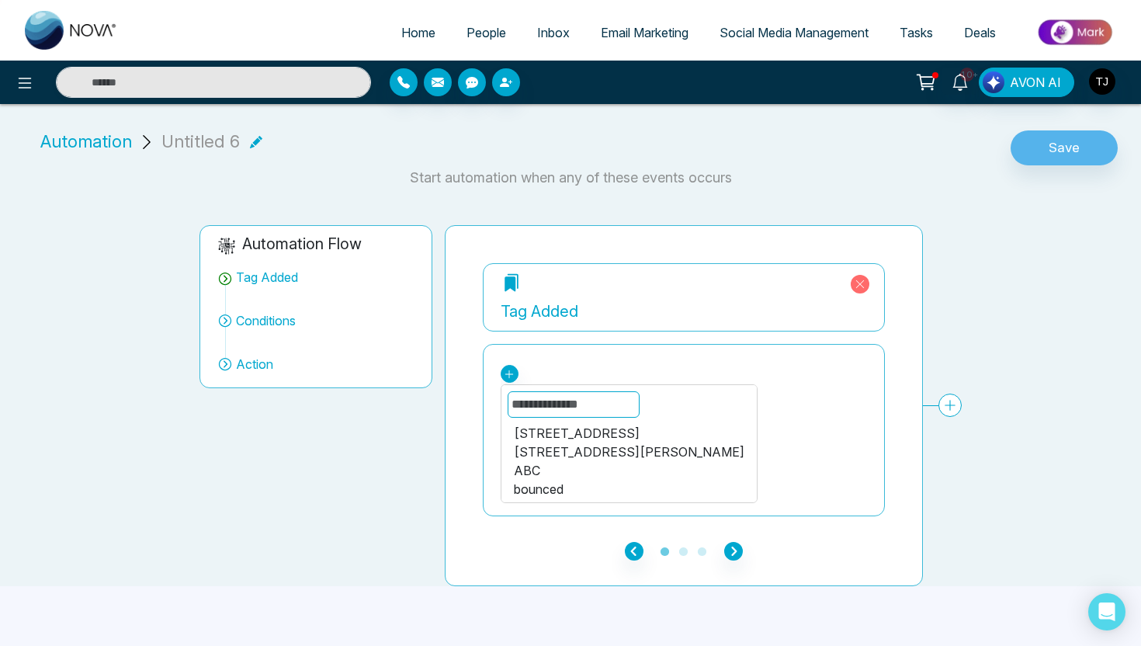
click at [568, 413] on input "text" at bounding box center [574, 404] width 132 height 26
click at [573, 437] on div "[STREET_ADDRESS]" at bounding box center [629, 433] width 231 height 19
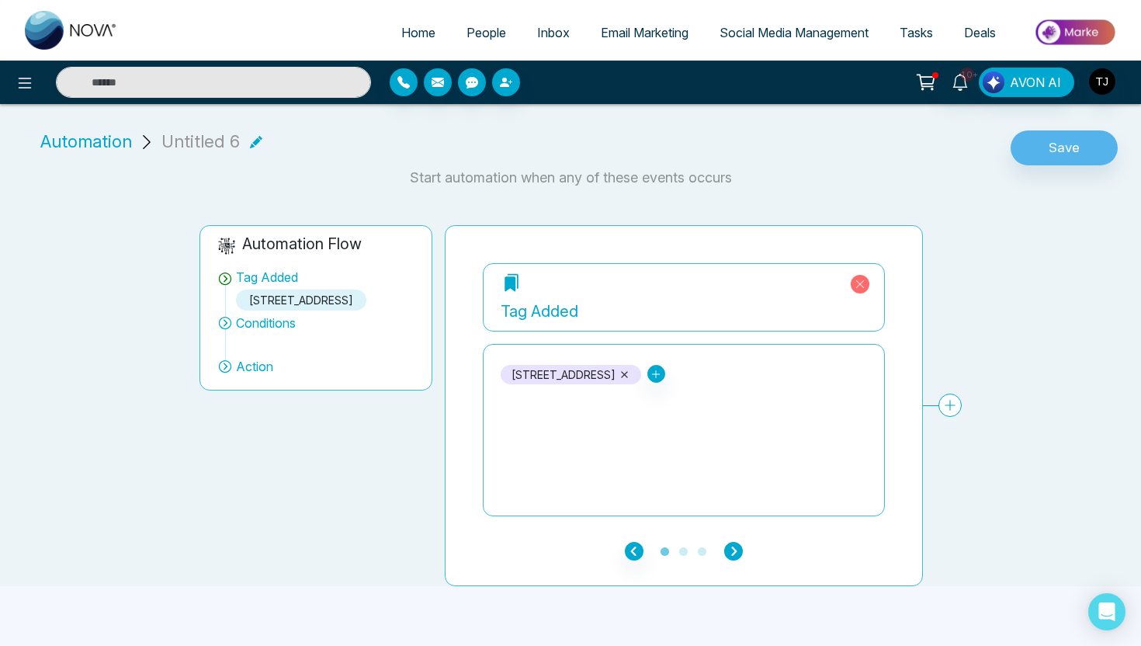
click at [732, 549] on icon "button" at bounding box center [733, 551] width 19 height 19
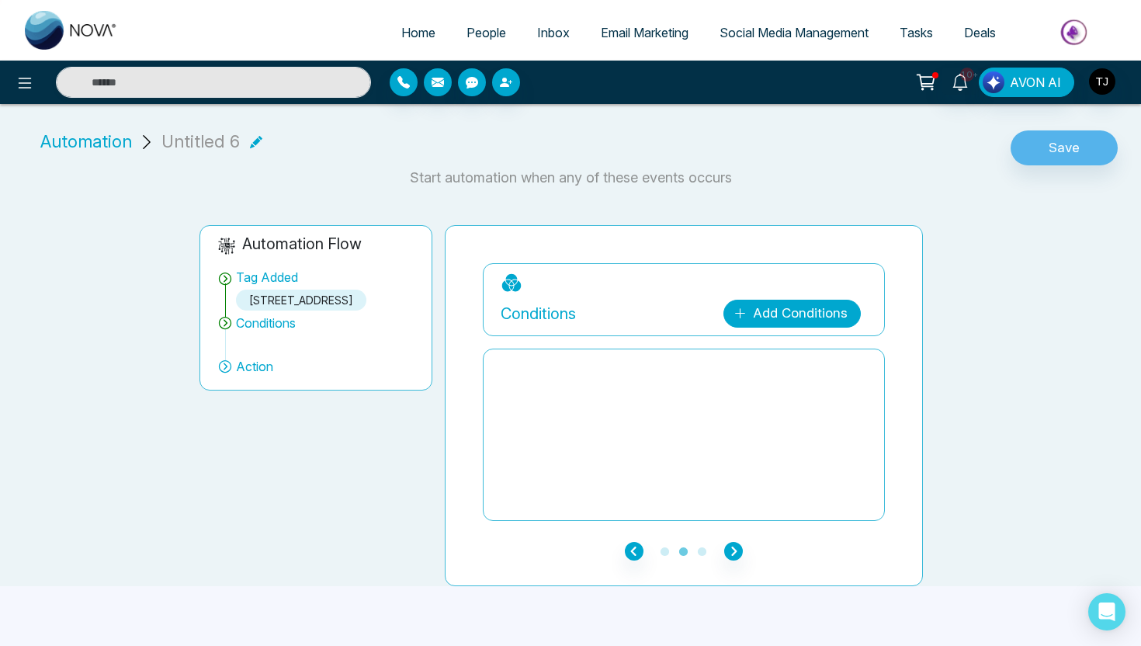
click at [837, 319] on link "Add Conditions" at bounding box center [791, 314] width 137 height 28
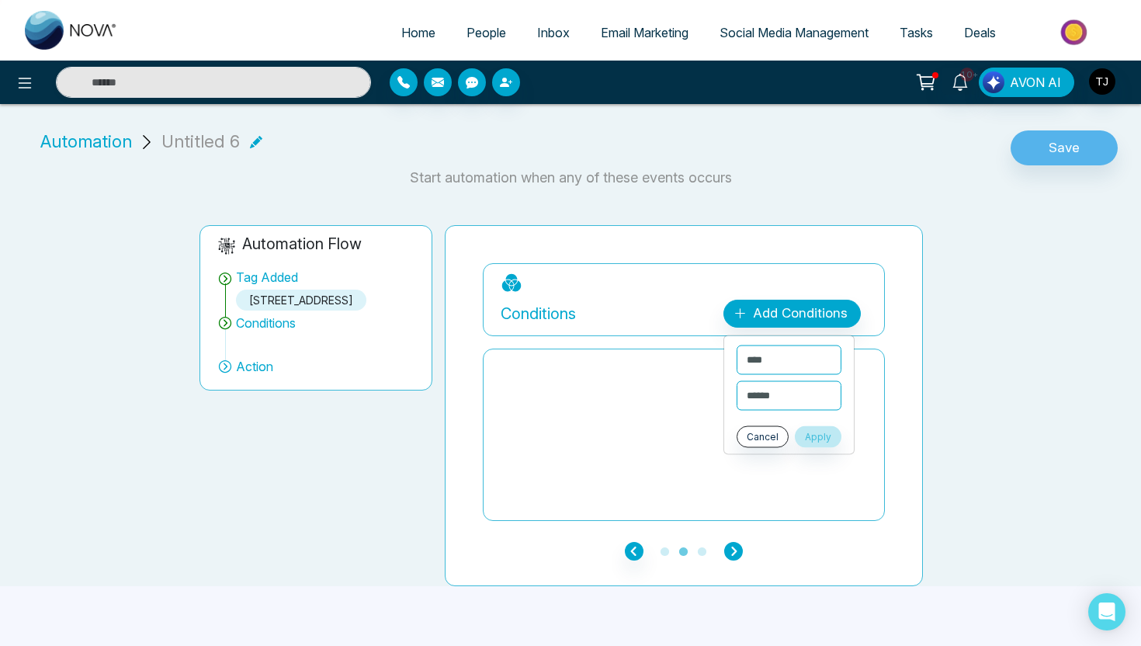
click at [731, 551] on icon "button" at bounding box center [733, 551] width 19 height 19
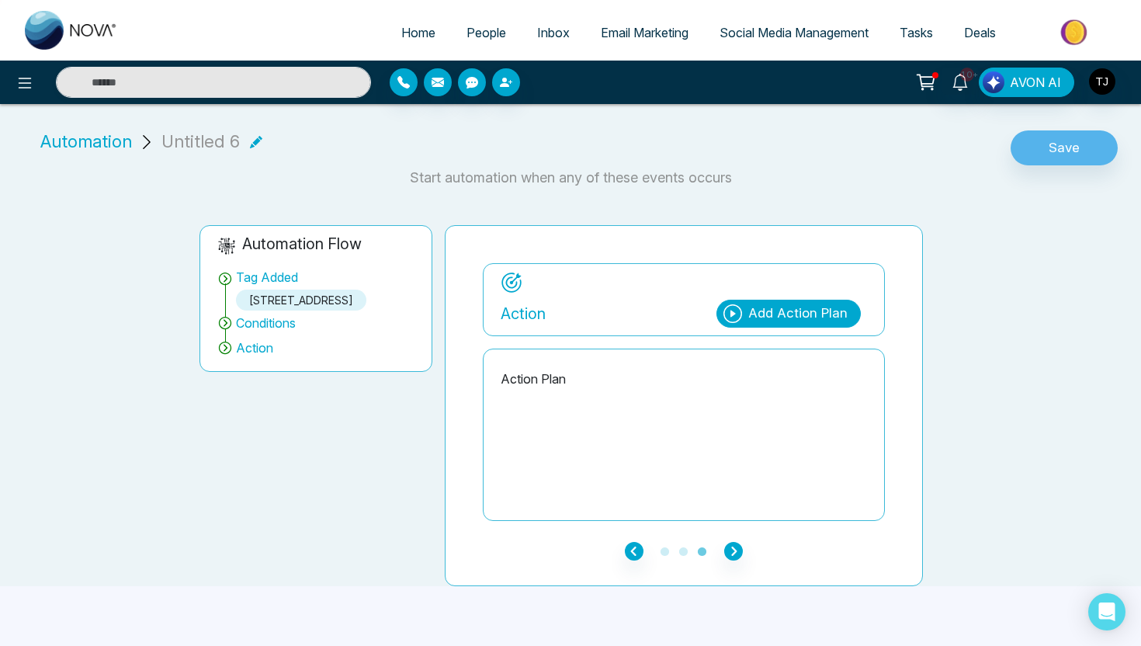
click at [799, 316] on div "Add Action Plan" at bounding box center [797, 313] width 99 height 20
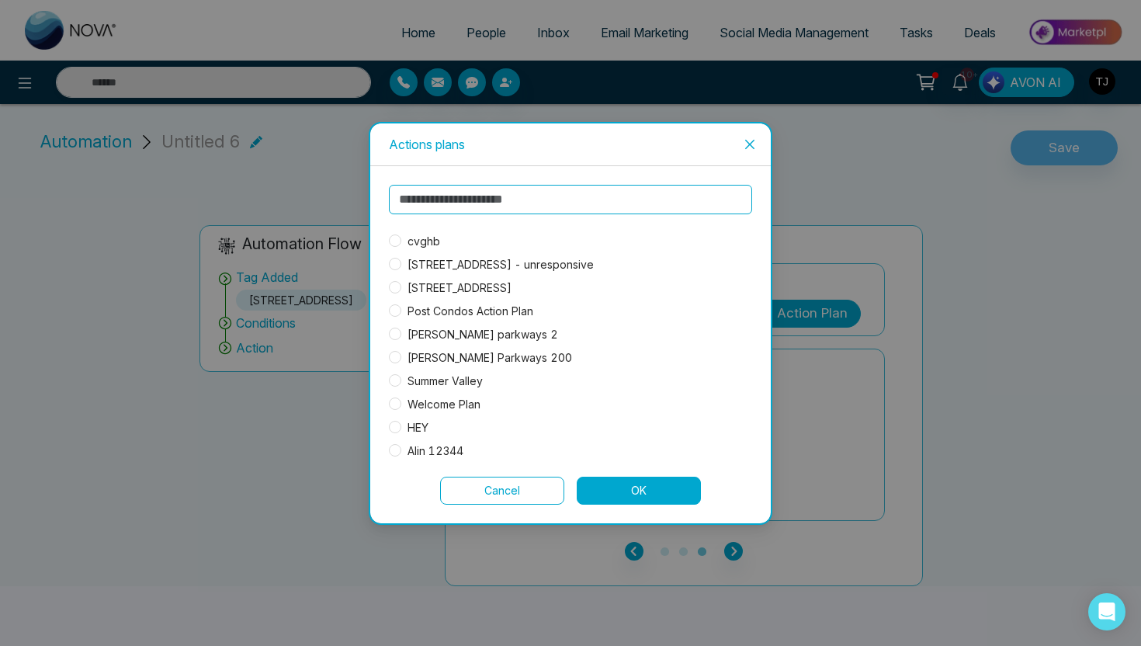
click at [401, 406] on span "Welcome Plan" at bounding box center [443, 404] width 85 height 17
click at [629, 490] on button "OK" at bounding box center [639, 491] width 124 height 28
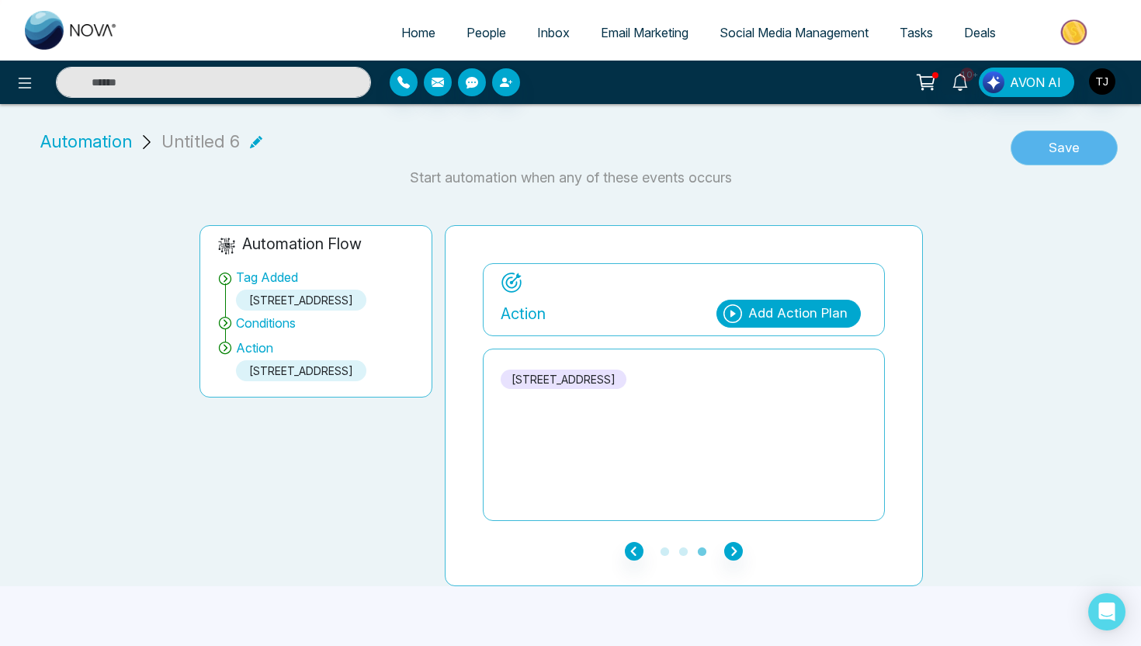
click at [1039, 151] on button "Save" at bounding box center [1063, 148] width 107 height 36
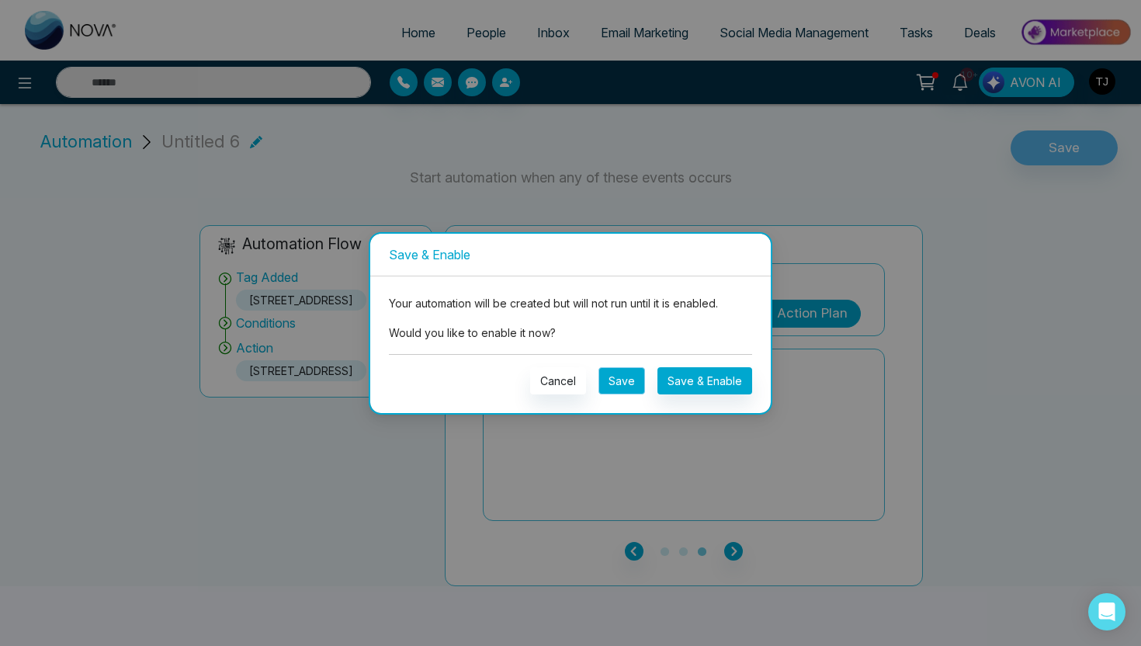
click at [620, 380] on button "Save" at bounding box center [621, 380] width 47 height 27
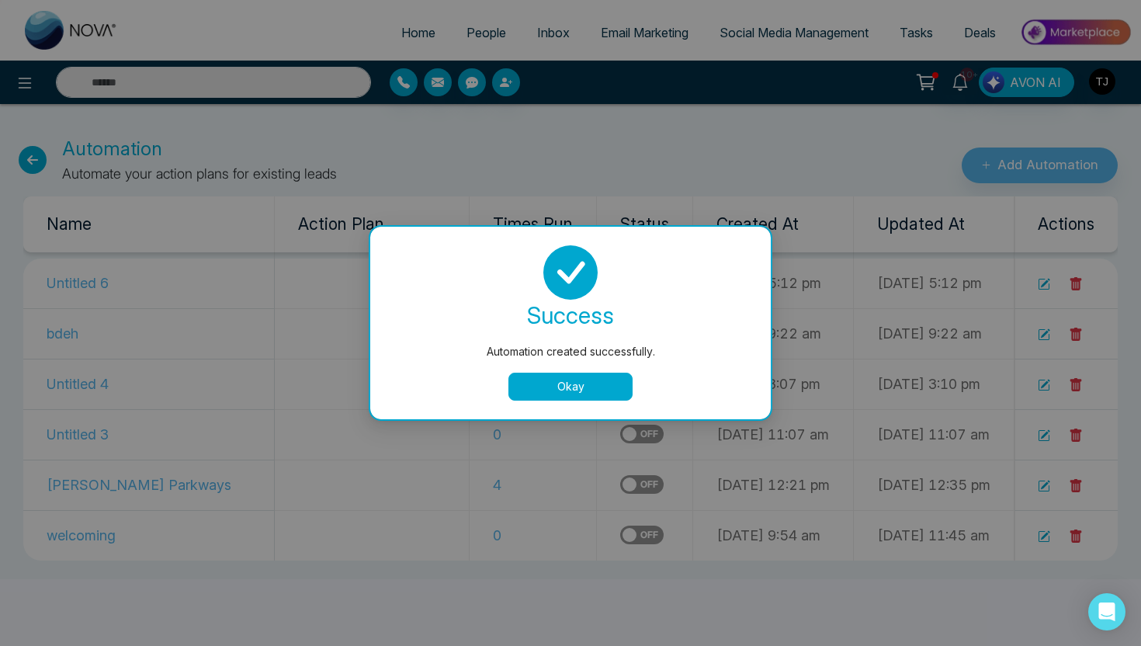
click at [621, 388] on button "Okay" at bounding box center [570, 387] width 124 height 28
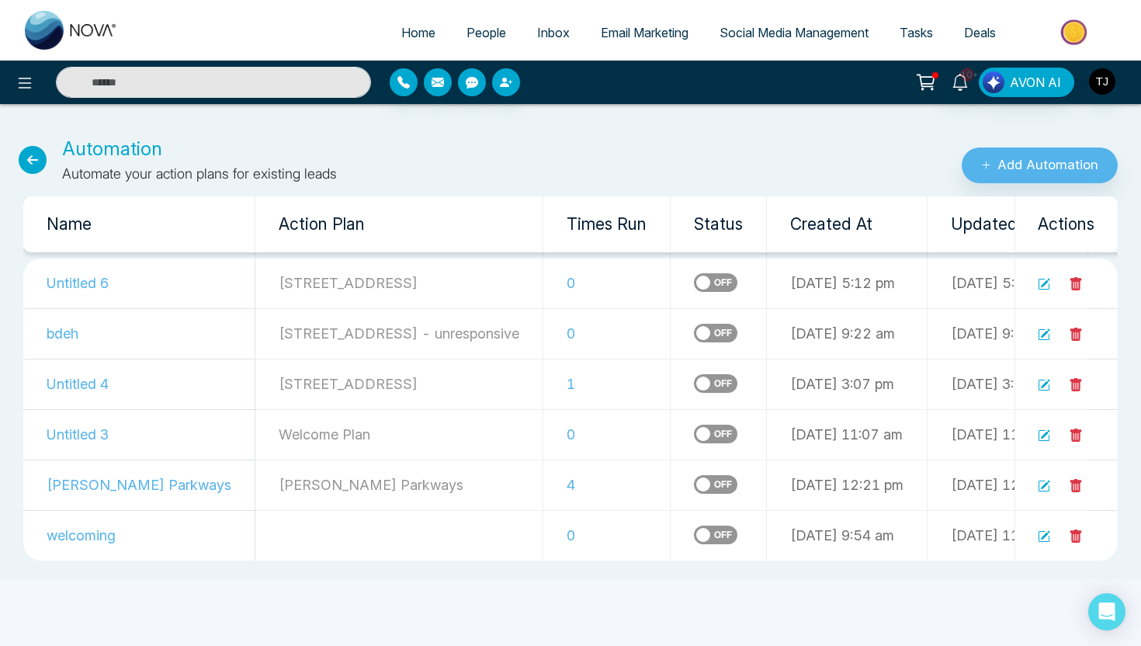
drag, startPoint x: 214, startPoint y: 279, endPoint x: 373, endPoint y: 274, distance: 159.2
click at [373, 275] on td "[STREET_ADDRESS]" at bounding box center [399, 283] width 288 height 50
click at [23, 88] on icon at bounding box center [25, 83] width 19 height 19
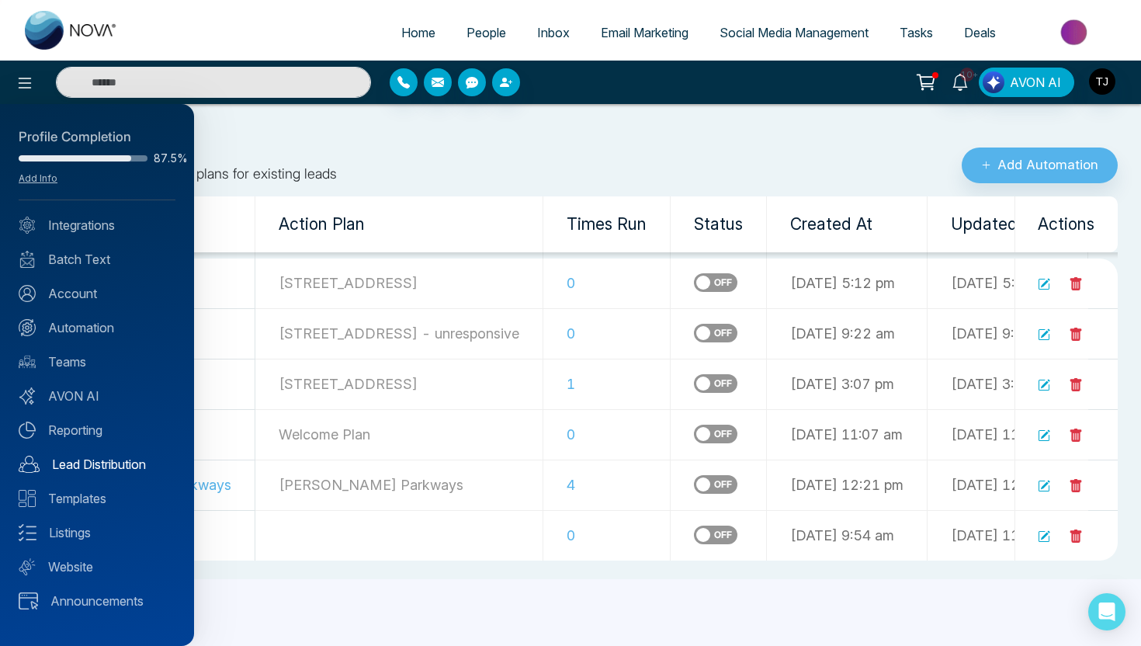
click at [123, 466] on link "Lead Distribution" at bounding box center [97, 464] width 157 height 19
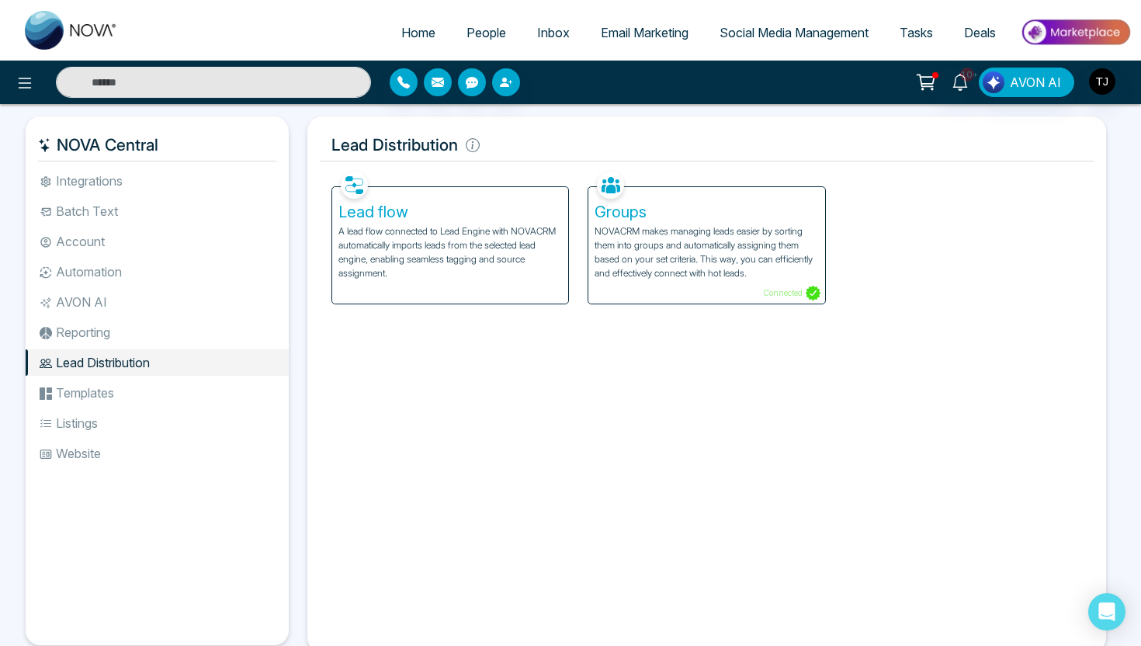
click at [390, 267] on p "A lead flow connected to Lead Engine with NOVACRM automatically imports leads f…" at bounding box center [450, 252] width 224 height 56
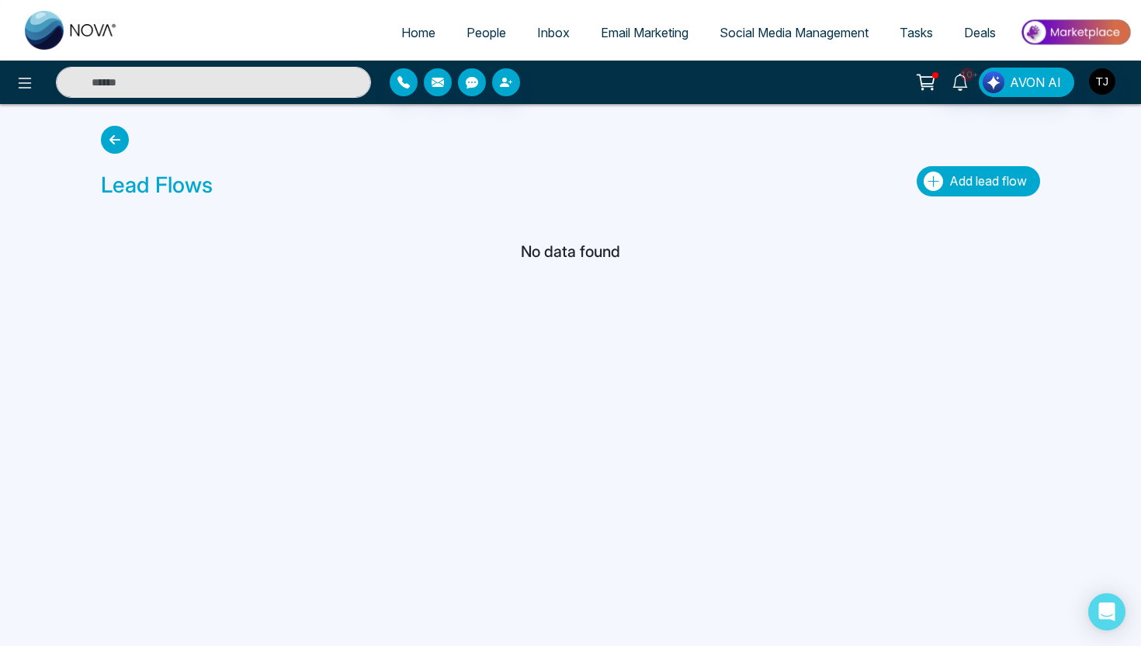
click at [941, 183] on button "Add lead flow" at bounding box center [978, 181] width 123 height 30
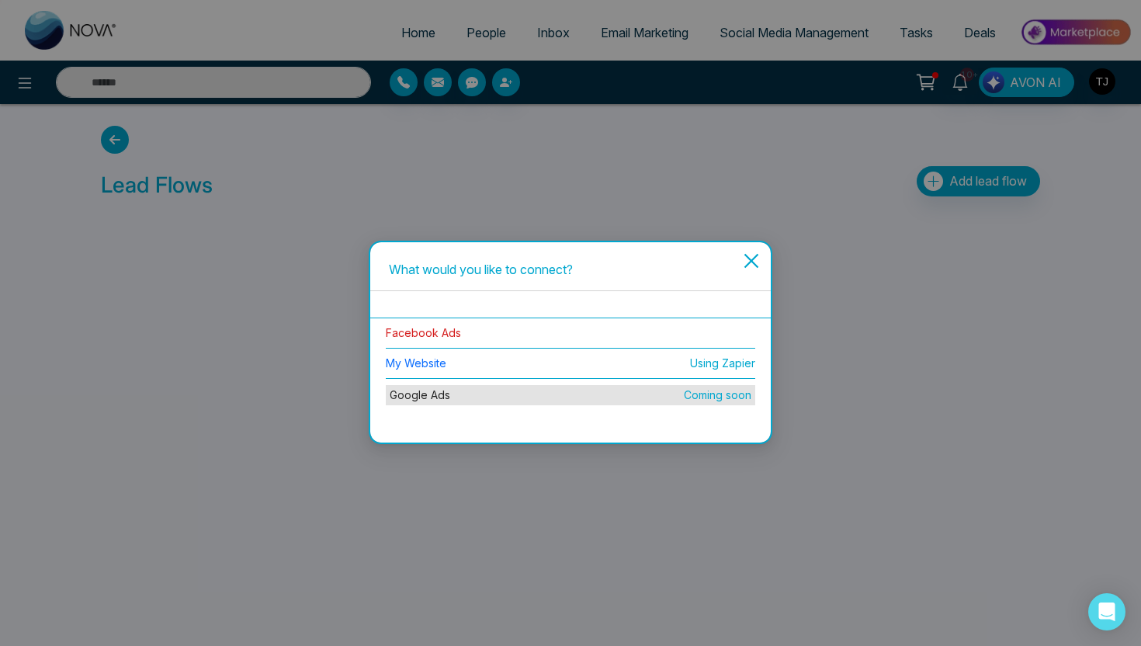
click at [445, 333] on link "Facebook Ads" at bounding box center [423, 332] width 75 height 13
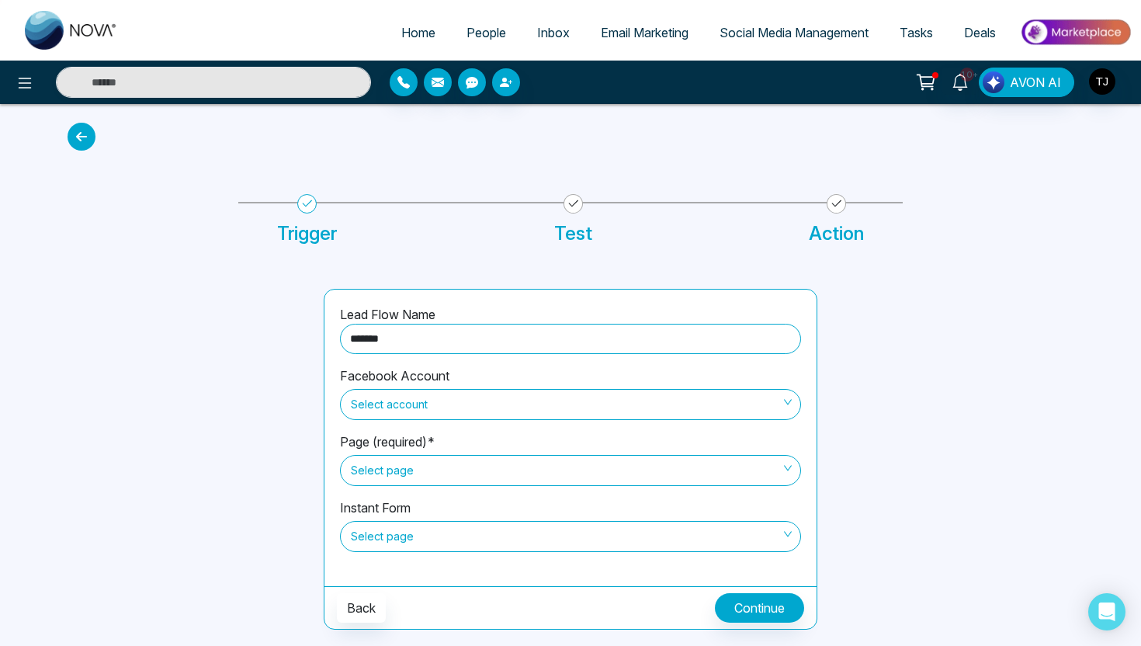
click at [447, 405] on span "Select account" at bounding box center [570, 404] width 439 height 26
type input "*******"
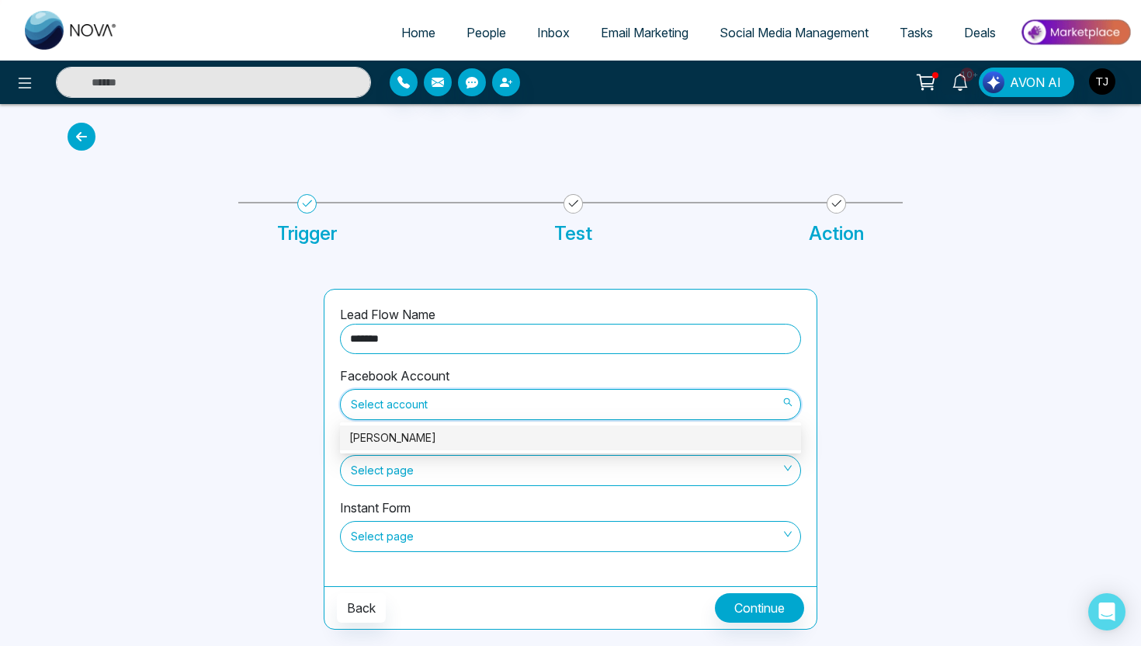
click at [439, 425] on div "[PERSON_NAME]" at bounding box center [570, 437] width 461 height 25
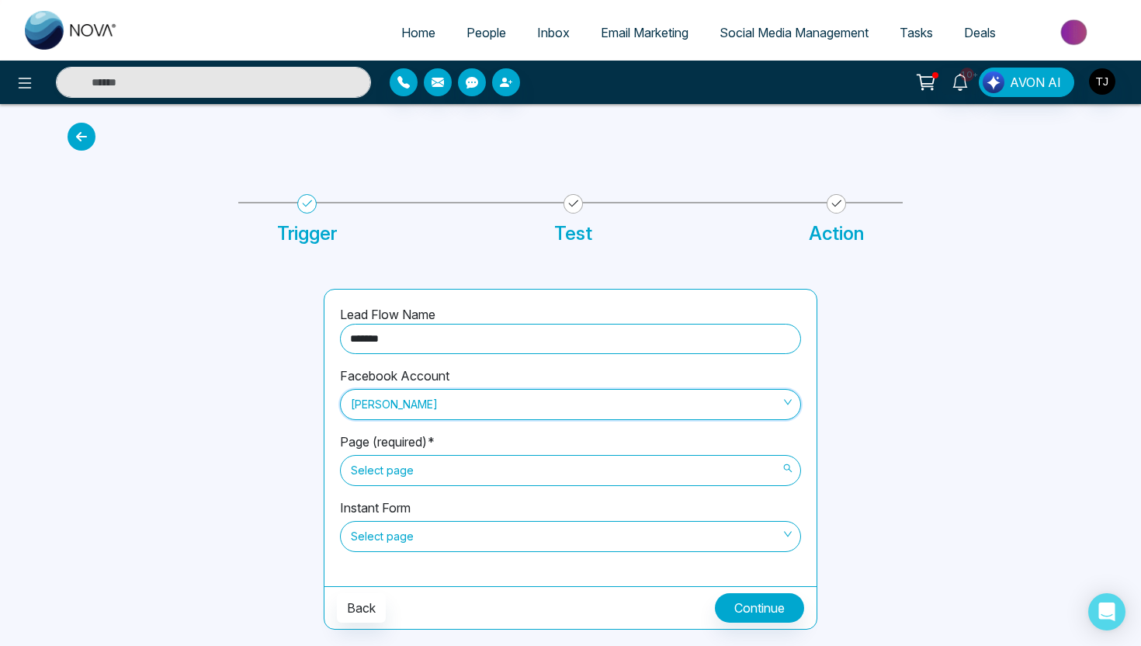
click at [435, 466] on span "Select page" at bounding box center [570, 470] width 439 height 26
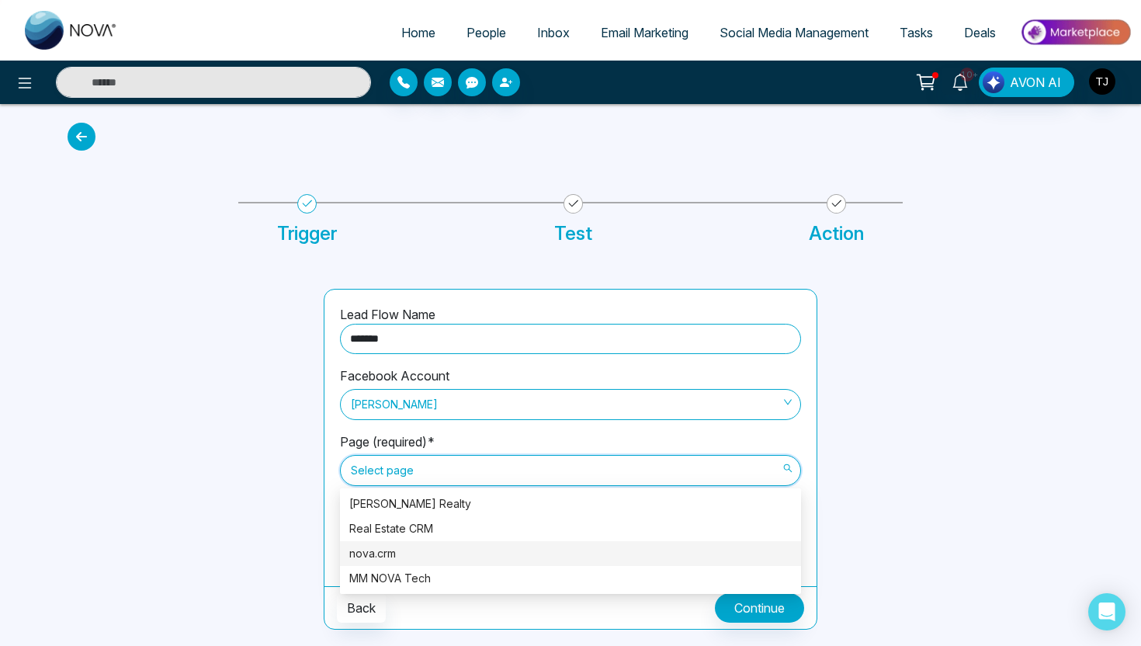
click at [426, 552] on div "nova.crm" at bounding box center [570, 553] width 442 height 17
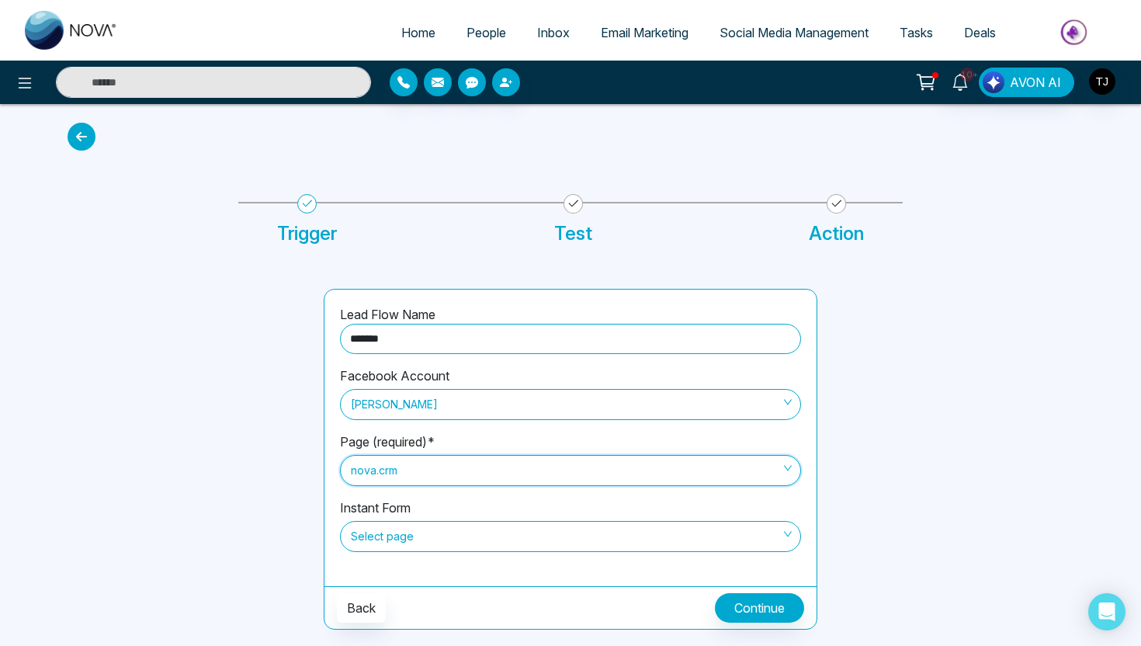
click at [421, 523] on span "Select page" at bounding box center [570, 536] width 439 height 26
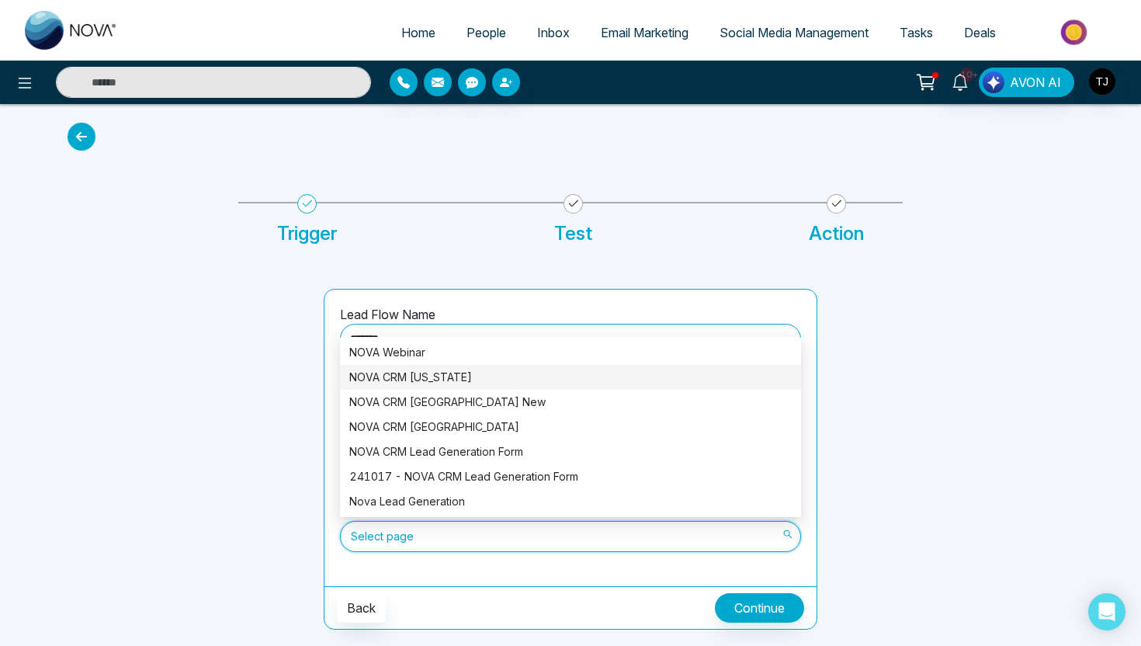
click at [427, 381] on div "NOVA CRM Florida" at bounding box center [570, 377] width 442 height 17
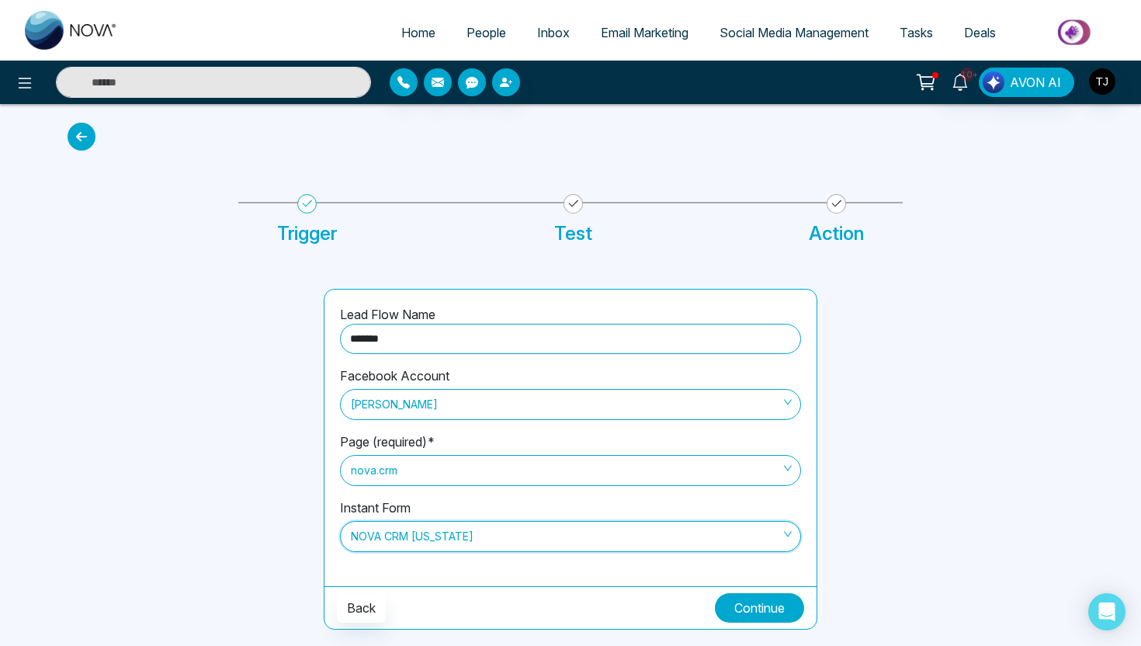
click at [764, 605] on button "Continue" at bounding box center [759, 607] width 89 height 29
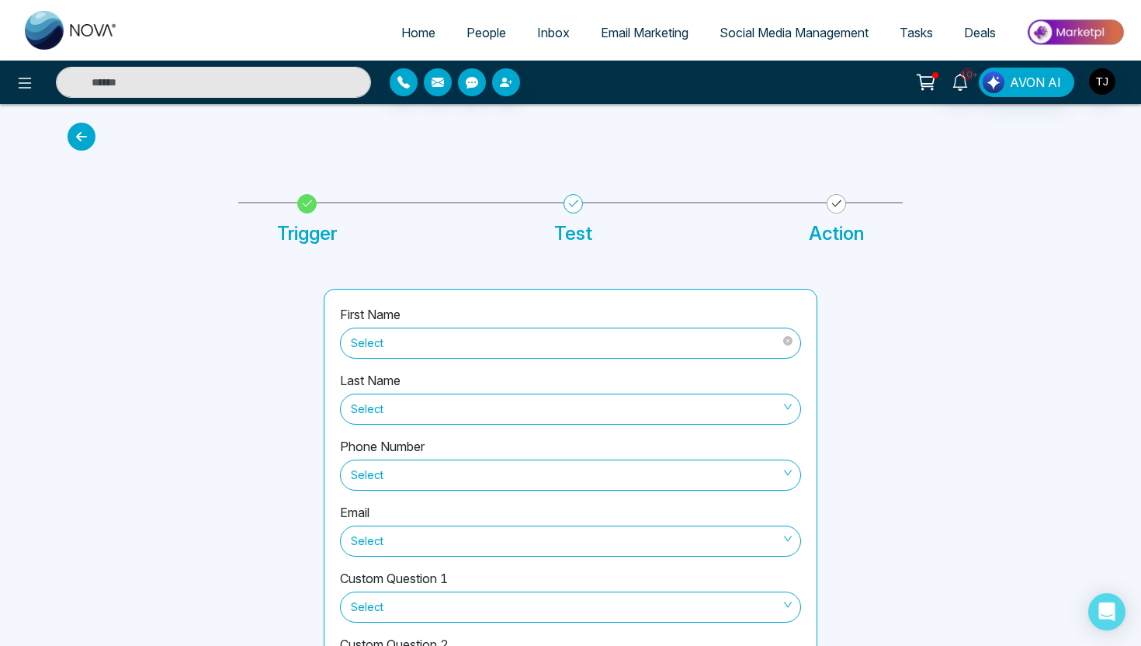
click at [488, 325] on div "Select" at bounding box center [570, 341] width 461 height 35
click at [489, 349] on span "Select" at bounding box center [570, 343] width 439 height 26
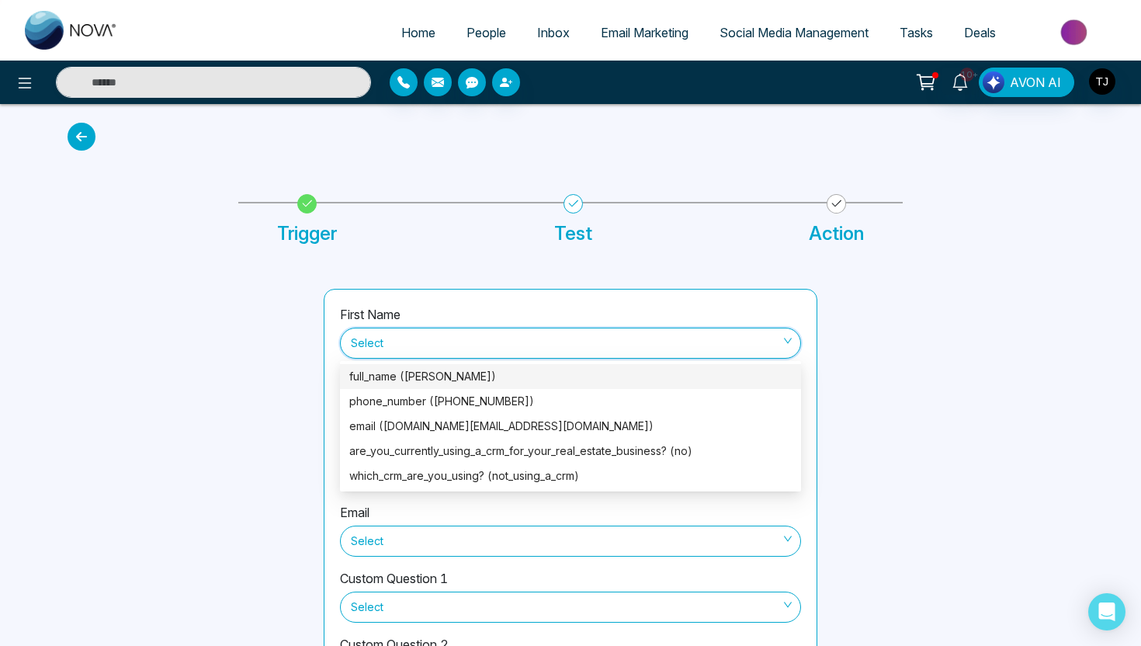
click at [477, 377] on div "full_name (Eliani Muñoz)" at bounding box center [570, 376] width 442 height 17
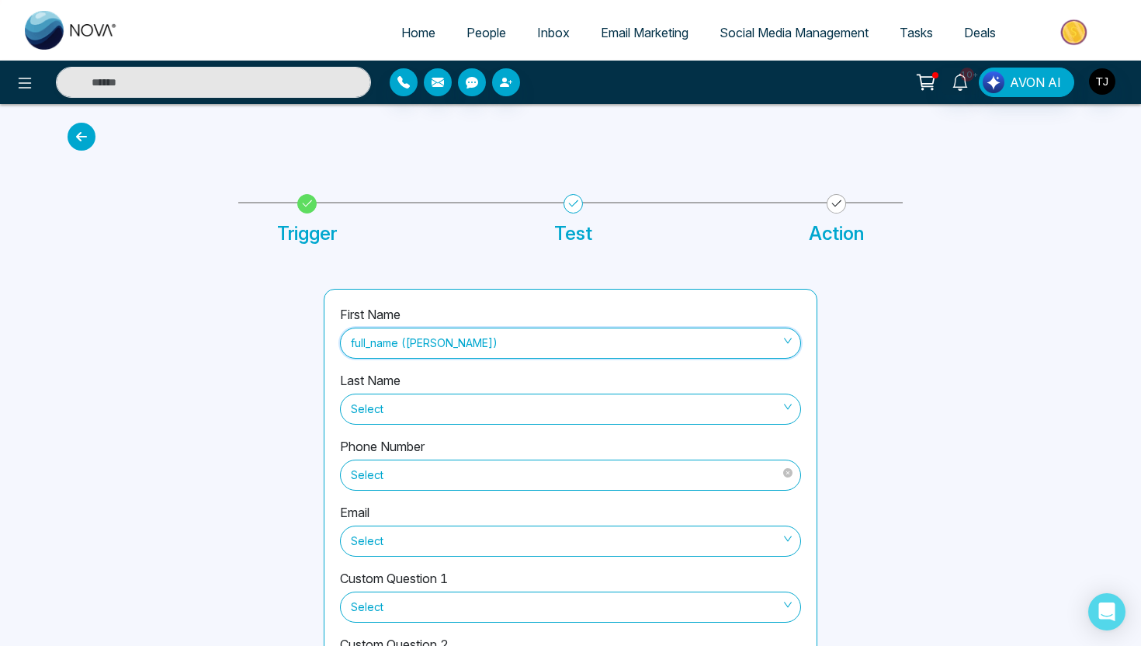
click at [452, 483] on span "Select" at bounding box center [570, 475] width 439 height 26
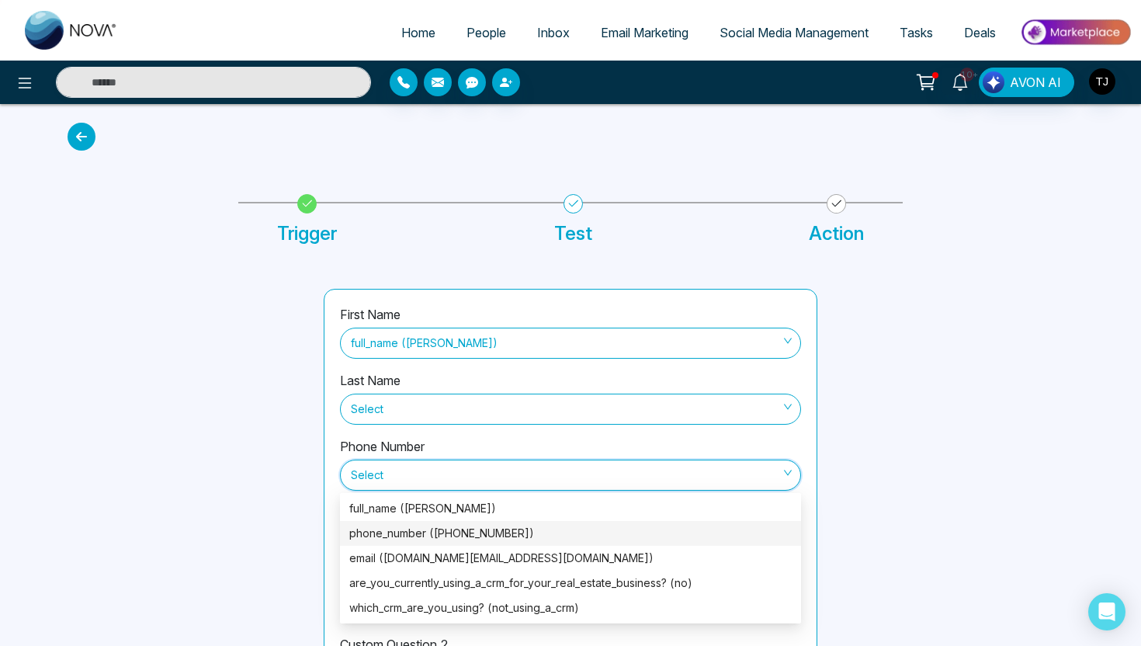
click at [436, 532] on div "phone_number (+17863975092)" at bounding box center [570, 533] width 442 height 17
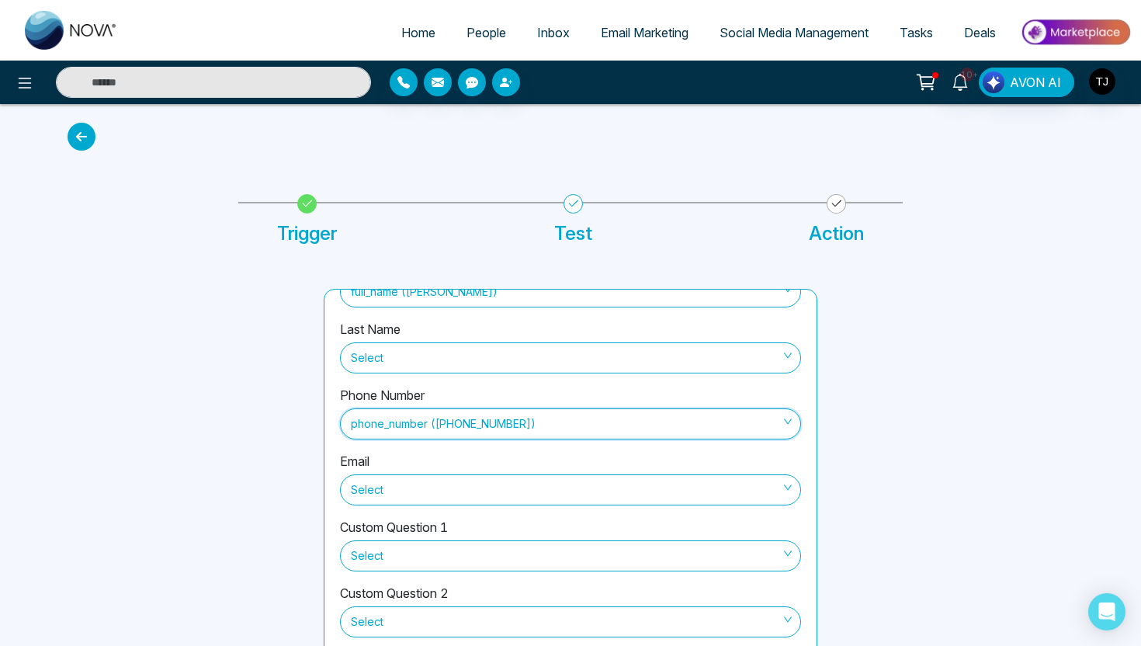
scroll to position [52, 0]
click at [425, 498] on span "Select" at bounding box center [570, 489] width 439 height 26
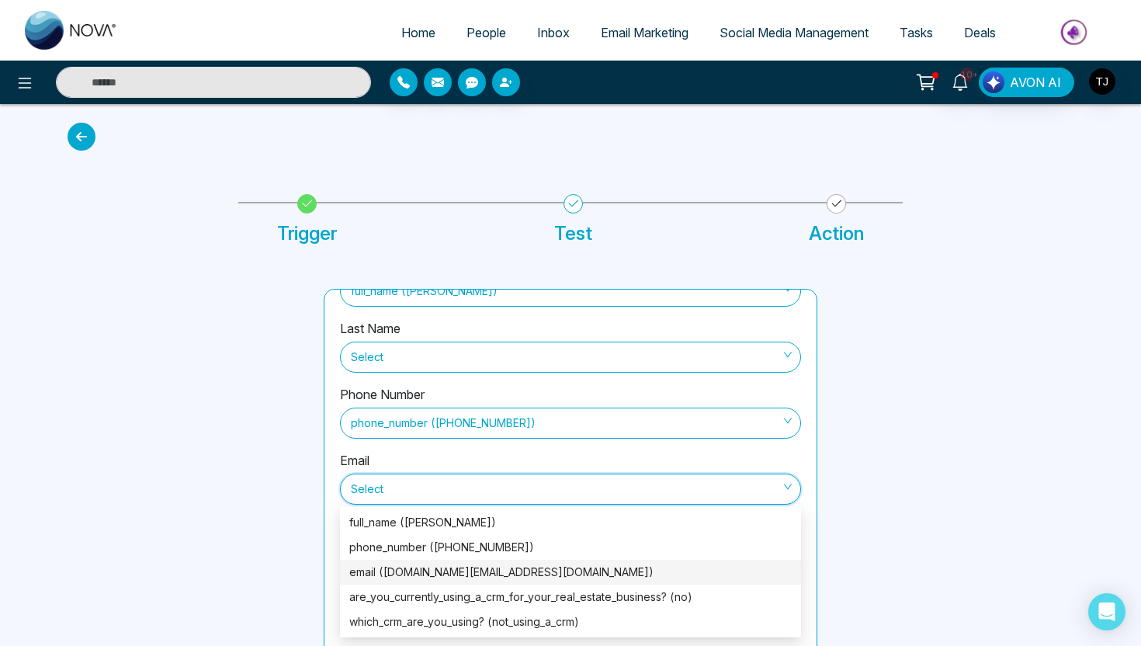
click at [408, 581] on div "email (eliani.munoz.realtor@gmail.com)" at bounding box center [570, 572] width 461 height 25
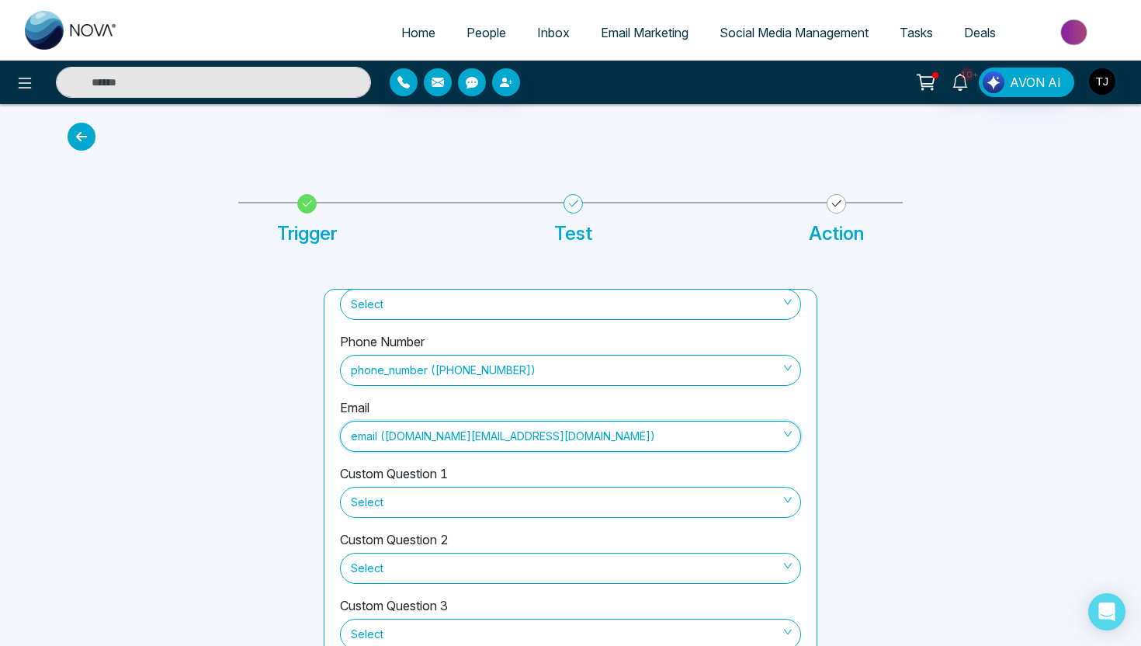
scroll to position [128, 0]
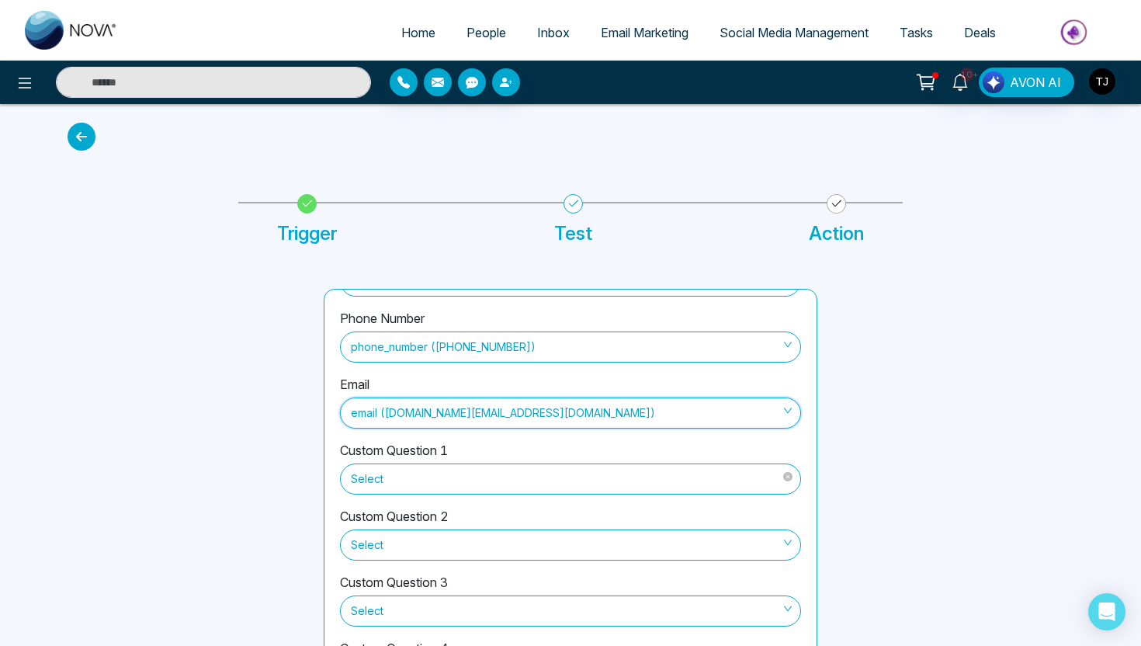
click at [411, 480] on span "Select" at bounding box center [570, 479] width 439 height 26
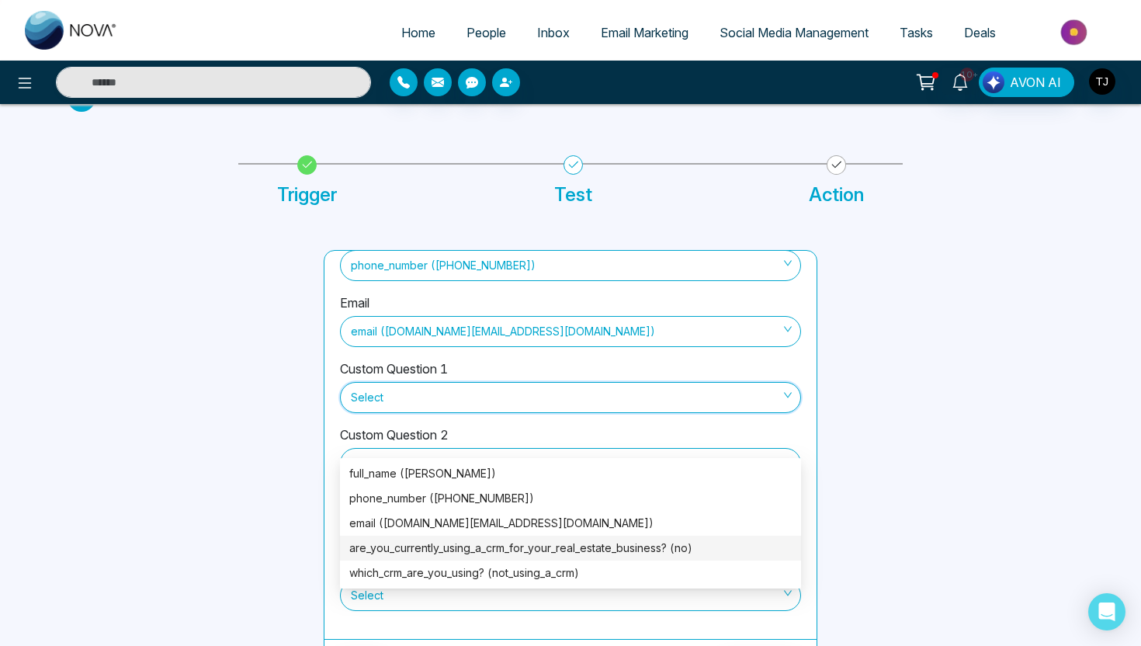
scroll to position [75, 0]
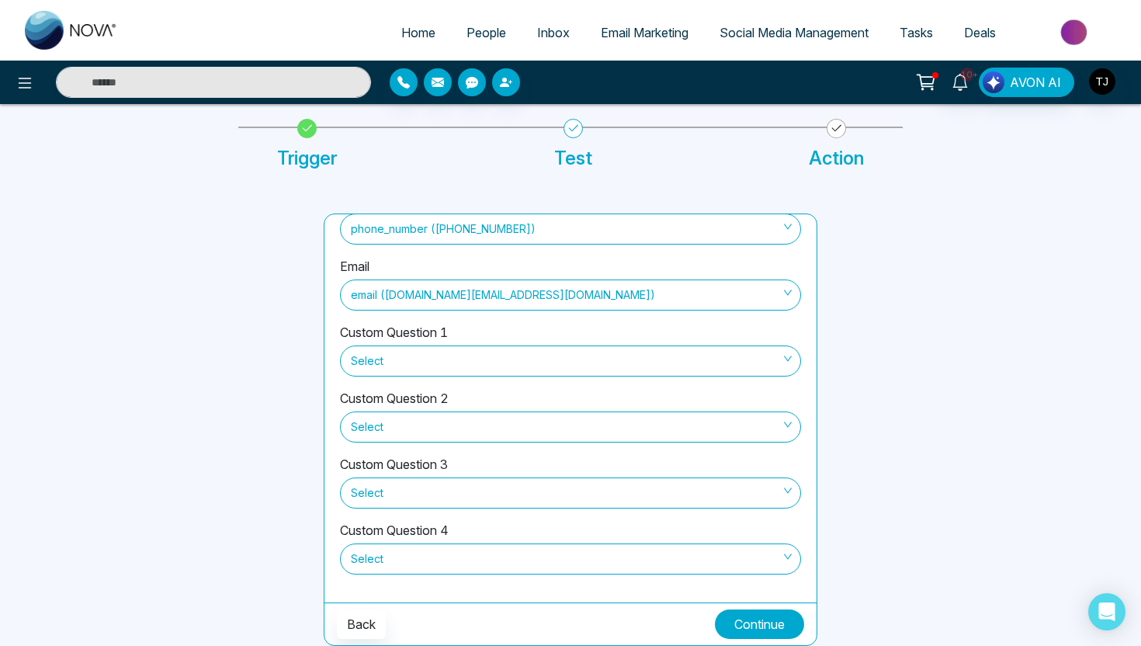
click at [762, 622] on button "Continue" at bounding box center [759, 623] width 89 height 29
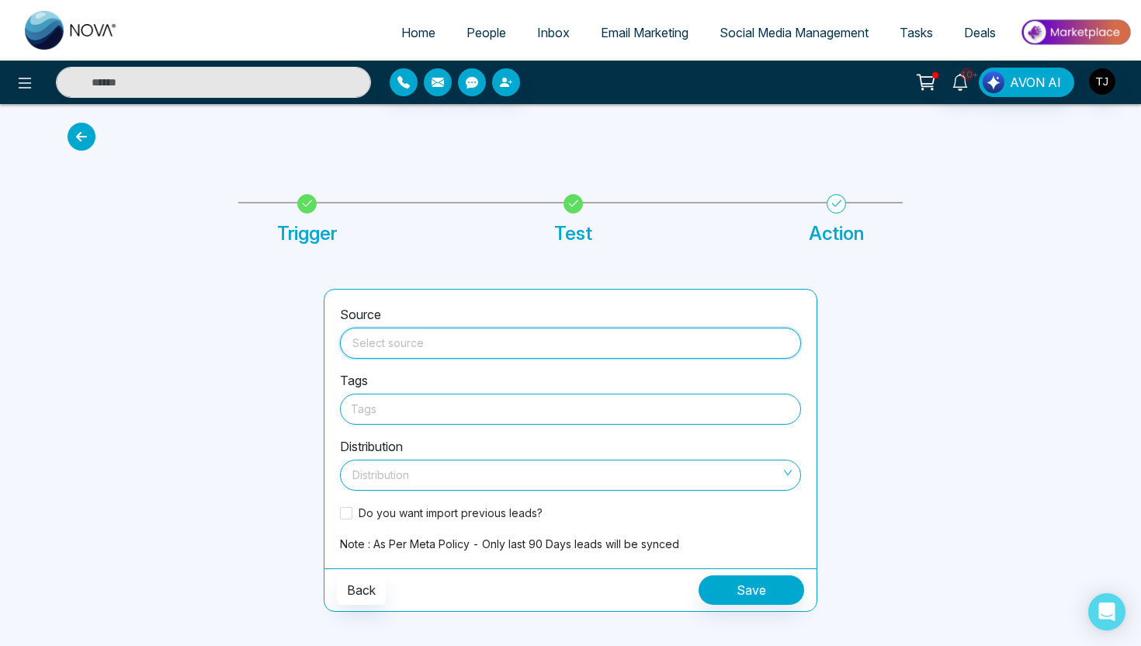
click at [444, 350] on input "search" at bounding box center [570, 339] width 442 height 23
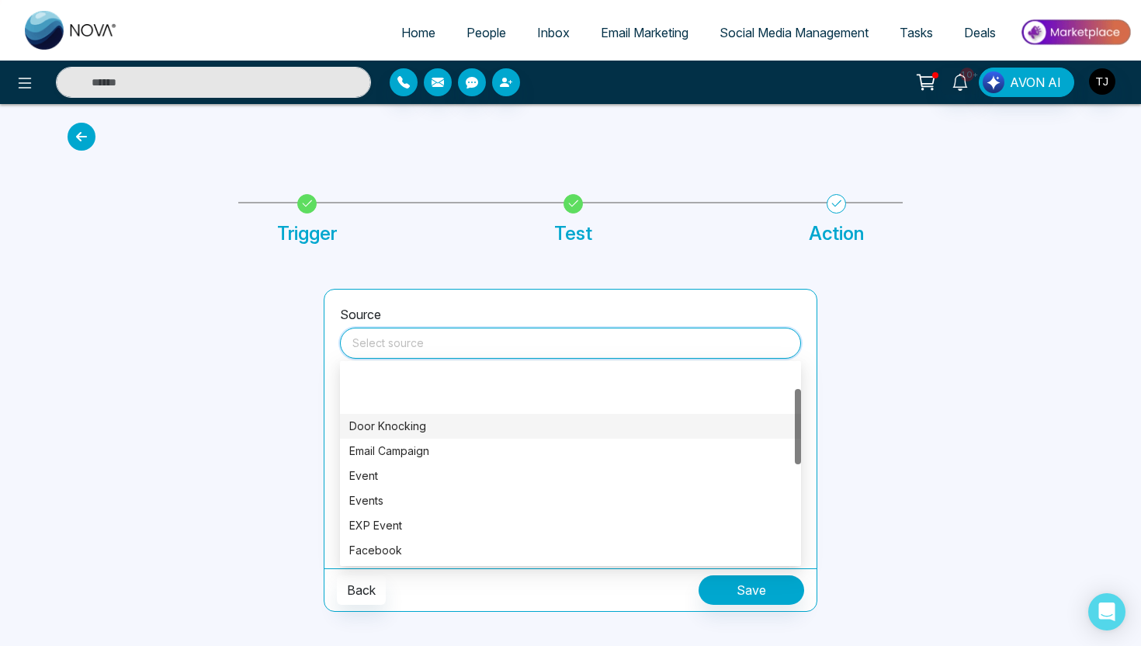
scroll to position [119, 0]
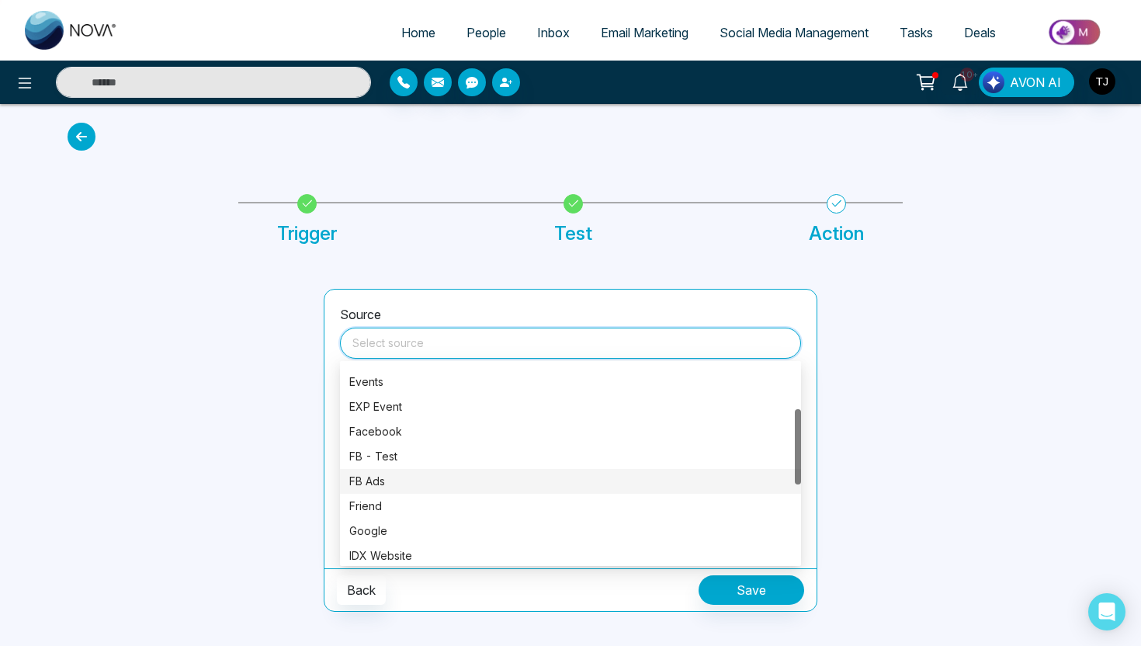
click at [403, 482] on div "FB Ads" at bounding box center [570, 481] width 442 height 17
type input "******"
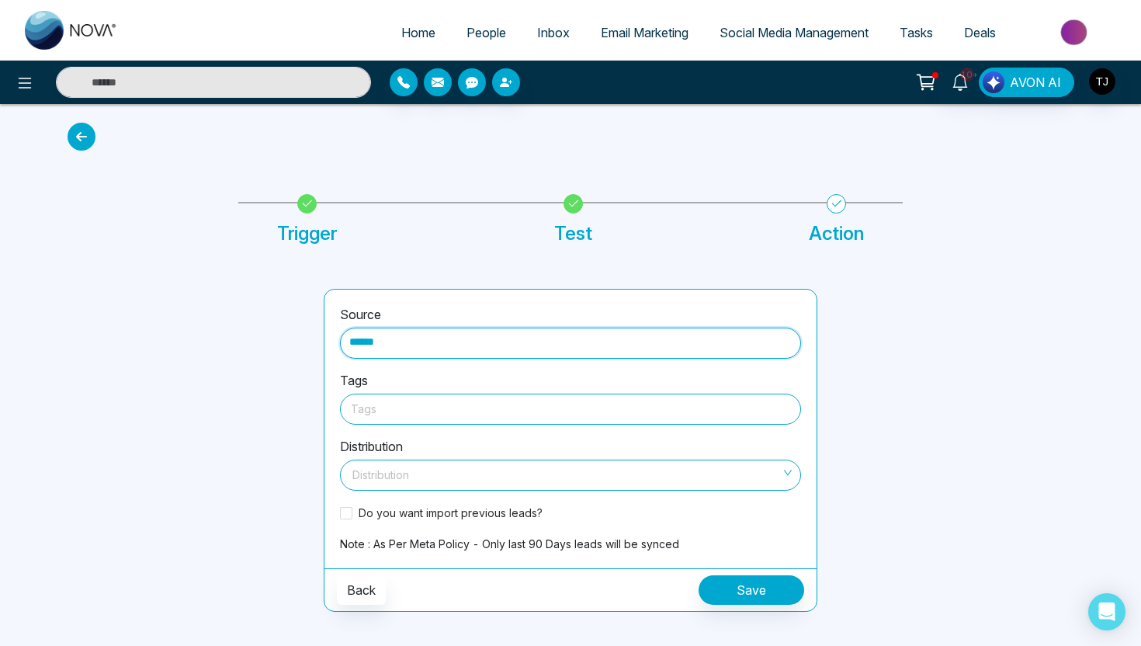
click at [405, 403] on div at bounding box center [570, 408] width 439 height 19
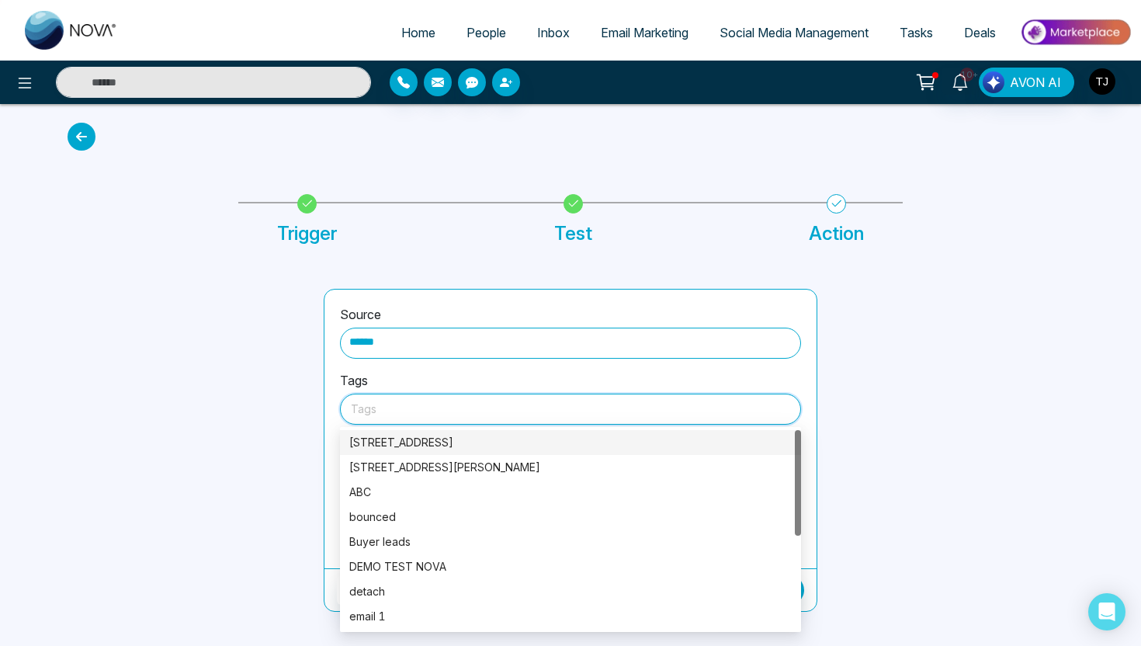
click at [395, 444] on div "[STREET_ADDRESS]" at bounding box center [570, 442] width 442 height 17
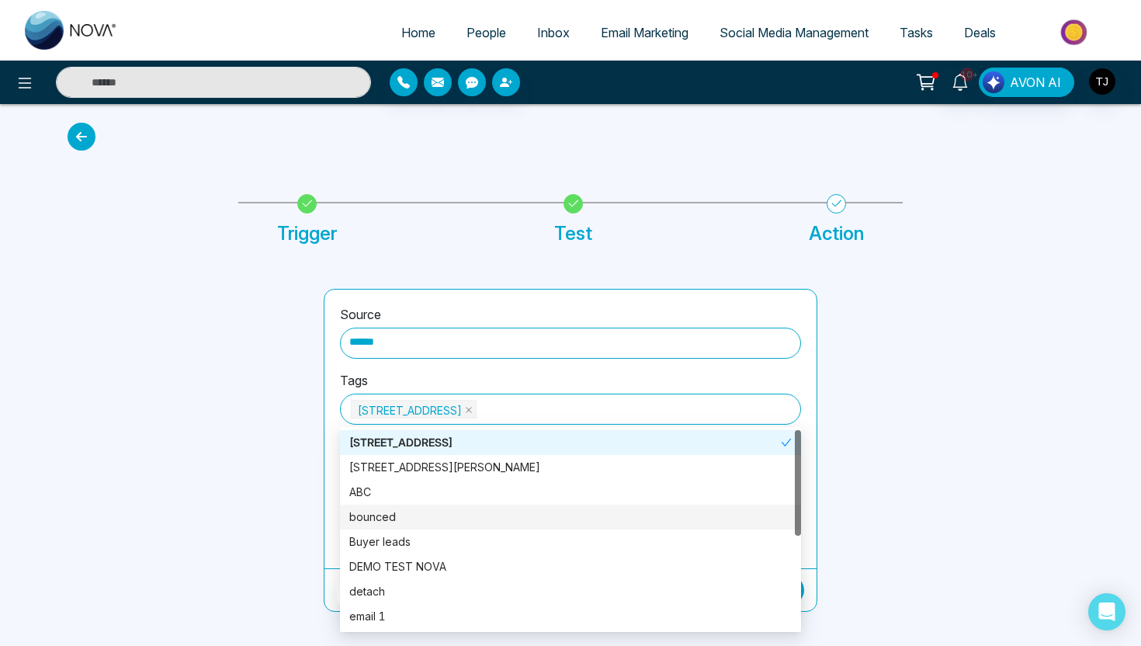
click at [887, 479] on div at bounding box center [955, 450] width 256 height 323
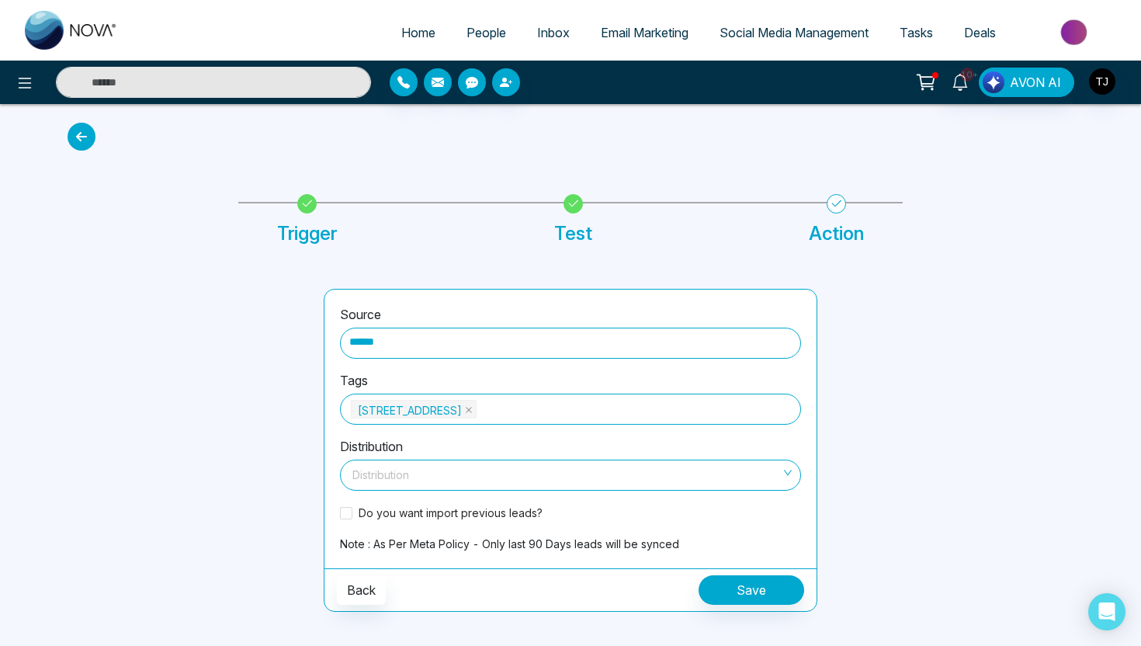
click at [673, 486] on span at bounding box center [565, 474] width 432 height 29
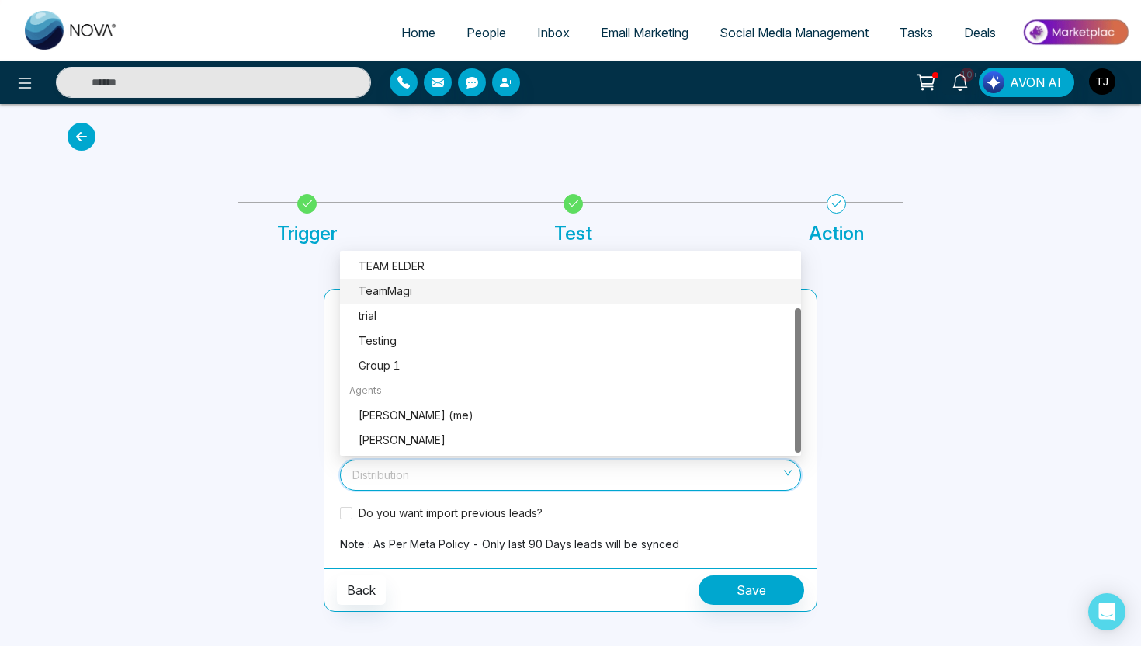
scroll to position [75, 0]
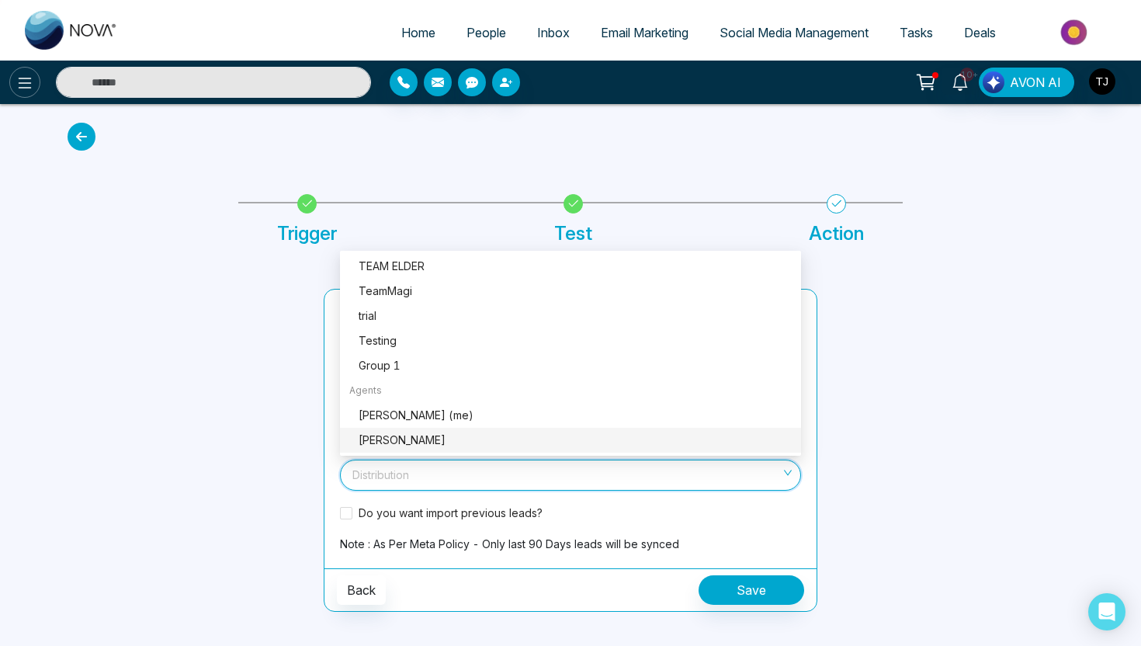
click at [21, 91] on icon at bounding box center [25, 83] width 19 height 19
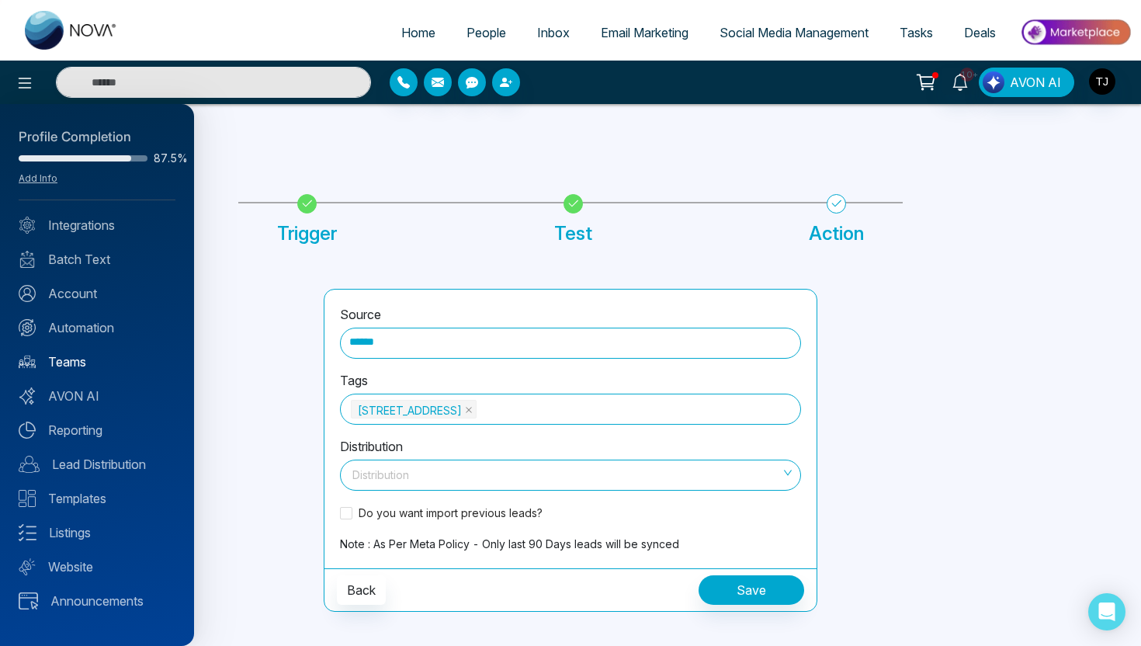
click at [71, 366] on link "Teams" at bounding box center [97, 361] width 157 height 19
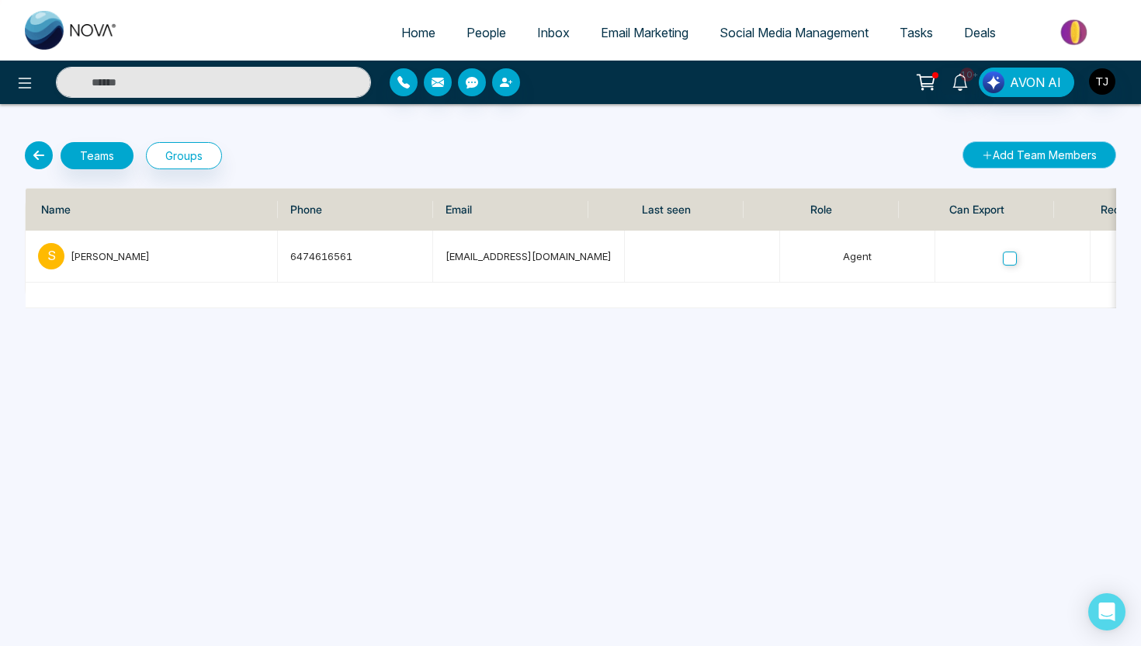
click at [1013, 158] on button "Add Team Members" at bounding box center [1039, 154] width 154 height 27
select select "**"
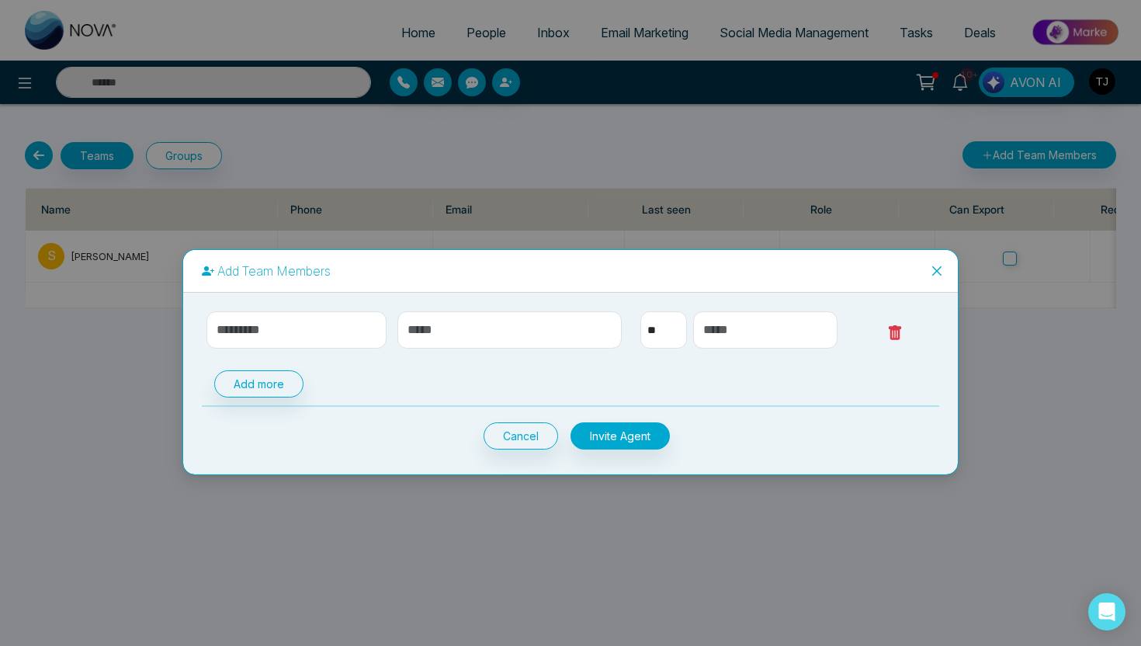
click at [938, 267] on icon "close" at bounding box center [937, 271] width 12 height 12
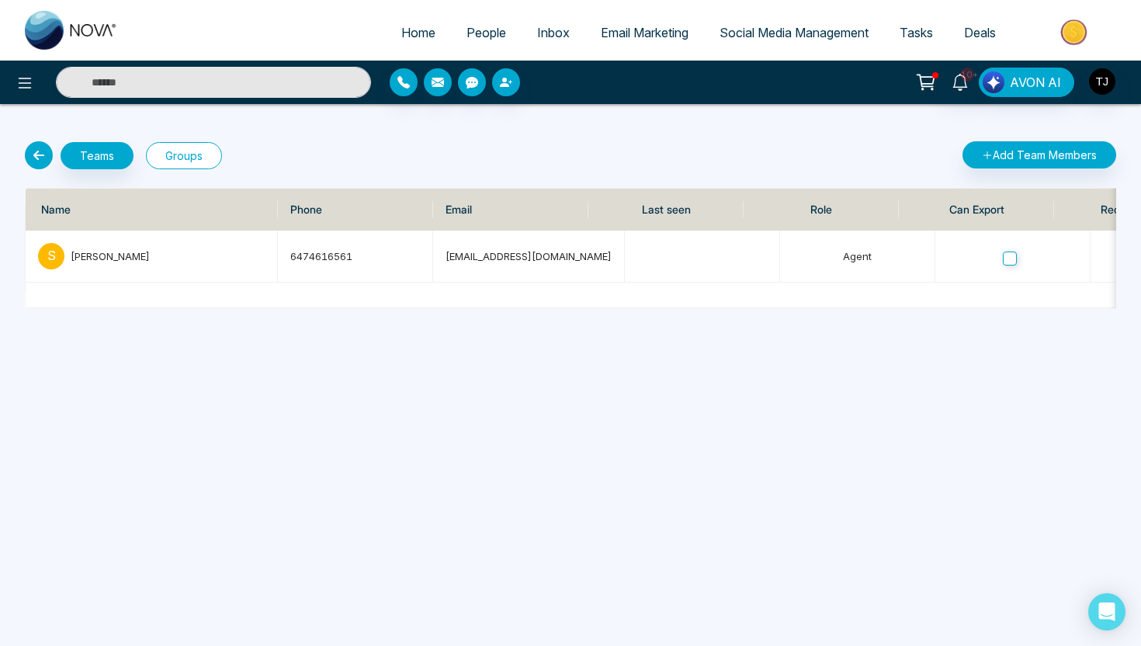
click at [196, 156] on button "Groups" at bounding box center [184, 155] width 76 height 27
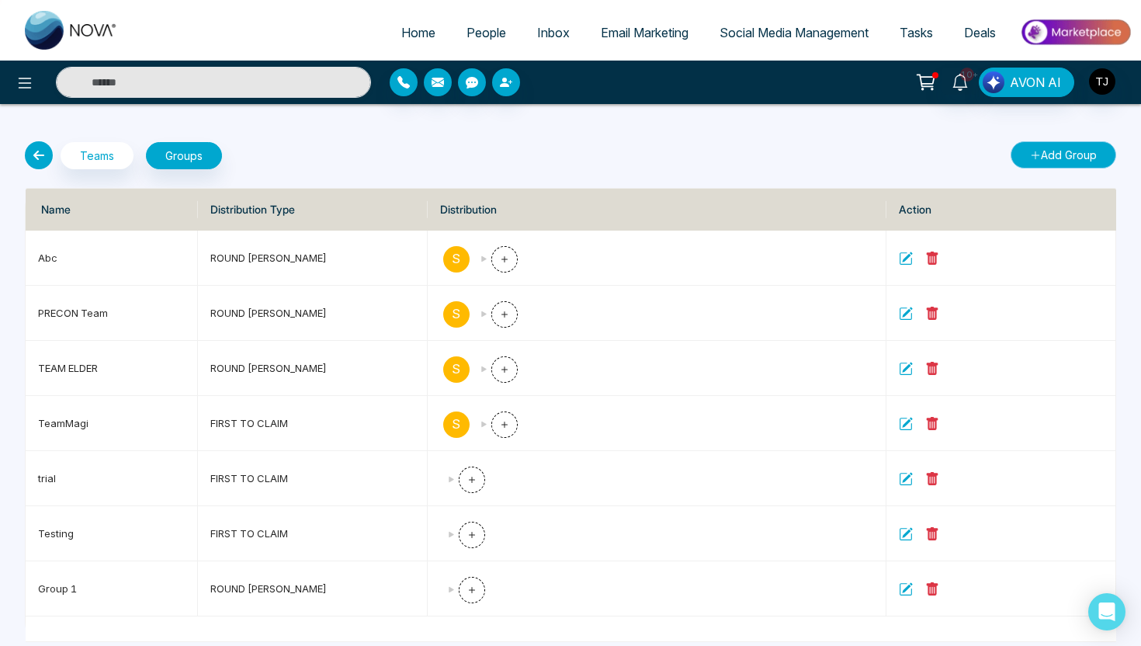
click at [1035, 157] on icon "submit" at bounding box center [1035, 155] width 11 height 11
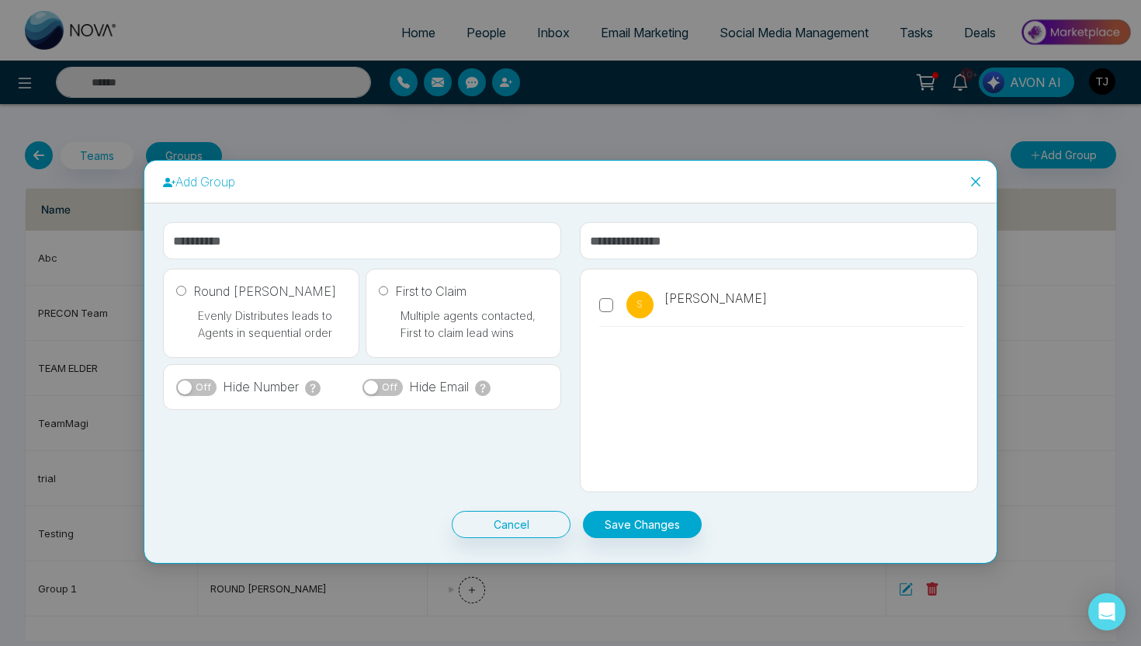
click at [984, 175] on span "Close" at bounding box center [976, 182] width 42 height 42
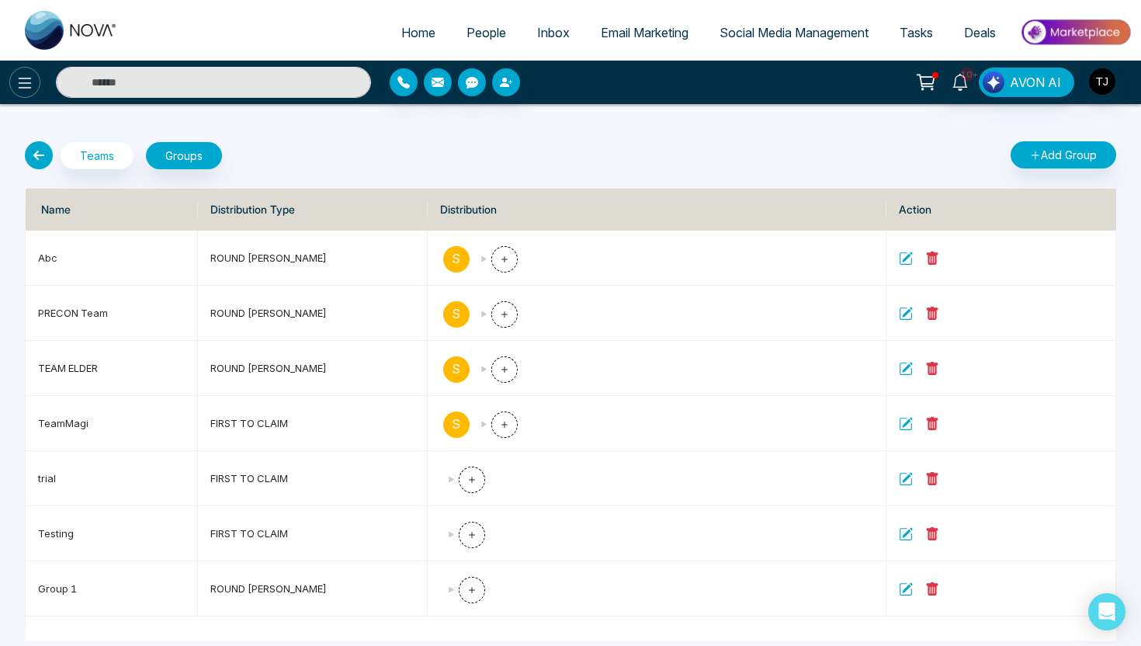
click at [16, 88] on icon at bounding box center [25, 83] width 19 height 19
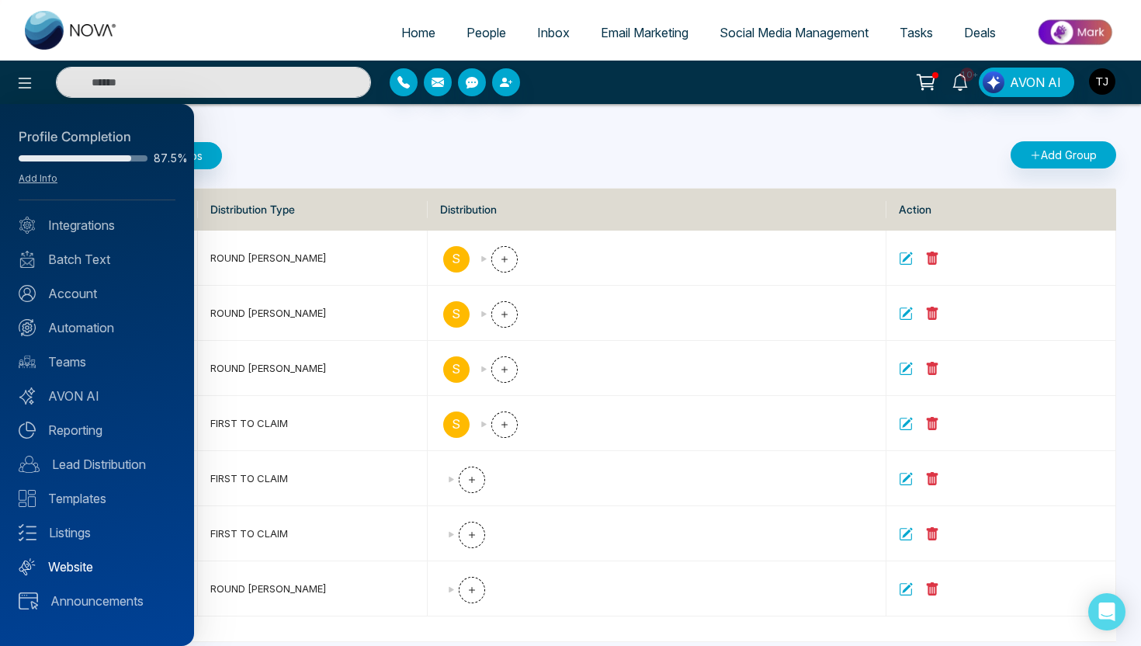
click at [75, 570] on link "Website" at bounding box center [97, 566] width 157 height 19
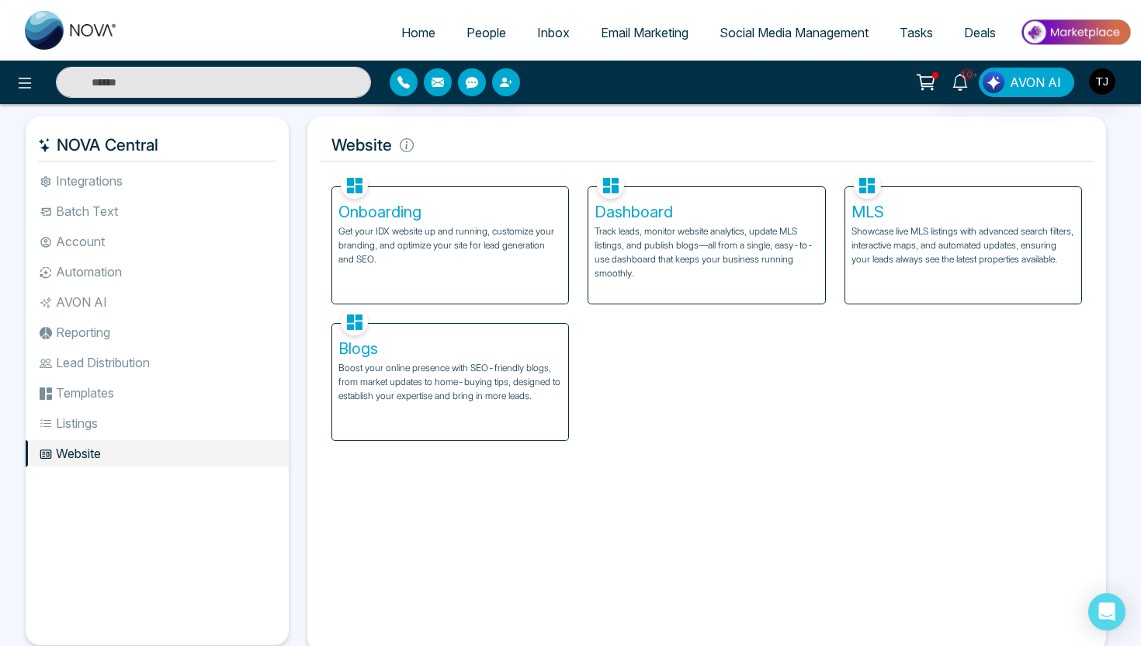
click at [635, 226] on p "Track leads, monitor website analytics, update MLS listings, and publish blogs—…" at bounding box center [706, 252] width 224 height 56
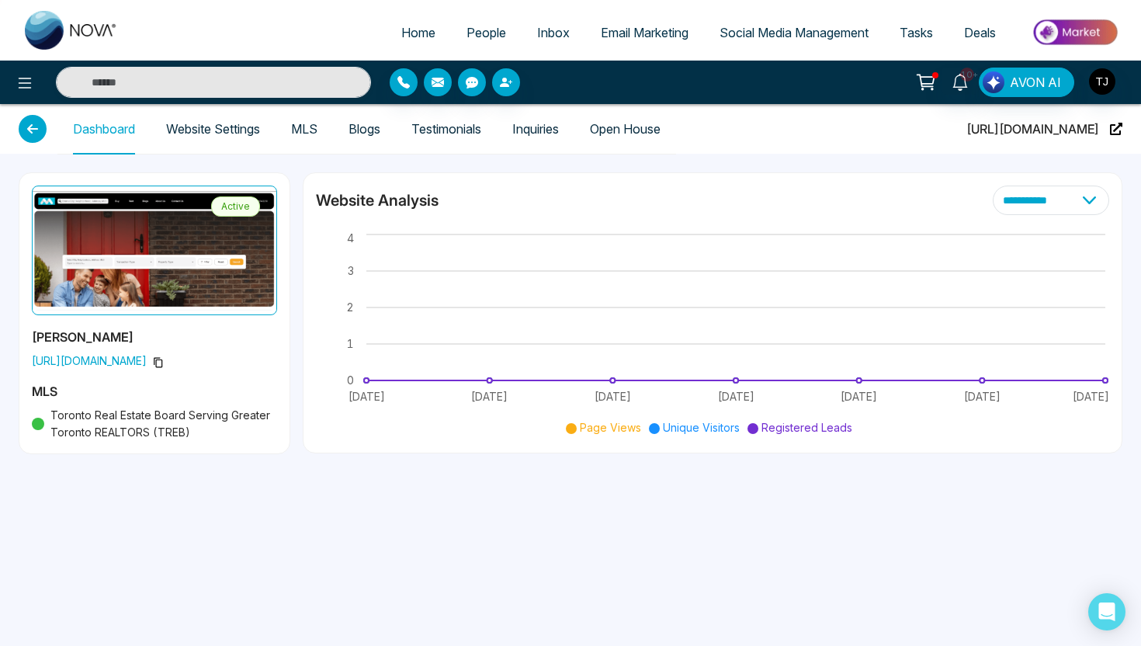
click at [421, 133] on link "Testimonials" at bounding box center [446, 129] width 70 height 13
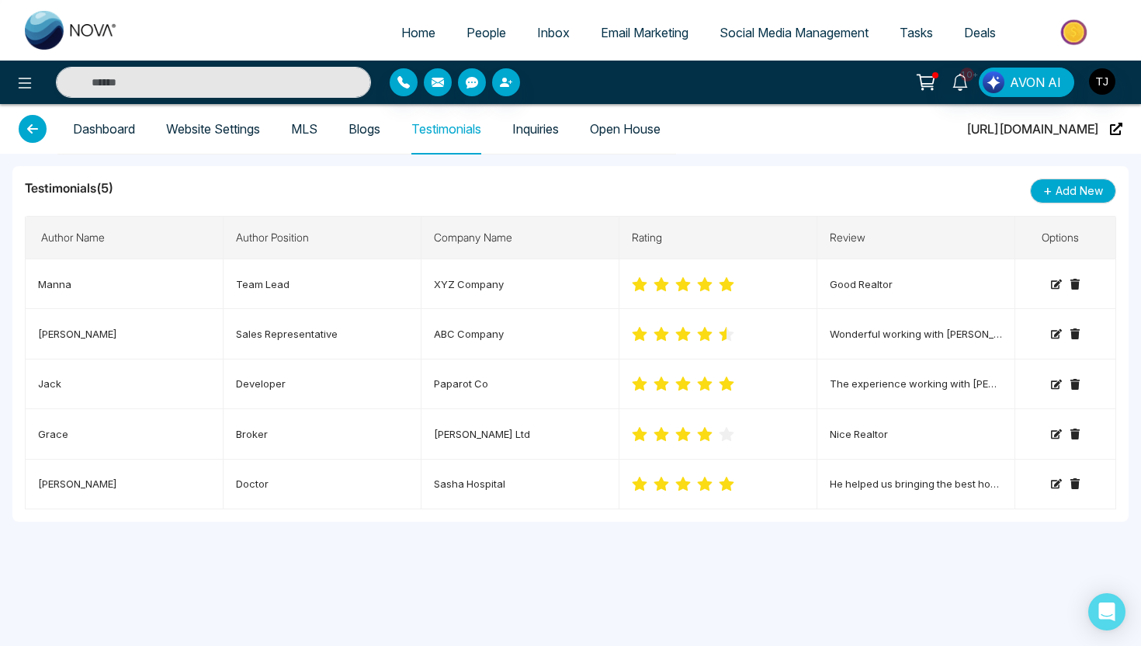
click at [377, 131] on link "Blogs" at bounding box center [364, 129] width 32 height 13
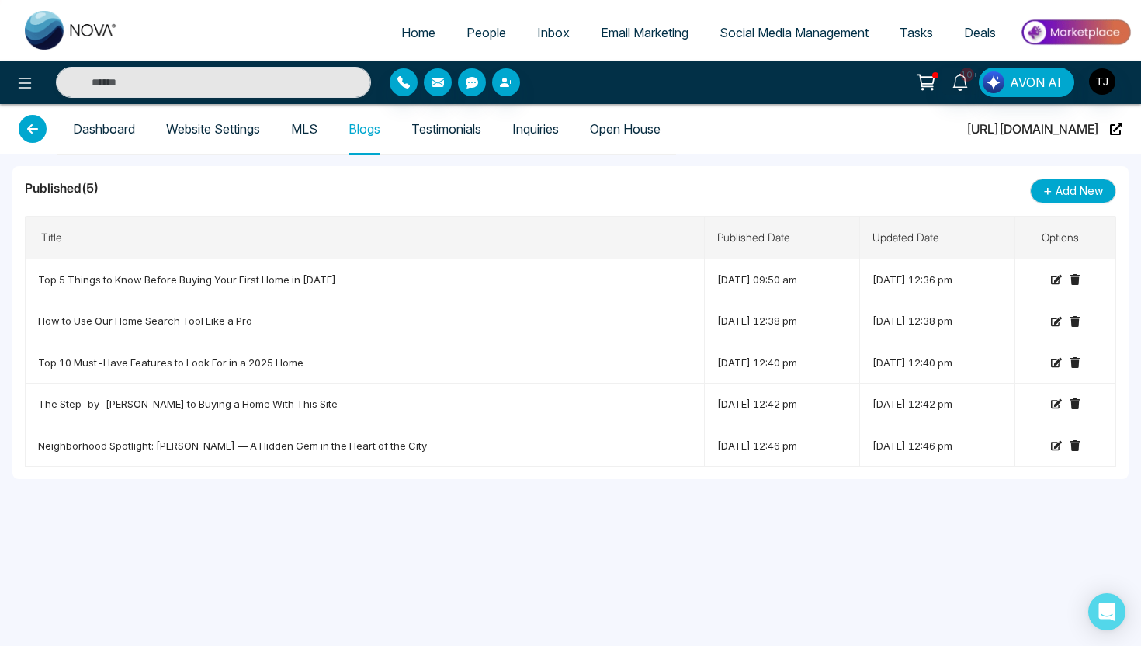
click at [490, 40] on link "People" at bounding box center [486, 32] width 71 height 29
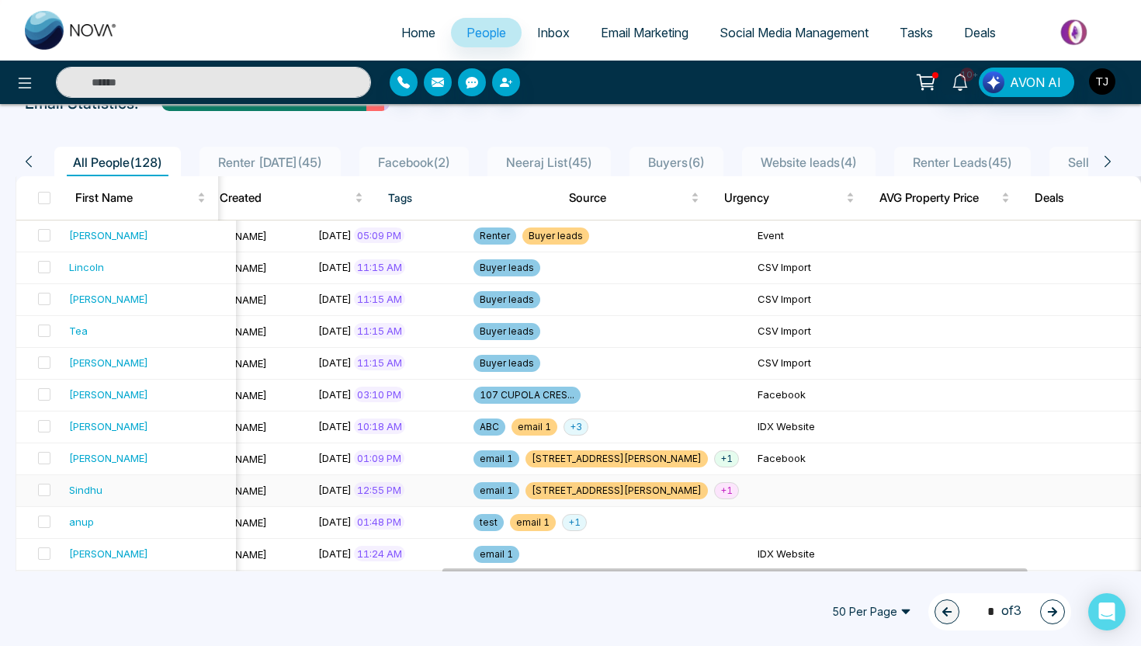
scroll to position [195, 0]
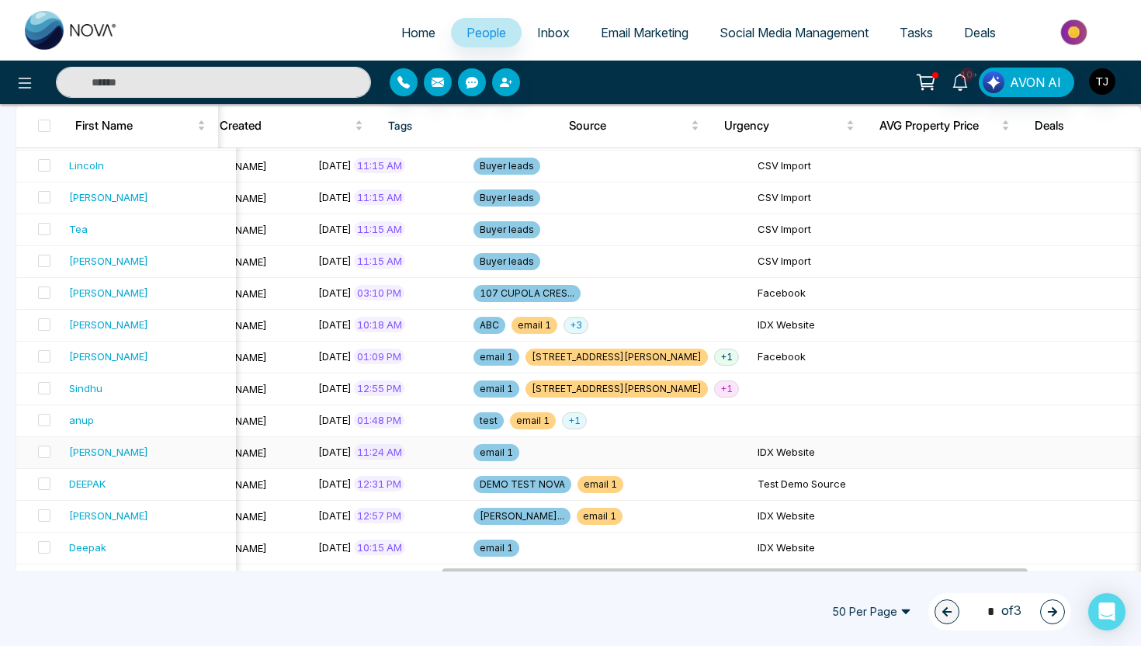
click at [93, 454] on div "[PERSON_NAME]" at bounding box center [108, 452] width 79 height 16
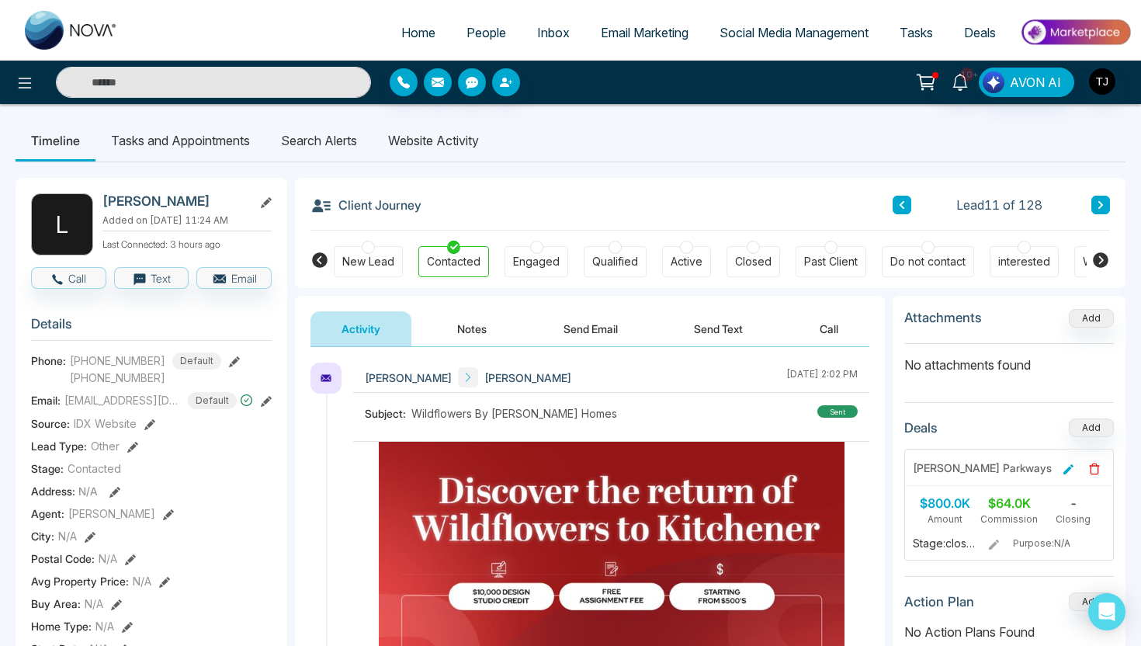
click at [431, 139] on li "Website Activity" at bounding box center [434, 141] width 122 height 42
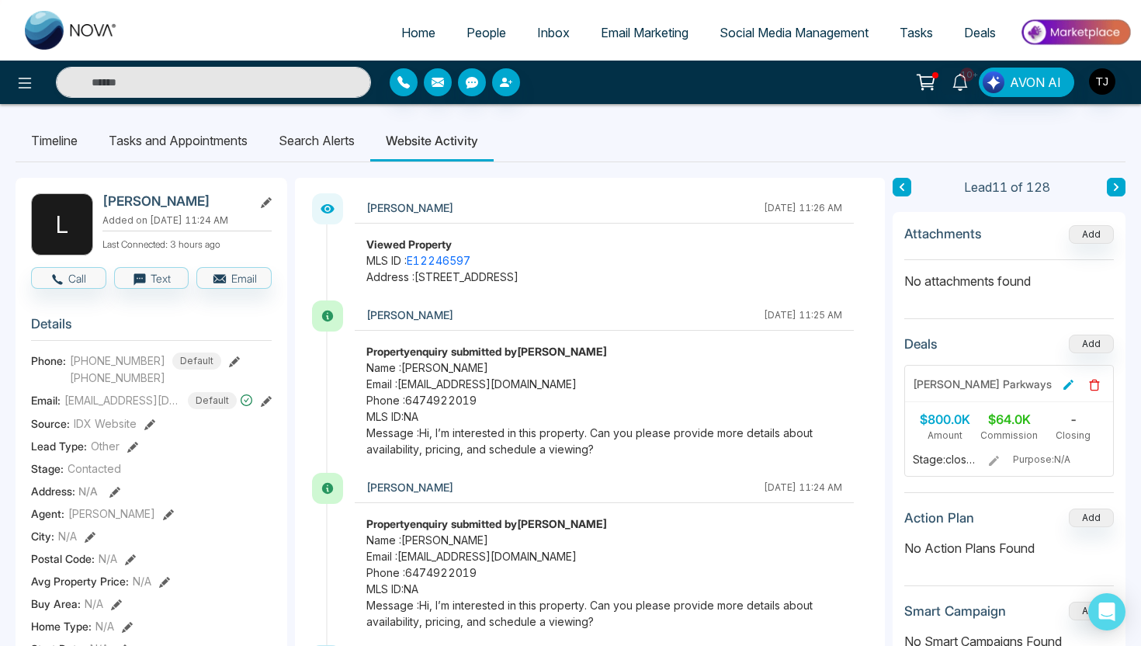
click at [338, 139] on li "Search Alerts" at bounding box center [316, 141] width 107 height 42
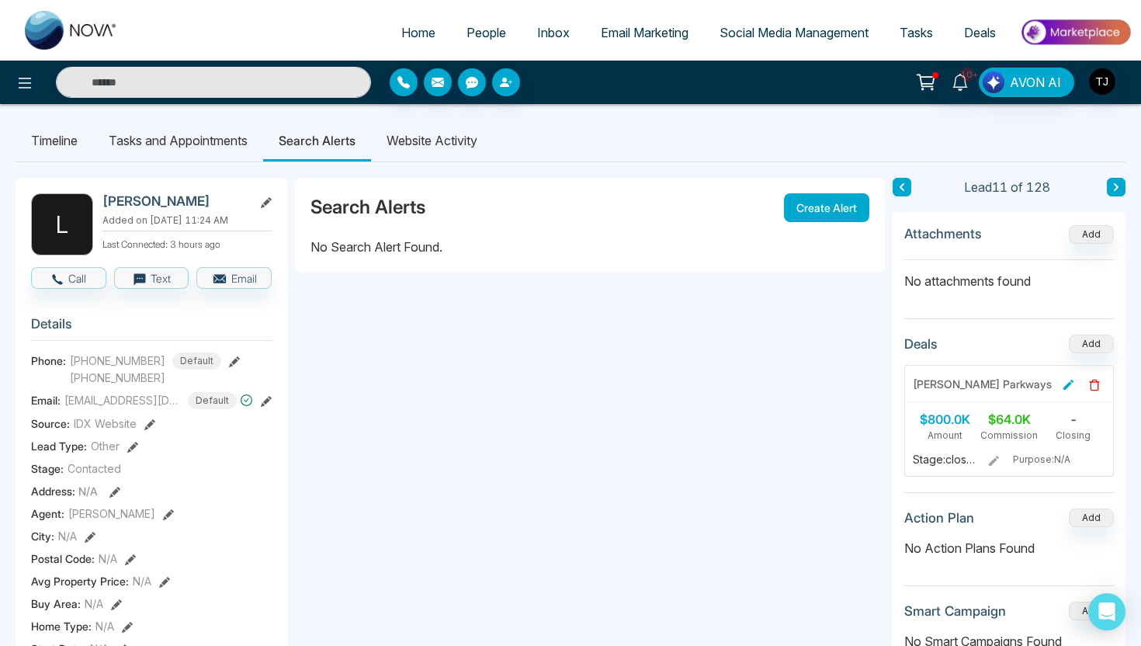
click at [823, 217] on button "Create Alert" at bounding box center [826, 207] width 85 height 29
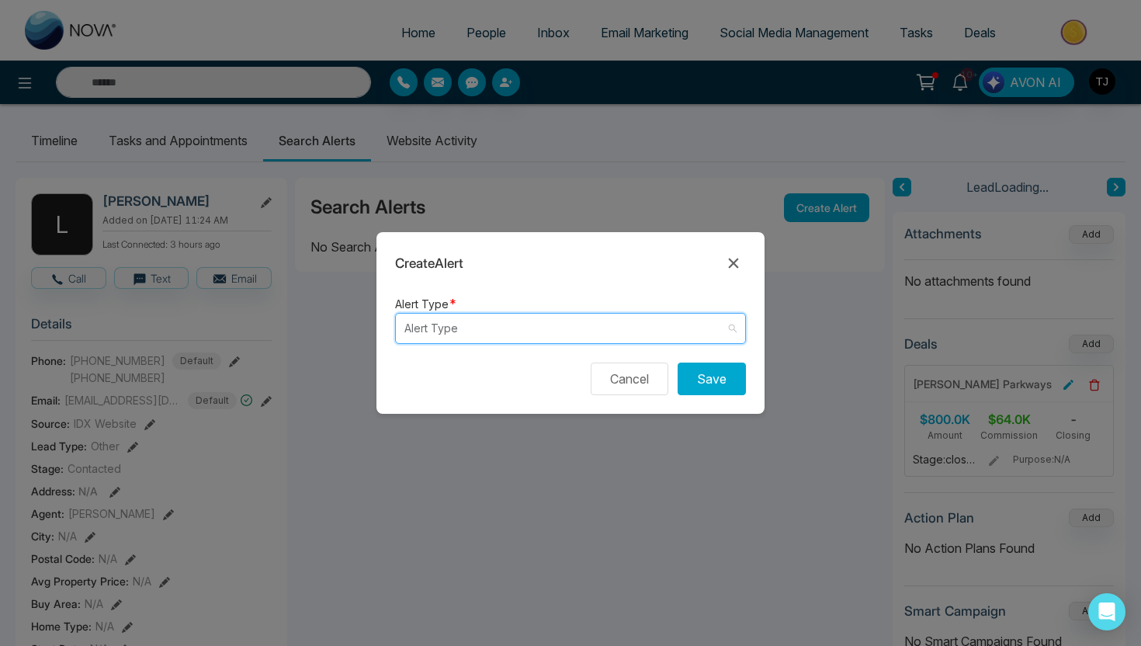
click at [558, 335] on input "search" at bounding box center [564, 328] width 321 height 29
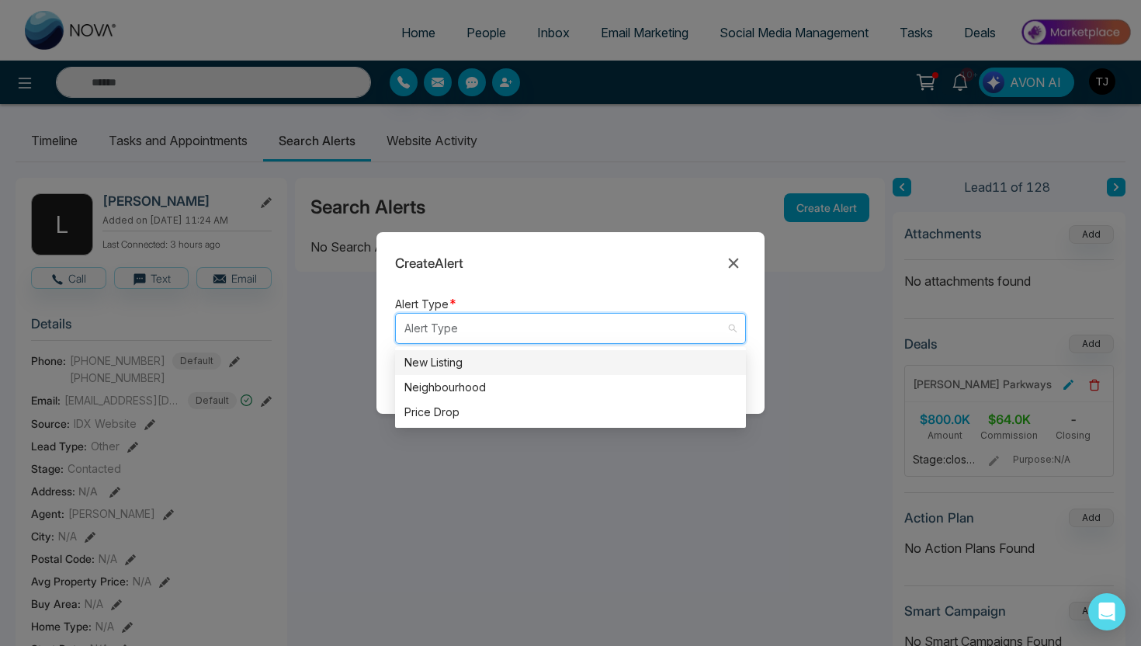
click at [532, 363] on div "New Listing" at bounding box center [570, 362] width 332 height 17
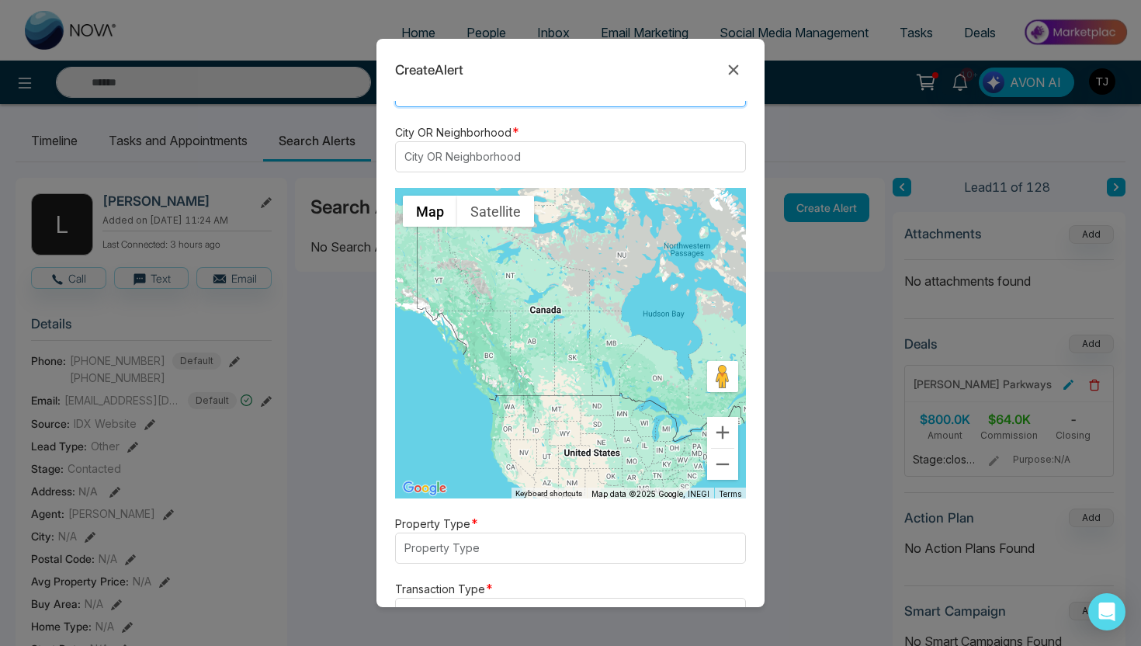
scroll to position [49, 0]
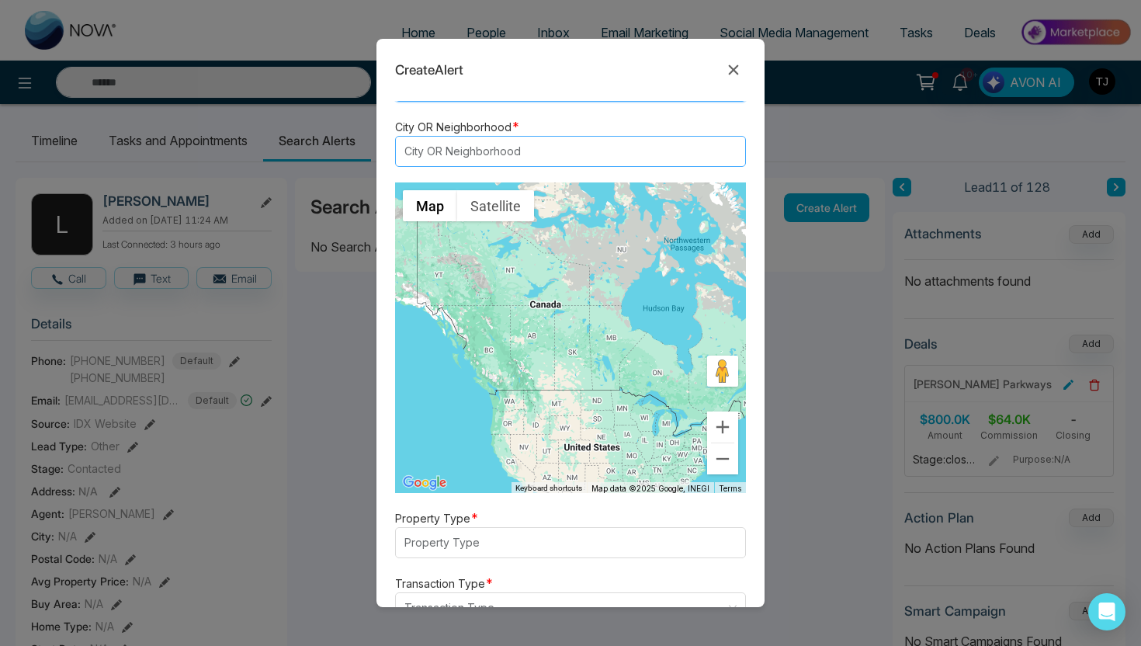
click at [475, 157] on div at bounding box center [563, 151] width 327 height 19
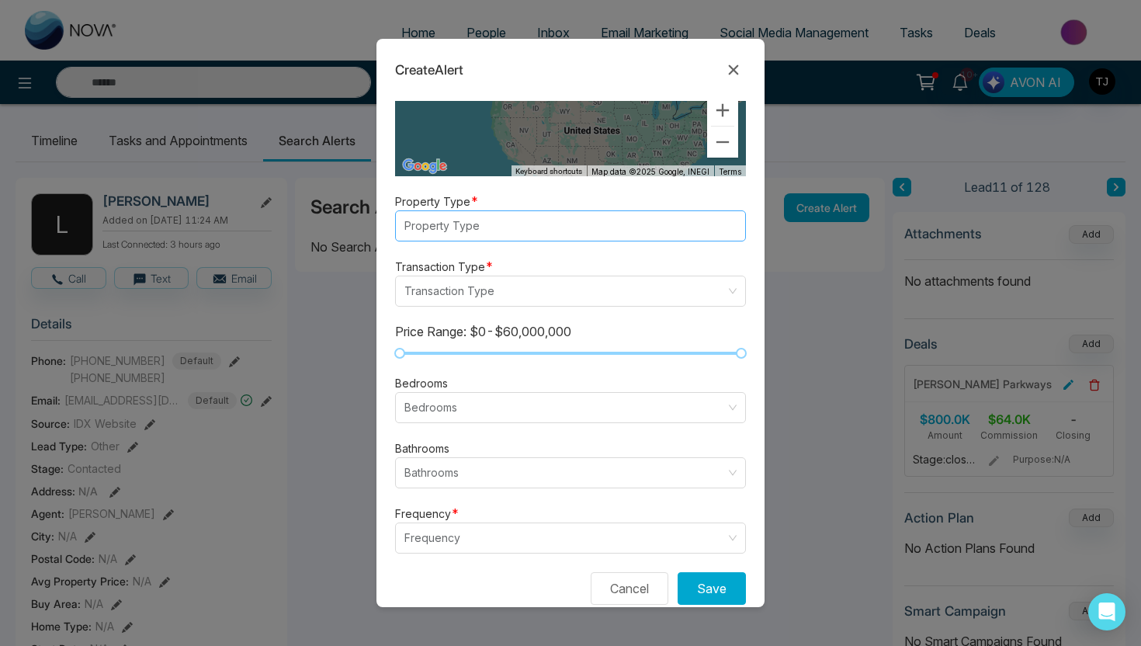
scroll to position [397, 0]
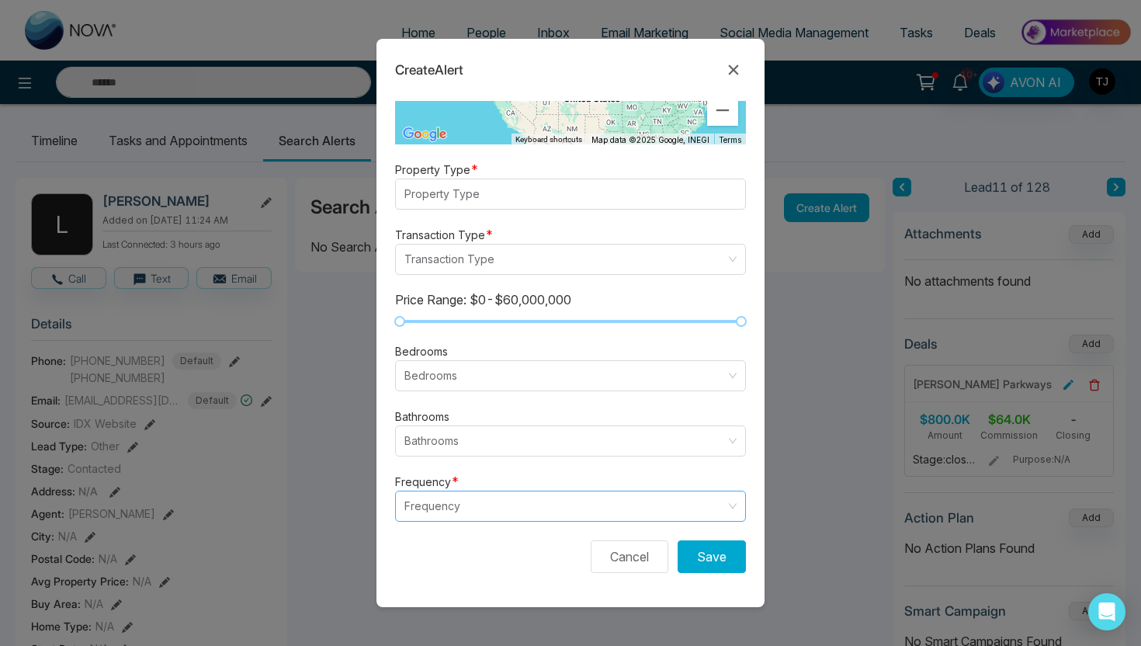
click at [621, 516] on input "search" at bounding box center [564, 505] width 321 height 29
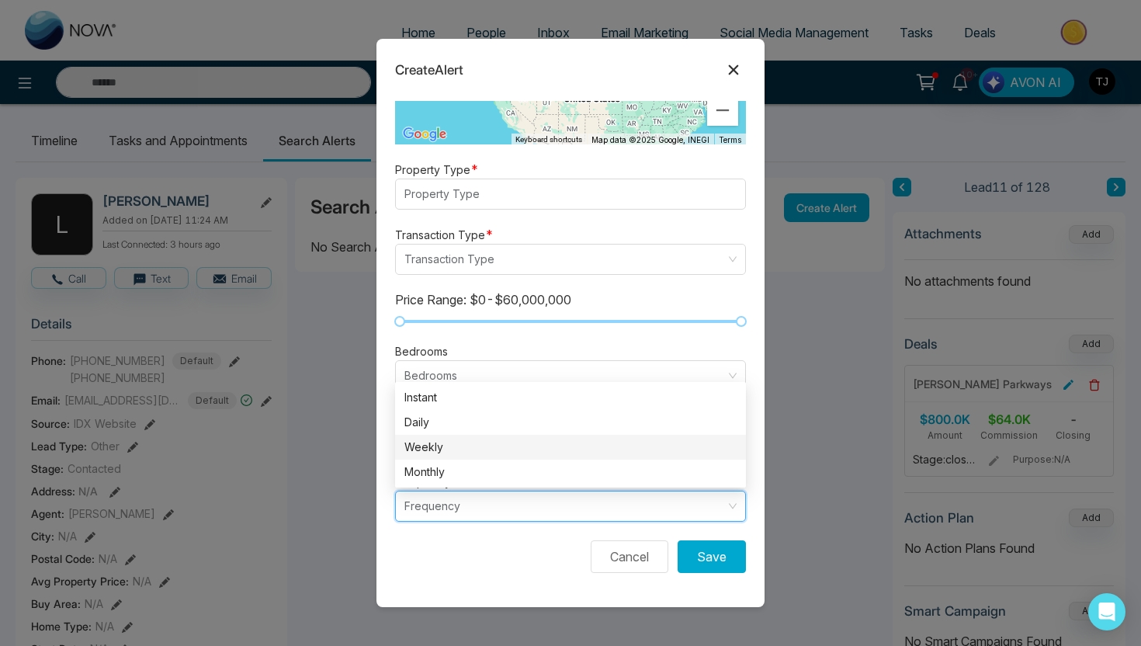
click at [736, 66] on icon at bounding box center [734, 70] width 10 height 10
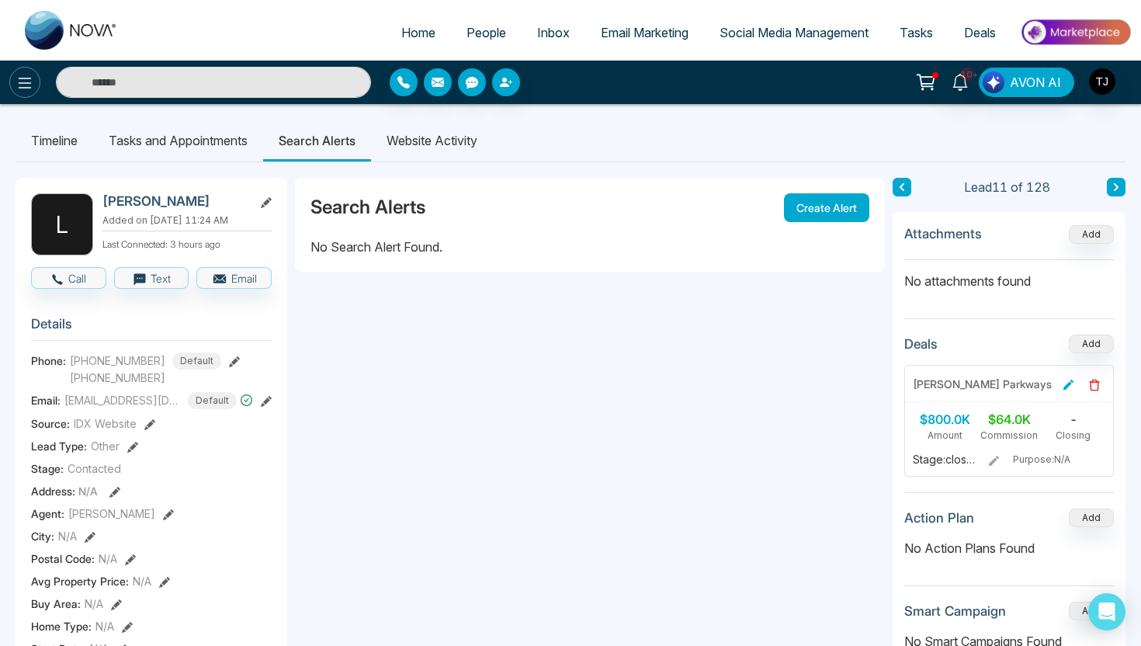
click at [22, 91] on icon at bounding box center [25, 83] width 19 height 19
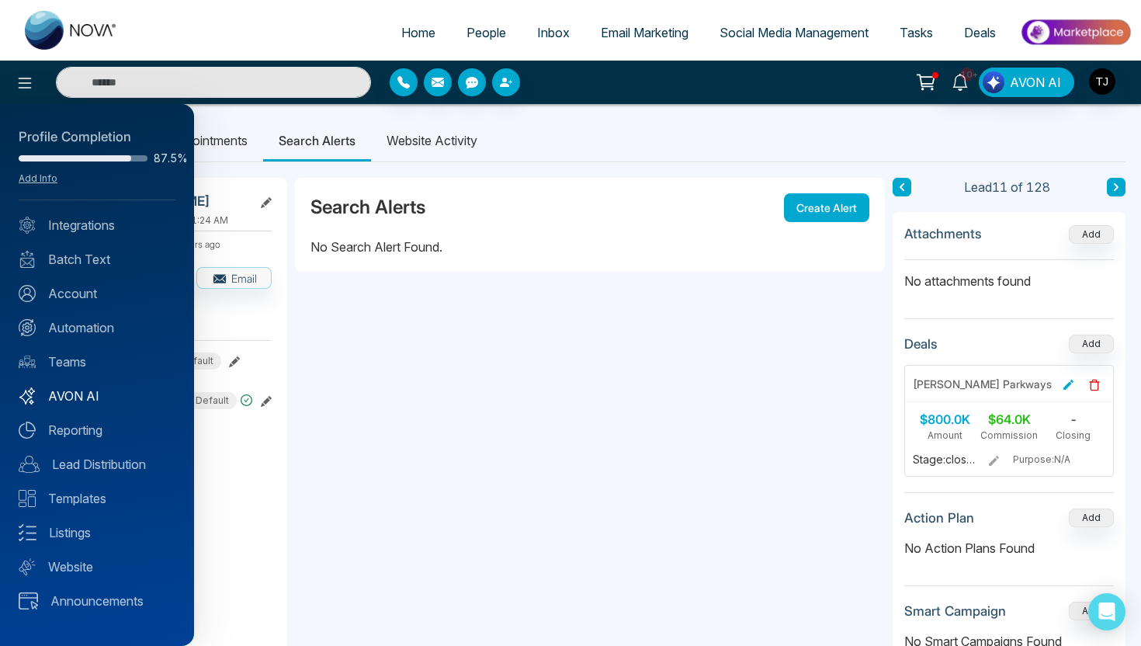
click at [63, 394] on link "AVON AI" at bounding box center [97, 396] width 157 height 19
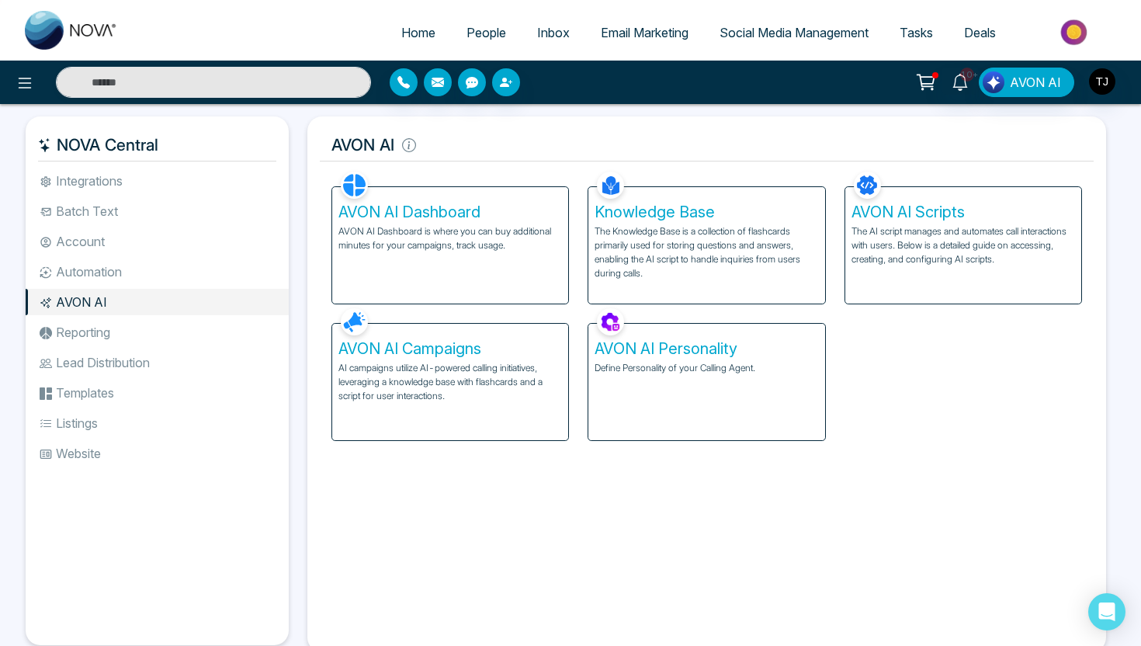
click at [672, 349] on h5 "AVON AI Personality" at bounding box center [706, 348] width 224 height 19
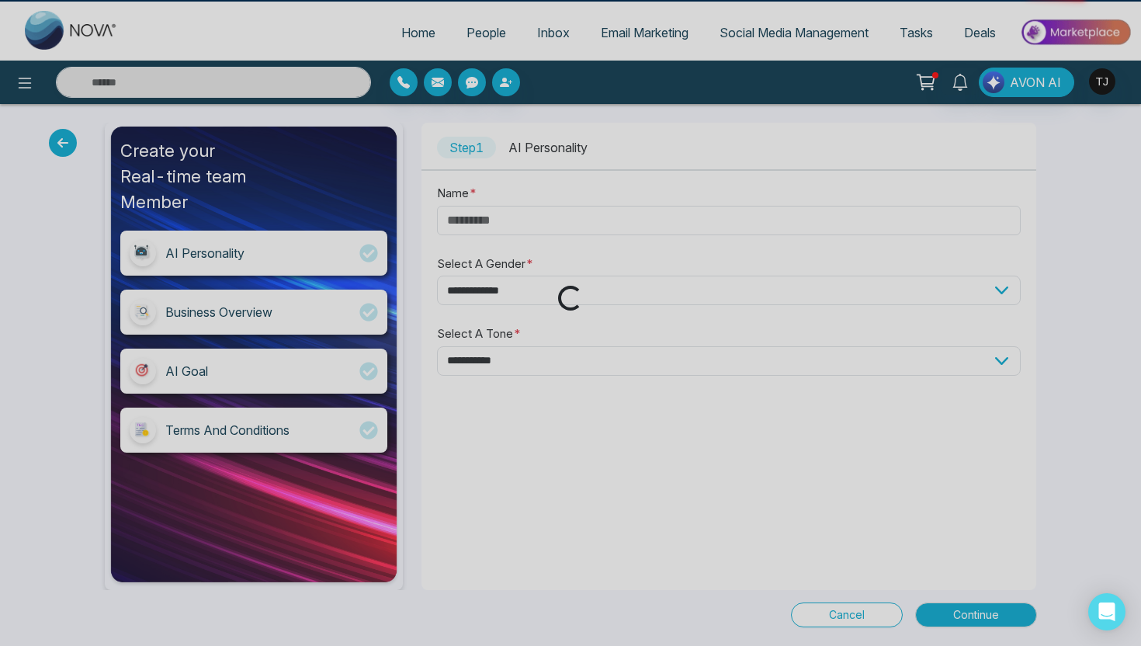
type input "*****"
select select "******"
select select "********"
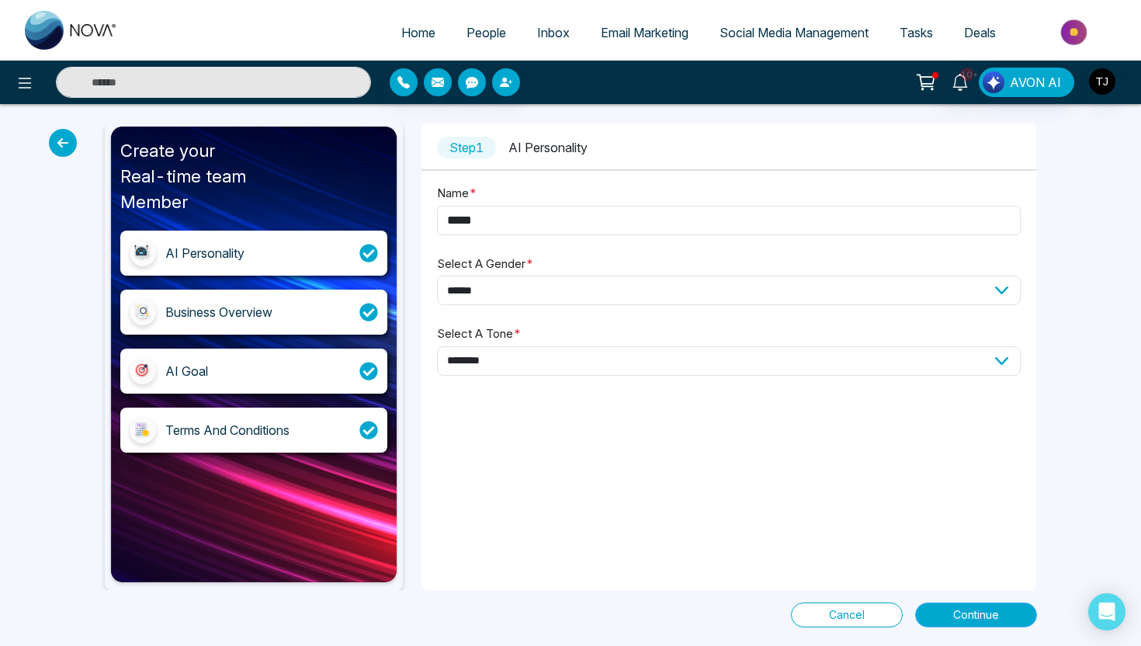
click at [983, 615] on span "Continue" at bounding box center [976, 614] width 46 height 17
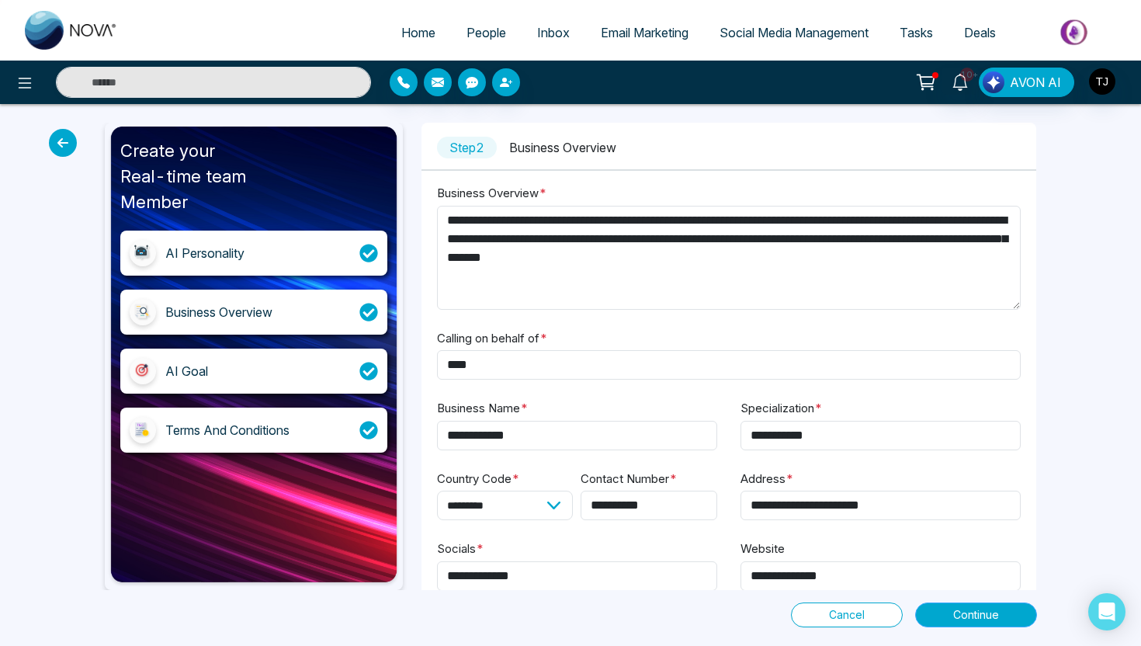
scroll to position [30, 0]
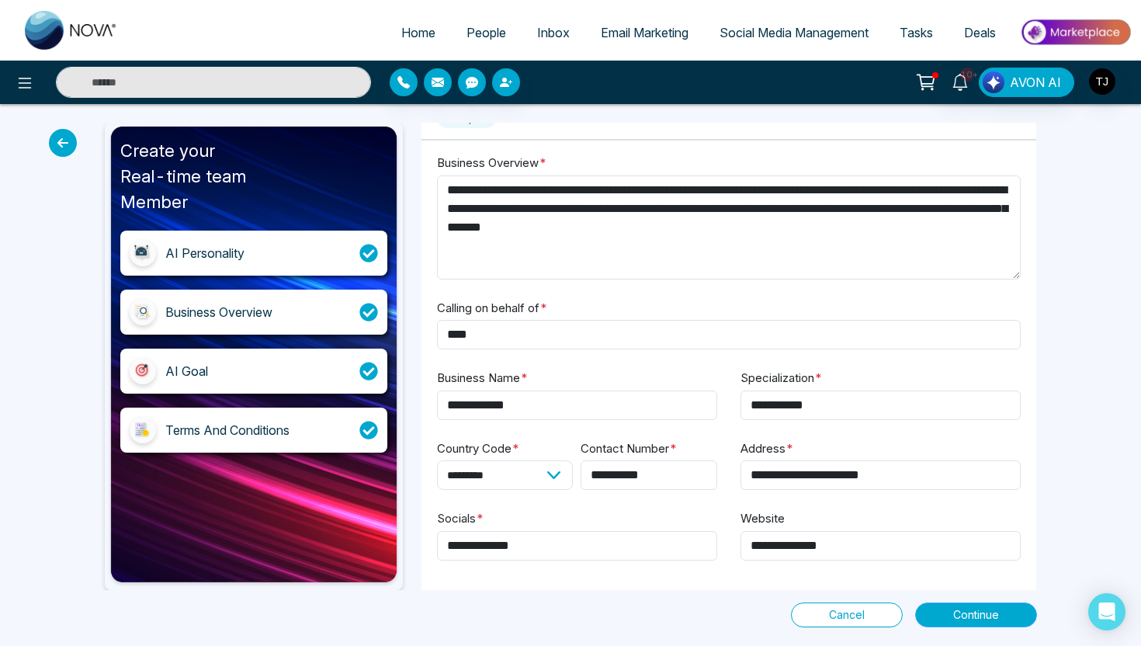
click at [984, 607] on span "Continue" at bounding box center [976, 614] width 46 height 17
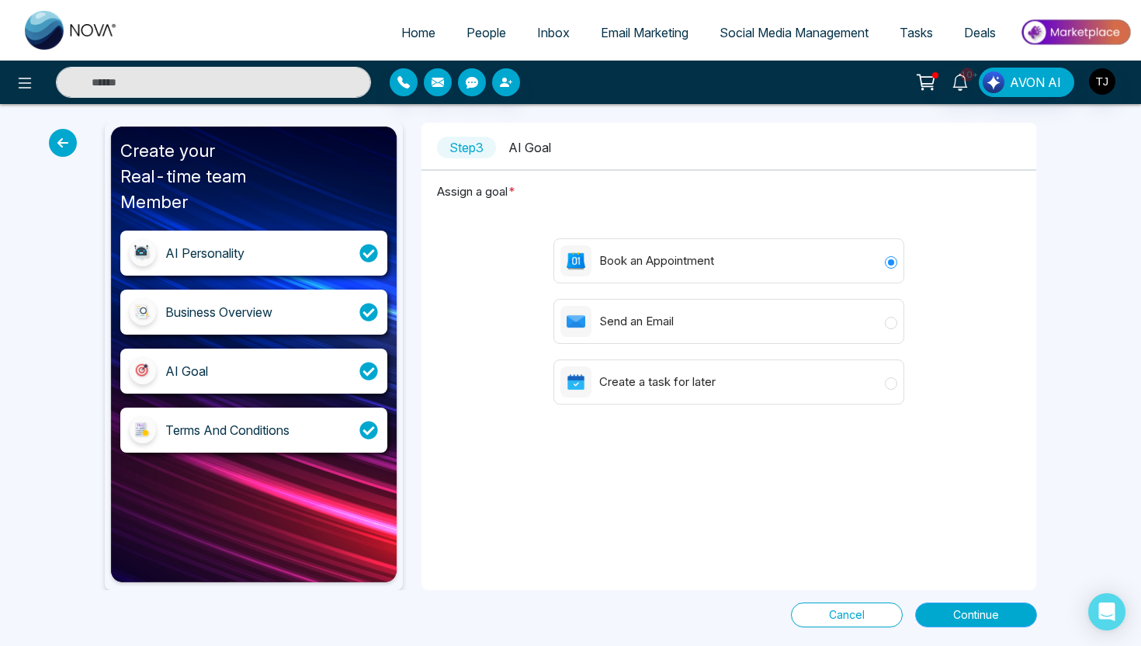
scroll to position [0, 0]
click at [953, 613] on span "Continue" at bounding box center [976, 614] width 46 height 17
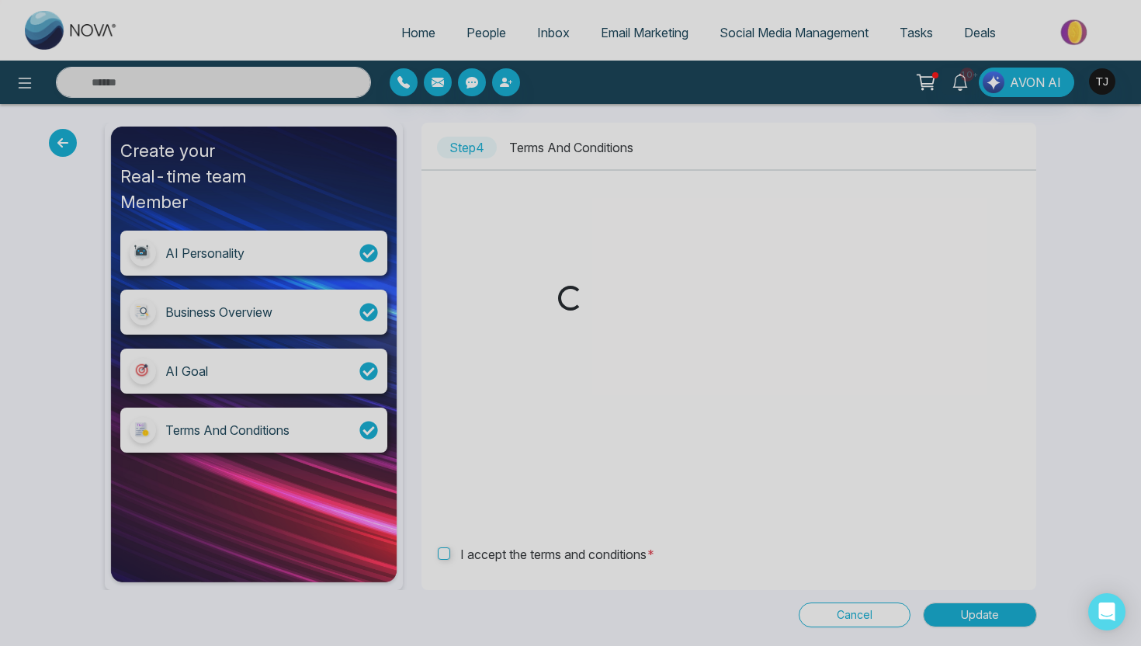
click at [973, 619] on div "Loading..." at bounding box center [570, 323] width 1141 height 646
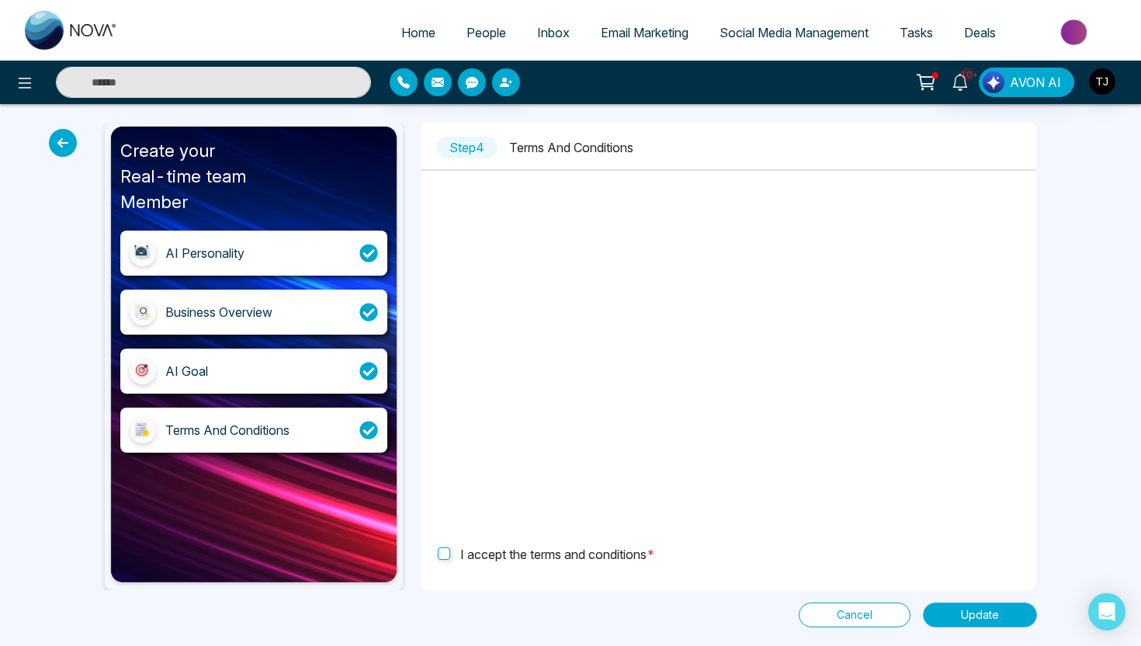
click at [973, 619] on span "Update" at bounding box center [980, 614] width 38 height 17
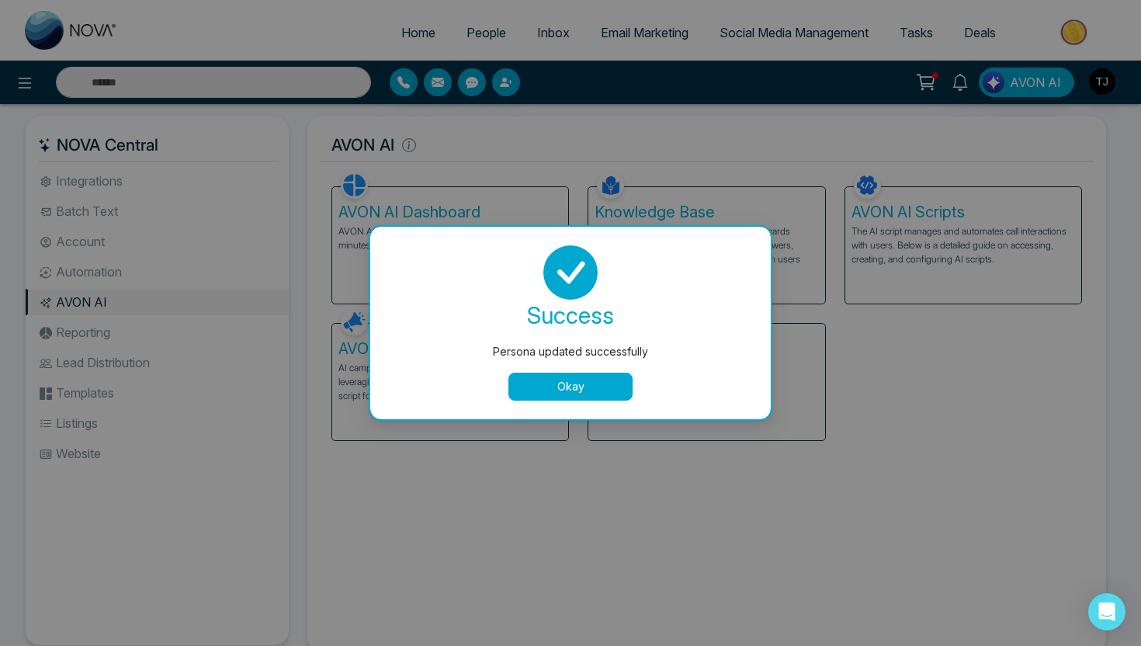
click at [615, 384] on button "Okay" at bounding box center [570, 387] width 124 height 28
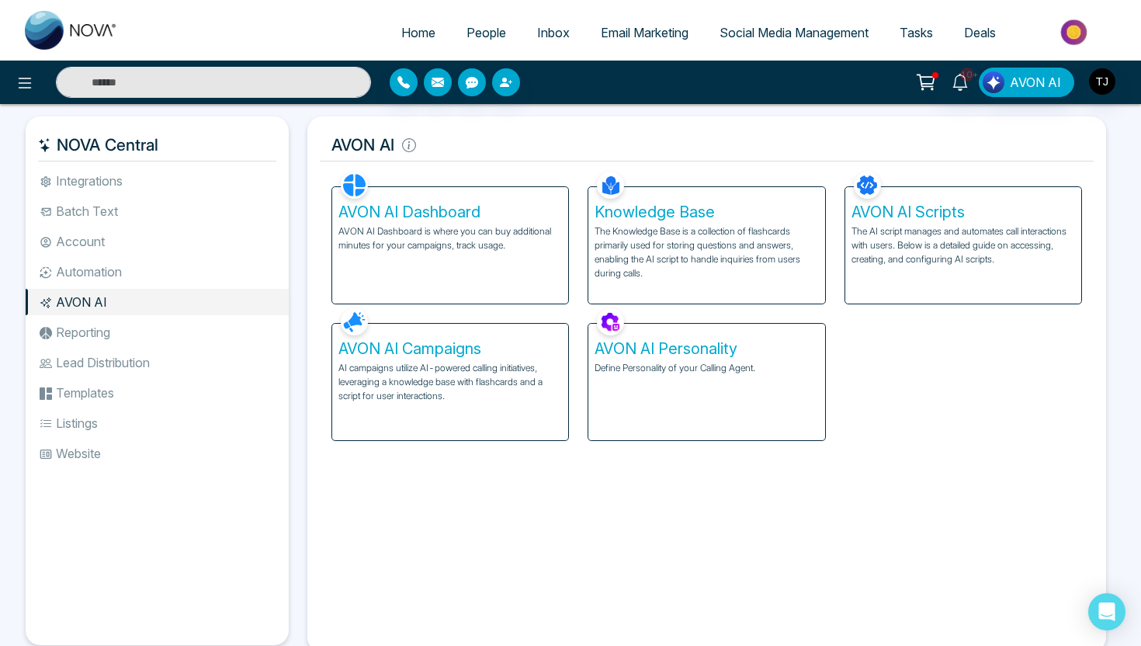
click at [711, 242] on p "The Knowledge Base is a collection of flashcards primarily used for storing que…" at bounding box center [706, 252] width 224 height 56
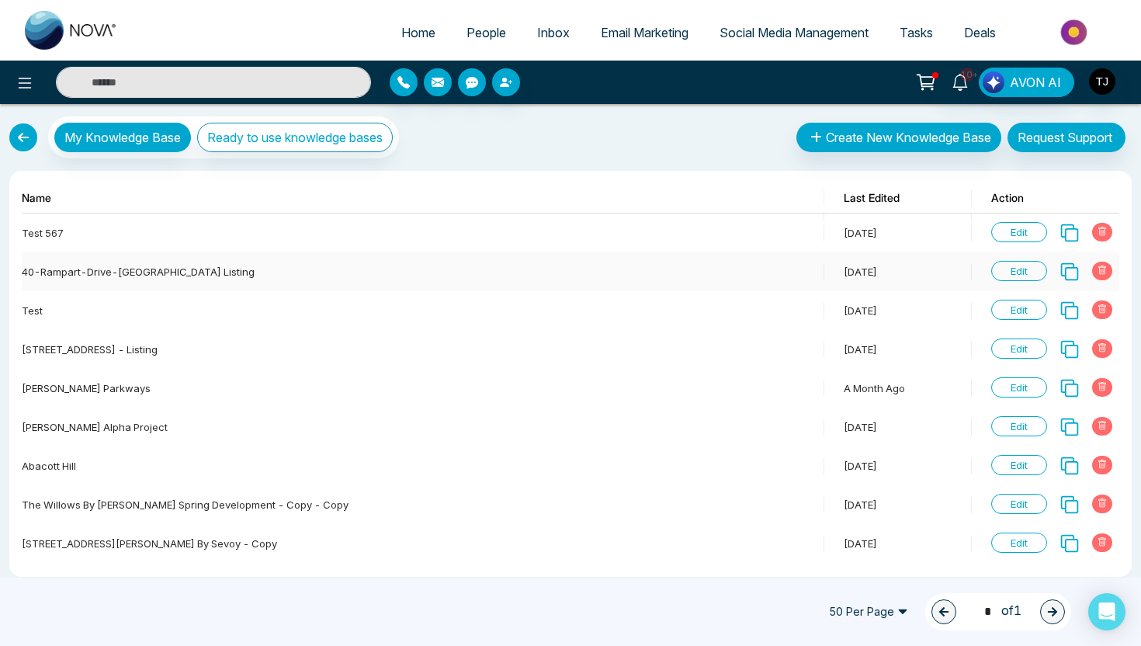
click at [1020, 265] on span "Edit" at bounding box center [1019, 271] width 56 height 20
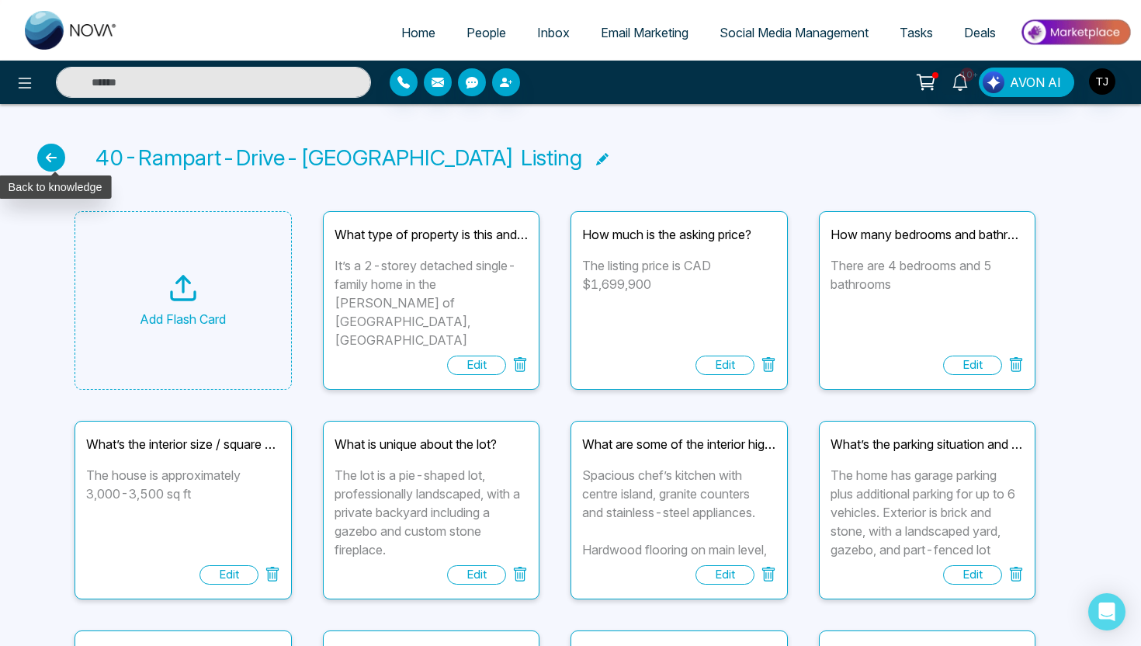
click at [50, 154] on icon at bounding box center [51, 158] width 28 height 28
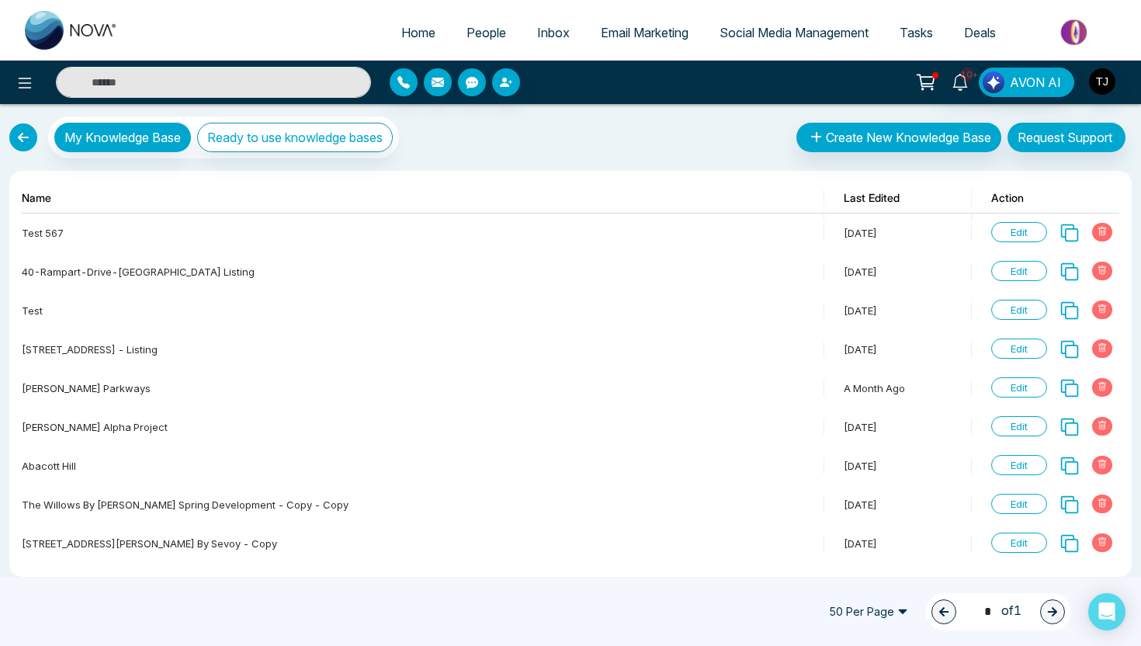
click at [16, 134] on link at bounding box center [23, 137] width 28 height 28
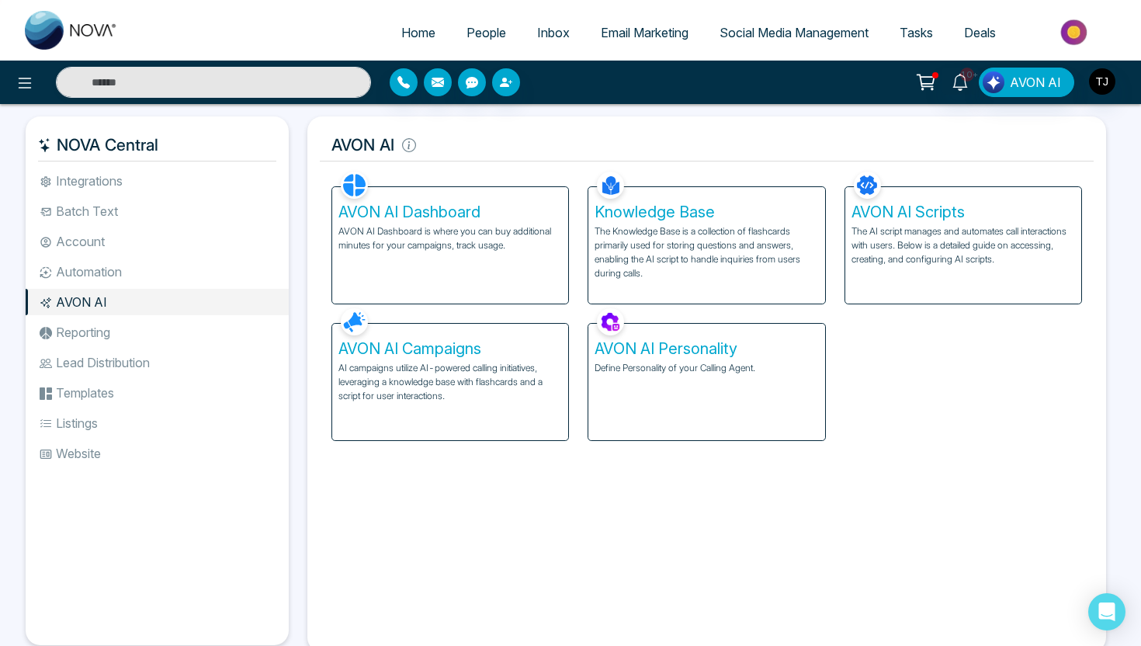
click at [462, 377] on p "AI campaigns utilize AI-powered calling initiatives, leveraging a knowledge bas…" at bounding box center [450, 382] width 224 height 42
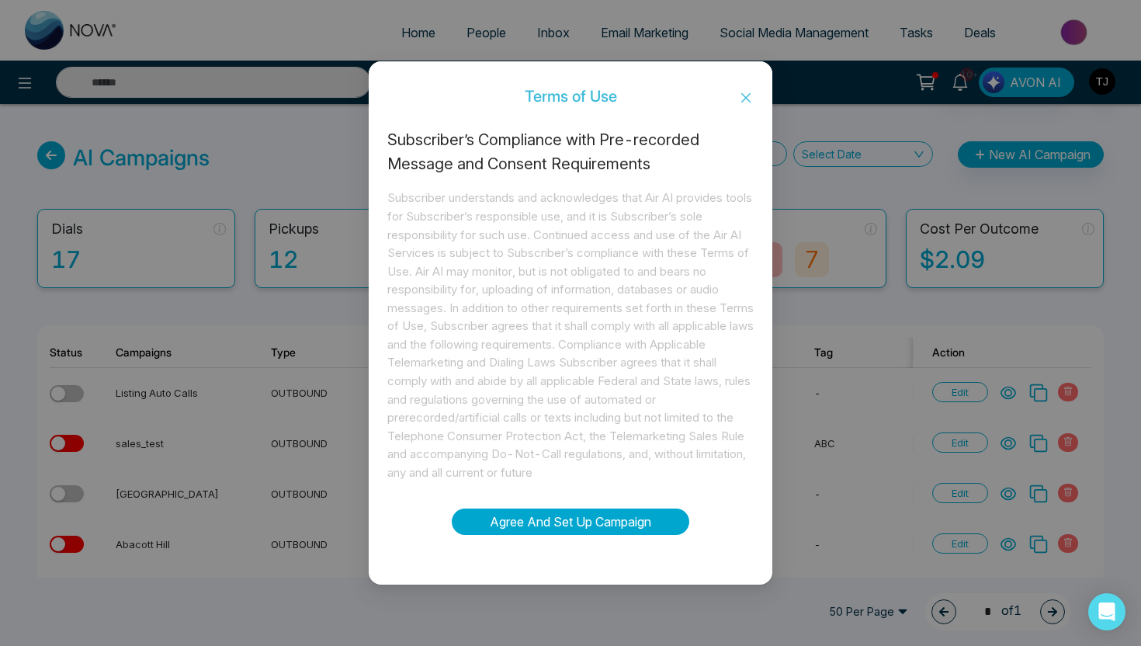
click at [580, 528] on button "Agree And Set Up Campaign" at bounding box center [570, 521] width 237 height 26
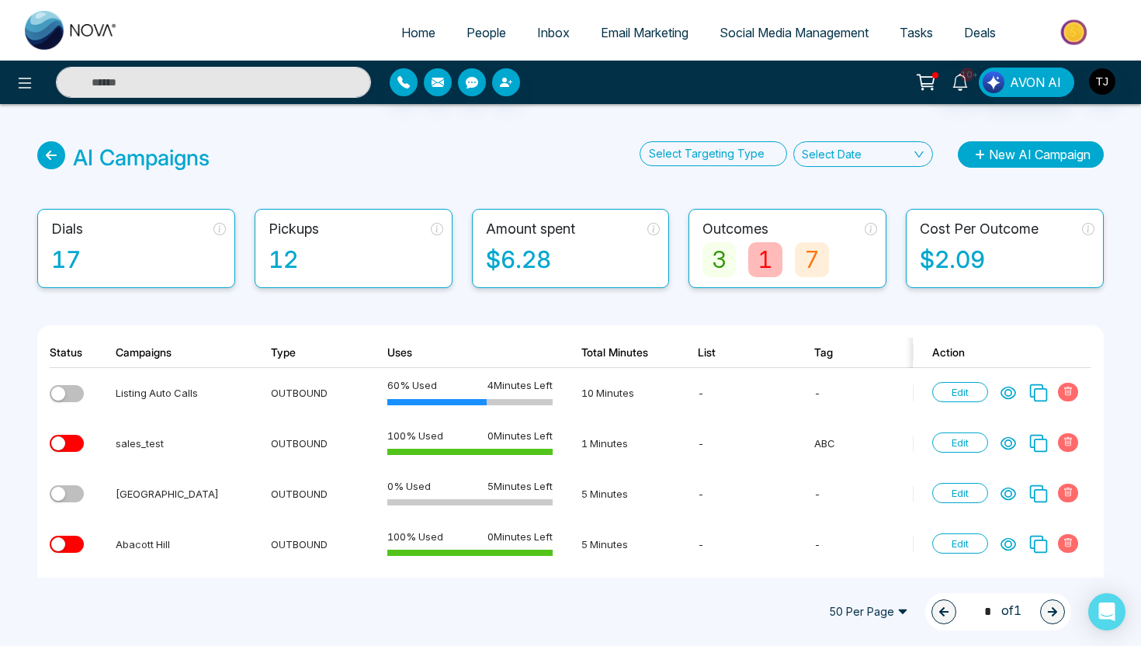
click at [1063, 158] on button "New AI Campaign" at bounding box center [1031, 154] width 146 height 26
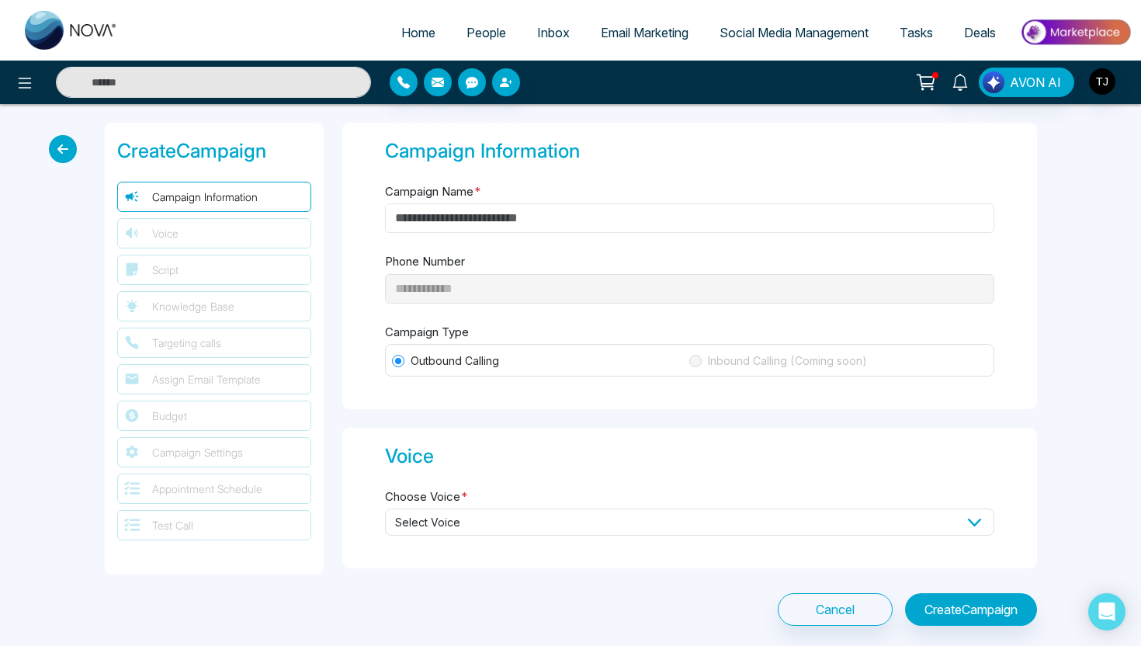
click at [634, 227] on input "Campaign Name *" at bounding box center [689, 217] width 609 height 29
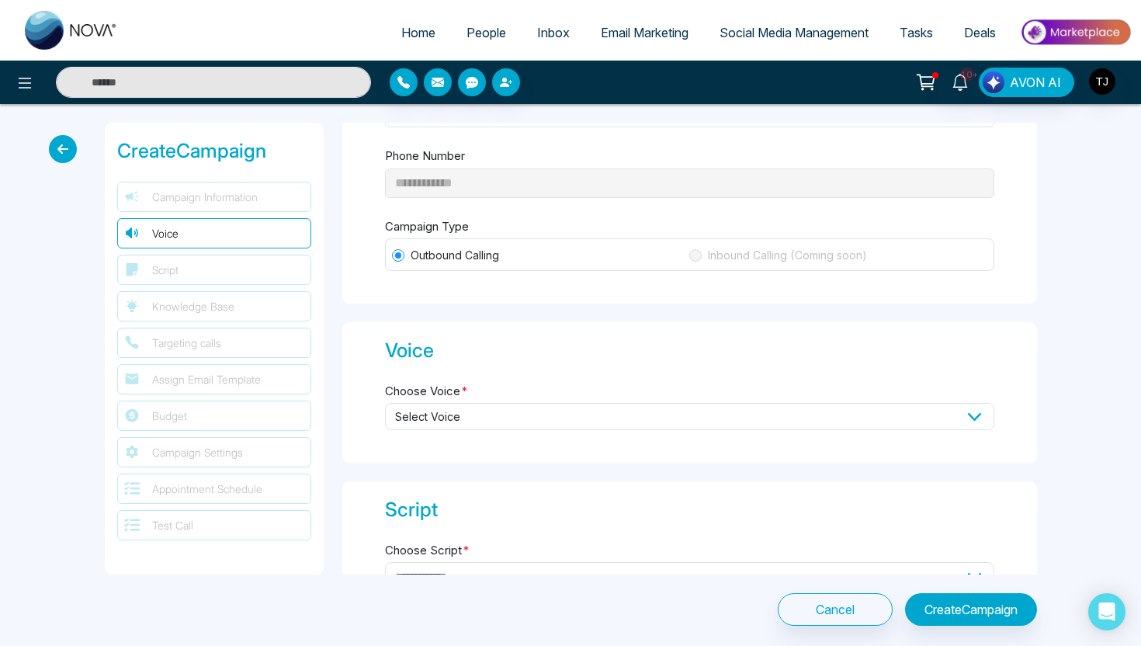
click at [429, 407] on span "Select Voice" at bounding box center [689, 416] width 609 height 27
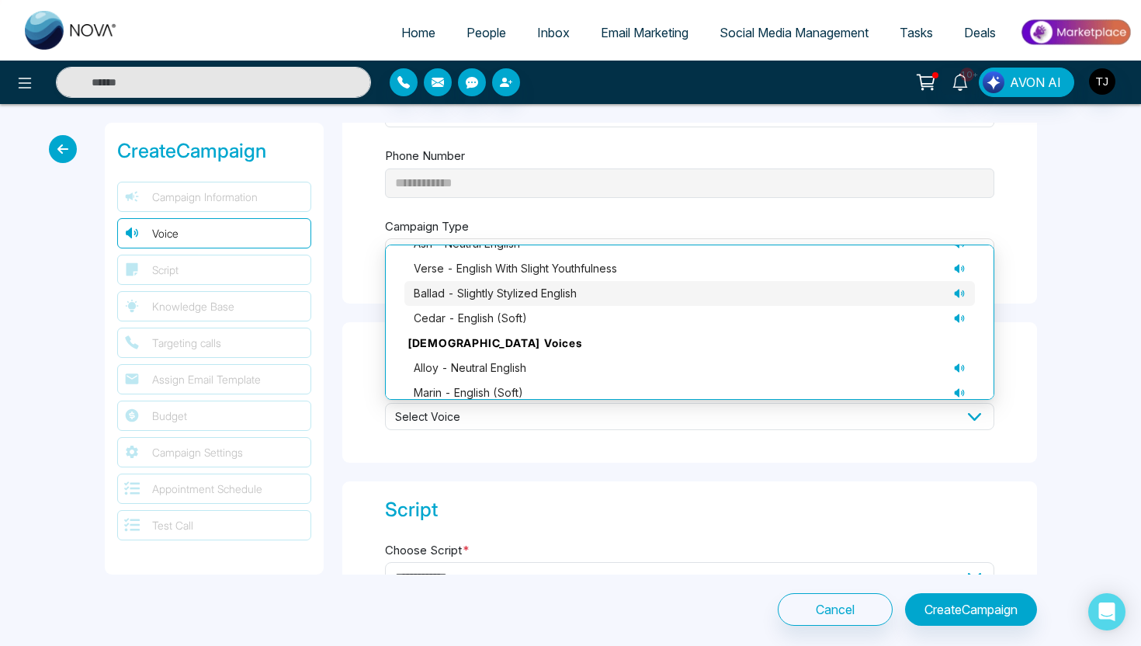
scroll to position [87, 0]
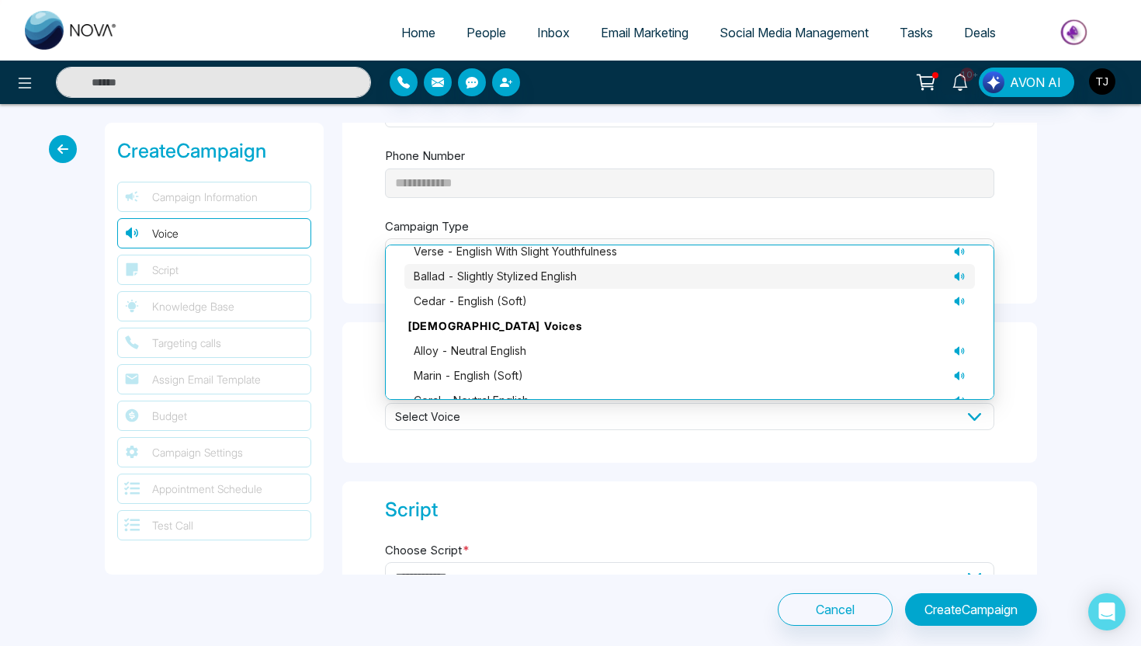
click at [911, 281] on div "ballad - slightly stylized English" at bounding box center [690, 276] width 552 height 17
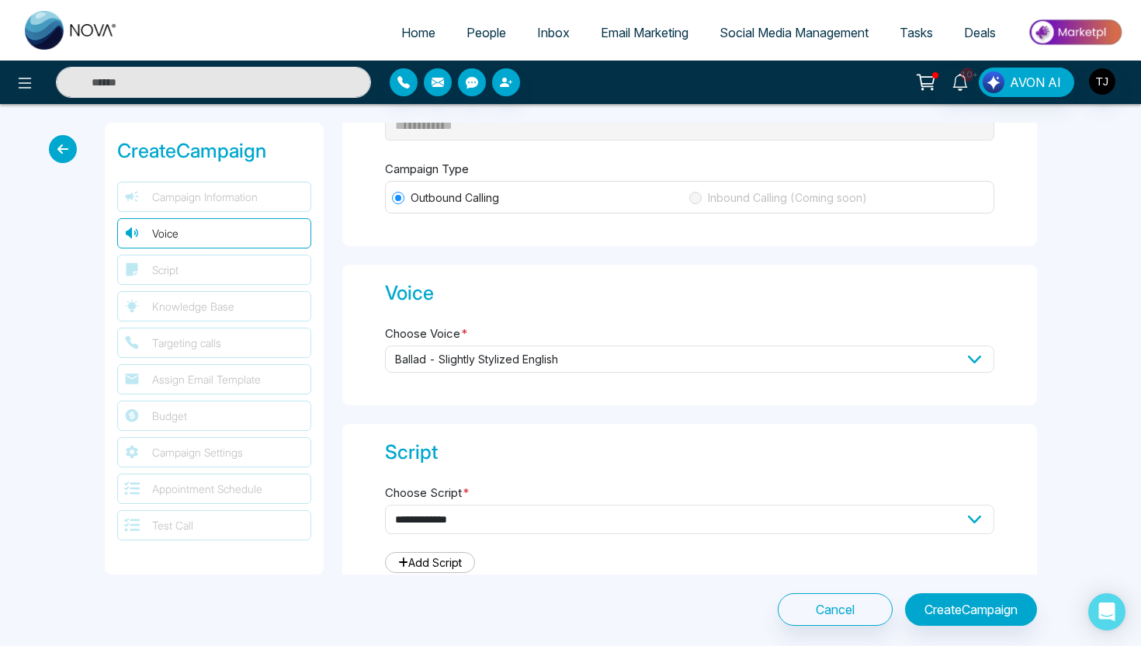
scroll to position [178, 0]
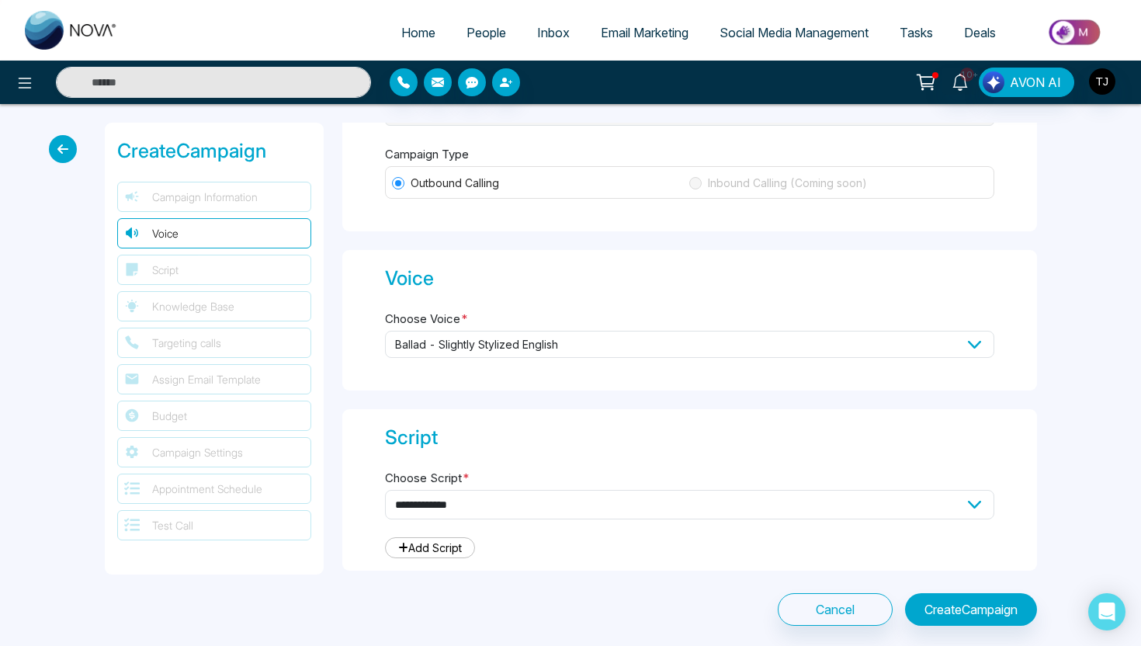
click at [918, 343] on span "ballad - slightly stylized English" at bounding box center [689, 344] width 609 height 27
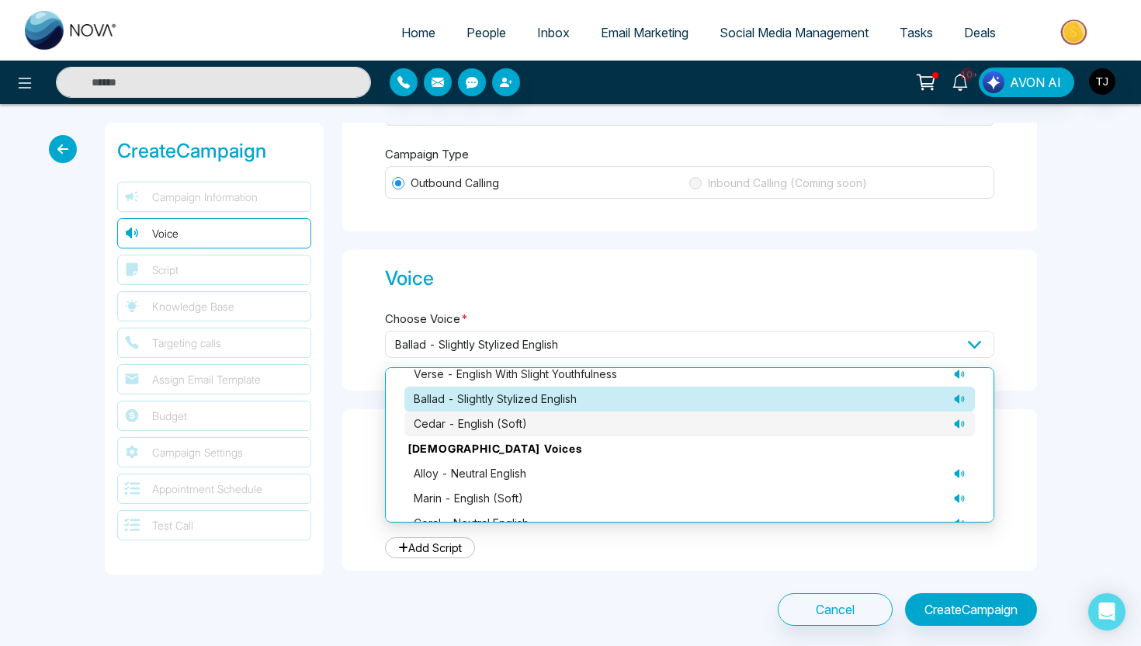
click at [962, 421] on icon at bounding box center [959, 424] width 12 height 12
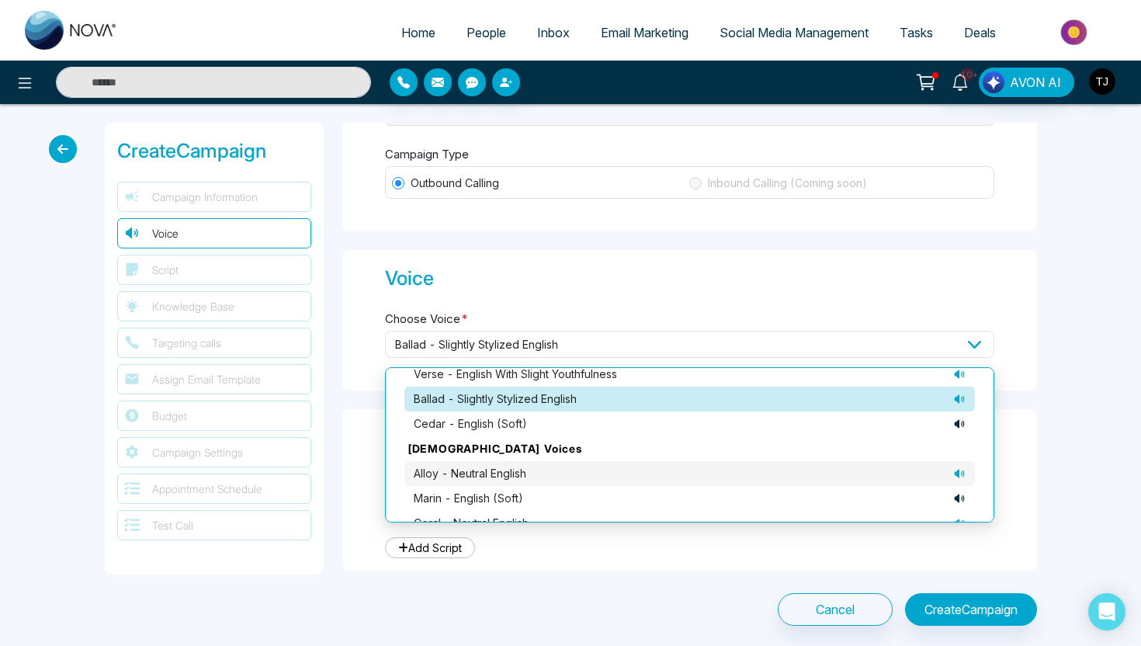
click at [959, 472] on icon at bounding box center [959, 473] width 12 height 12
click at [908, 390] on div "ballad - slightly stylized English" at bounding box center [690, 398] width 552 height 17
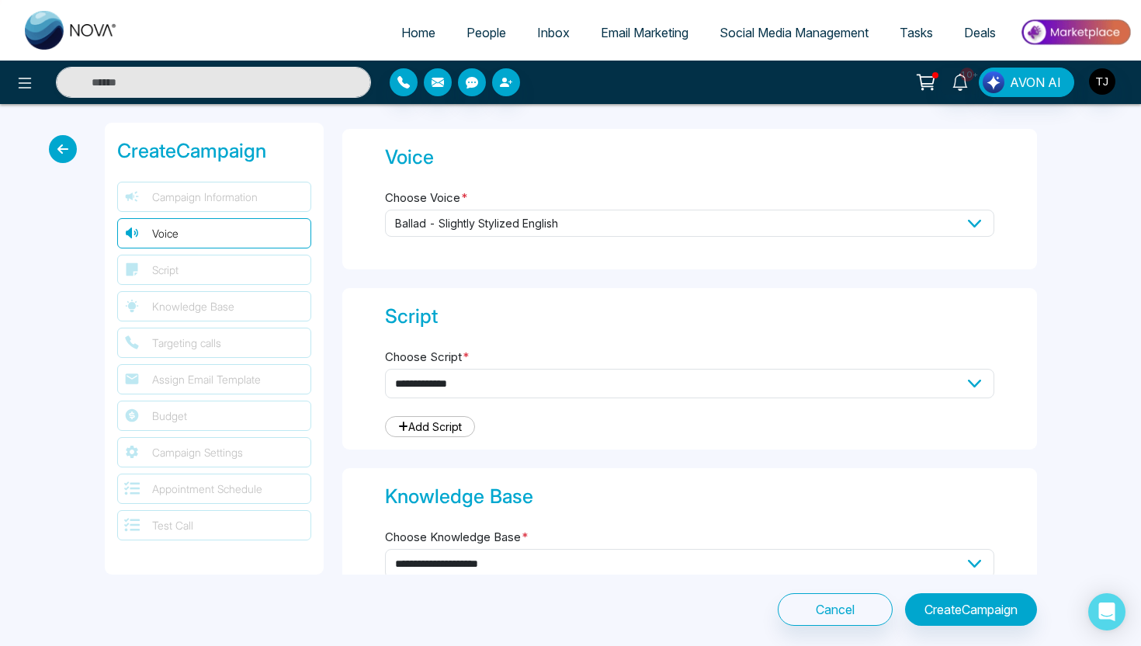
scroll to position [329, 0]
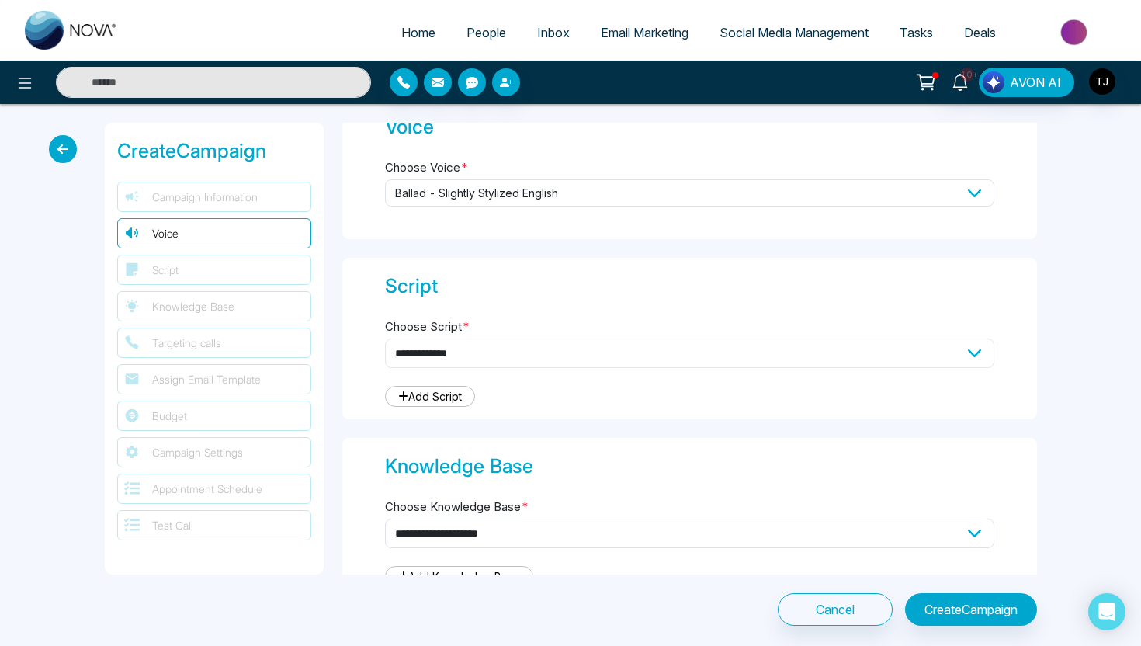
click at [648, 358] on select "**********" at bounding box center [689, 352] width 609 height 29
select select "***"
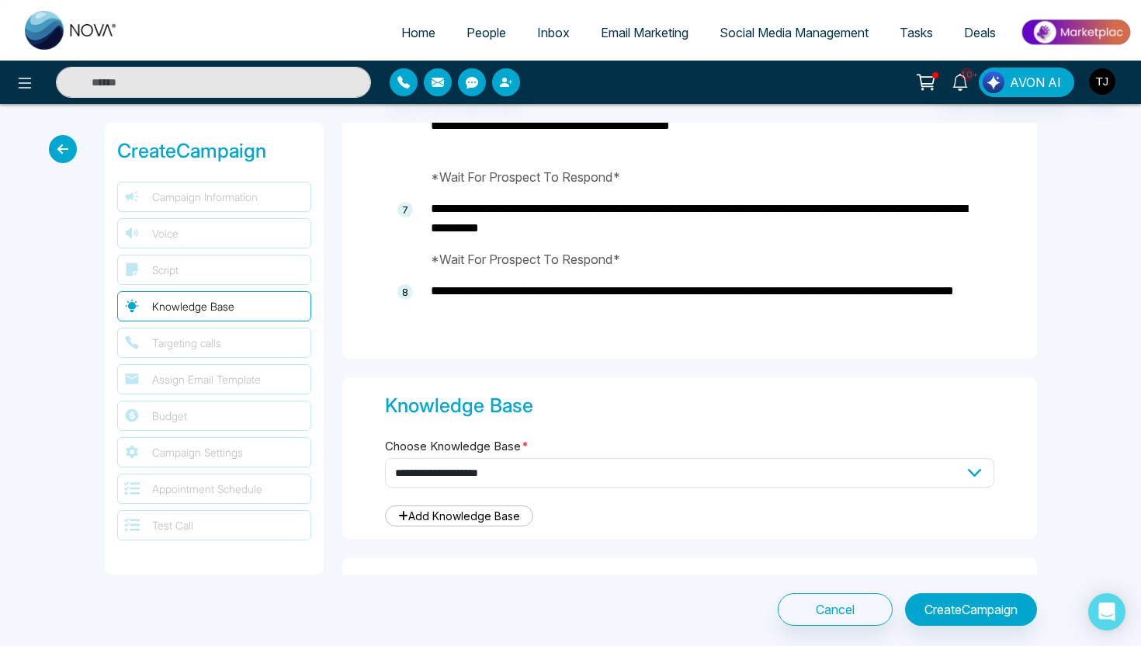
scroll to position [1222, 0]
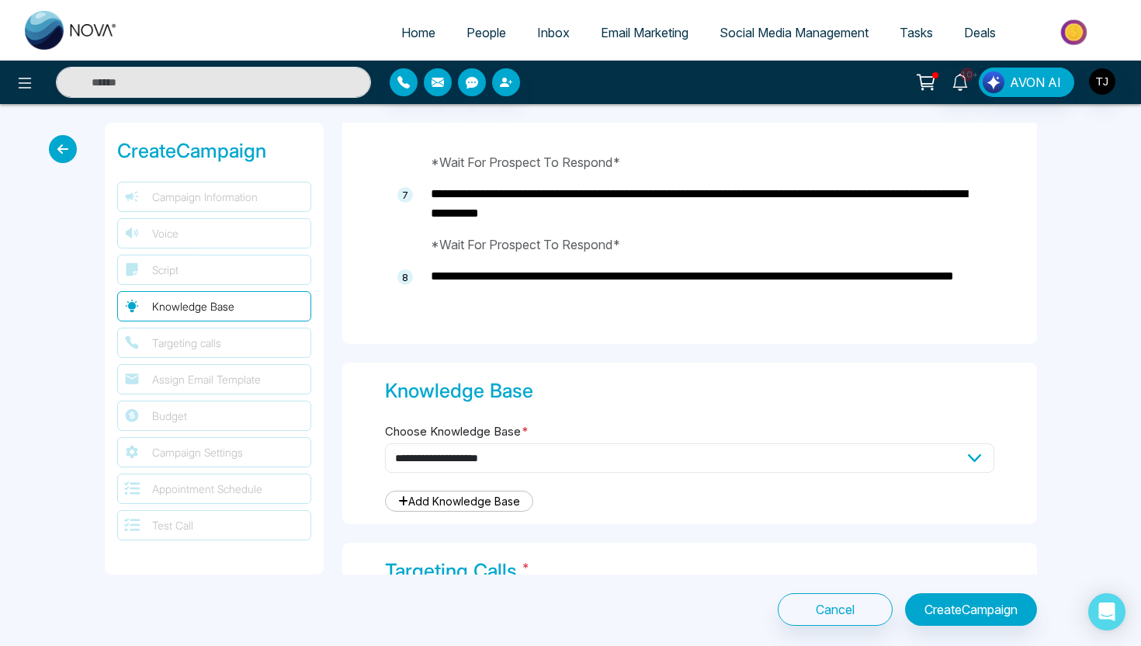
click at [555, 446] on select "**********" at bounding box center [689, 457] width 609 height 29
select select "***"
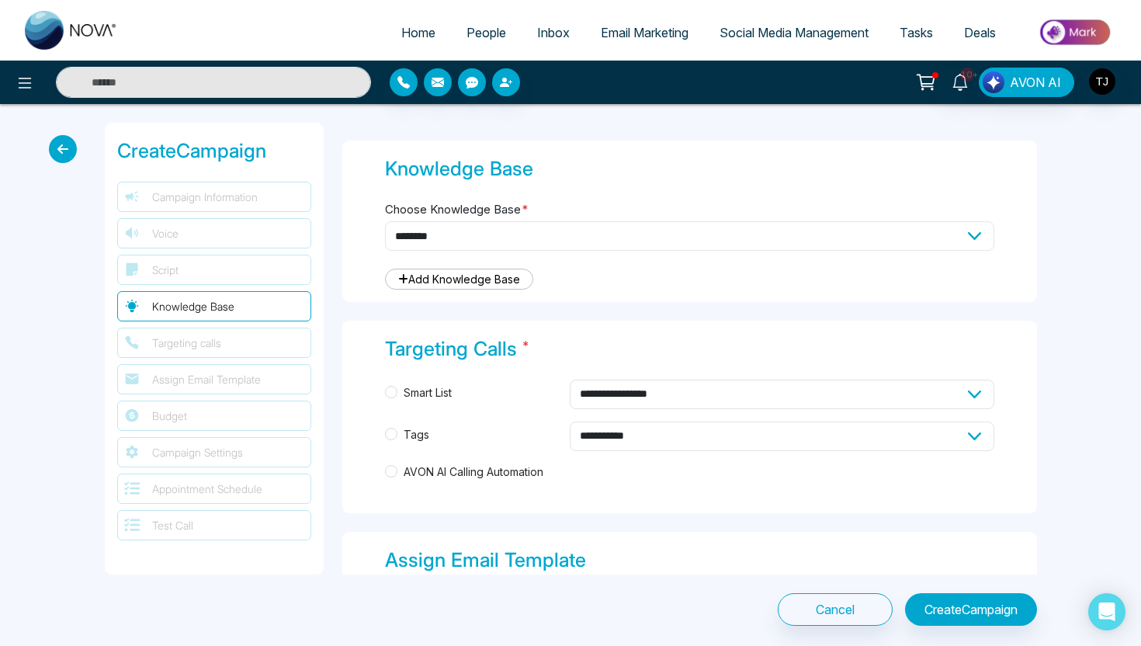
scroll to position [1482, 0]
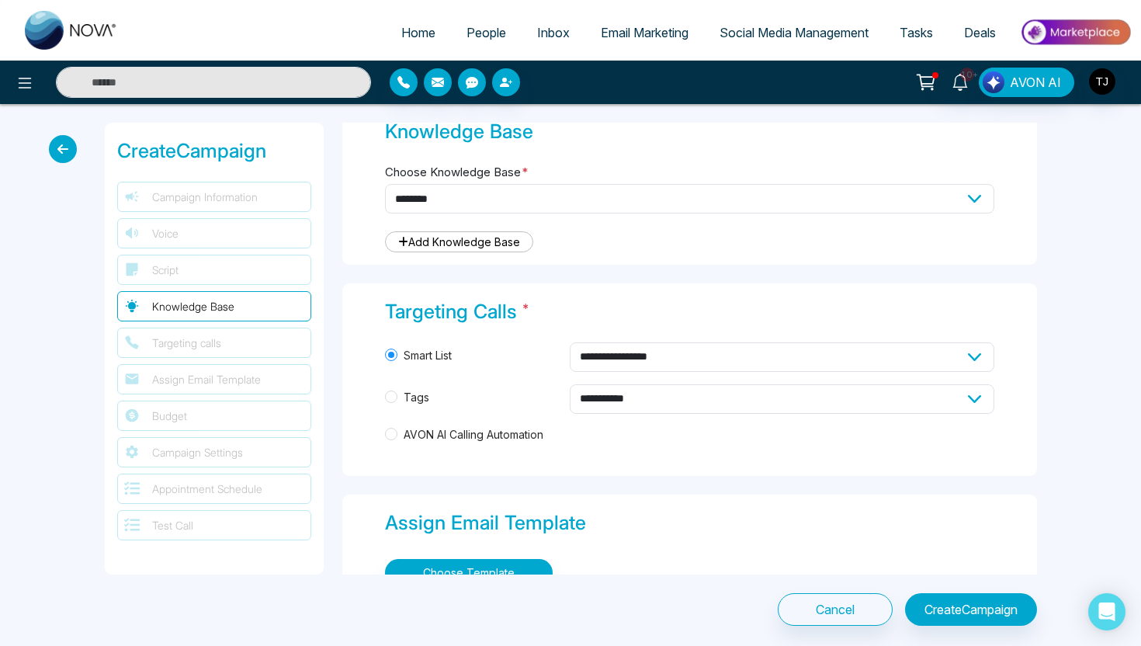
click at [398, 432] on span "AVON AI Calling Automation" at bounding box center [473, 434] width 152 height 17
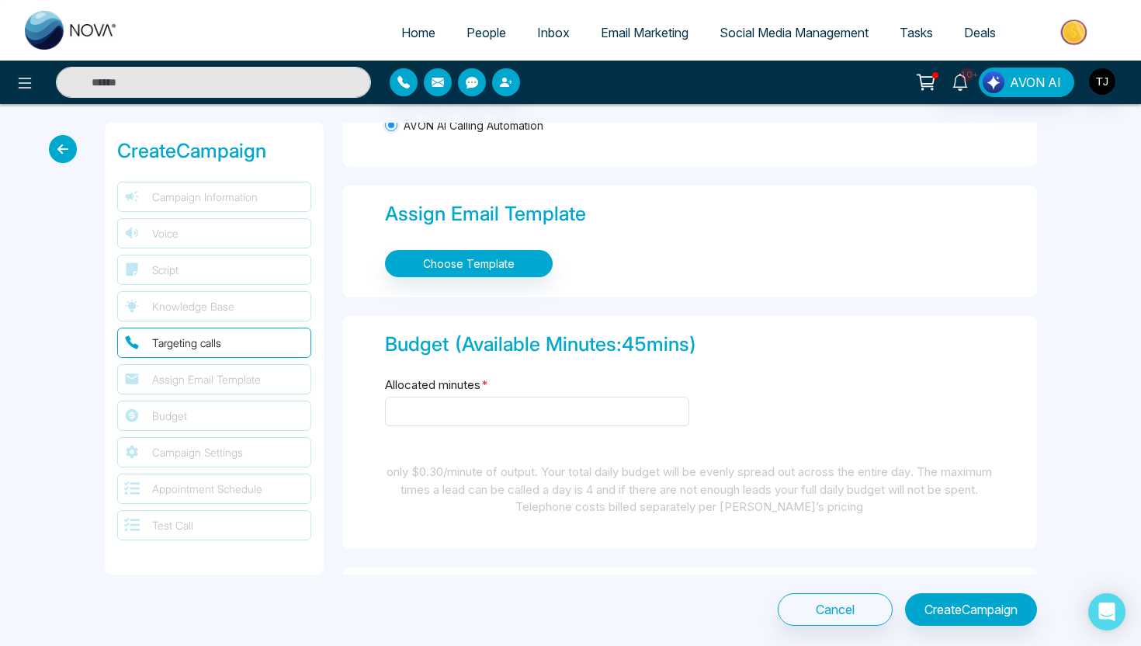
scroll to position [1797, 0]
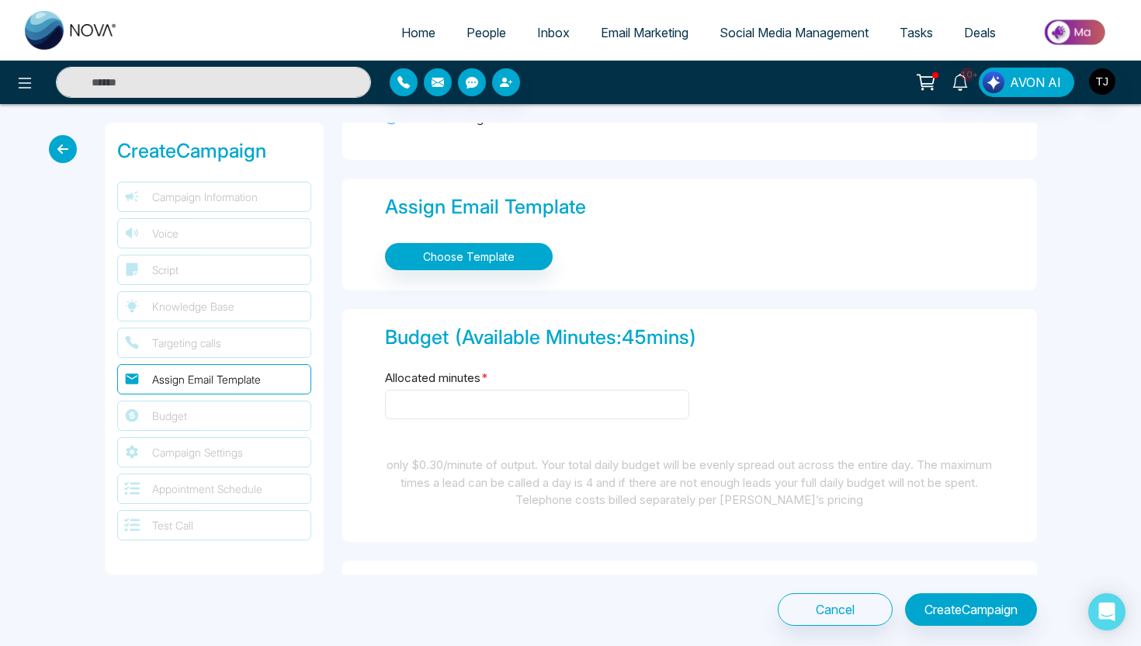
click at [421, 399] on input "Allocated minutes *" at bounding box center [537, 404] width 304 height 29
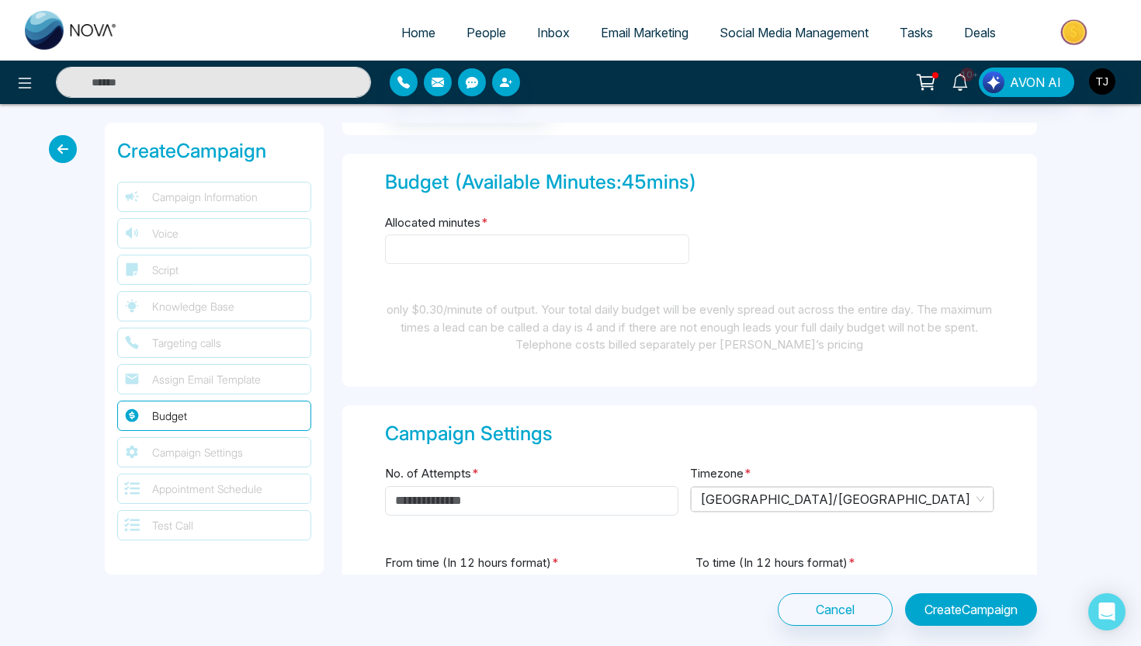
scroll to position [2001, 0]
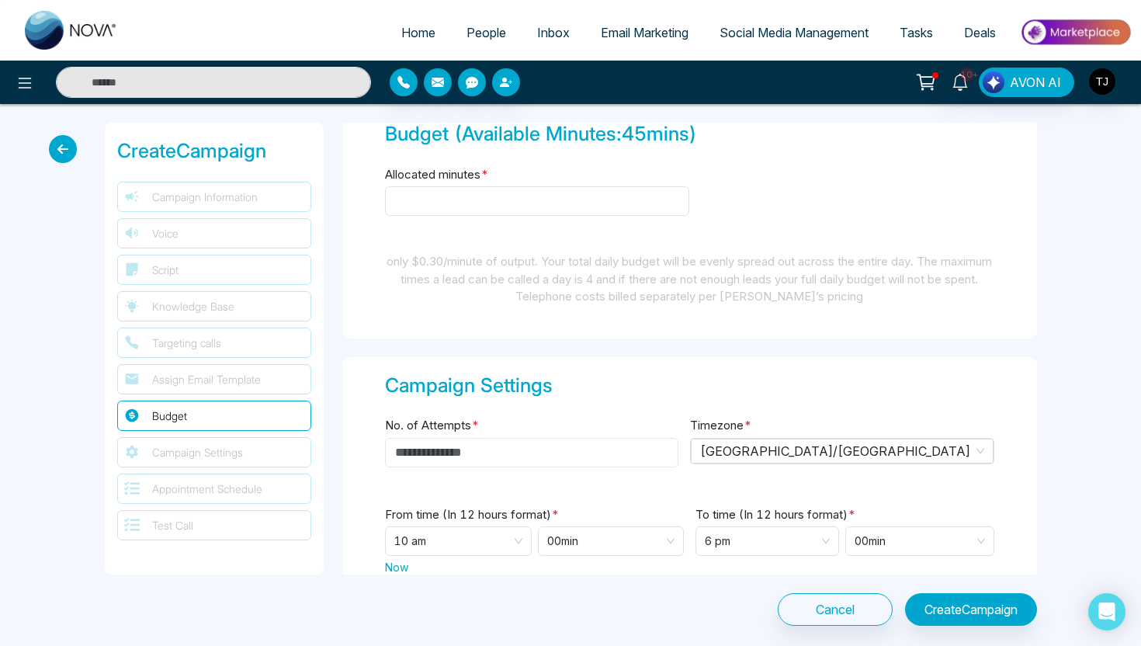
click at [418, 438] on input "No. of Attempts *" at bounding box center [531, 452] width 293 height 29
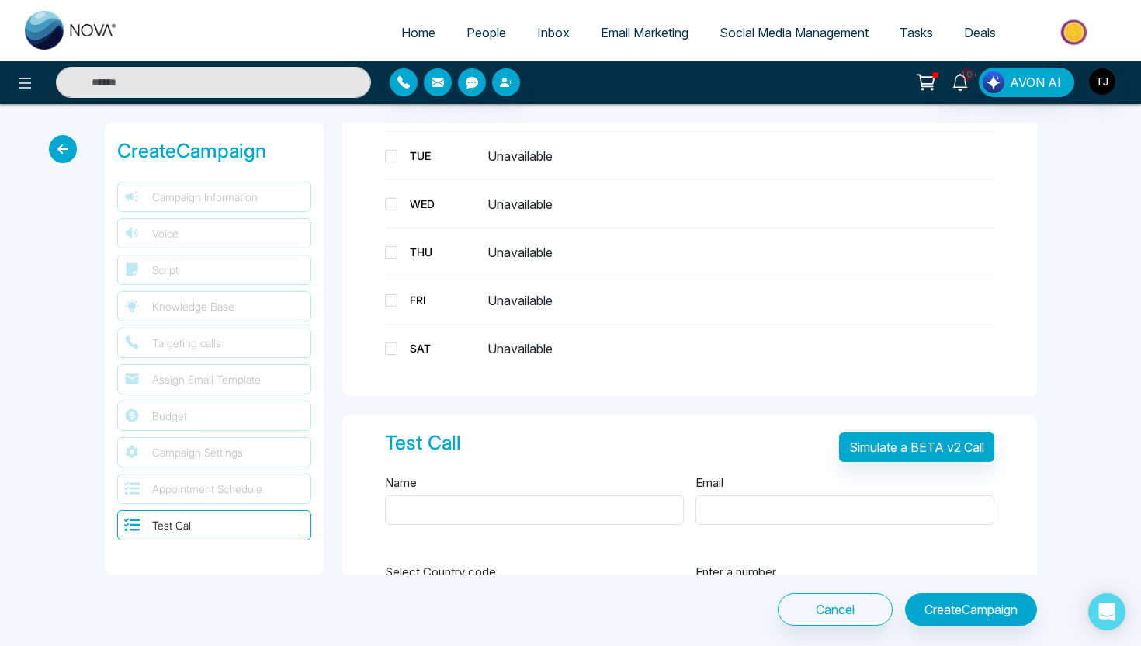
scroll to position [2741, 0]
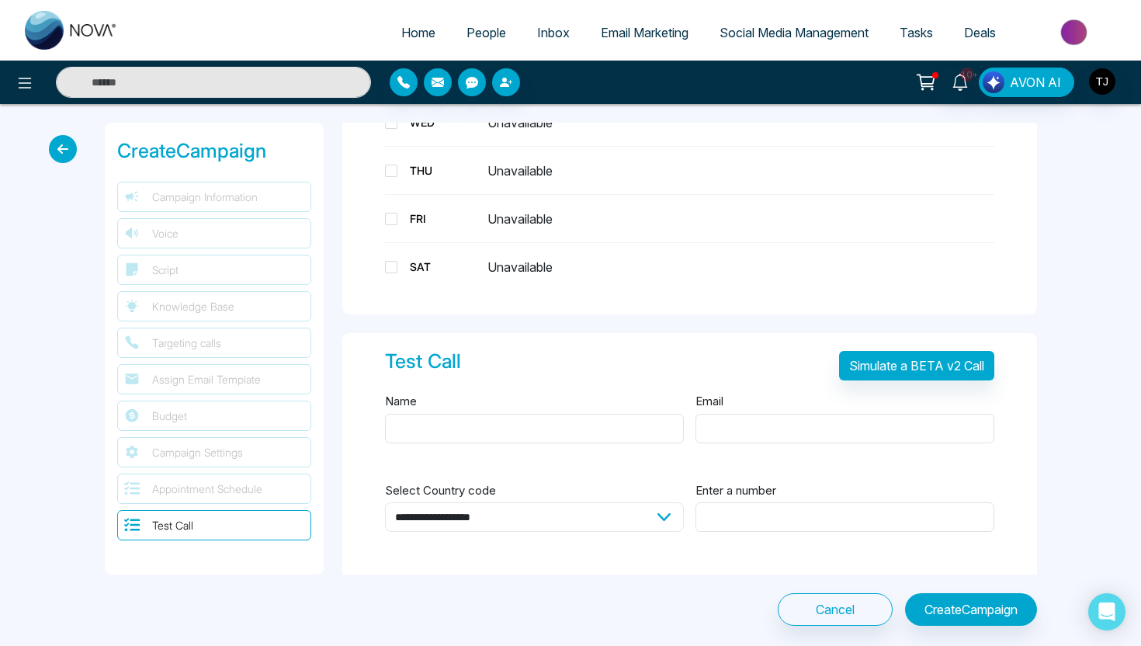
click at [643, 502] on select "**********" at bounding box center [534, 516] width 299 height 29
select select "**"
click at [525, 414] on input "Name" at bounding box center [534, 428] width 299 height 29
type input "******"
click at [743, 428] on input "Email" at bounding box center [844, 428] width 299 height 29
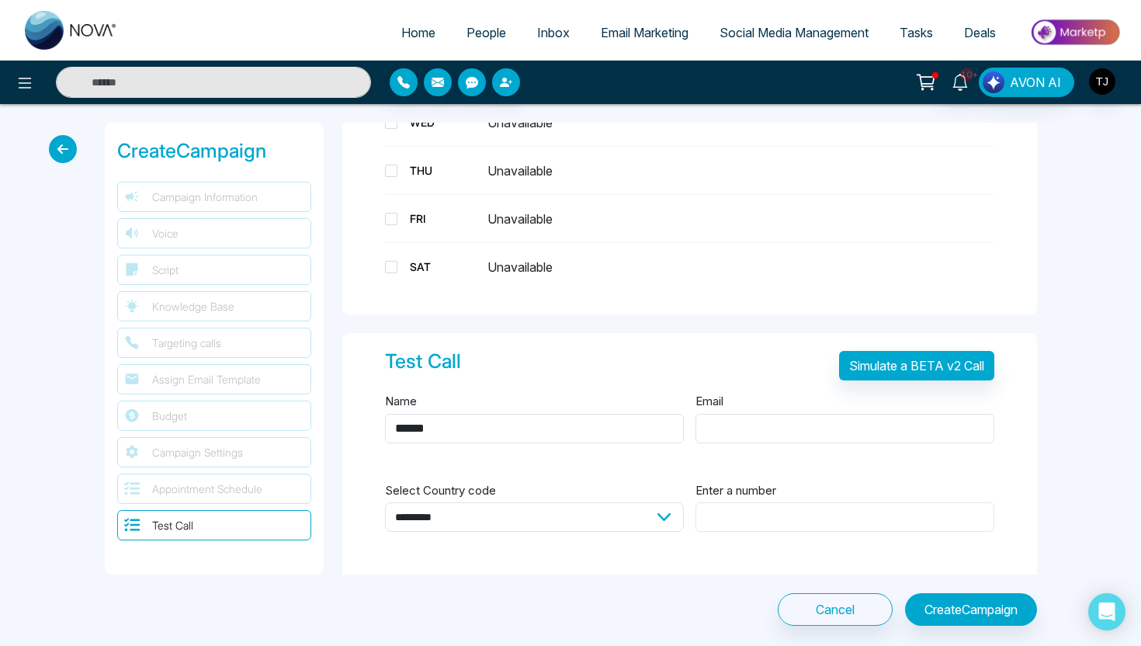
click at [740, 502] on input "Enter a number" at bounding box center [844, 516] width 299 height 29
type input "**********"
click at [757, 422] on input "Email" at bounding box center [844, 428] width 299 height 29
type input "**********"
click at [924, 355] on button "Simulate a BETA v2 Call" at bounding box center [916, 365] width 155 height 29
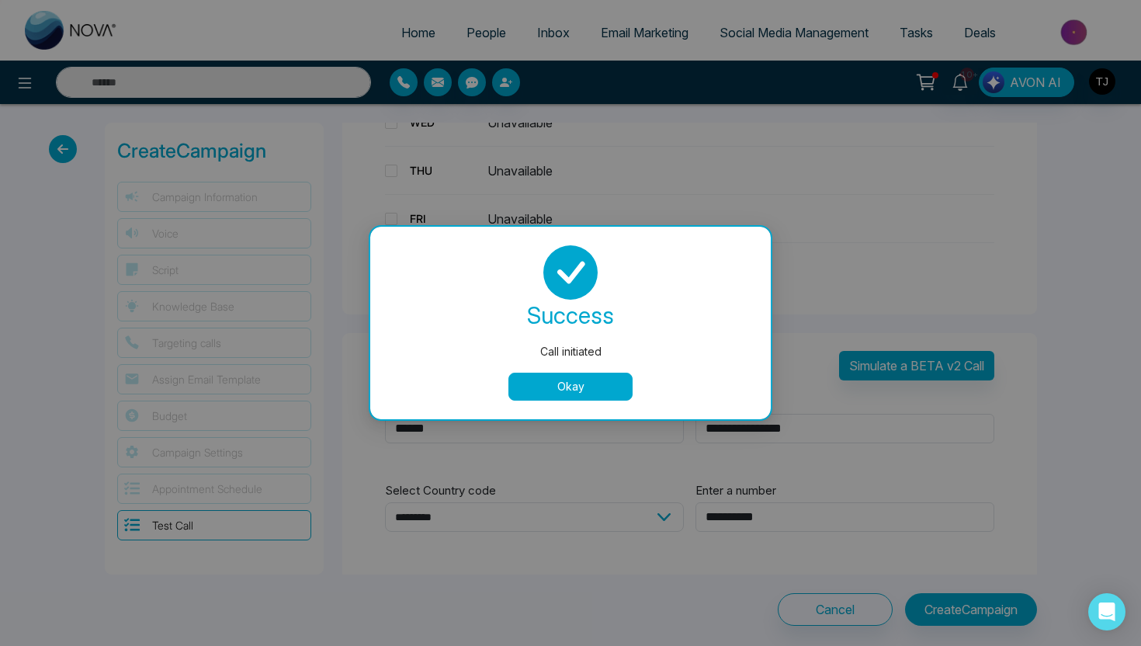
click at [559, 380] on button "Okay" at bounding box center [570, 387] width 124 height 28
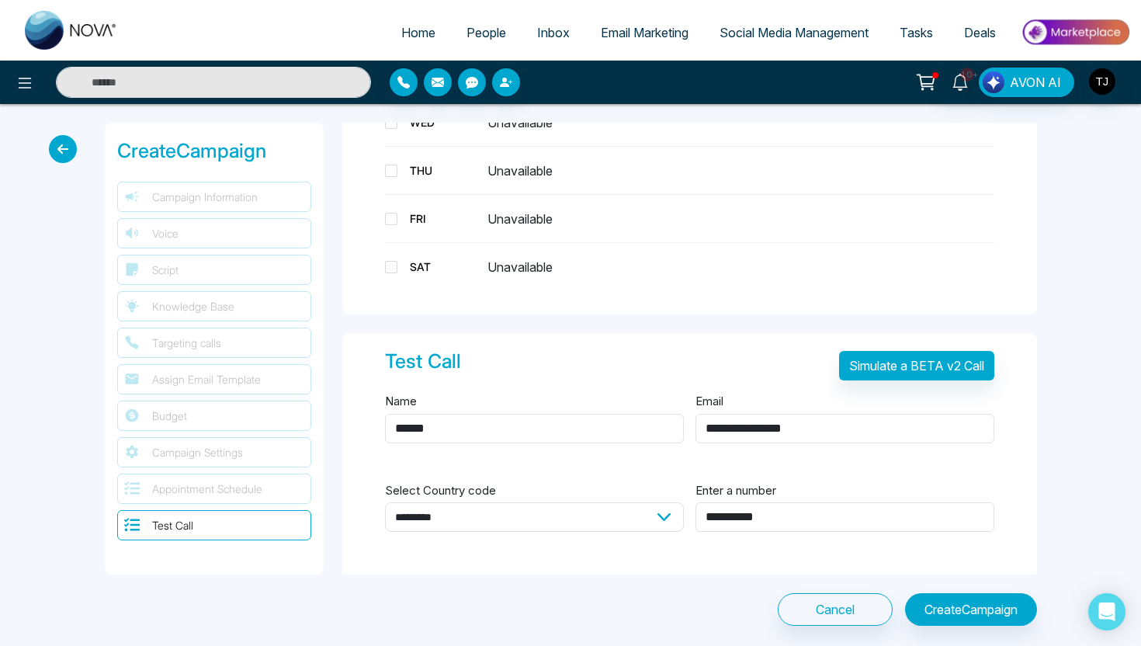
click at [58, 146] on icon at bounding box center [63, 149] width 28 height 28
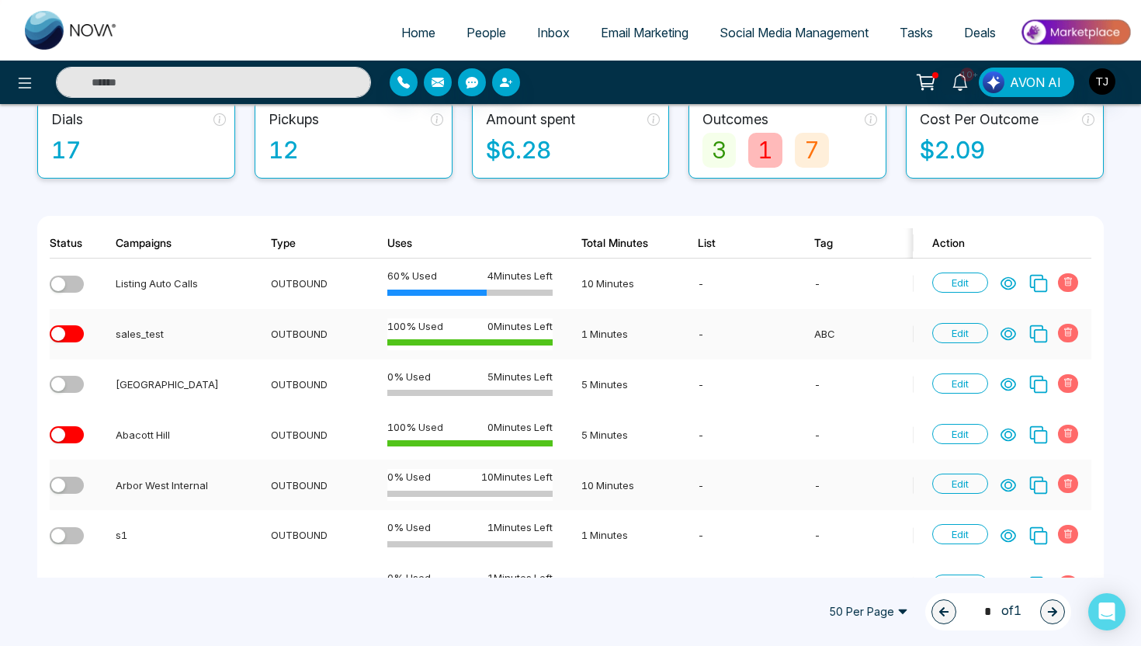
scroll to position [133, 0]
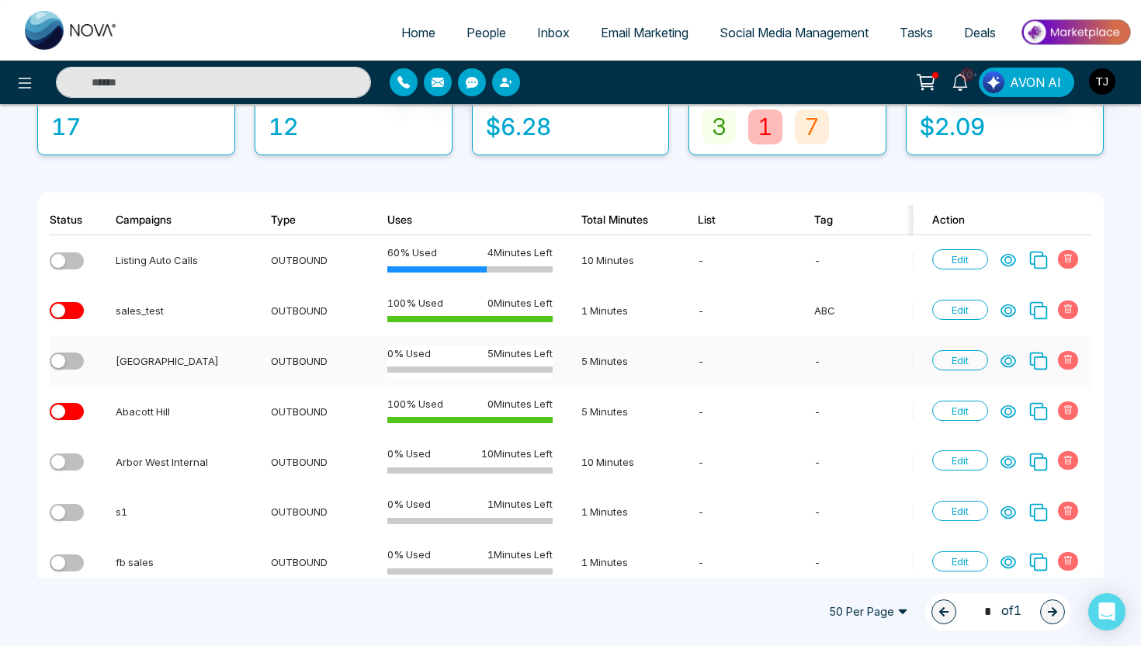
click at [1001, 361] on icon at bounding box center [1008, 361] width 14 height 12
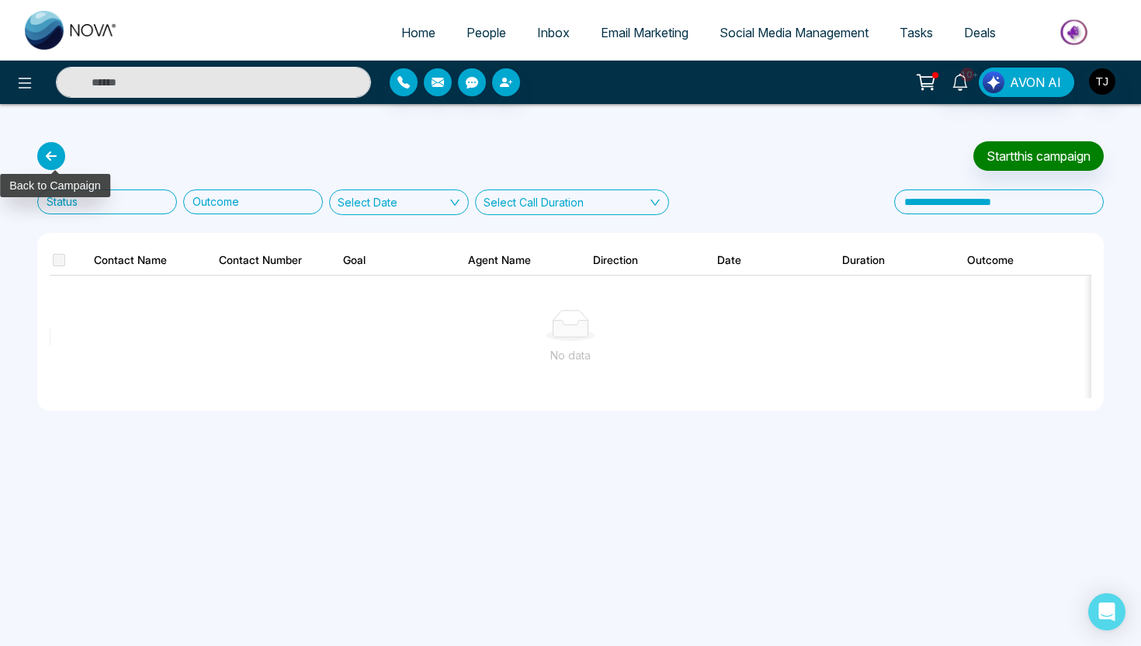
click at [58, 165] on icon at bounding box center [51, 156] width 28 height 28
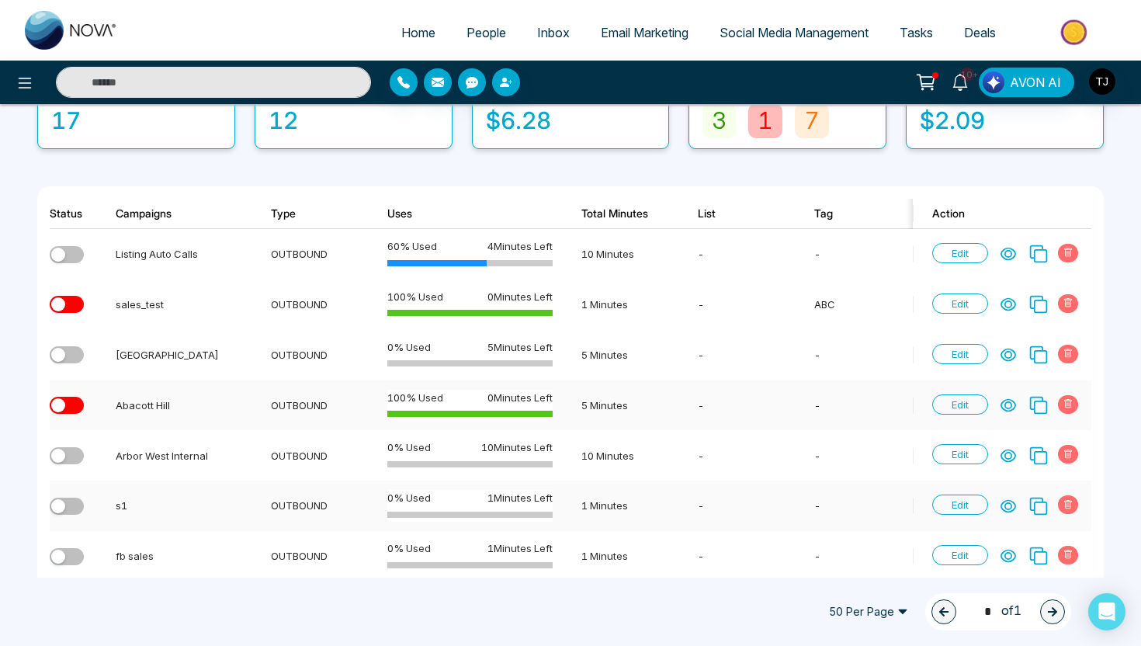
scroll to position [161, 0]
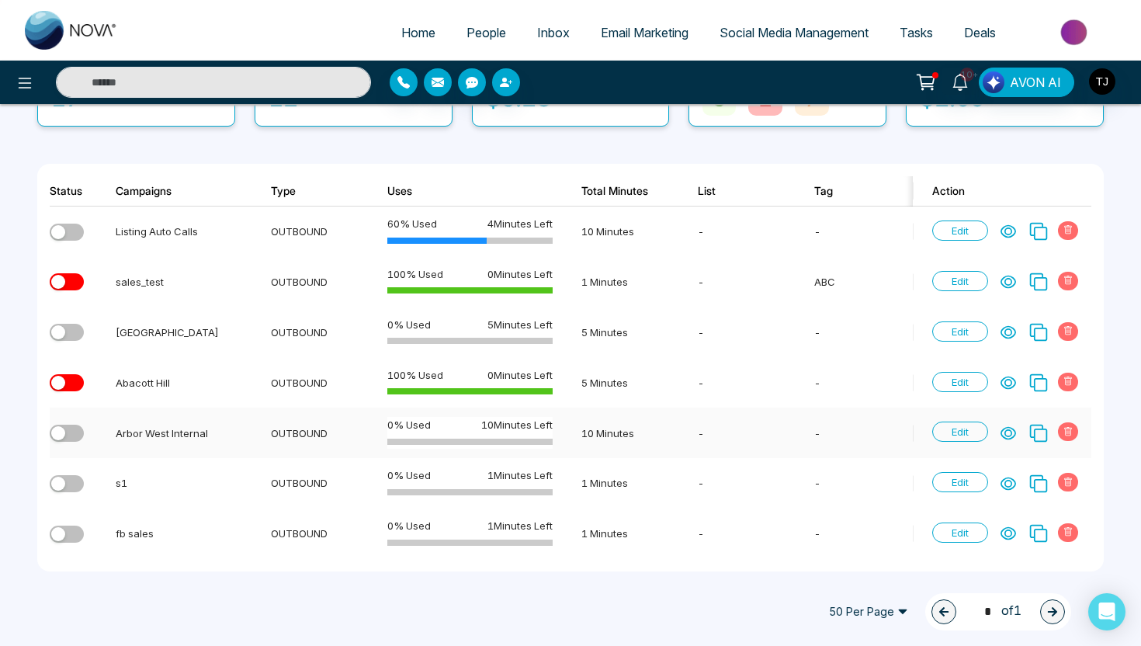
click at [1010, 428] on icon at bounding box center [1008, 433] width 16 height 16
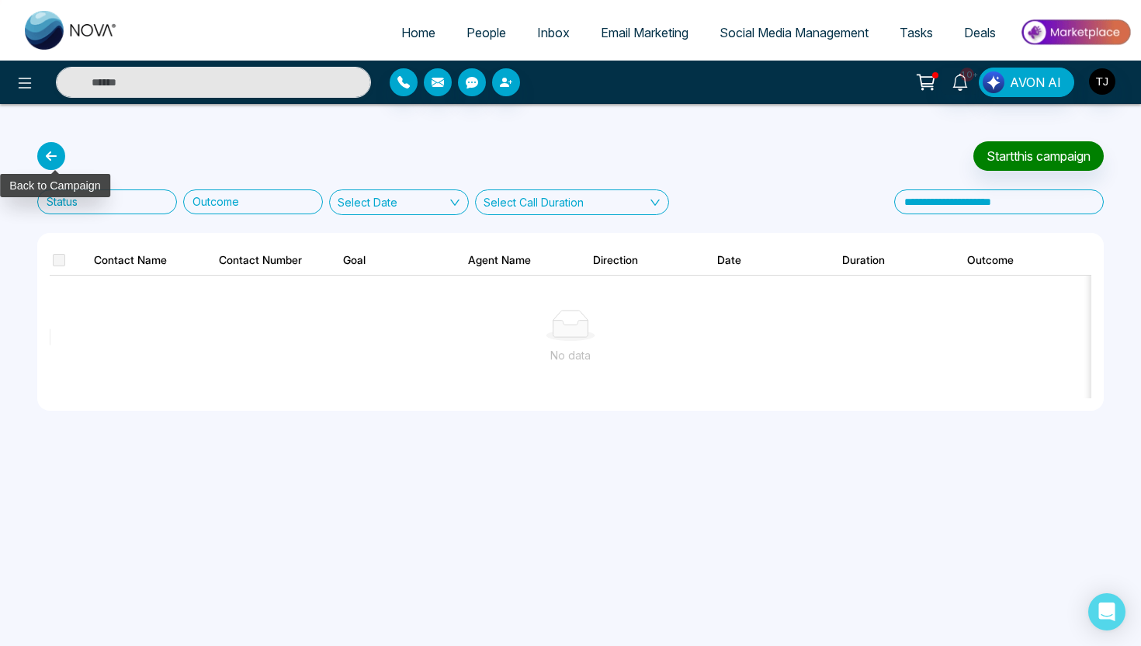
click at [50, 160] on icon at bounding box center [51, 156] width 28 height 28
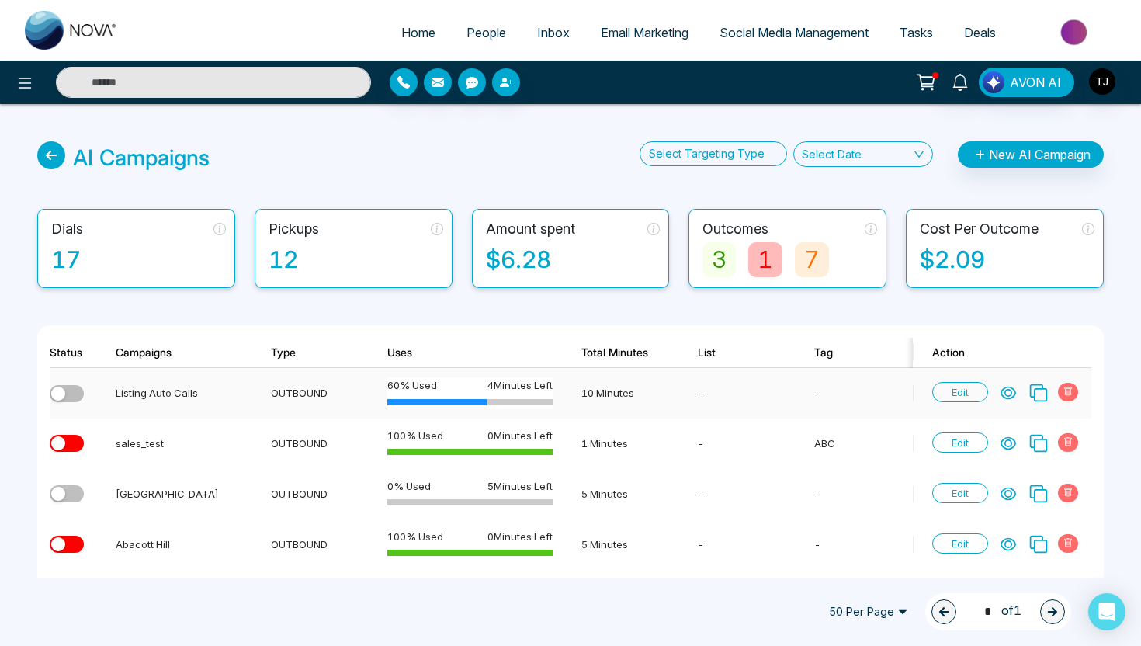
click at [1010, 401] on div "Edit" at bounding box center [1007, 393] width 150 height 20
click at [1010, 393] on icon at bounding box center [1008, 393] width 16 height 16
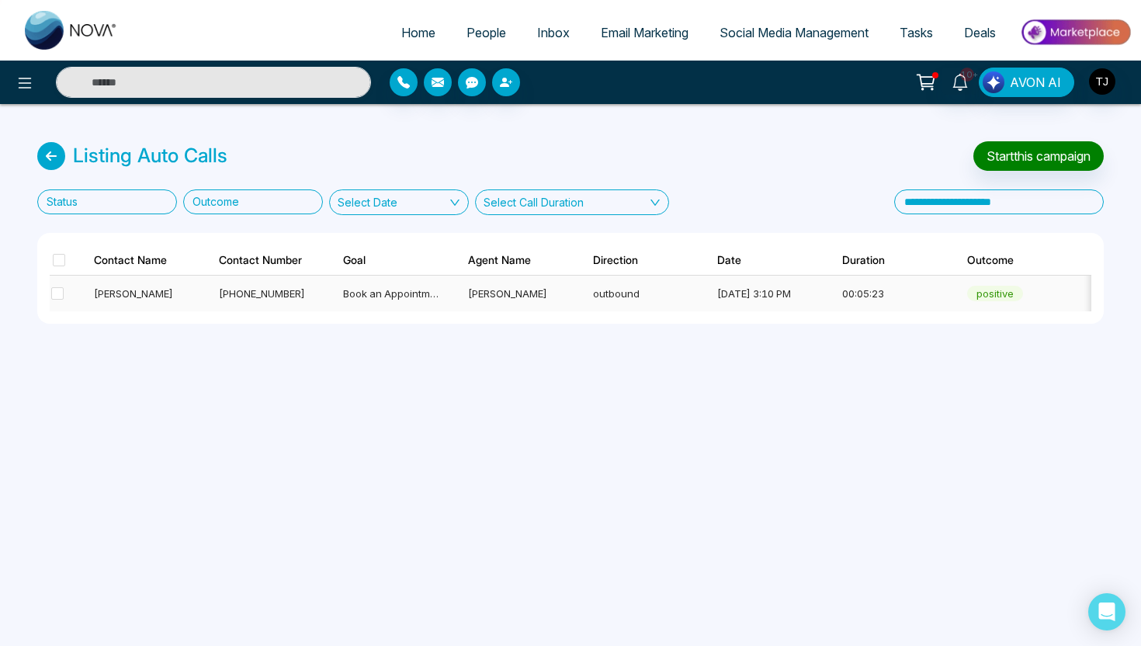
click at [395, 289] on span "Book an Appointment" at bounding box center [394, 293] width 102 height 12
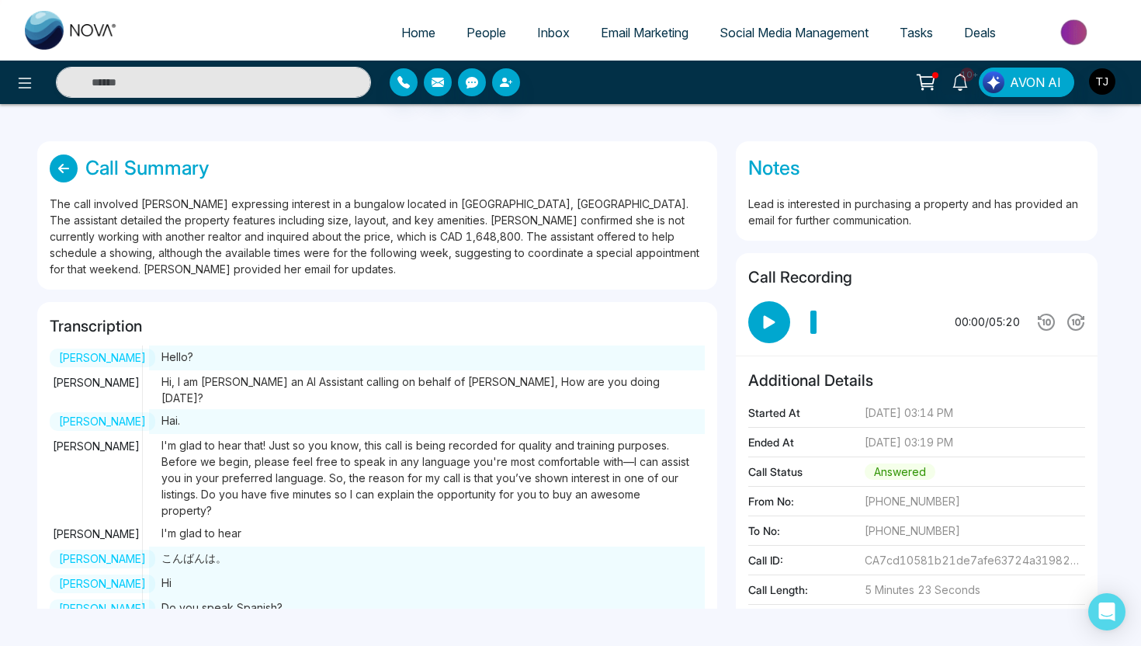
click at [775, 322] on icon at bounding box center [768, 321] width 23 height 23
click at [771, 328] on icon at bounding box center [769, 321] width 12 height 13
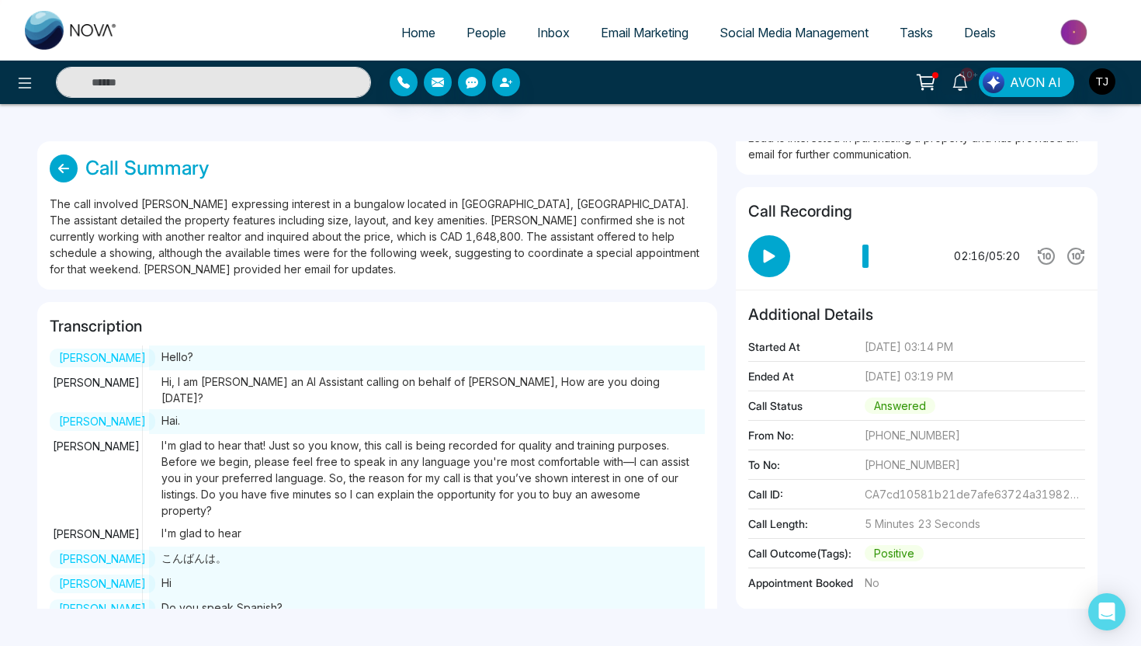
click at [1089, 38] on img at bounding box center [1075, 32] width 113 height 35
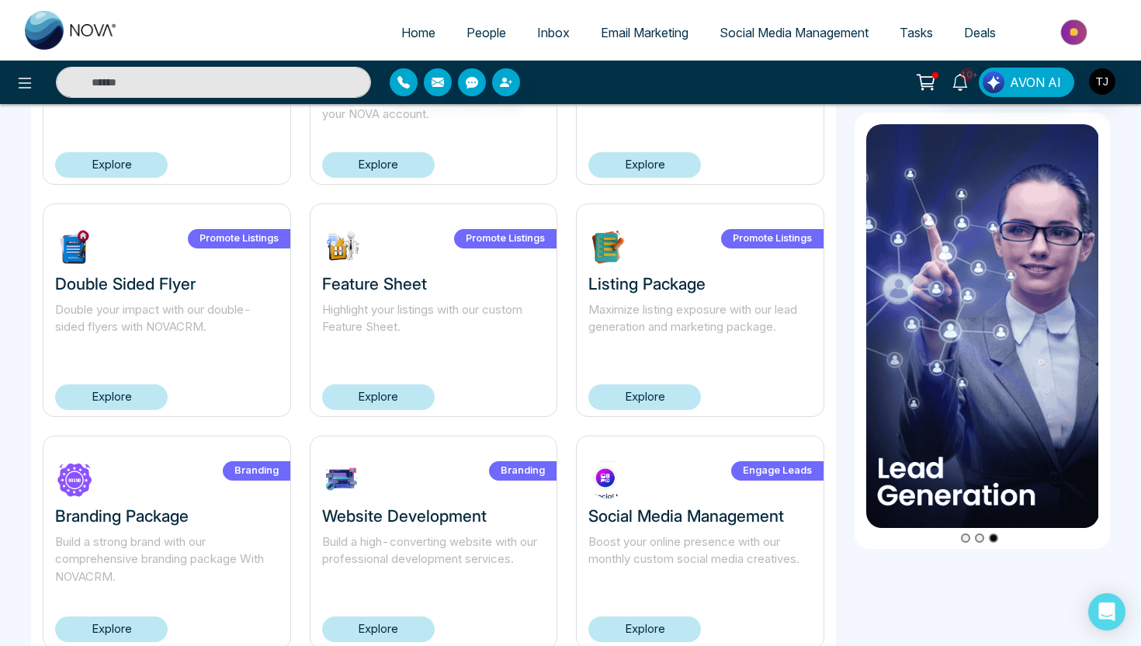
scroll to position [983, 0]
